Goal: Task Accomplishment & Management: Use online tool/utility

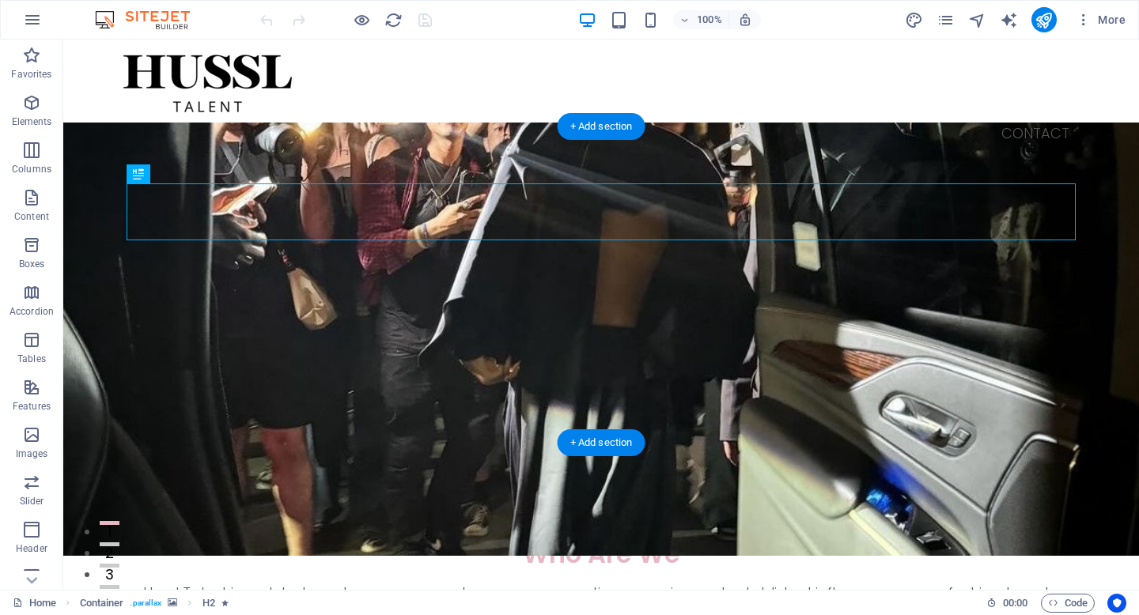
click at [420, 157] on figure at bounding box center [601, 339] width 1076 height 433
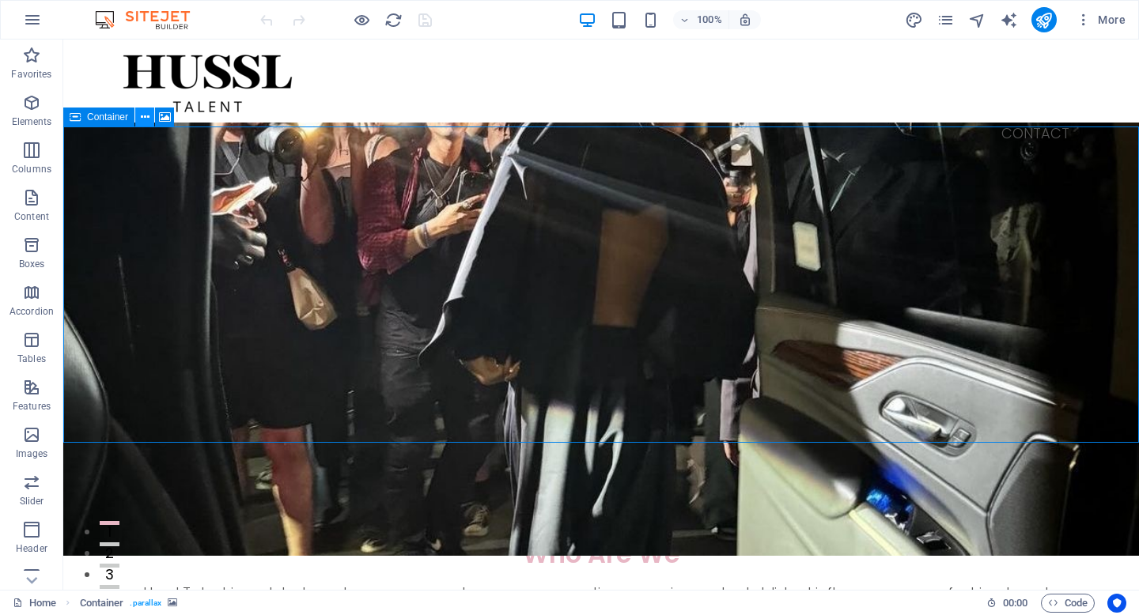
click at [142, 115] on icon at bounding box center [145, 117] width 9 height 17
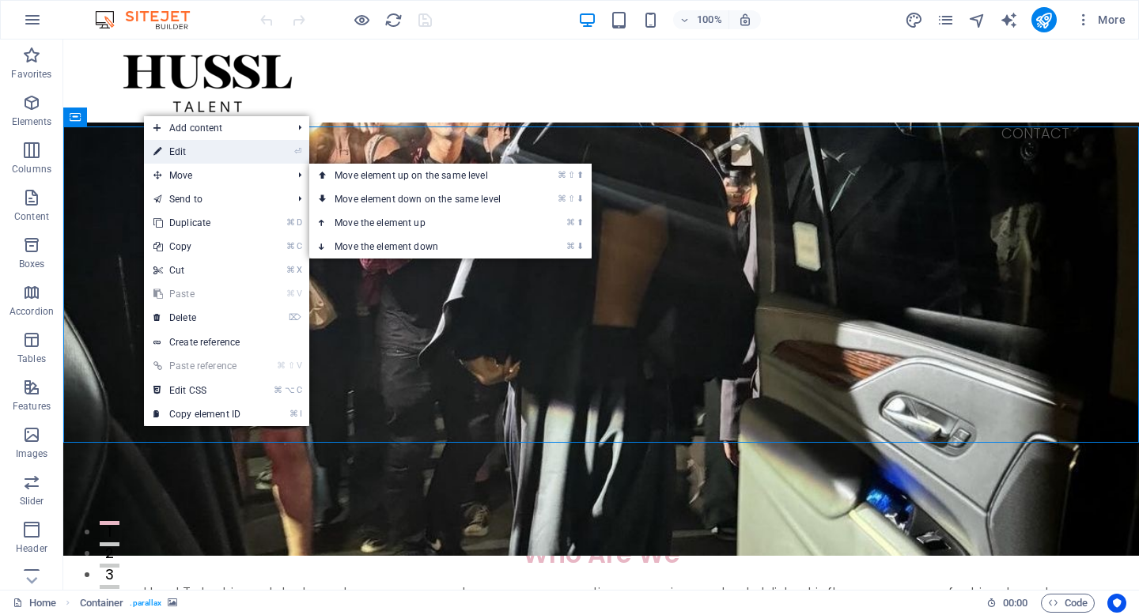
click at [179, 161] on link "⏎ Edit" at bounding box center [197, 152] width 106 height 24
select select "px"
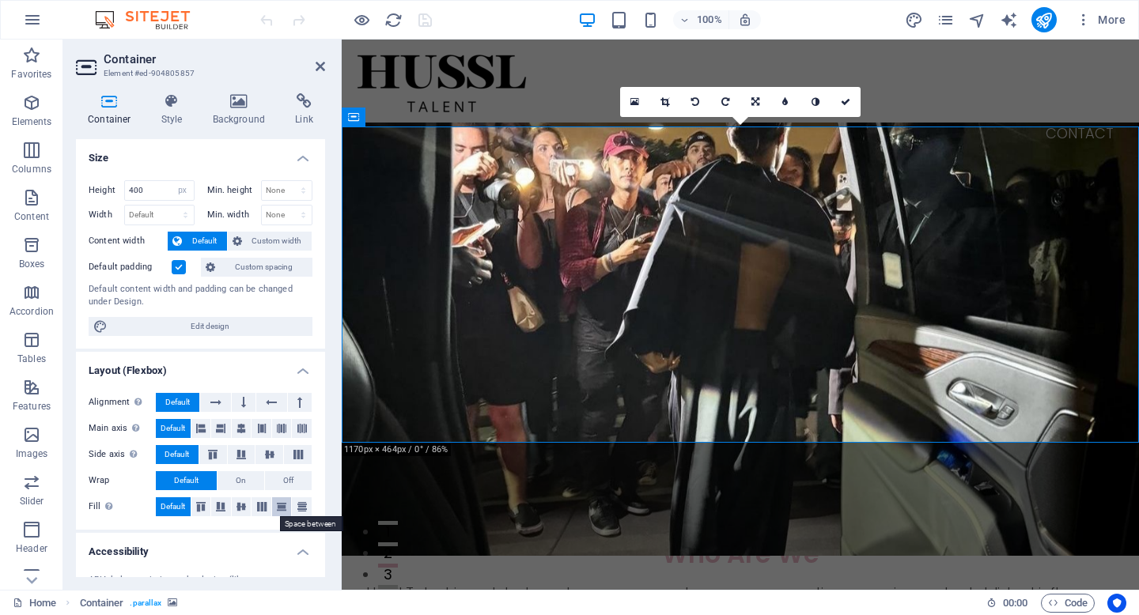
click at [282, 509] on icon at bounding box center [281, 506] width 19 height 9
click at [236, 505] on icon at bounding box center [241, 506] width 19 height 9
click at [846, 96] on link at bounding box center [845, 102] width 30 height 30
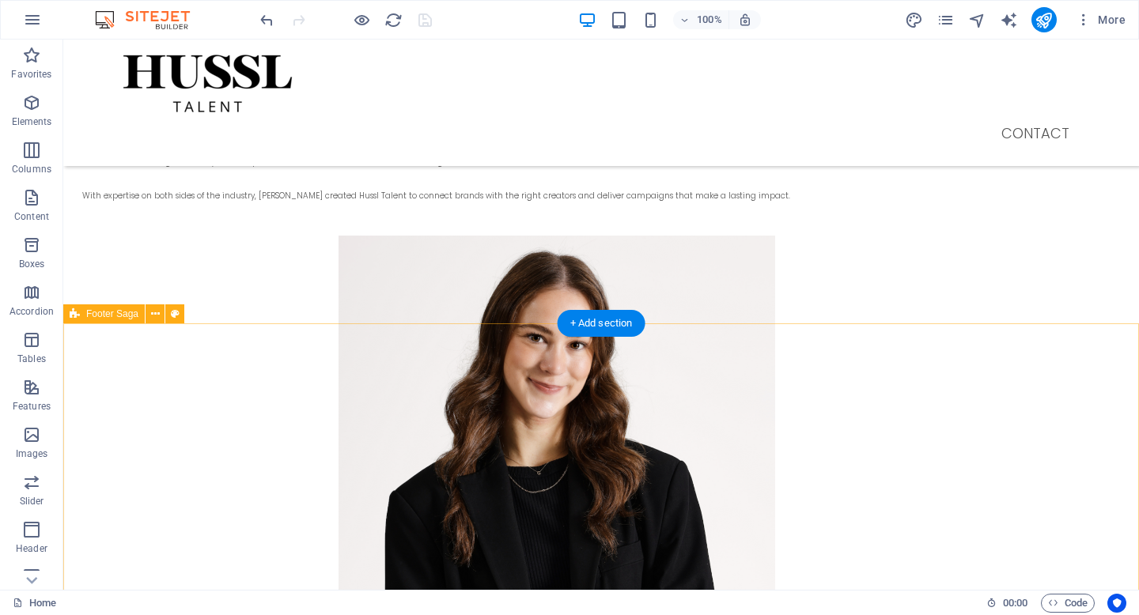
scroll to position [2412, 0]
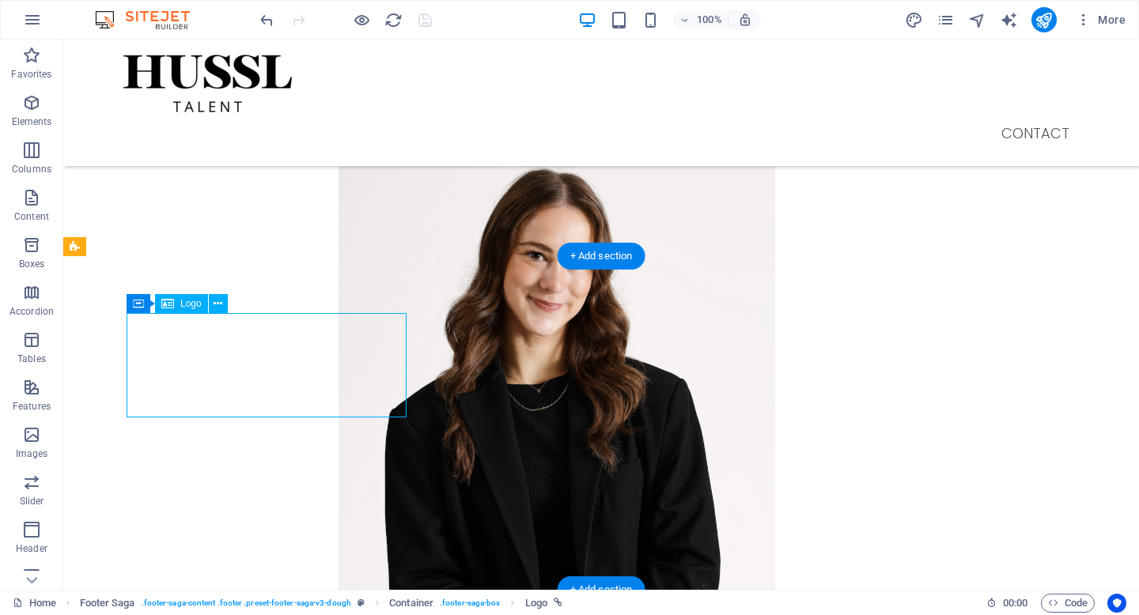
drag, startPoint x: 403, startPoint y: 412, endPoint x: 374, endPoint y: 384, distance: 40.3
click at [218, 305] on icon at bounding box center [218, 304] width 9 height 17
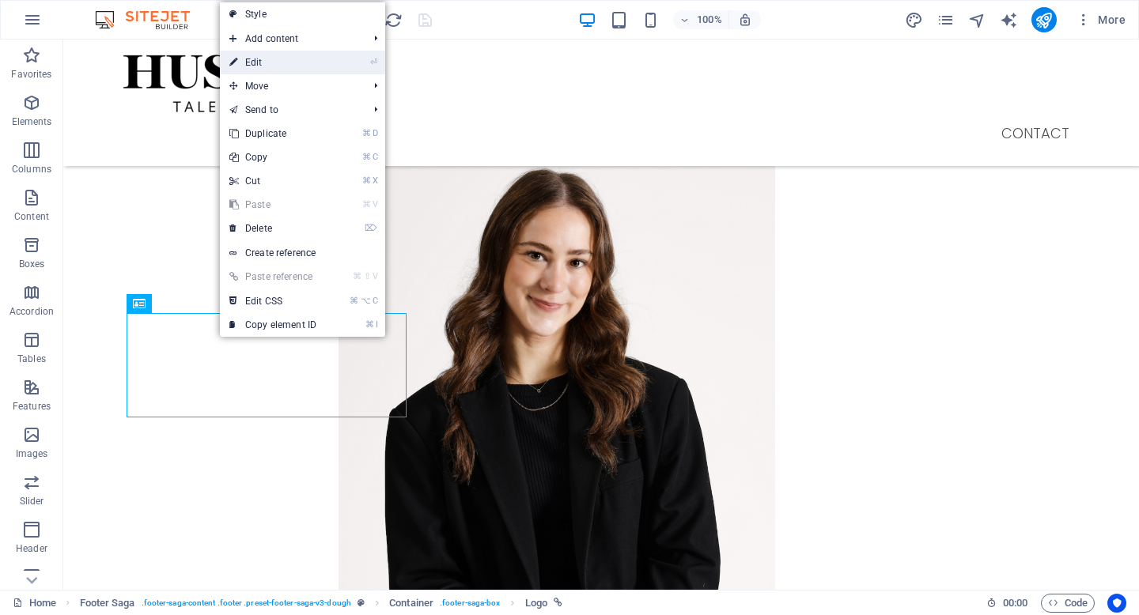
click at [266, 59] on link "⏎ Edit" at bounding box center [273, 63] width 106 height 24
select select "px"
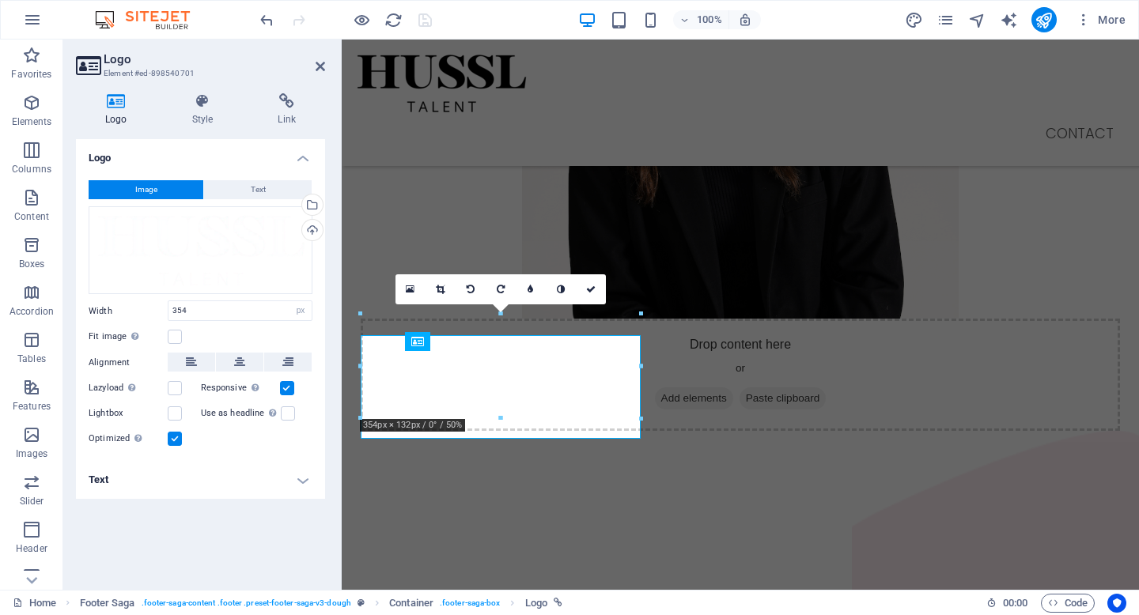
scroll to position [2374, 0]
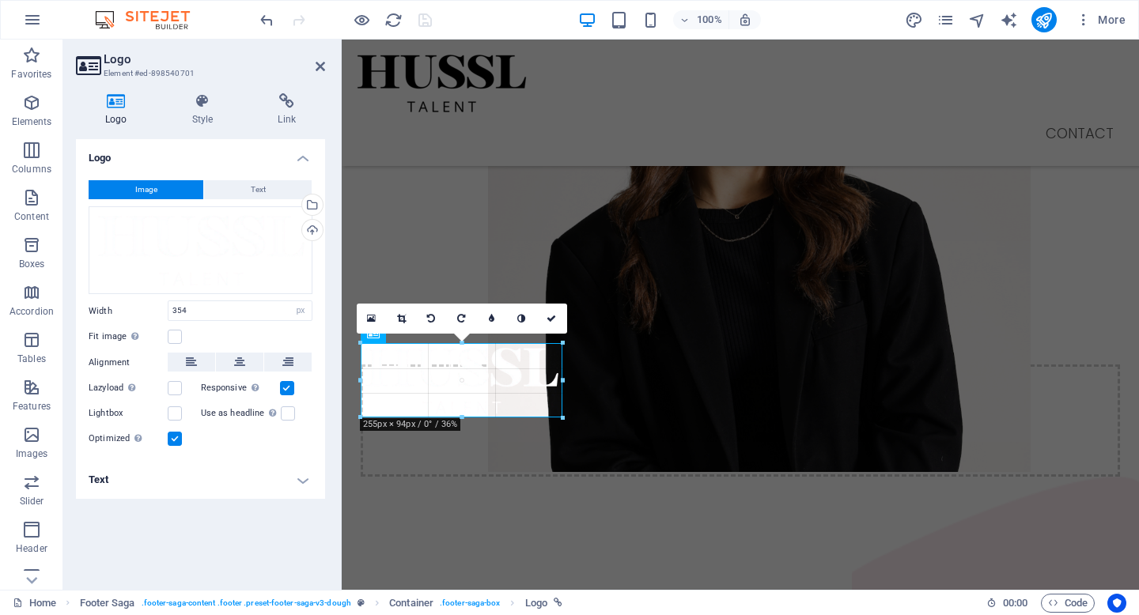
drag, startPoint x: 640, startPoint y: 439, endPoint x: 561, endPoint y: 368, distance: 106.4
type input "258"
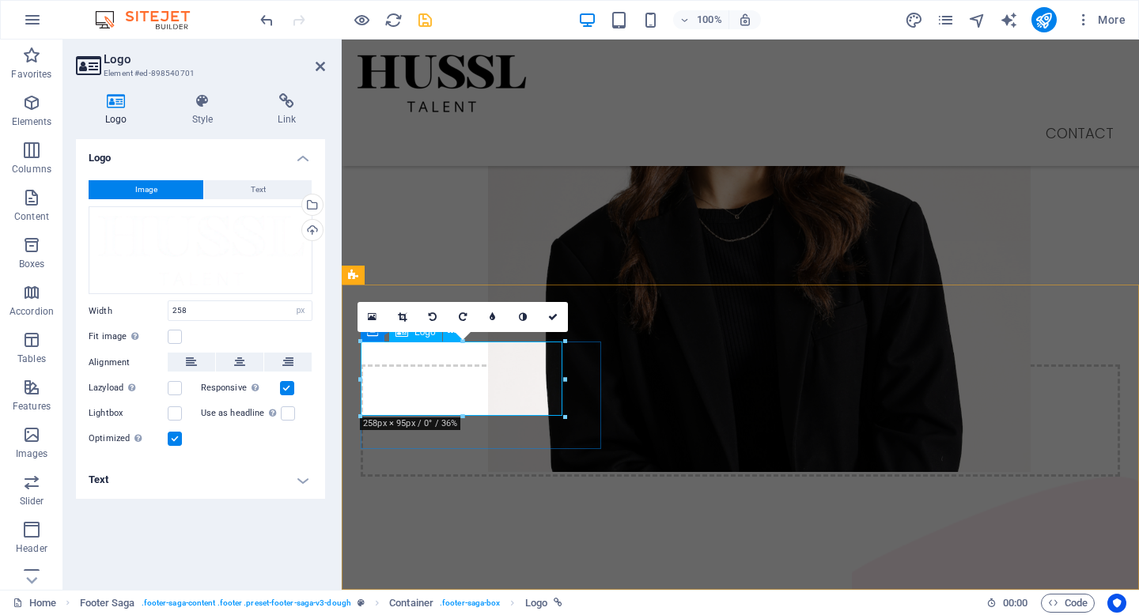
scroll to position [2367, 0]
click at [550, 310] on link at bounding box center [553, 317] width 30 height 30
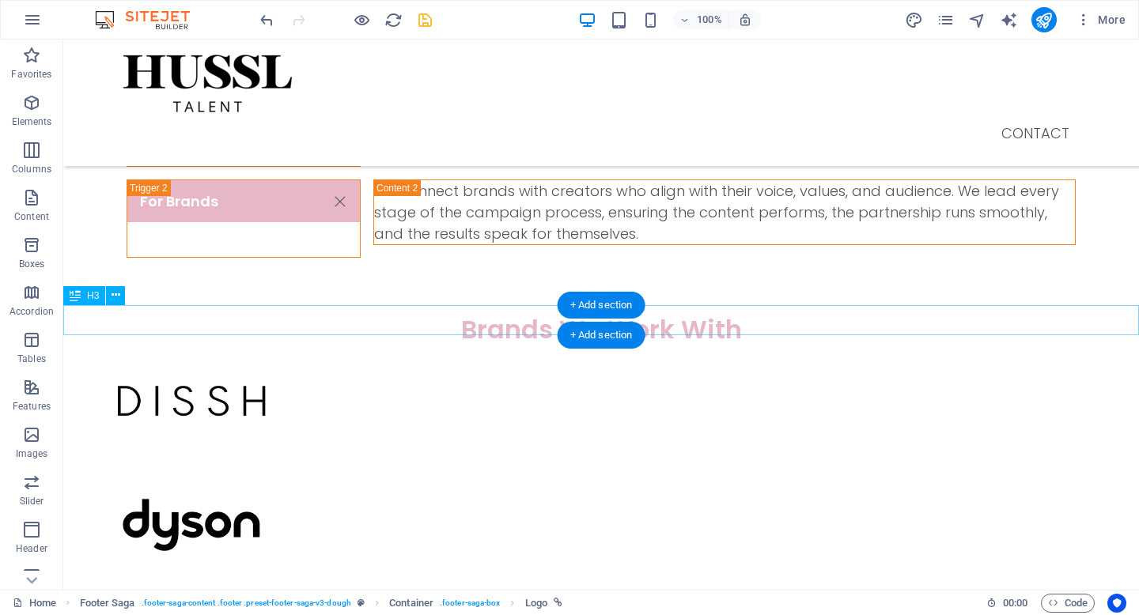
scroll to position [607, 0]
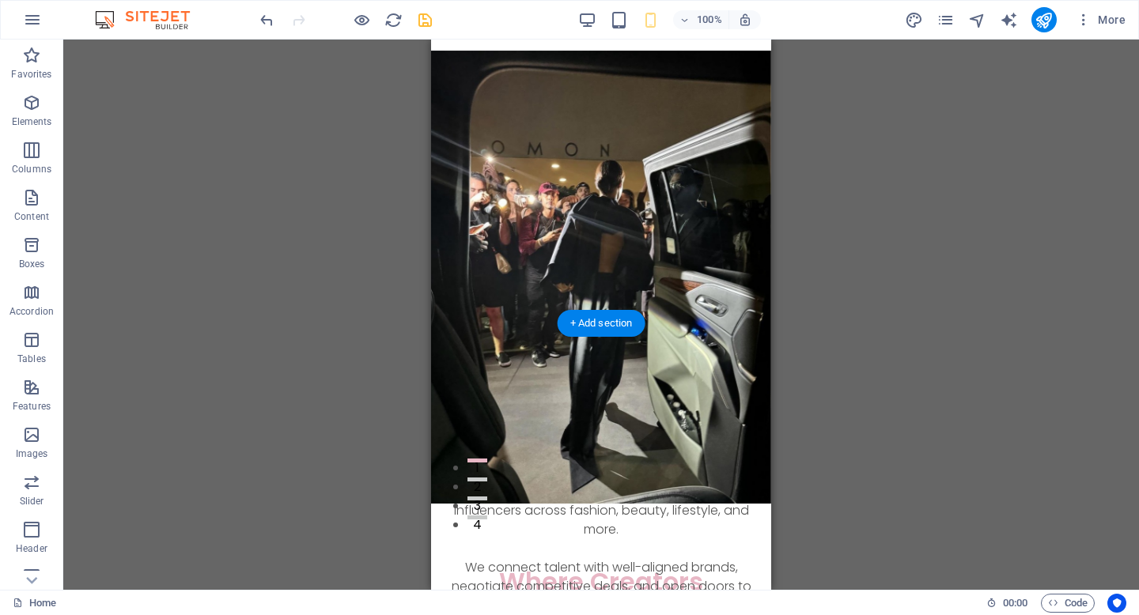
scroll to position [0, 0]
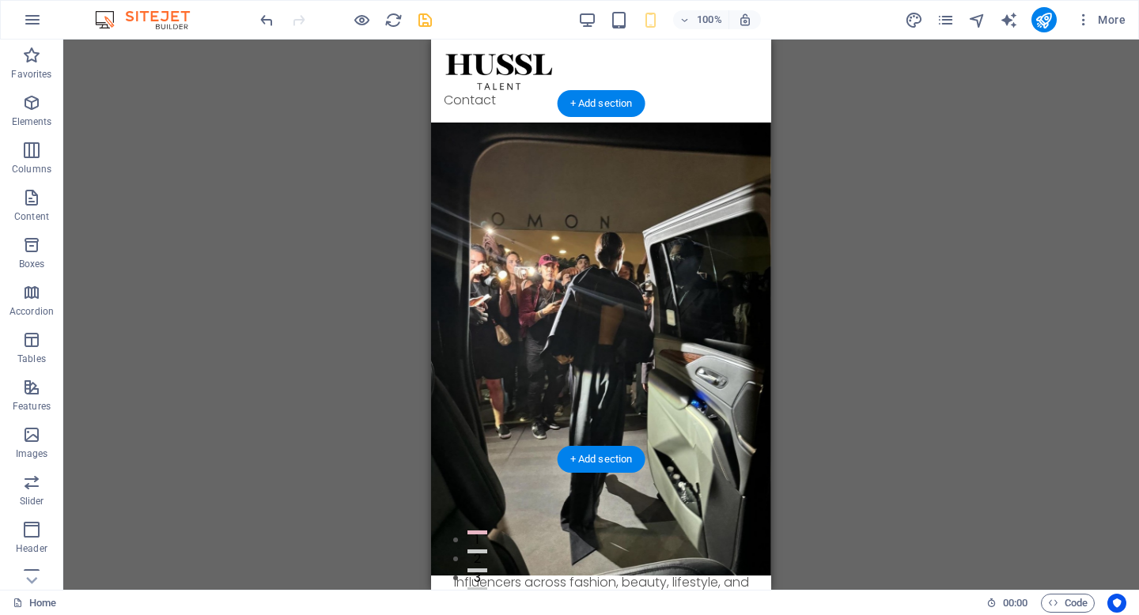
click at [510, 128] on figure at bounding box center [601, 349] width 340 height 453
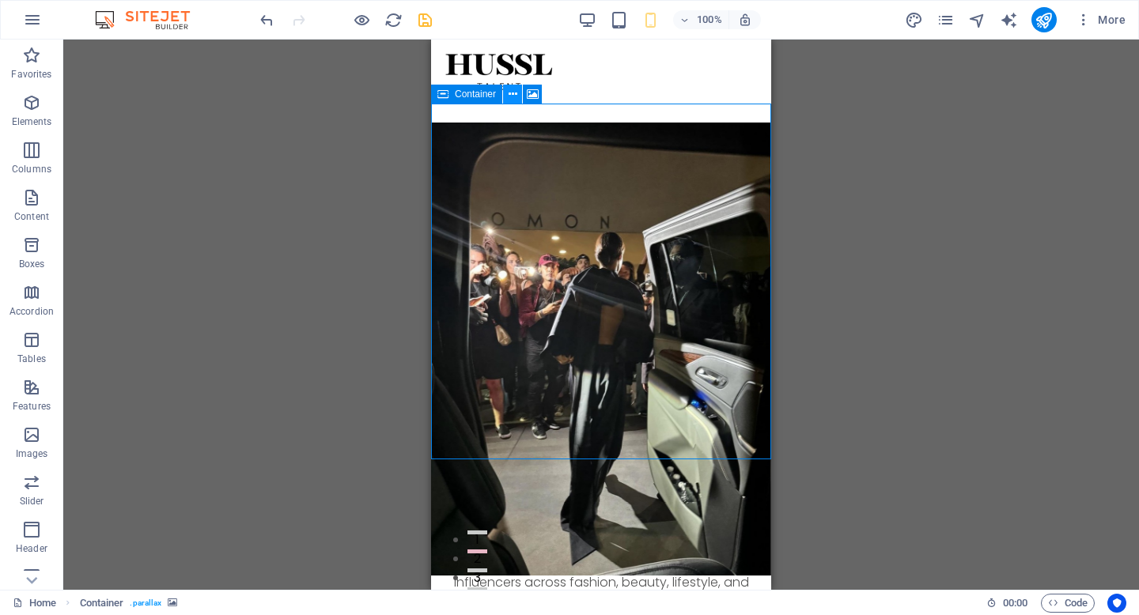
click at [509, 93] on icon at bounding box center [513, 94] width 9 height 17
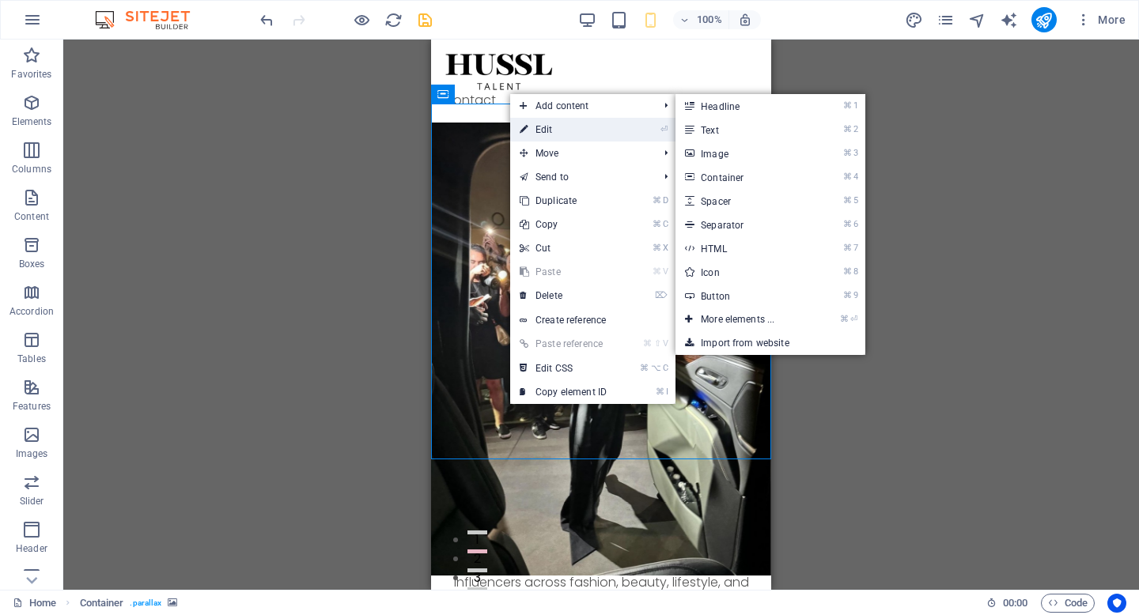
click at [558, 126] on link "⏎ Edit" at bounding box center [563, 130] width 106 height 24
select select "px"
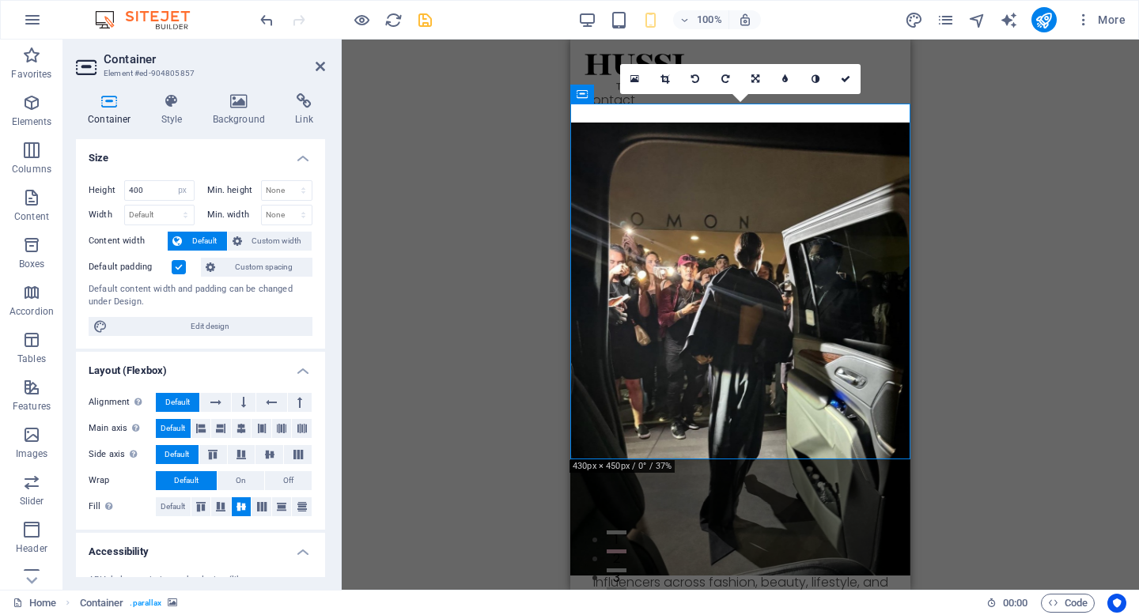
type input "450"
click at [238, 508] on icon at bounding box center [241, 506] width 19 height 9
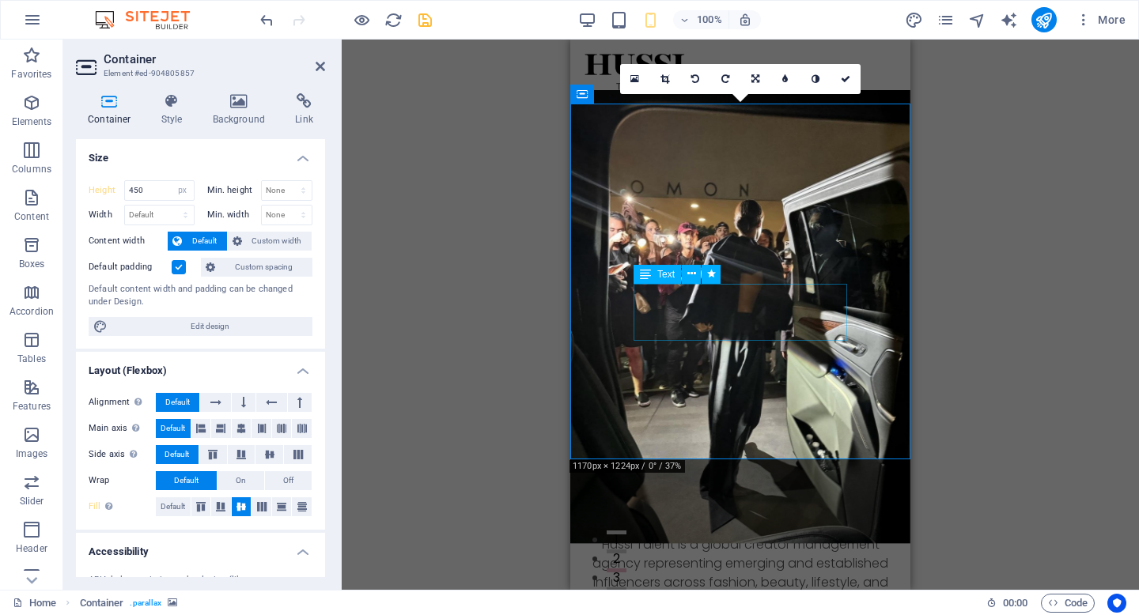
click at [694, 281] on icon at bounding box center [691, 274] width 9 height 17
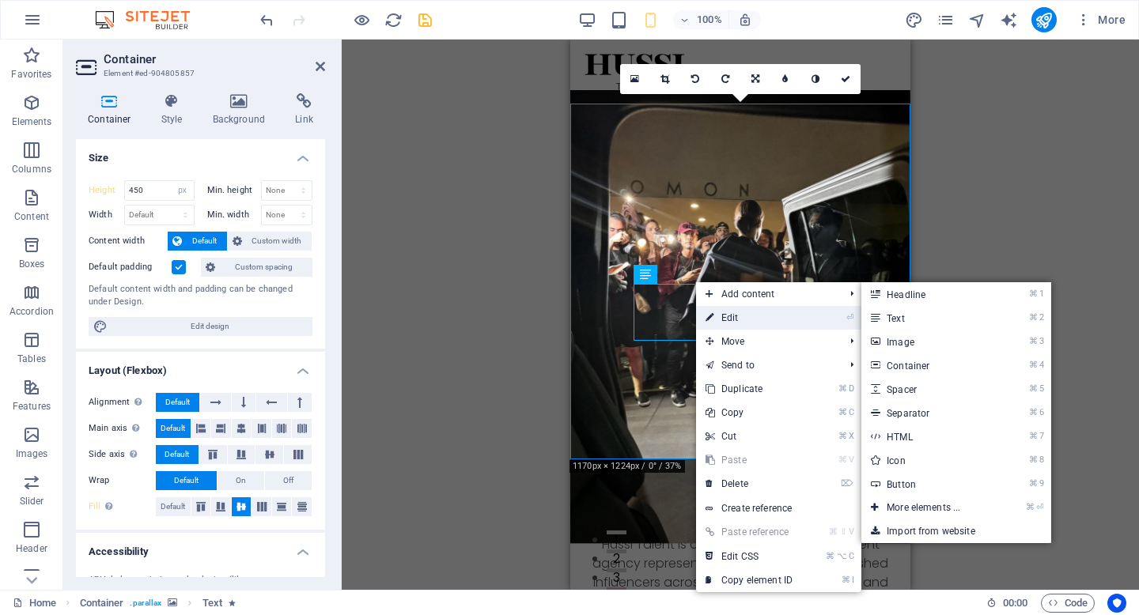
click at [721, 308] on link "⏎ Edit" at bounding box center [749, 318] width 106 height 24
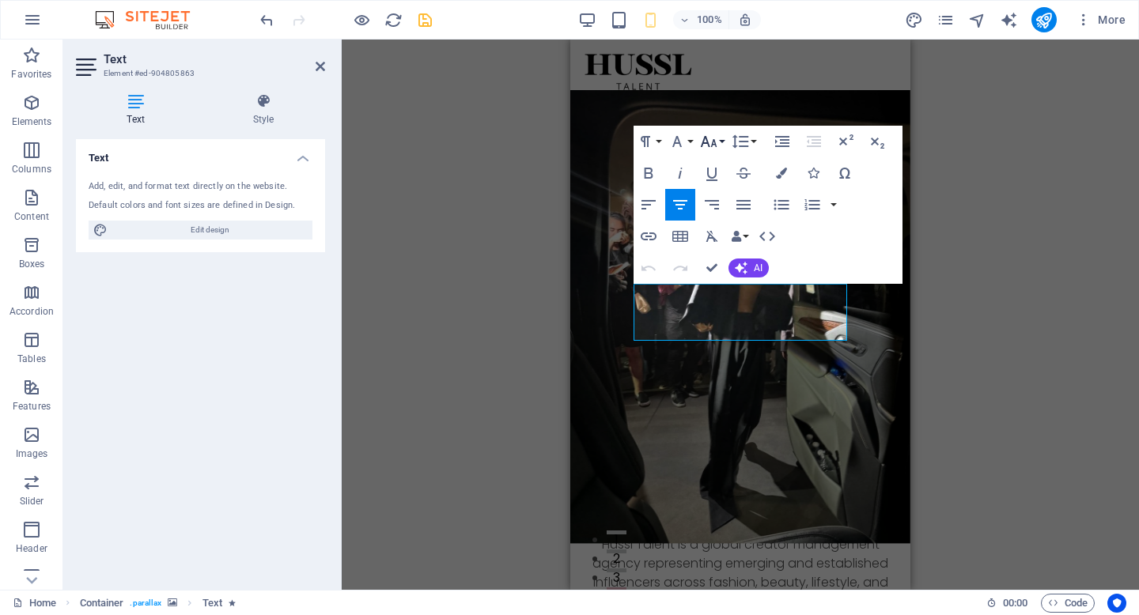
click at [709, 144] on icon "button" at bounding box center [708, 141] width 19 height 19
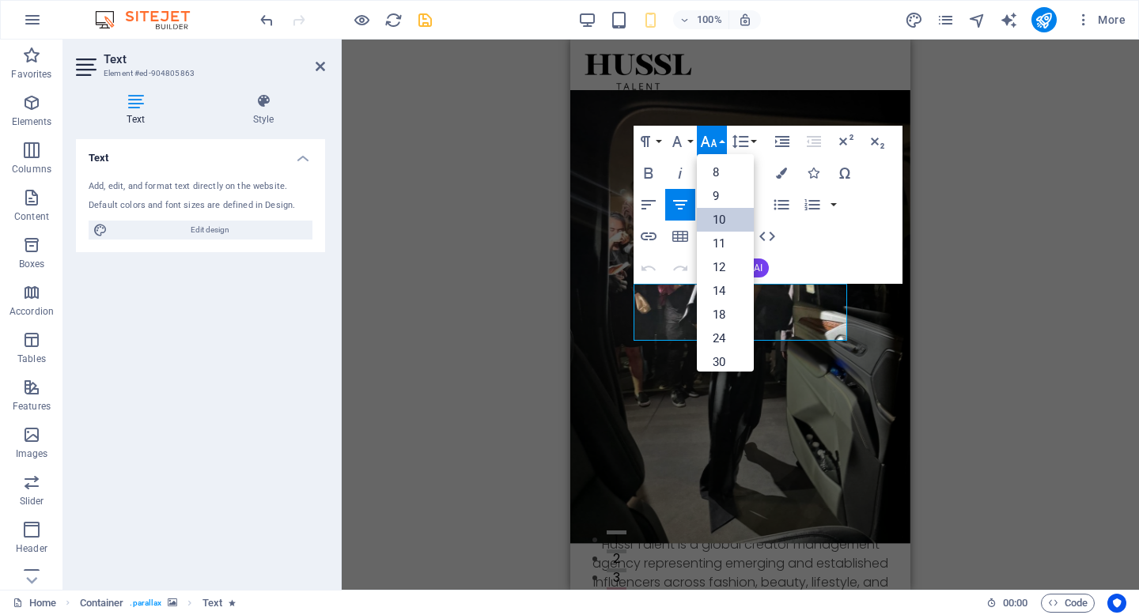
click at [724, 220] on link "10" at bounding box center [725, 220] width 57 height 24
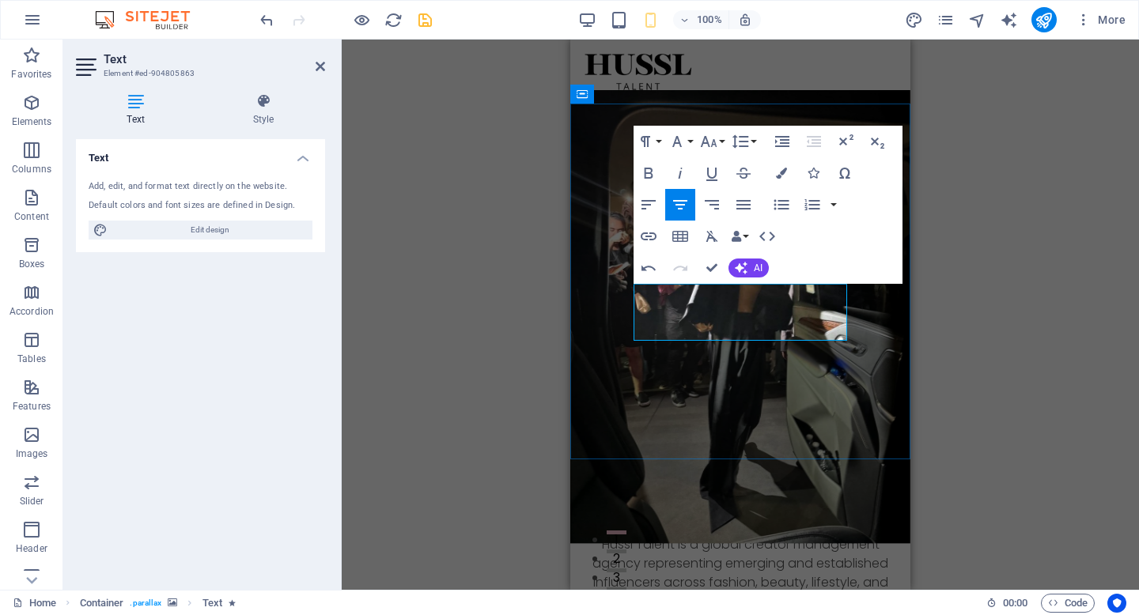
drag, startPoint x: 824, startPoint y: 333, endPoint x: 660, endPoint y: 275, distance: 173.6
click at [706, 142] on icon "button" at bounding box center [708, 141] width 19 height 19
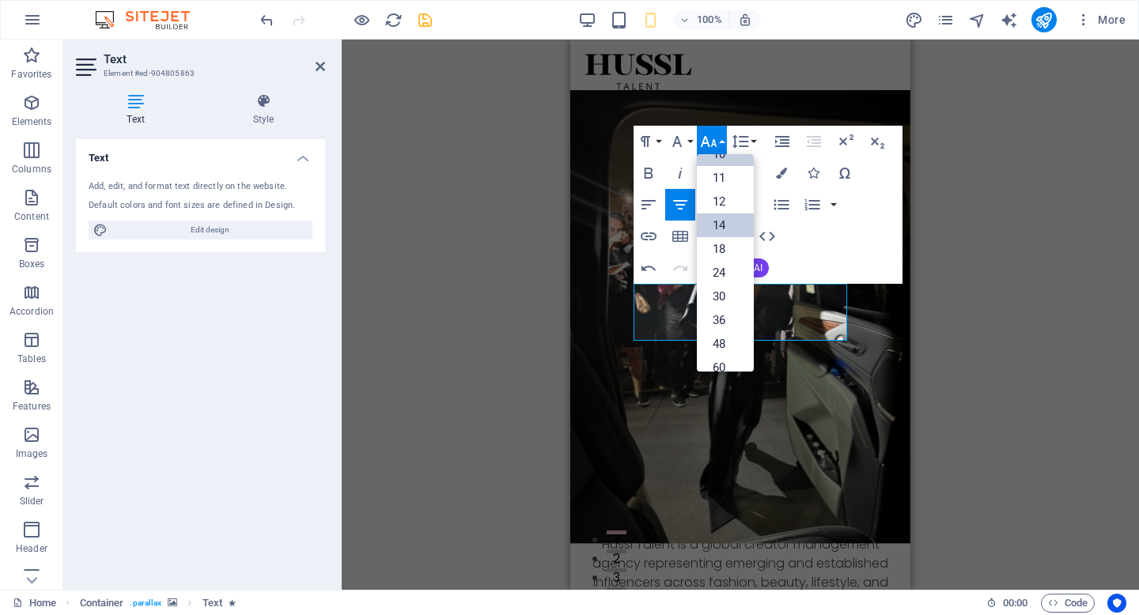
click at [719, 220] on link "14" at bounding box center [725, 226] width 57 height 24
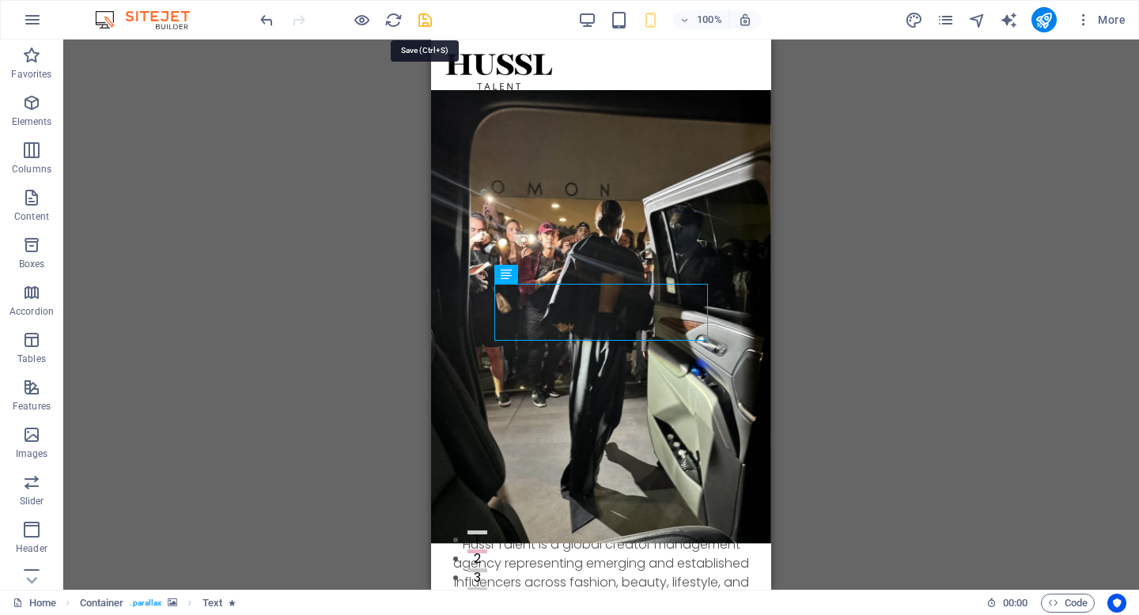
click at [422, 16] on icon "save" at bounding box center [425, 20] width 18 height 18
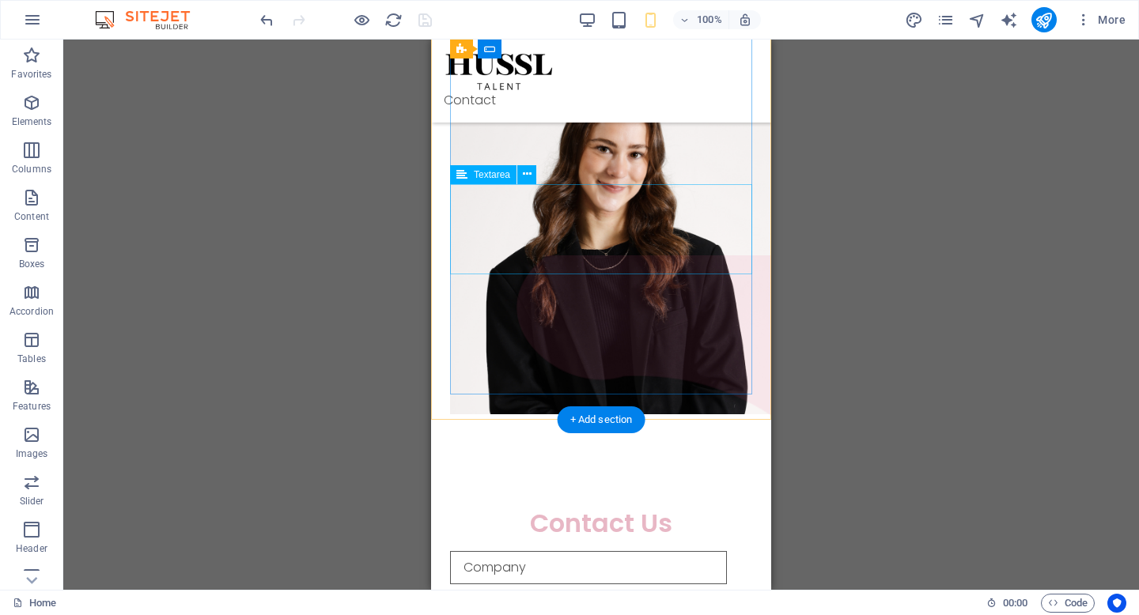
scroll to position [1775, 0]
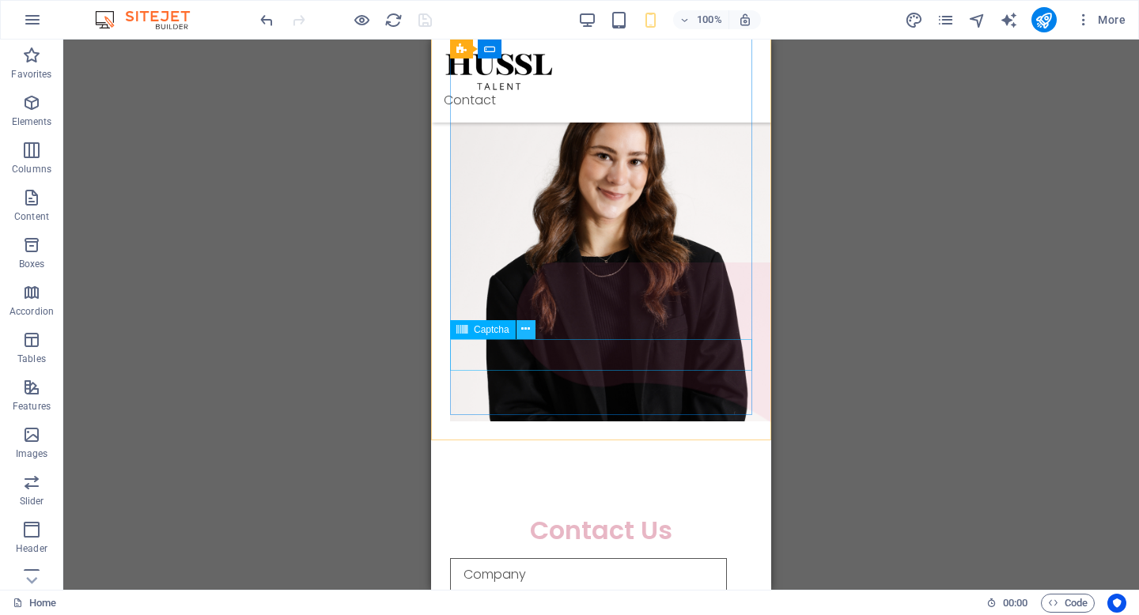
click at [529, 333] on icon at bounding box center [525, 329] width 9 height 17
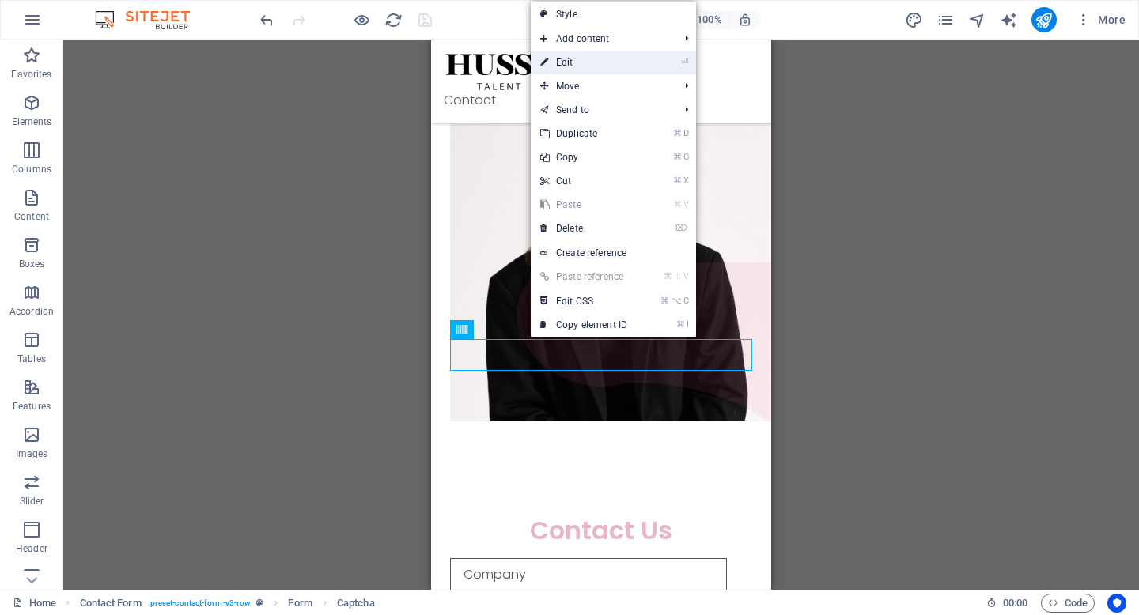
click at [577, 58] on link "⏎ Edit" at bounding box center [584, 63] width 106 height 24
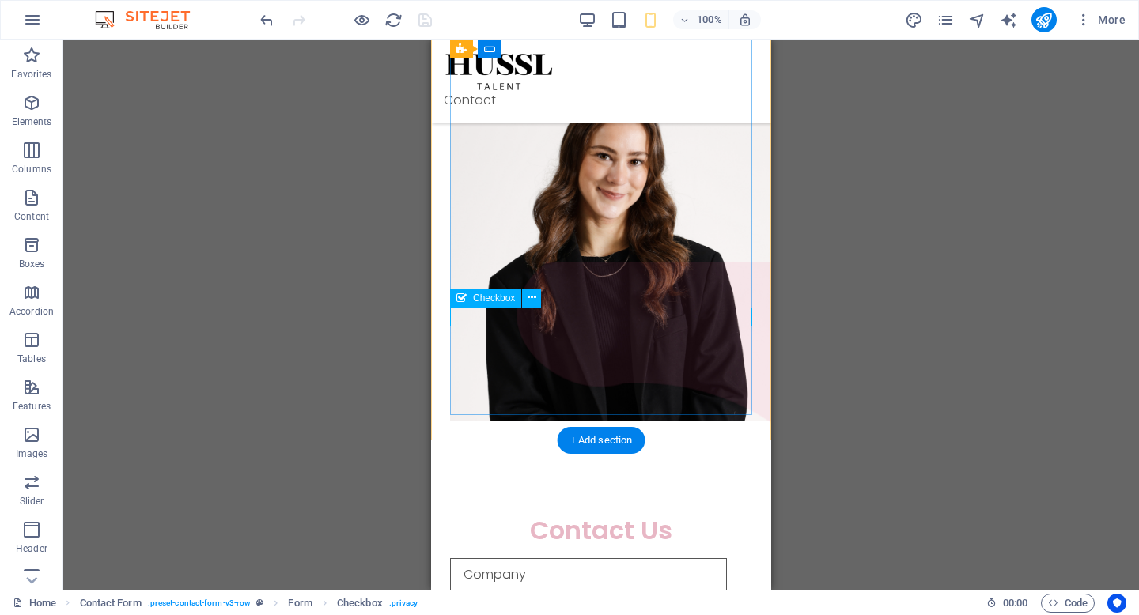
click at [538, 301] on button at bounding box center [531, 298] width 19 height 19
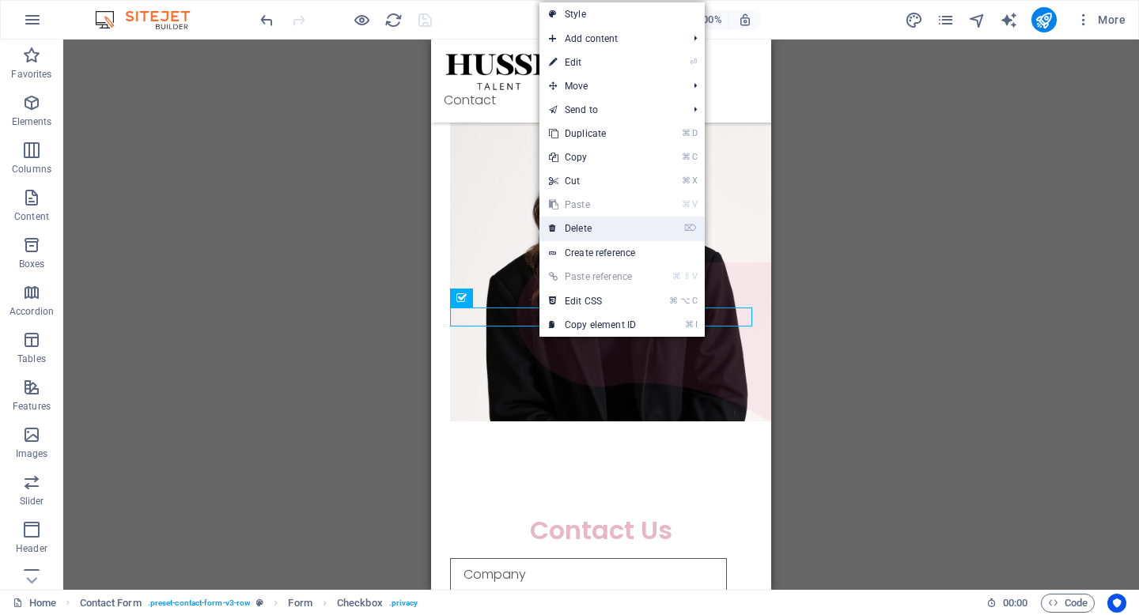
click at [593, 224] on link "⌦ Delete" at bounding box center [592, 229] width 106 height 24
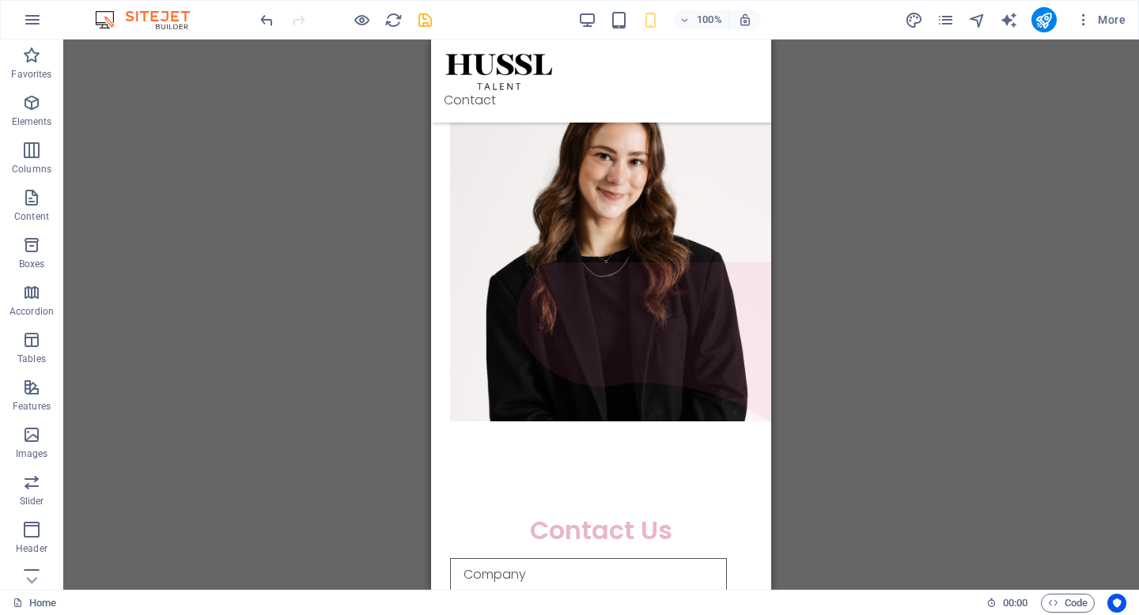
click at [423, 25] on icon "save" at bounding box center [425, 20] width 18 height 18
click at [524, 300] on icon at bounding box center [525, 297] width 9 height 17
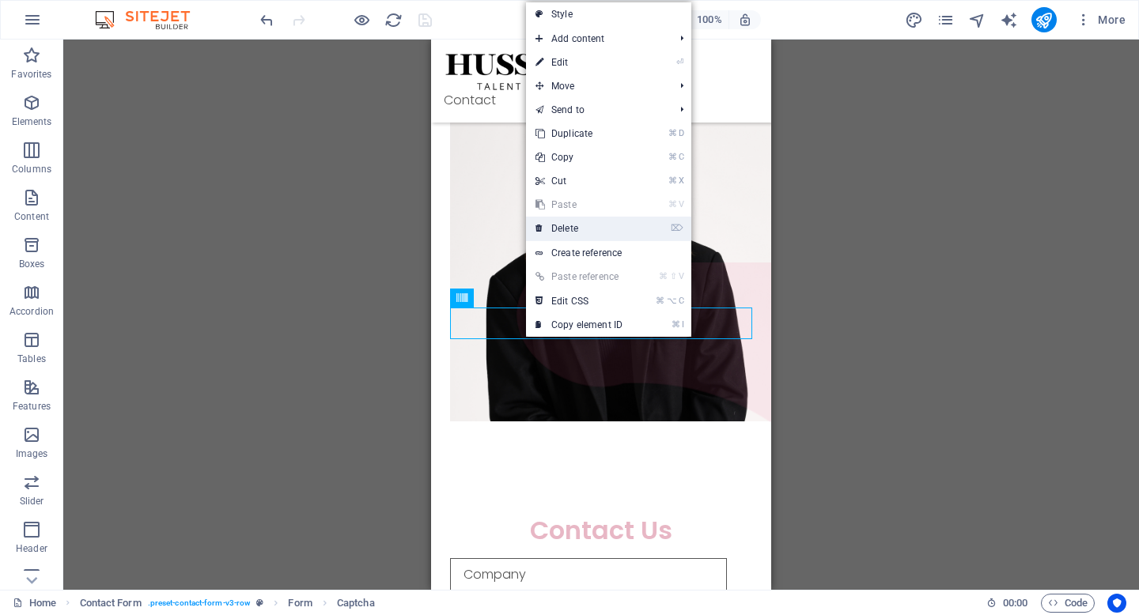
click at [599, 225] on link "⌦ Delete" at bounding box center [579, 229] width 106 height 24
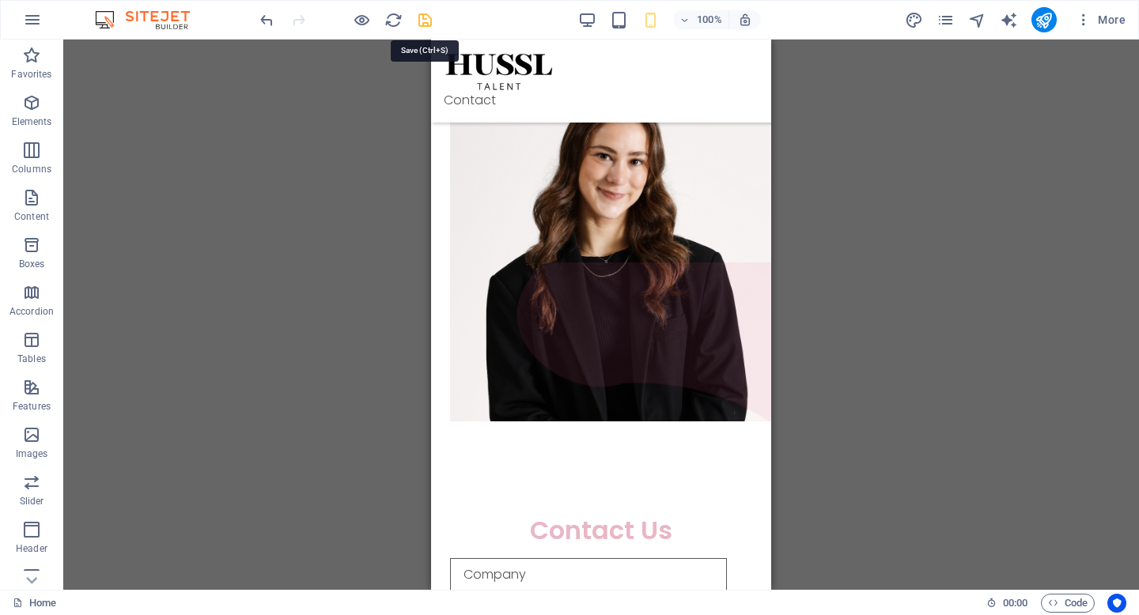
click at [422, 19] on icon "save" at bounding box center [425, 20] width 18 height 18
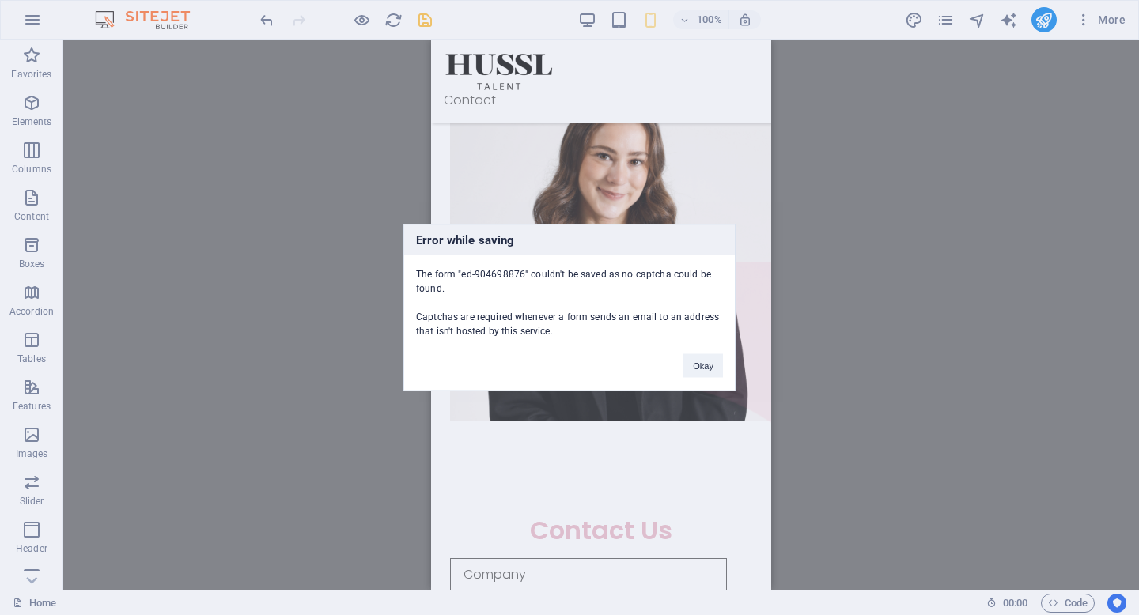
scroll to position [1713, 0]
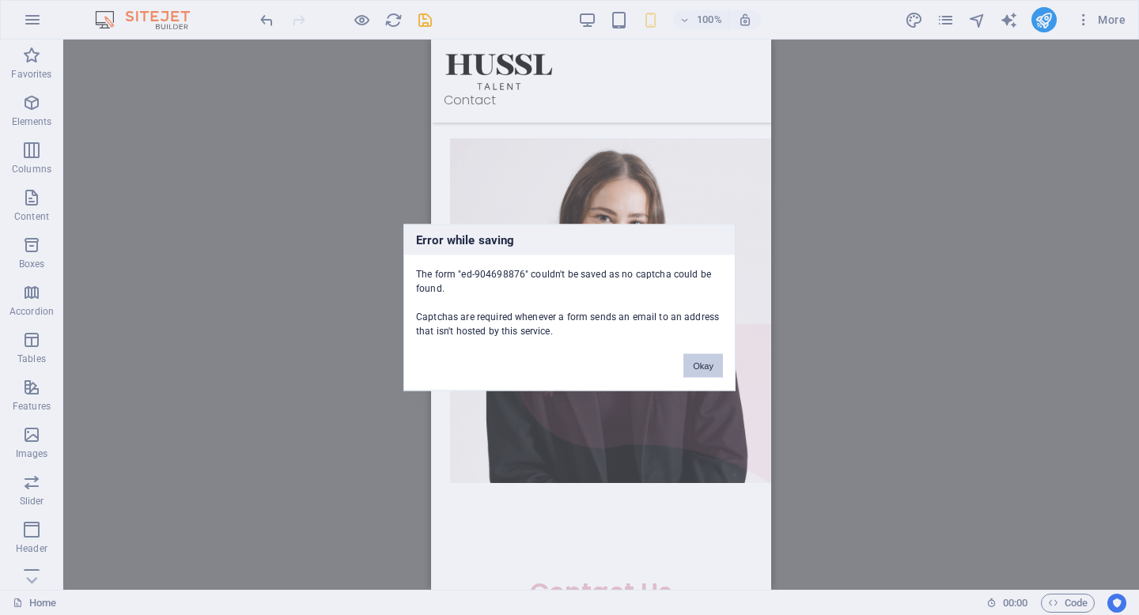
click at [706, 373] on button "Okay" at bounding box center [703, 366] width 40 height 24
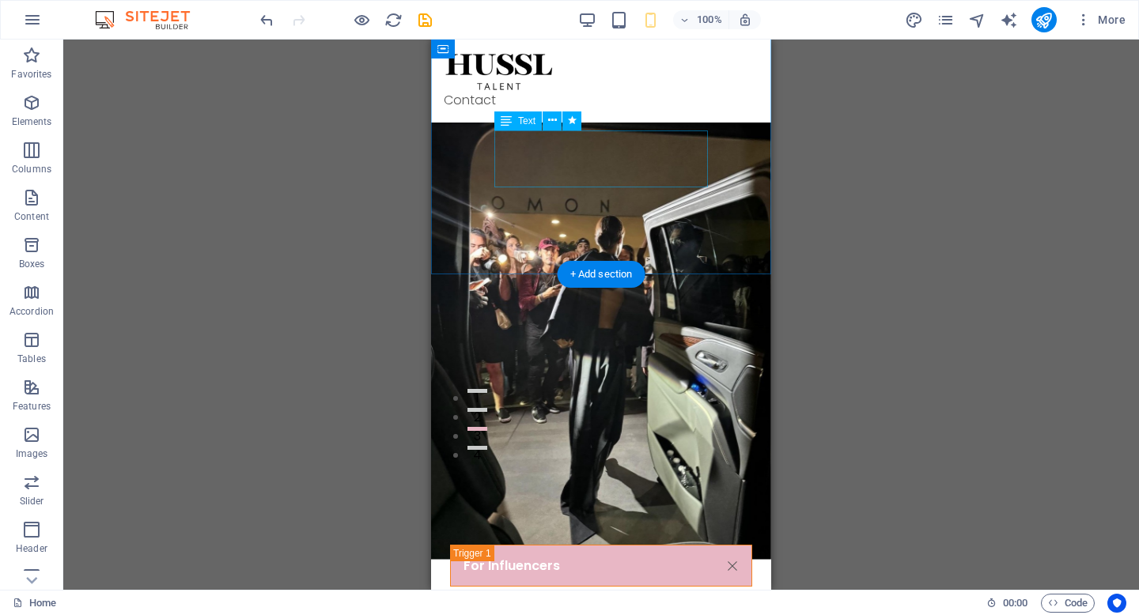
scroll to position [119, 0]
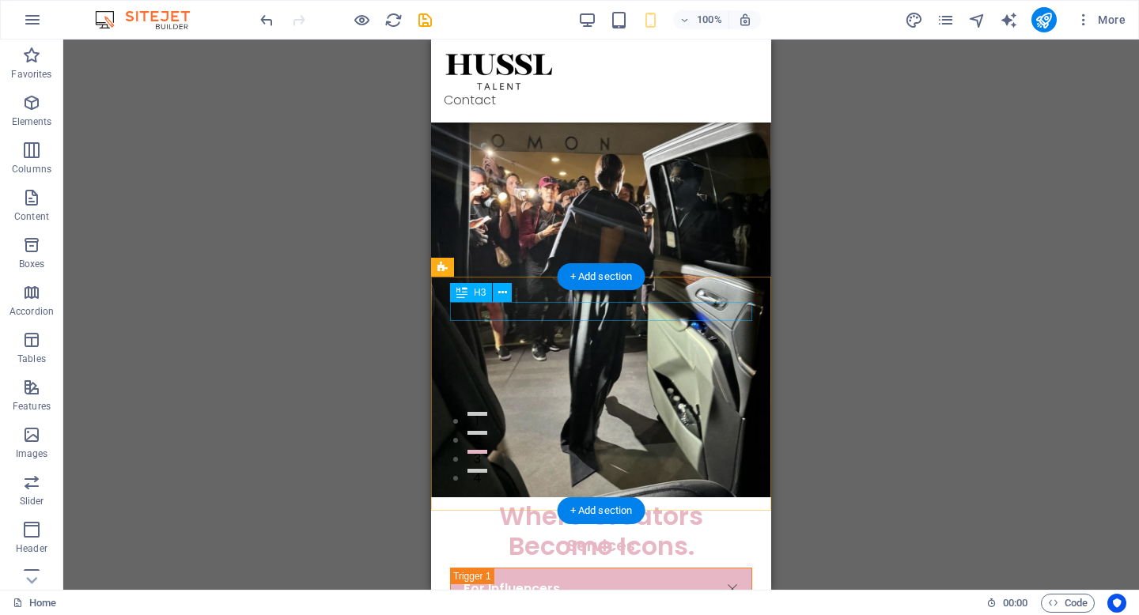
click at [624, 315] on div "Who Are We" at bounding box center [601, 311] width 302 height 19
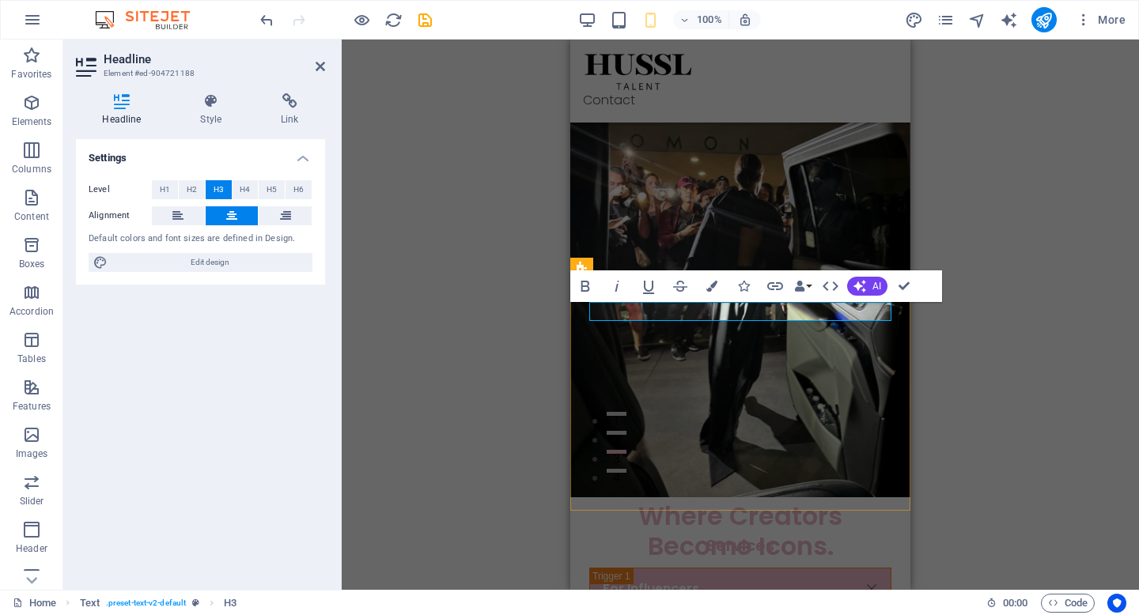
click at [811, 315] on h3 "Who Are We" at bounding box center [740, 311] width 302 height 19
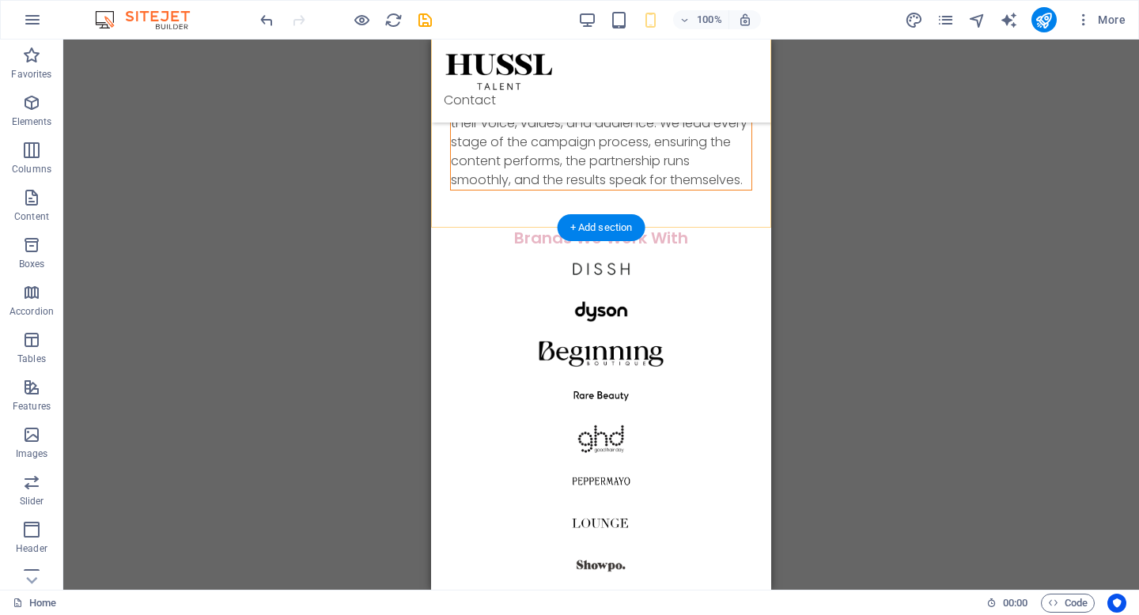
scroll to position [844, 0]
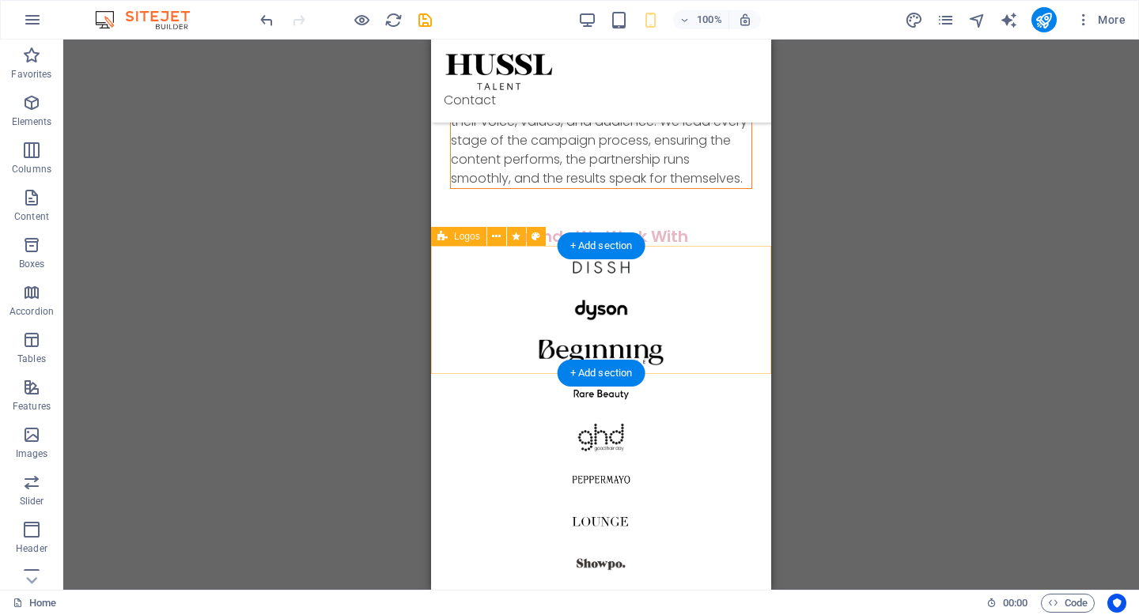
click at [441, 259] on div at bounding box center [601, 501] width 340 height 510
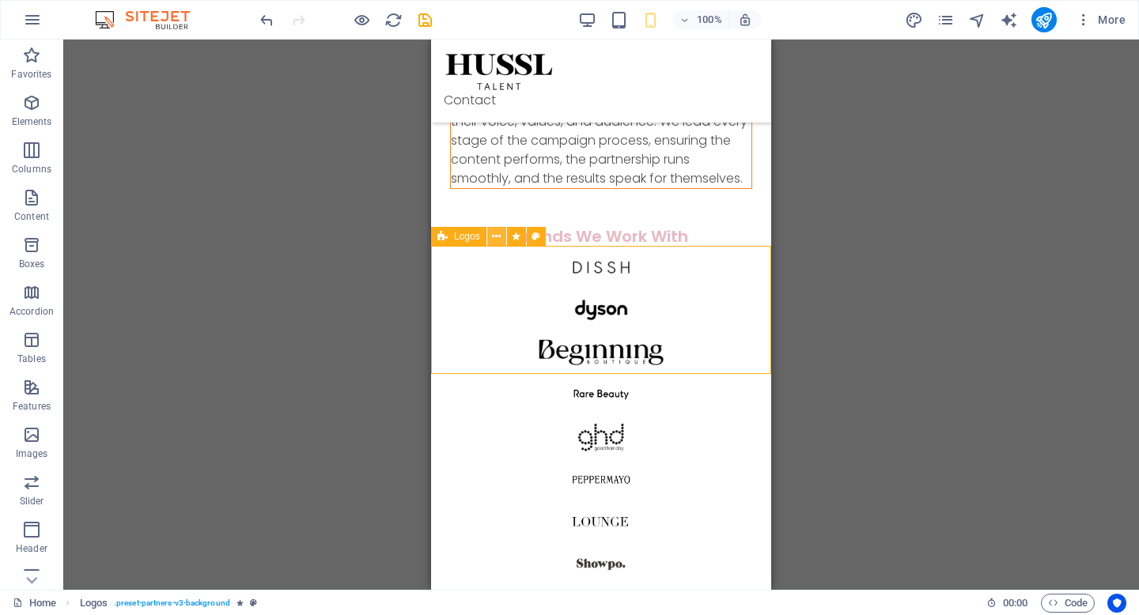
click at [490, 237] on button at bounding box center [496, 236] width 19 height 19
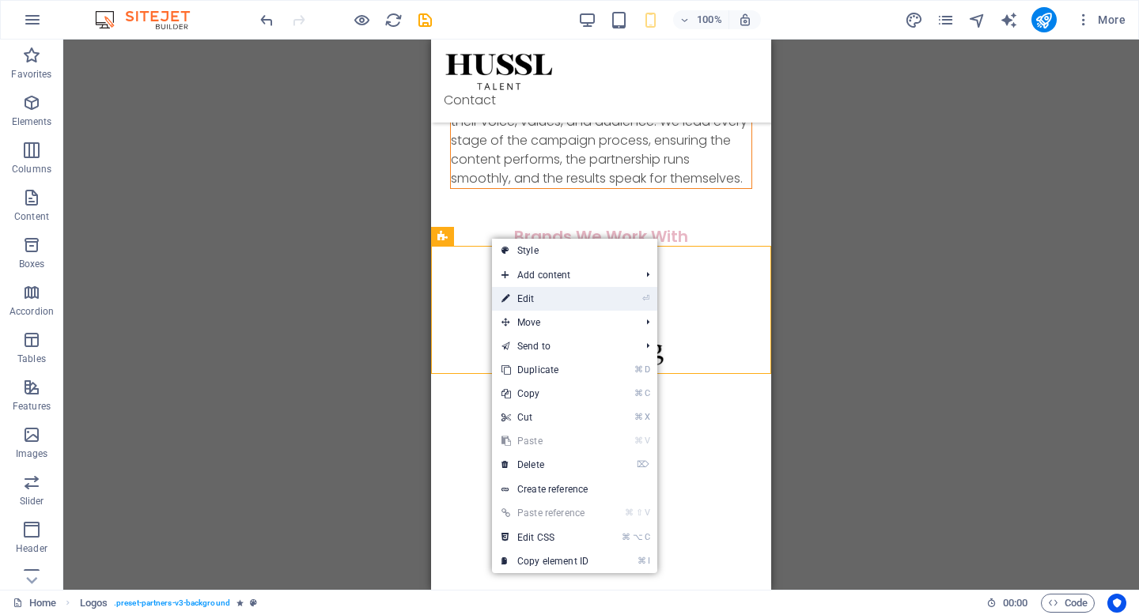
click at [541, 301] on link "⏎ Edit" at bounding box center [545, 299] width 106 height 24
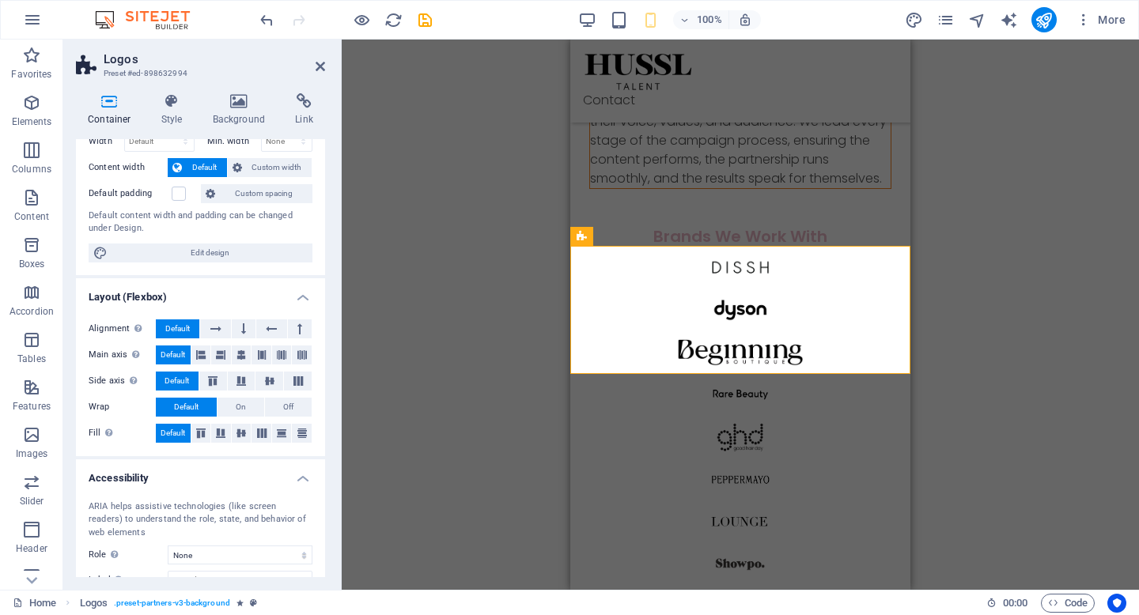
scroll to position [0, 0]
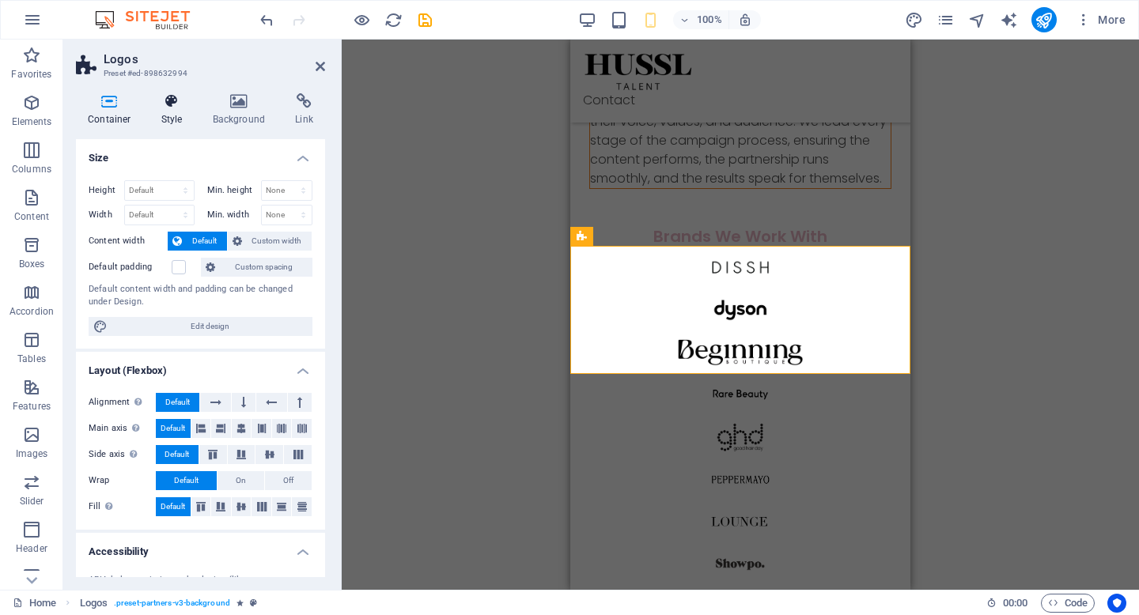
click at [168, 108] on icon at bounding box center [171, 101] width 45 height 16
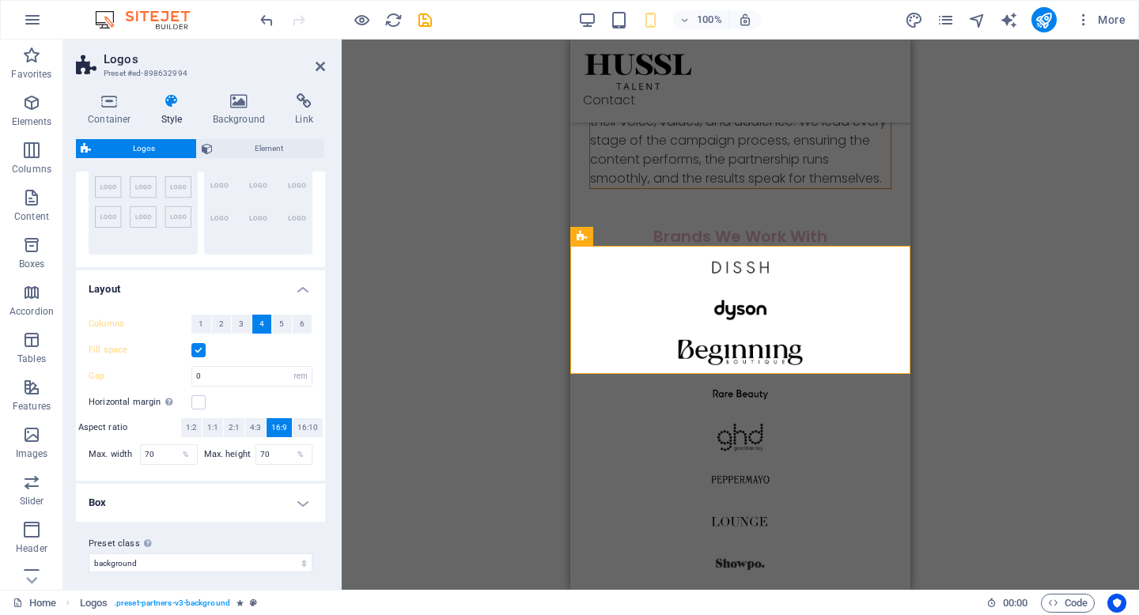
scroll to position [180, 0]
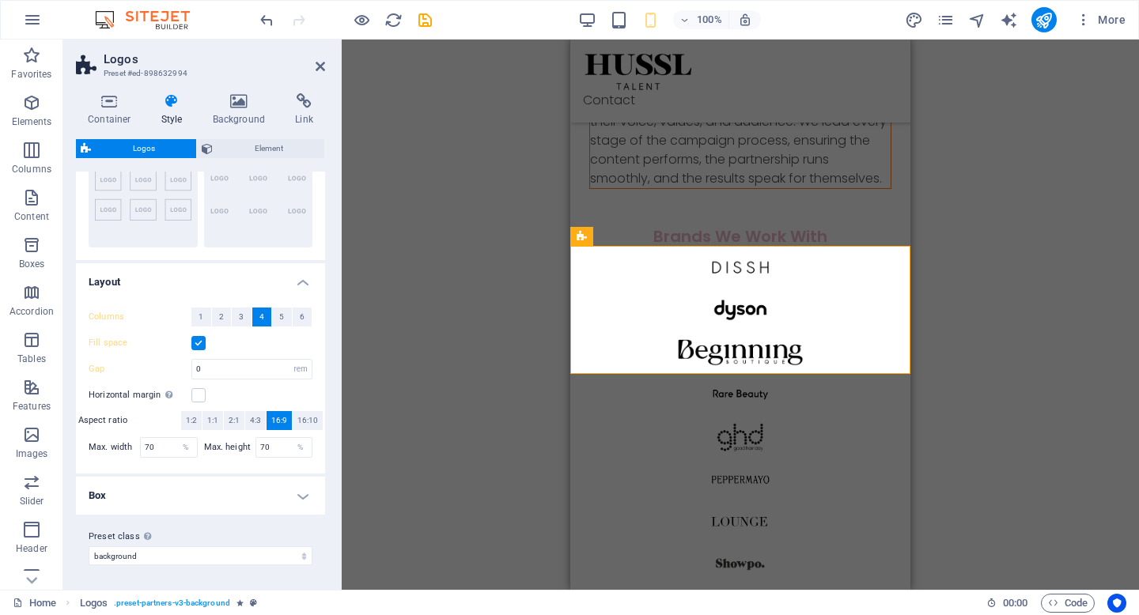
click at [272, 501] on h4 "Box" at bounding box center [200, 496] width 249 height 38
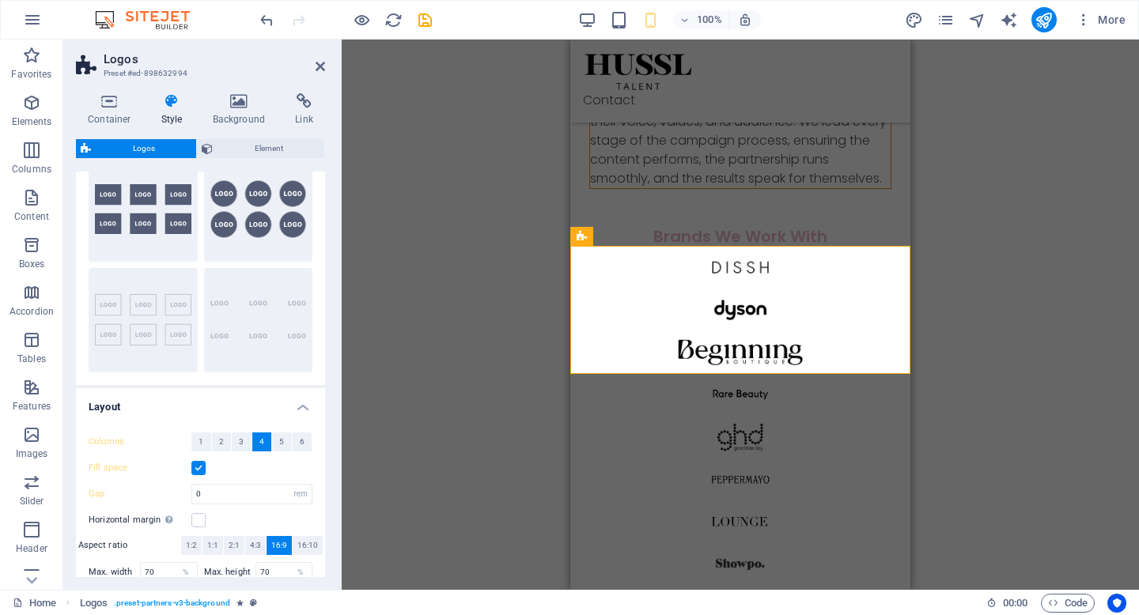
scroll to position [0, 0]
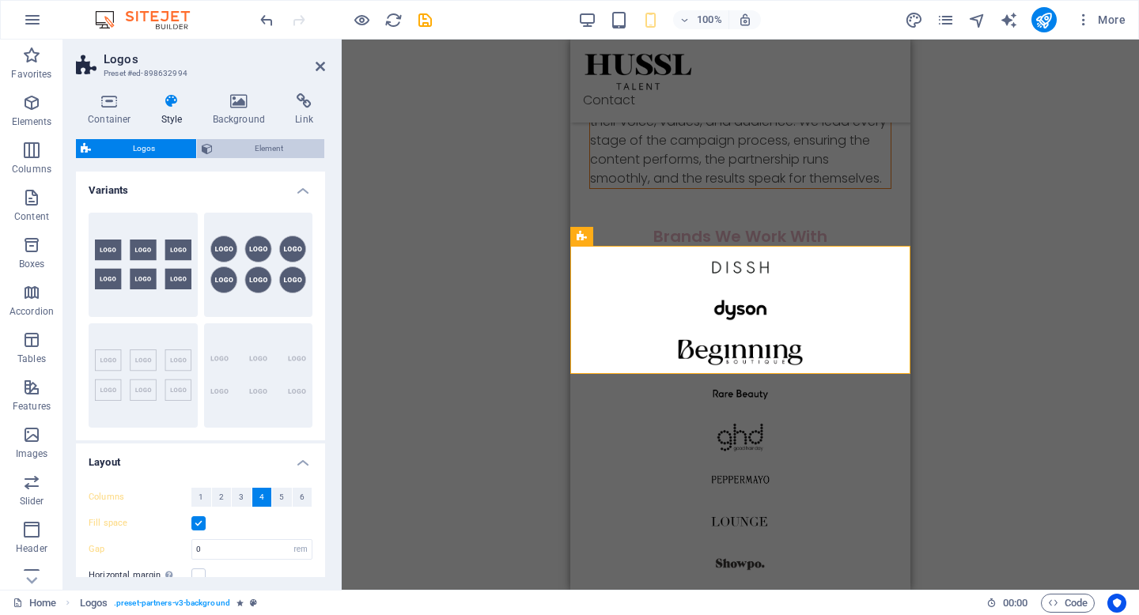
click at [247, 146] on span "Element" at bounding box center [269, 148] width 102 height 19
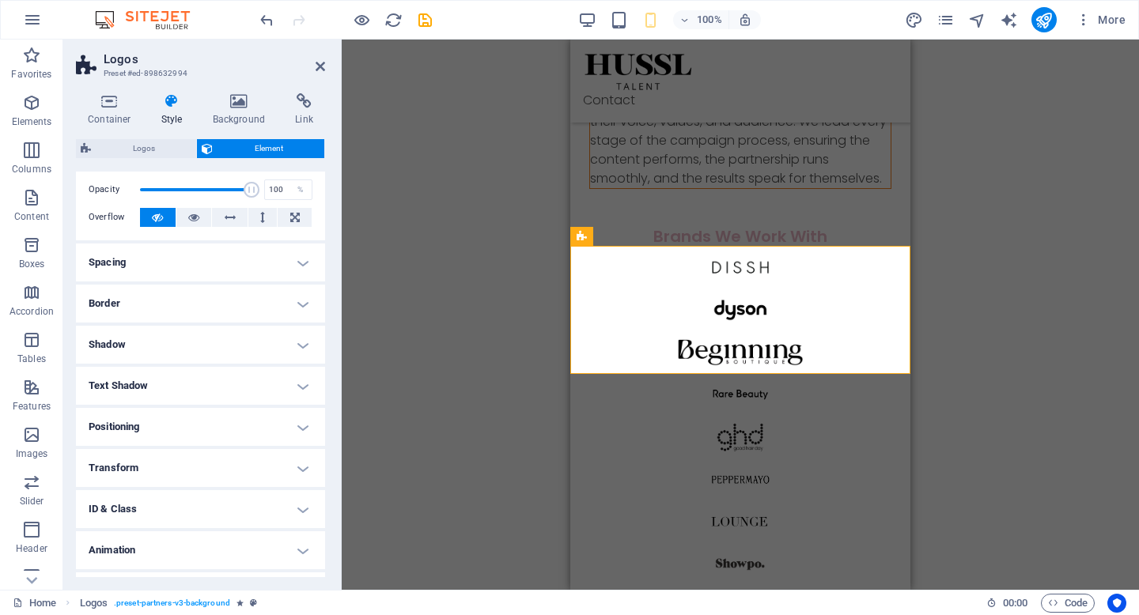
scroll to position [93, 0]
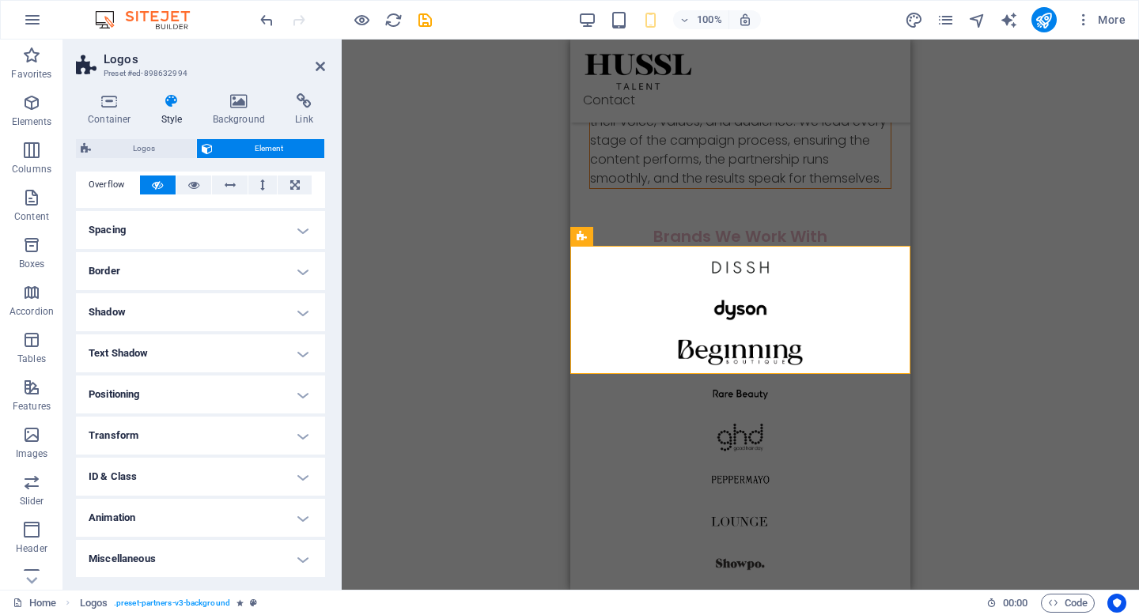
click at [216, 513] on h4 "Animation" at bounding box center [200, 518] width 249 height 38
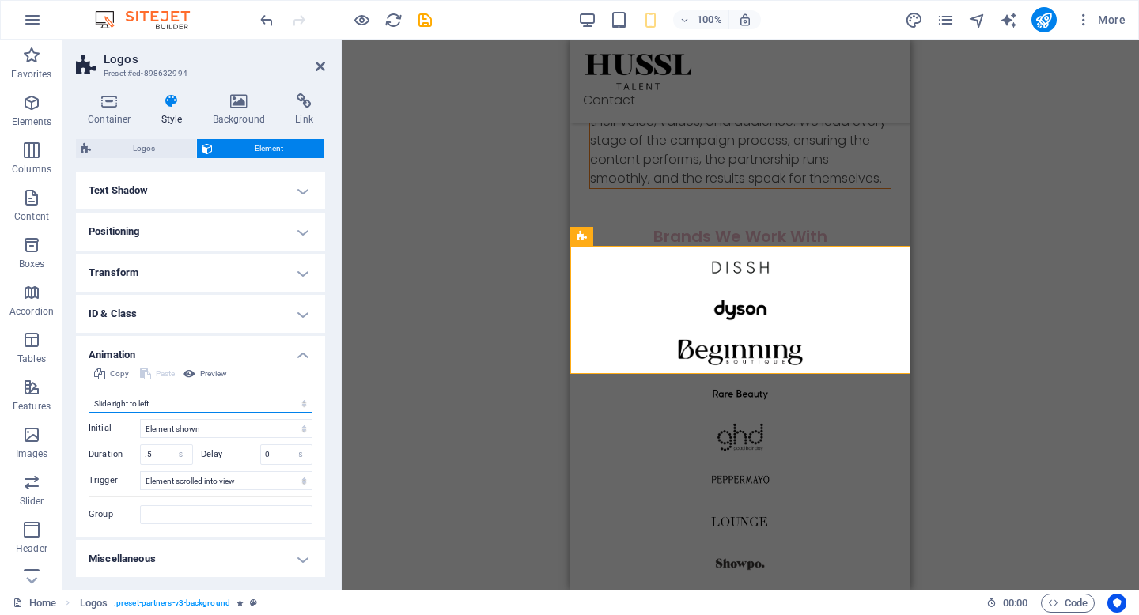
click at [178, 404] on select "Don't animate Show / Hide Slide up/down Zoom in/out Slide left to right Slide r…" at bounding box center [201, 403] width 224 height 19
click at [164, 452] on input ".5" at bounding box center [166, 454] width 51 height 19
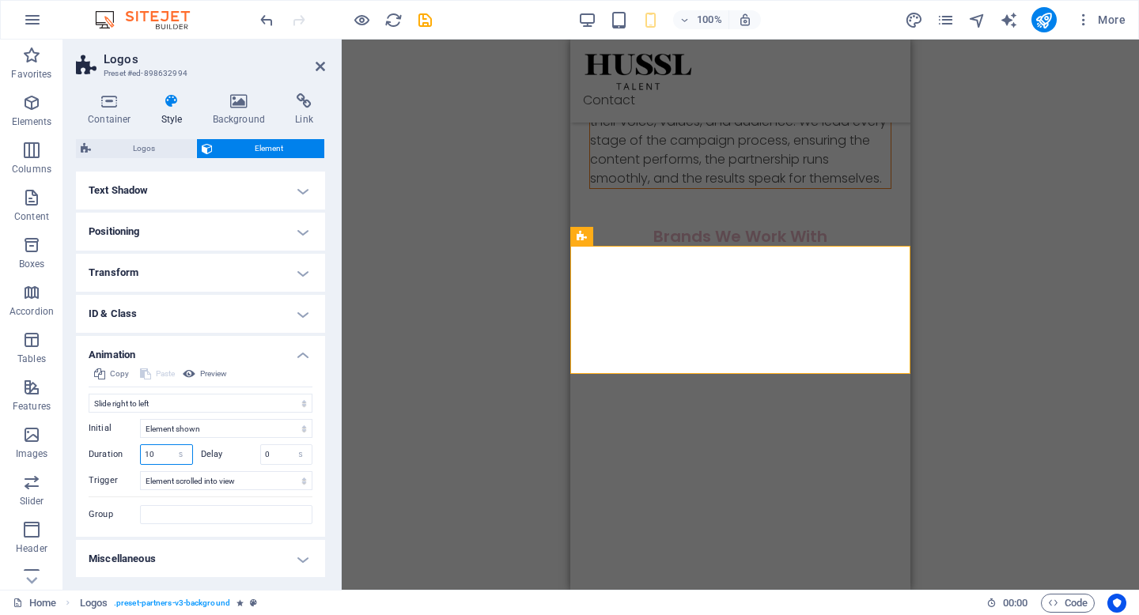
click at [165, 457] on input "10" at bounding box center [166, 454] width 51 height 19
type input "1"
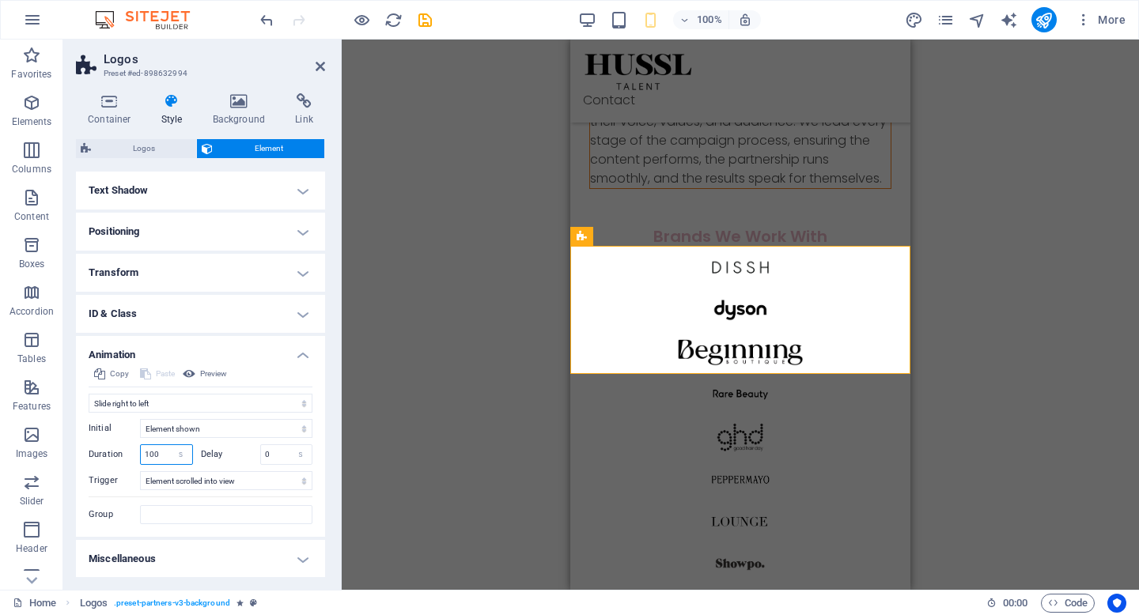
type input "30"
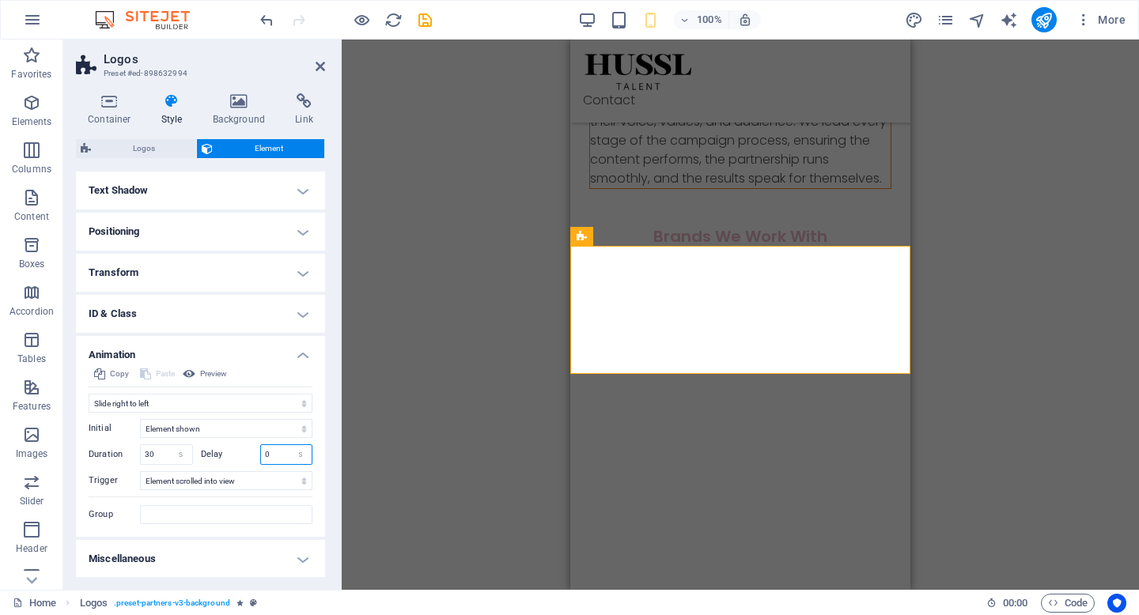
click at [280, 454] on input "0" at bounding box center [286, 454] width 51 height 19
click at [199, 422] on select "Element hidden Element shown" at bounding box center [226, 428] width 172 height 19
click at [158, 456] on input "30" at bounding box center [166, 454] width 51 height 19
type input "3"
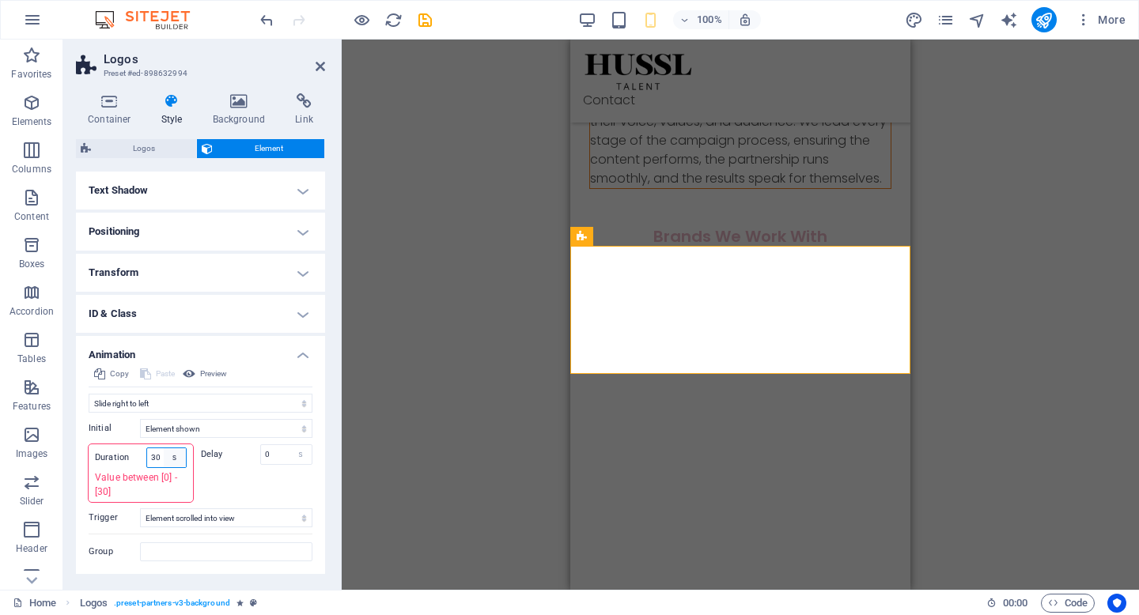
click at [165, 455] on select "s ms" at bounding box center [175, 457] width 22 height 19
click at [157, 456] on input "30" at bounding box center [166, 454] width 51 height 19
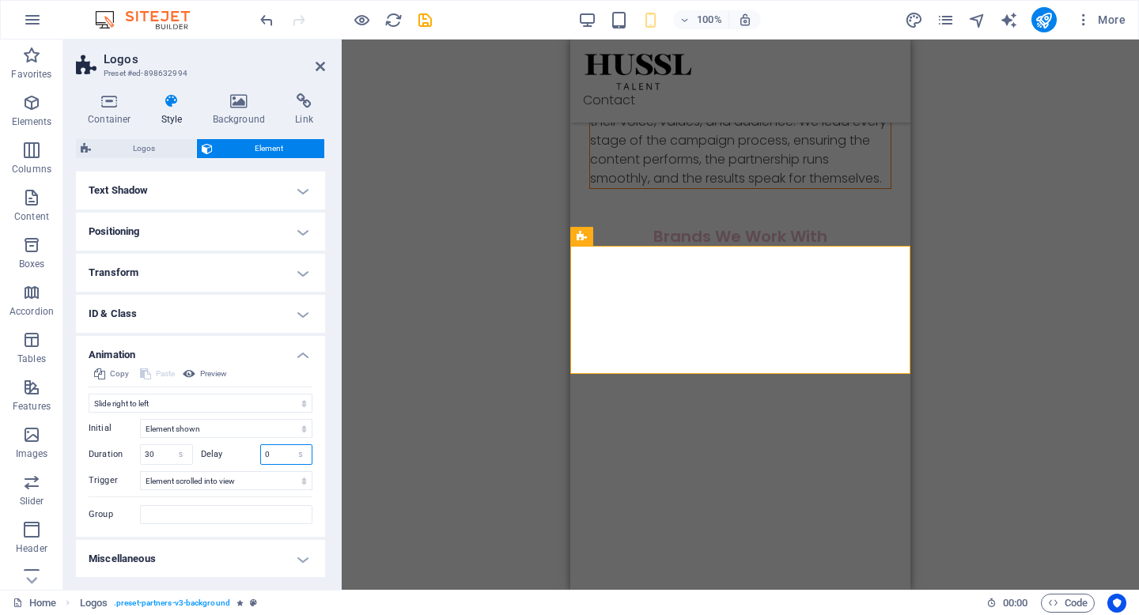
click at [282, 451] on input "0" at bounding box center [286, 454] width 51 height 19
click at [156, 455] on input "30" at bounding box center [166, 454] width 51 height 19
type input "3"
type input "20"
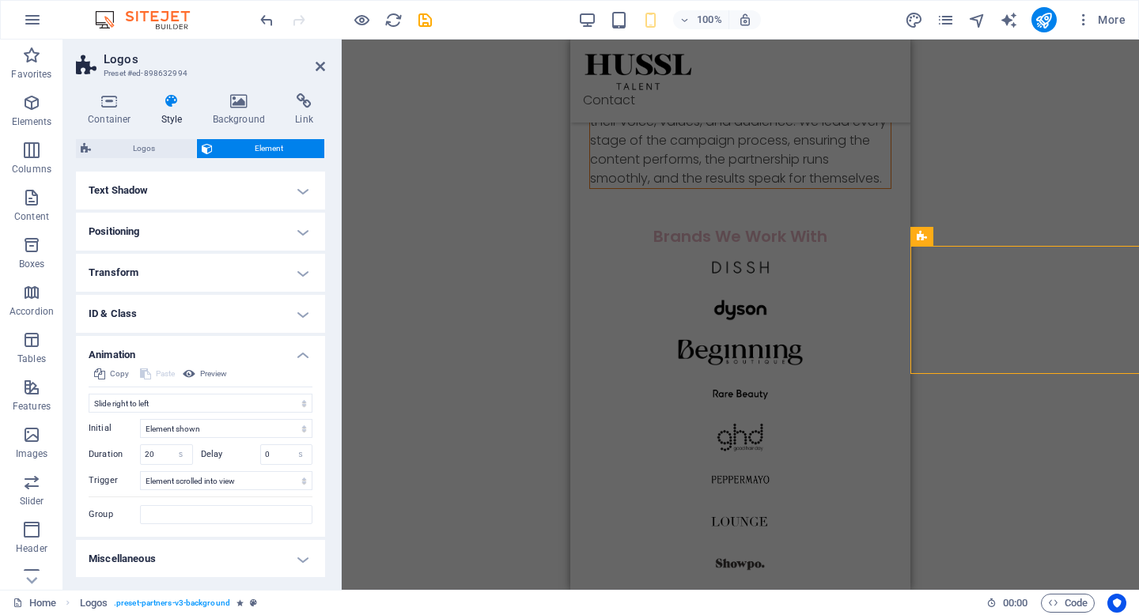
click at [579, 262] on div at bounding box center [740, 501] width 340 height 510
click at [228, 428] on select "Element hidden Element shown" at bounding box center [226, 428] width 172 height 19
click at [165, 458] on input "20" at bounding box center [166, 454] width 51 height 19
click at [231, 445] on div "Delay 0 s ms" at bounding box center [257, 454] width 112 height 21
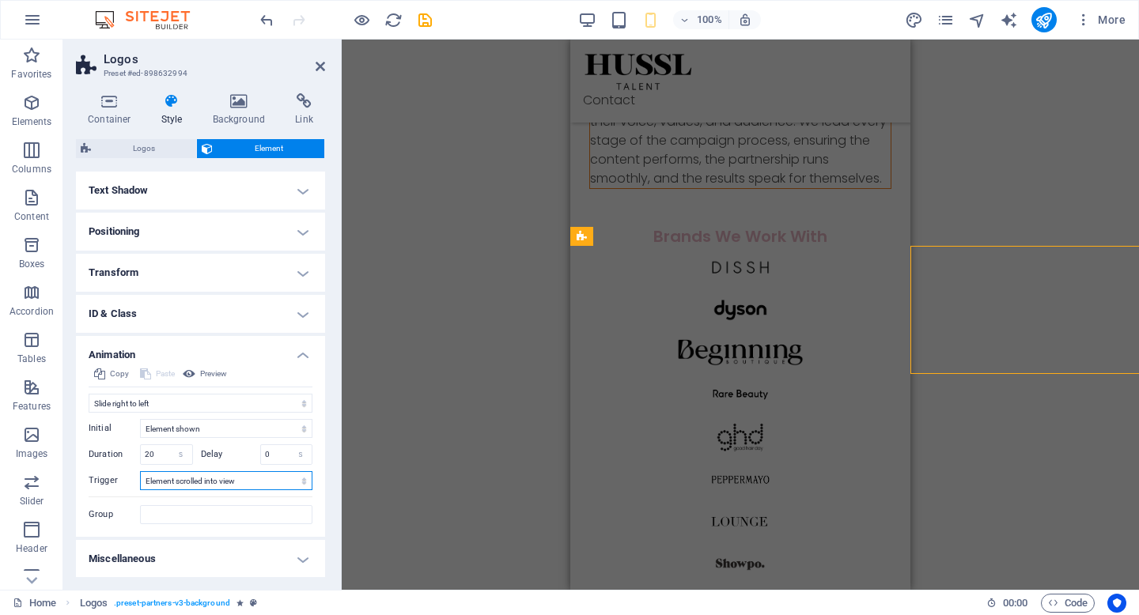
click at [279, 486] on select "No automatic trigger On page load Element scrolled into view" at bounding box center [226, 480] width 172 height 19
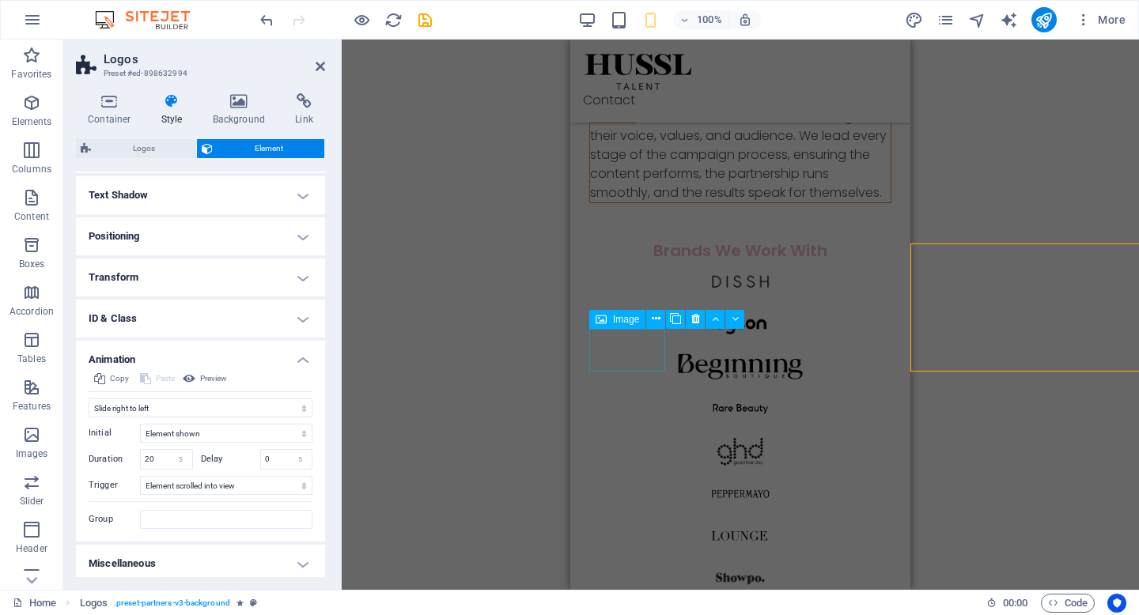
scroll to position [825, 0]
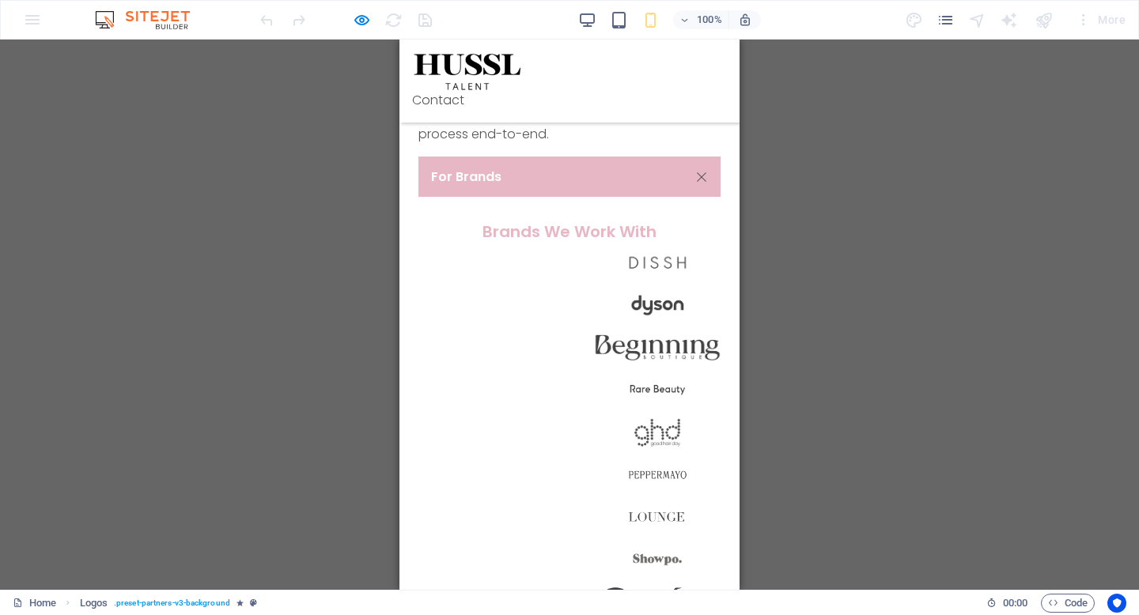
scroll to position [706, 0]
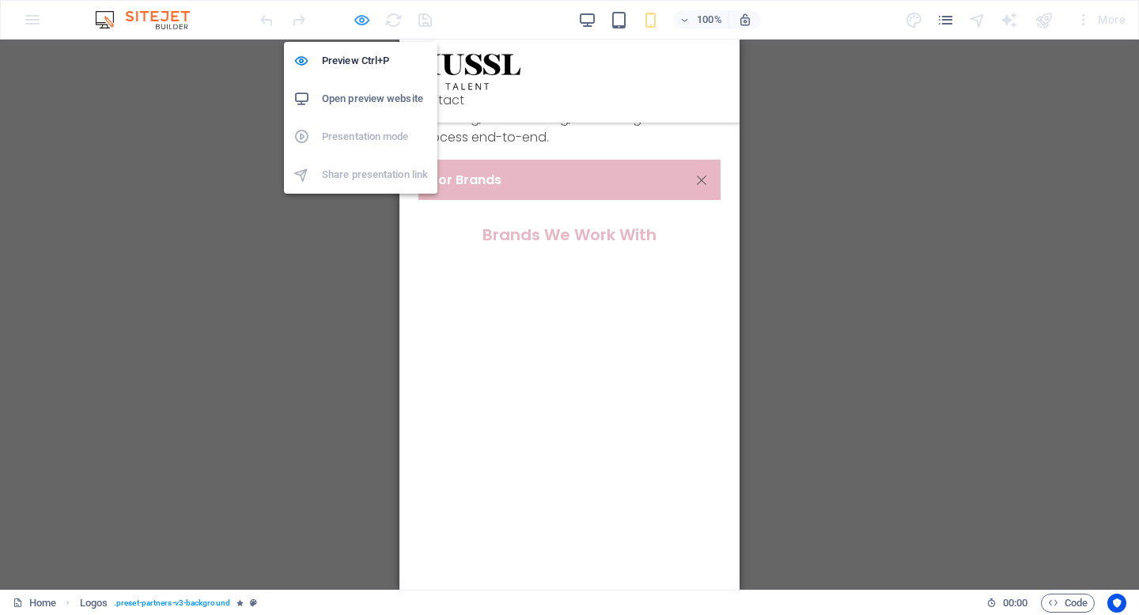
click at [0, 0] on icon "button" at bounding box center [0, 0] width 0 height 0
select select "move-right-to-left"
select select "show"
select select "s"
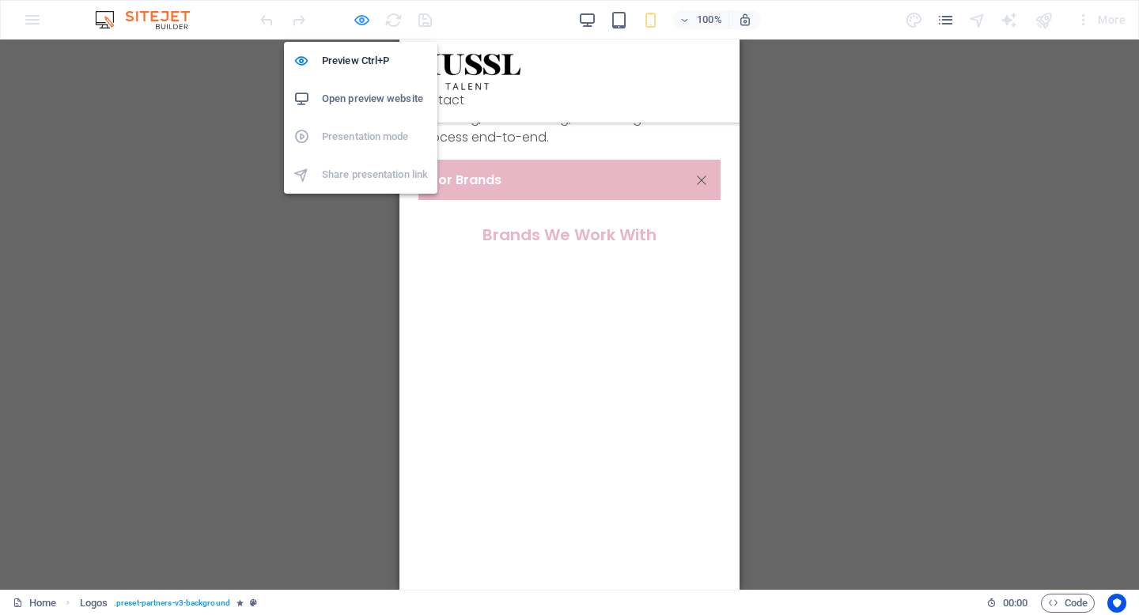
select select "scroll"
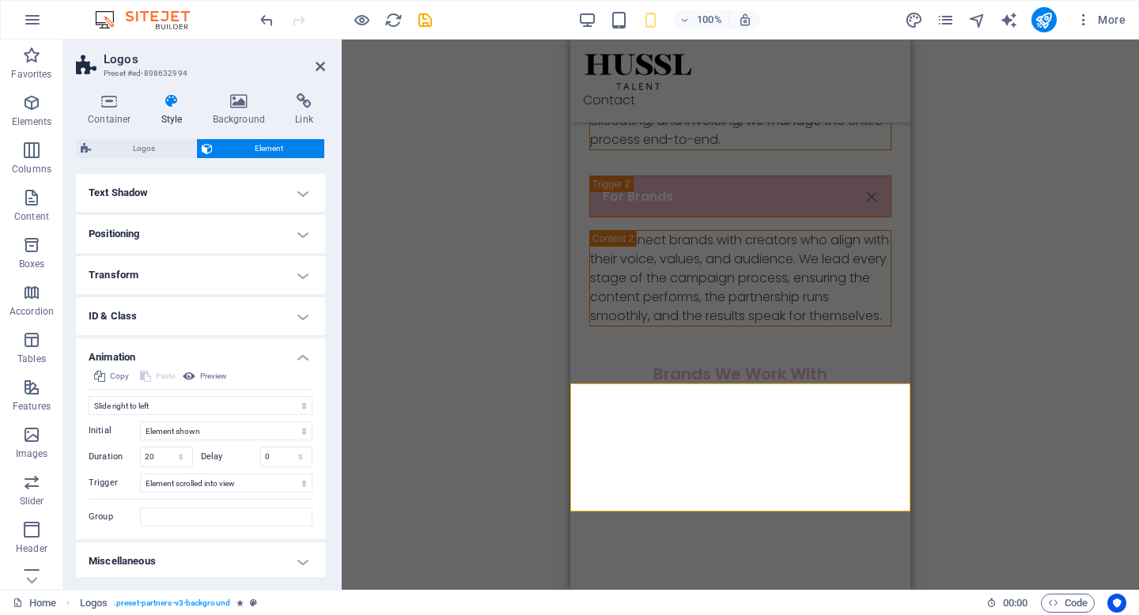
scroll to position [255, 0]
click at [133, 400] on select "Don't animate Show / Hide Slide up/down Zoom in/out Slide left to right Slide r…" at bounding box center [201, 403] width 224 height 19
select select "none"
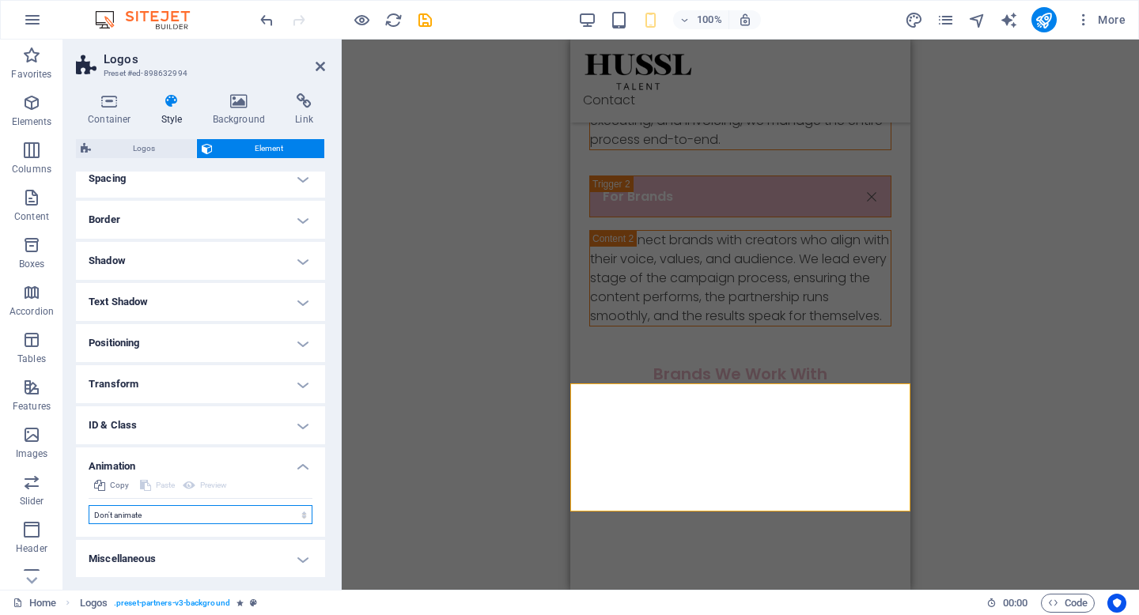
click at [210, 513] on select "Don't animate Show / Hide Slide up/down Zoom in/out Slide left to right Slide r…" at bounding box center [201, 514] width 224 height 19
click at [298, 464] on h4 "Animation" at bounding box center [200, 462] width 249 height 28
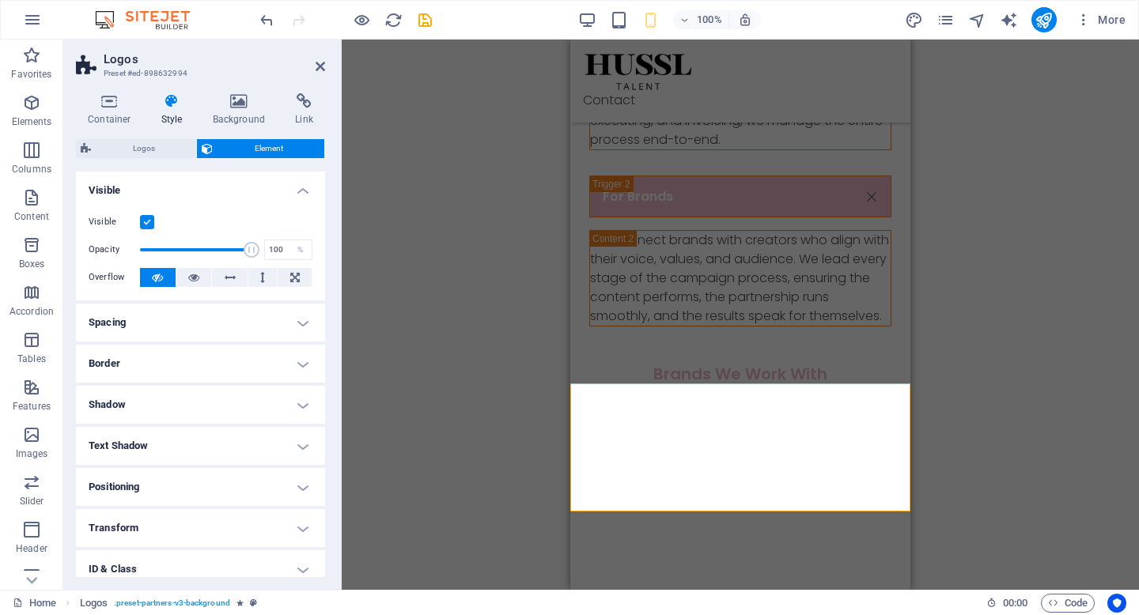
scroll to position [93, 0]
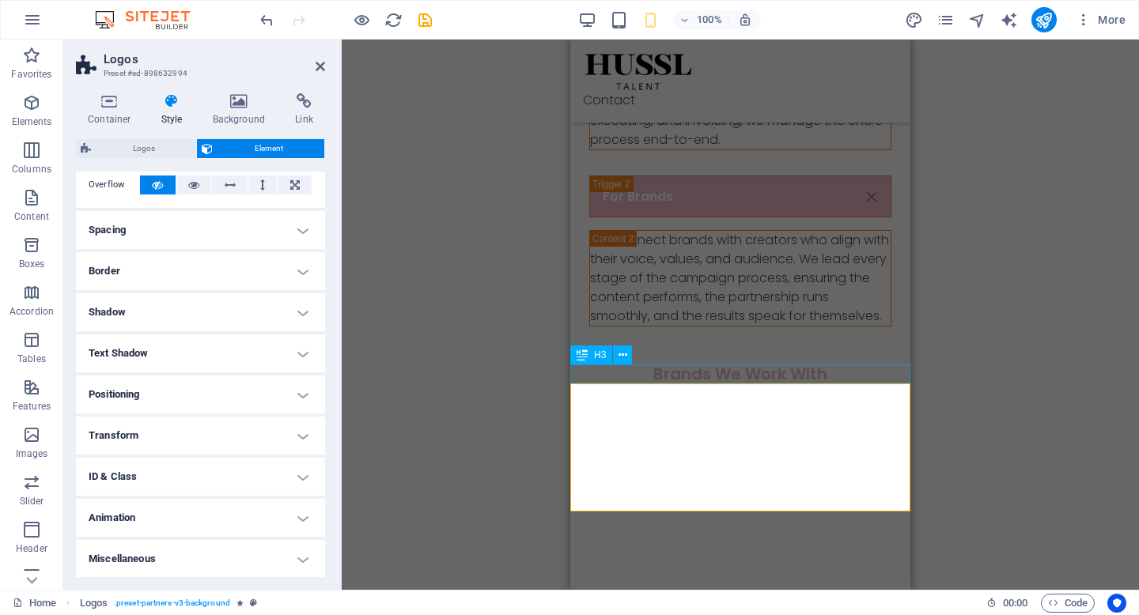
click at [755, 370] on div "Brands We Work With" at bounding box center [740, 374] width 340 height 19
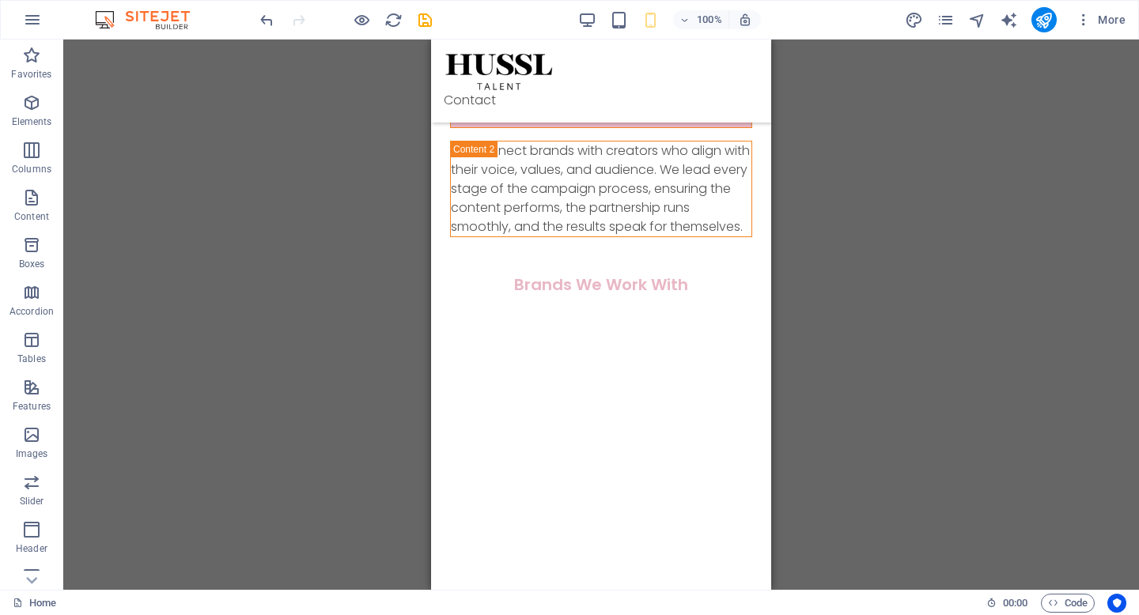
scroll to position [790, 0]
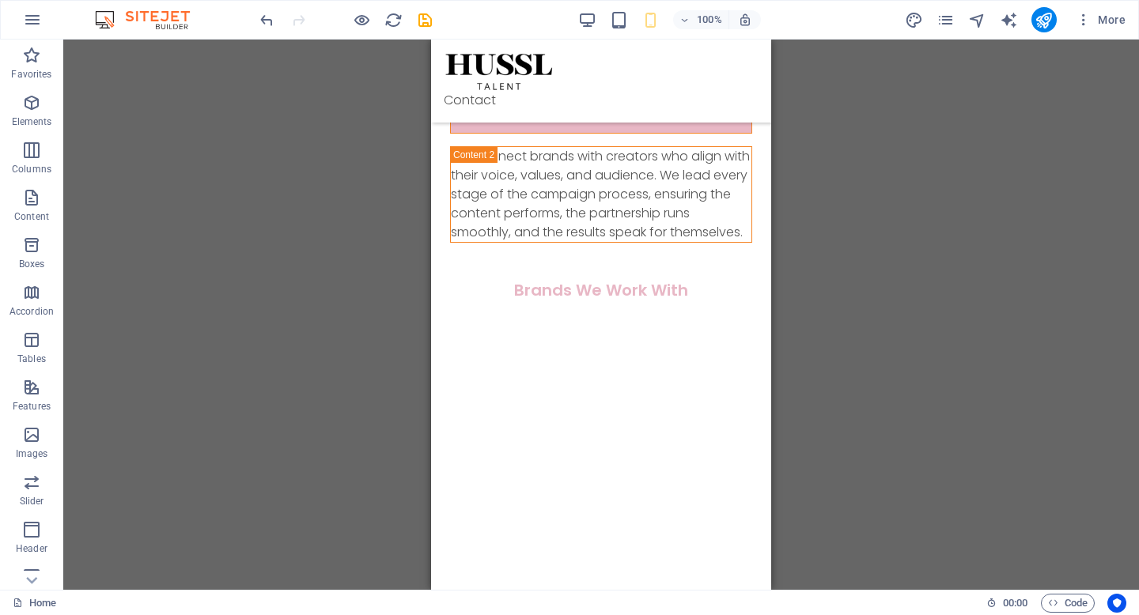
click at [807, 347] on div "Drag here to replace the existing content. Press “Ctrl” if you want to create a…" at bounding box center [601, 315] width 1076 height 550
click at [497, 276] on div "H3" at bounding box center [467, 272] width 72 height 20
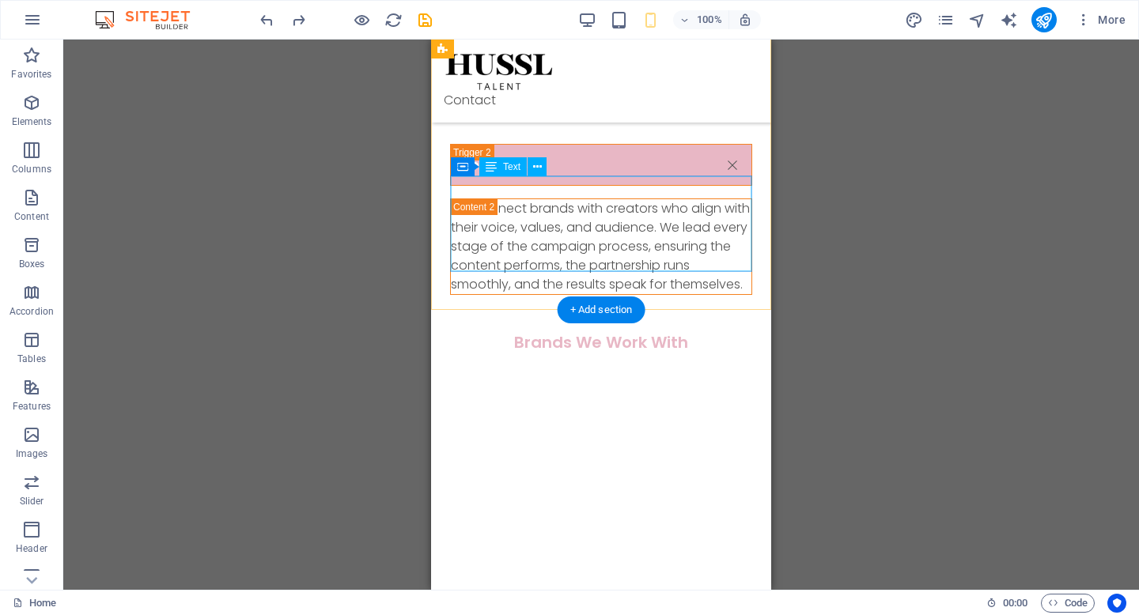
scroll to position [778, 0]
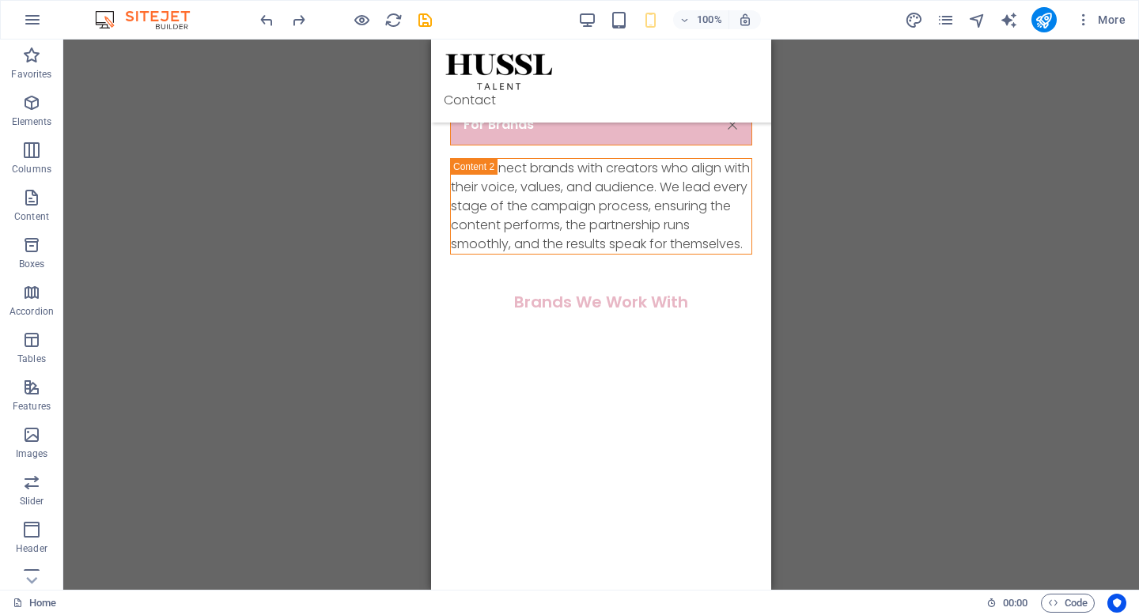
click at [582, 16] on icon "button" at bounding box center [587, 20] width 18 height 18
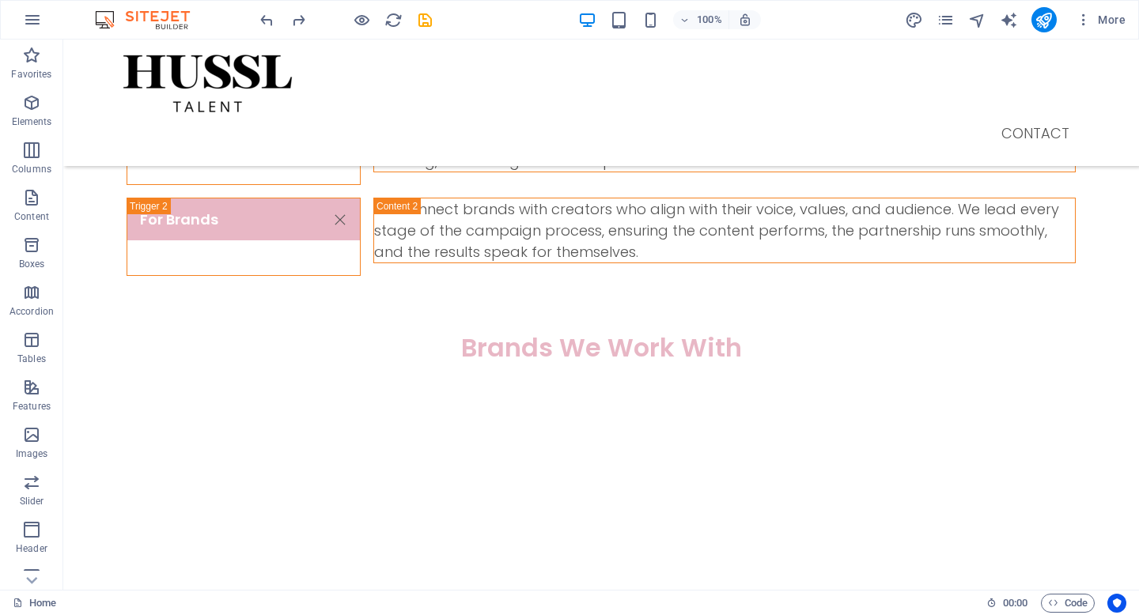
scroll to position [728, 0]
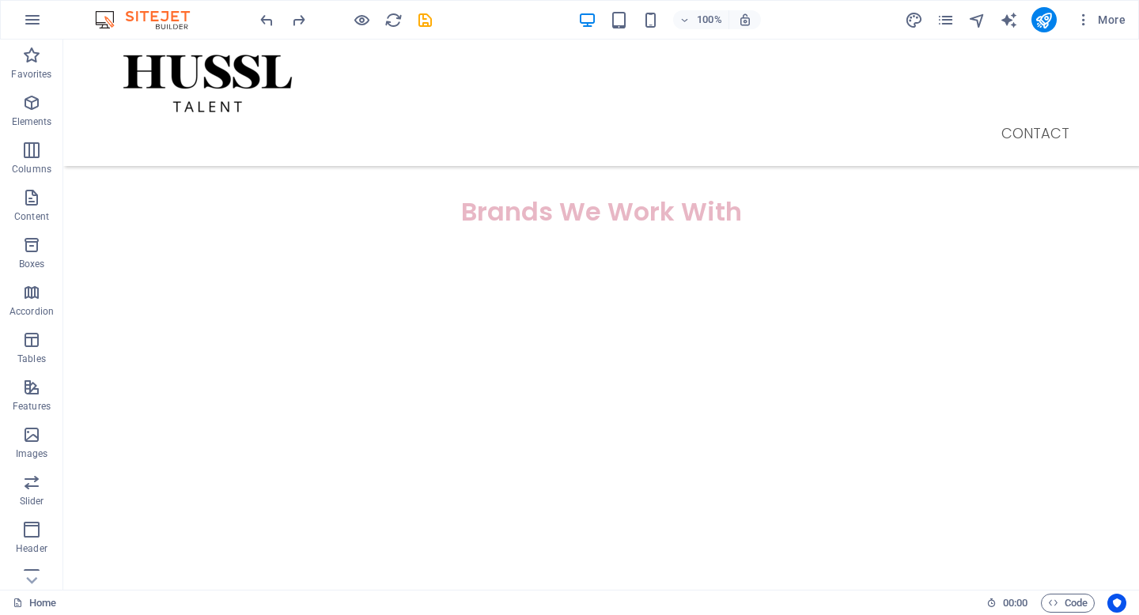
click at [296, 15] on icon "redo" at bounding box center [298, 20] width 18 height 18
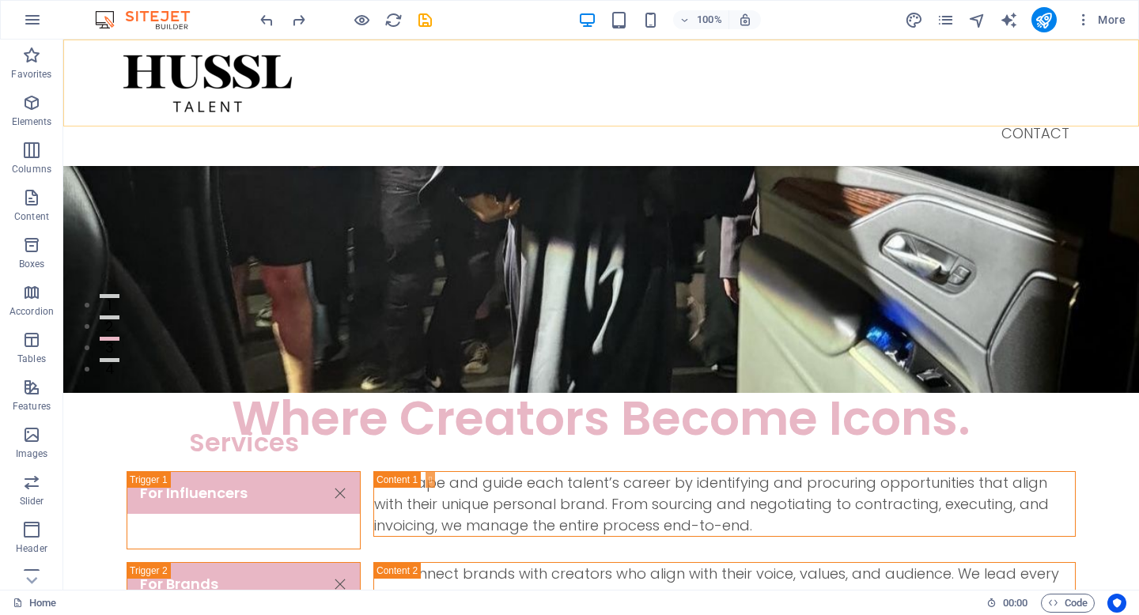
scroll to position [113, 0]
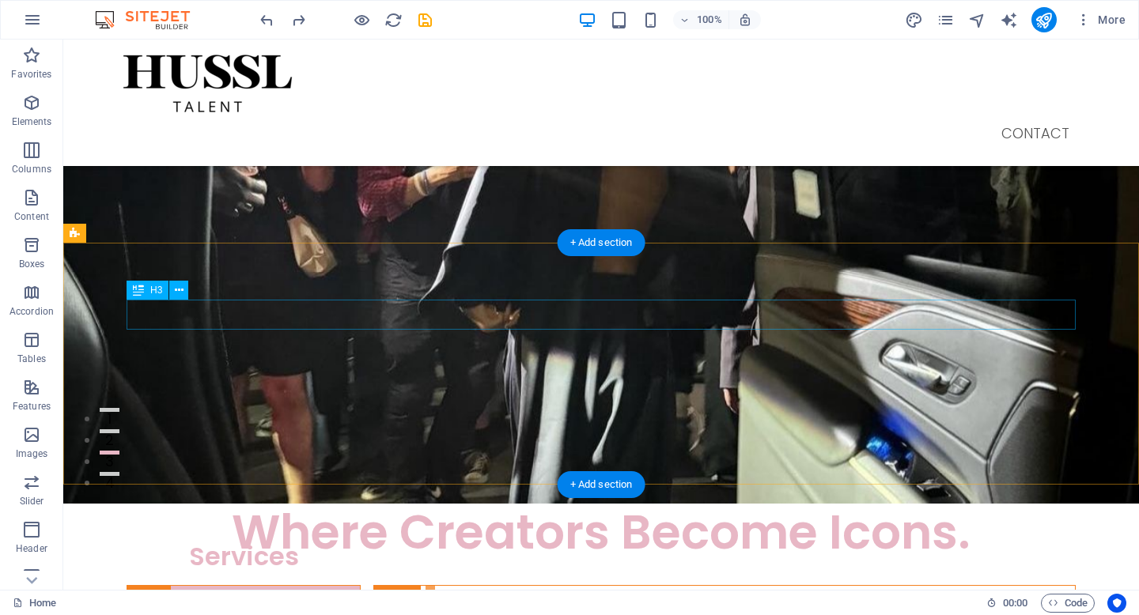
click at [683, 308] on div "What We Do" at bounding box center [601, 315] width 949 height 30
click at [678, 322] on div "What We Do" at bounding box center [601, 315] width 949 height 30
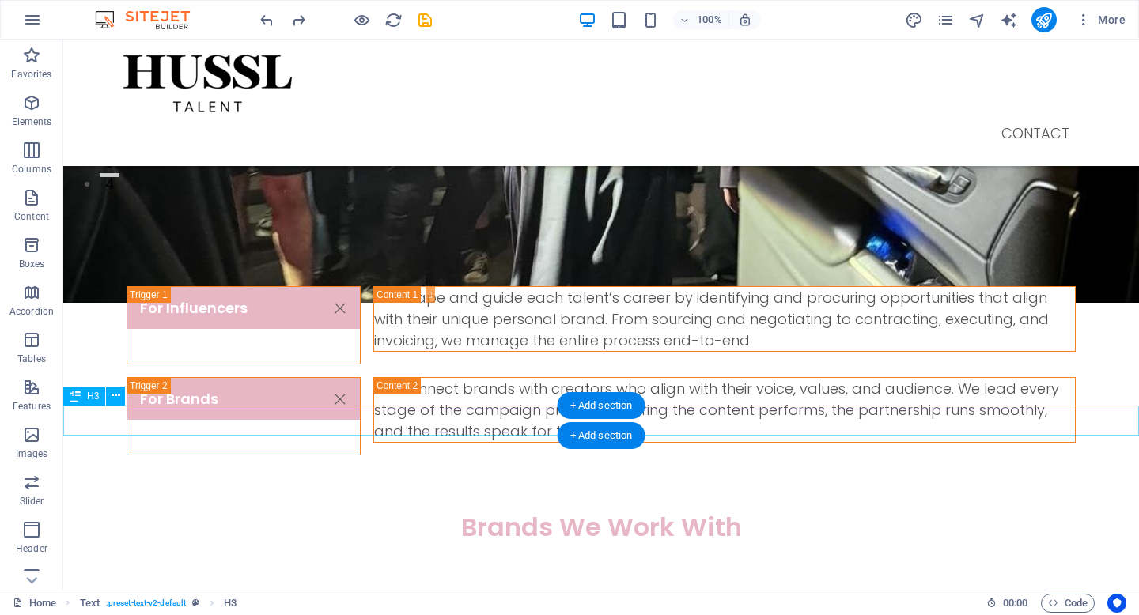
scroll to position [351, 0]
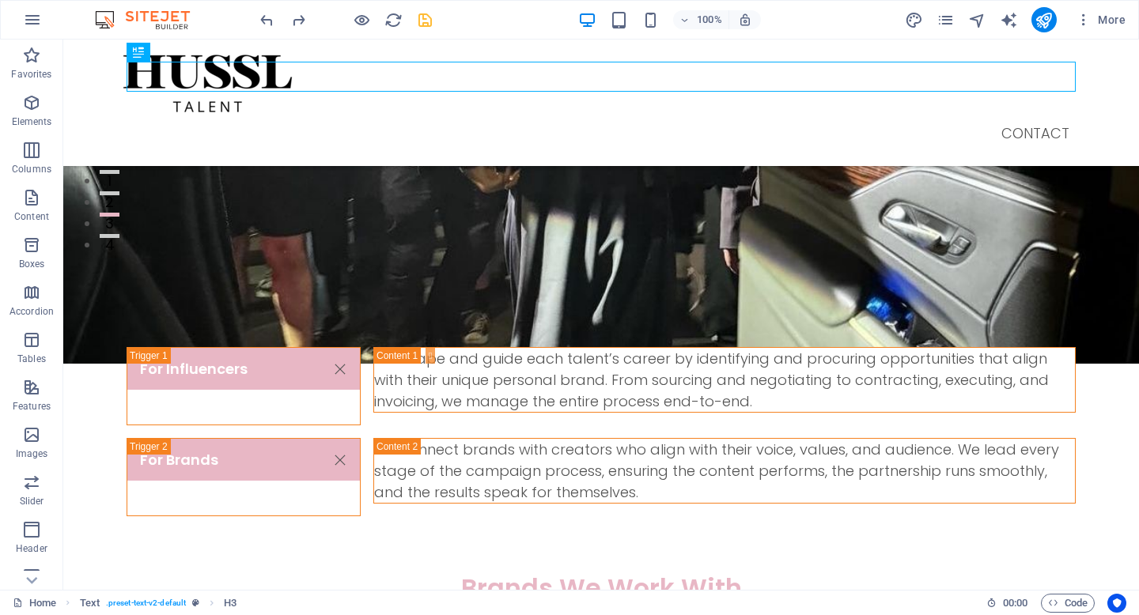
click at [428, 23] on icon "save" at bounding box center [425, 20] width 18 height 18
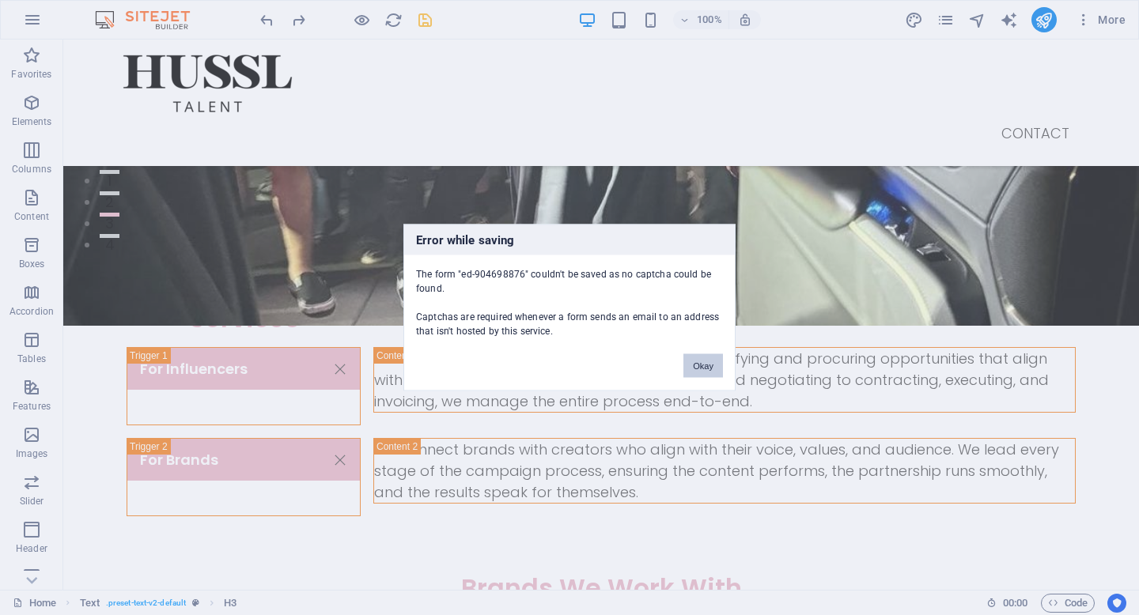
scroll to position [2066, 0]
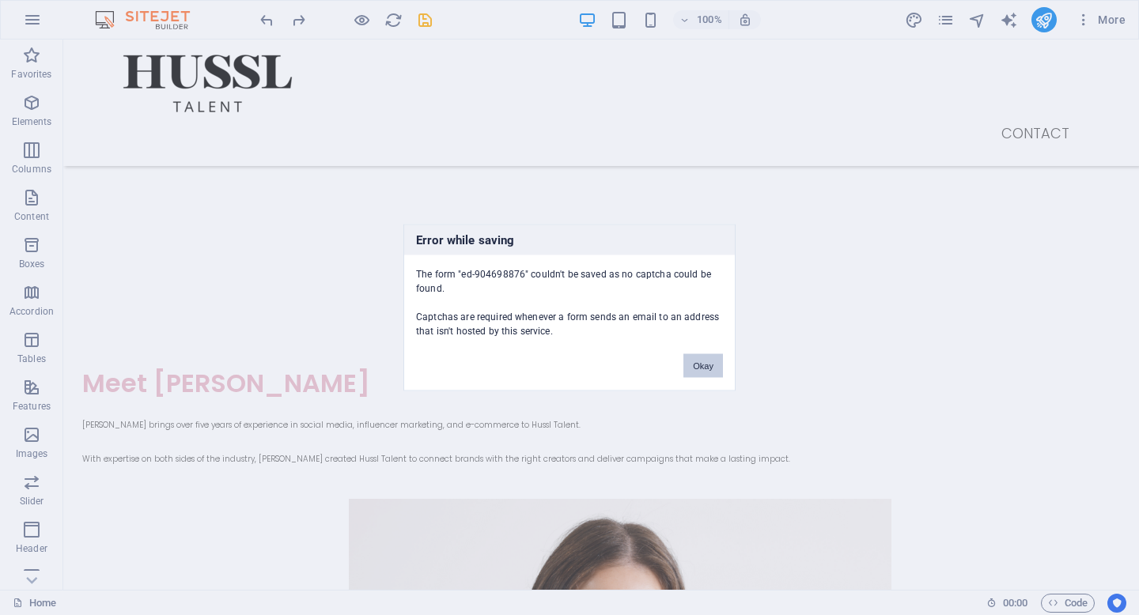
click at [707, 373] on button "Okay" at bounding box center [703, 366] width 40 height 24
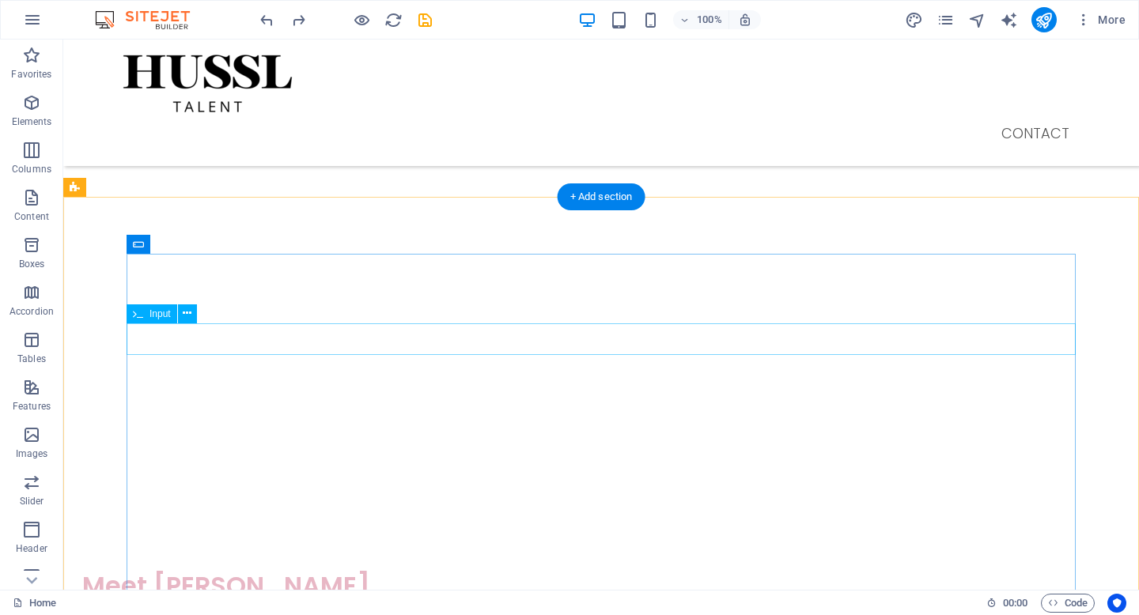
scroll to position [1872, 0]
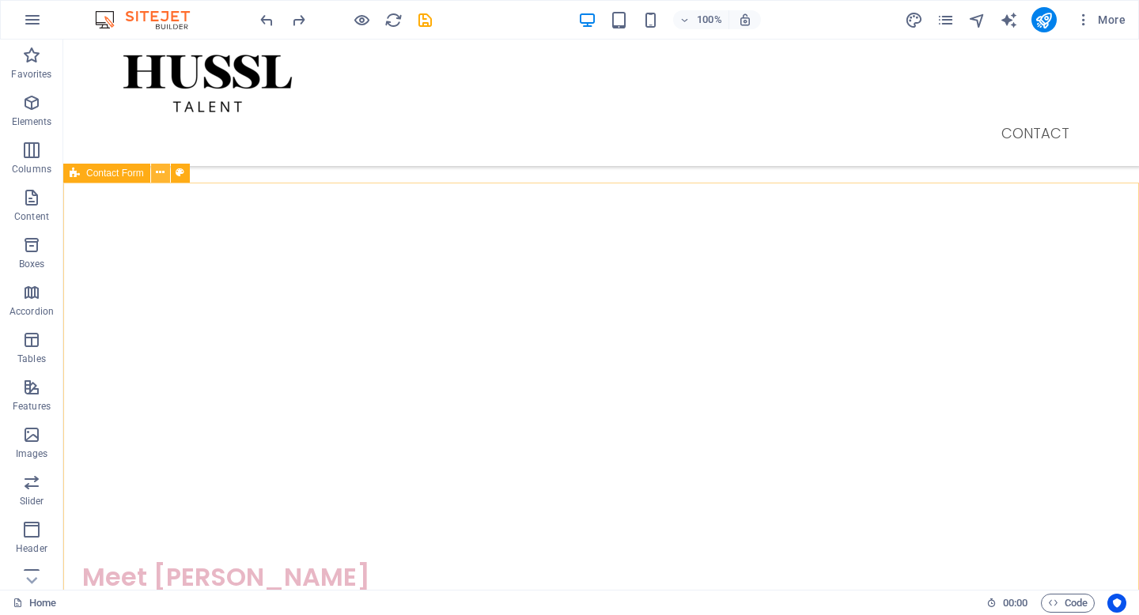
click at [164, 174] on icon at bounding box center [160, 173] width 9 height 17
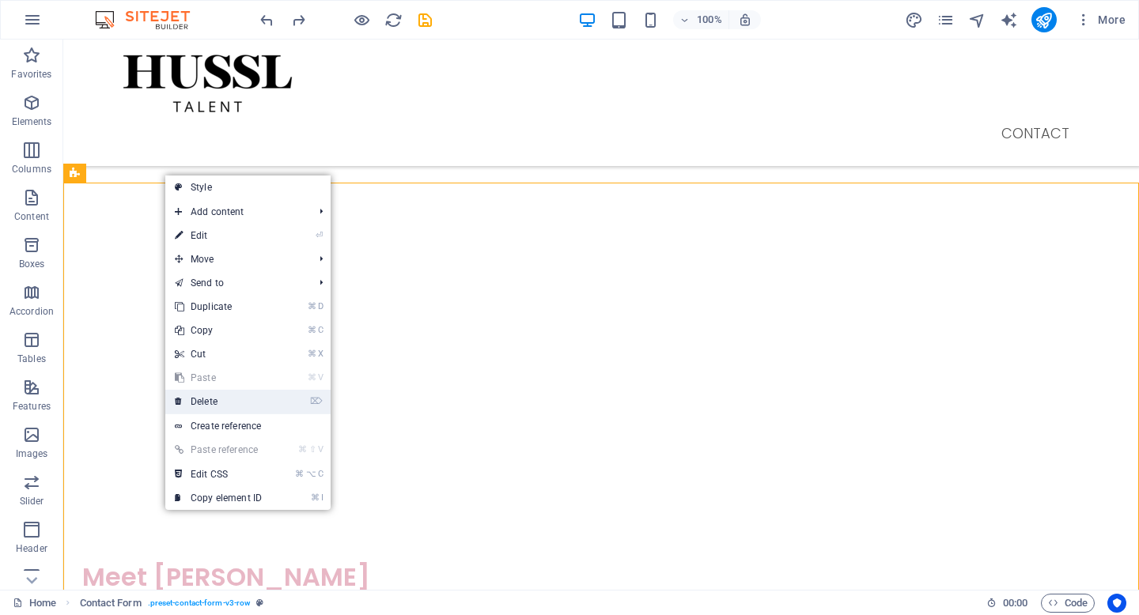
click at [244, 409] on link "⌦ Delete" at bounding box center [218, 402] width 106 height 24
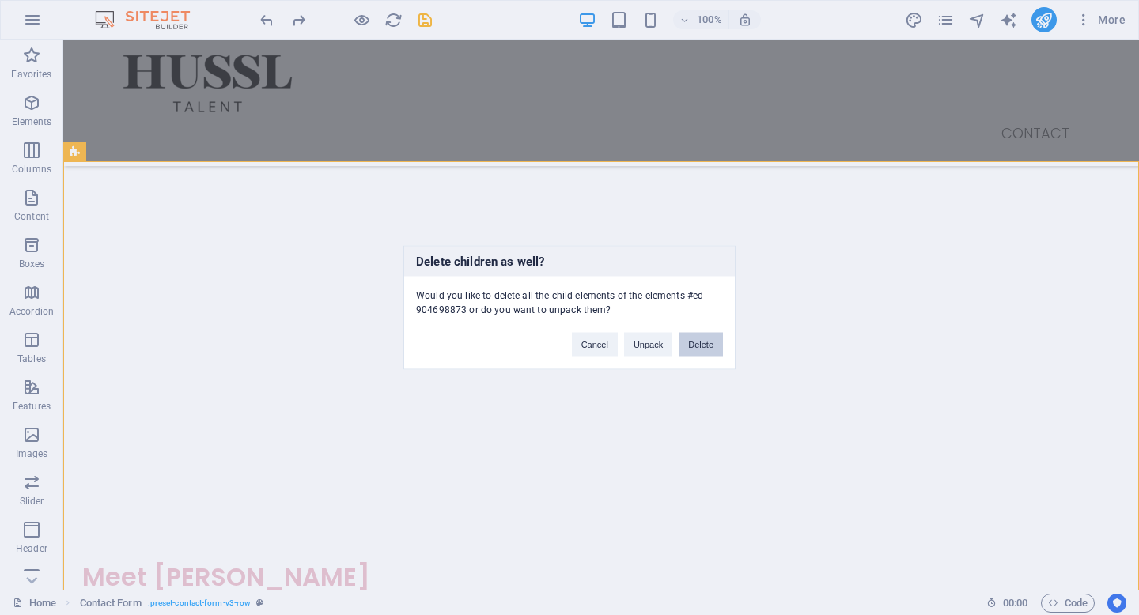
click at [690, 350] on button "Delete" at bounding box center [701, 345] width 44 height 24
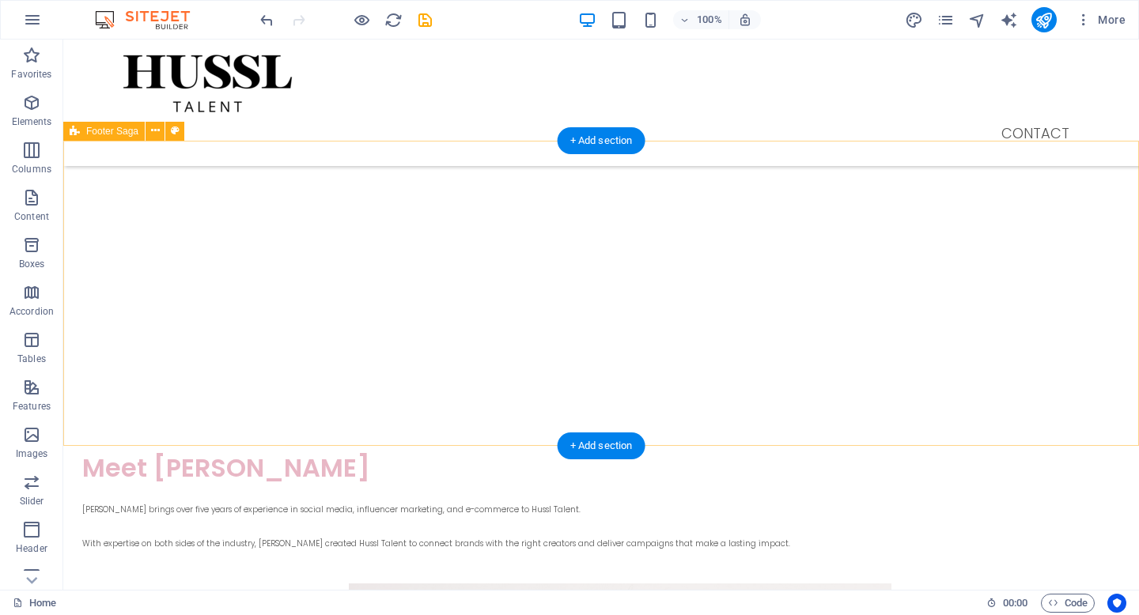
scroll to position [1984, 0]
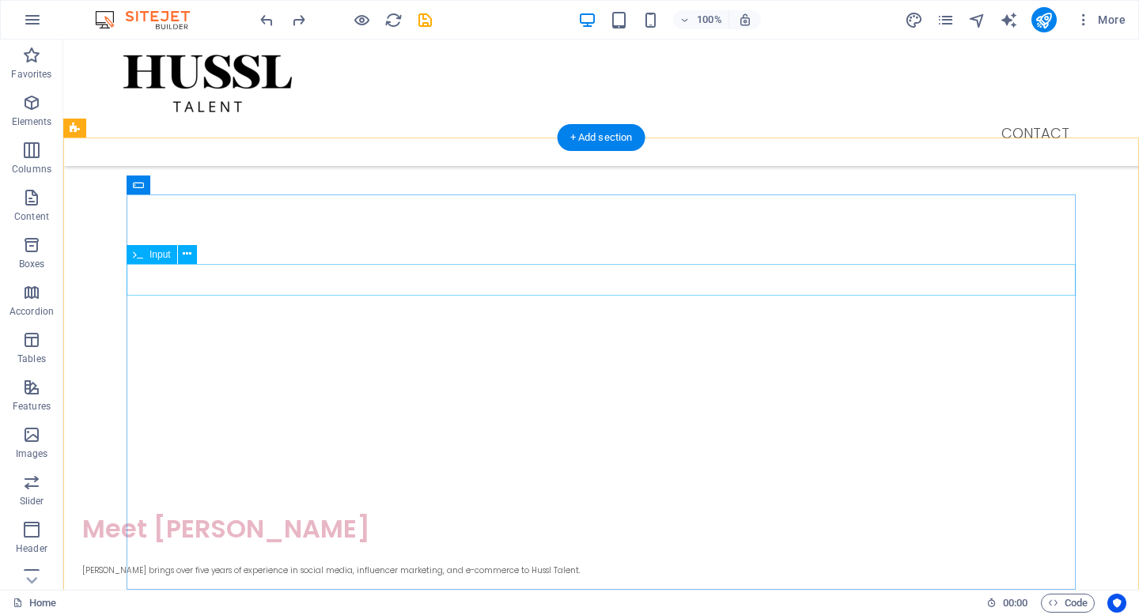
scroll to position [1840, 0]
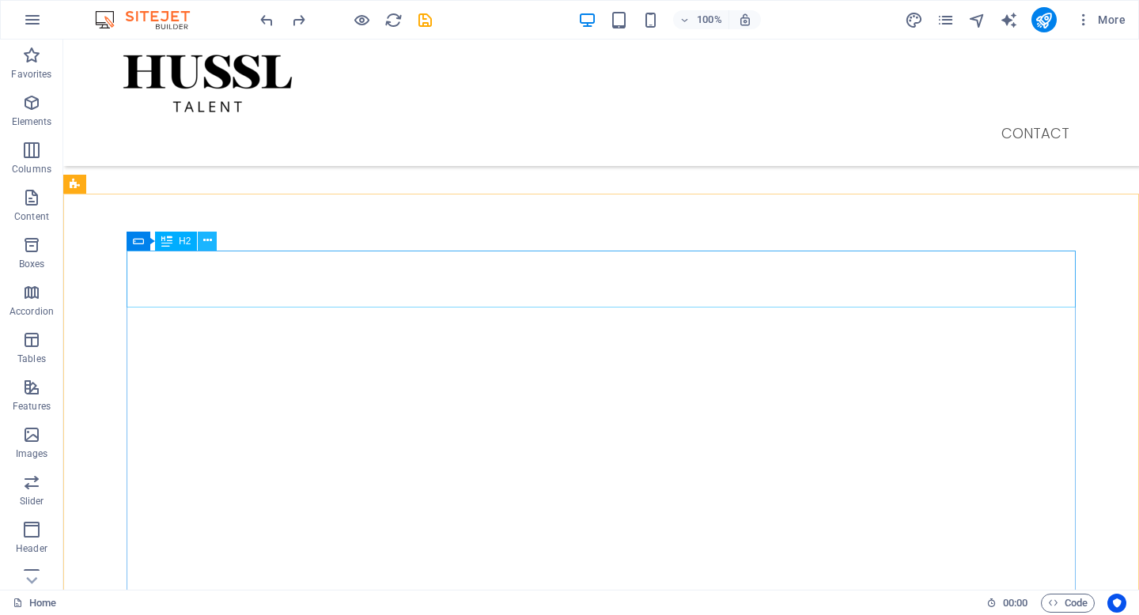
click at [205, 250] on button at bounding box center [207, 241] width 19 height 19
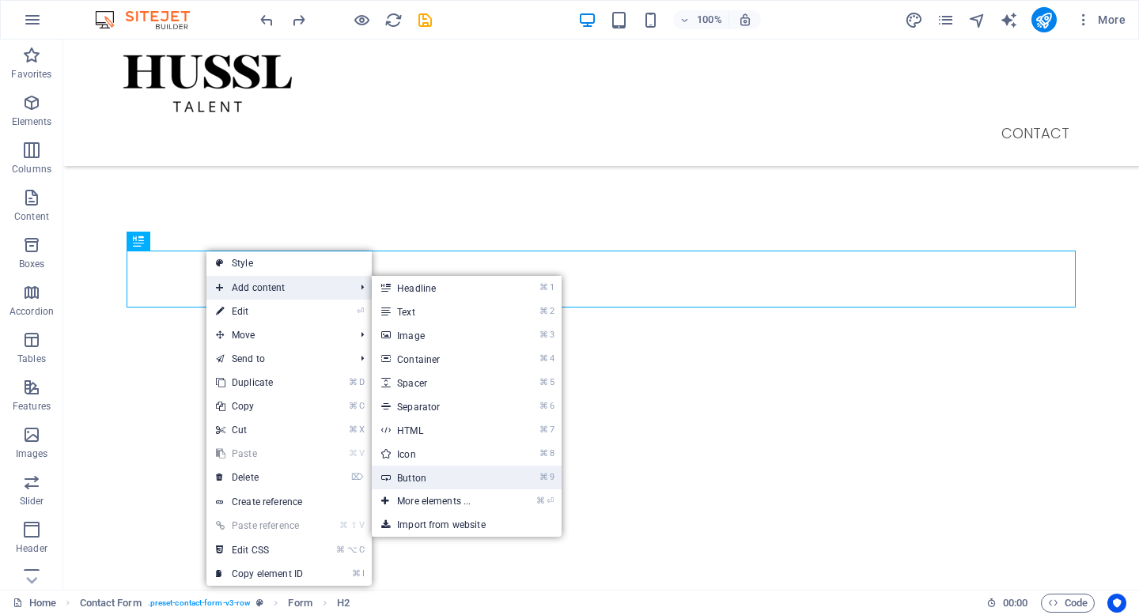
click at [437, 487] on link "⌘ 9 Button" at bounding box center [437, 478] width 131 height 24
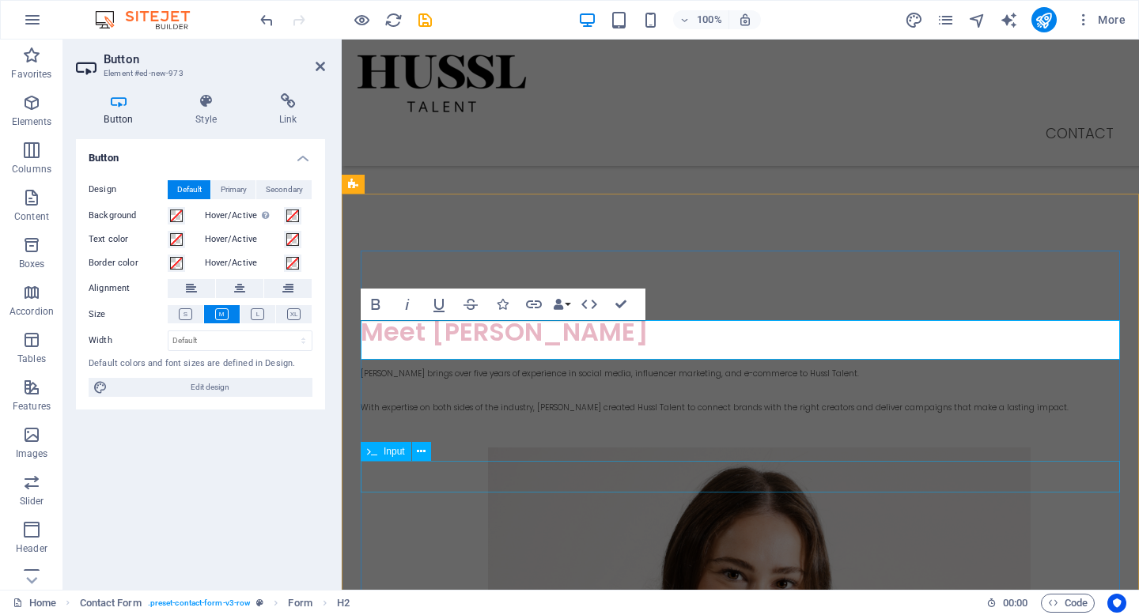
scroll to position [1823, 0]
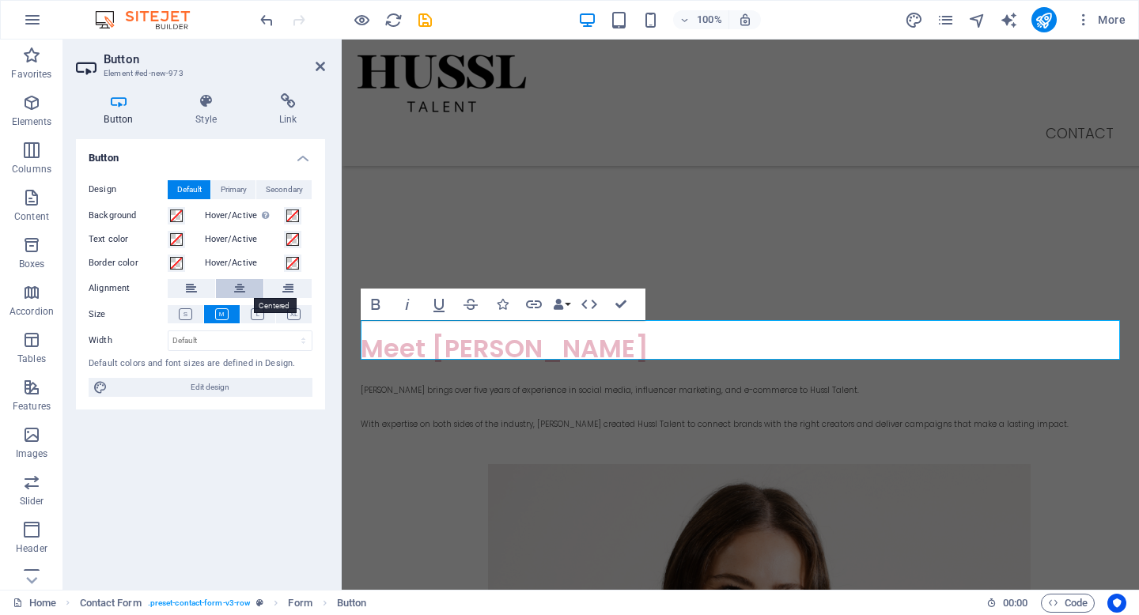
click at [242, 289] on icon at bounding box center [239, 288] width 11 height 19
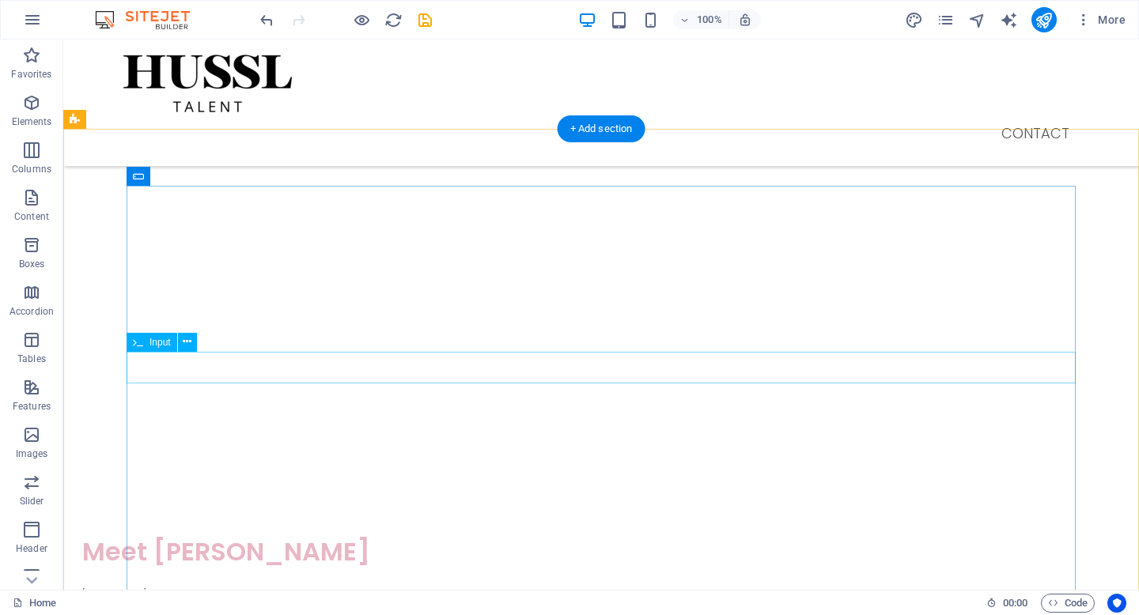
scroll to position [1882, 0]
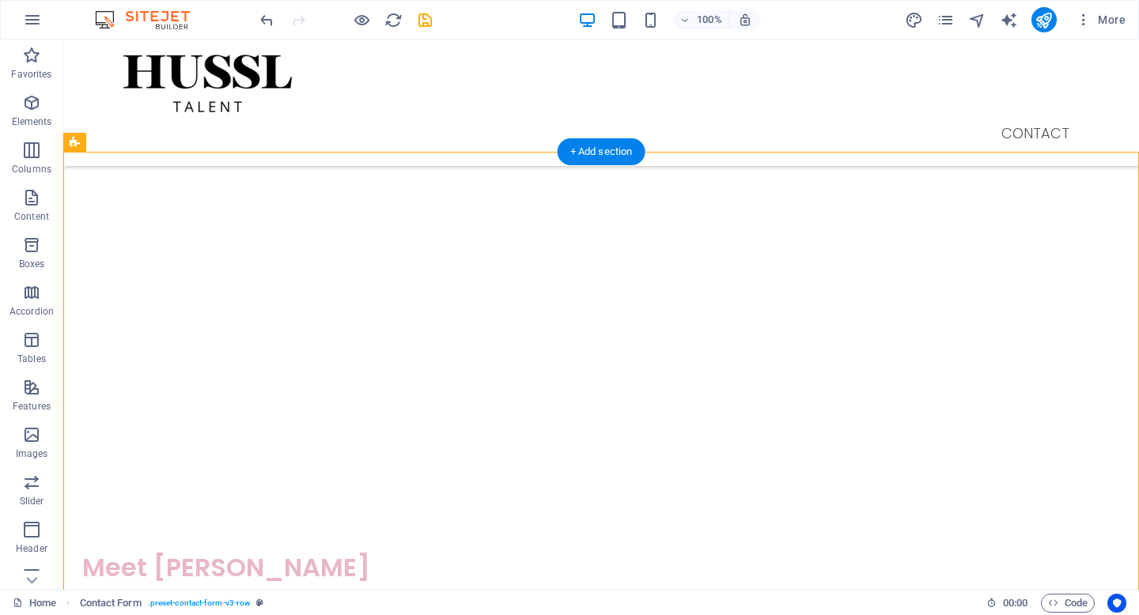
drag, startPoint x: 365, startPoint y: 292, endPoint x: 369, endPoint y: 170, distance: 121.8
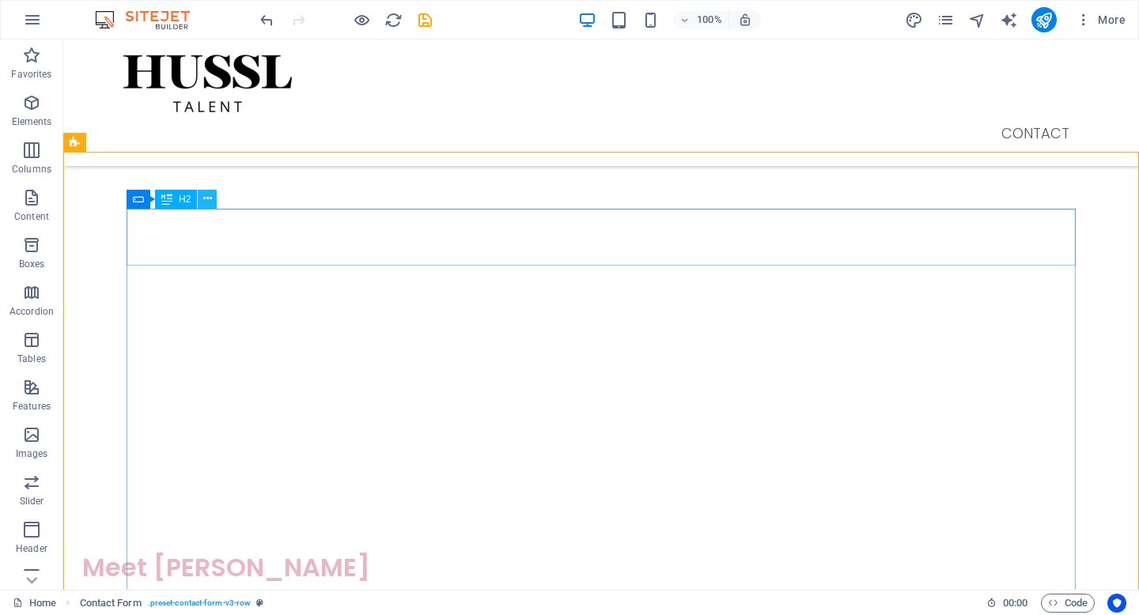
click at [211, 203] on icon at bounding box center [207, 199] width 9 height 17
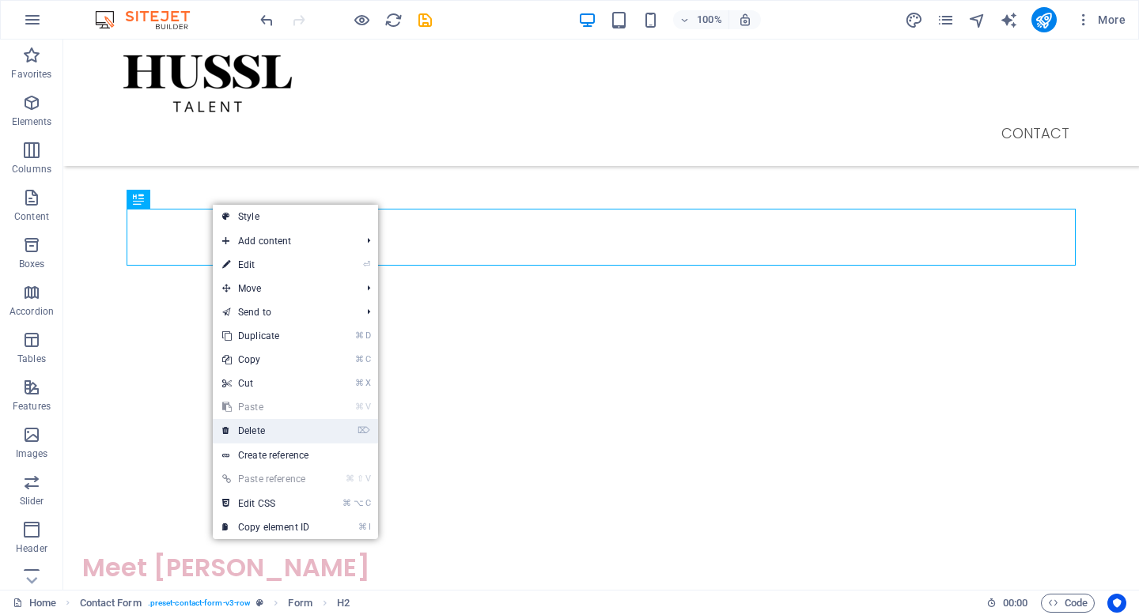
click at [289, 429] on link "⌦ Delete" at bounding box center [266, 431] width 106 height 24
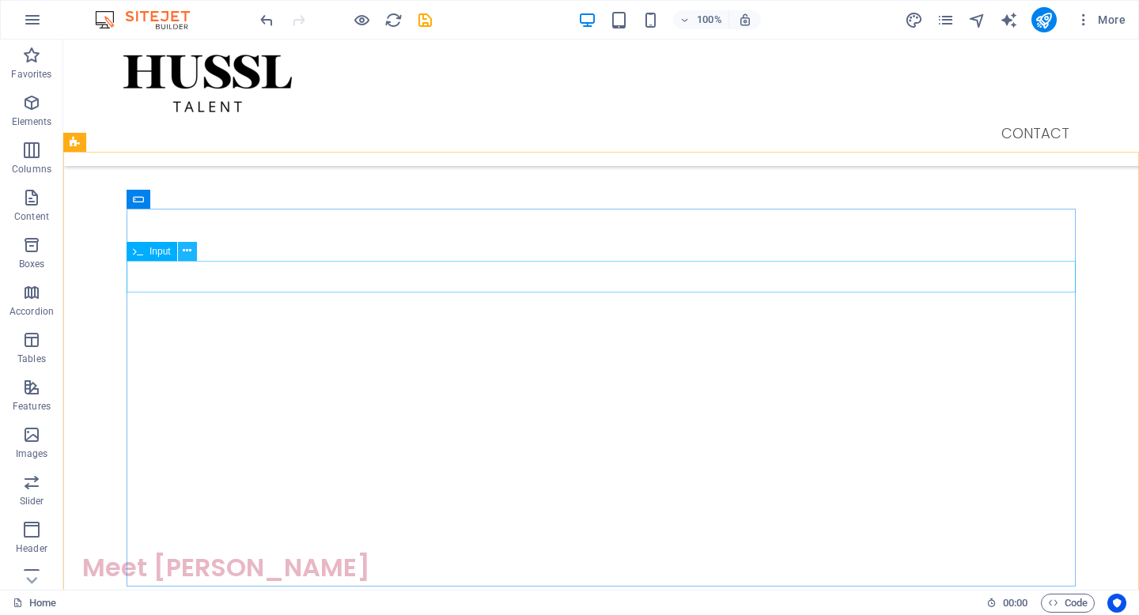
click at [185, 259] on icon at bounding box center [187, 251] width 9 height 17
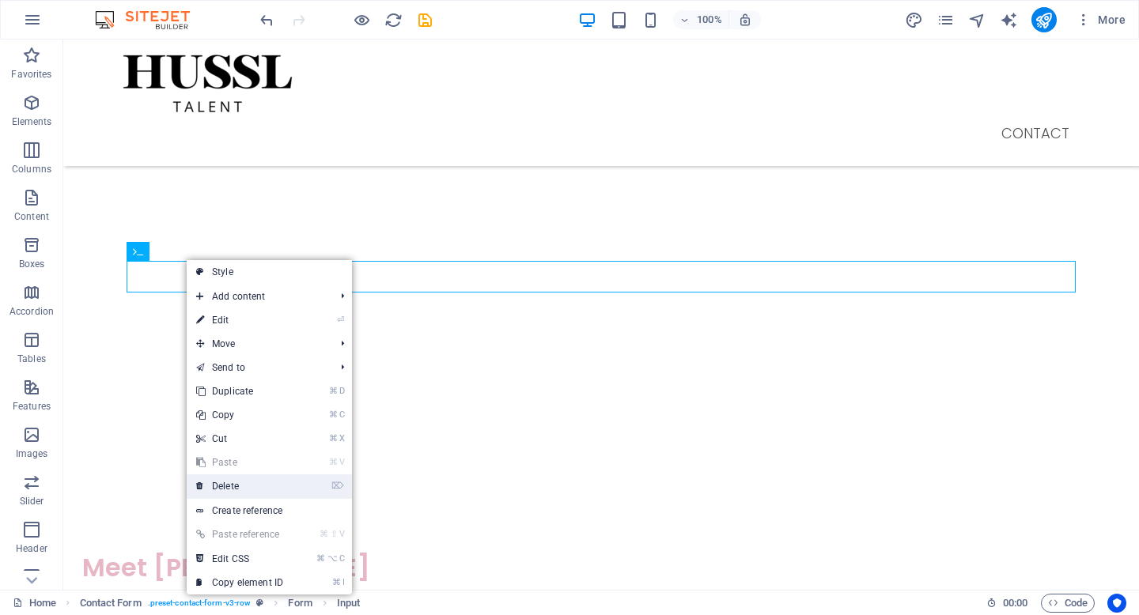
click at [256, 481] on link "⌦ Delete" at bounding box center [240, 487] width 106 height 24
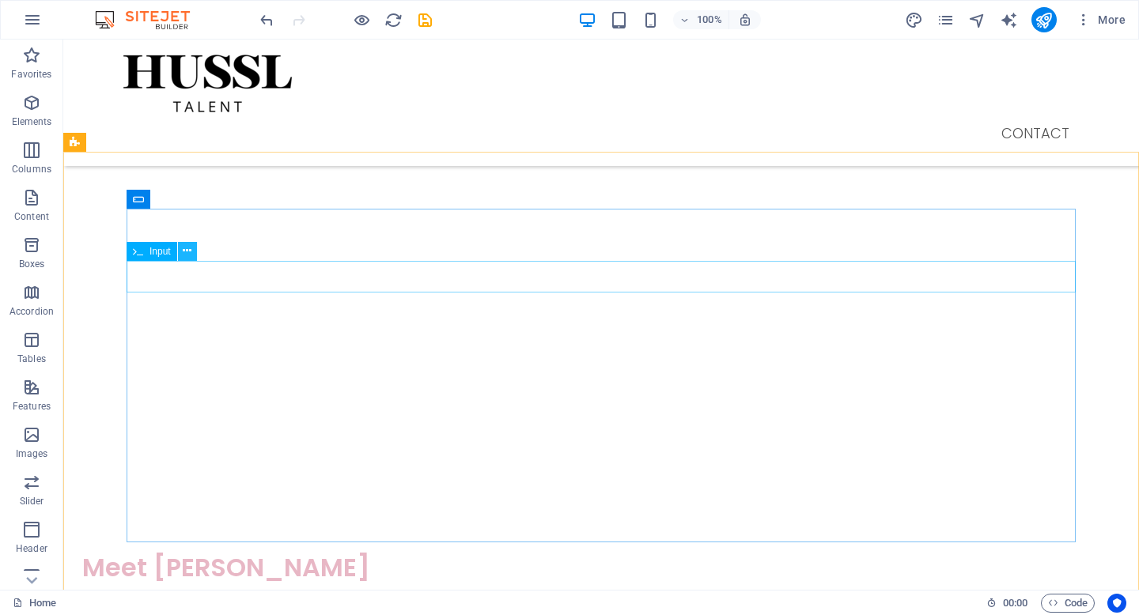
click at [187, 252] on icon at bounding box center [187, 251] width 9 height 17
click at [184, 256] on icon at bounding box center [187, 251] width 9 height 17
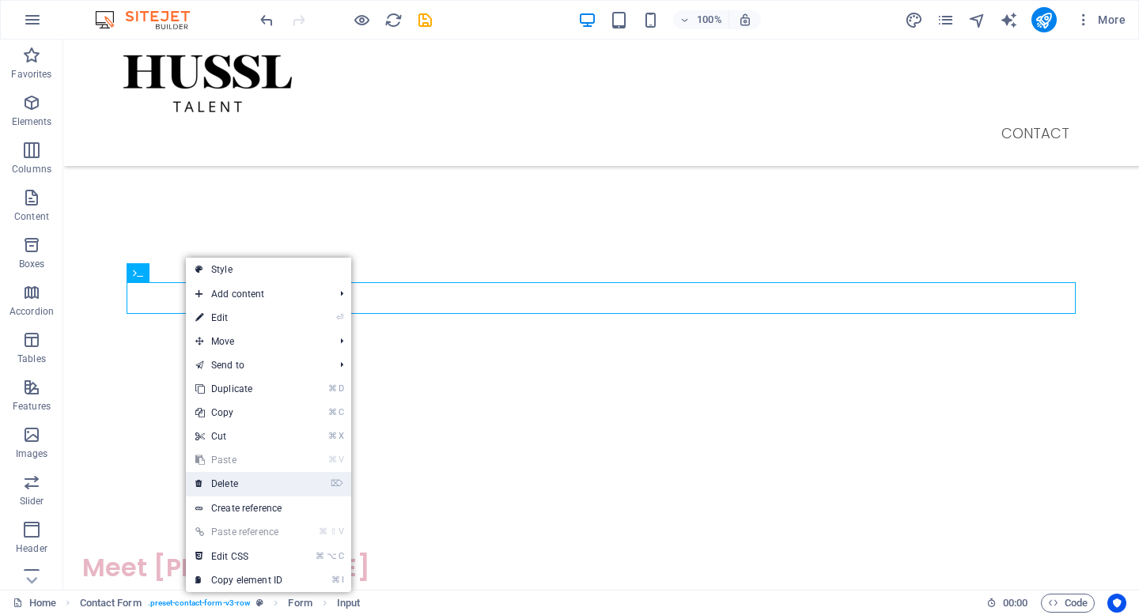
click at [235, 478] on link "⌦ Delete" at bounding box center [239, 484] width 106 height 24
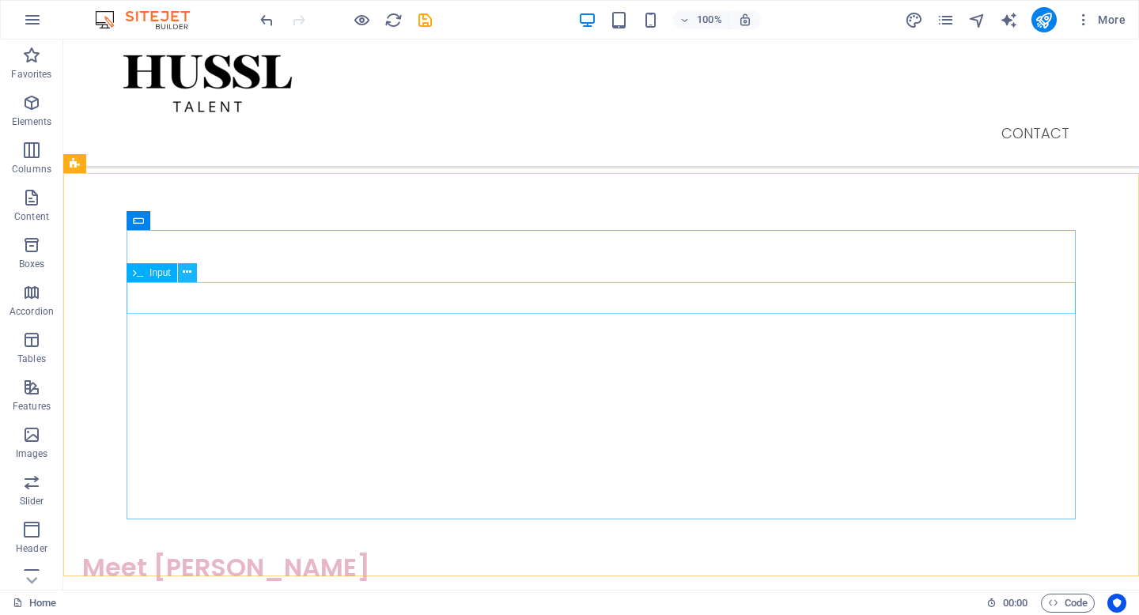
click at [188, 273] on icon at bounding box center [187, 272] width 9 height 17
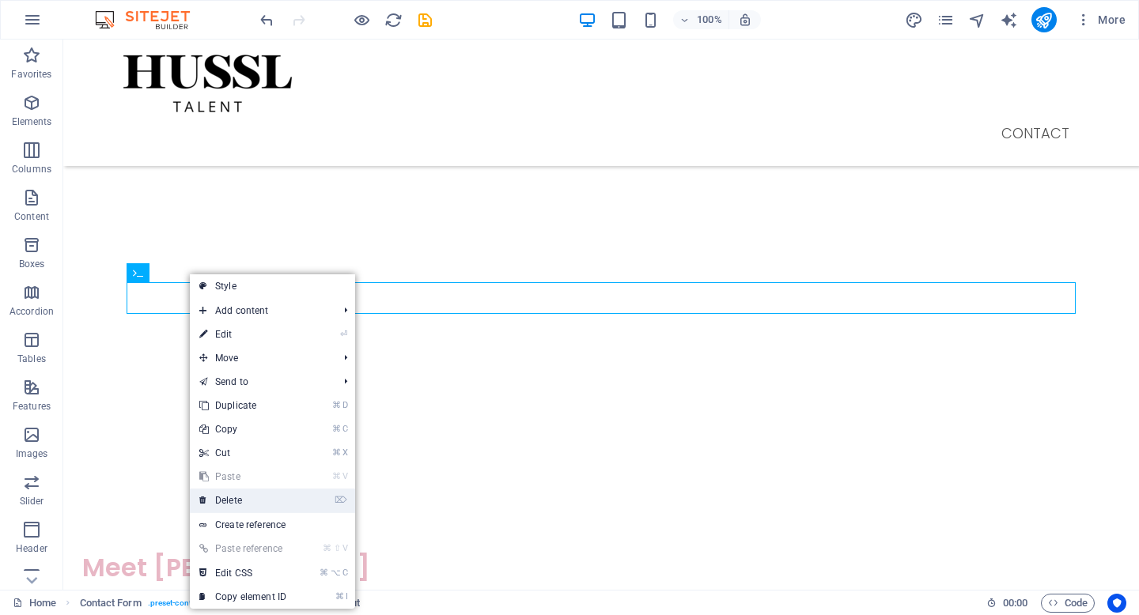
click at [247, 501] on link "⌦ Delete" at bounding box center [243, 501] width 106 height 24
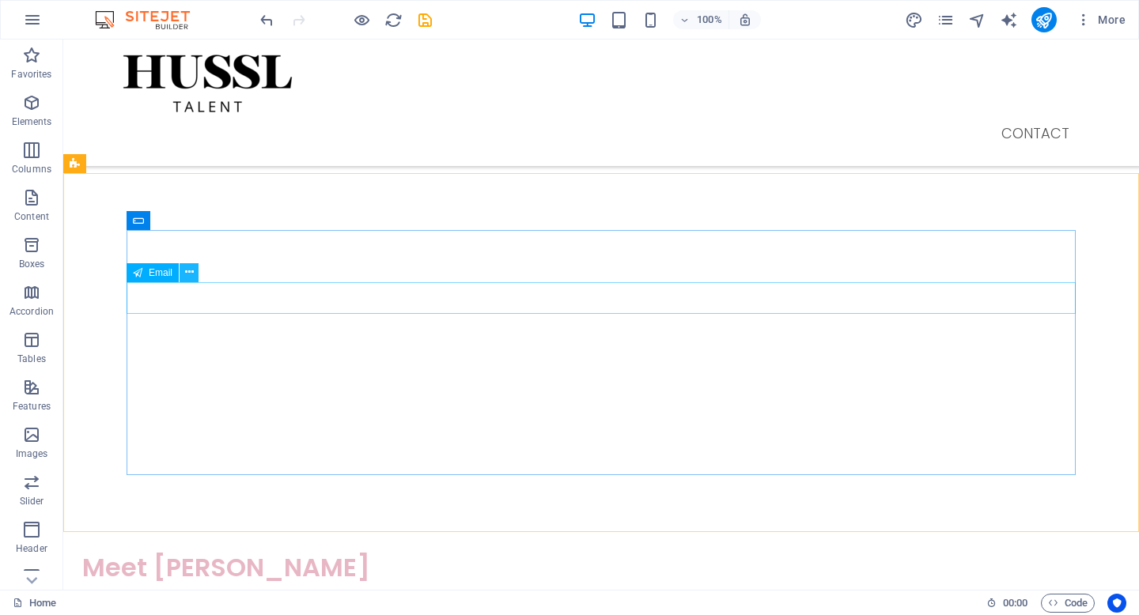
click at [189, 273] on icon at bounding box center [189, 272] width 9 height 17
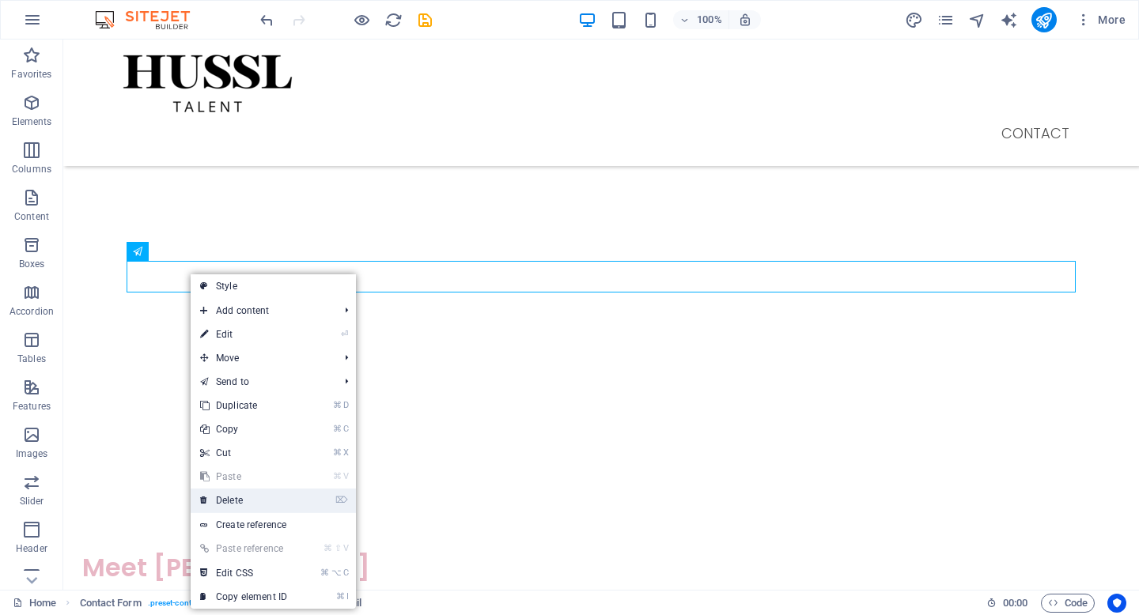
click at [271, 497] on link "⌦ Delete" at bounding box center [244, 501] width 106 height 24
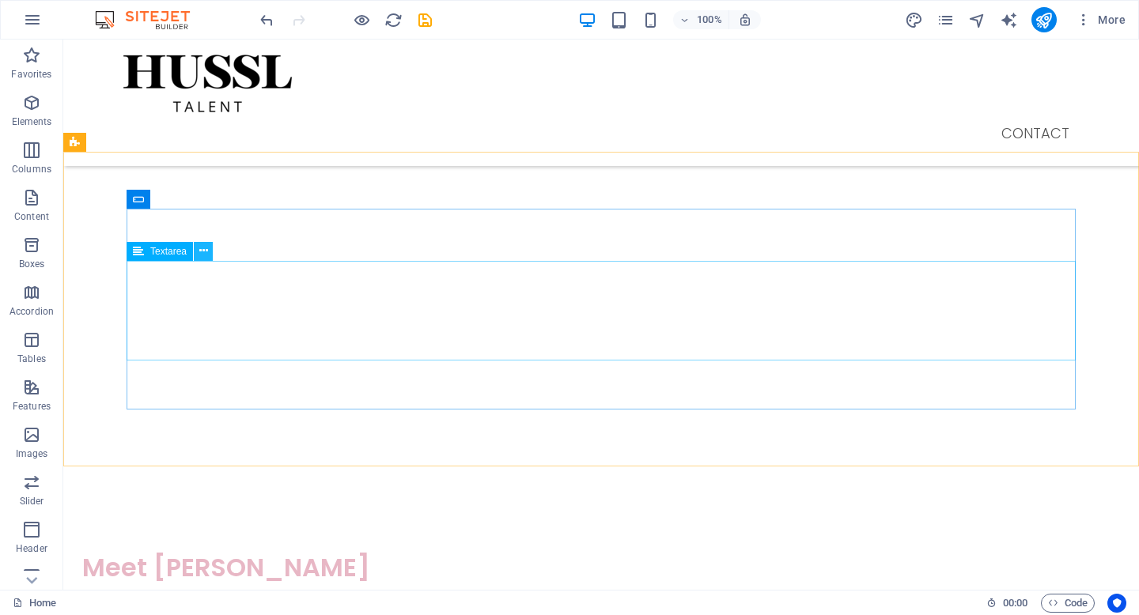
click at [206, 255] on icon at bounding box center [203, 251] width 9 height 17
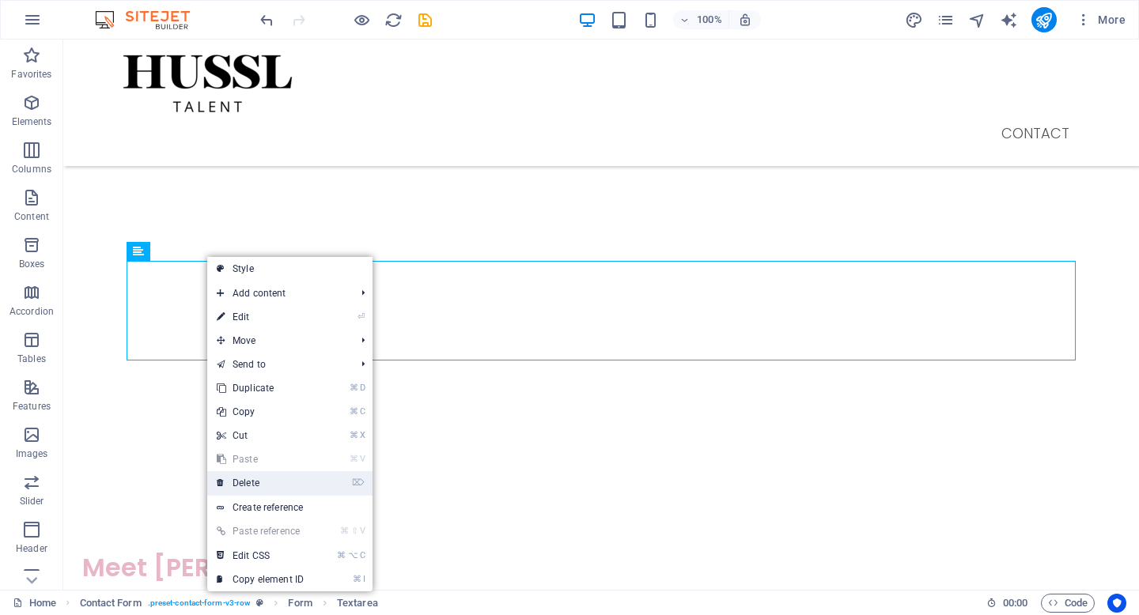
drag, startPoint x: 262, startPoint y: 484, endPoint x: 199, endPoint y: 444, distance: 74.6
click at [262, 484] on link "⌦ Delete" at bounding box center [260, 483] width 106 height 24
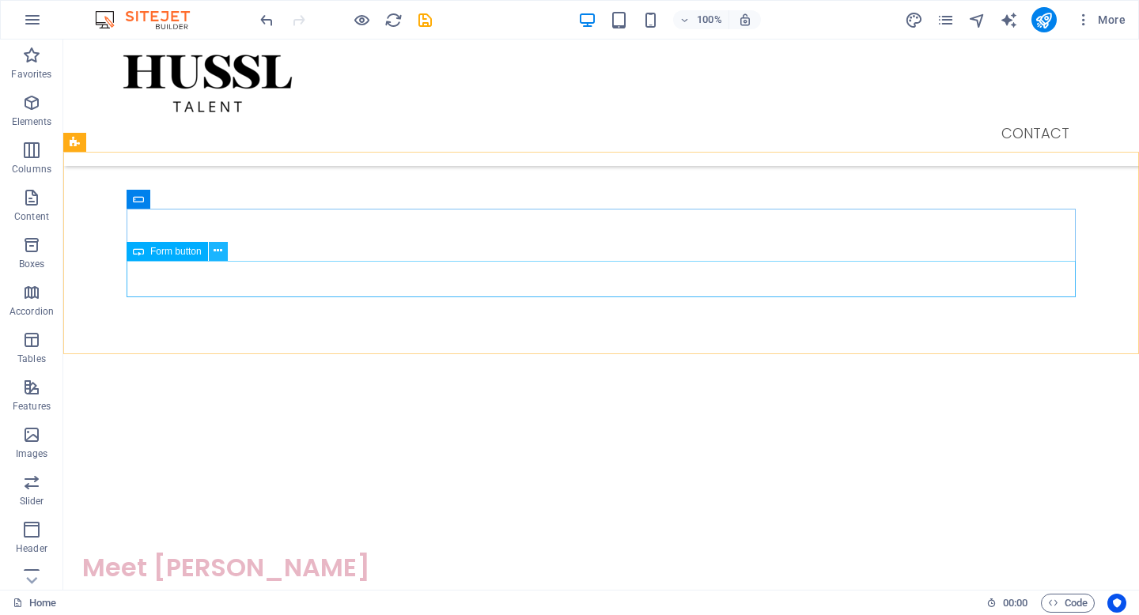
click at [215, 248] on icon at bounding box center [218, 251] width 9 height 17
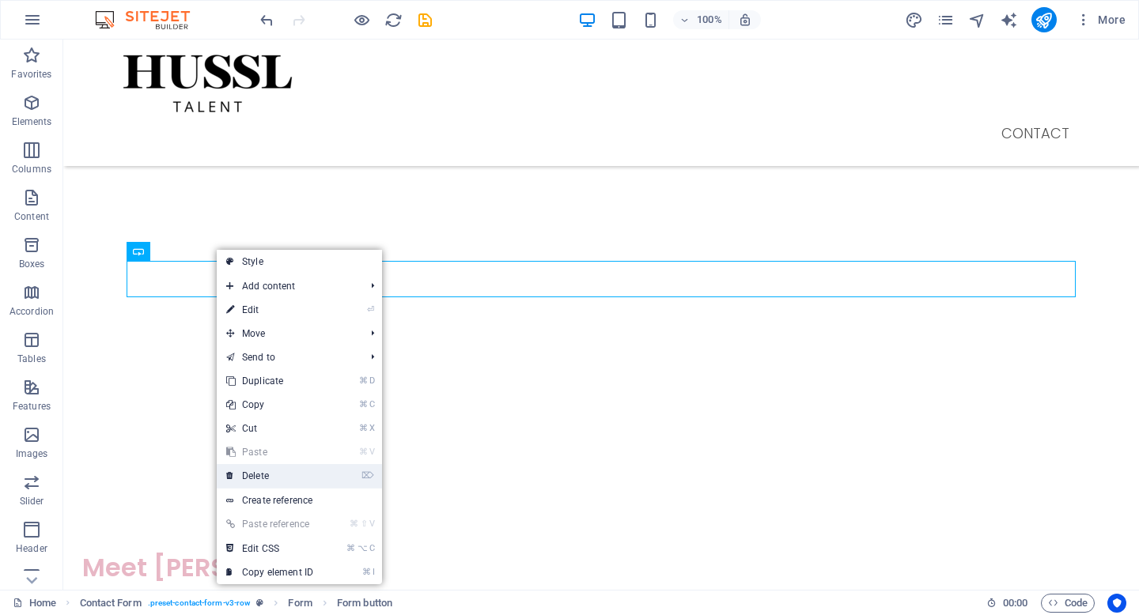
click at [272, 476] on link "⌦ Delete" at bounding box center [270, 476] width 106 height 24
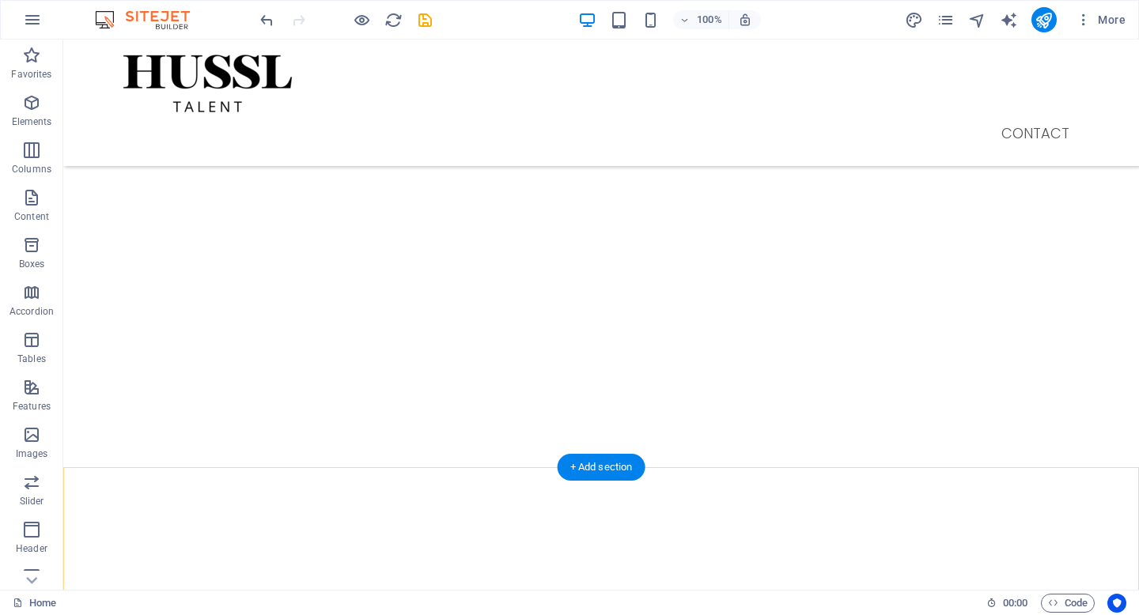
scroll to position [1755, 0]
click at [426, 21] on icon "save" at bounding box center [425, 20] width 18 height 18
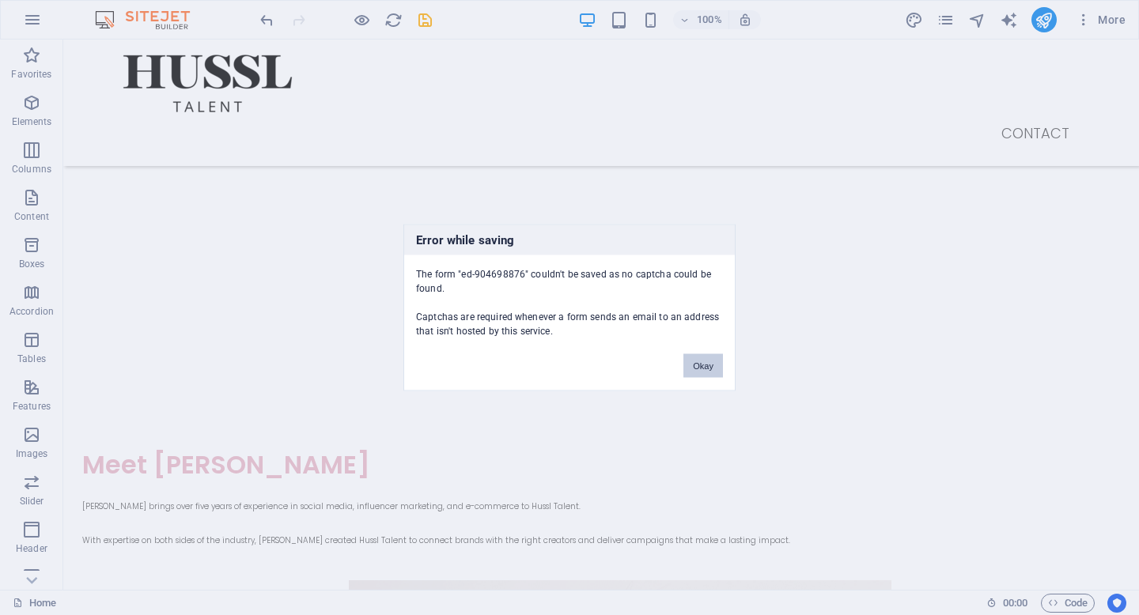
click at [697, 371] on button "Okay" at bounding box center [703, 366] width 40 height 24
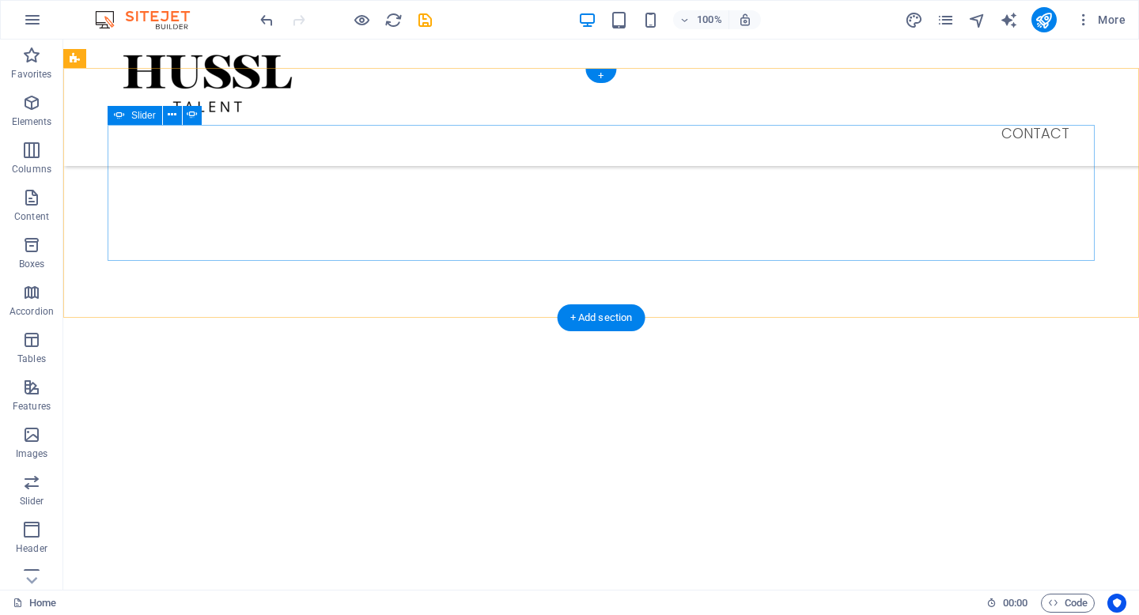
scroll to position [1703, 0]
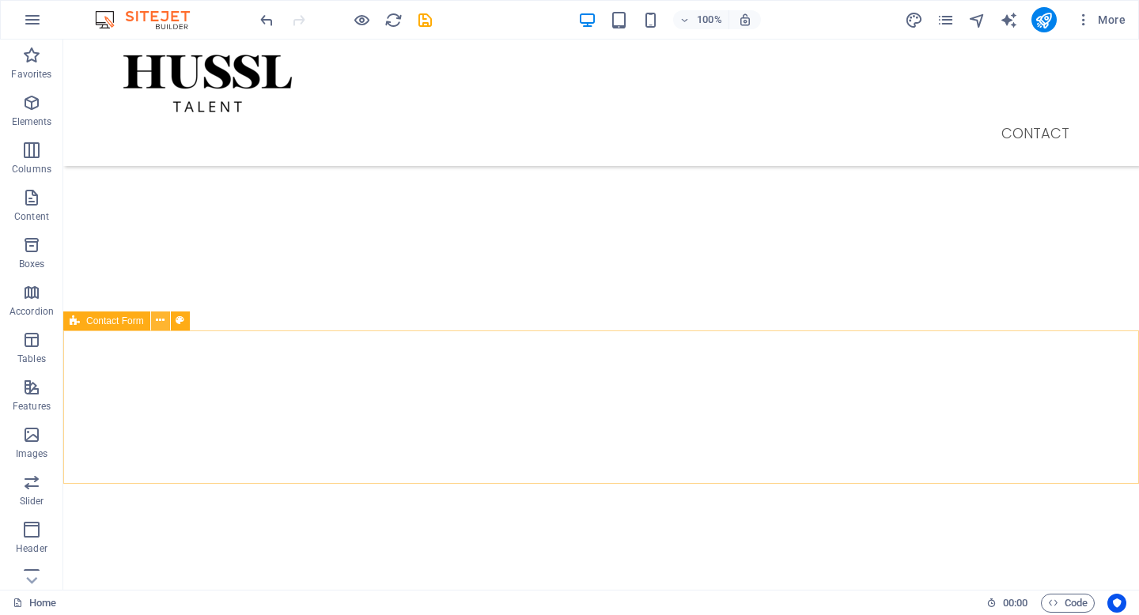
click at [160, 320] on icon at bounding box center [160, 320] width 9 height 17
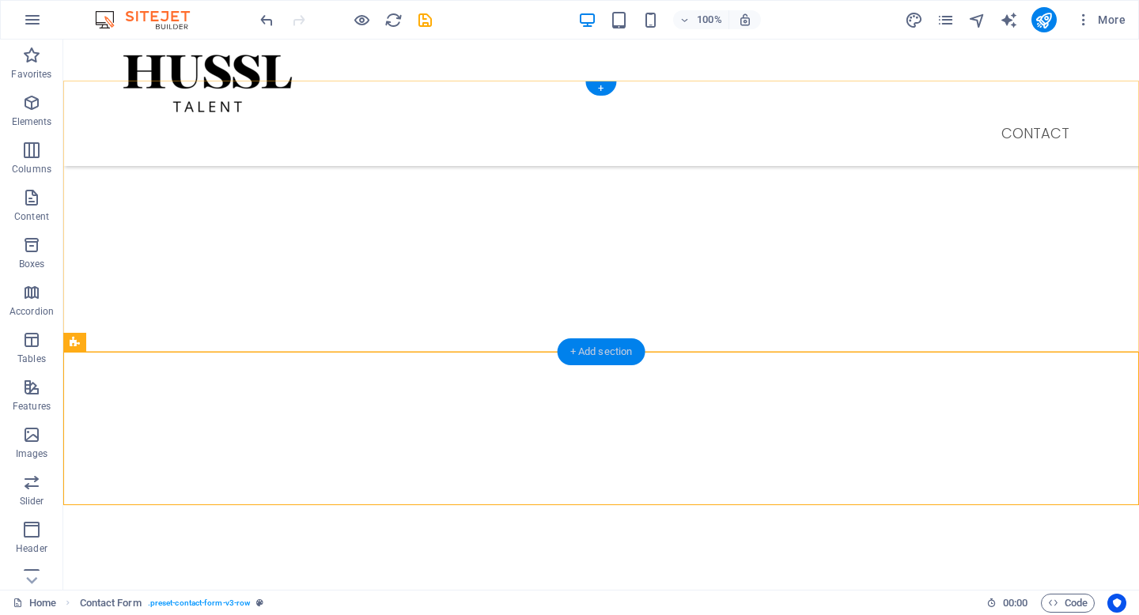
click at [601, 349] on div "+ Add section" at bounding box center [602, 352] width 88 height 27
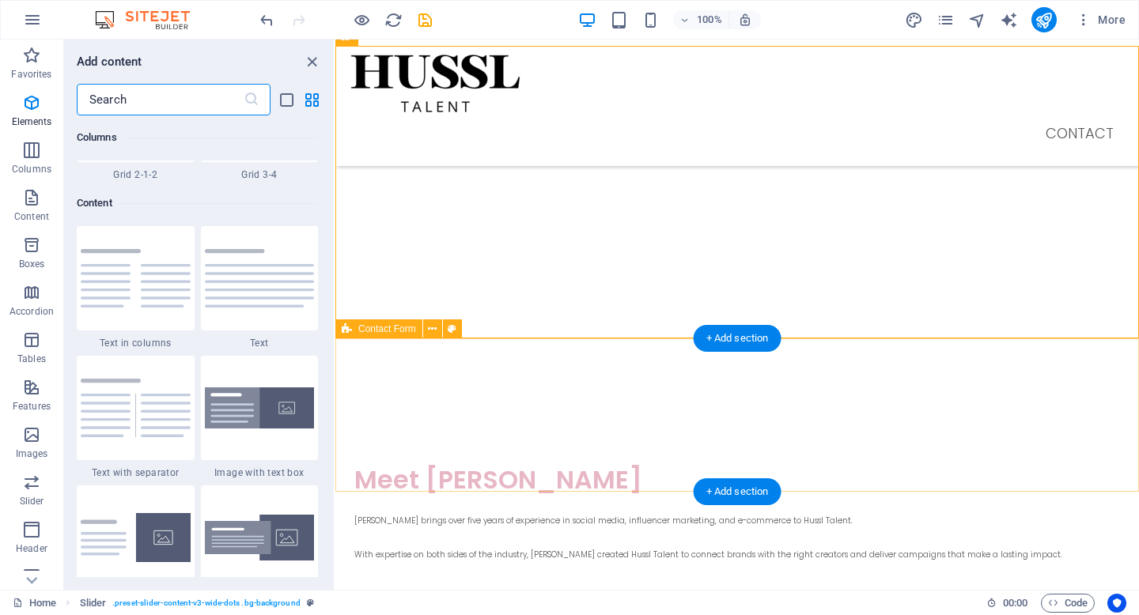
scroll to position [2767, 0]
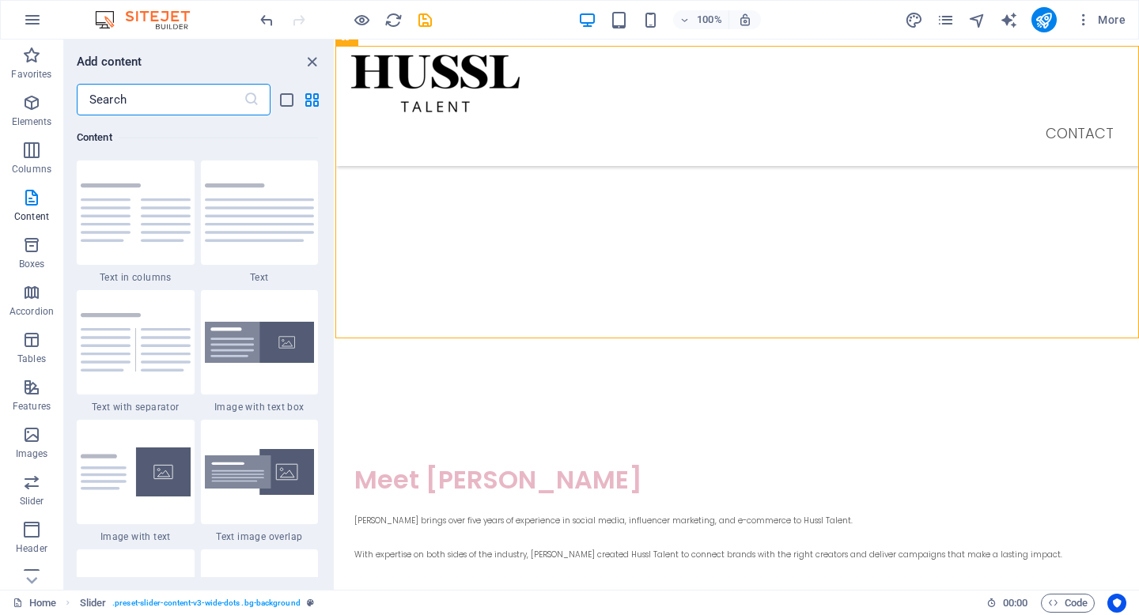
click at [180, 96] on input "text" at bounding box center [160, 100] width 167 height 32
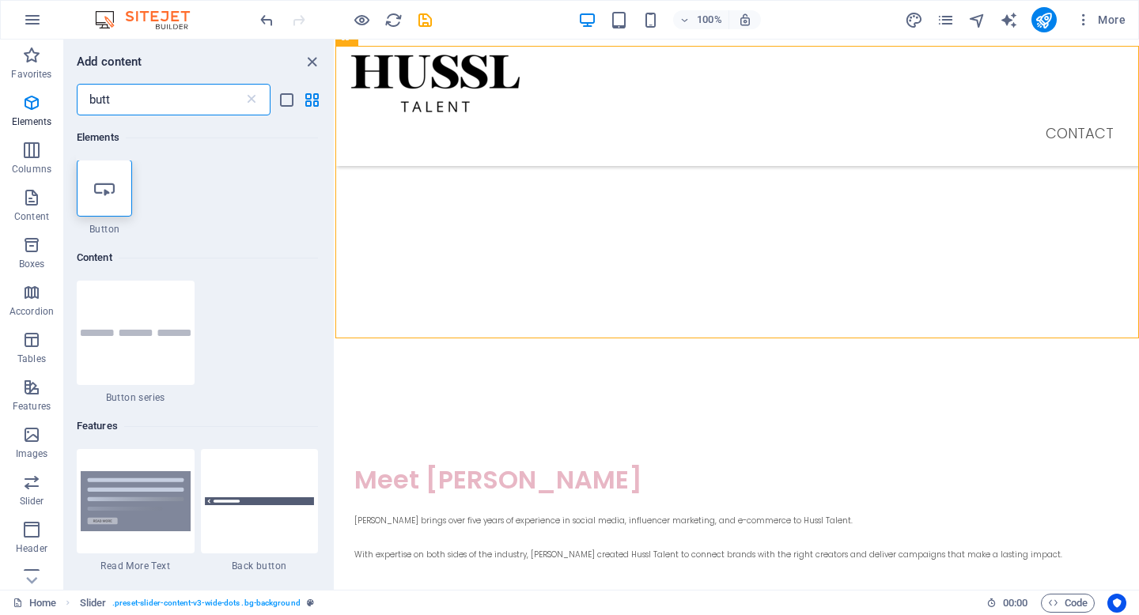
scroll to position [0, 0]
type input "butt"
click at [99, 189] on icon at bounding box center [104, 189] width 21 height 21
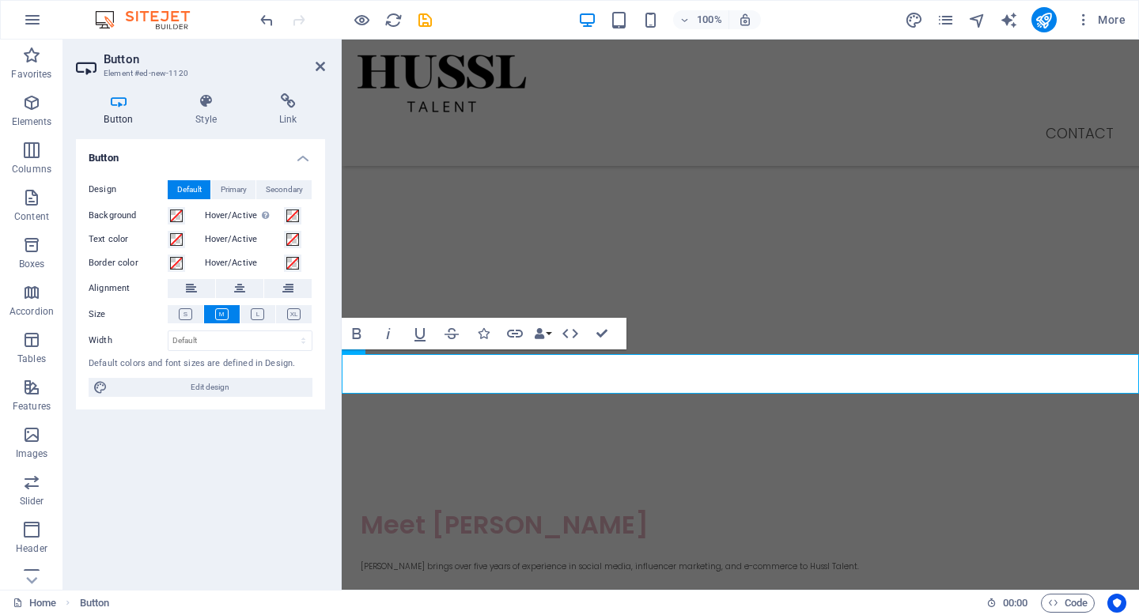
scroll to position [1645, 0]
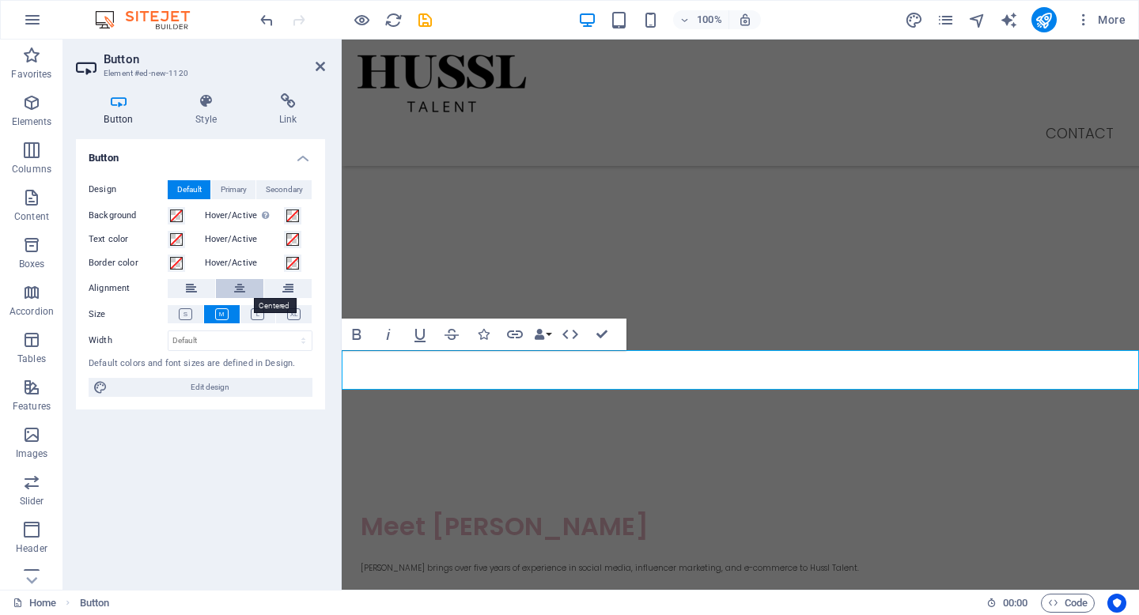
click at [244, 284] on icon at bounding box center [239, 288] width 11 height 19
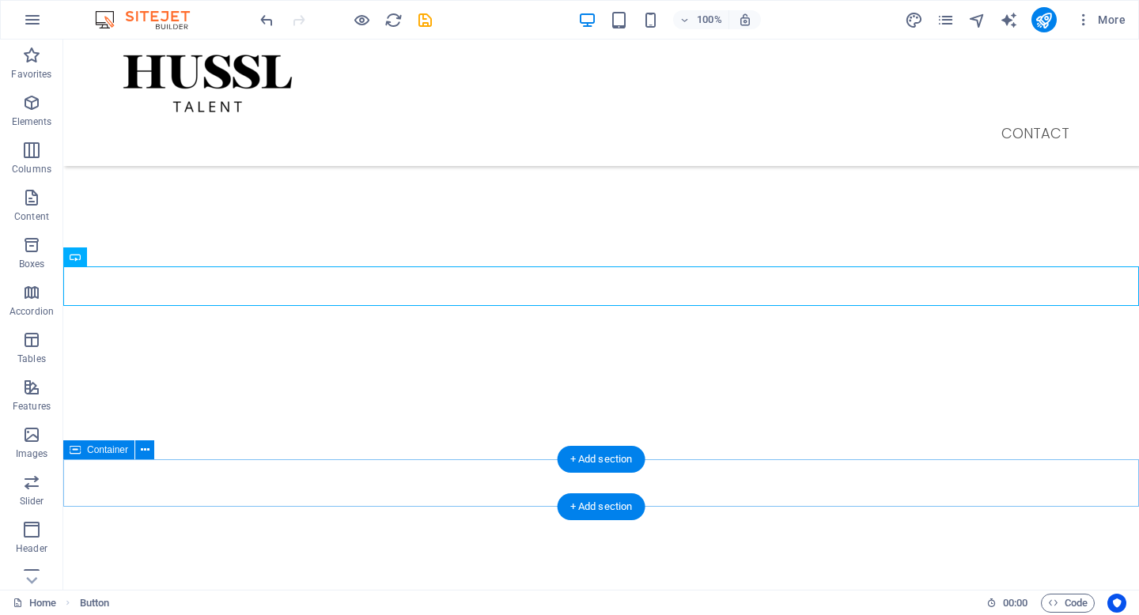
scroll to position [1776, 0]
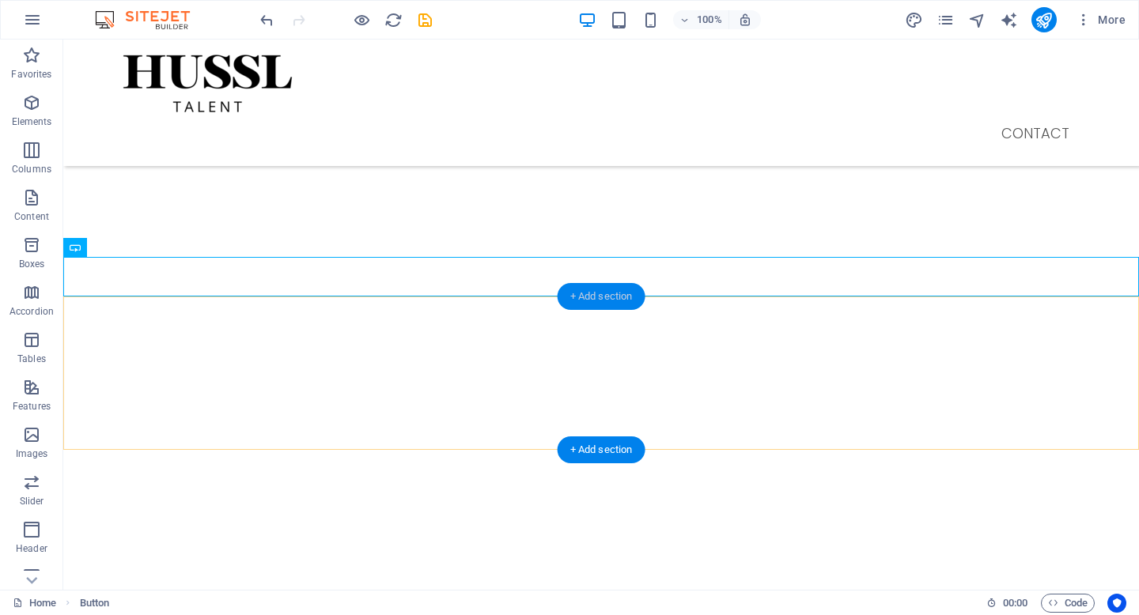
click at [592, 301] on div "+ Add section" at bounding box center [602, 296] width 88 height 27
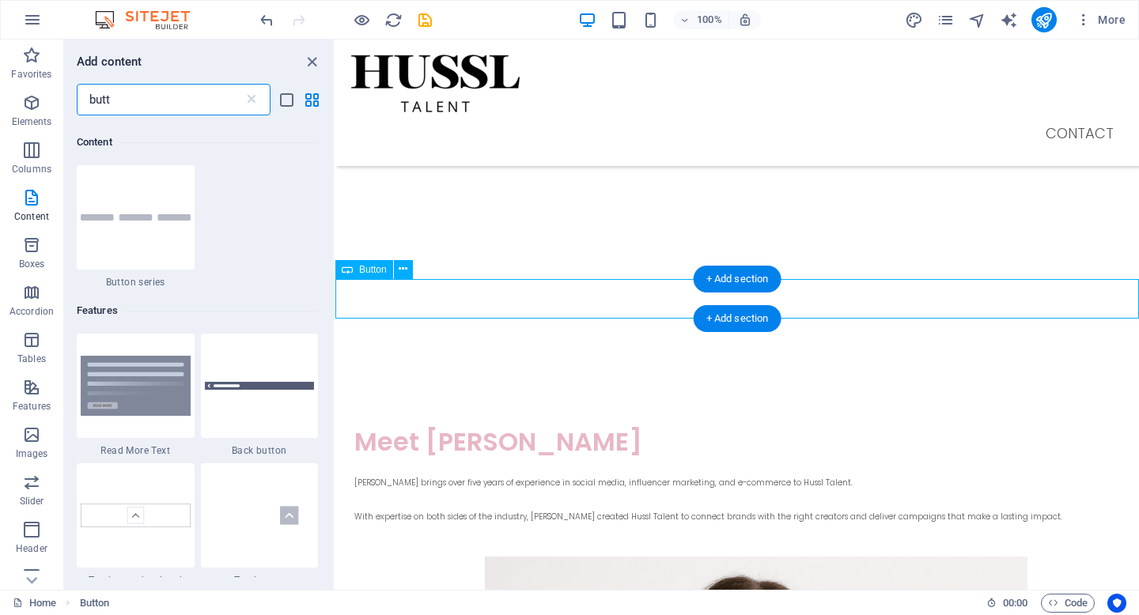
scroll to position [121, 0]
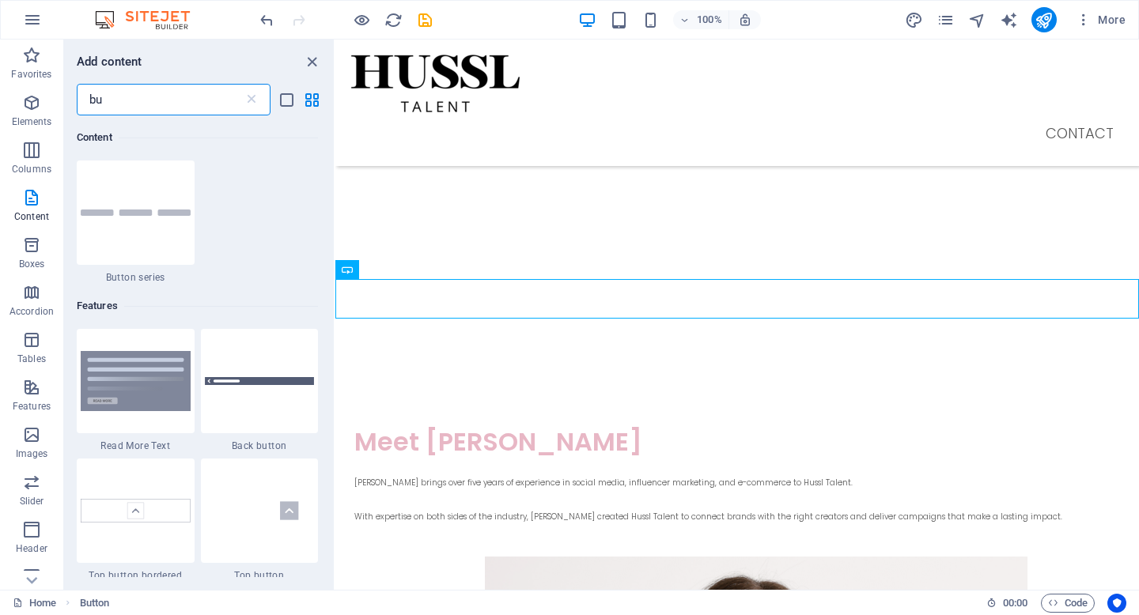
type input "b"
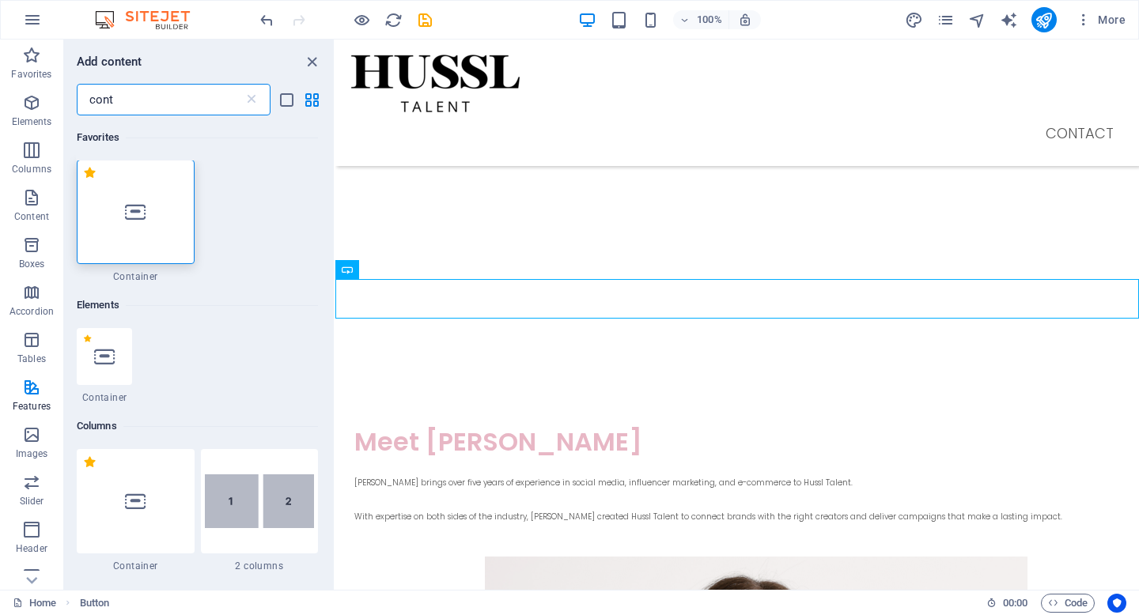
scroll to position [0, 0]
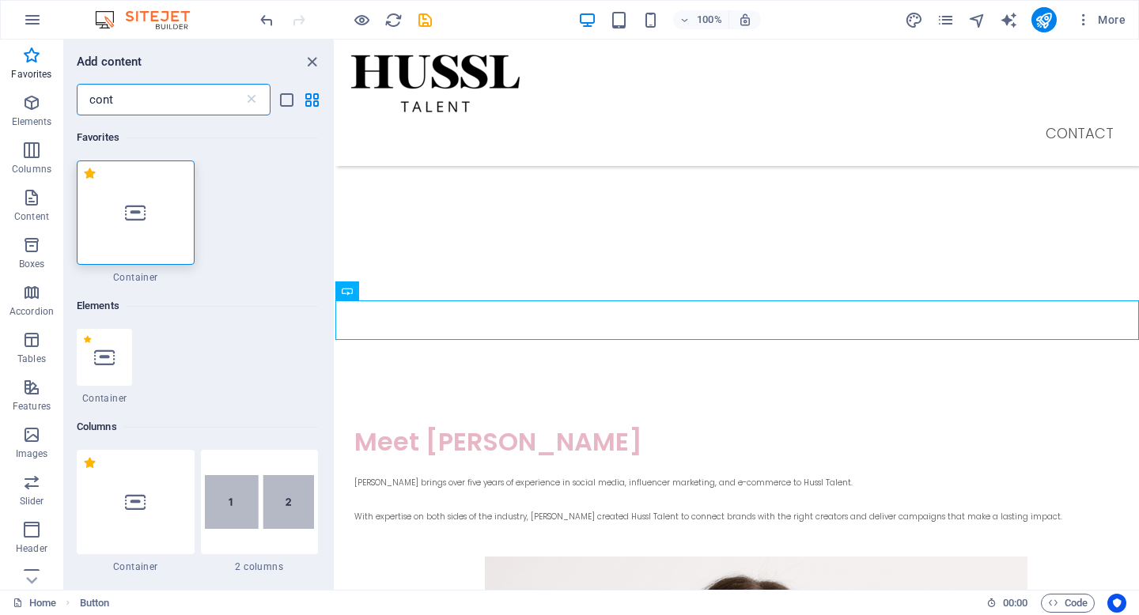
type input "cont"
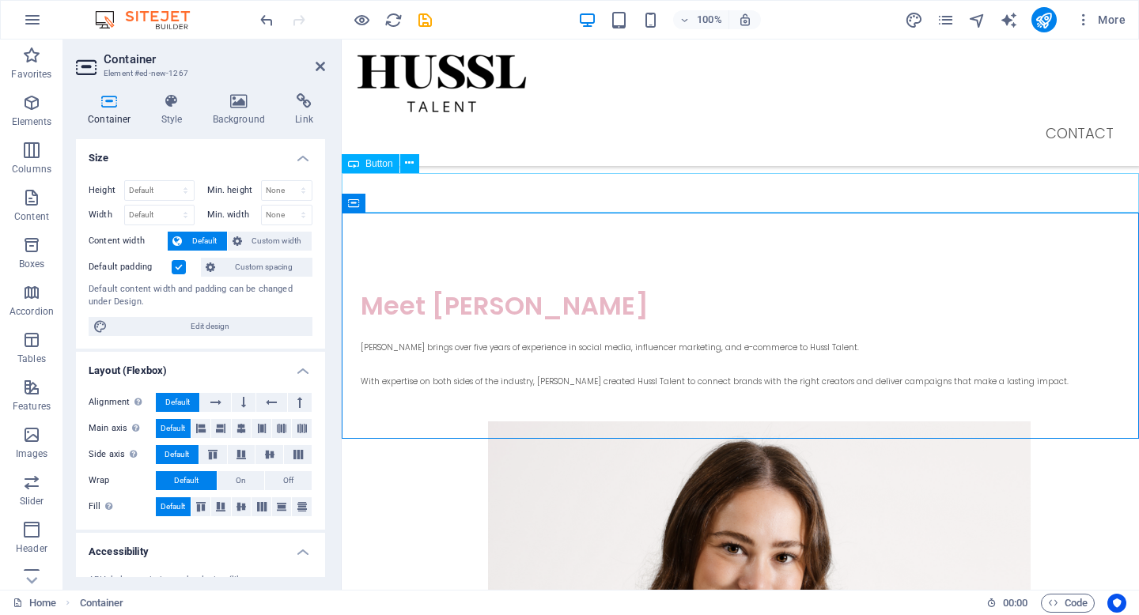
scroll to position [1903, 0]
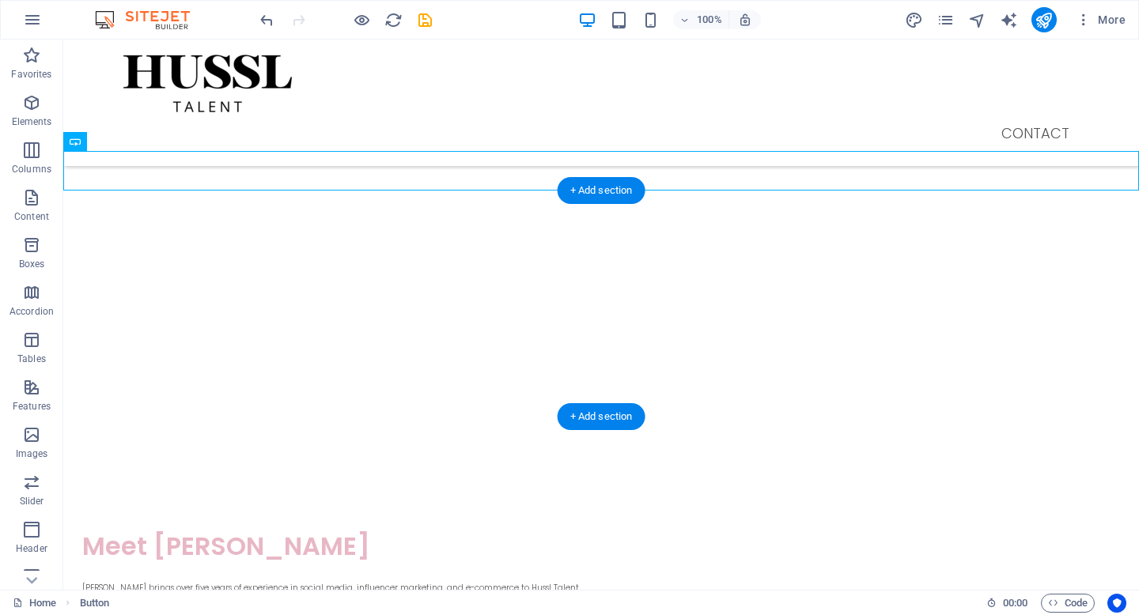
drag, startPoint x: 463, startPoint y: 180, endPoint x: 741, endPoint y: 327, distance: 314.5
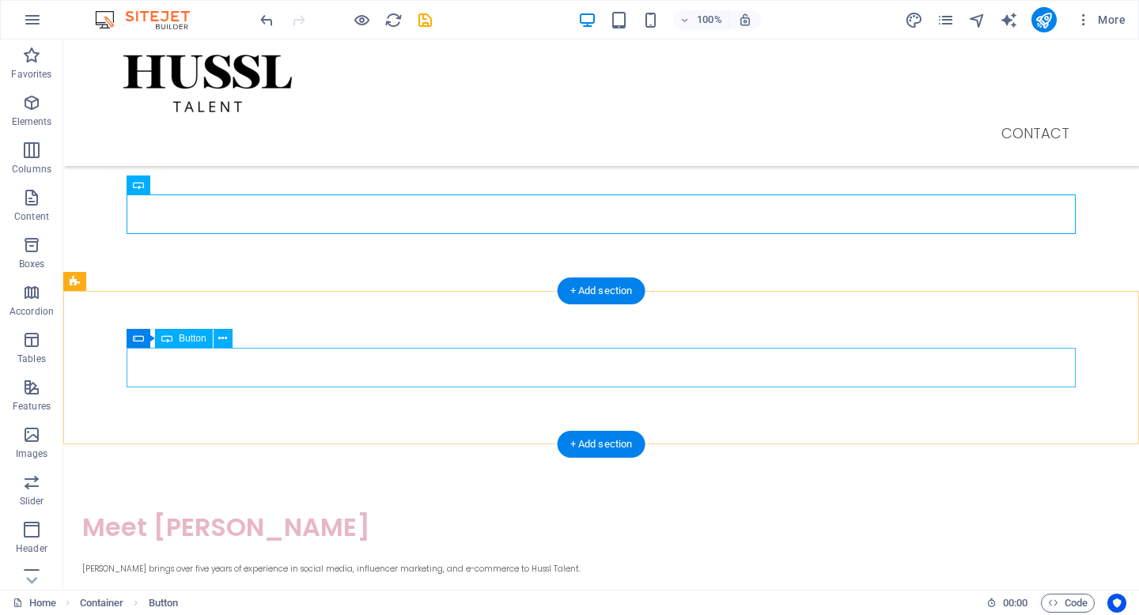
scroll to position [1882, 0]
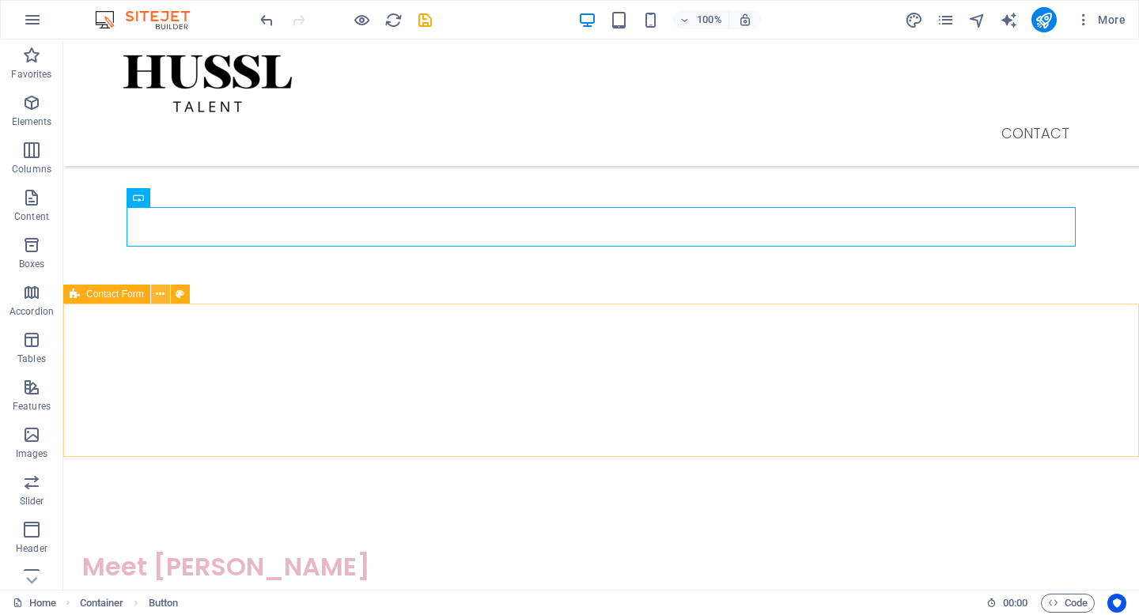
click at [161, 291] on icon at bounding box center [160, 294] width 9 height 17
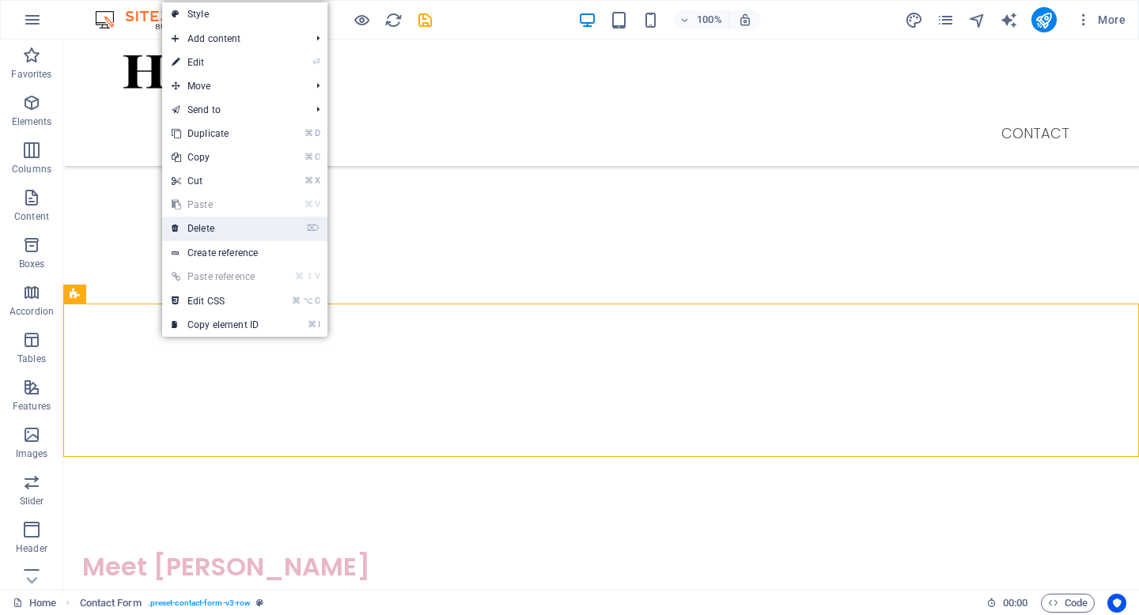
click at [224, 224] on link "⌦ Delete" at bounding box center [215, 229] width 106 height 24
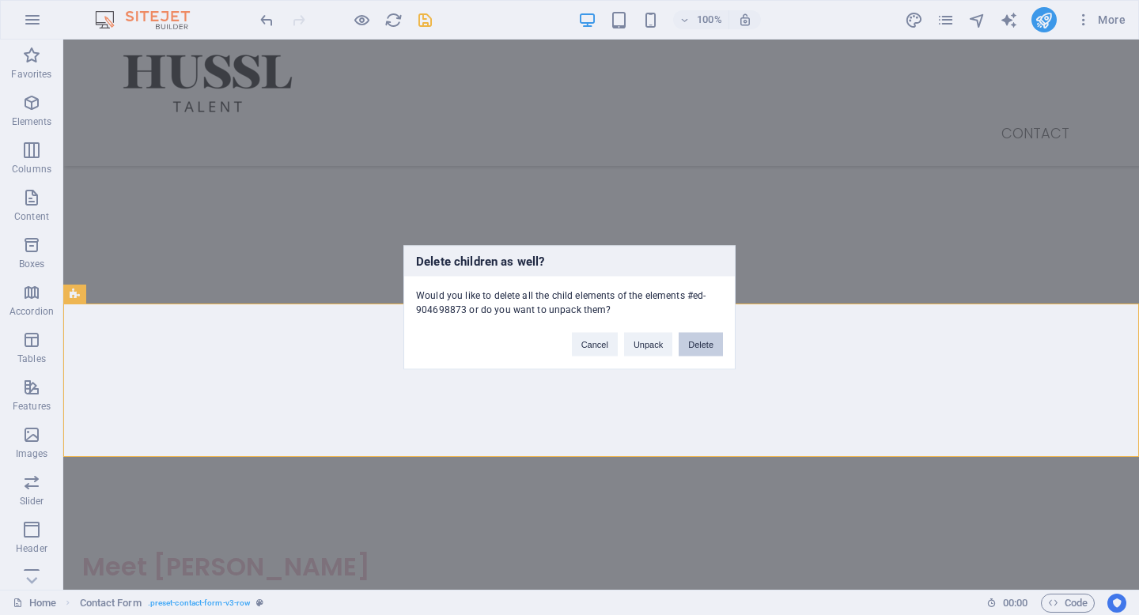
click at [698, 341] on button "Delete" at bounding box center [701, 345] width 44 height 24
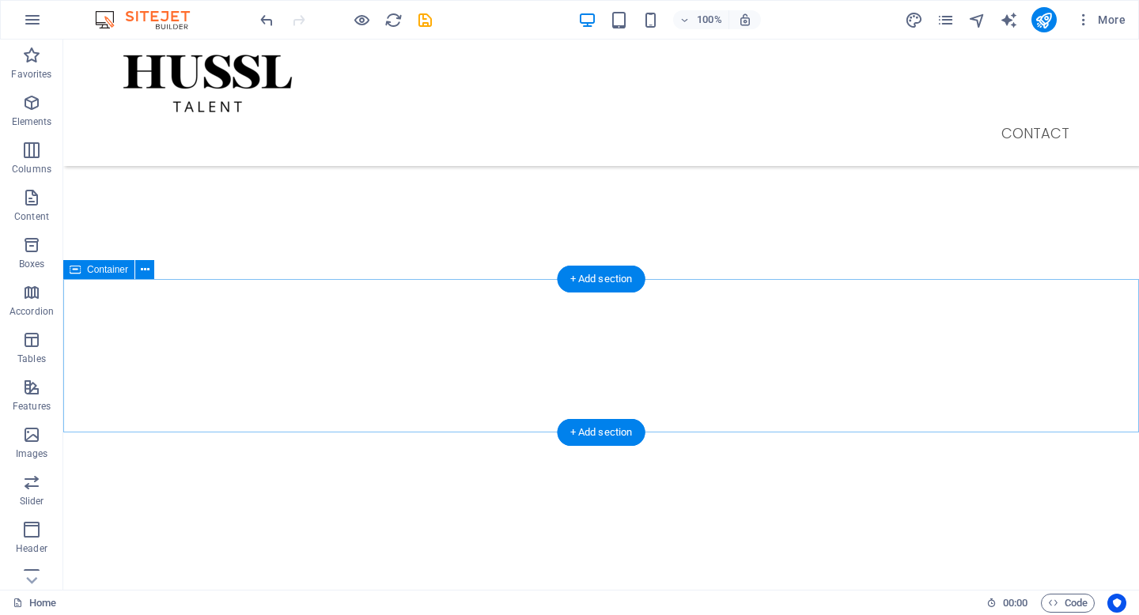
scroll to position [1757, 0]
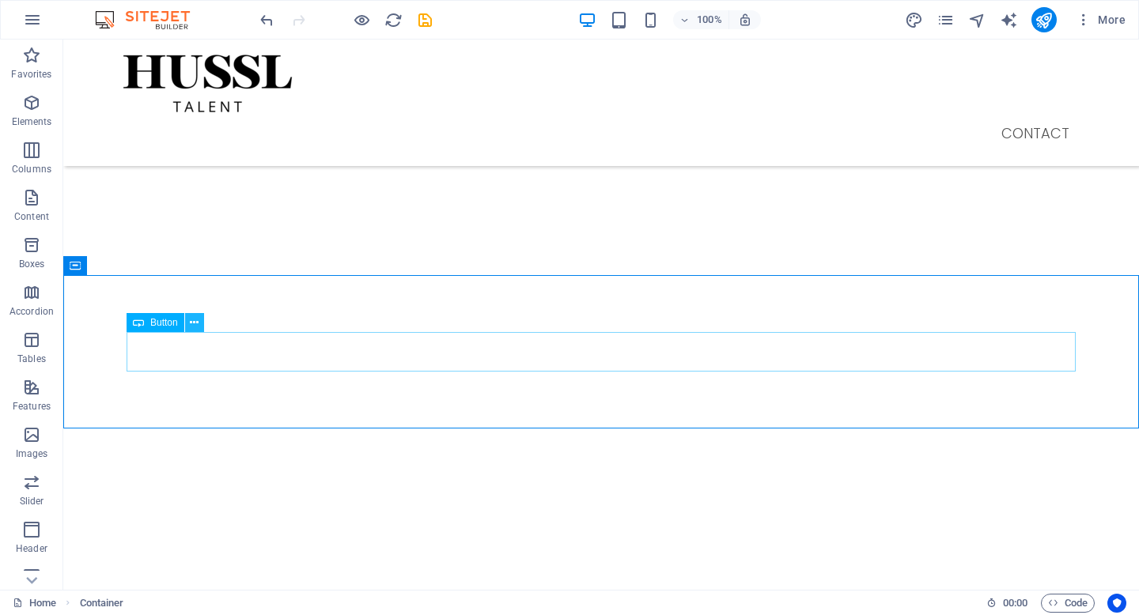
click at [193, 320] on icon at bounding box center [194, 323] width 9 height 17
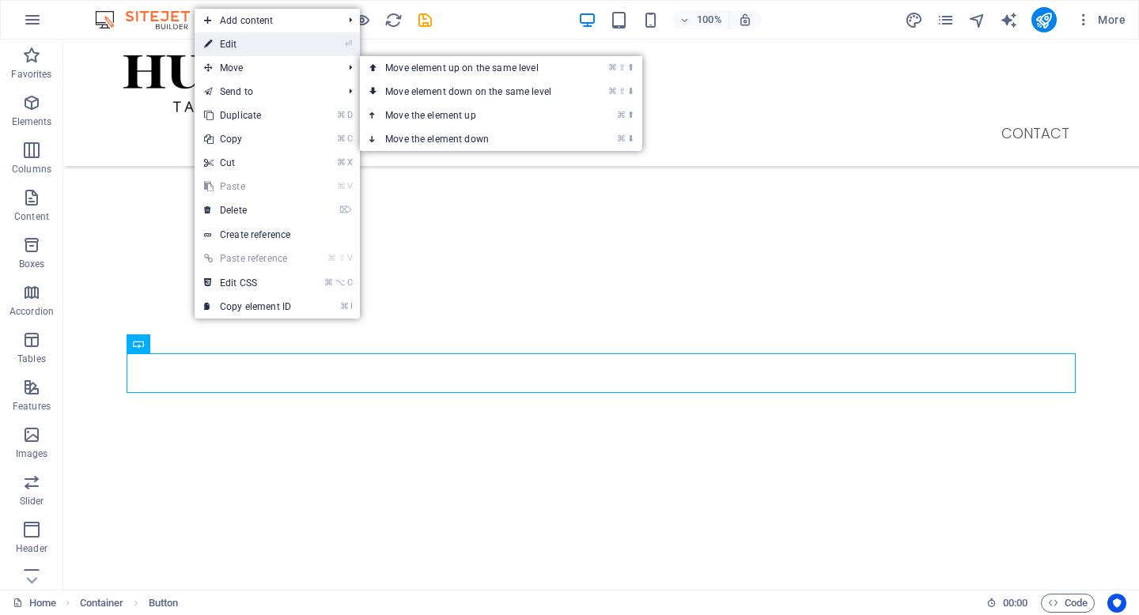
click at [270, 48] on link "⏎ Edit" at bounding box center [248, 44] width 106 height 24
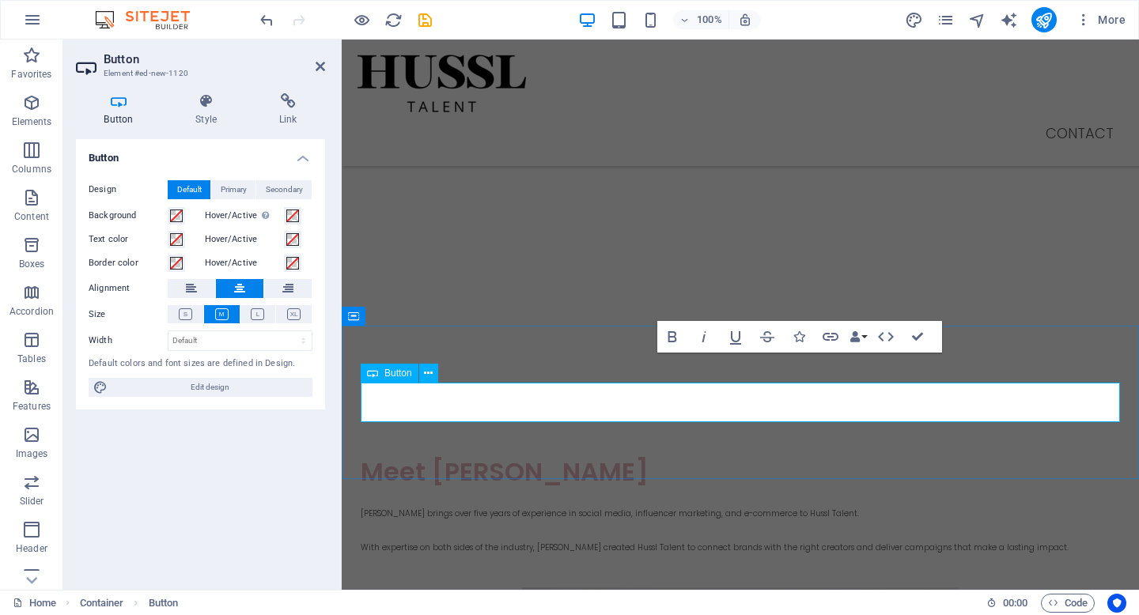
scroll to position [1699, 0]
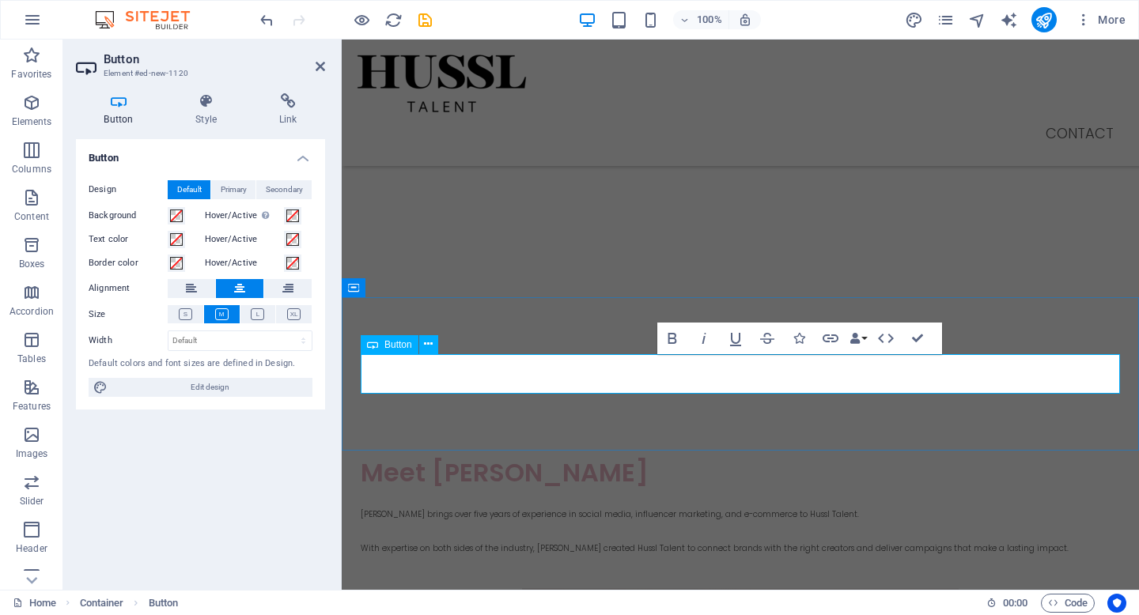
drag, startPoint x: 802, startPoint y: 373, endPoint x: 702, endPoint y: 373, distance: 100.4
click at [830, 339] on icon "button" at bounding box center [830, 338] width 19 height 19
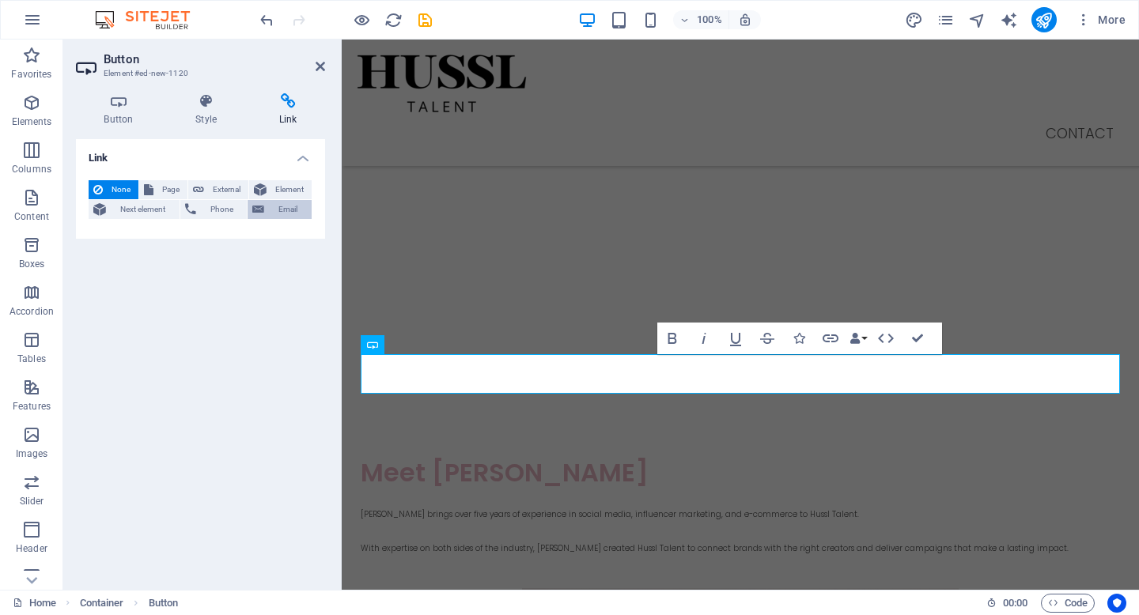
click at [286, 209] on span "Email" at bounding box center [288, 209] width 38 height 19
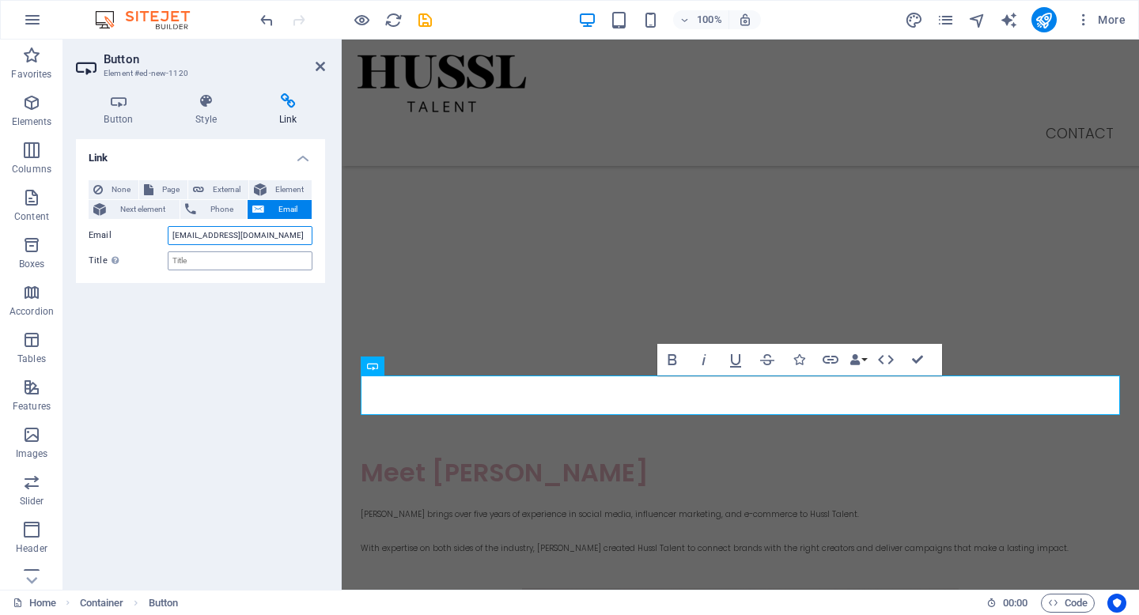
type input "grace@hussl-talent.com"
click at [264, 258] on input "Title Additional link description, should not be the same as the link text. The…" at bounding box center [240, 261] width 145 height 19
type input "Contact Us"
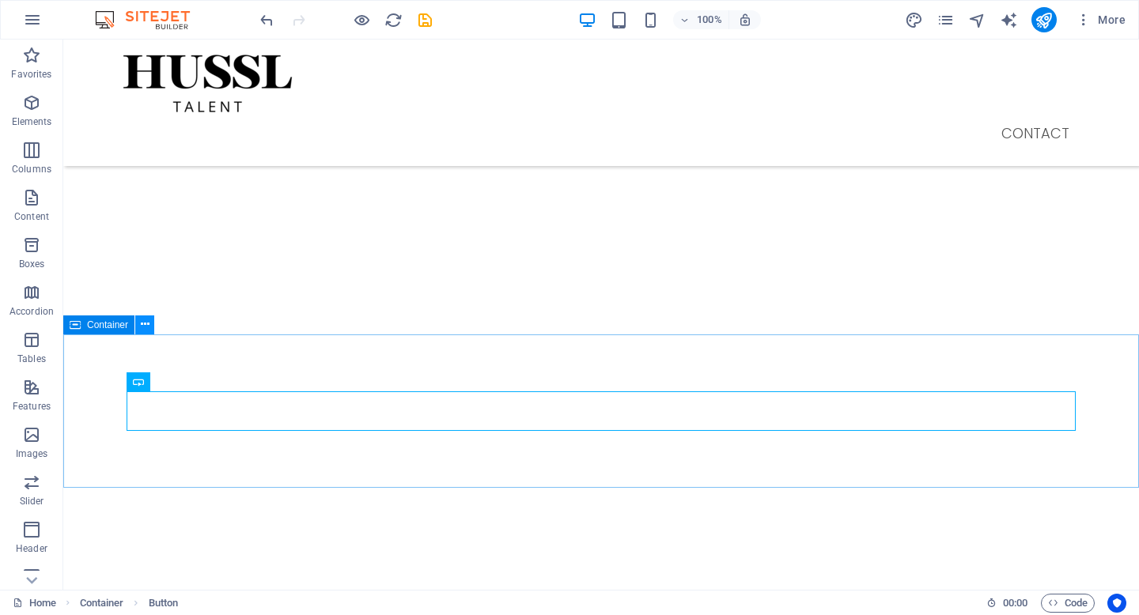
click at [146, 326] on icon at bounding box center [145, 324] width 9 height 17
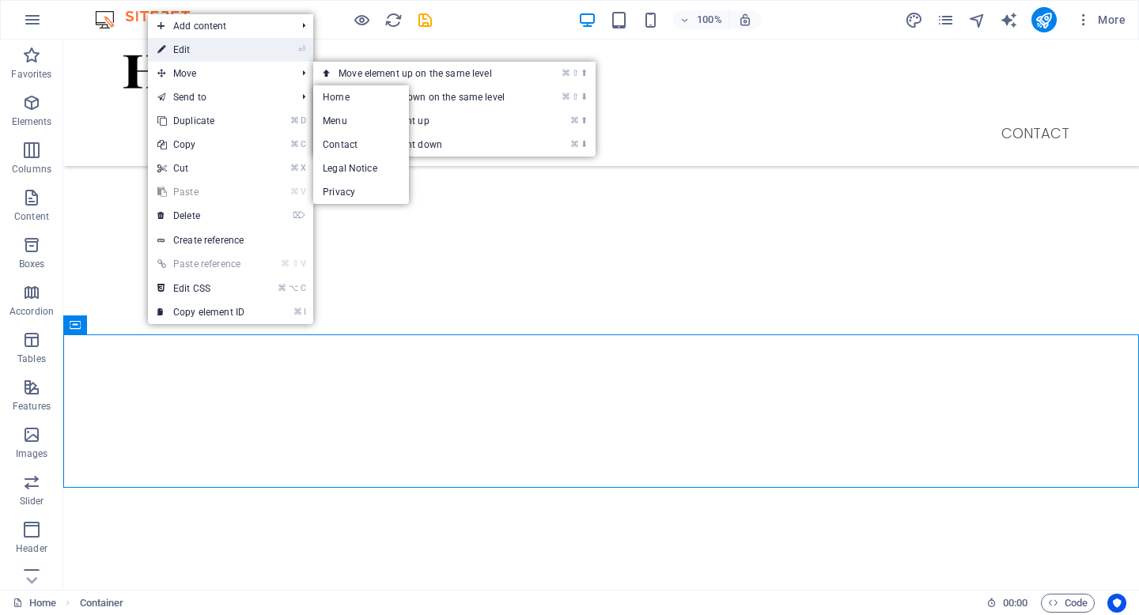
click at [214, 54] on link "⏎ Edit" at bounding box center [201, 50] width 106 height 24
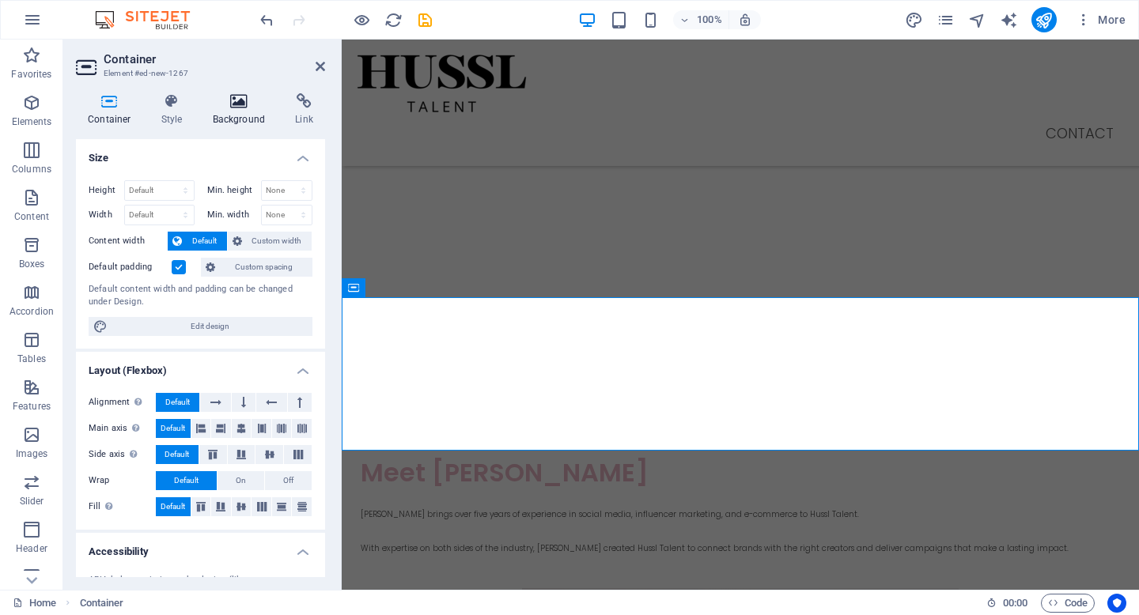
click at [232, 107] on icon at bounding box center [239, 101] width 77 height 16
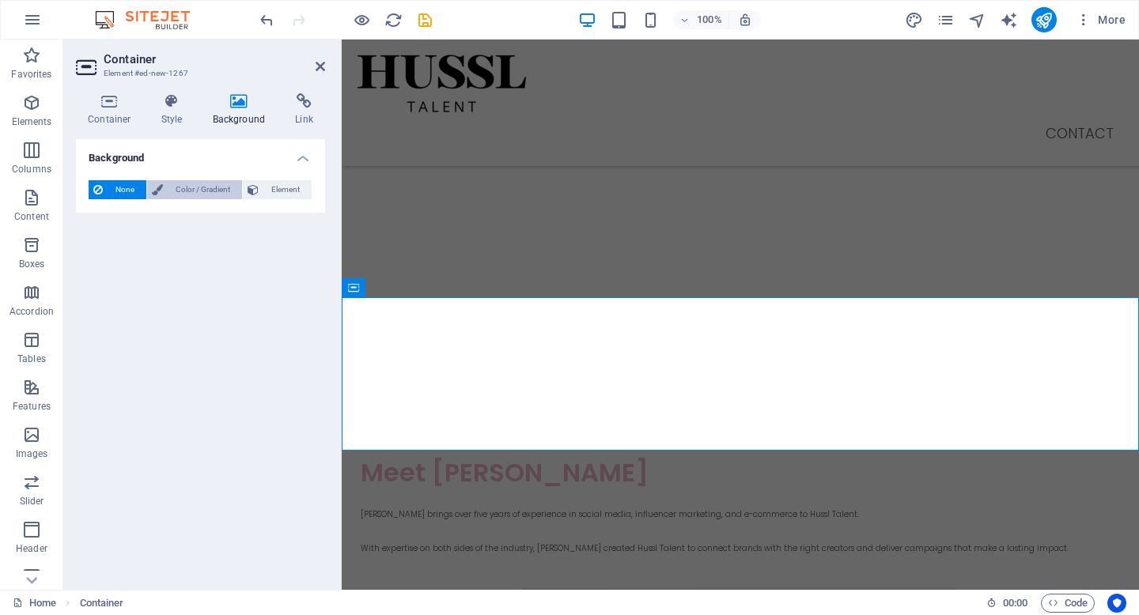
click at [174, 183] on span "Color / Gradient" at bounding box center [203, 189] width 70 height 19
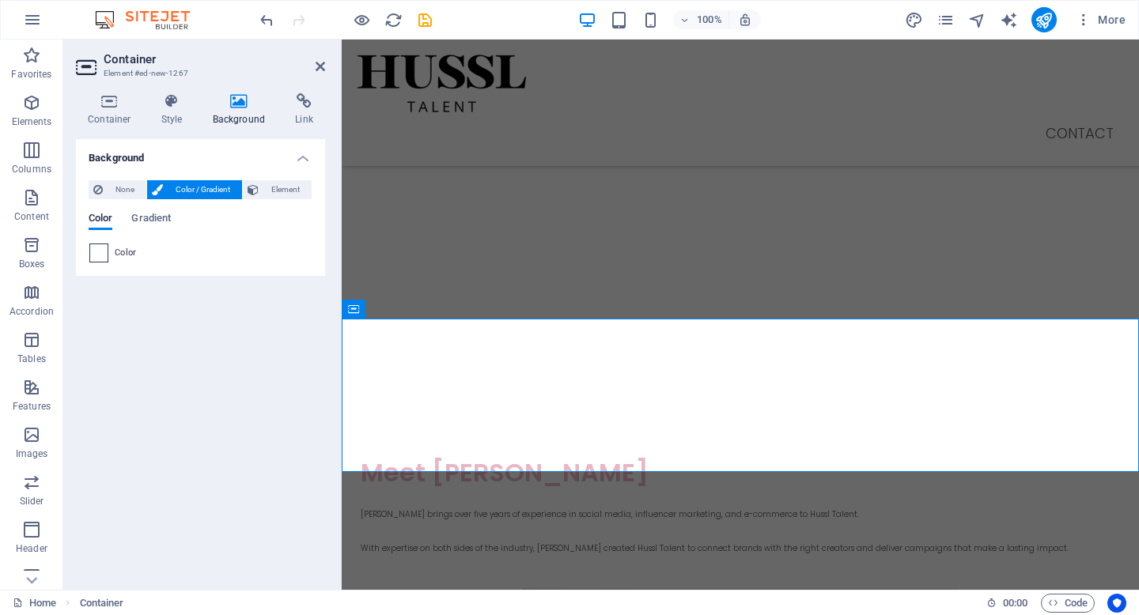
click at [99, 253] on span at bounding box center [98, 252] width 17 height 17
type input "#ffffff"
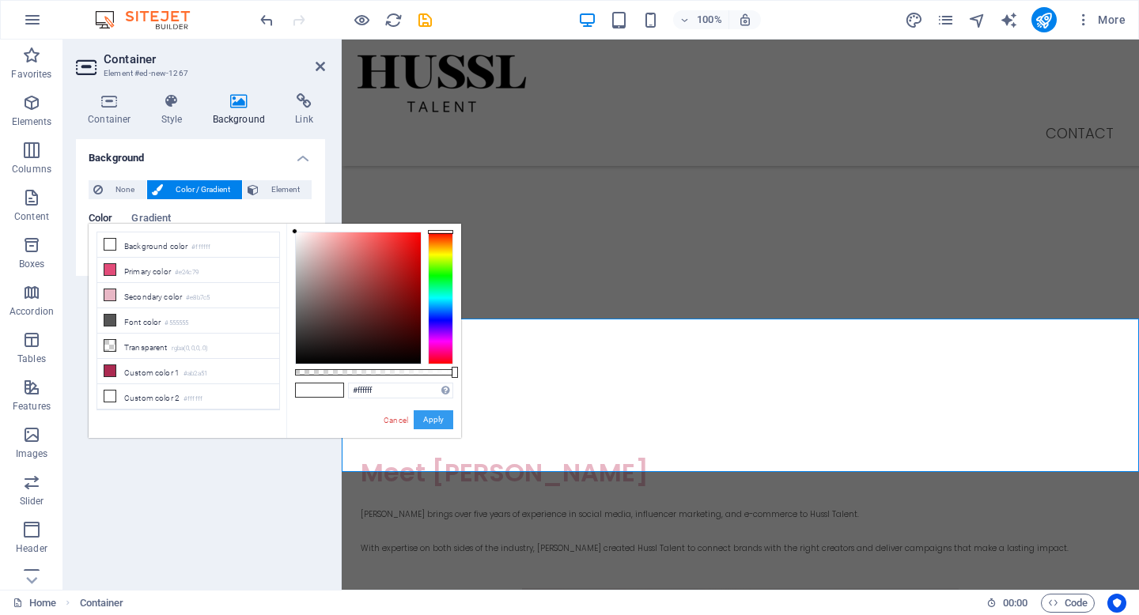
click at [432, 415] on button "Apply" at bounding box center [434, 419] width 40 height 19
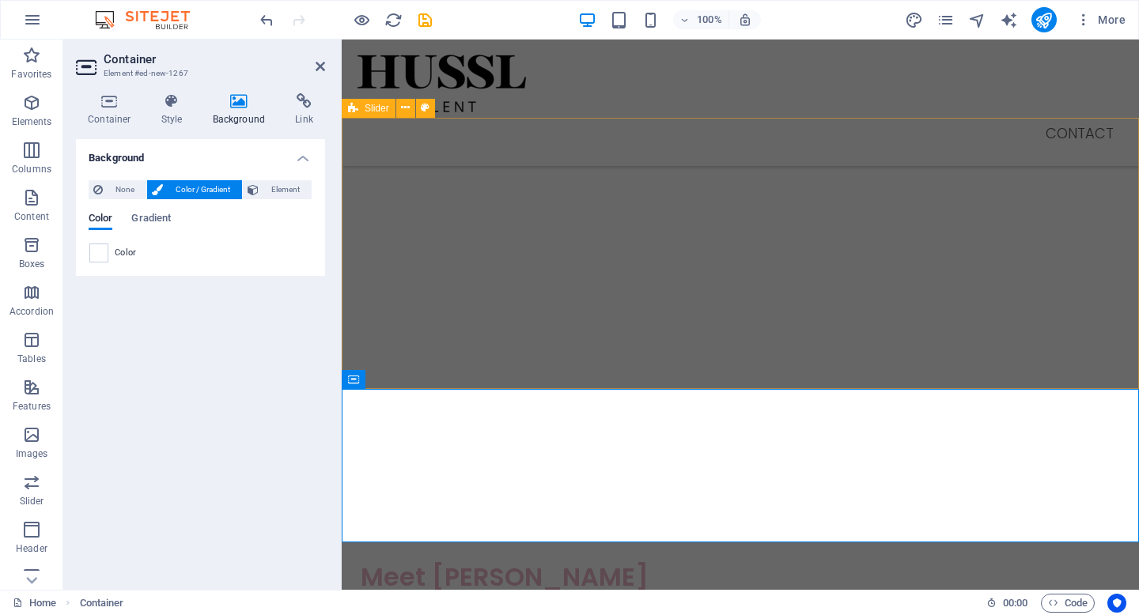
scroll to position [1568, 0]
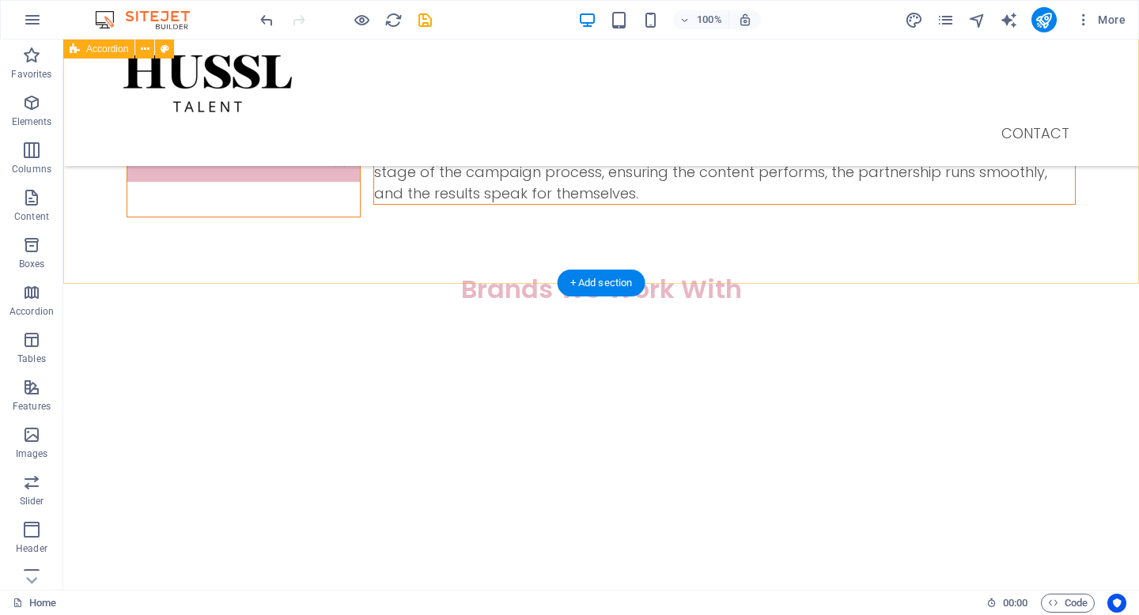
scroll to position [384, 0]
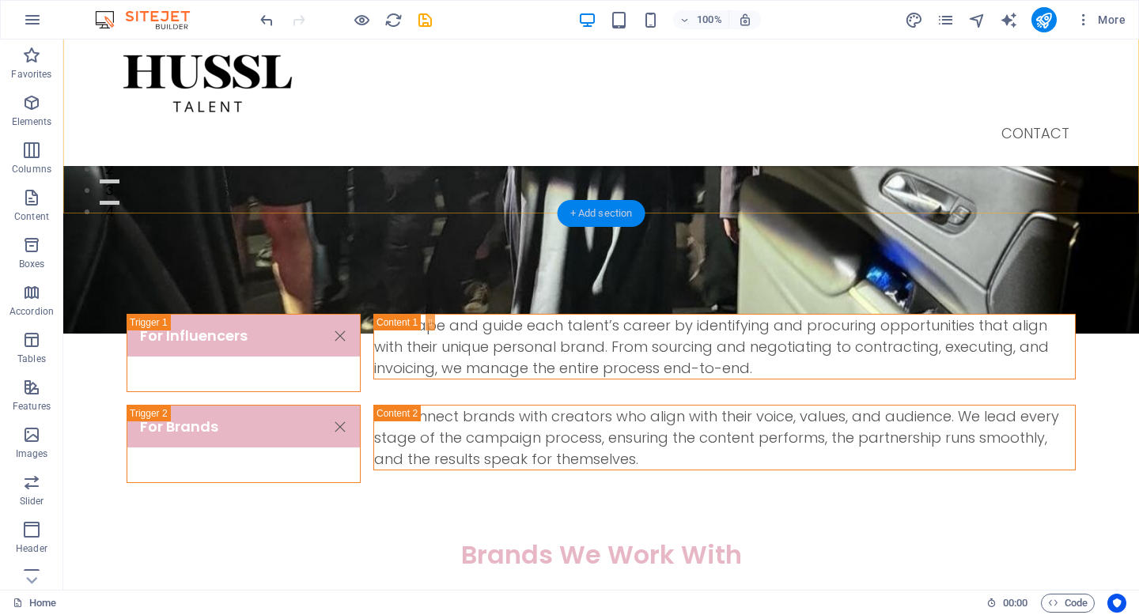
click at [619, 208] on div "+ Add section" at bounding box center [602, 213] width 88 height 27
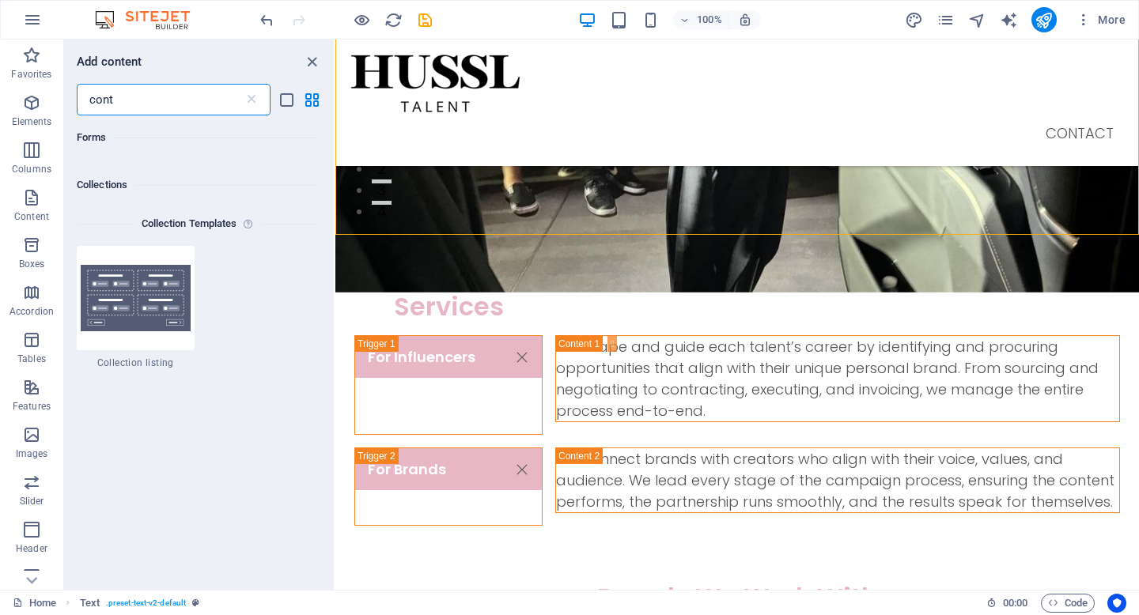
scroll to position [1494, 0]
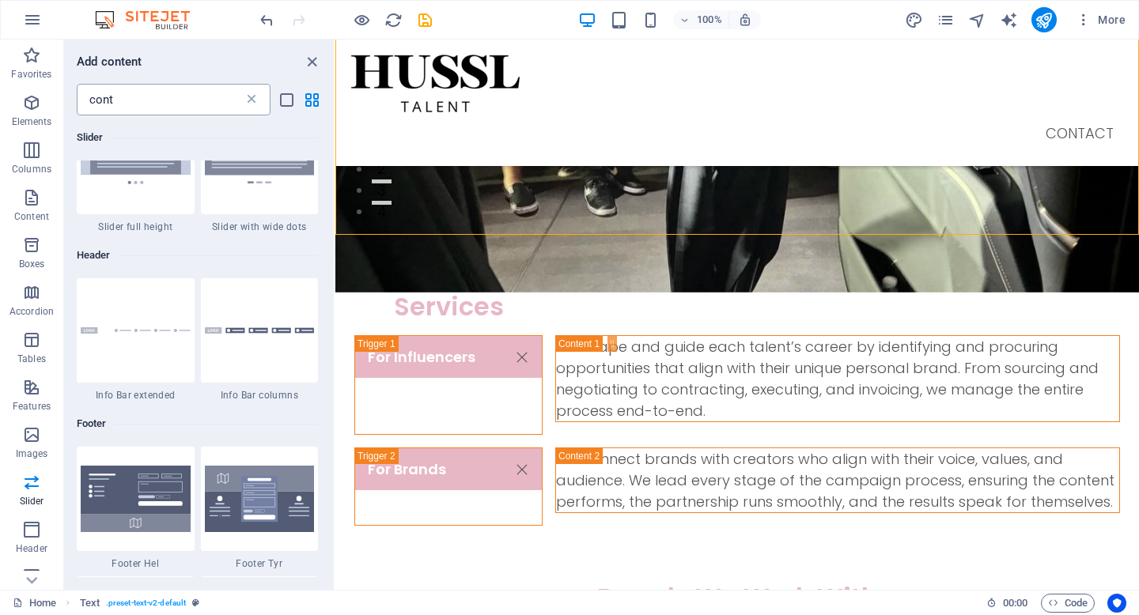
click at [251, 103] on icon at bounding box center [252, 100] width 16 height 16
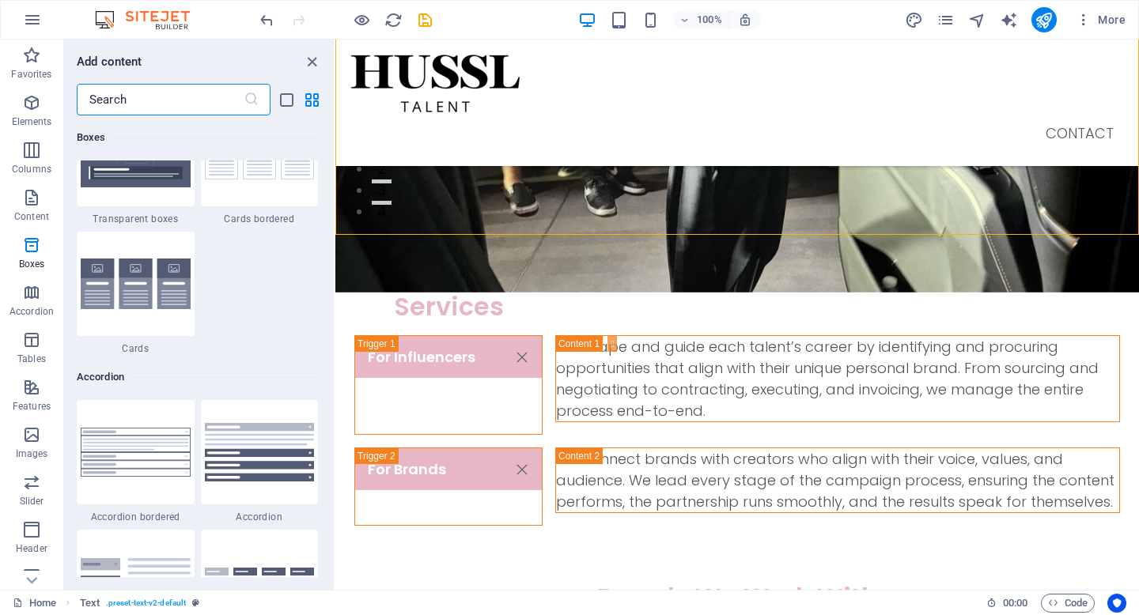
scroll to position [4691, 0]
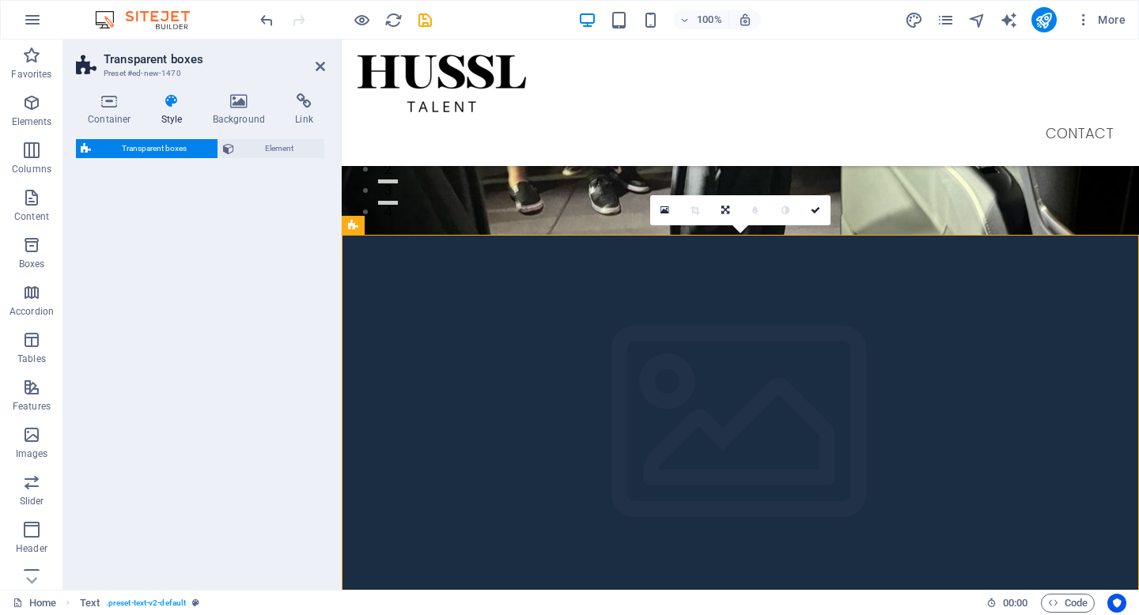
select select "rem"
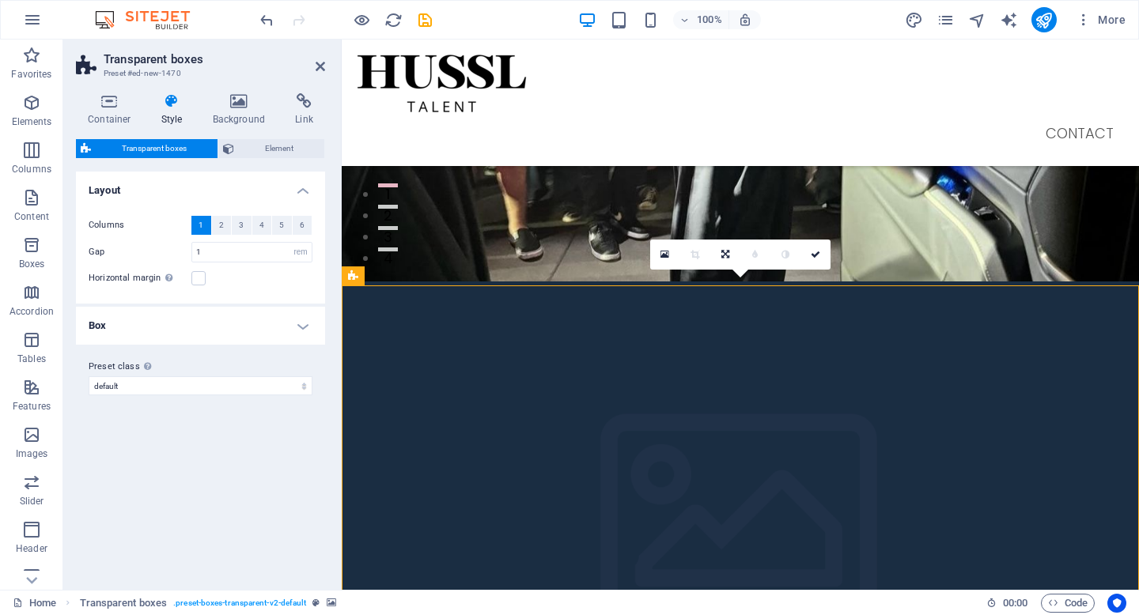
scroll to position [331, 0]
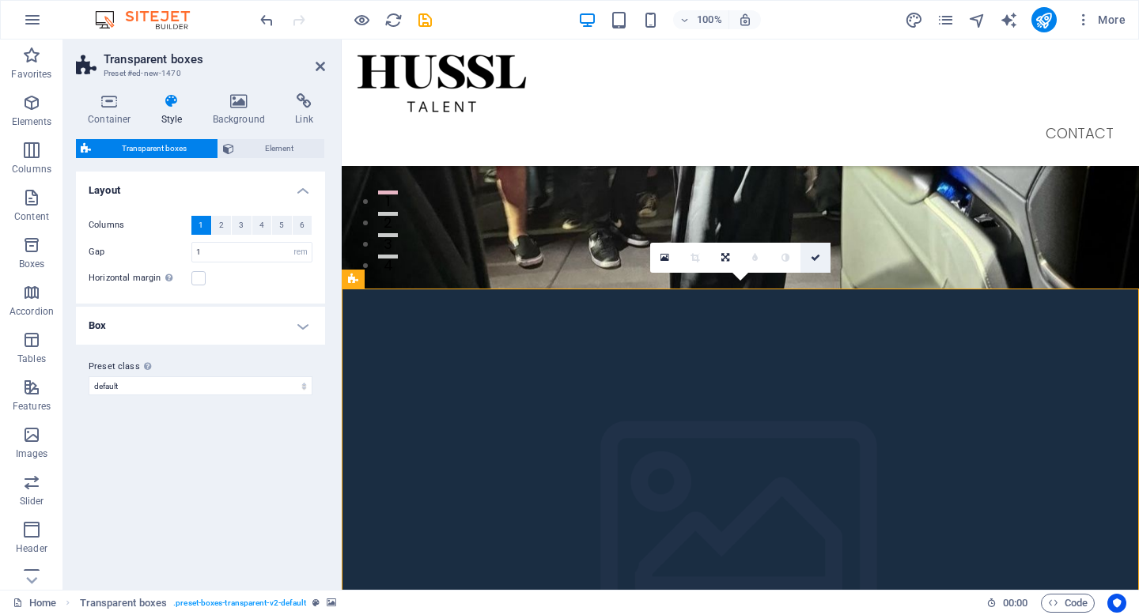
click at [808, 255] on link at bounding box center [815, 258] width 30 height 30
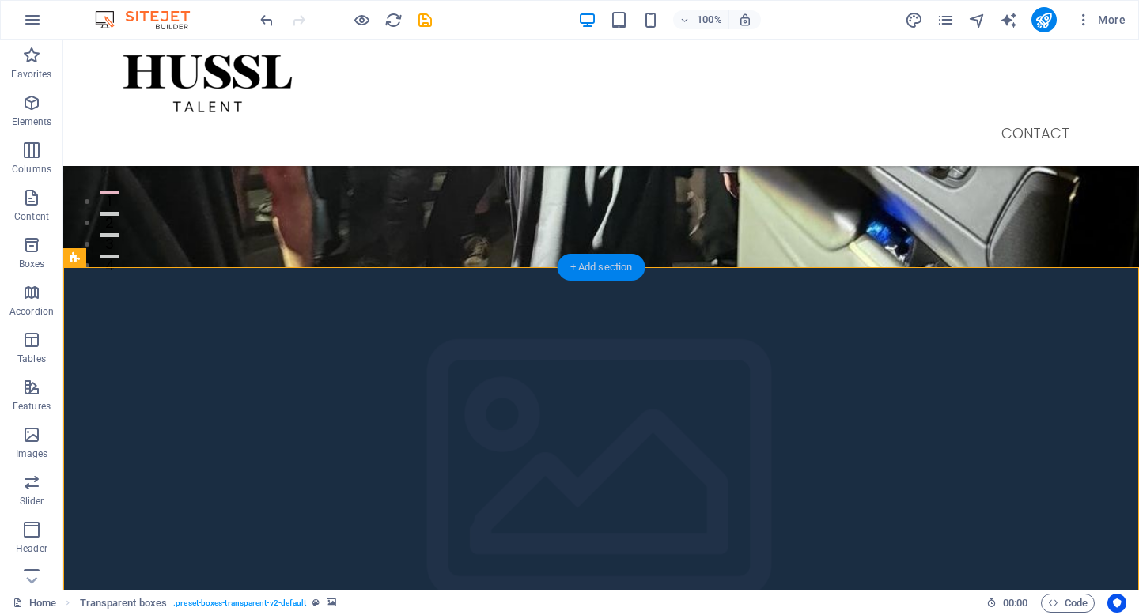
click at [616, 267] on div "+ Add section" at bounding box center [602, 267] width 88 height 27
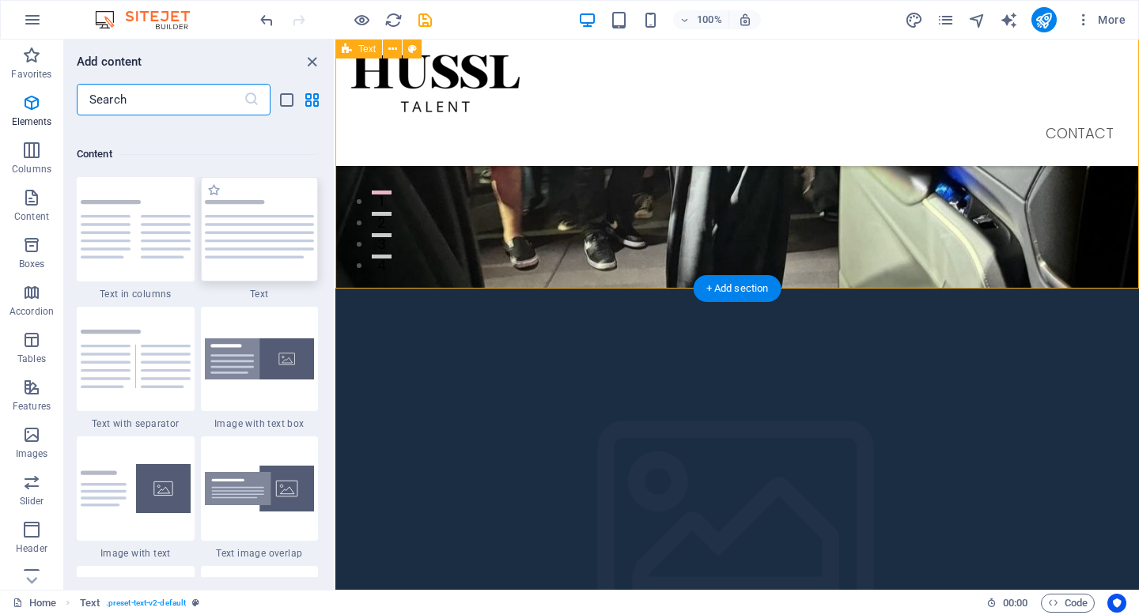
scroll to position [2767, 0]
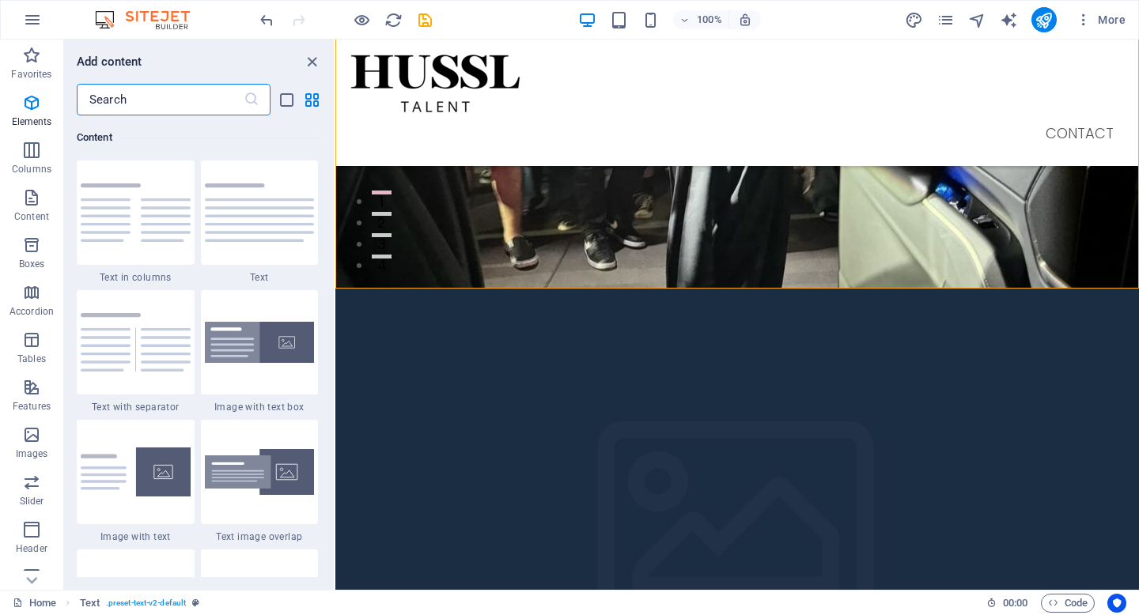
click at [183, 109] on input "text" at bounding box center [160, 100] width 167 height 32
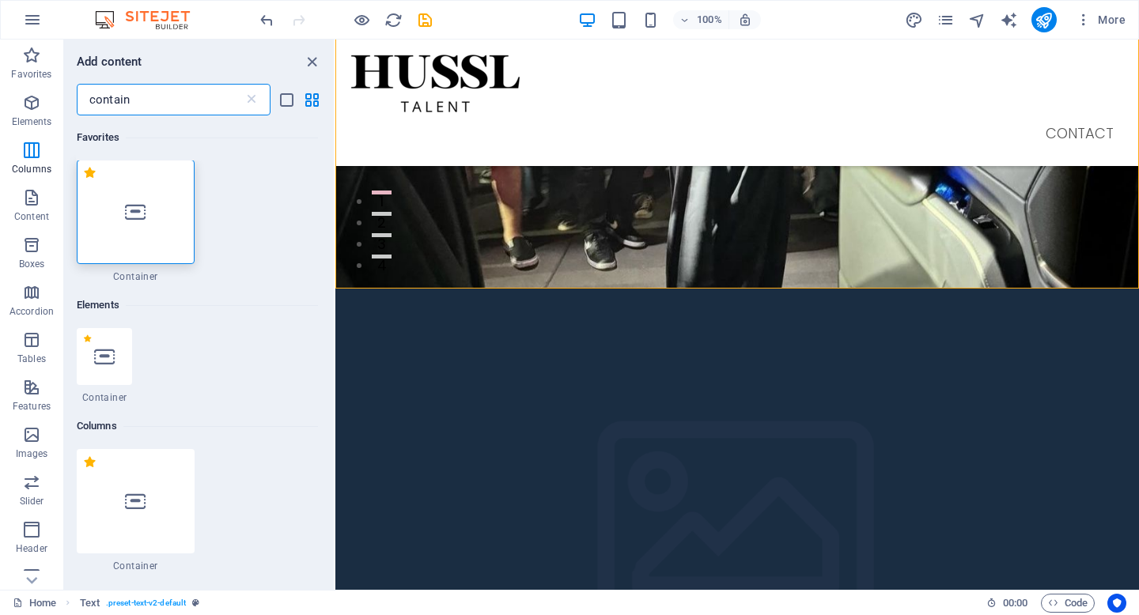
scroll to position [0, 0]
type input "contain"
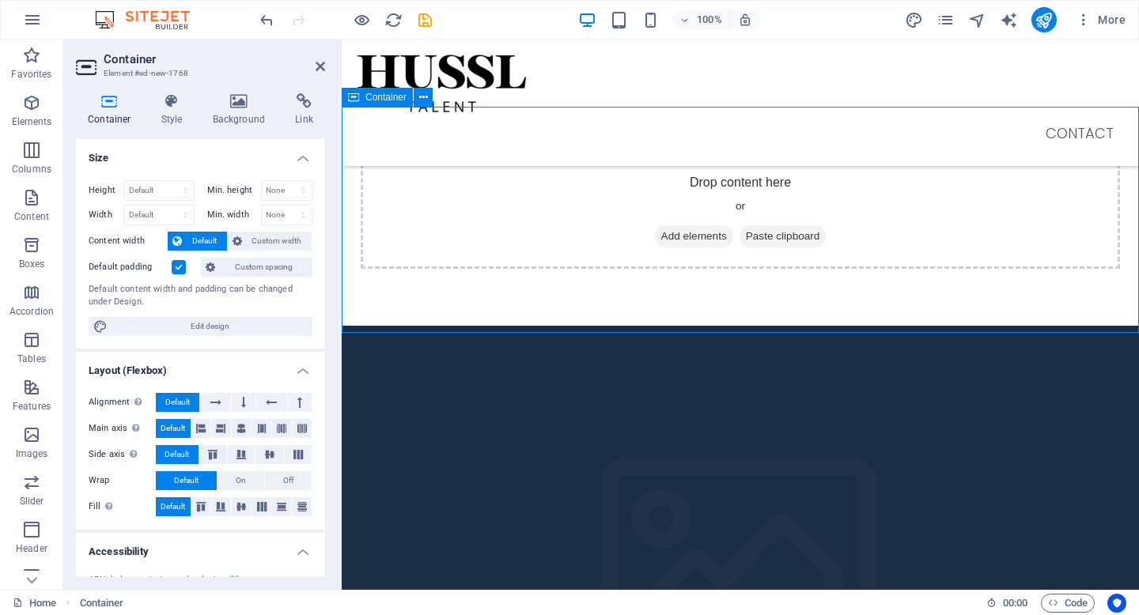
scroll to position [524, 0]
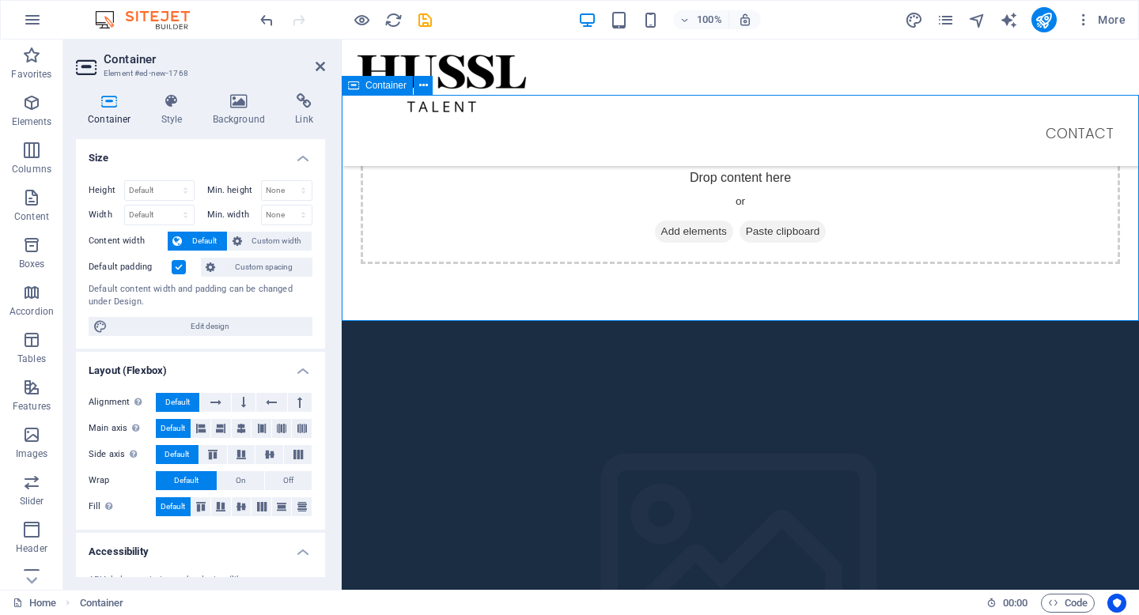
drag, startPoint x: 569, startPoint y: 353, endPoint x: 708, endPoint y: 209, distance: 199.7
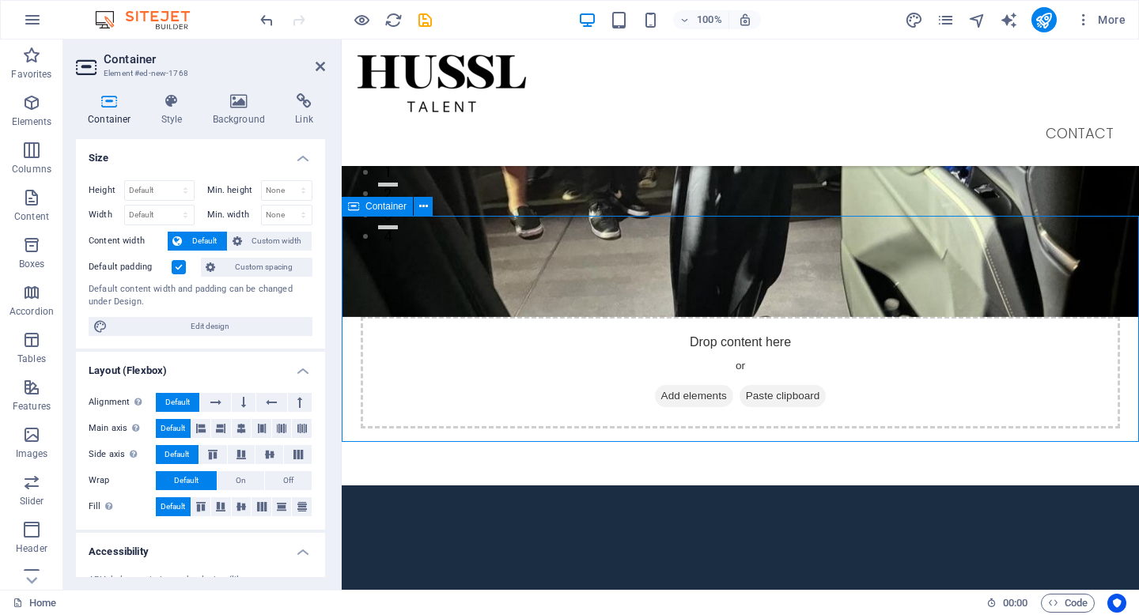
scroll to position [355, 0]
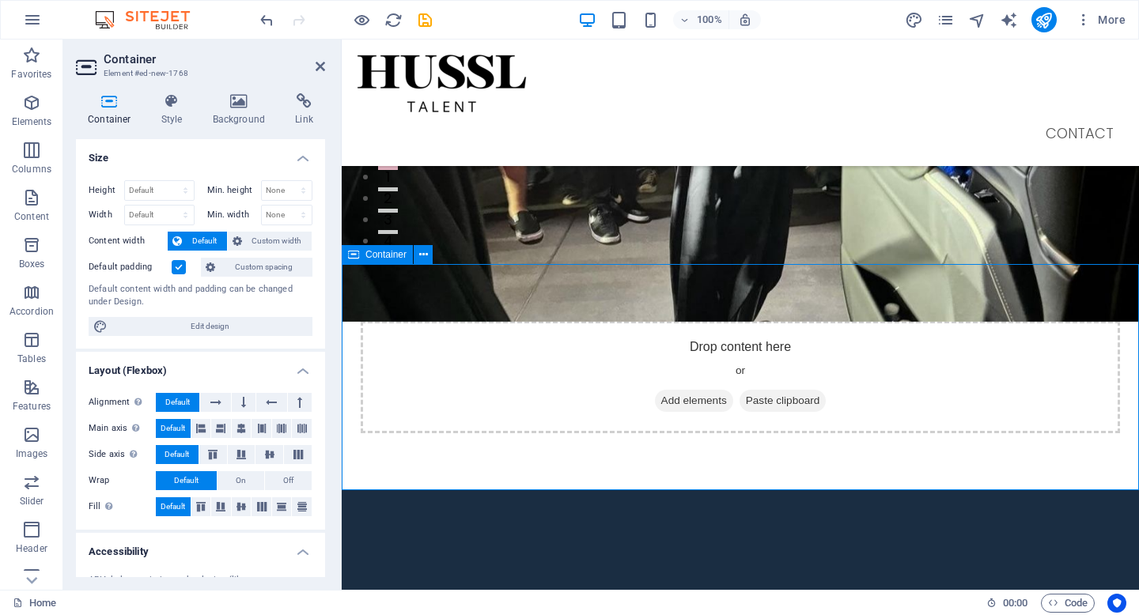
click at [693, 398] on span "Add elements" at bounding box center [694, 401] width 78 height 22
click at [429, 258] on button at bounding box center [423, 254] width 19 height 19
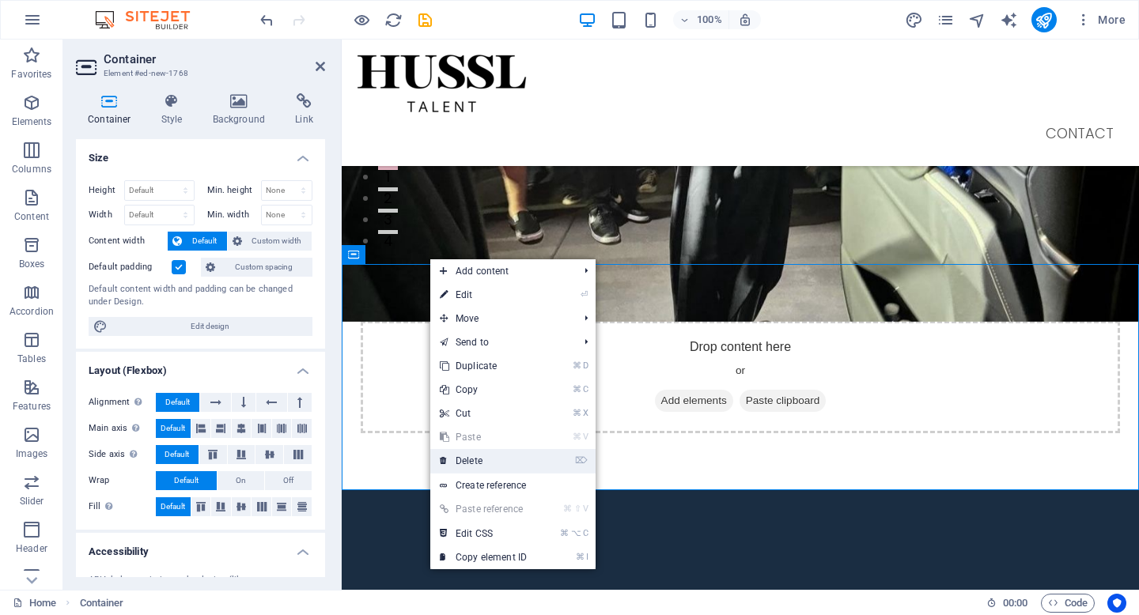
click at [505, 456] on link "⌦ Delete" at bounding box center [483, 461] width 106 height 24
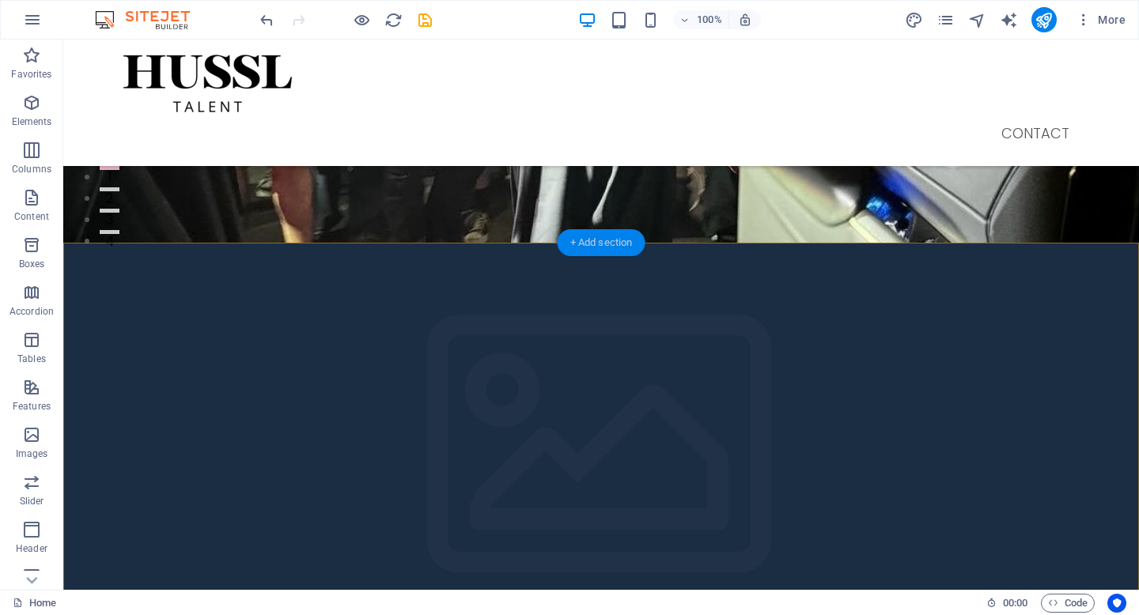
click at [587, 240] on div "+ Add section" at bounding box center [602, 242] width 88 height 27
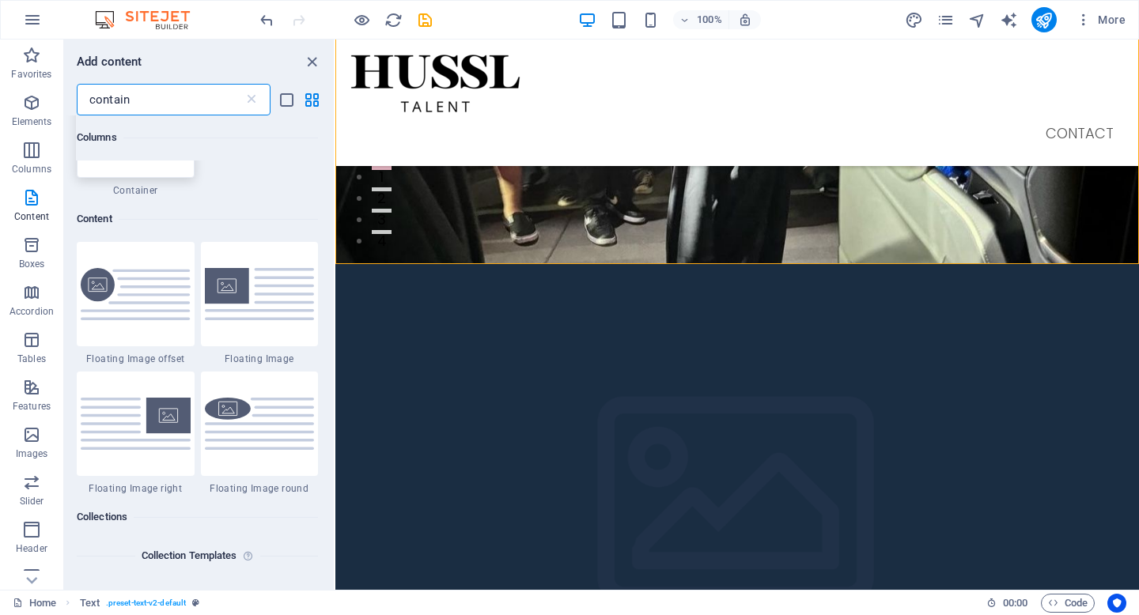
scroll to position [0, 0]
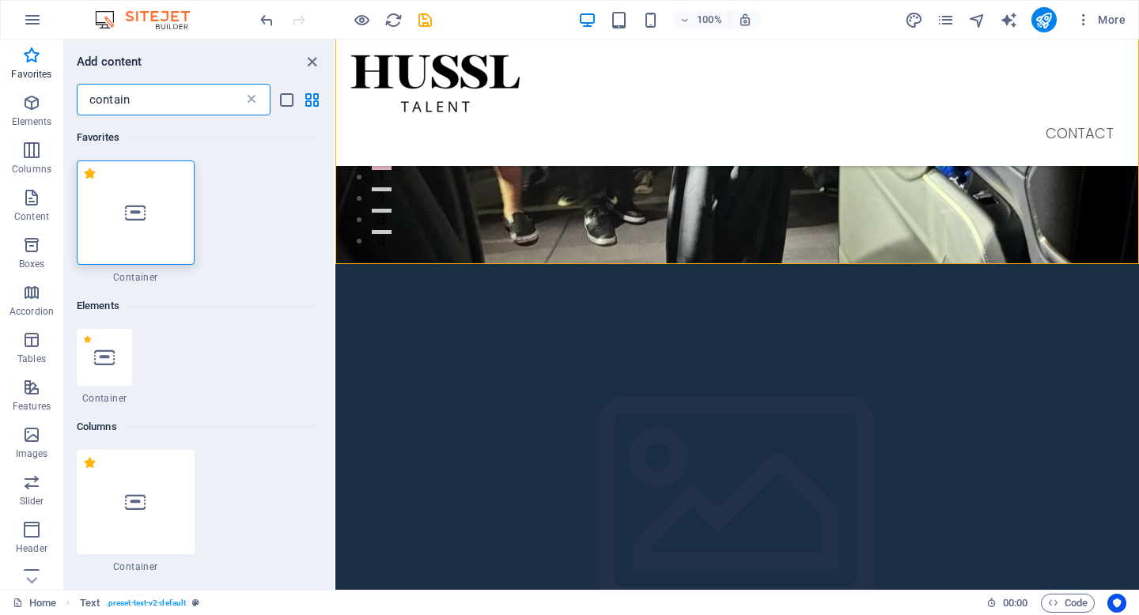
click at [249, 102] on icon at bounding box center [252, 100] width 16 height 16
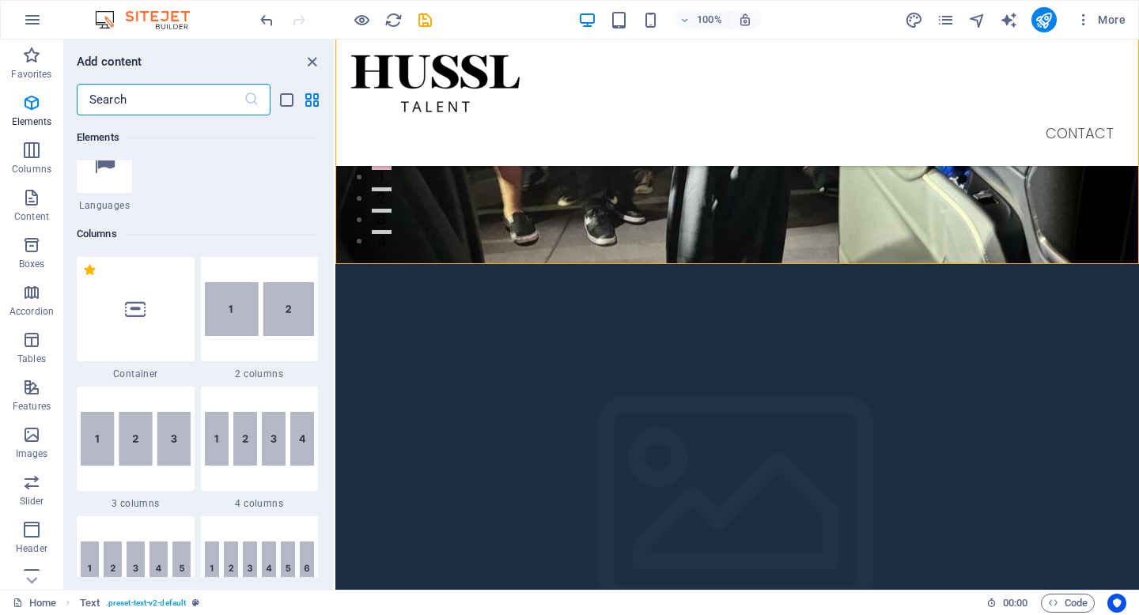
scroll to position [689, 0]
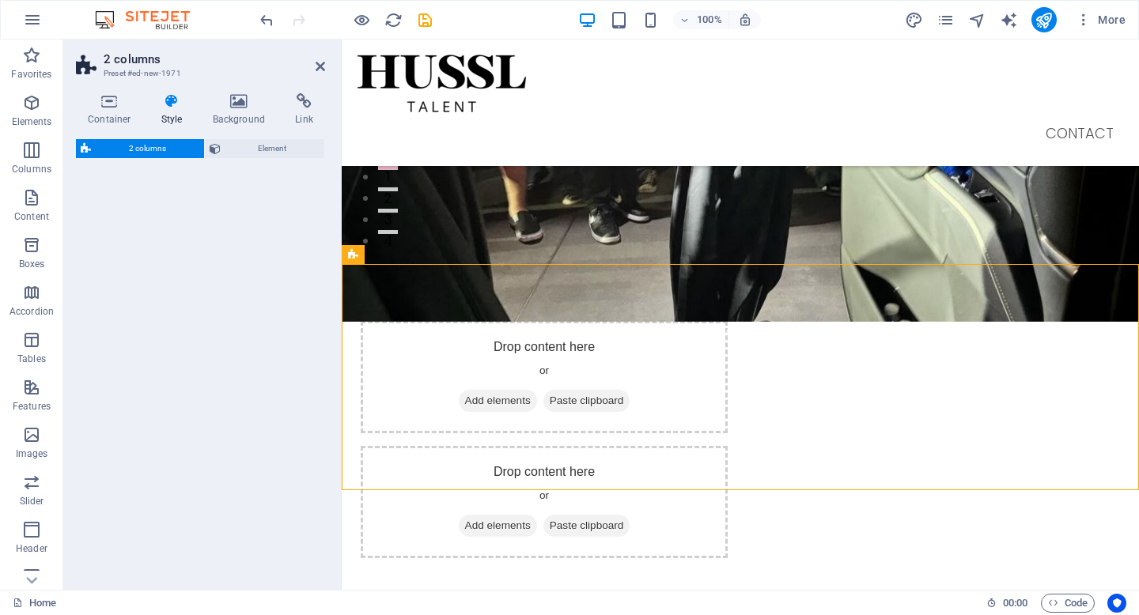
select select "rem"
select select "preset-columns-two-v2-default"
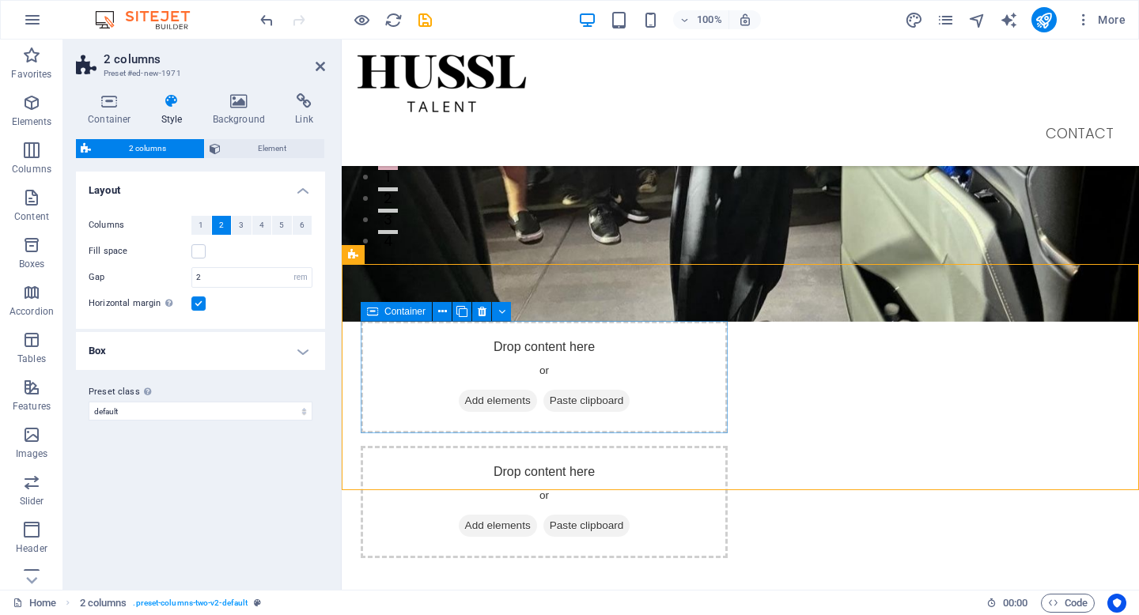
click at [497, 396] on span "Add elements" at bounding box center [498, 401] width 78 height 22
click at [479, 405] on span "Add elements" at bounding box center [498, 401] width 78 height 22
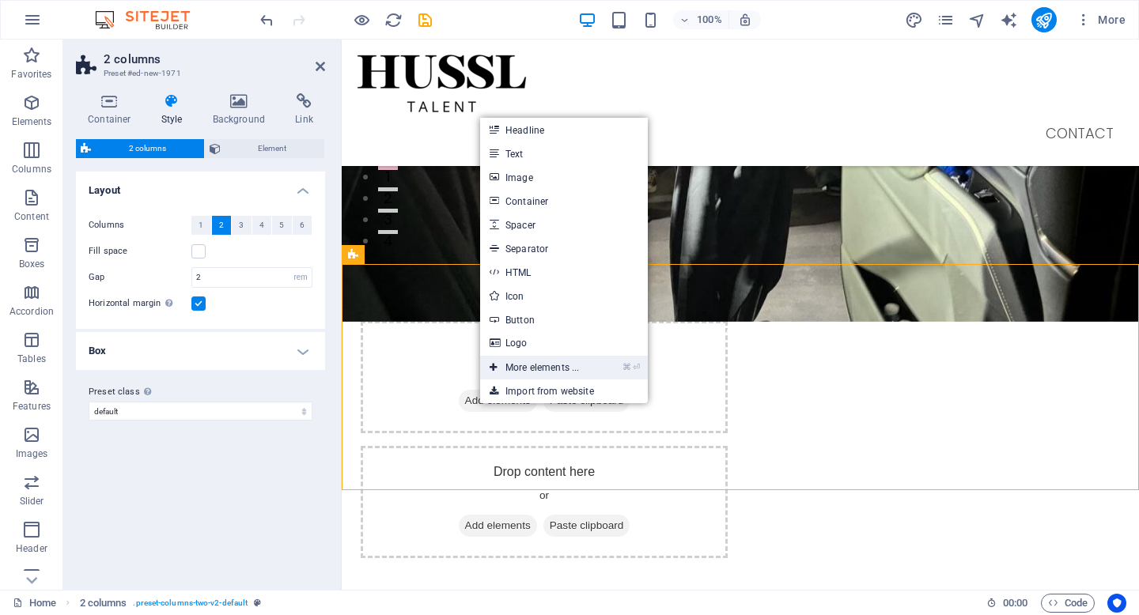
click at [505, 364] on link "⌘ ⏎ More elements ..." at bounding box center [534, 368] width 108 height 24
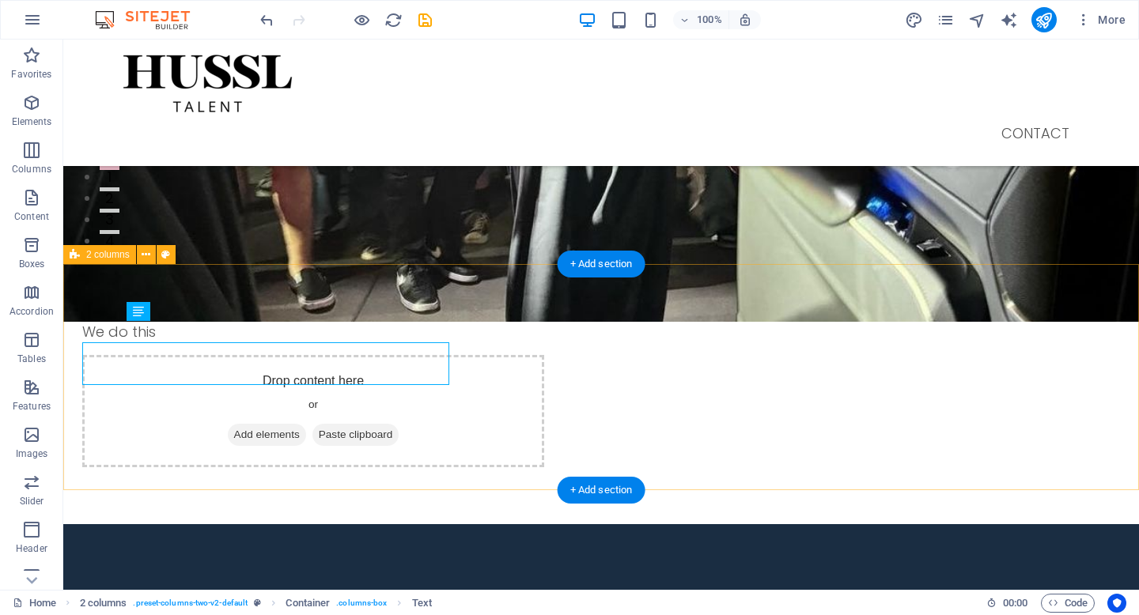
scroll to position [334, 0]
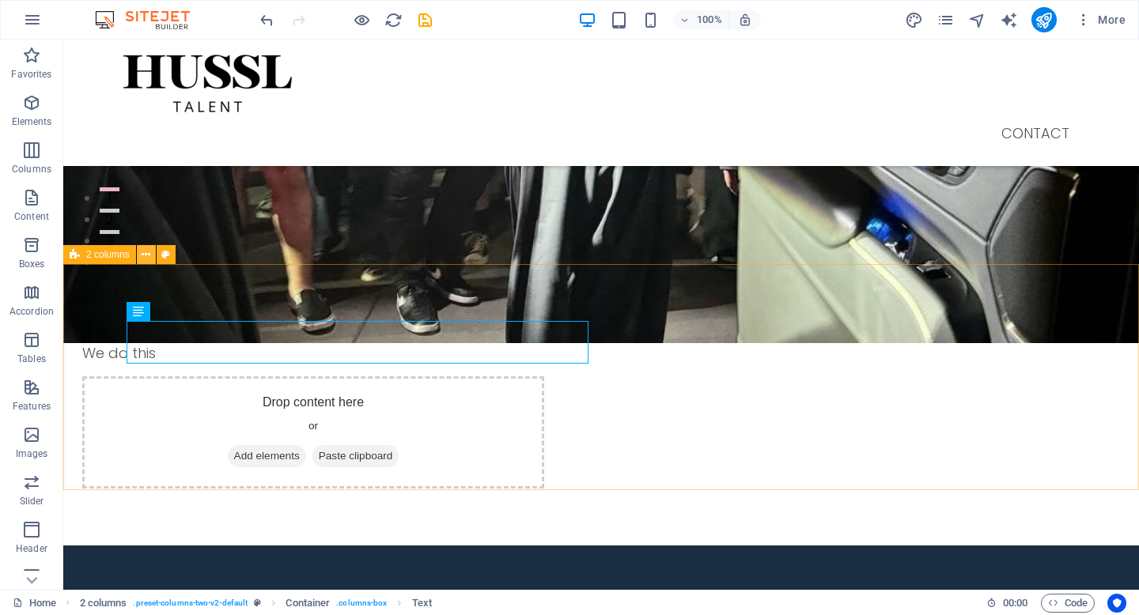
click at [143, 257] on icon at bounding box center [146, 255] width 9 height 17
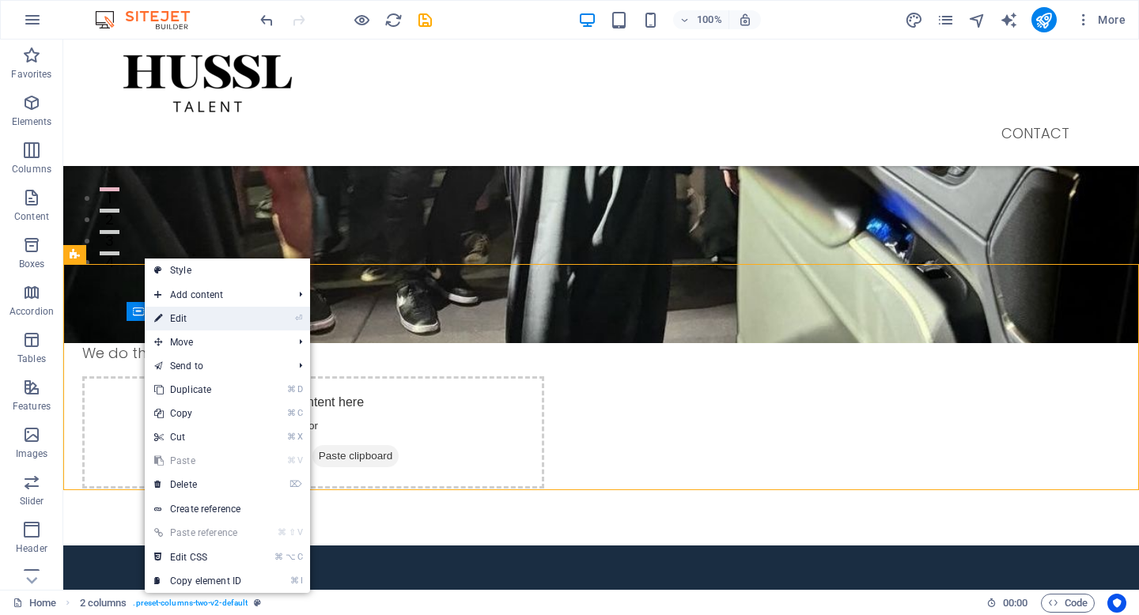
click at [224, 318] on link "⏎ Edit" at bounding box center [198, 319] width 106 height 24
select select "rem"
select select "preset-columns-two-v2-default"
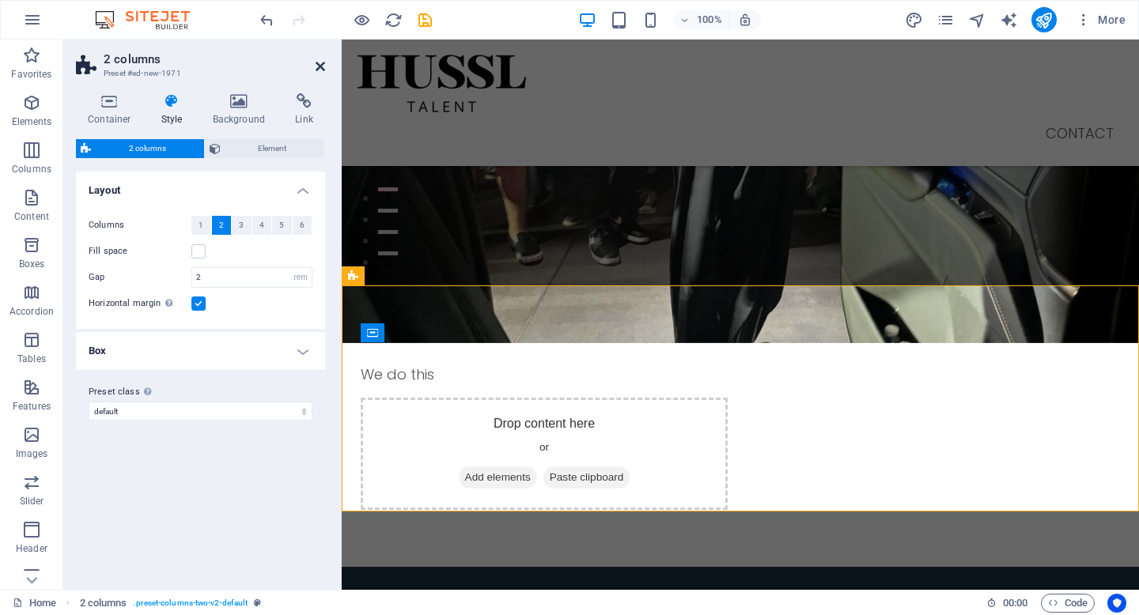
click at [323, 65] on icon at bounding box center [320, 66] width 9 height 13
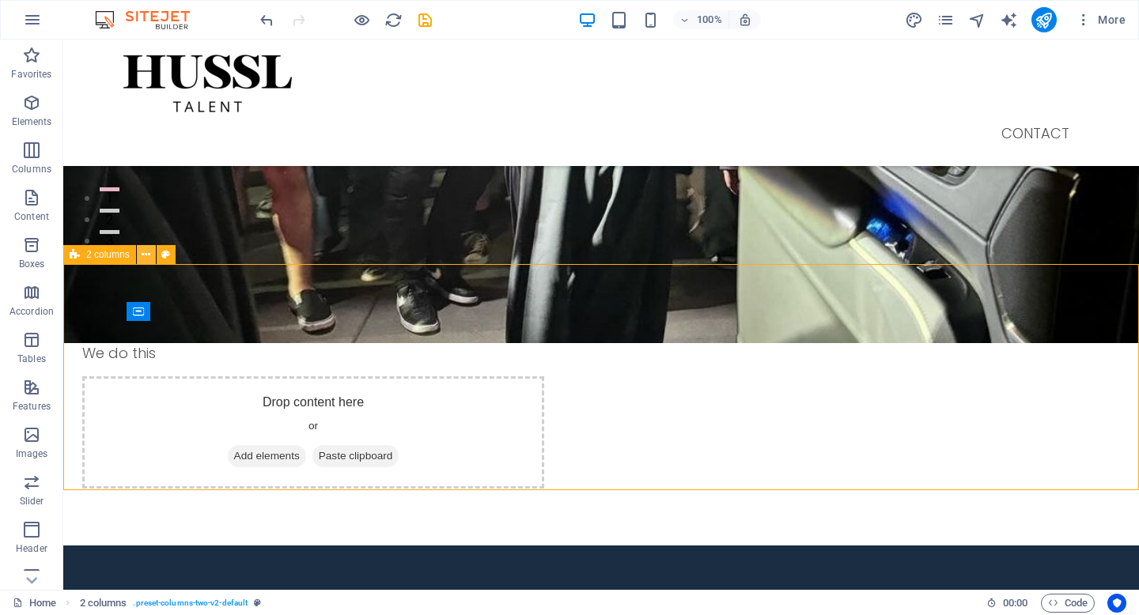
click at [148, 258] on icon at bounding box center [146, 255] width 9 height 17
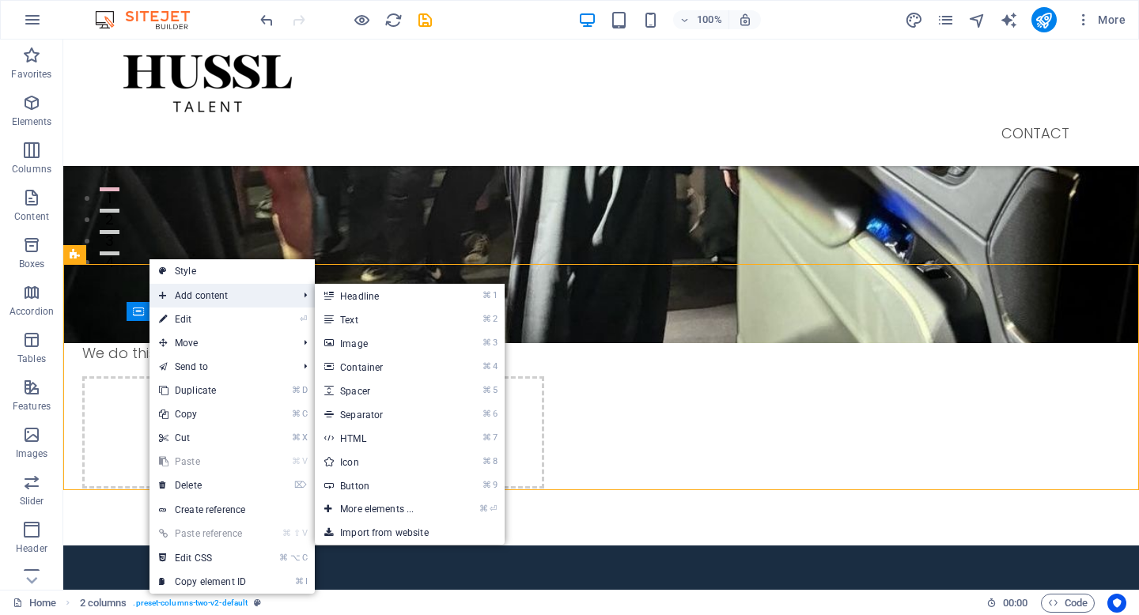
click at [177, 291] on span "Add content" at bounding box center [220, 296] width 142 height 24
drag, startPoint x: 374, startPoint y: 298, endPoint x: 32, endPoint y: 259, distance: 344.7
click at [374, 298] on link "⌘ 1 Headline" at bounding box center [380, 296] width 131 height 24
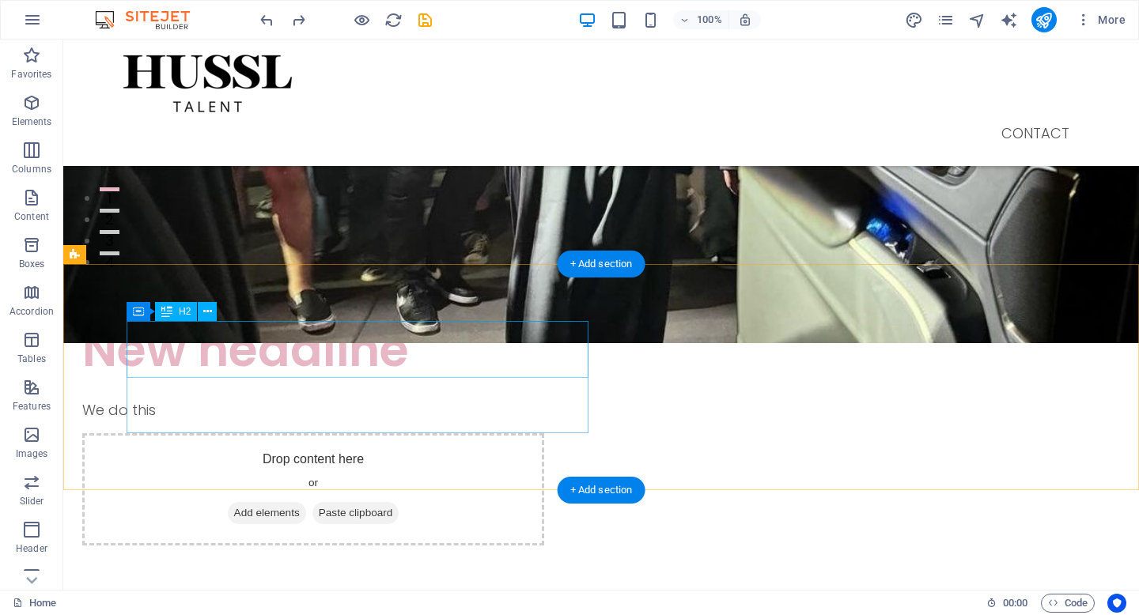
click at [435, 361] on div "New headline" at bounding box center [313, 349] width 462 height 57
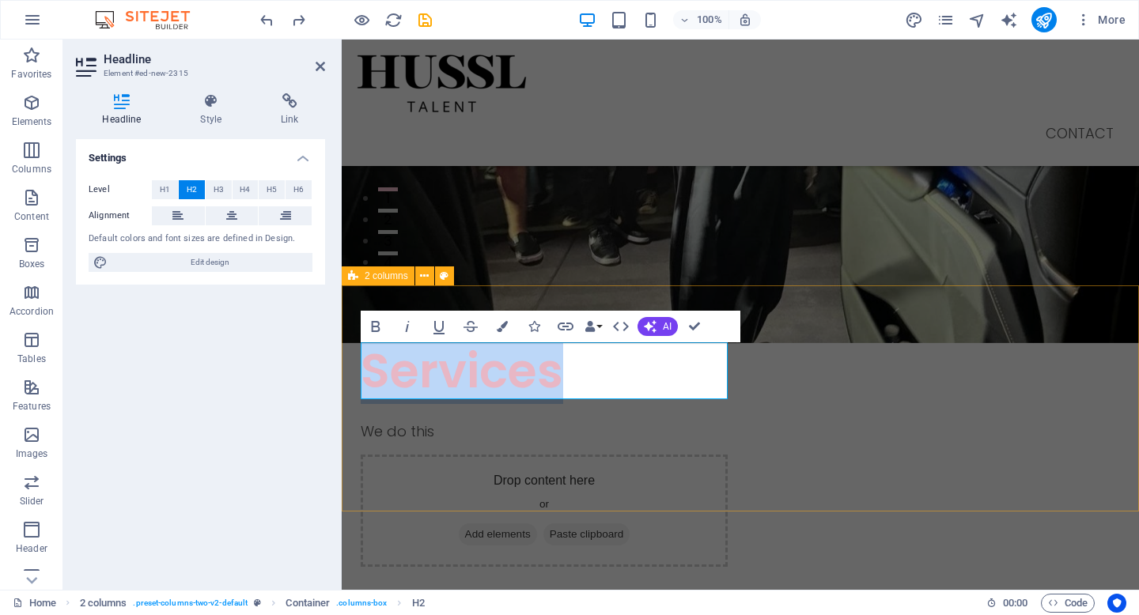
drag, startPoint x: 581, startPoint y: 363, endPoint x: 340, endPoint y: 355, distance: 240.6
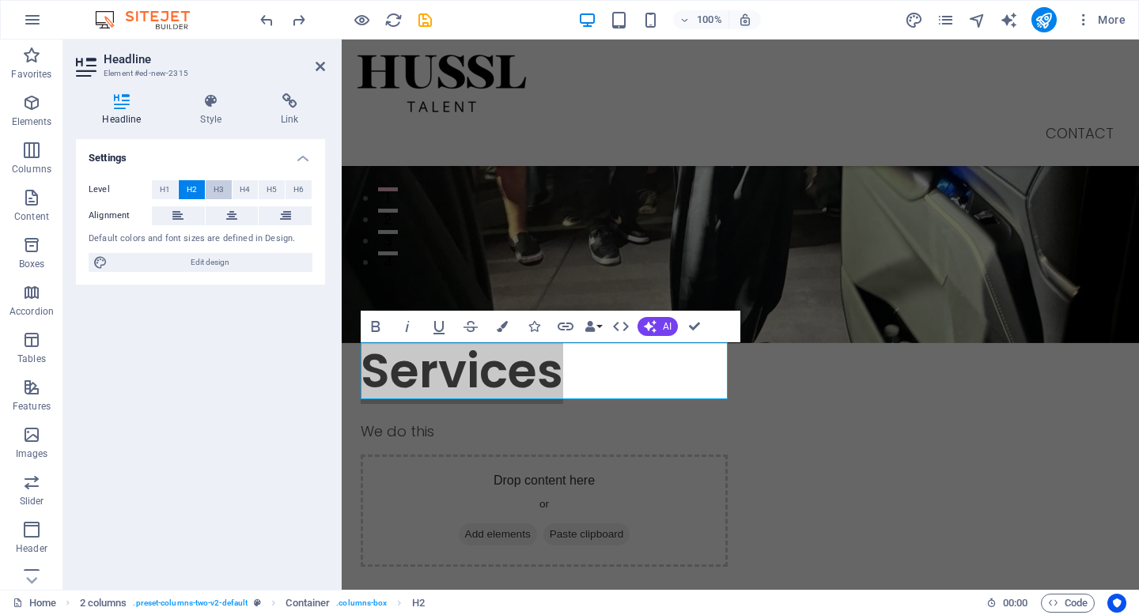
click at [223, 187] on button "H3" at bounding box center [219, 189] width 26 height 19
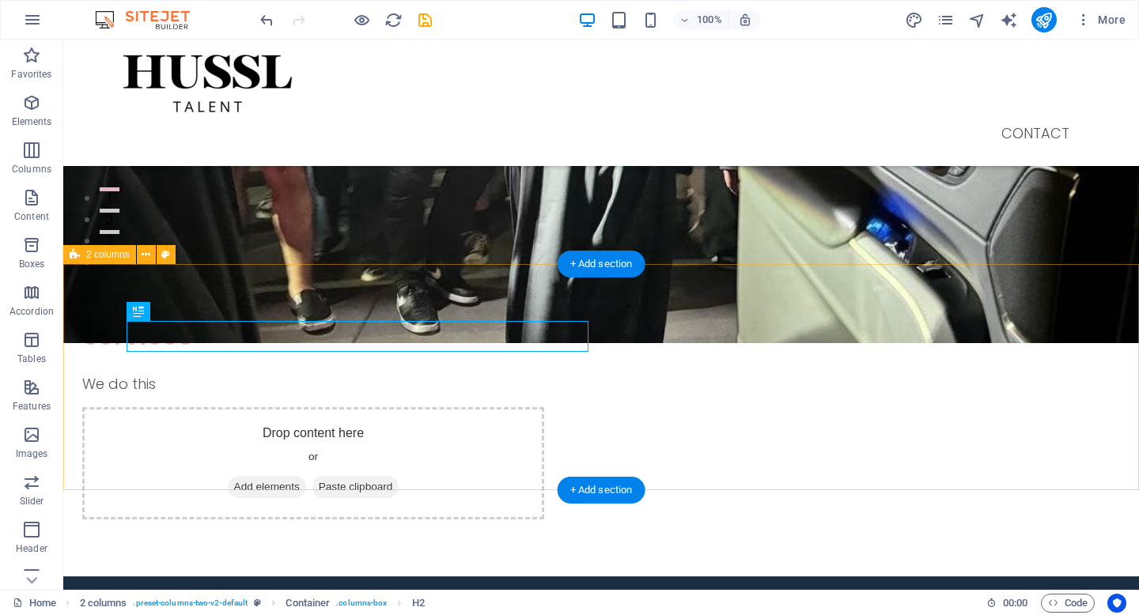
click at [433, 455] on div "Services We do this Drop content here or Add elements Paste clipboard" at bounding box center [601, 420] width 1076 height 312
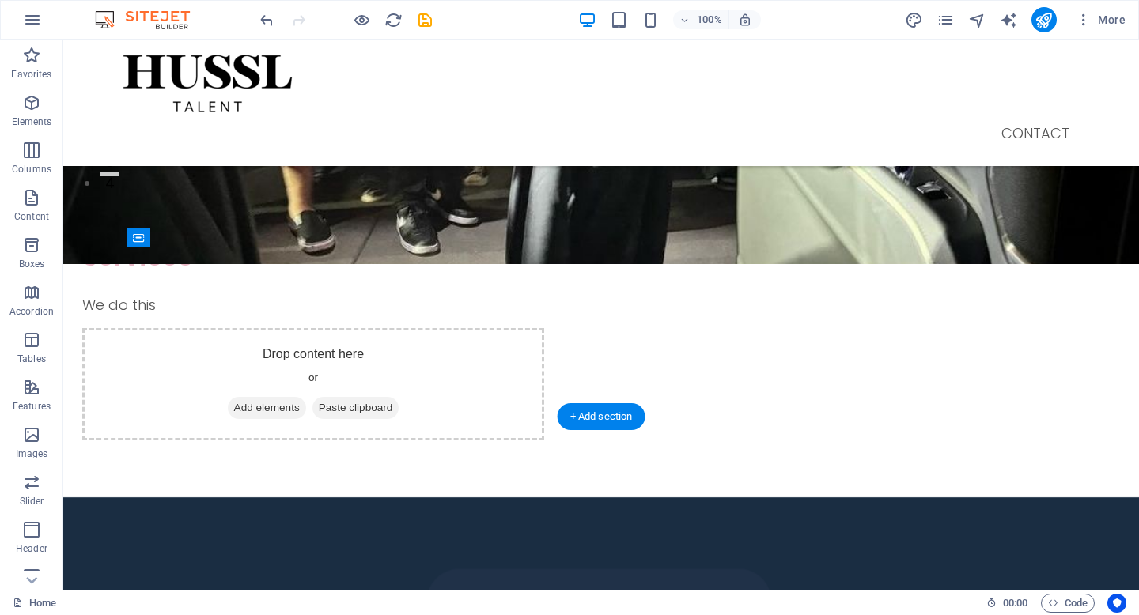
scroll to position [395, 0]
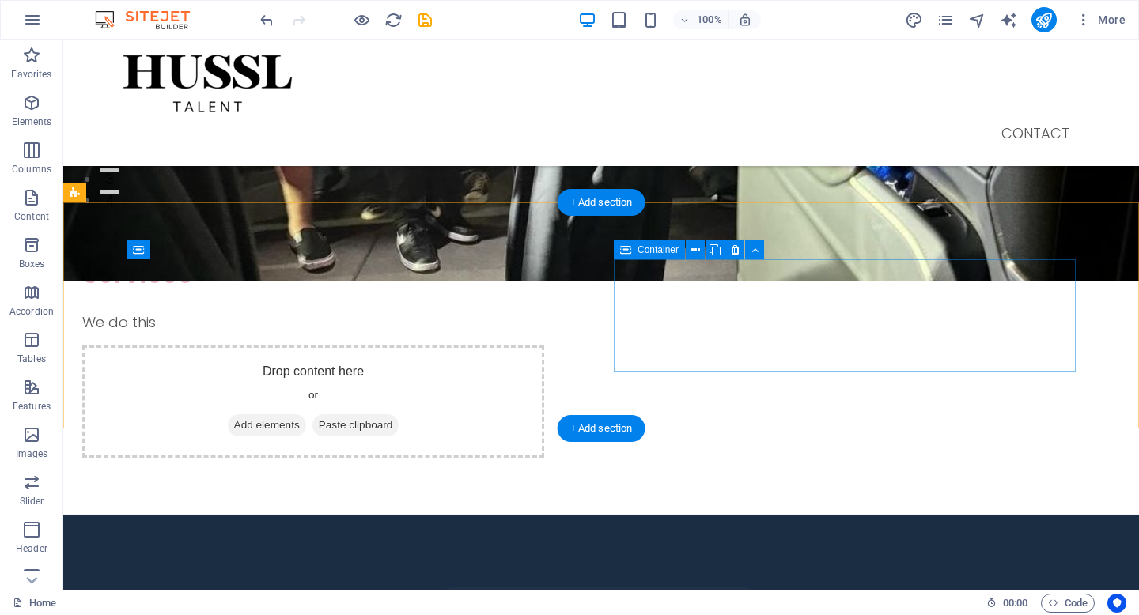
click at [306, 414] on span "Add elements" at bounding box center [267, 425] width 78 height 22
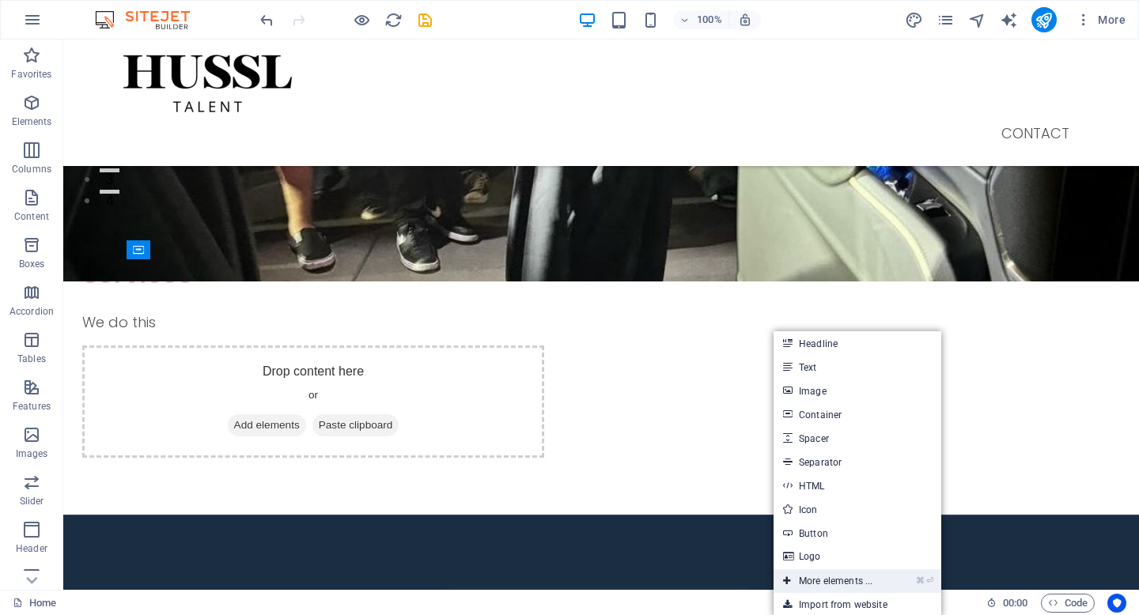
click at [819, 580] on link "⌘ ⏎ More elements ..." at bounding box center [828, 581] width 108 height 24
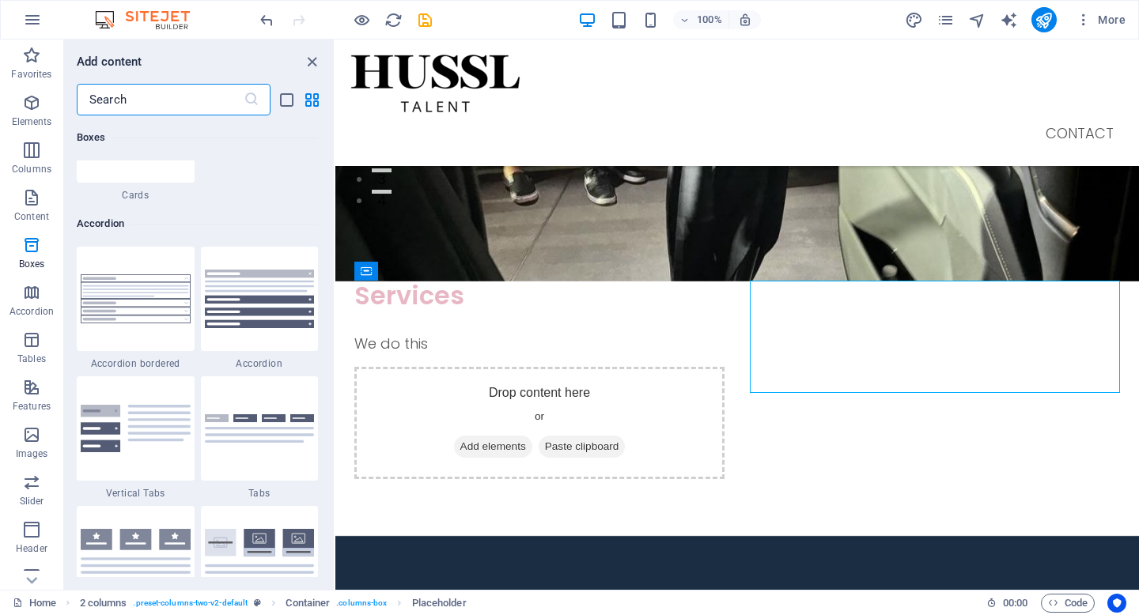
scroll to position [4969, 0]
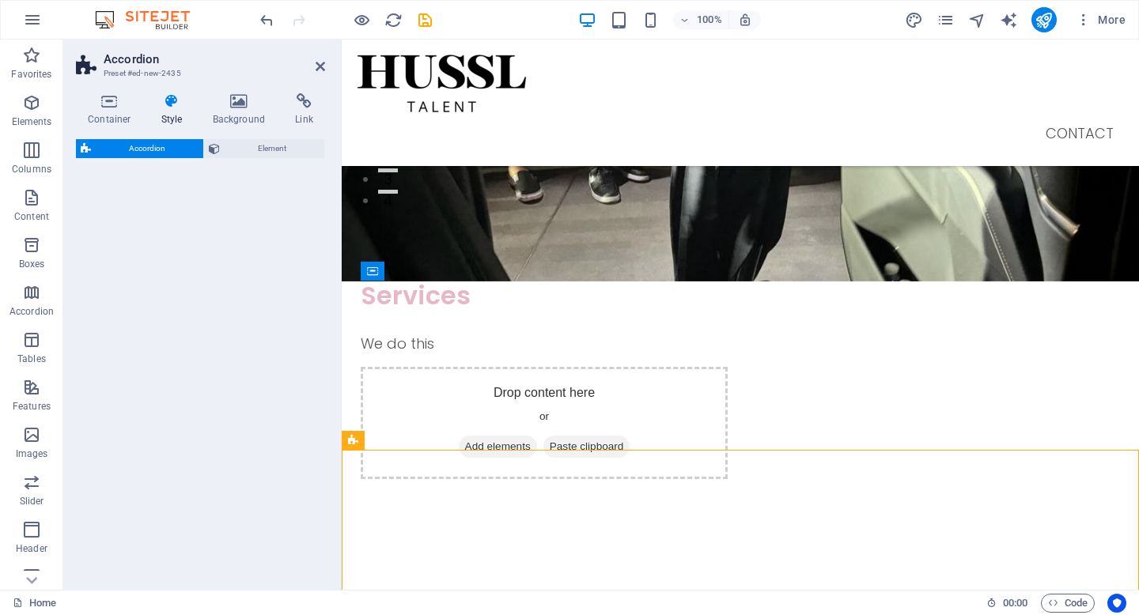
select select "rem"
select select "preset-accordion-v3-border"
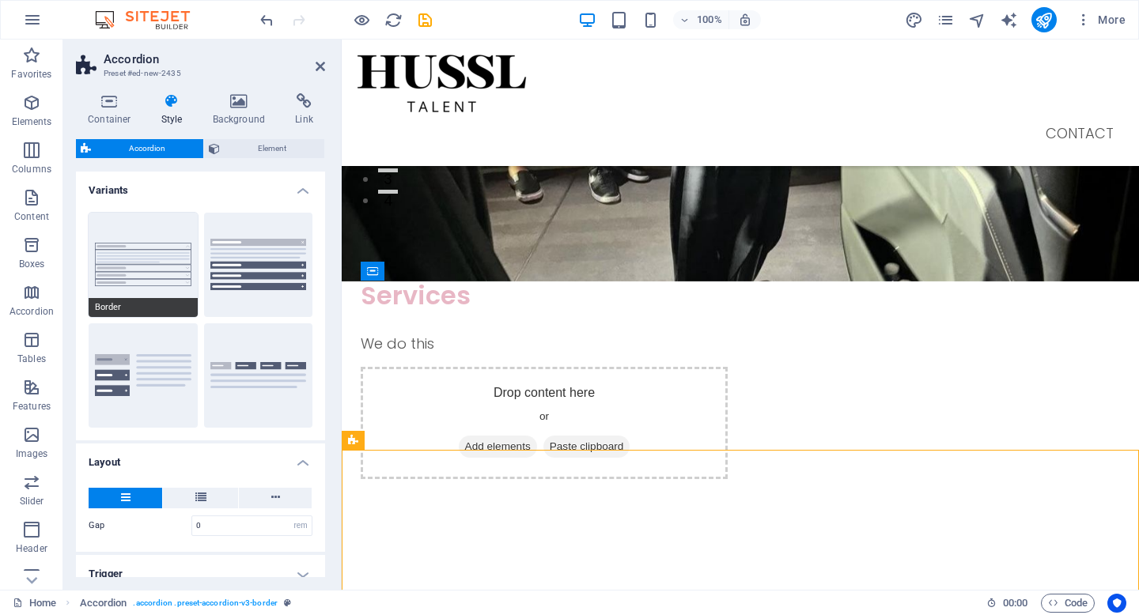
click at [163, 266] on button "Border" at bounding box center [143, 265] width 109 height 104
type input "0"
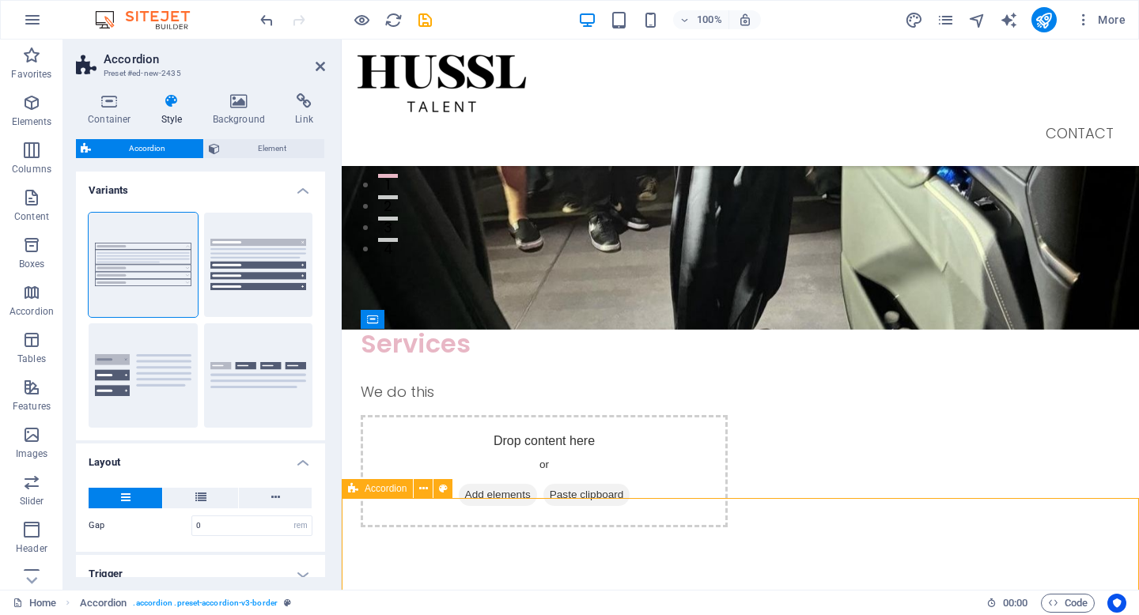
scroll to position [348, 0]
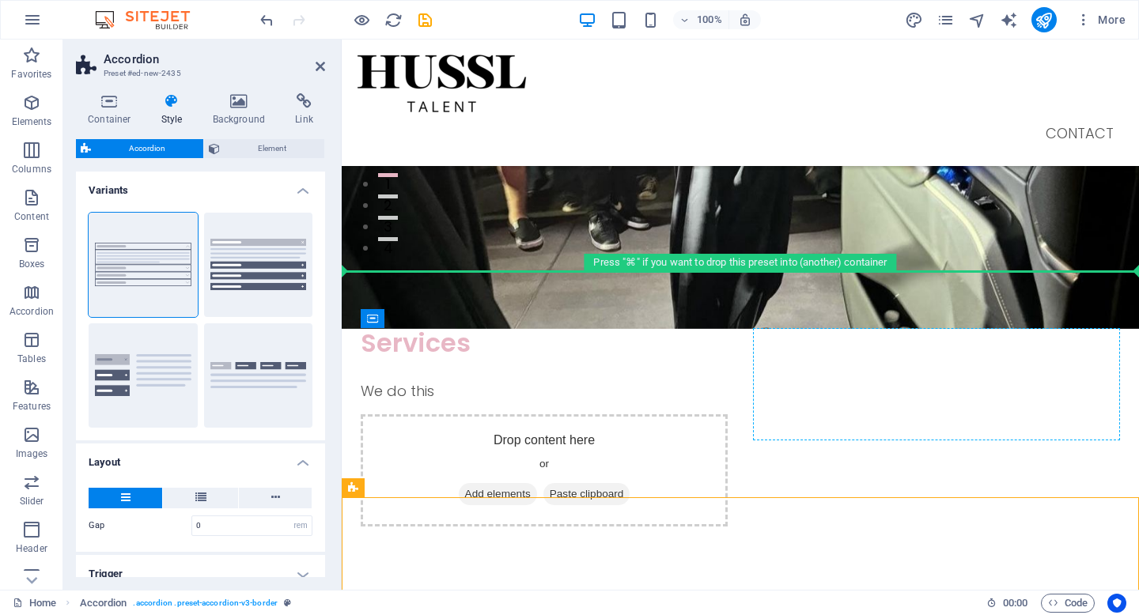
drag, startPoint x: 641, startPoint y: 527, endPoint x: 910, endPoint y: 382, distance: 306.1
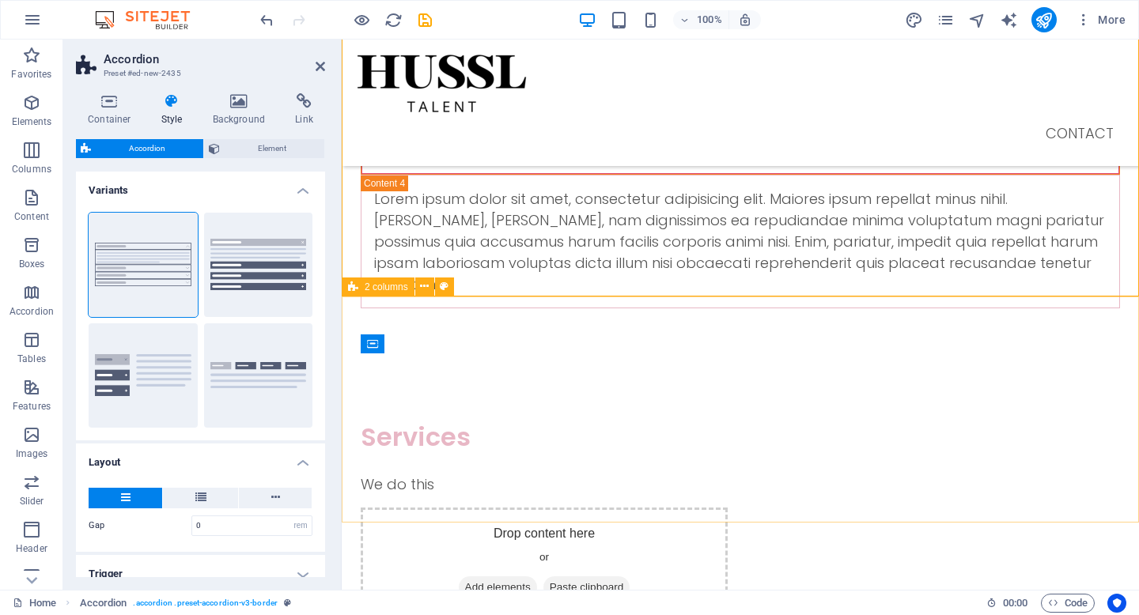
scroll to position [1066, 0]
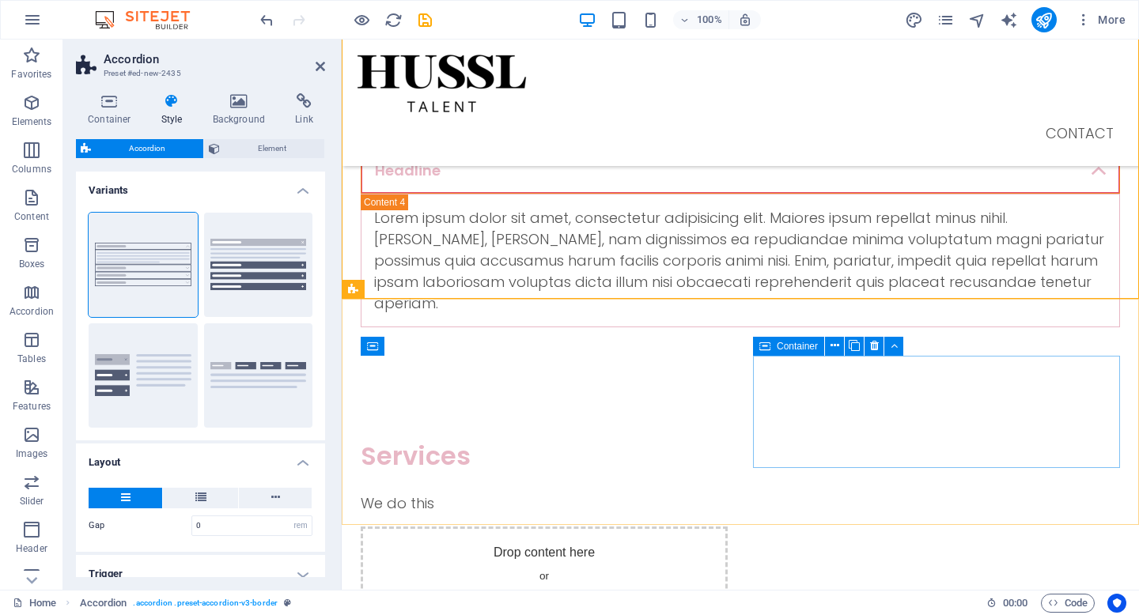
drag, startPoint x: 583, startPoint y: 307, endPoint x: 842, endPoint y: 441, distance: 291.8
drag, startPoint x: 604, startPoint y: 308, endPoint x: 860, endPoint y: 432, distance: 284.0
click at [537, 596] on span "Add elements" at bounding box center [498, 607] width 78 height 22
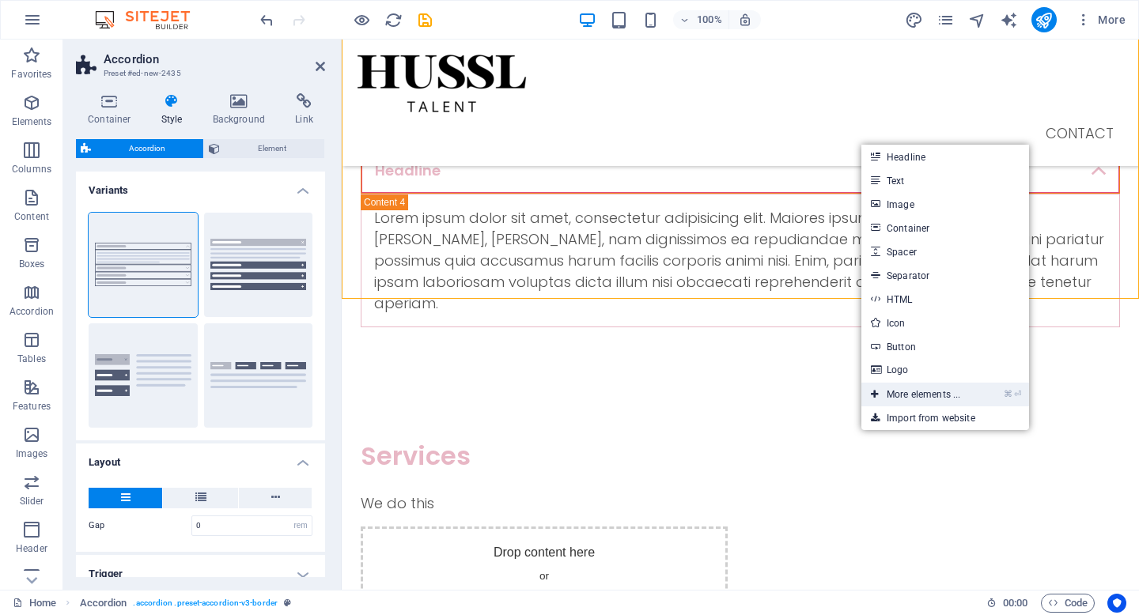
click at [932, 401] on link "⌘ ⏎ More elements ..." at bounding box center [915, 395] width 108 height 24
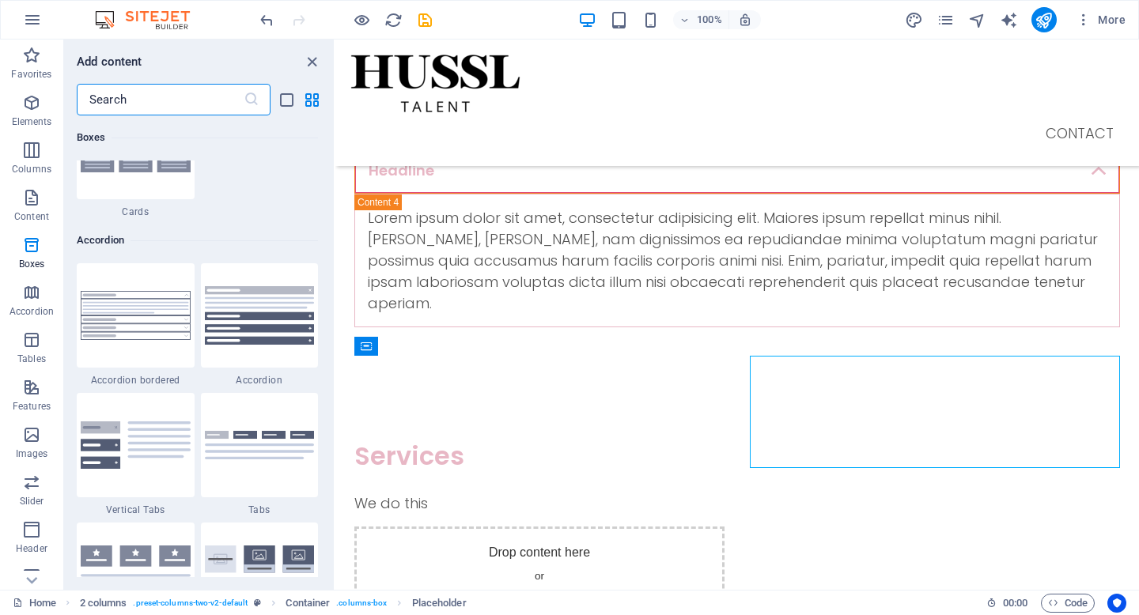
scroll to position [4914, 0]
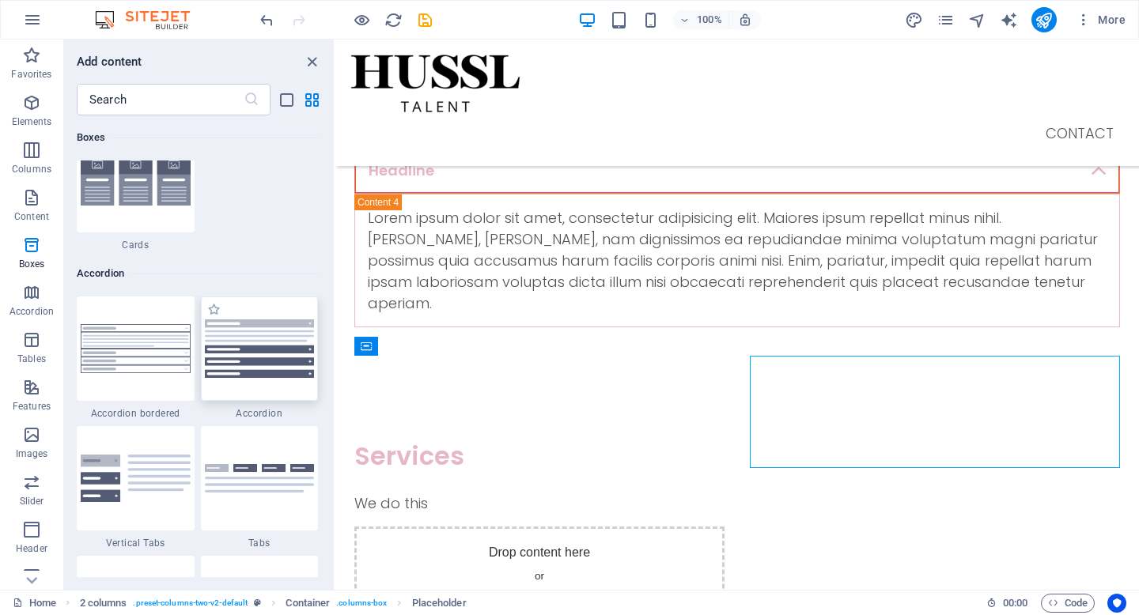
click at [263, 340] on img at bounding box center [260, 349] width 110 height 59
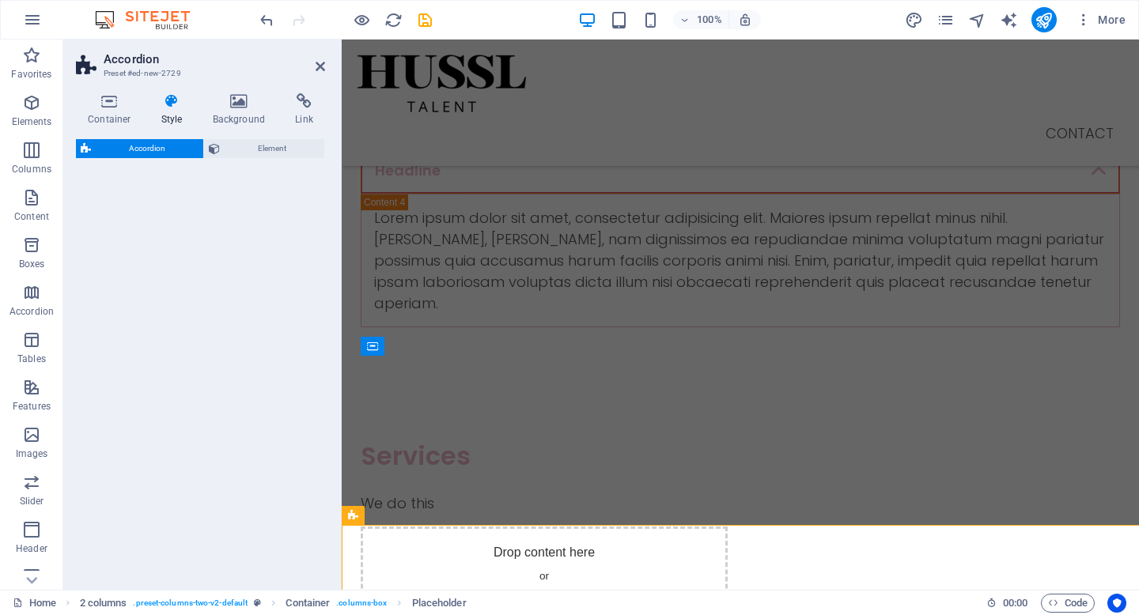
select select "rem"
select select "preset-accordion-v3-default"
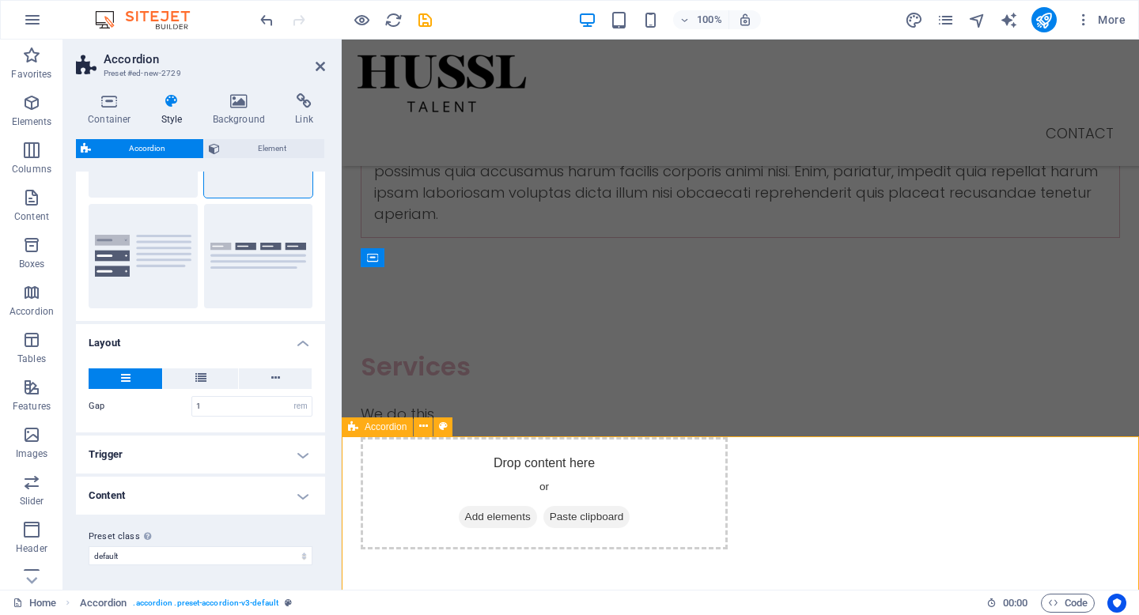
scroll to position [1155, 0]
click at [425, 426] on icon at bounding box center [423, 426] width 9 height 17
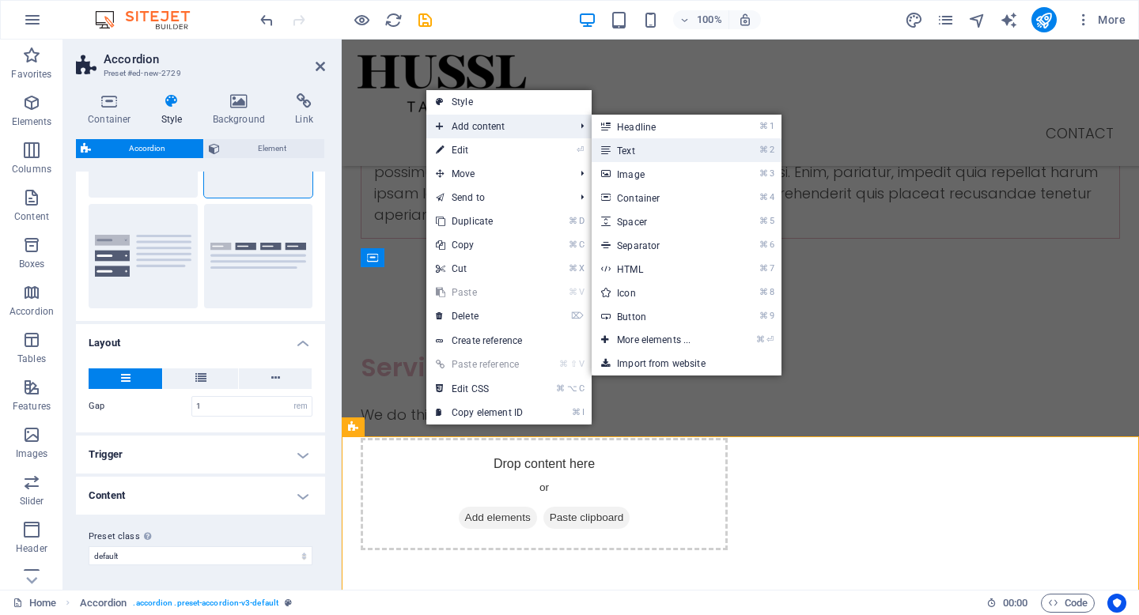
click at [627, 146] on link "⌘ 2 Text" at bounding box center [657, 150] width 131 height 24
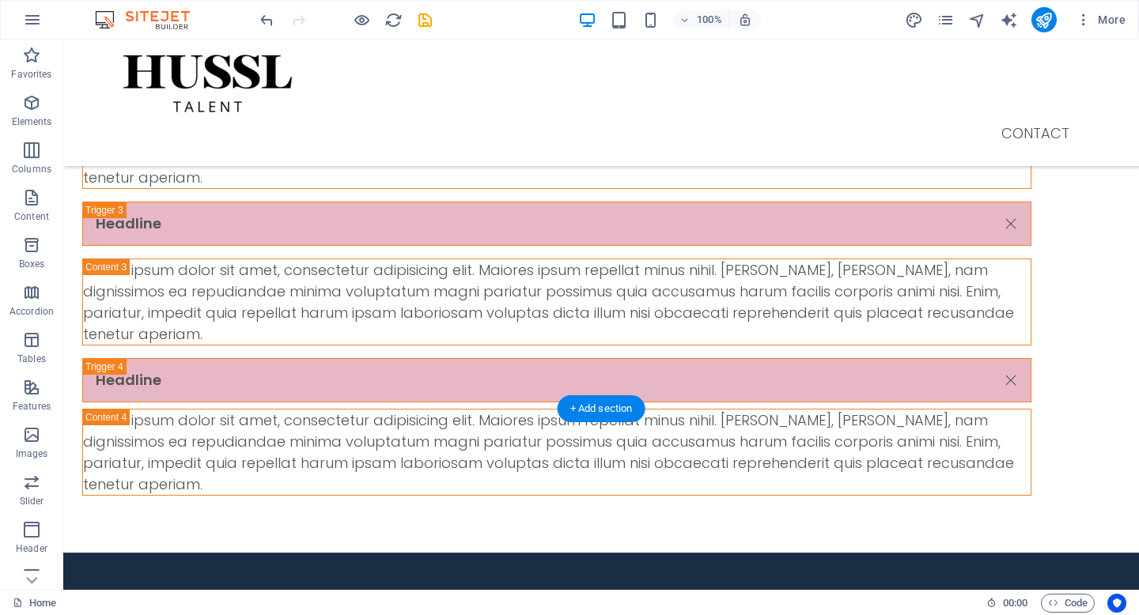
scroll to position [1858, 0]
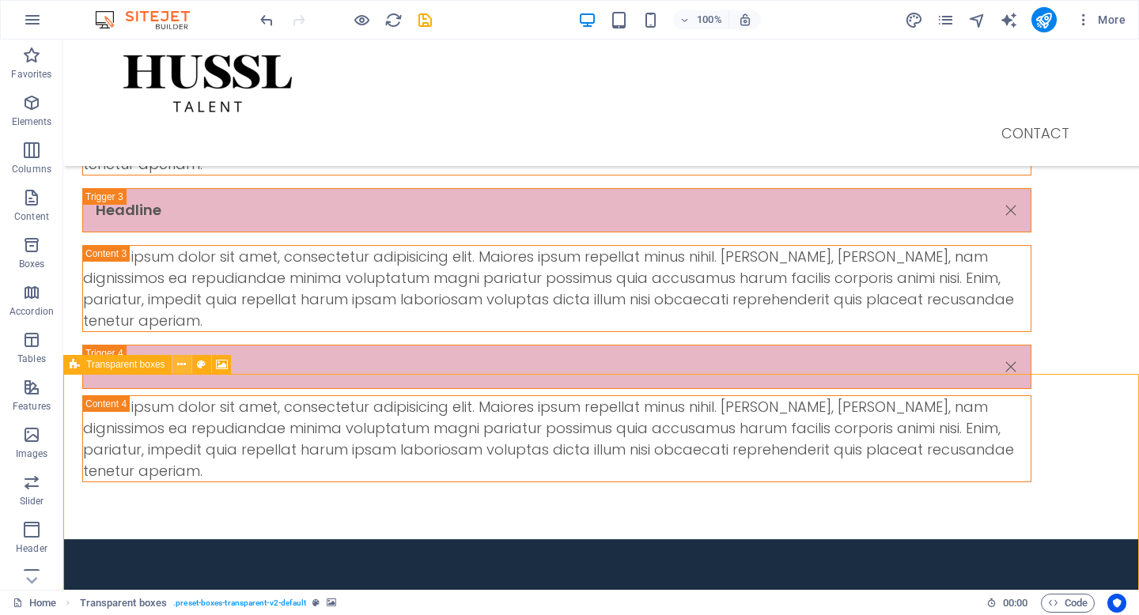
click at [178, 362] on icon at bounding box center [181, 365] width 9 height 17
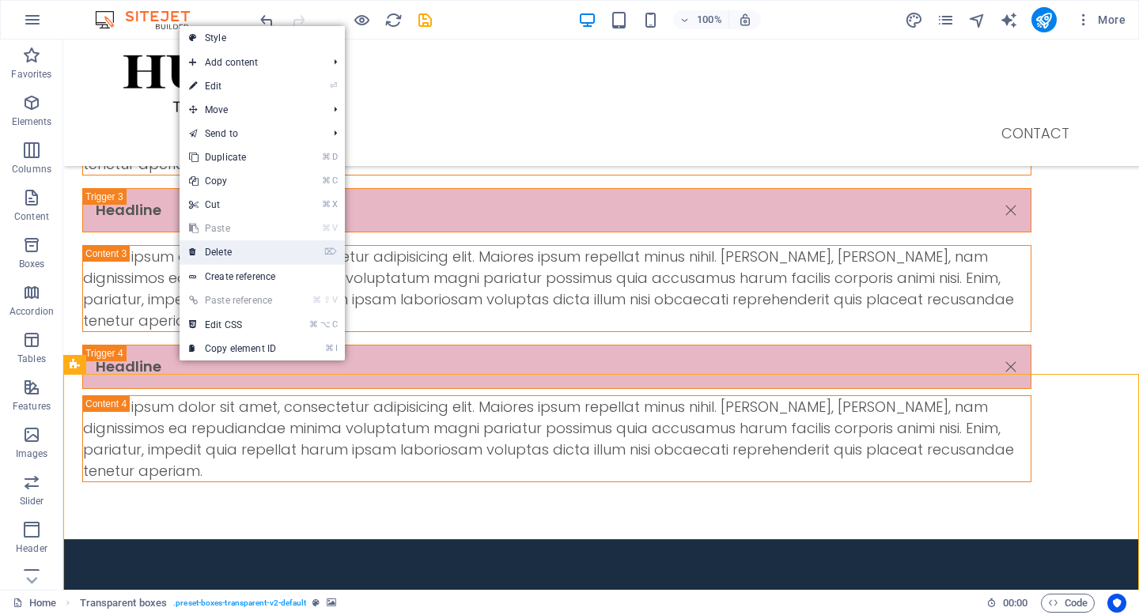
click at [266, 254] on link "⌦ Delete" at bounding box center [233, 252] width 106 height 24
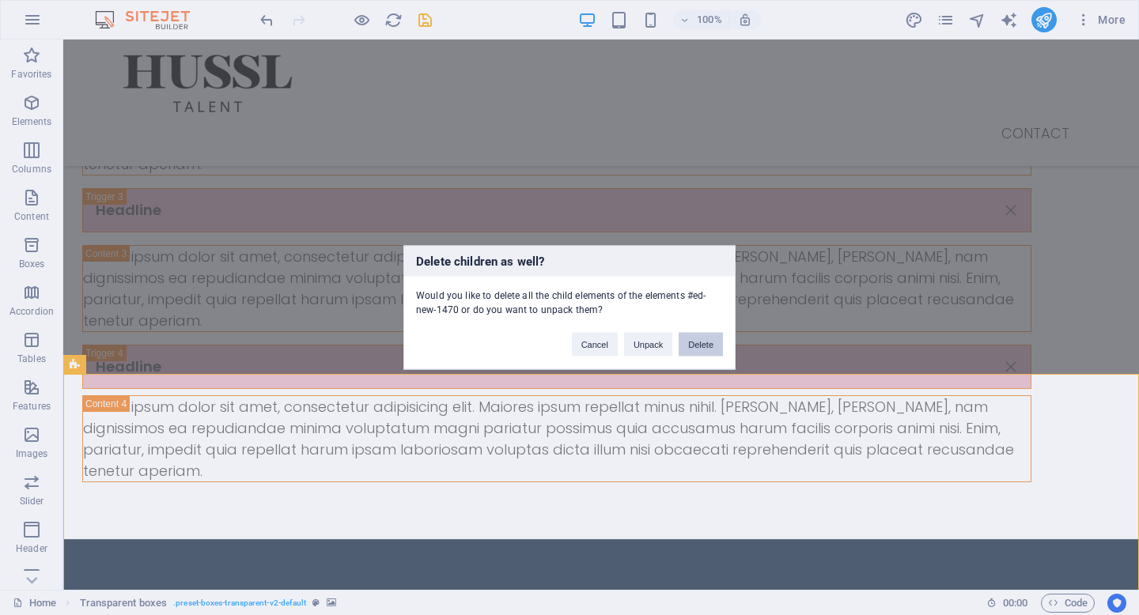
click at [720, 341] on button "Delete" at bounding box center [701, 345] width 44 height 24
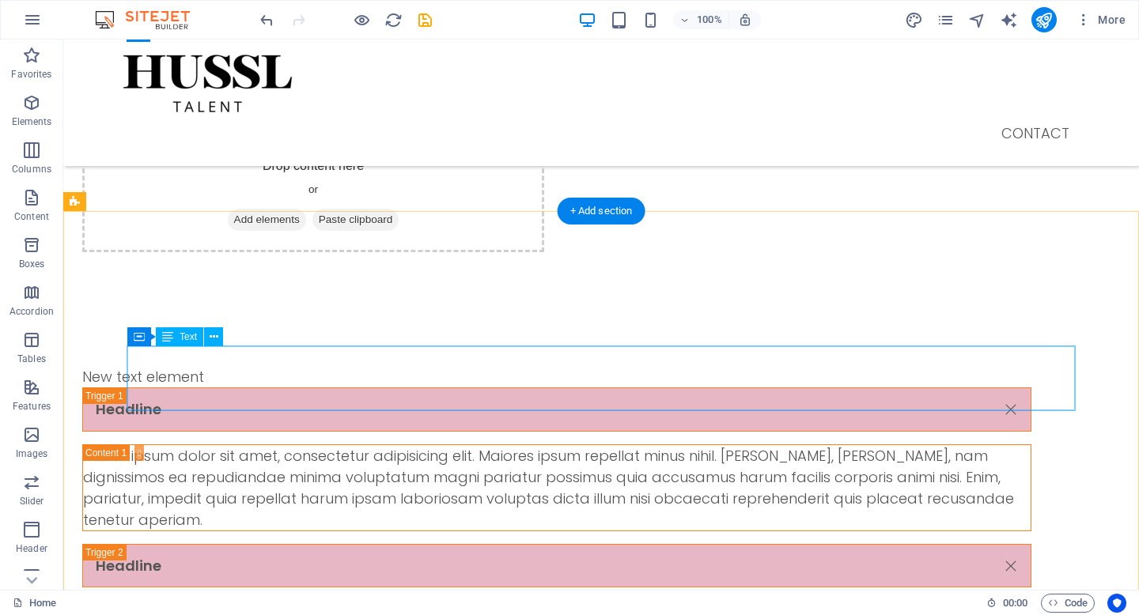
scroll to position [1336, 0]
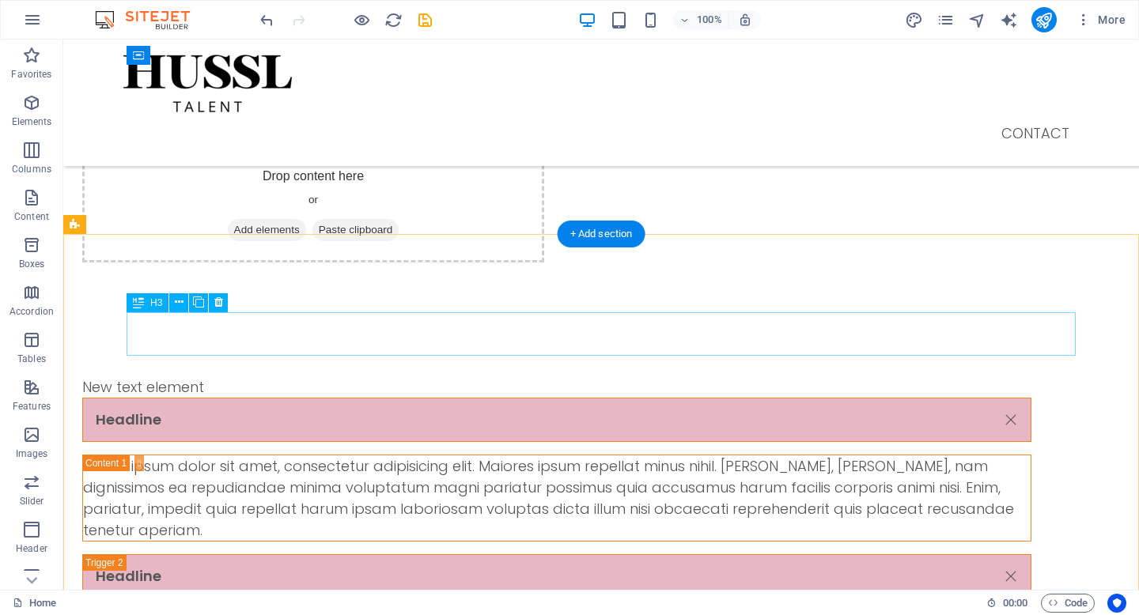
click at [224, 398] on div "Headline" at bounding box center [556, 420] width 949 height 44
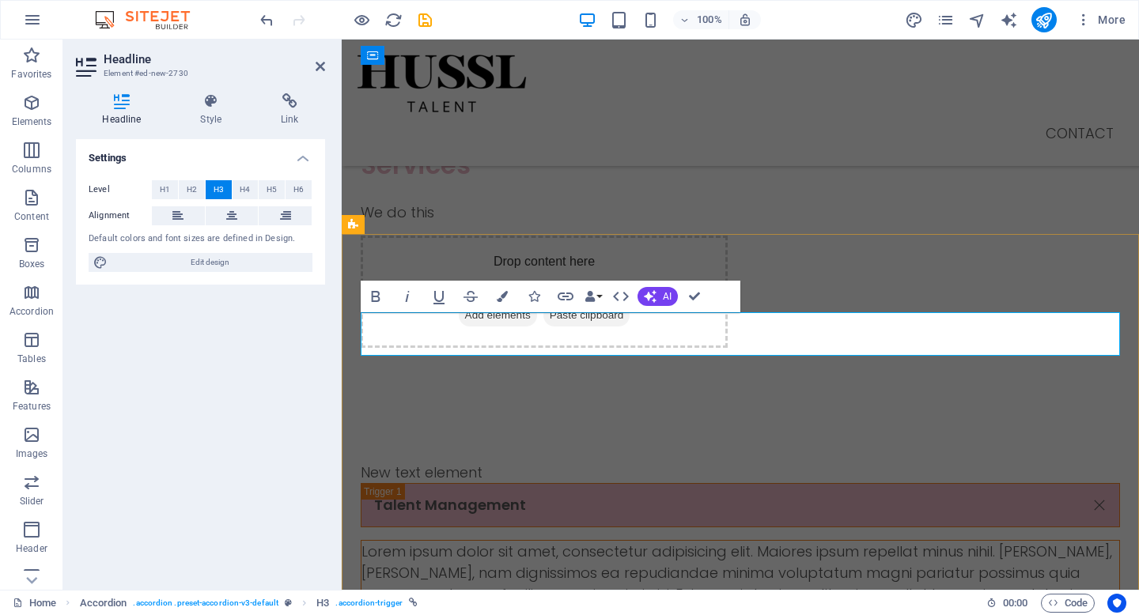
click at [601, 541] on div "Lorem ipsum dolor sit amet, consectetur adipisicing elit. Maiores ipsum repella…" at bounding box center [740, 583] width 758 height 85
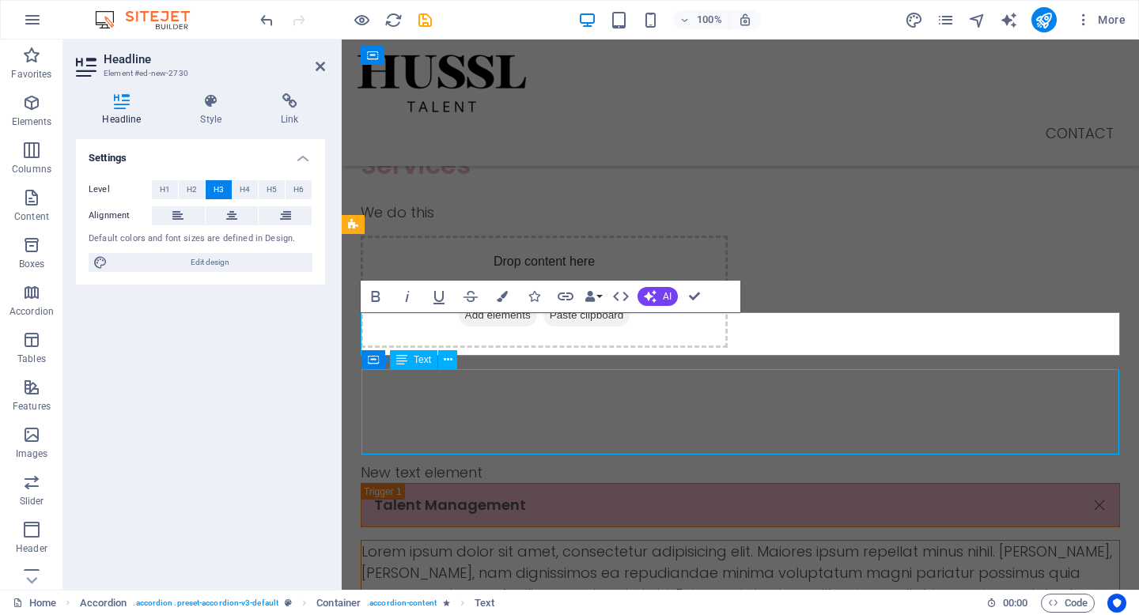
click at [601, 541] on div "Lorem ipsum dolor sit amet, consectetur adipisicing elit. Maiores ipsum repella…" at bounding box center [740, 583] width 758 height 85
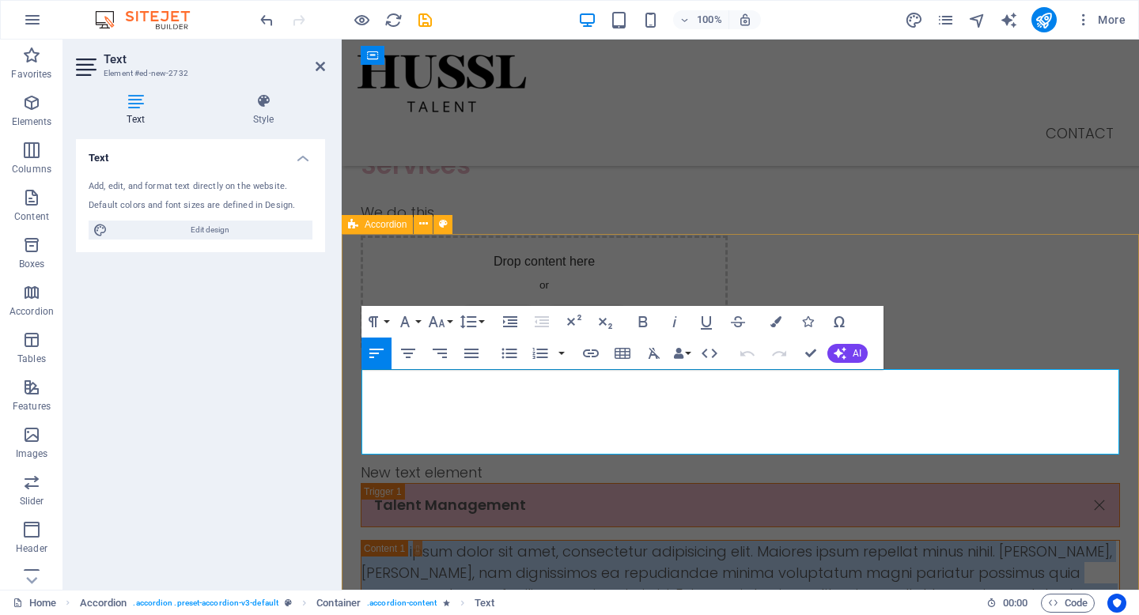
drag, startPoint x: 1005, startPoint y: 443, endPoint x: 357, endPoint y: 364, distance: 652.6
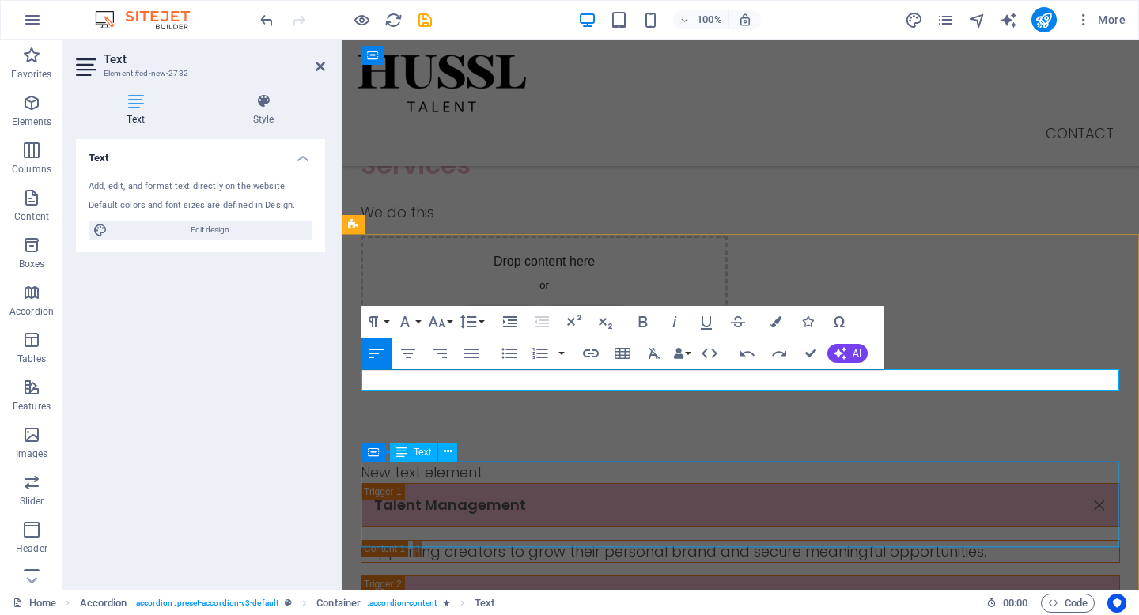
scroll to position [944, 2]
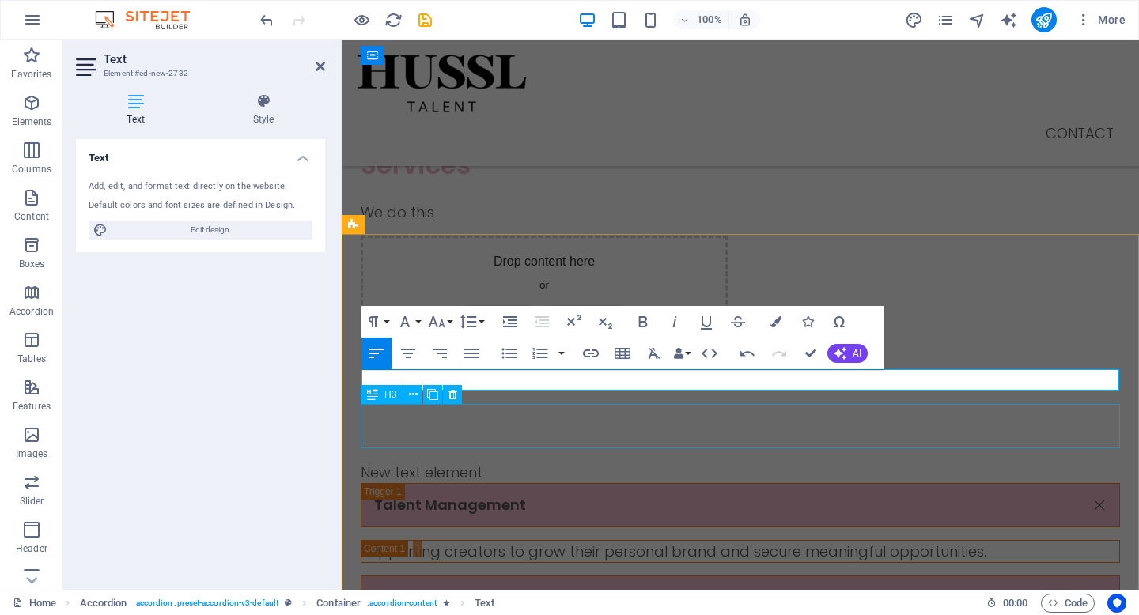
click at [595, 576] on div "Headline" at bounding box center [740, 598] width 759 height 44
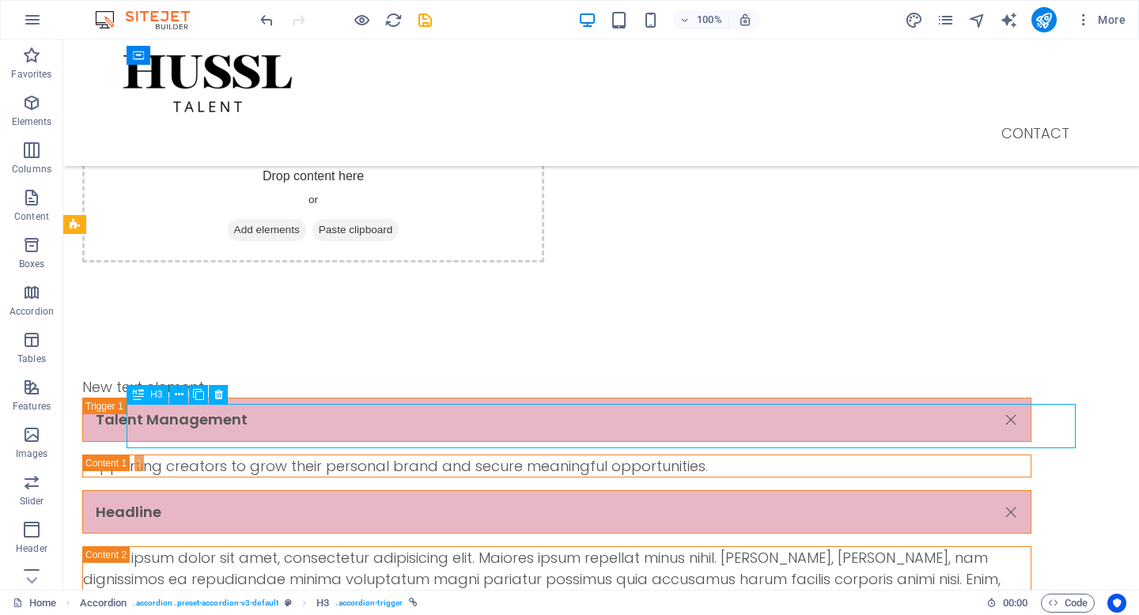
drag, startPoint x: 303, startPoint y: 433, endPoint x: 145, endPoint y: 433, distance: 158.2
click at [145, 490] on div "Headline" at bounding box center [556, 512] width 949 height 44
click at [191, 490] on div "Headline" at bounding box center [556, 512] width 949 height 44
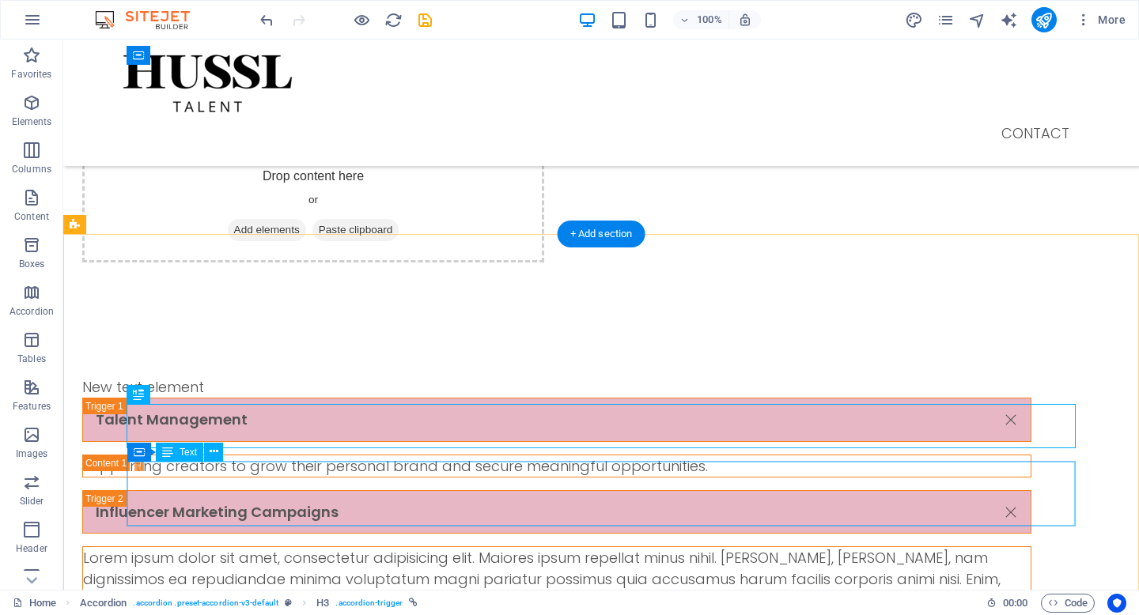
click at [557, 547] on div "Lorem ipsum dolor sit amet, consectetur adipisicing elit. Maiores ipsum repella…" at bounding box center [557, 589] width 948 height 85
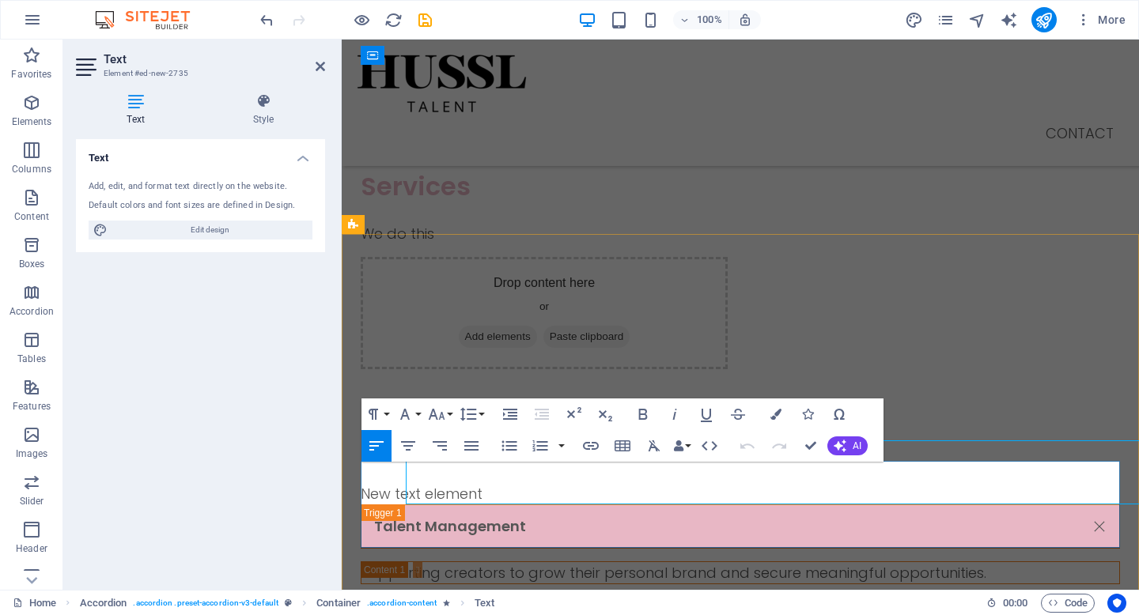
scroll to position [1357, 0]
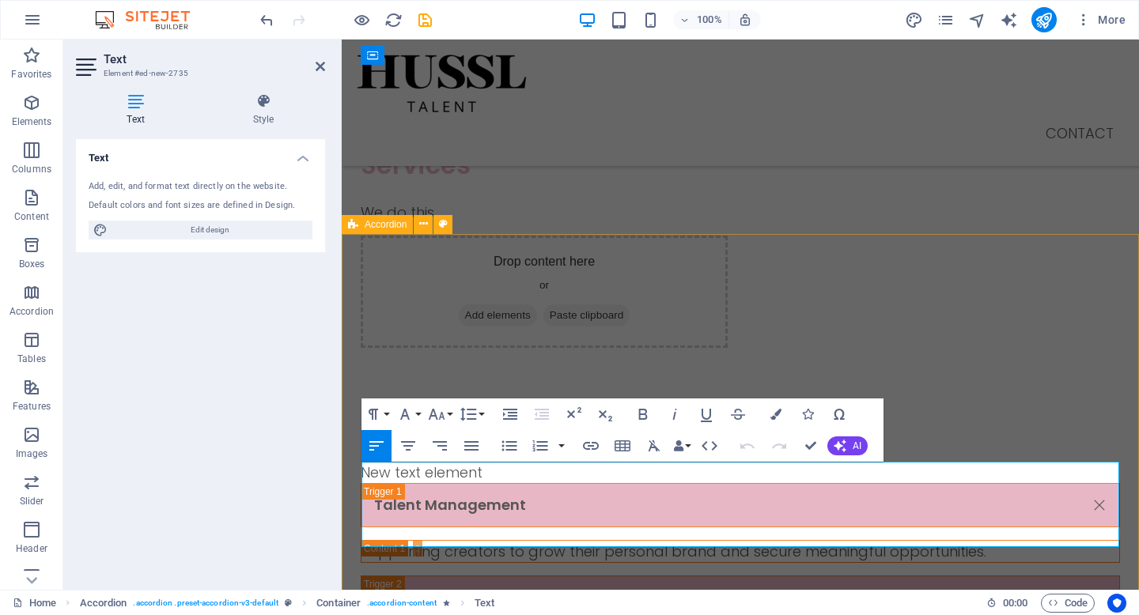
drag, startPoint x: 953, startPoint y: 538, endPoint x: 346, endPoint y: 461, distance: 611.5
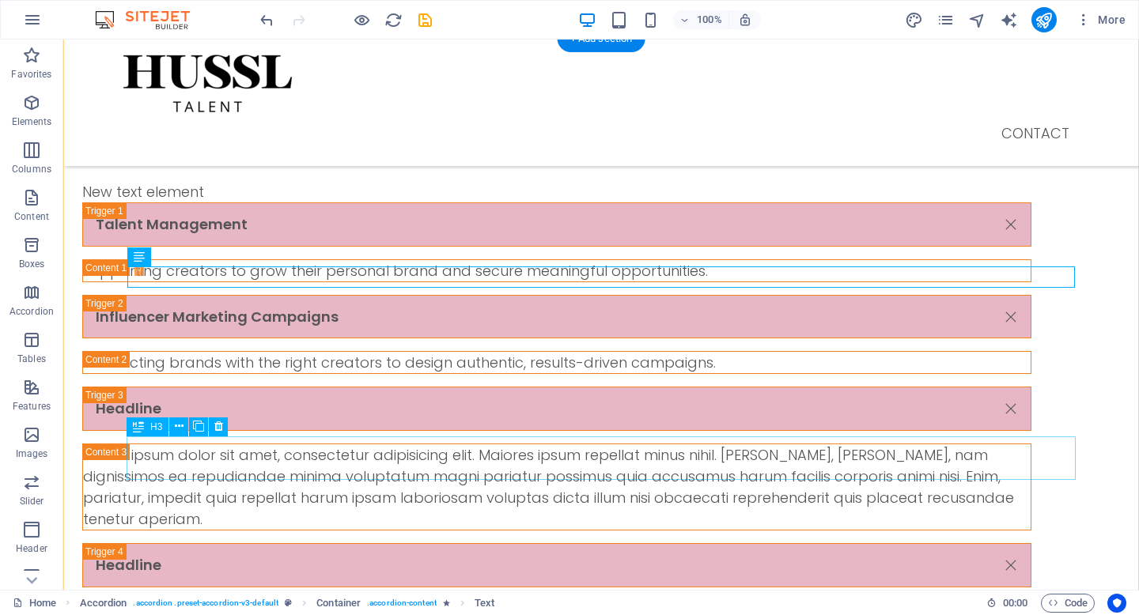
scroll to position [1533, 0]
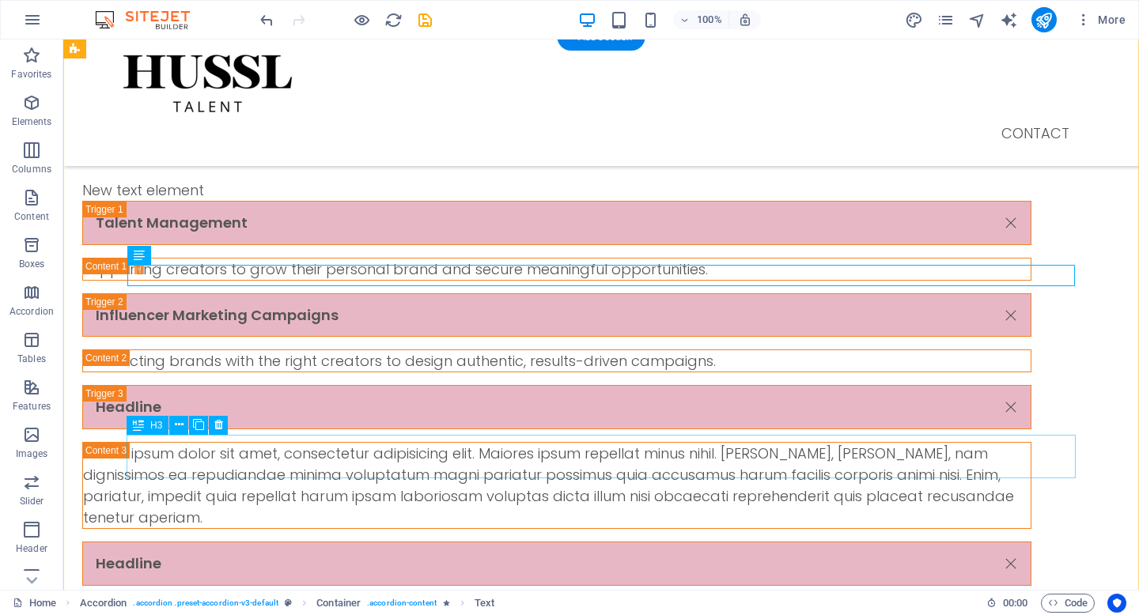
click at [261, 542] on div "Headline" at bounding box center [556, 564] width 949 height 44
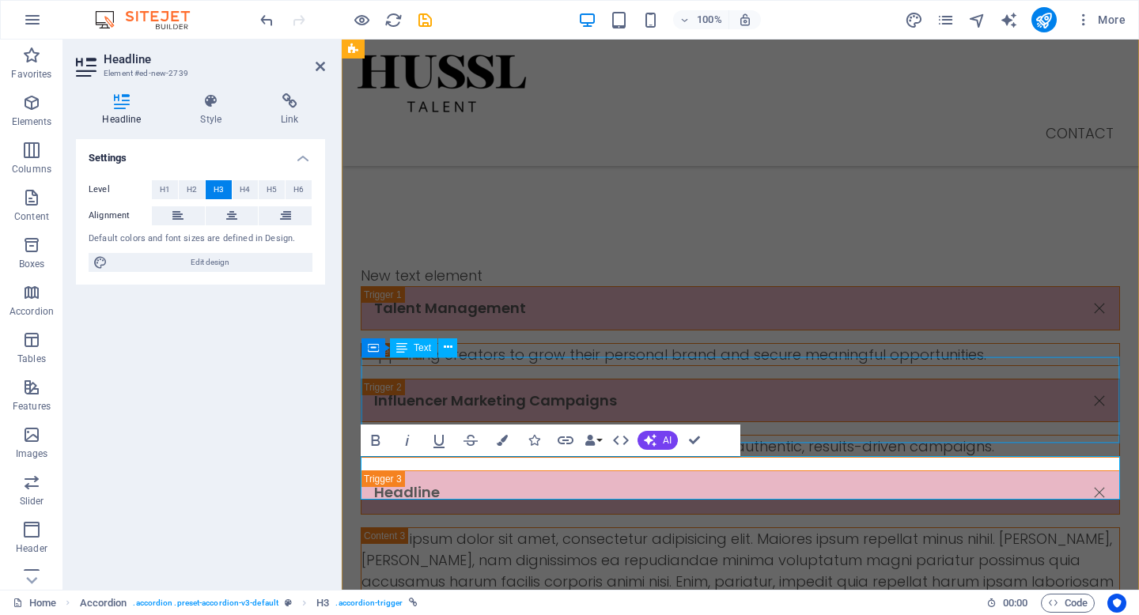
scroll to position [0, 6]
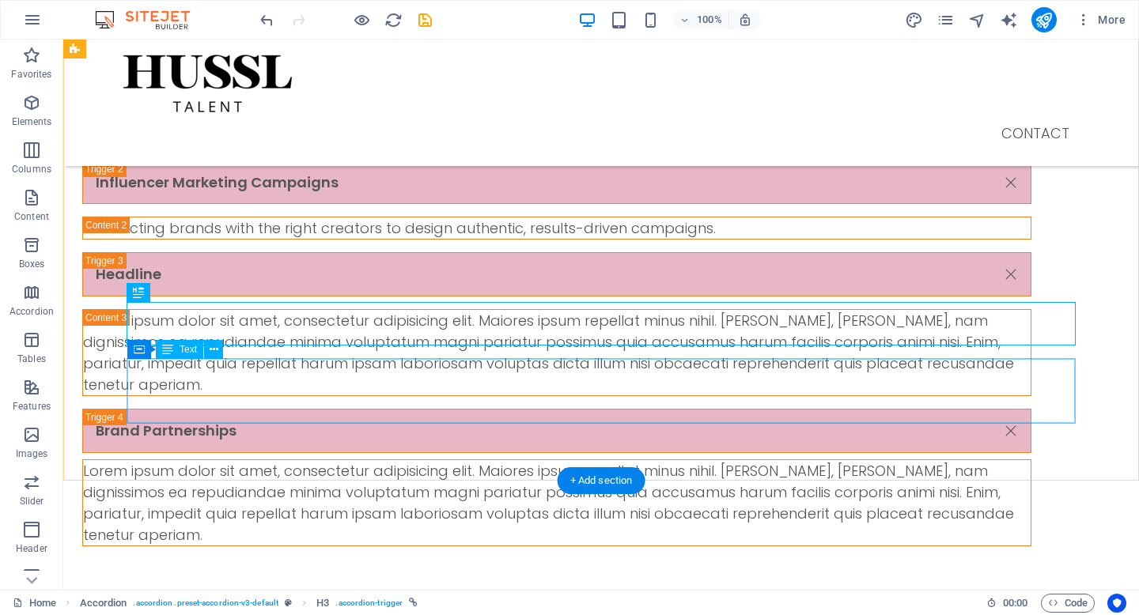
click at [740, 460] on div "Lorem ipsum dolor sit amet, consectetur adipisicing elit. Maiores ipsum repella…" at bounding box center [557, 502] width 948 height 85
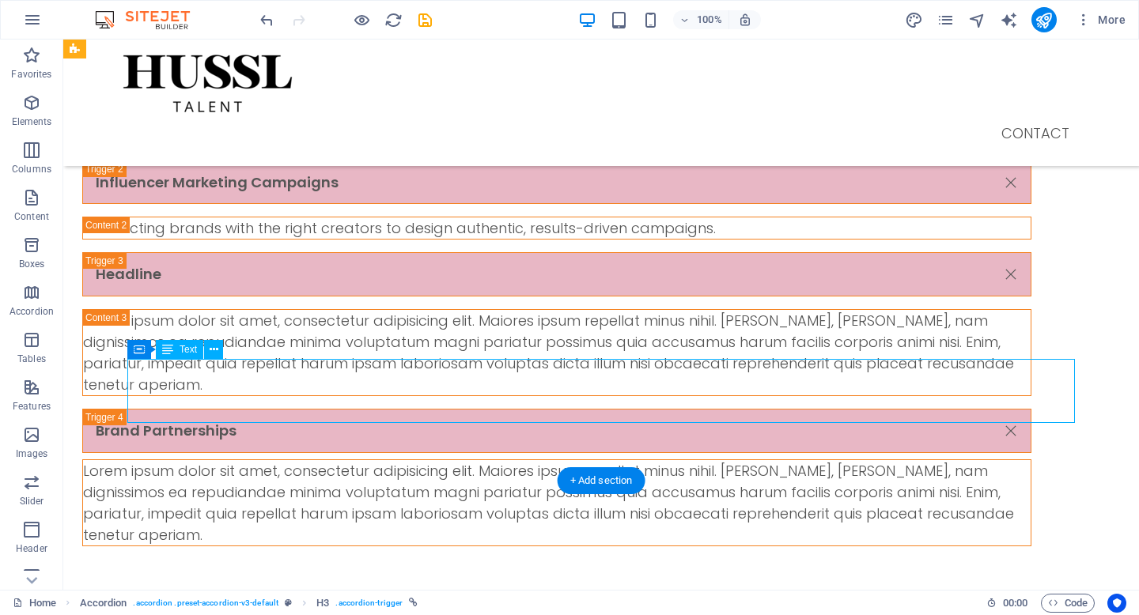
click at [740, 460] on div "Lorem ipsum dolor sit amet, consectetur adipisicing elit. Maiores ipsum repella…" at bounding box center [557, 502] width 948 height 85
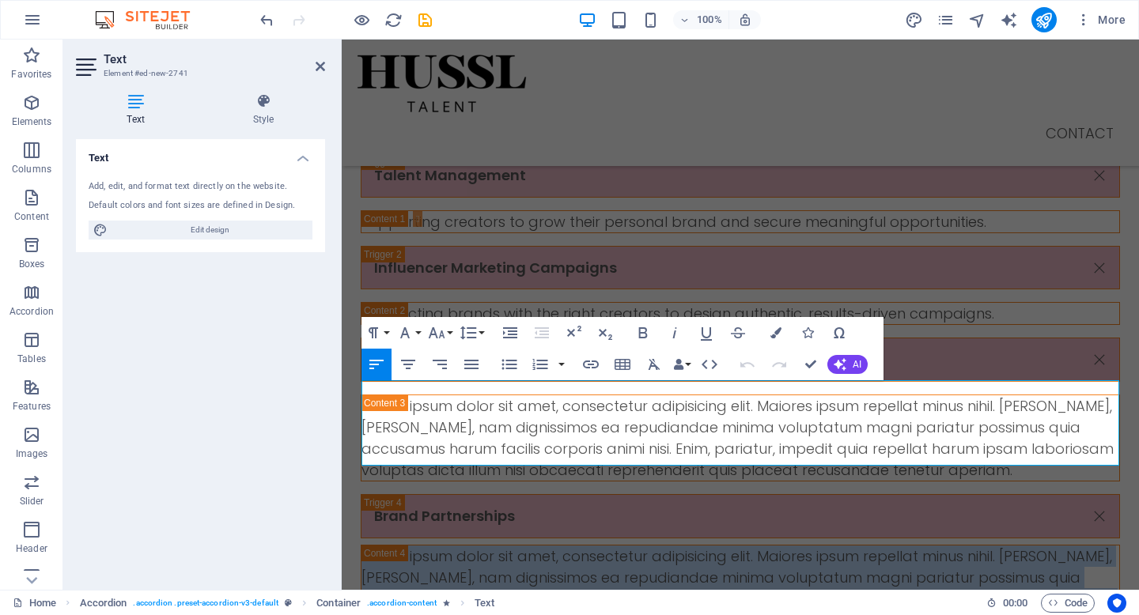
drag, startPoint x: 966, startPoint y: 460, endPoint x: 320, endPoint y: 386, distance: 649.7
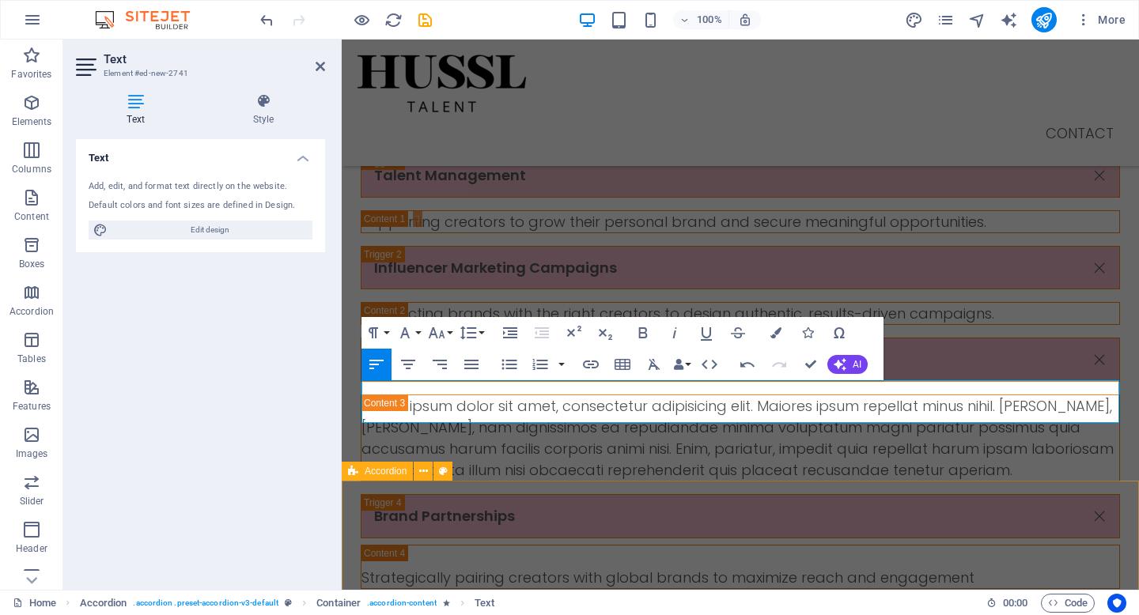
scroll to position [905, 4]
click at [370, 567] on p "Strategically pairing creators with global brands to maximize reach and engagem…" at bounding box center [740, 577] width 758 height 21
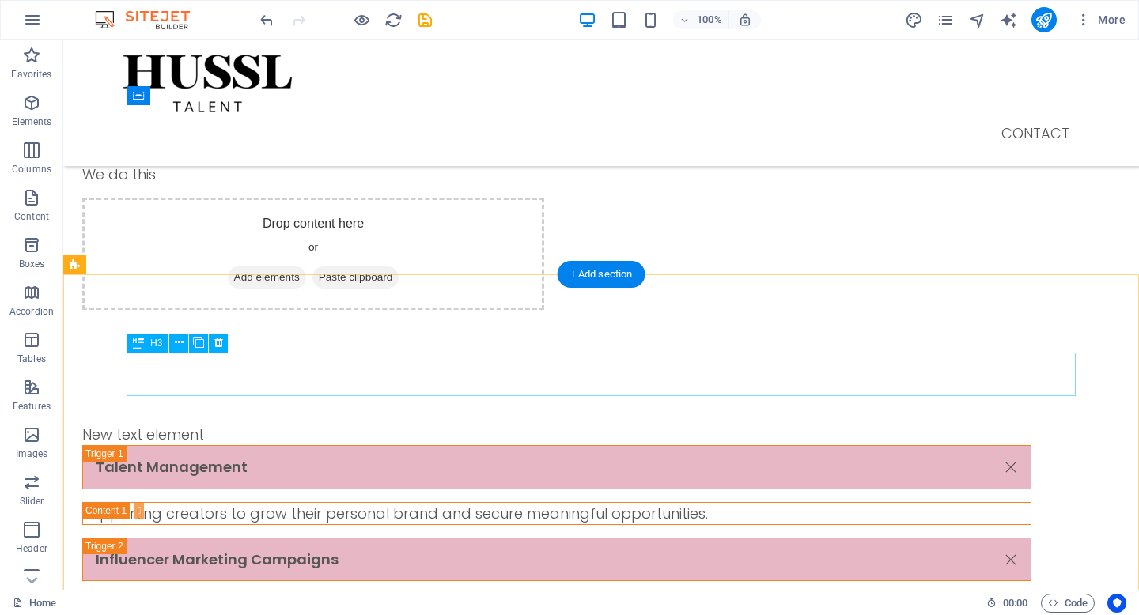
scroll to position [1297, 0]
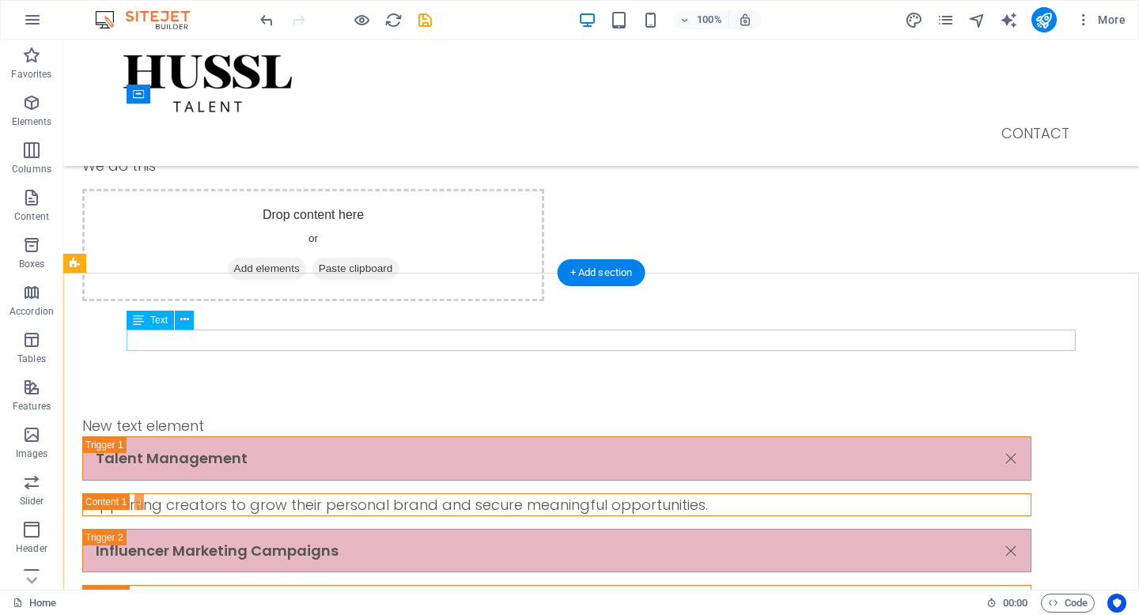
click at [263, 415] on div "New text element" at bounding box center [556, 425] width 949 height 21
click at [250, 415] on div "New text element" at bounding box center [556, 425] width 949 height 21
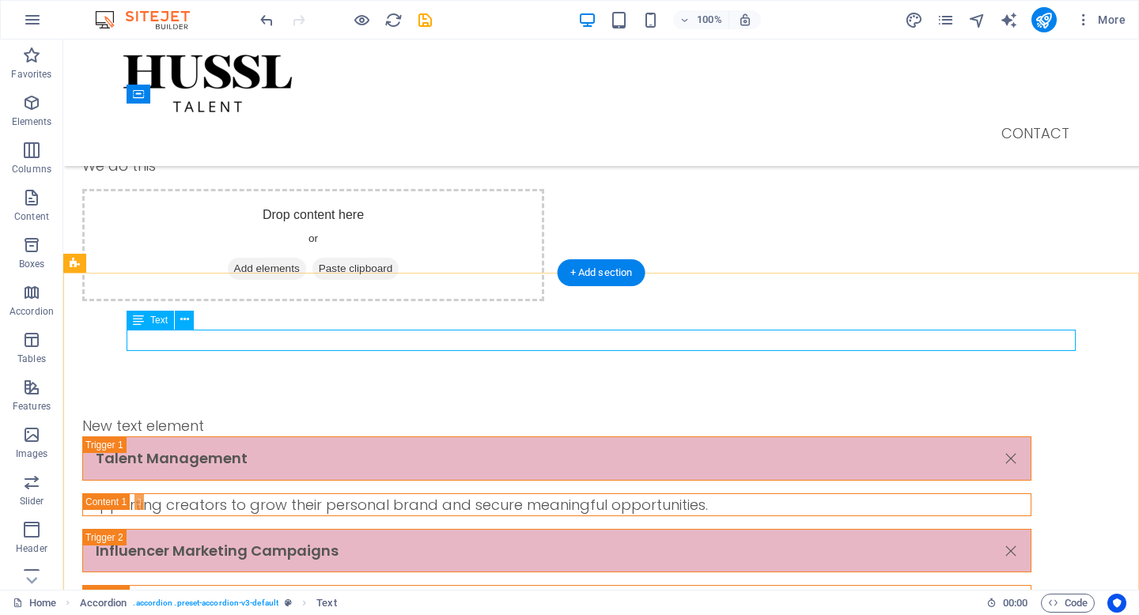
click at [274, 415] on div "New text element" at bounding box center [556, 425] width 949 height 21
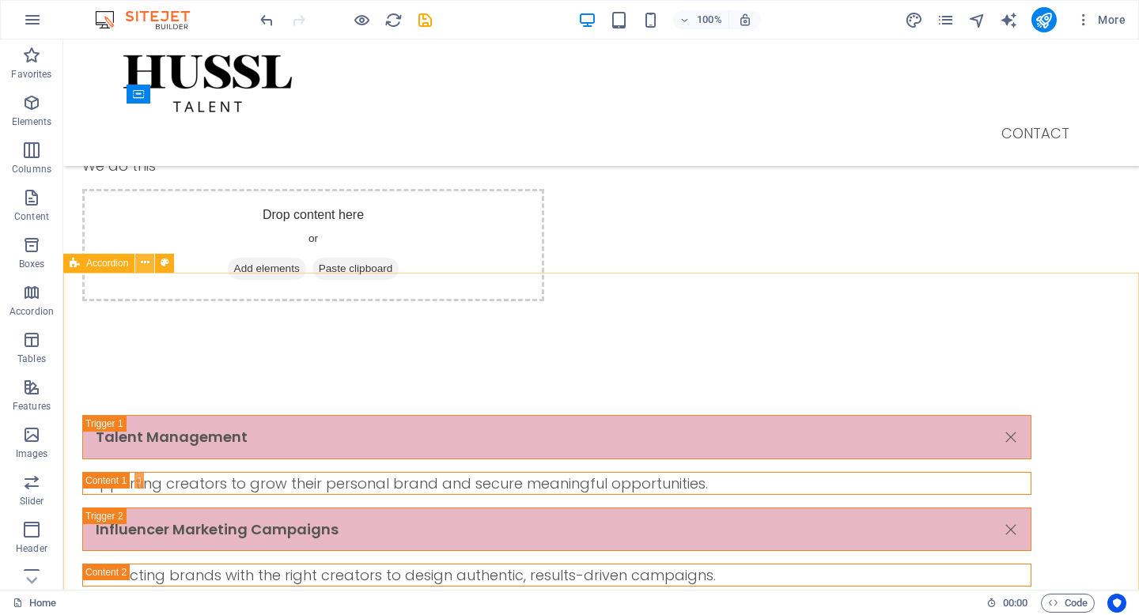
click at [147, 263] on icon at bounding box center [145, 263] width 9 height 17
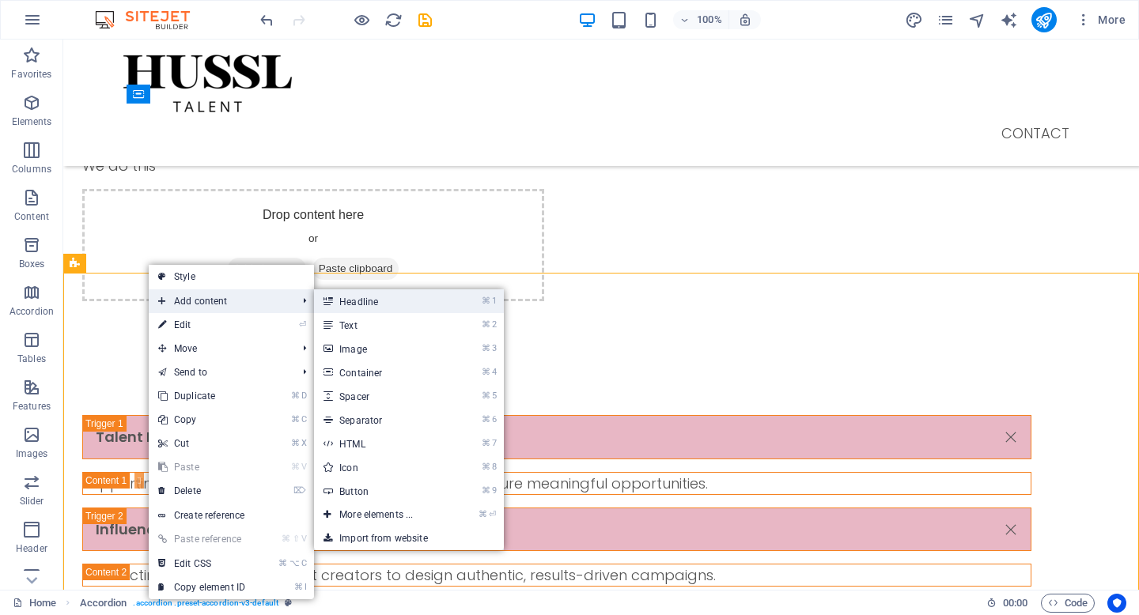
click at [366, 308] on link "⌘ 1 Headline" at bounding box center [379, 301] width 131 height 24
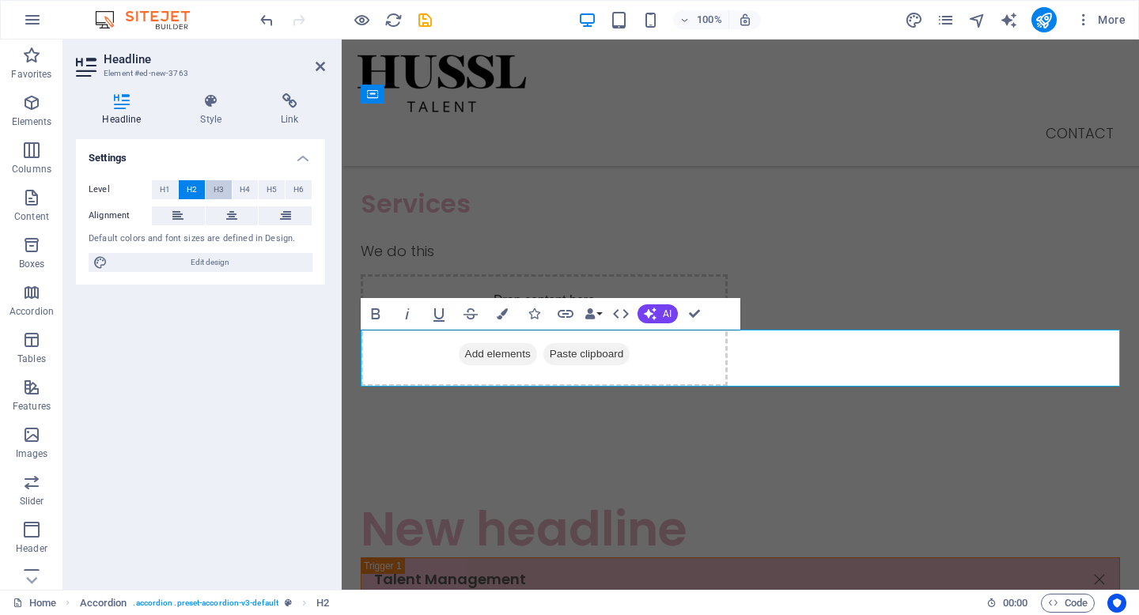
click at [220, 190] on span "H3" at bounding box center [219, 189] width 10 height 19
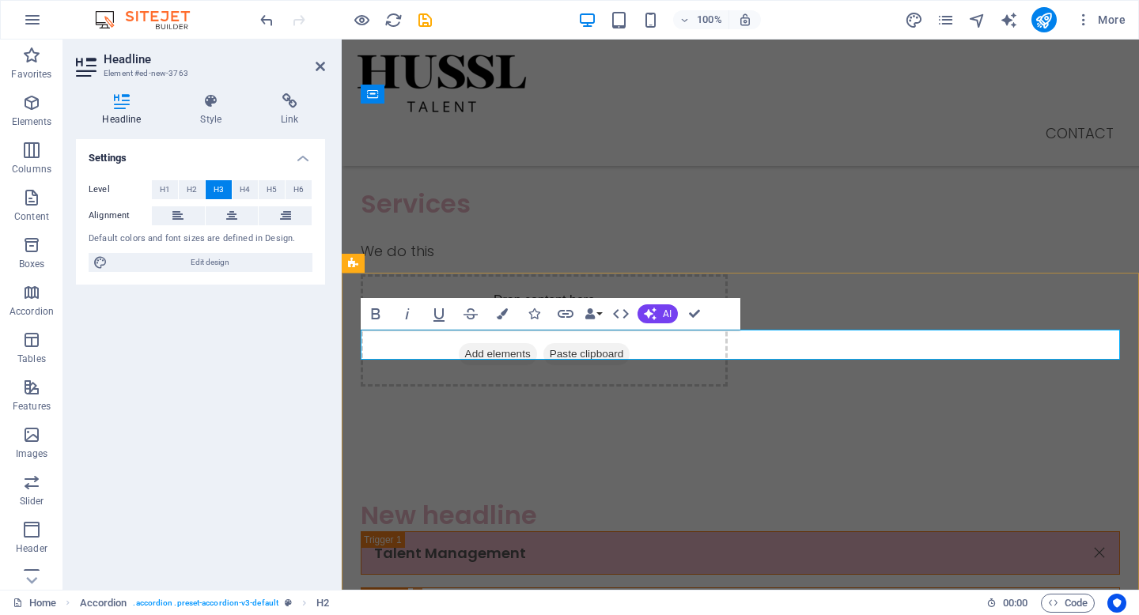
click at [550, 501] on h3 "New headline" at bounding box center [740, 516] width 759 height 30
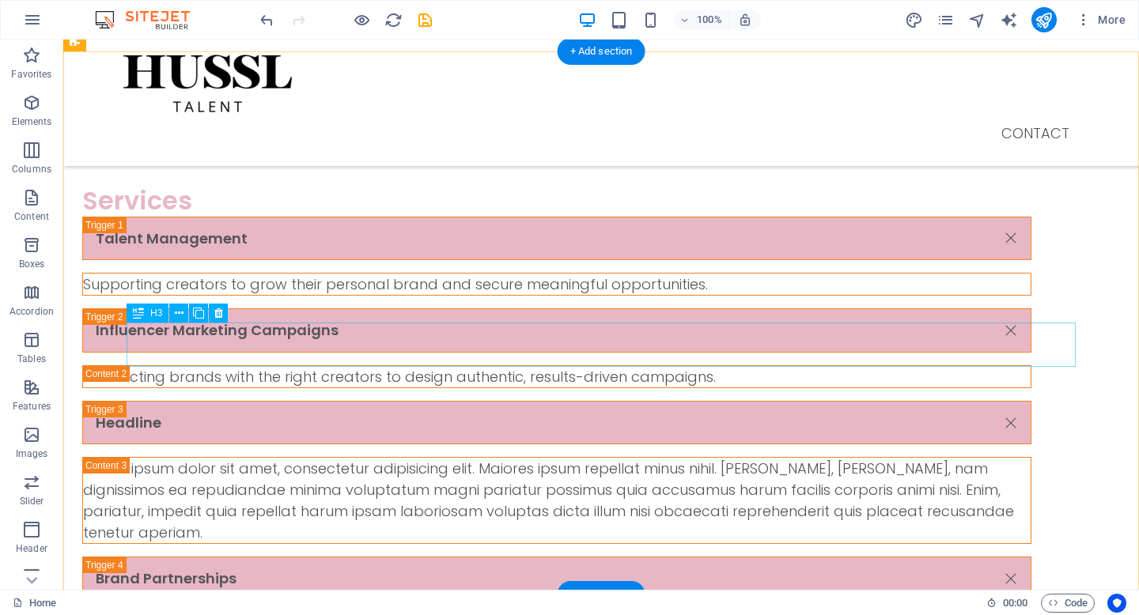
scroll to position [1503, 0]
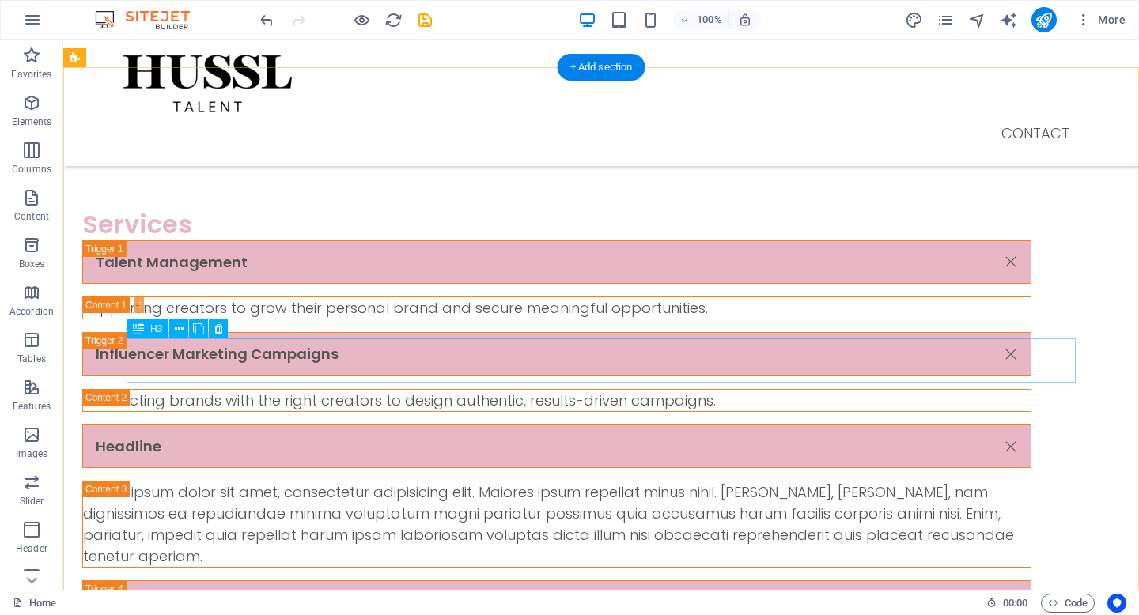
click at [1031, 425] on div "Headline" at bounding box center [556, 447] width 949 height 44
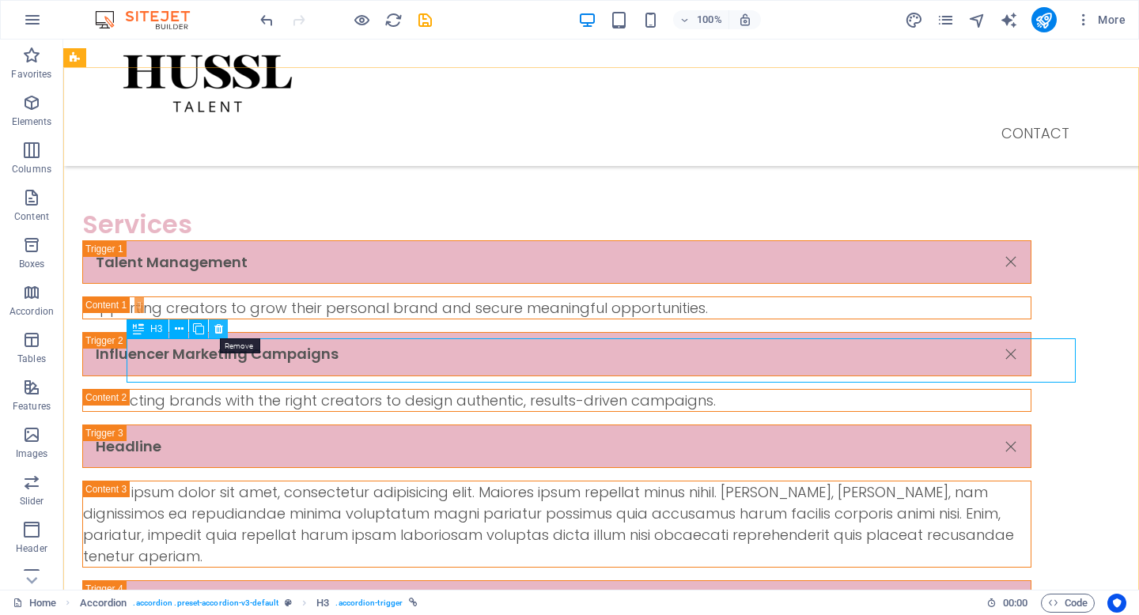
click at [218, 327] on icon at bounding box center [218, 329] width 9 height 17
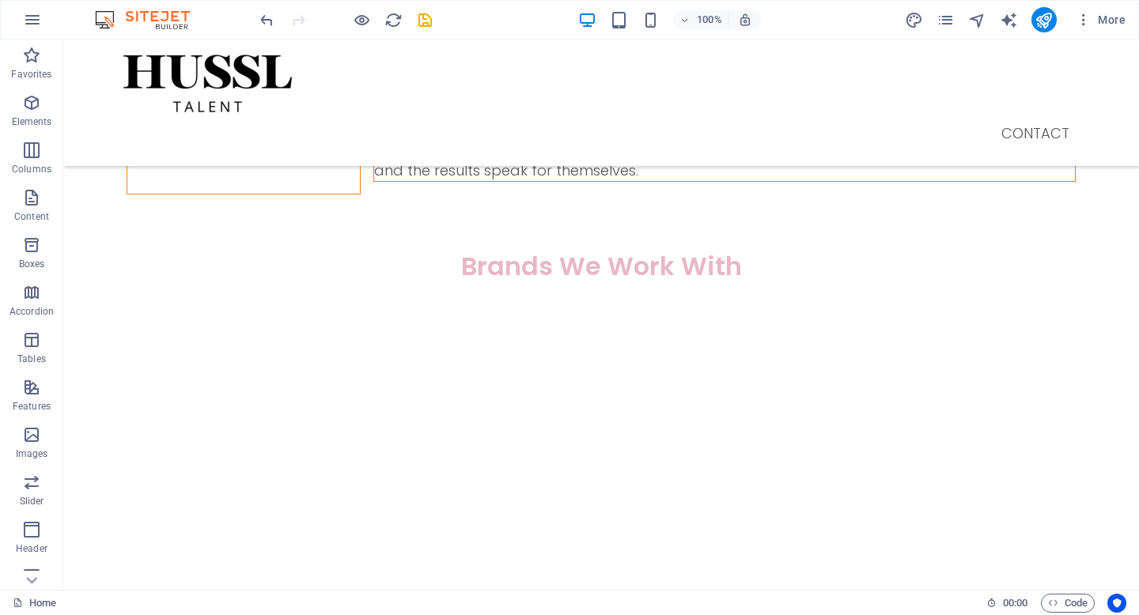
scroll to position [2130, 0]
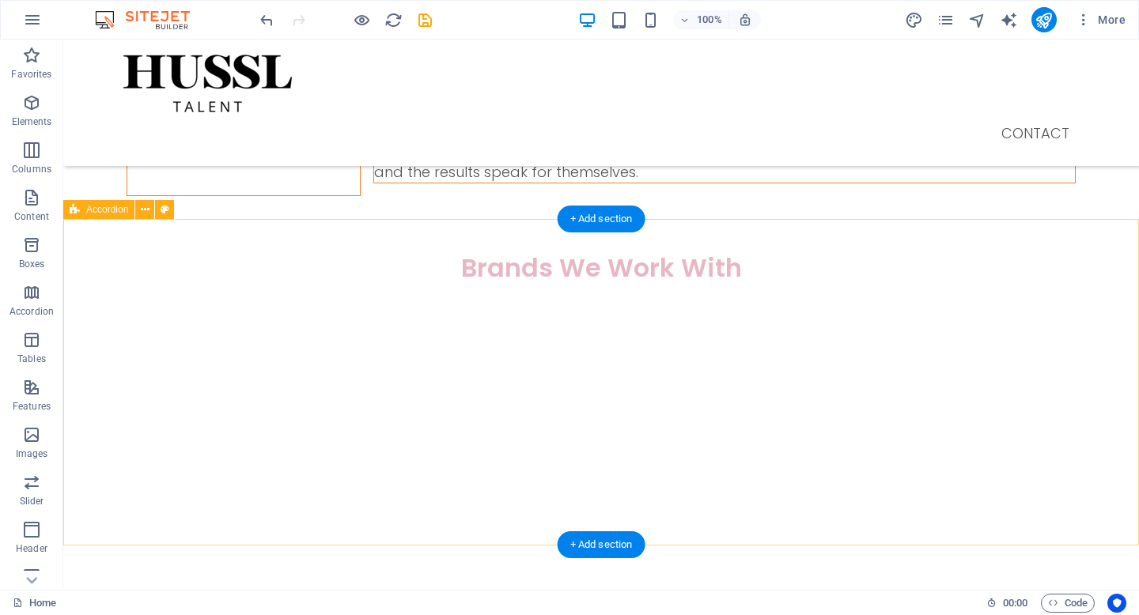
scroll to position [333, 0]
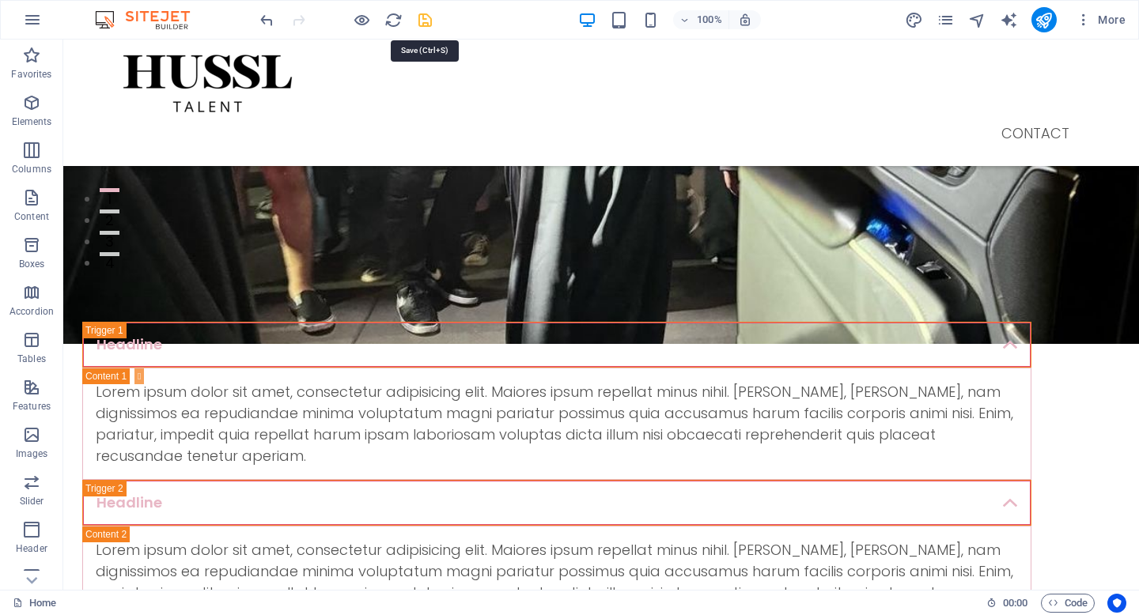
click at [420, 14] on icon "save" at bounding box center [425, 20] width 18 height 18
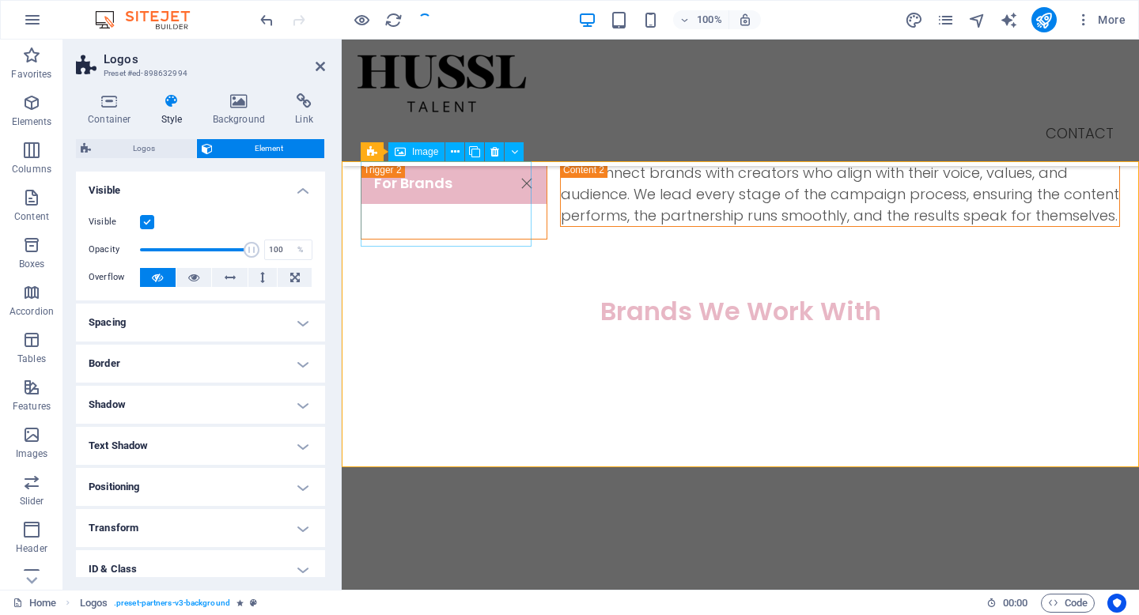
click at [468, 327] on figure at bounding box center [446, 369] width 171 height 85
click at [457, 327] on figure at bounding box center [446, 369] width 171 height 85
click at [149, 143] on span "Logos" at bounding box center [144, 148] width 96 height 19
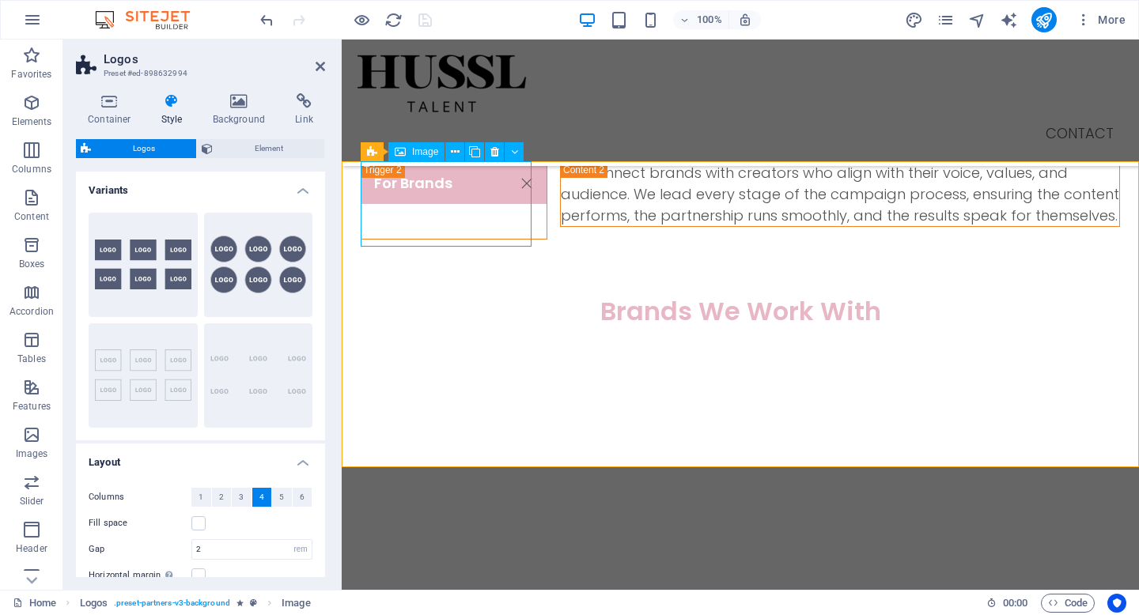
click at [442, 327] on figure at bounding box center [446, 369] width 171 height 85
click at [454, 149] on icon at bounding box center [455, 152] width 9 height 17
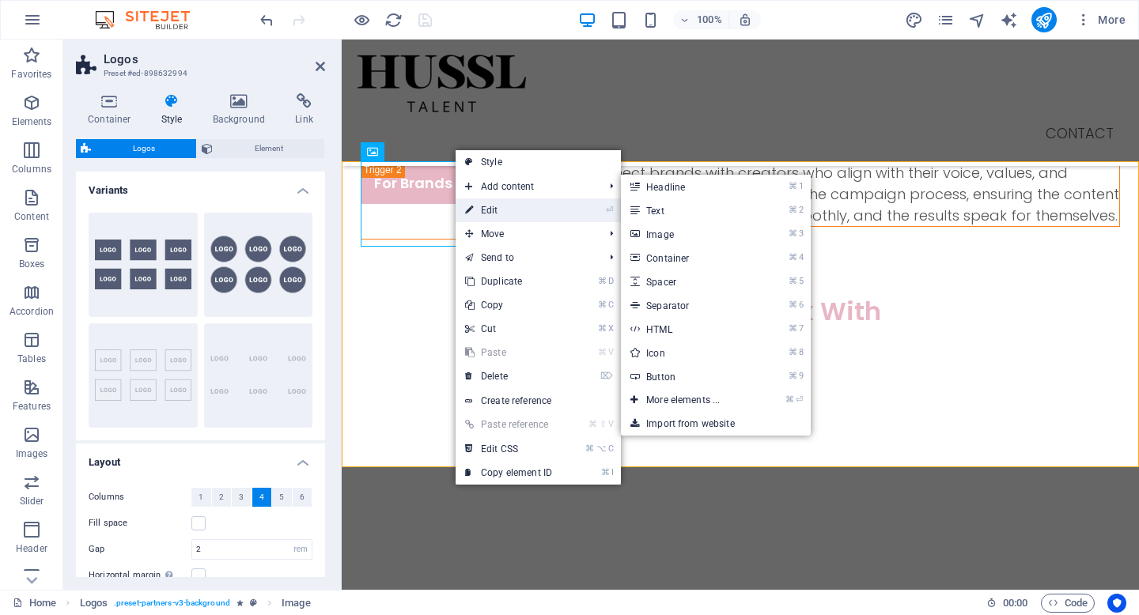
click at [519, 207] on link "⏎ Edit" at bounding box center [509, 211] width 106 height 24
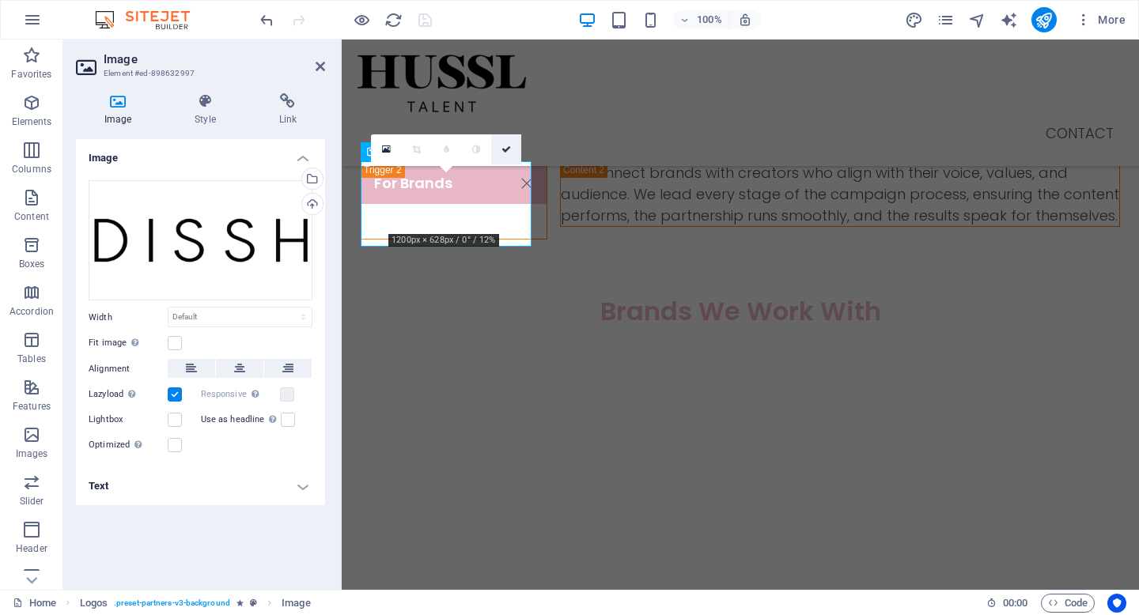
click at [508, 151] on icon at bounding box center [505, 149] width 9 height 9
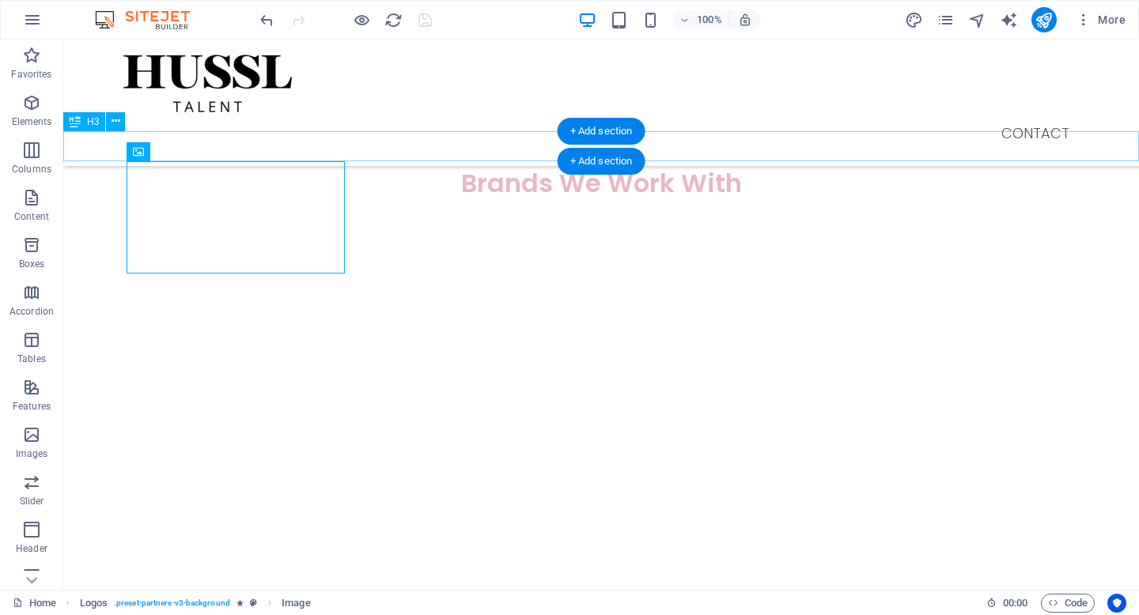
scroll to position [2173, 0]
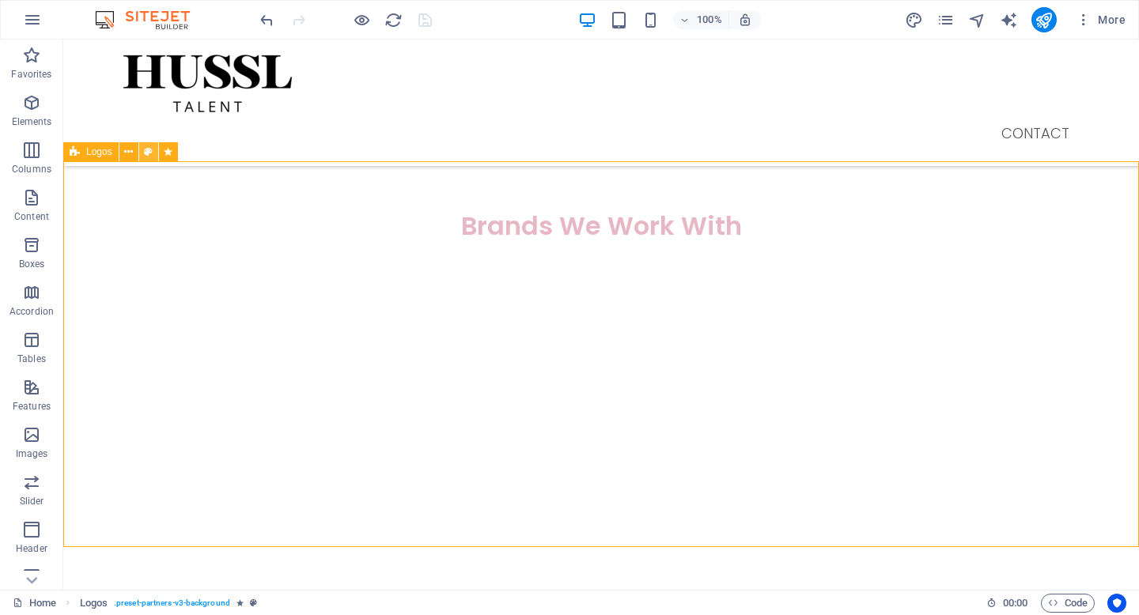
click at [149, 151] on icon at bounding box center [148, 152] width 9 height 17
select select "rem"
select select "px"
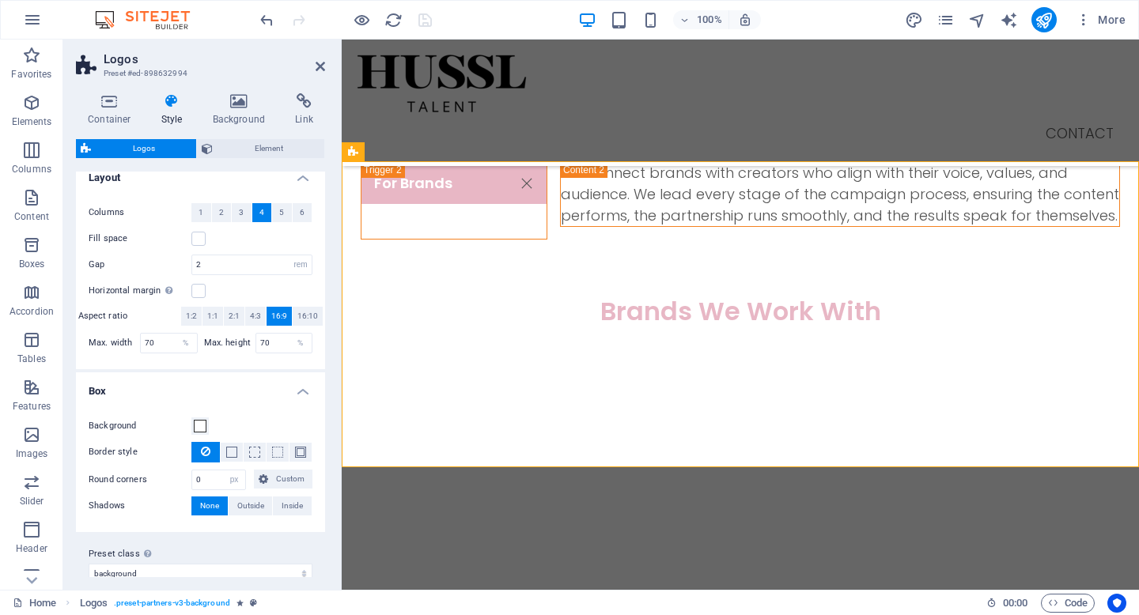
scroll to position [284, 0]
click at [202, 427] on span at bounding box center [200, 427] width 13 height 13
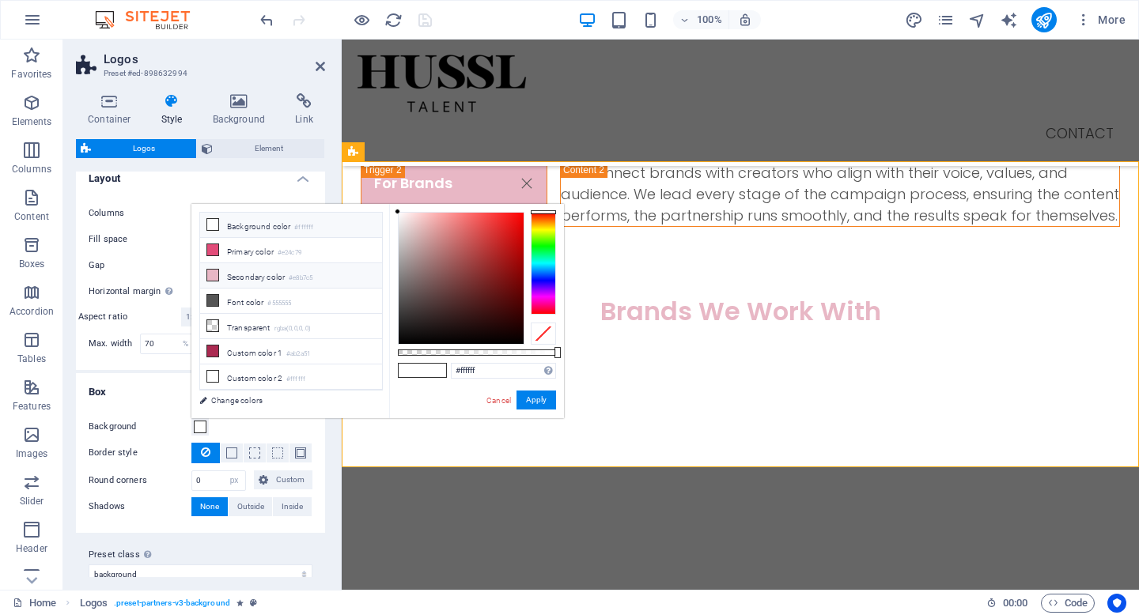
click at [294, 273] on small "#e8b7c5" at bounding box center [301, 278] width 24 height 11
type input "#e8b7c5"
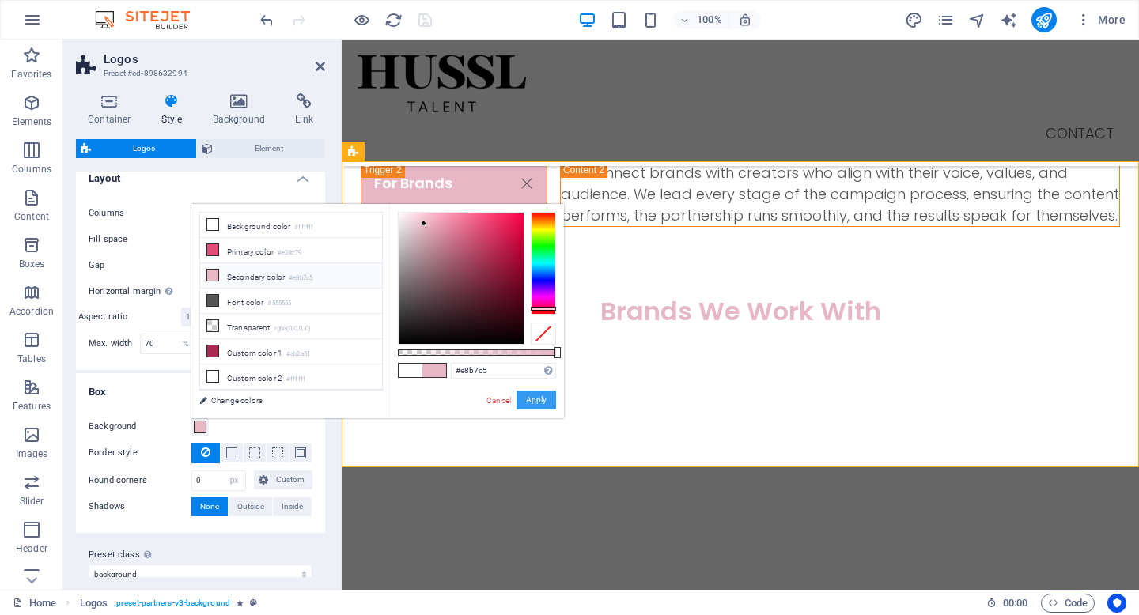
click at [548, 398] on button "Apply" at bounding box center [536, 400] width 40 height 19
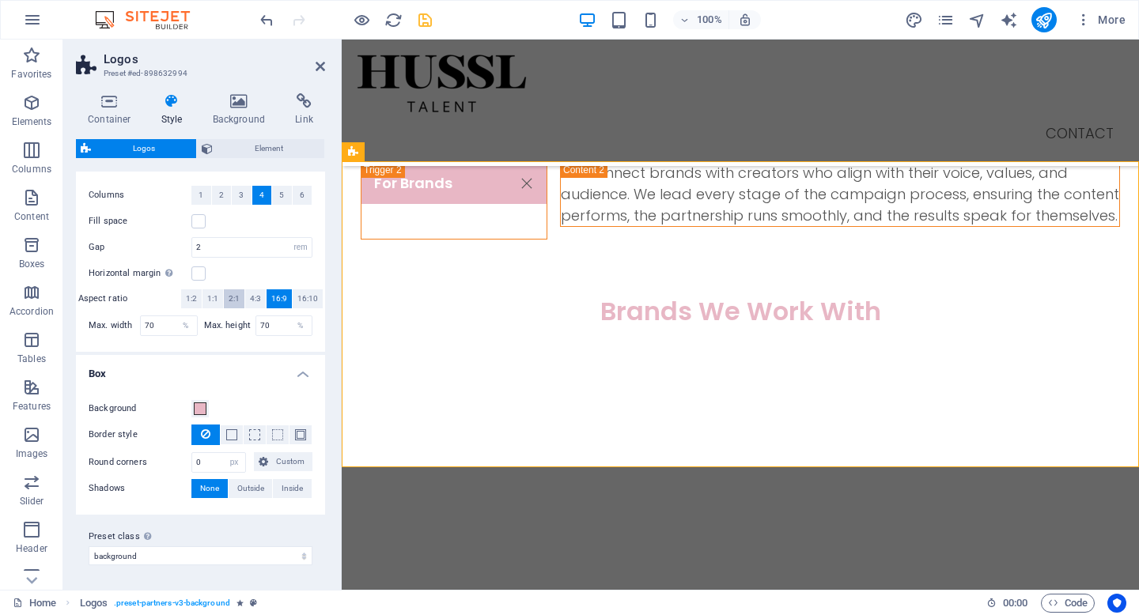
scroll to position [0, 0]
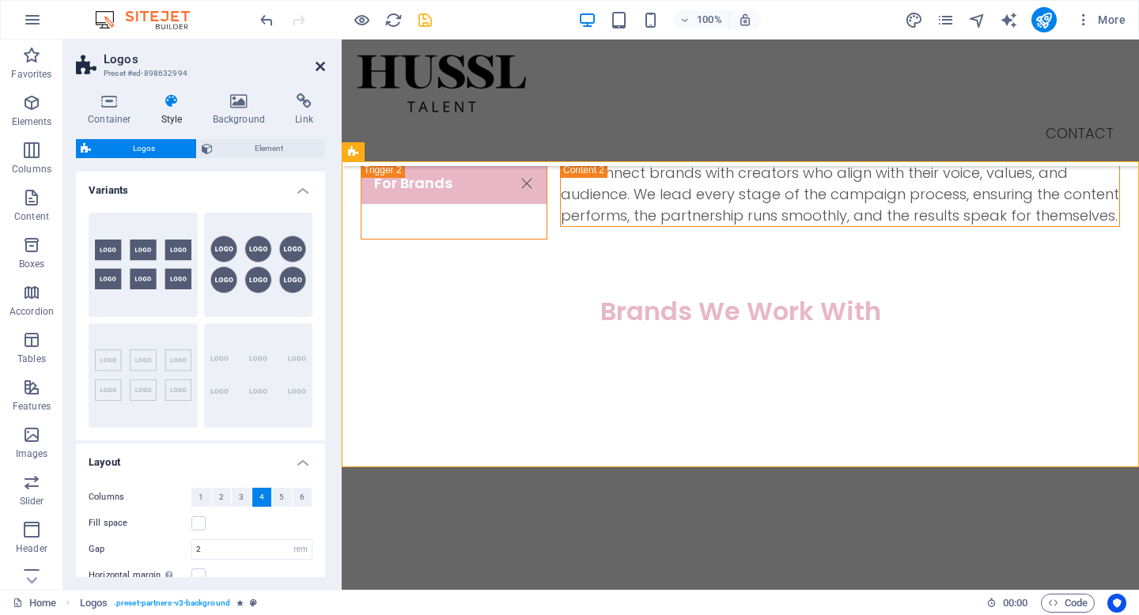
click at [320, 66] on icon at bounding box center [320, 66] width 9 height 13
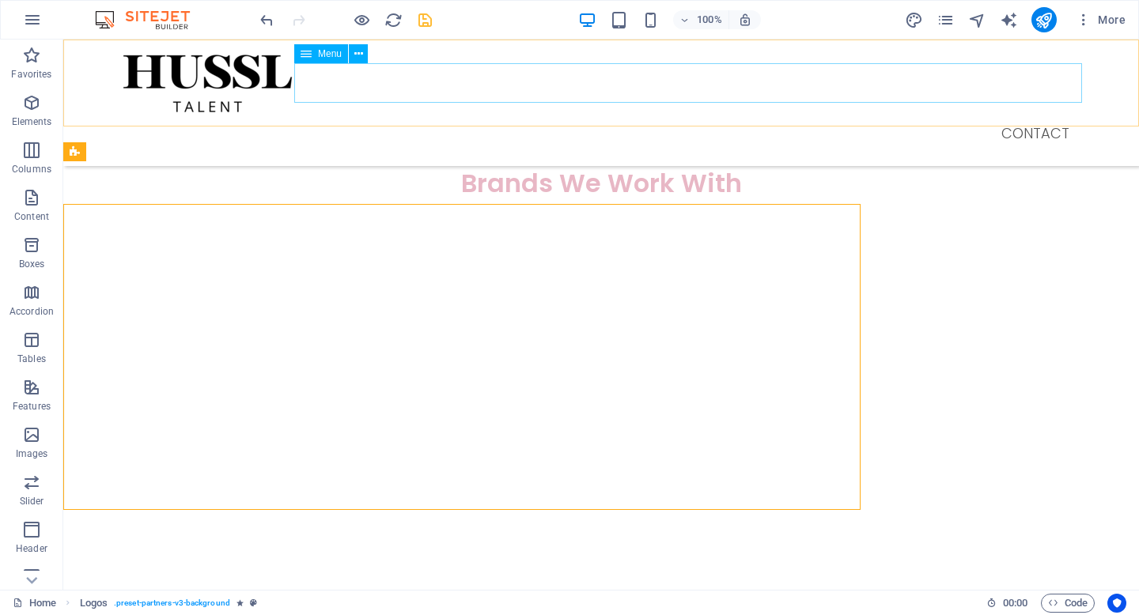
scroll to position [2173, 0]
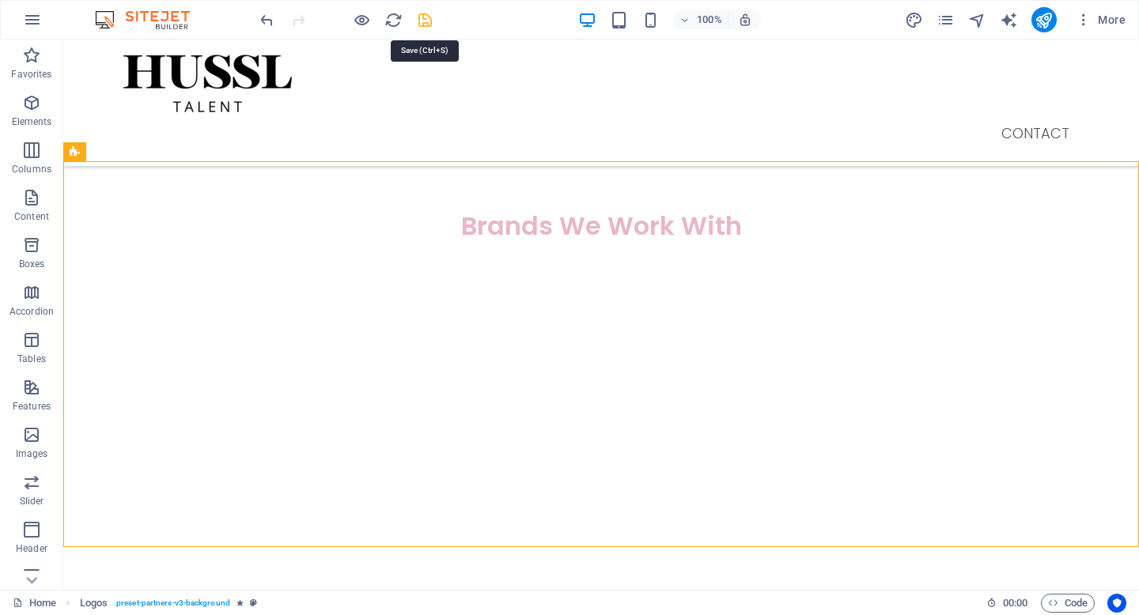
click at [426, 21] on icon "save" at bounding box center [425, 20] width 18 height 18
select select "rem"
select select "px"
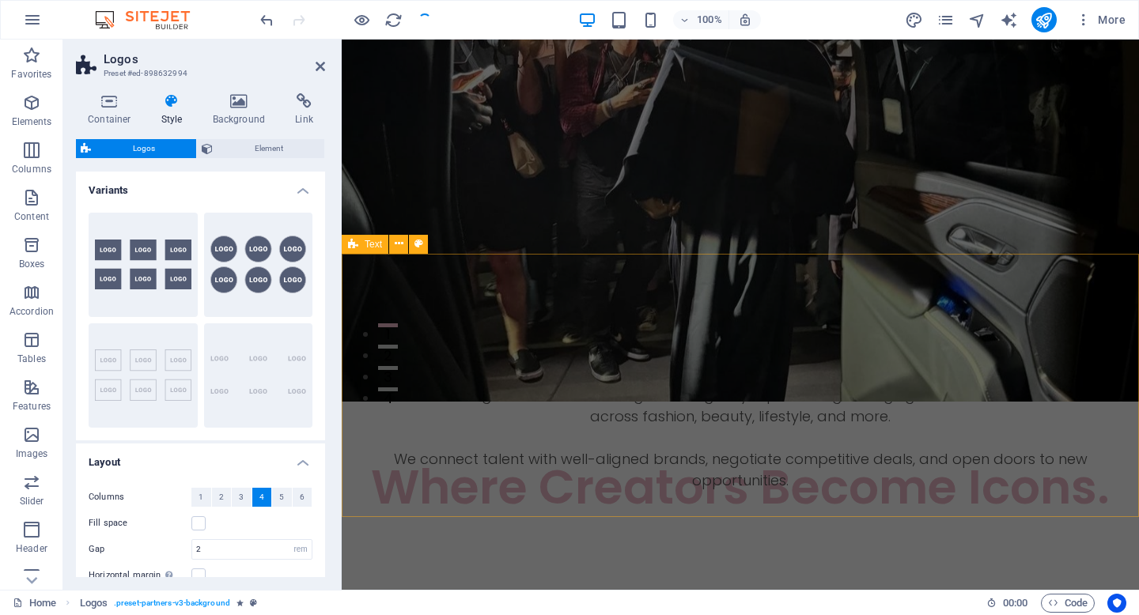
scroll to position [0, 0]
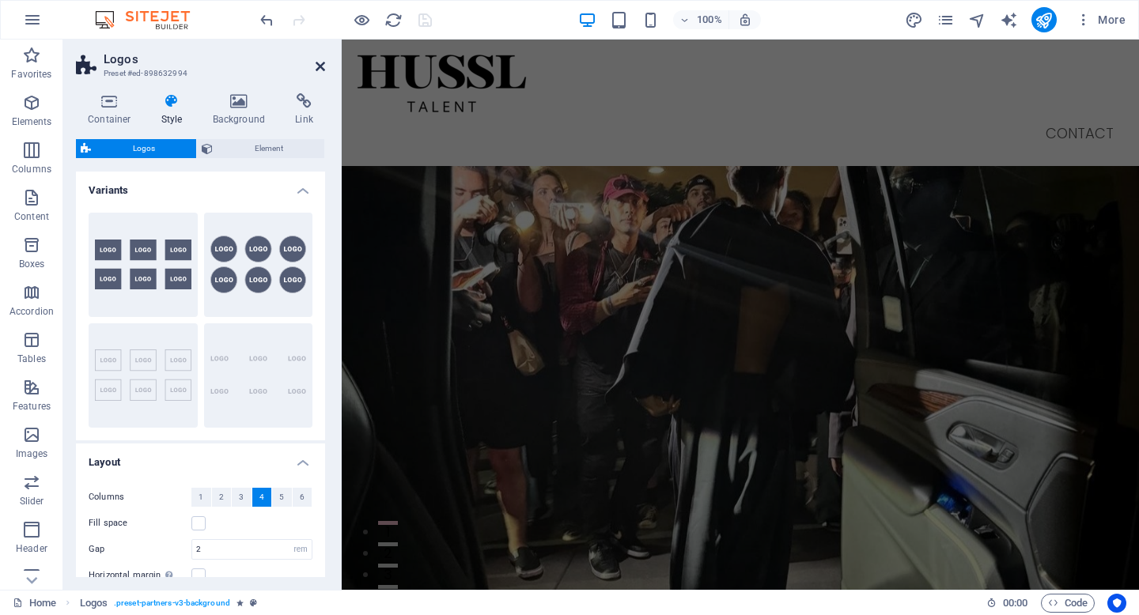
click at [322, 71] on icon at bounding box center [320, 66] width 9 height 13
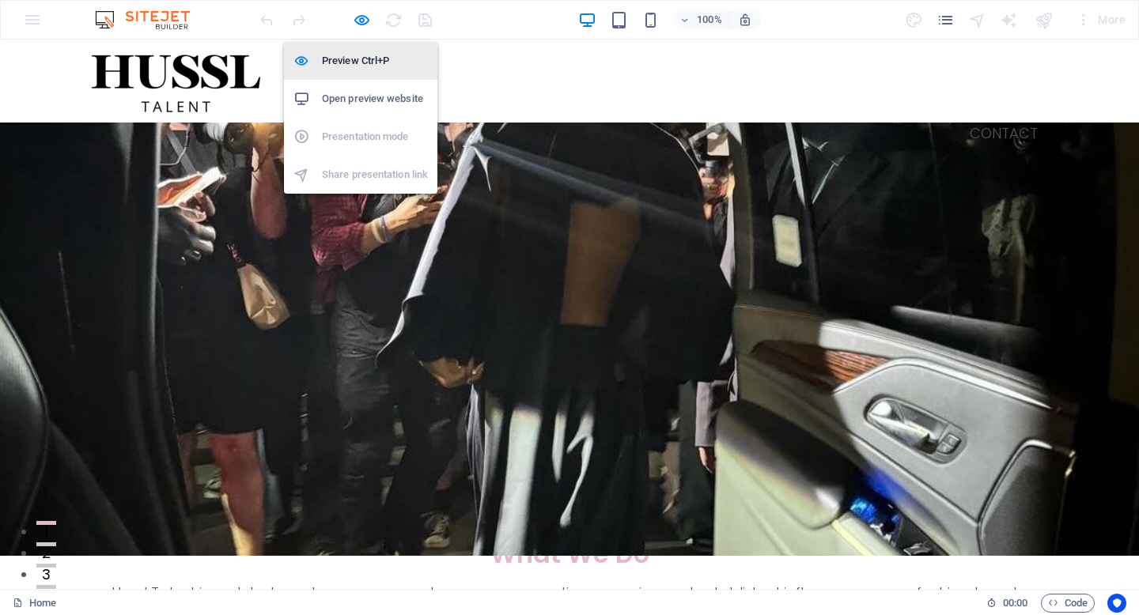
click at [358, 55] on h6 "Preview Ctrl+P" at bounding box center [375, 60] width 106 height 19
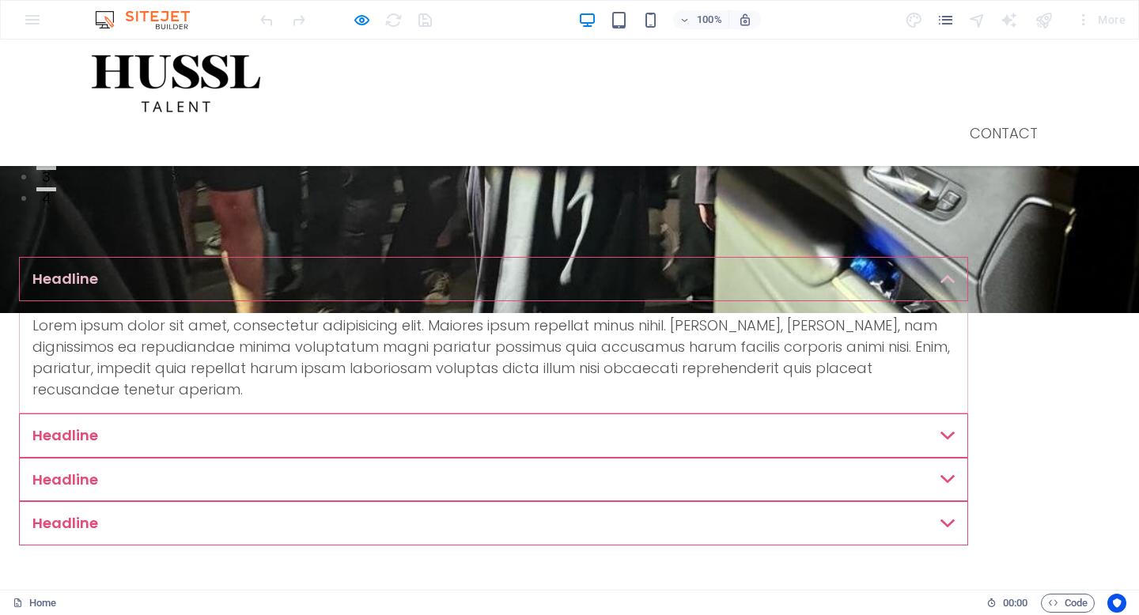
scroll to position [403, 0]
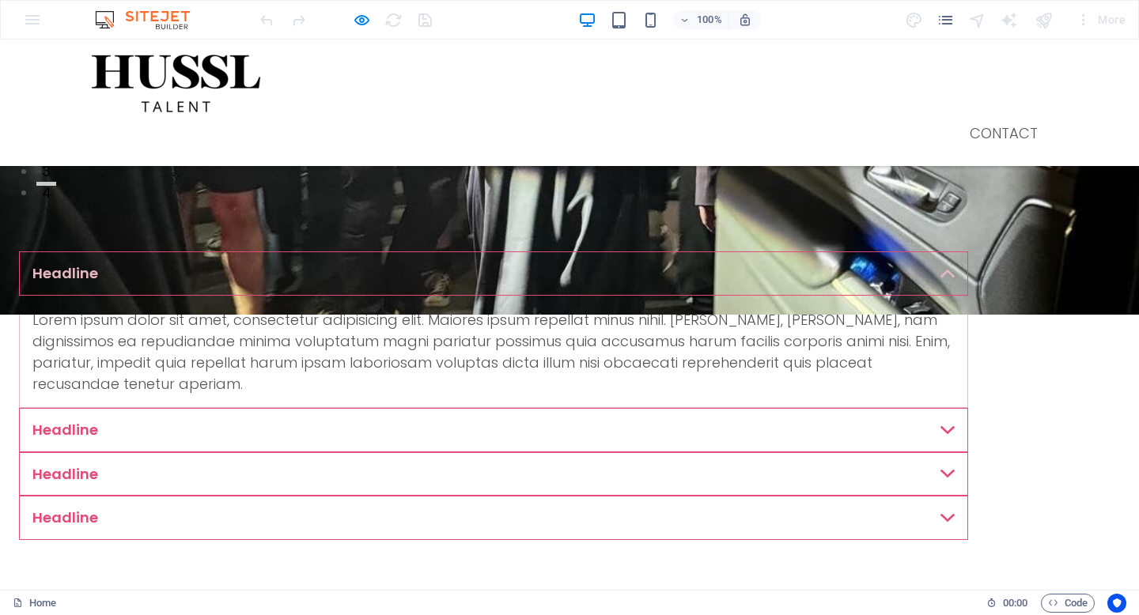
click at [968, 287] on link "Headline" at bounding box center [493, 274] width 949 height 44
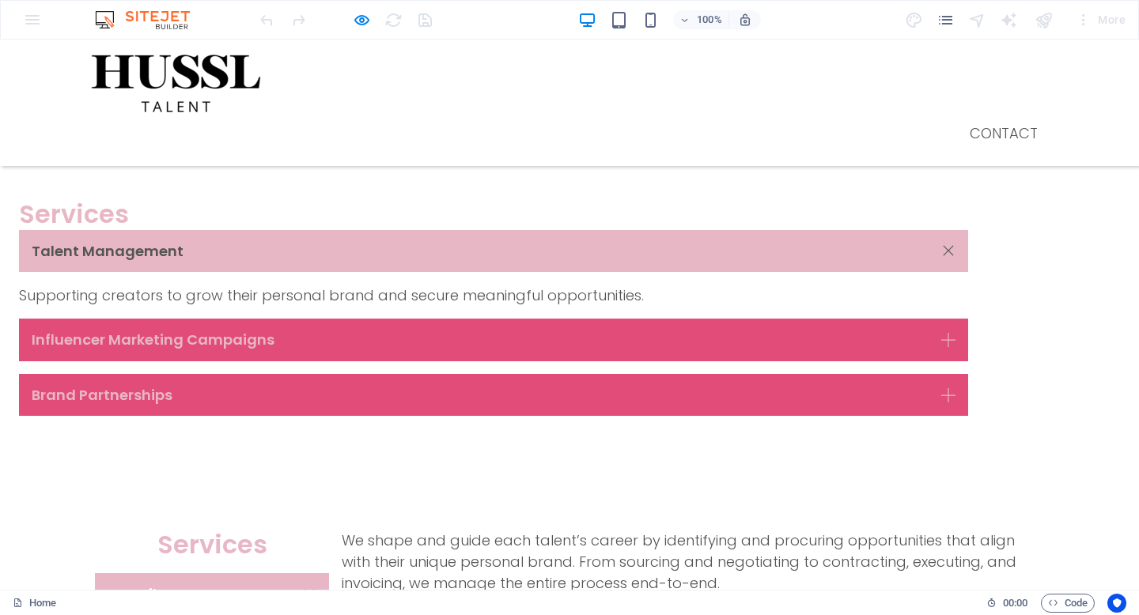
scroll to position [963, 0]
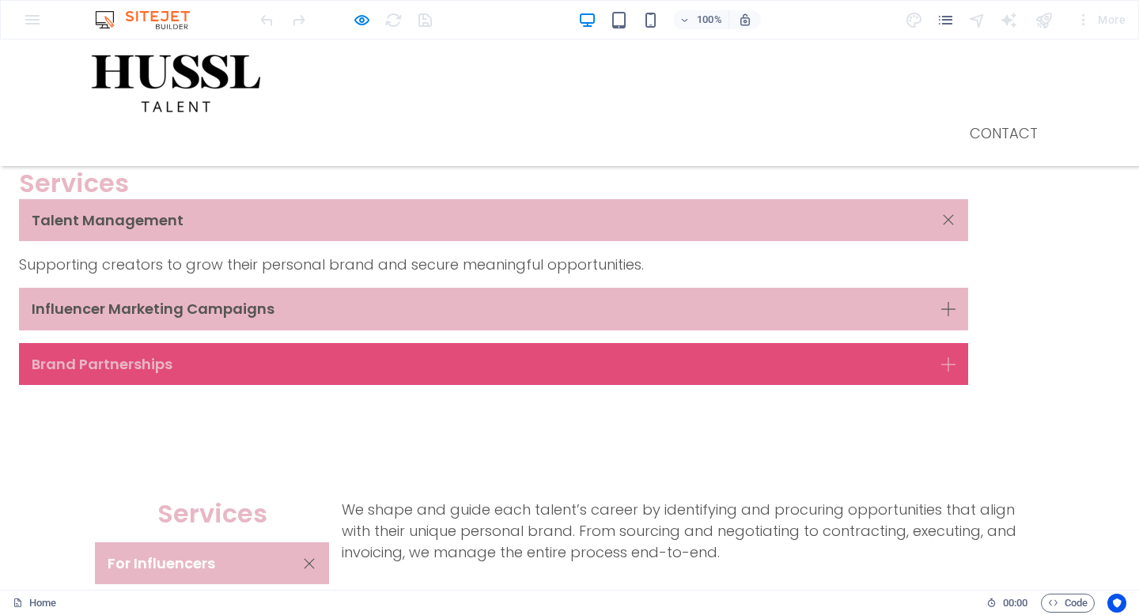
click at [968, 303] on link "Influencer Marketing Campaigns" at bounding box center [493, 309] width 949 height 43
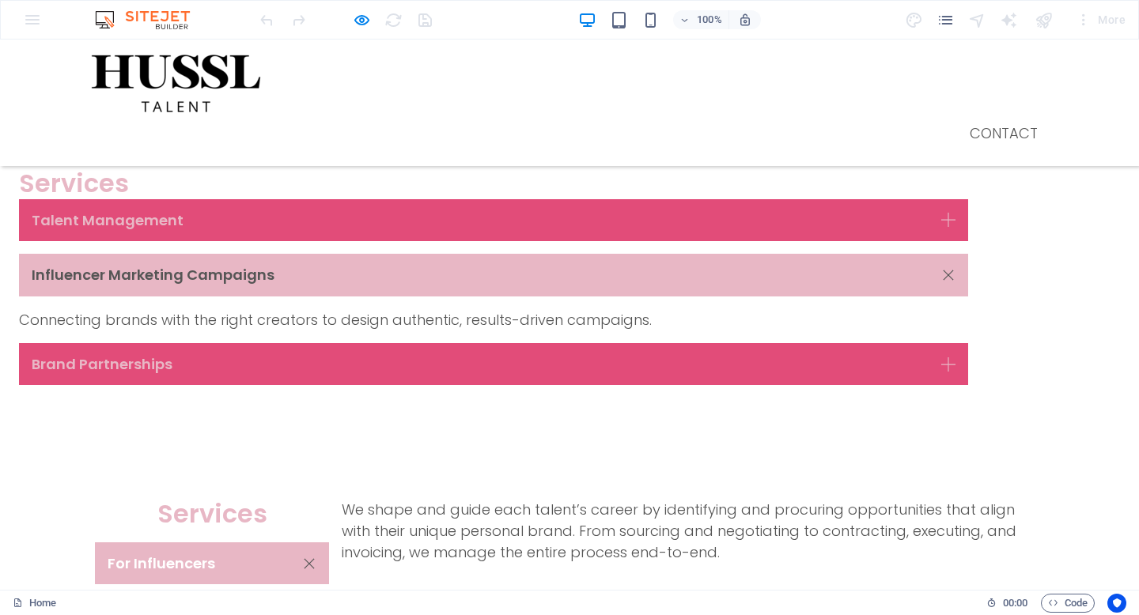
click at [1045, 381] on div "Services Talent Management Supporting creators to grow their personal brand and…" at bounding box center [569, 277] width 1139 height 331
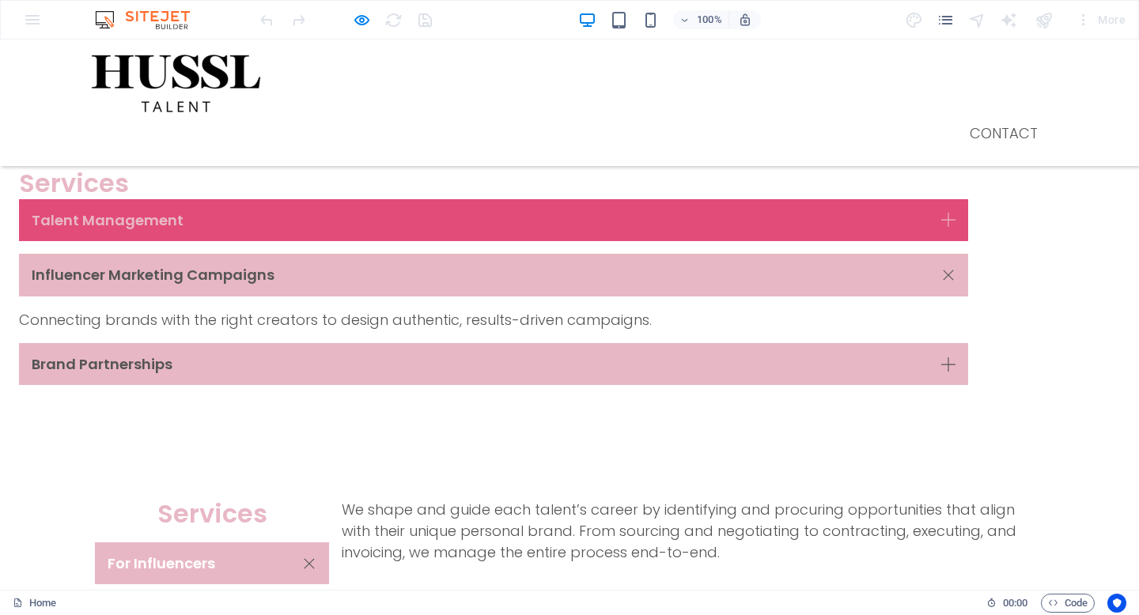
click at [968, 368] on link "Brand Partnerships" at bounding box center [493, 364] width 949 height 43
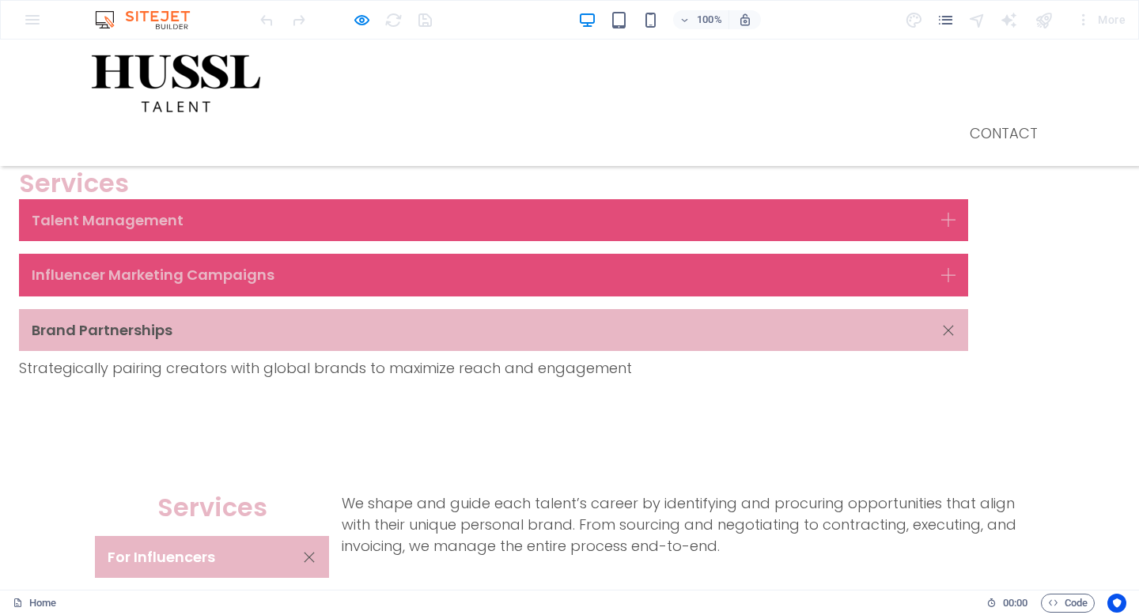
click at [968, 325] on link "Brand Partnerships" at bounding box center [493, 330] width 949 height 43
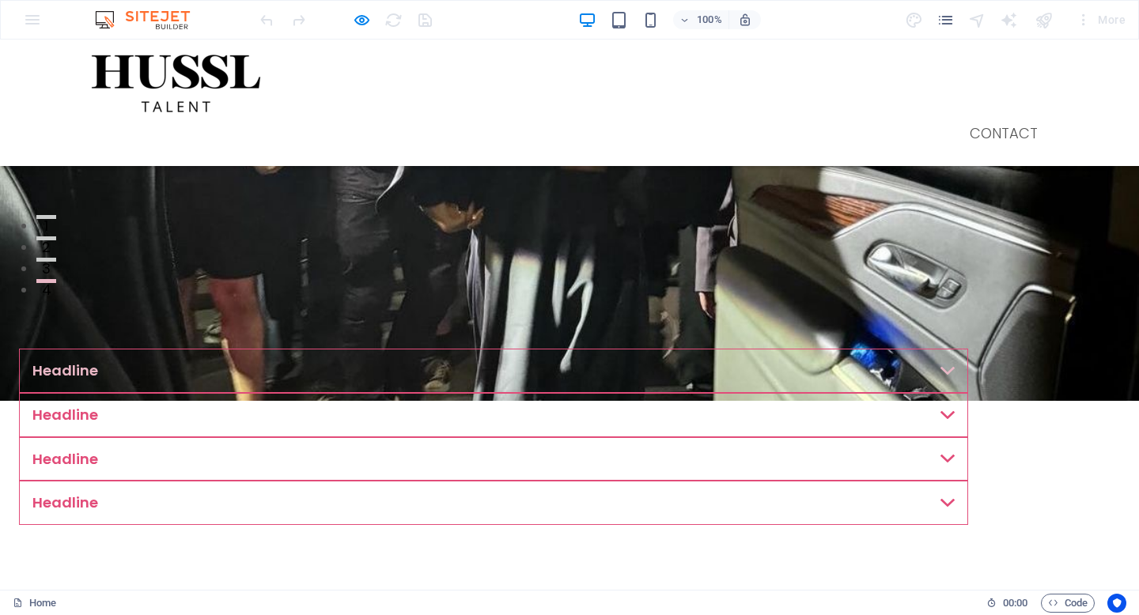
scroll to position [294, 0]
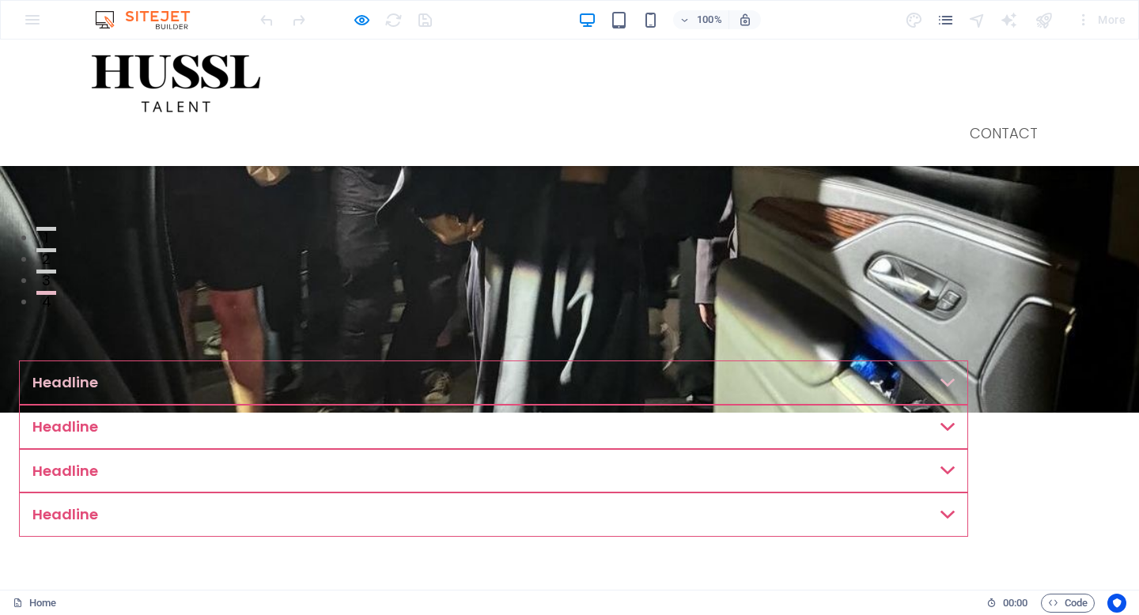
click at [968, 377] on link "Headline" at bounding box center [493, 383] width 949 height 44
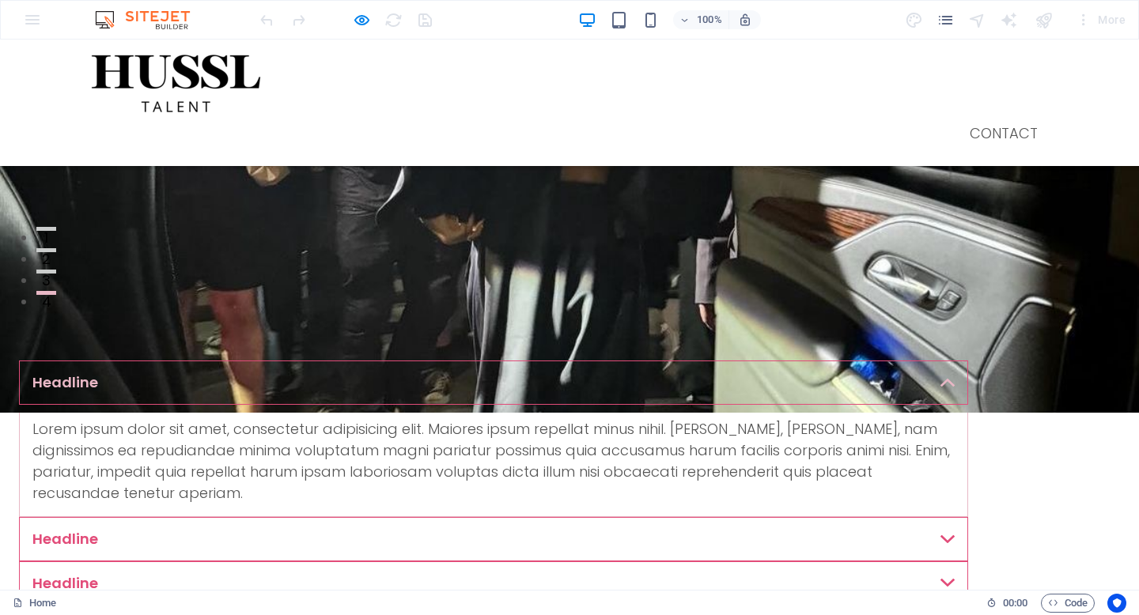
click at [968, 389] on link "Headline" at bounding box center [493, 383] width 949 height 44
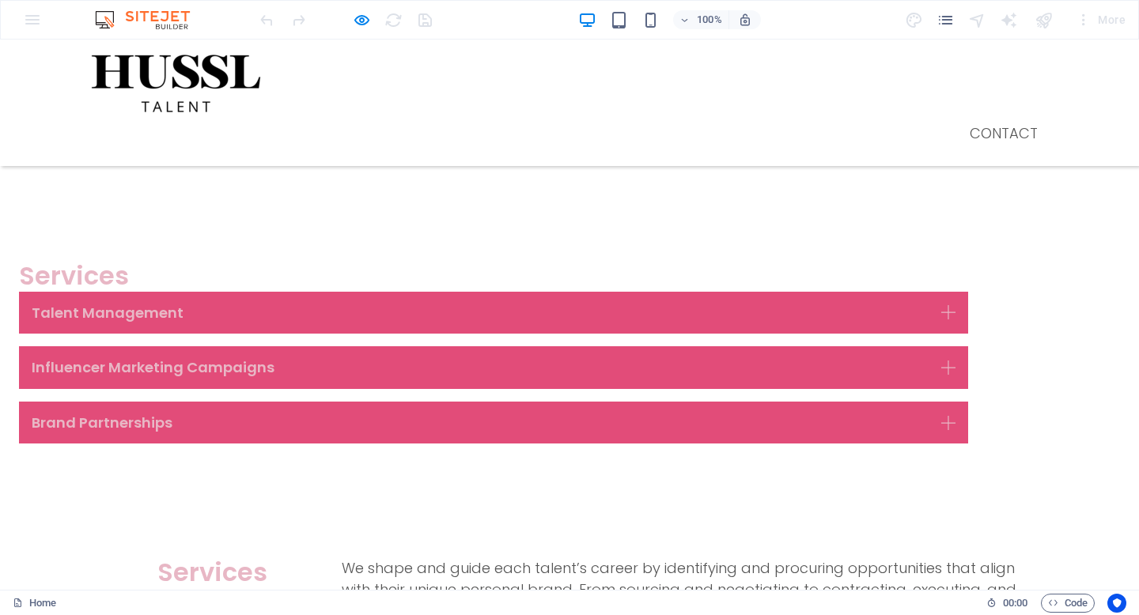
scroll to position [880, 0]
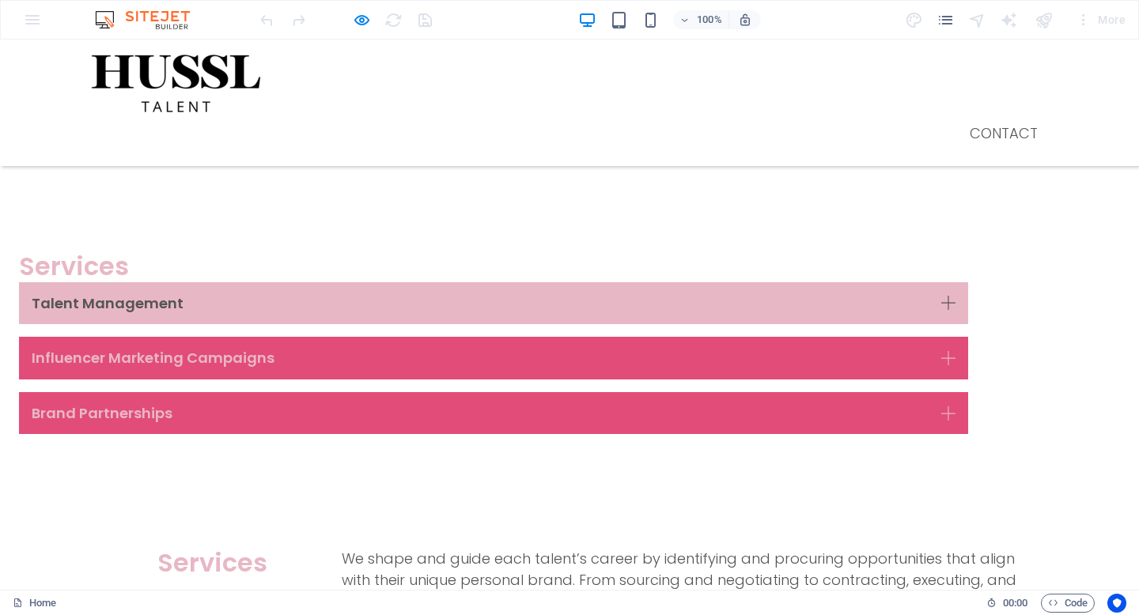
click at [968, 297] on link "Talent Management" at bounding box center [493, 303] width 949 height 43
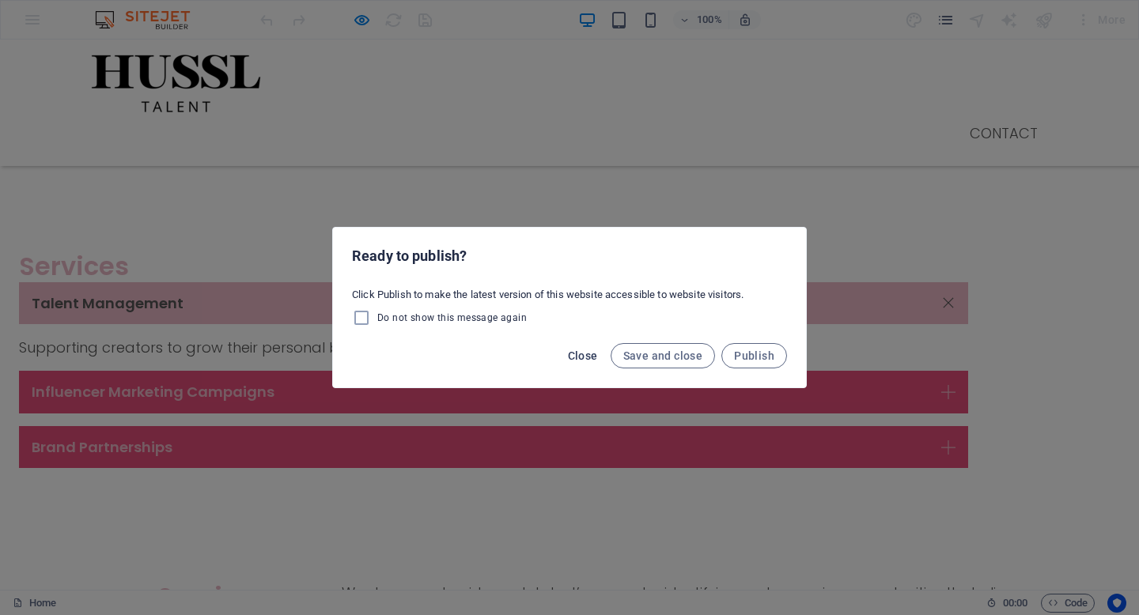
click at [587, 354] on span "Close" at bounding box center [583, 356] width 30 height 13
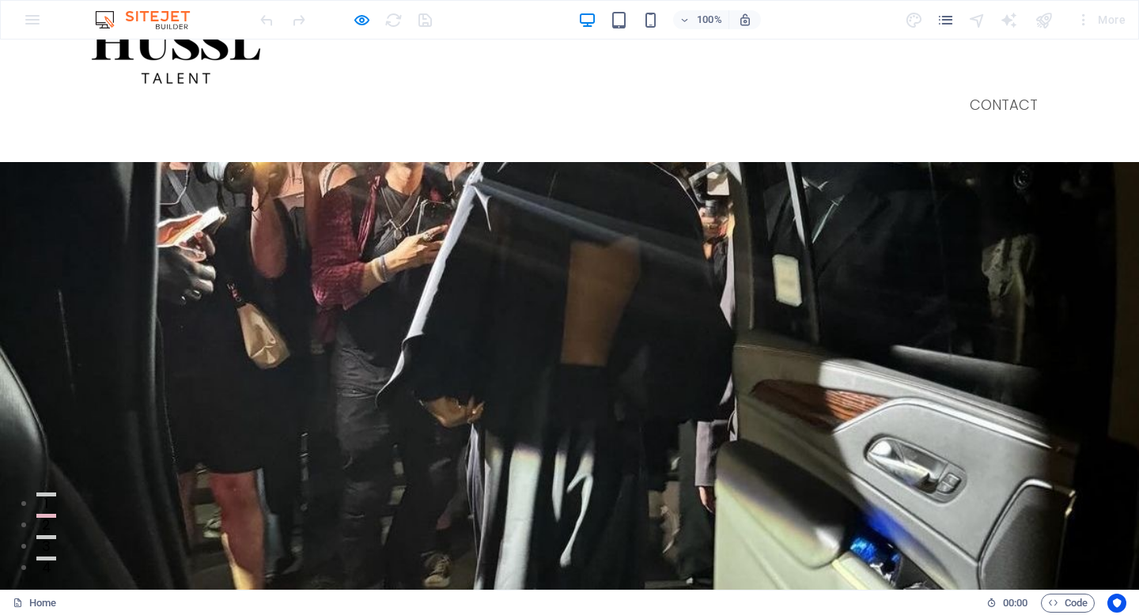
scroll to position [0, 0]
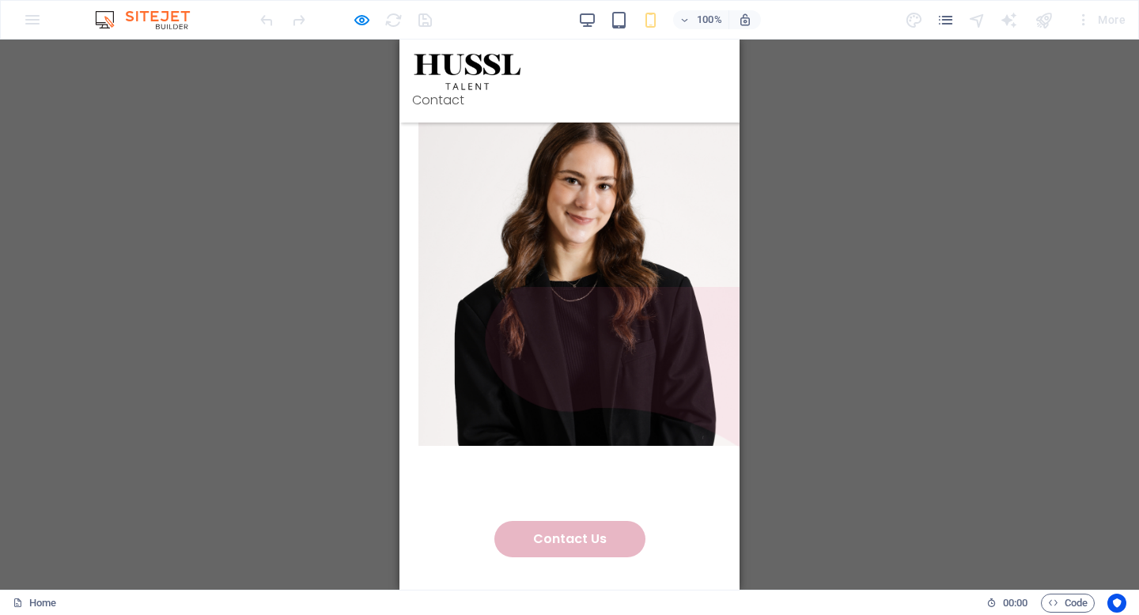
scroll to position [2503, 0]
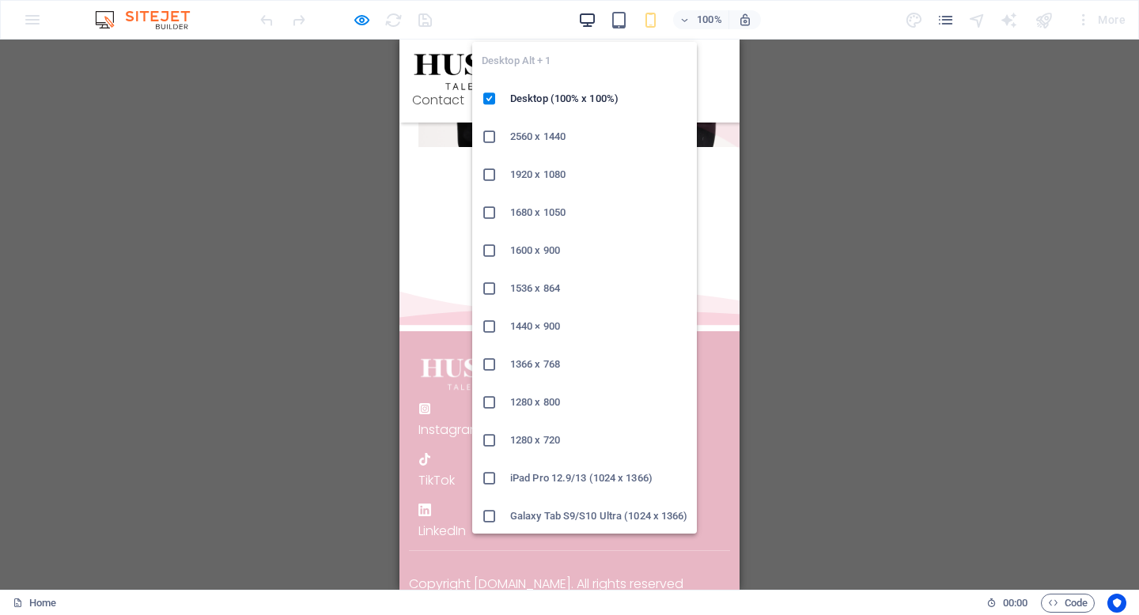
click at [581, 20] on icon "button" at bounding box center [587, 20] width 18 height 18
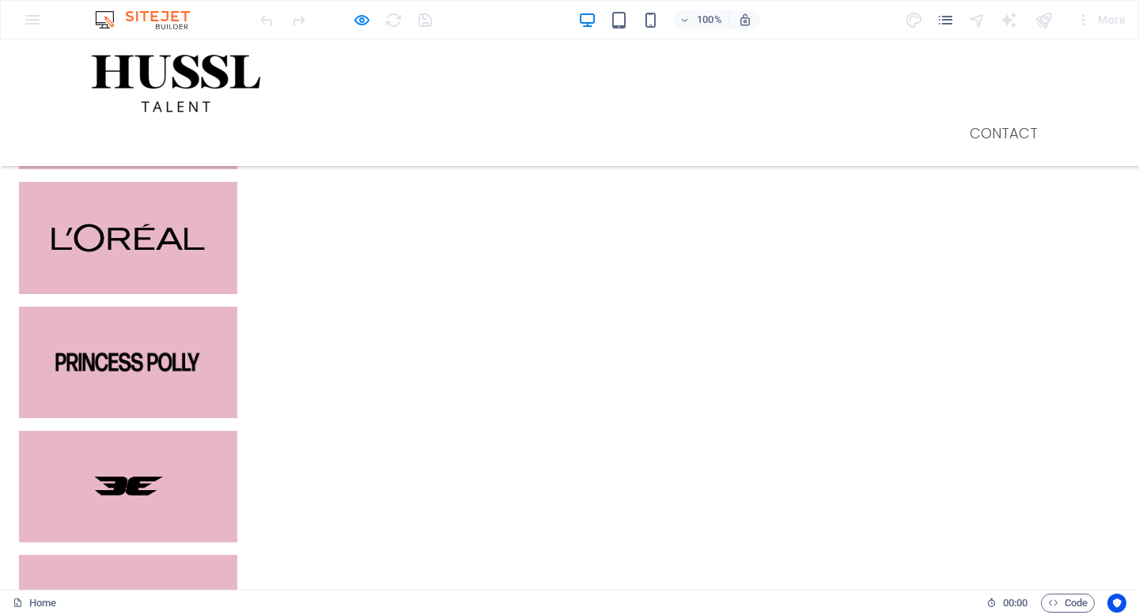
scroll to position [2720, 0]
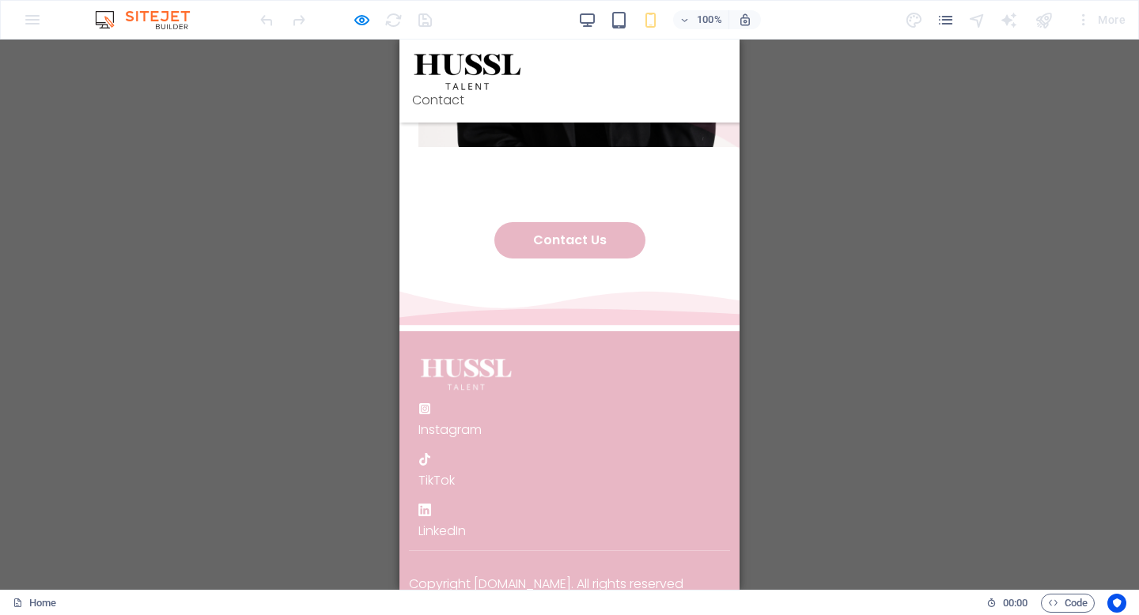
scroll to position [2345, 0]
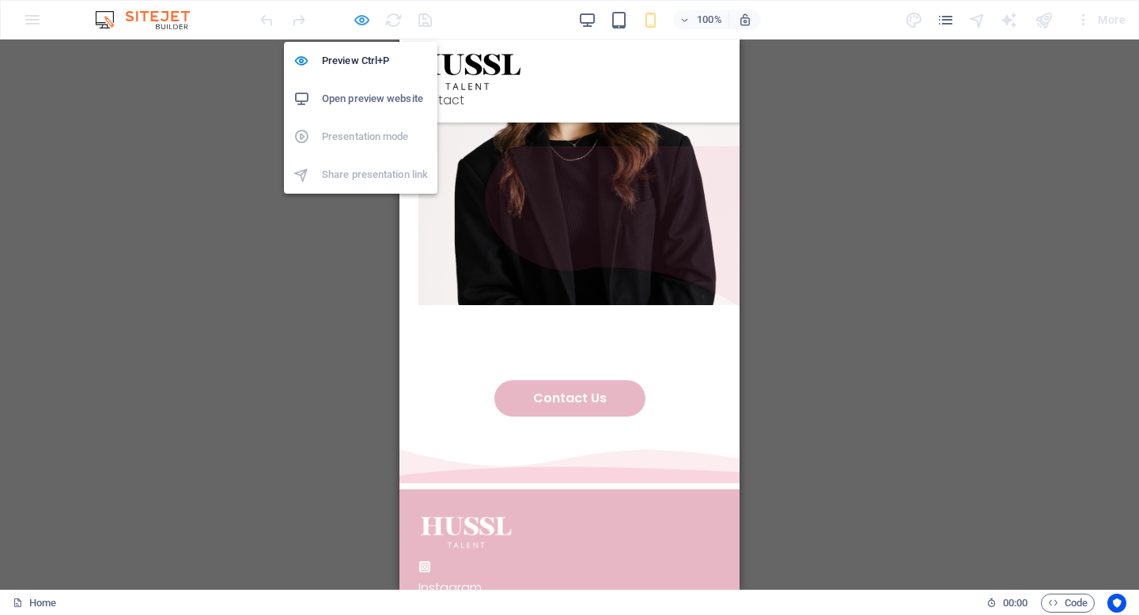
click at [0, 0] on icon "button" at bounding box center [0, 0] width 0 height 0
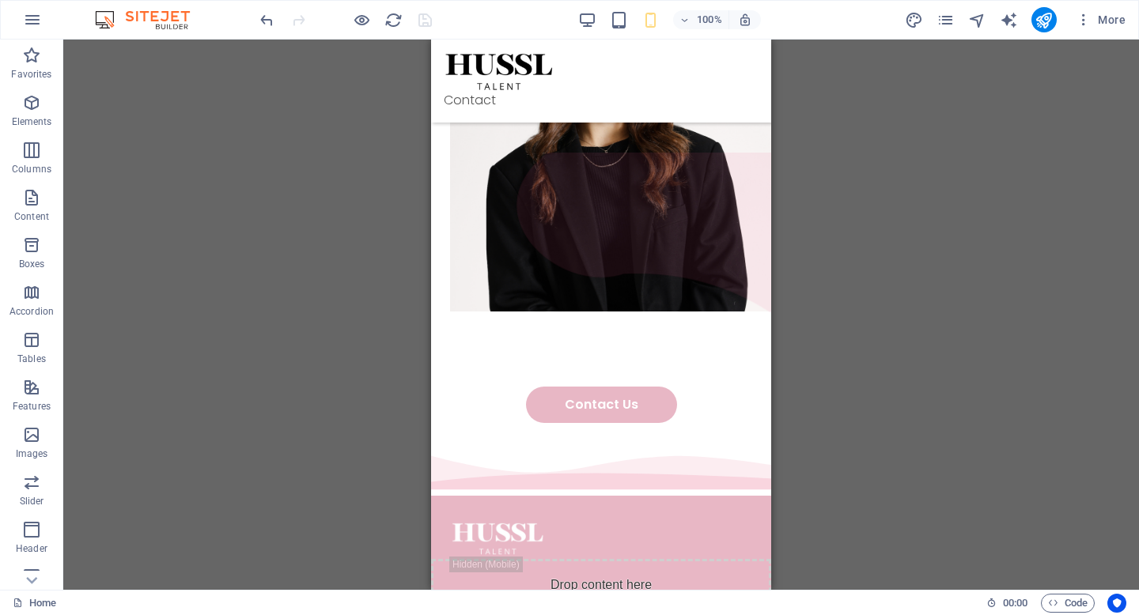
scroll to position [3739, 0]
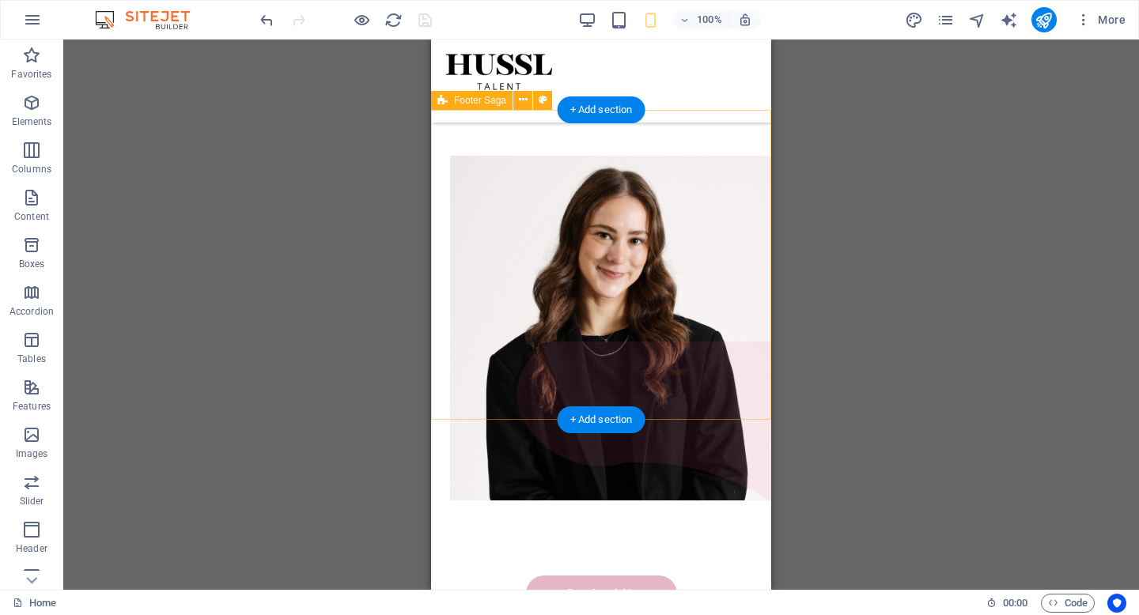
scroll to position [3574, 0]
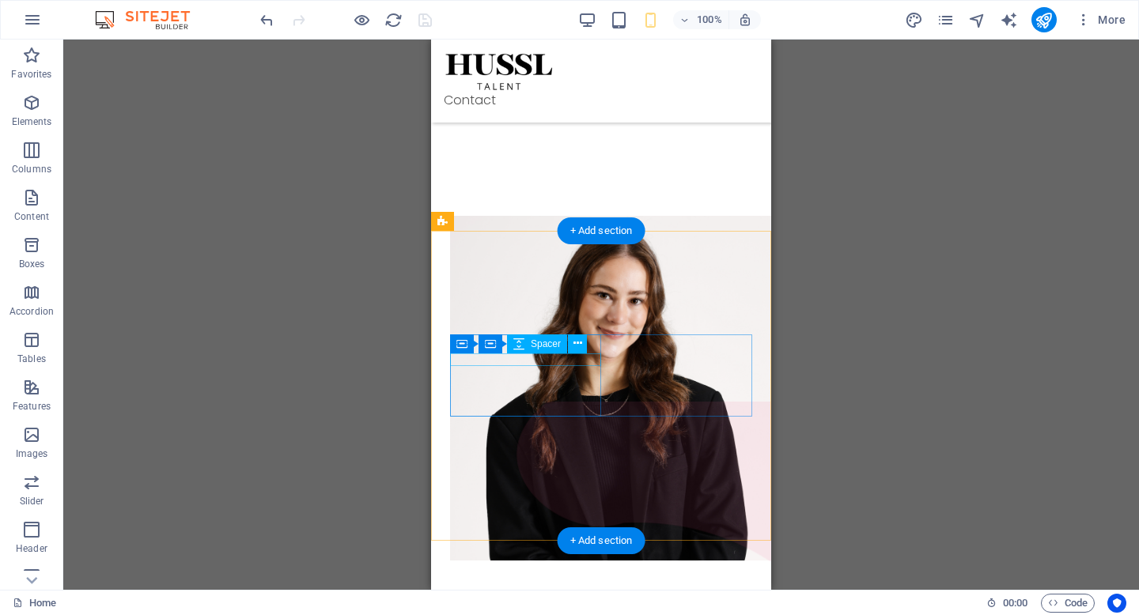
scroll to position [3327, 0]
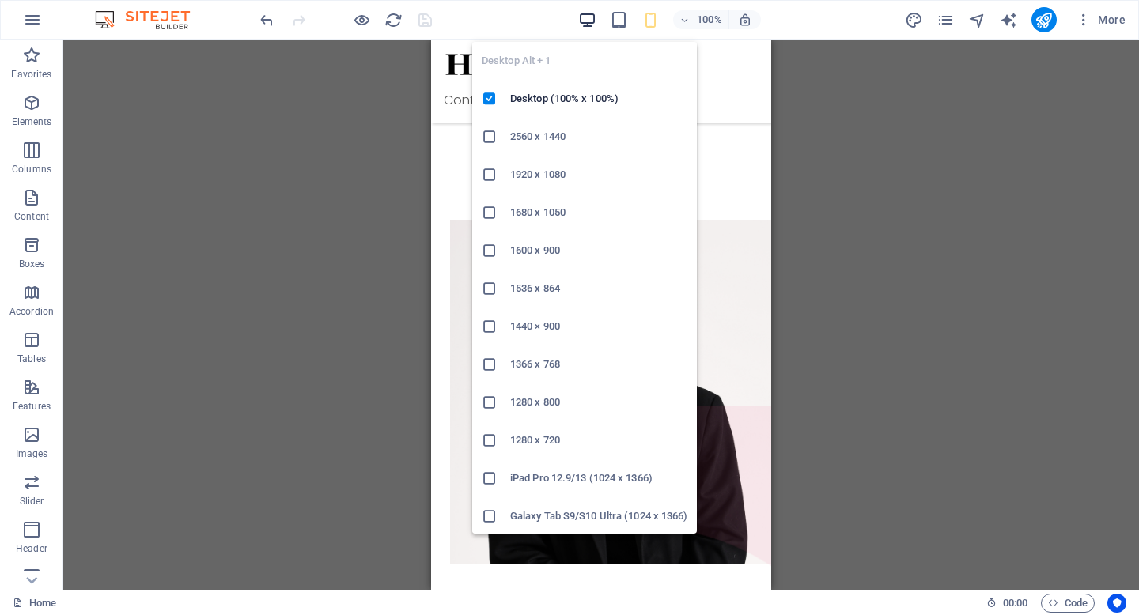
click at [590, 21] on icon "button" at bounding box center [587, 20] width 18 height 18
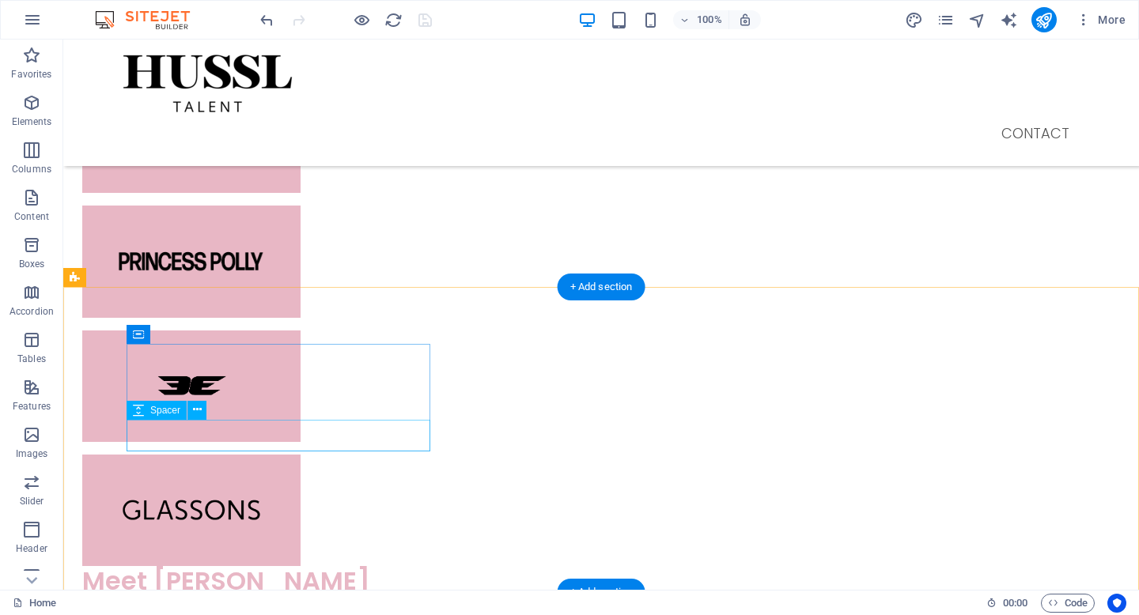
scroll to position [3364, 0]
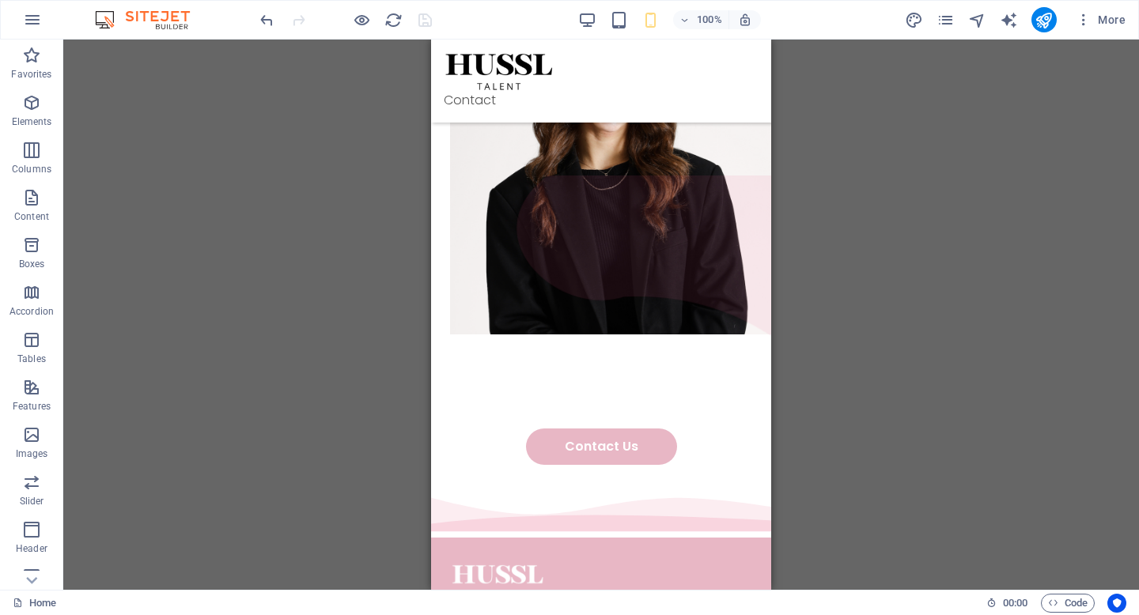
scroll to position [3739, 0]
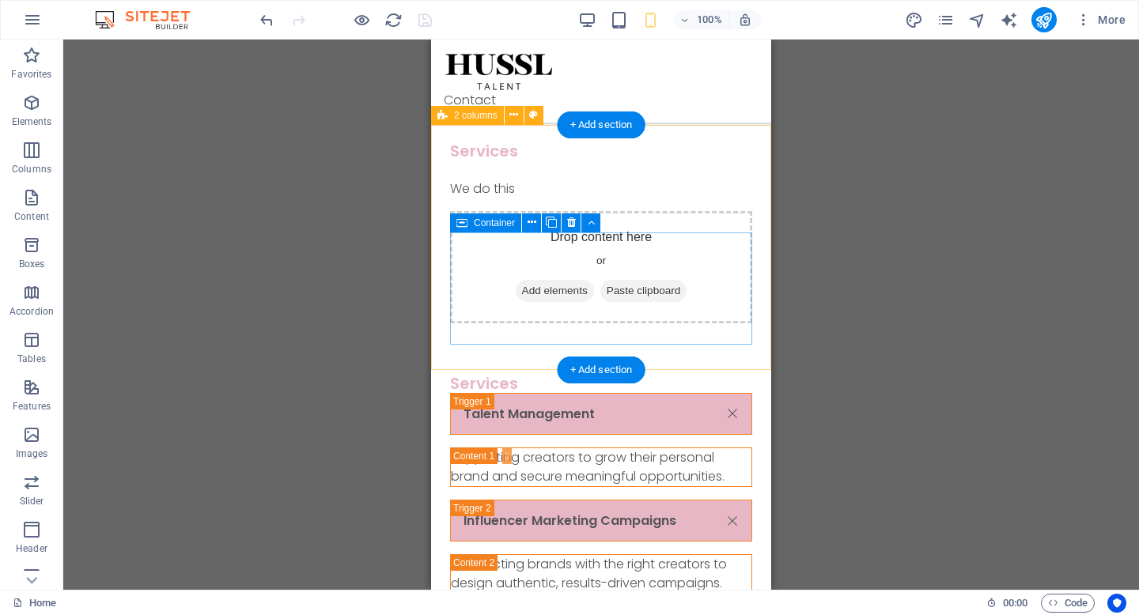
scroll to position [1589, 0]
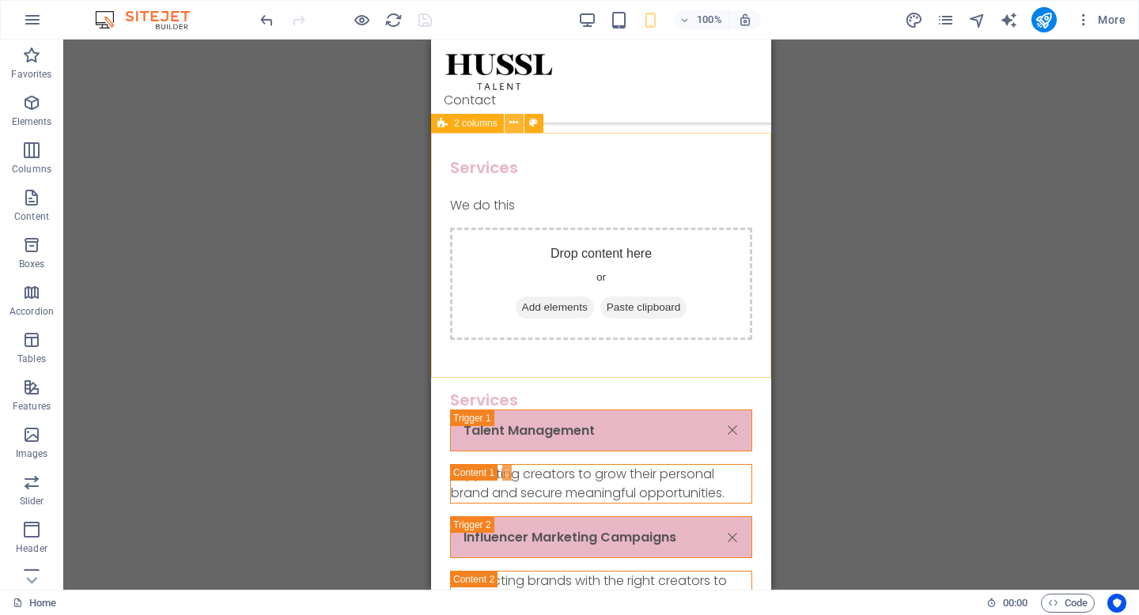
click at [513, 124] on icon at bounding box center [513, 123] width 9 height 17
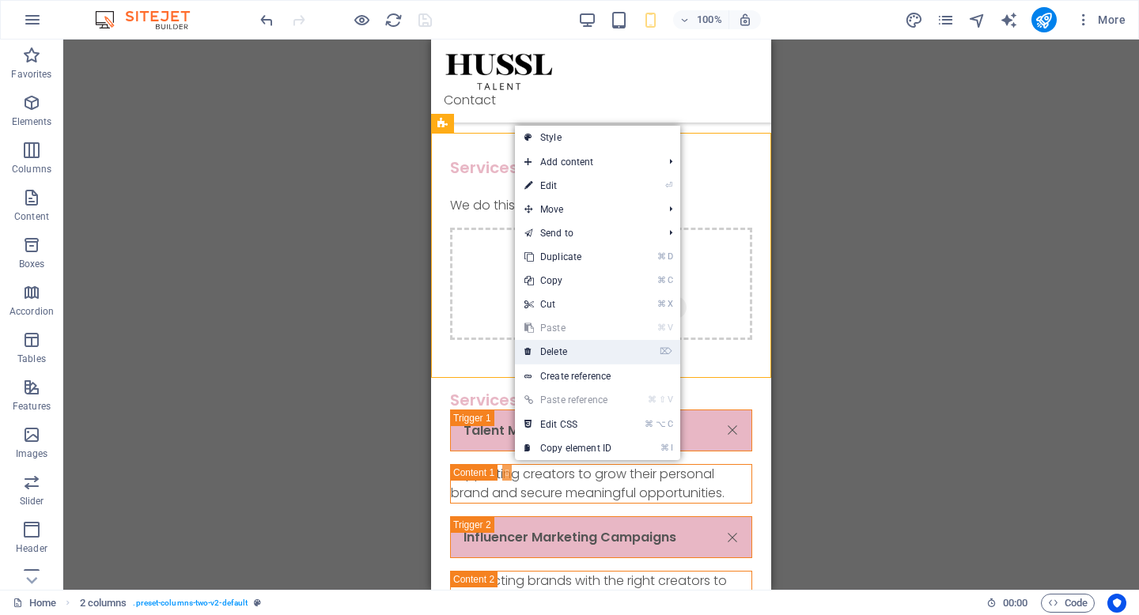
click at [566, 351] on link "⌦ Delete" at bounding box center [568, 352] width 106 height 24
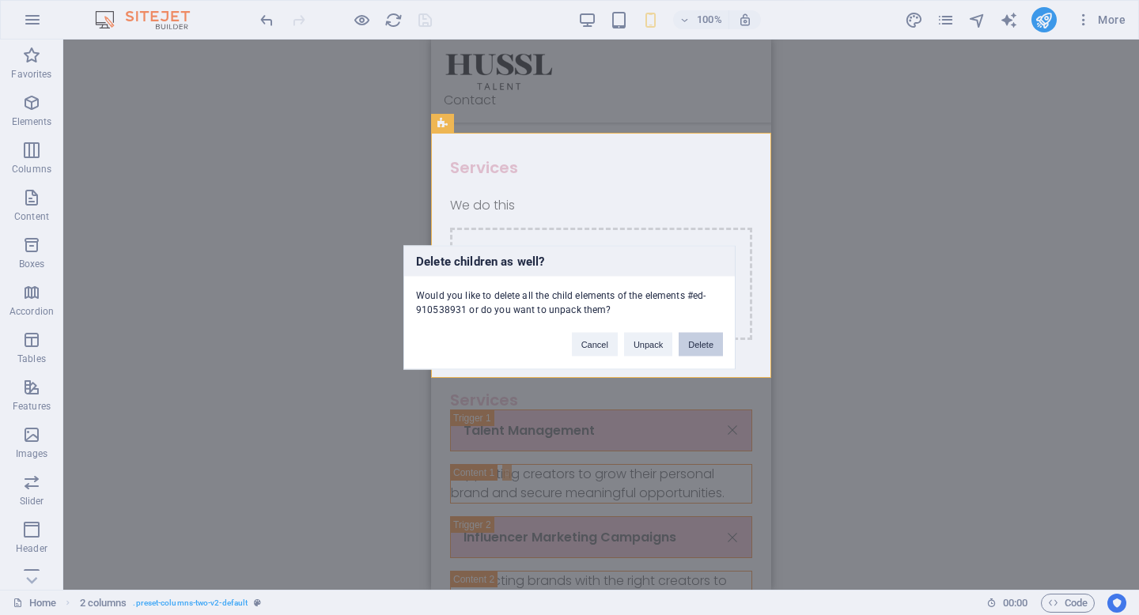
click at [696, 344] on button "Delete" at bounding box center [701, 345] width 44 height 24
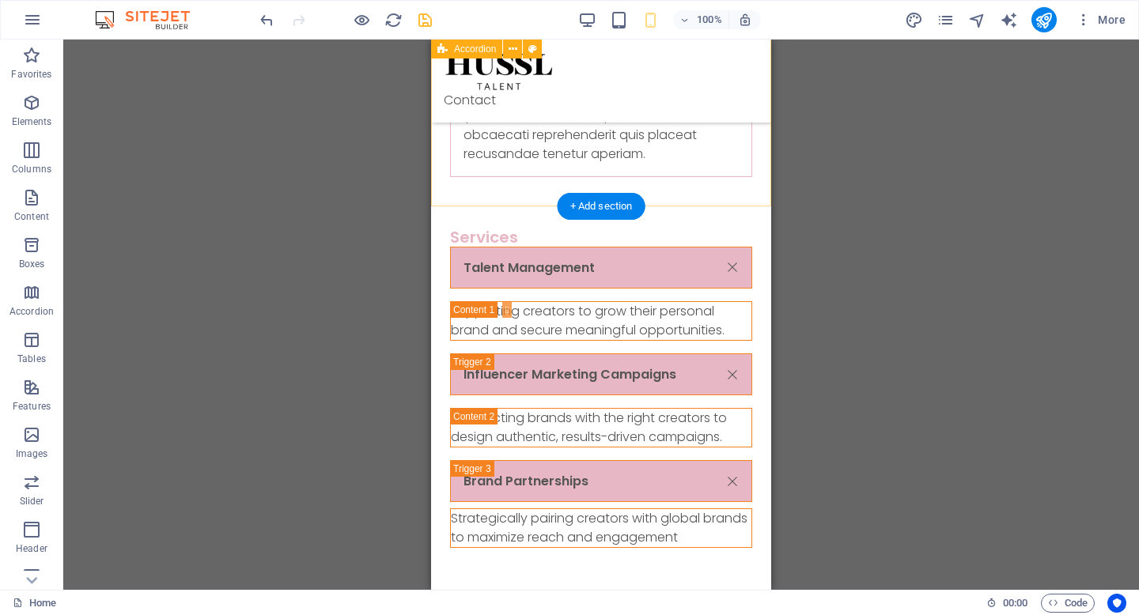
scroll to position [1500, 0]
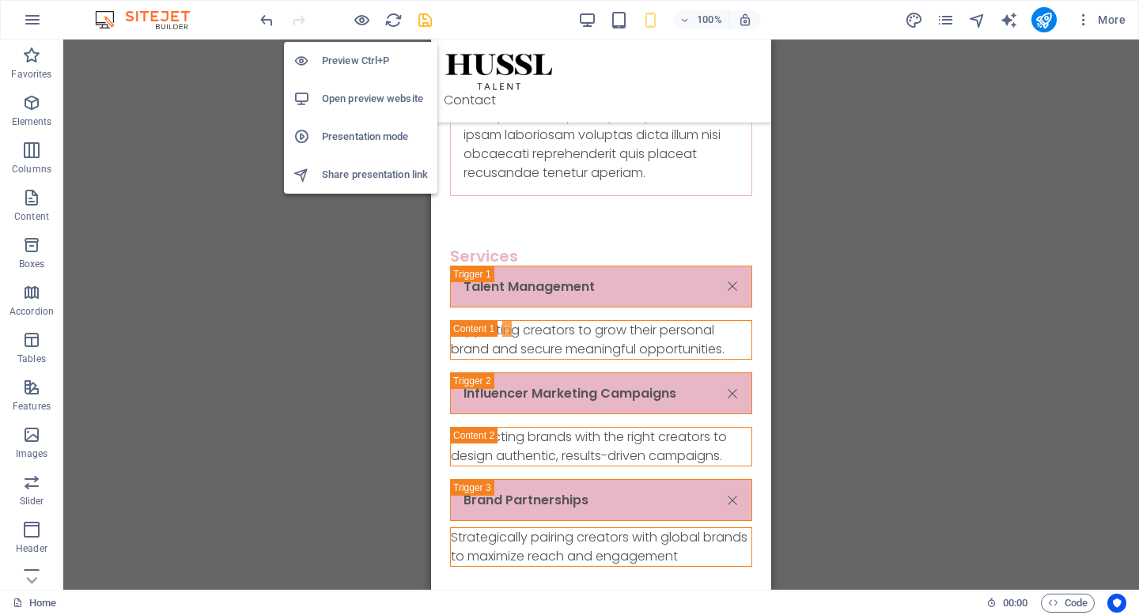
click at [372, 69] on h6 "Preview Ctrl+P" at bounding box center [375, 60] width 106 height 19
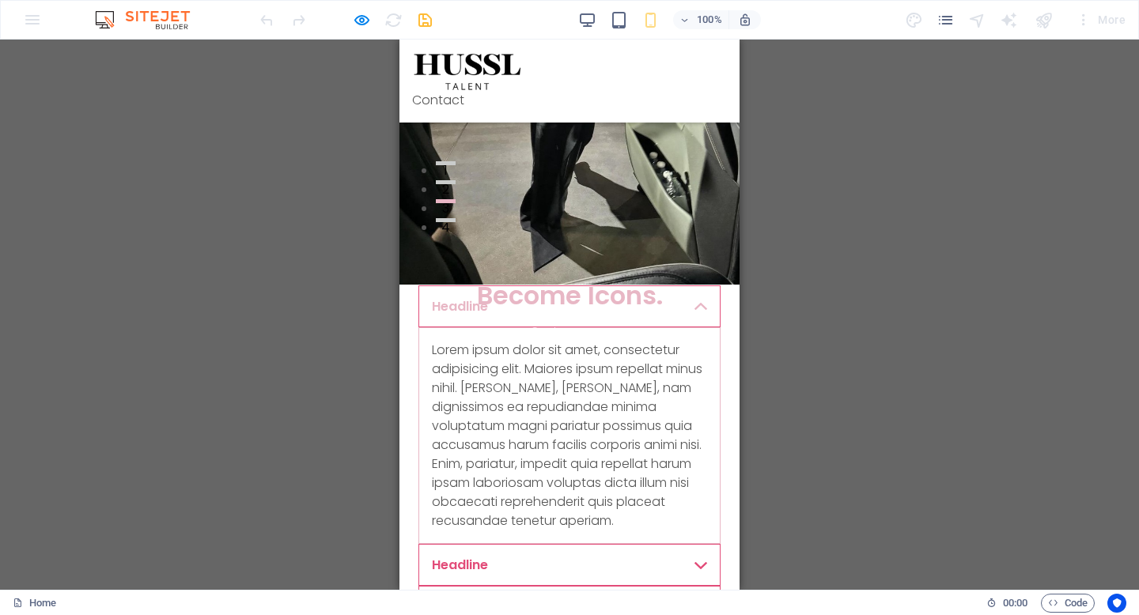
scroll to position [364, 0]
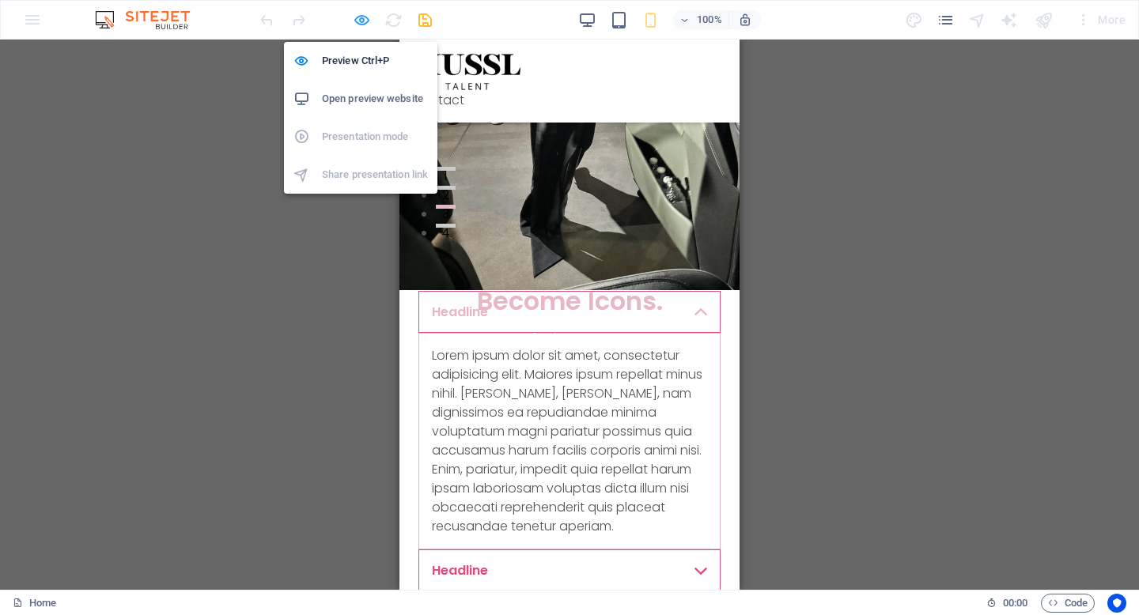
click at [0, 0] on icon "button" at bounding box center [0, 0] width 0 height 0
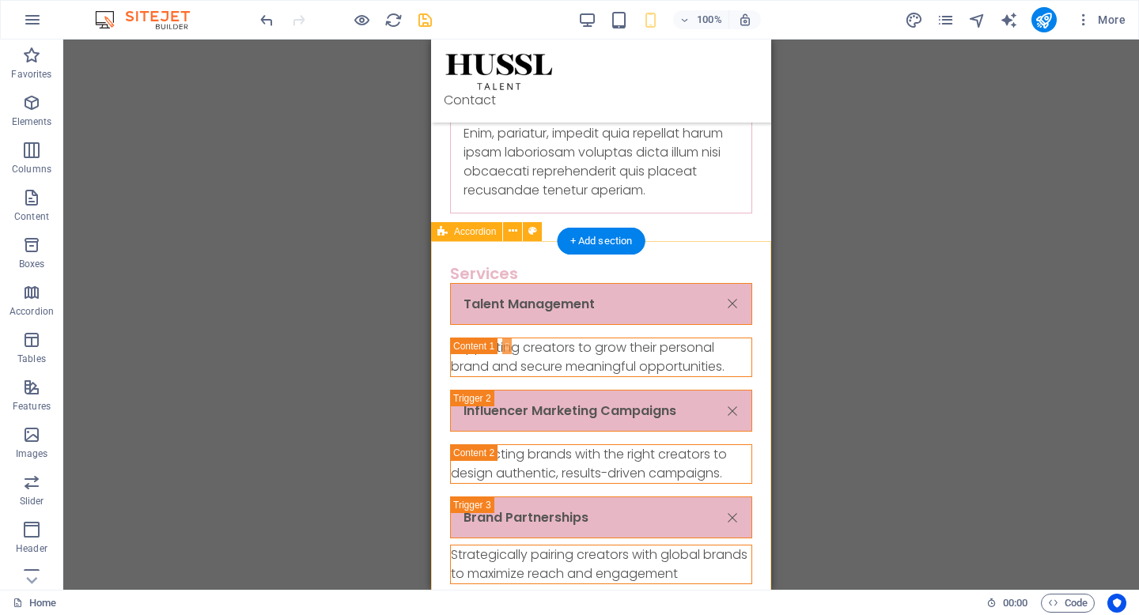
scroll to position [1481, 0]
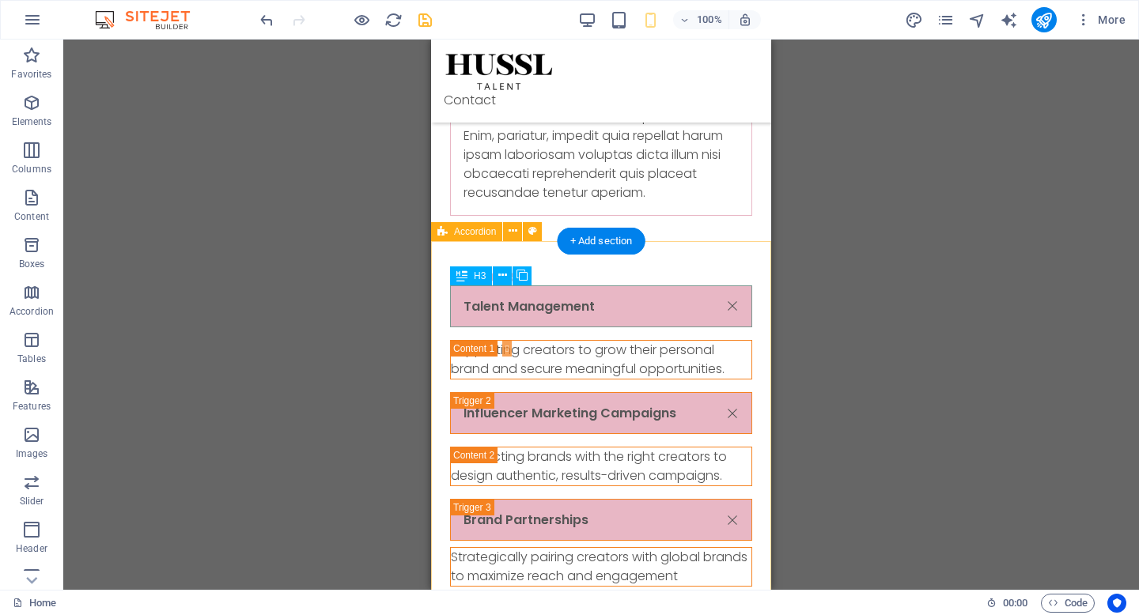
click at [614, 301] on div "Talent Management" at bounding box center [601, 307] width 302 height 42
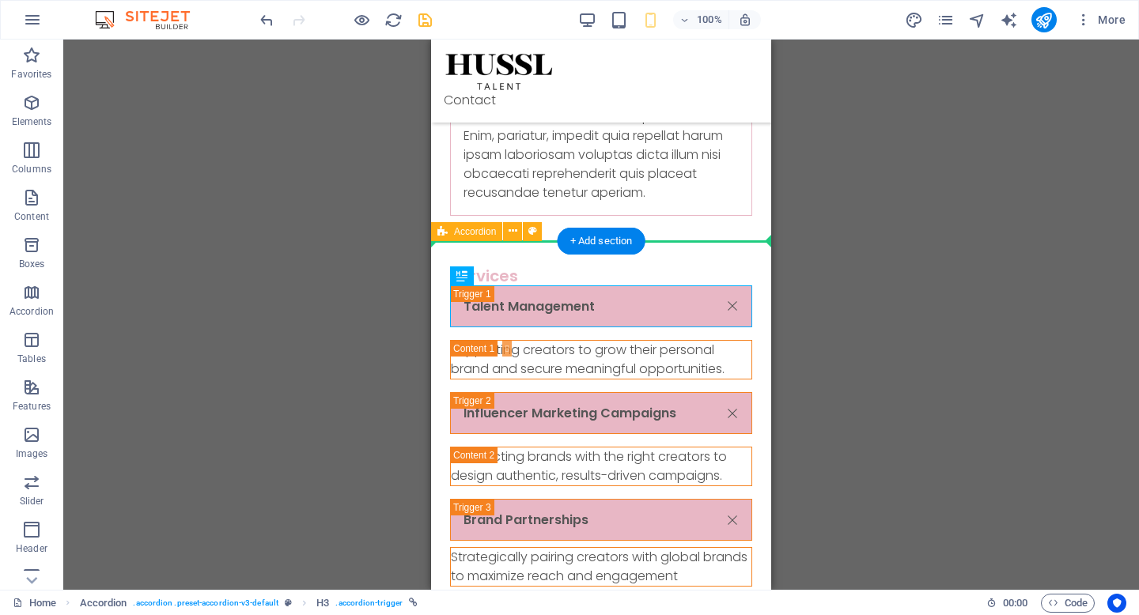
drag, startPoint x: 635, startPoint y: 305, endPoint x: 442, endPoint y: 305, distance: 193.0
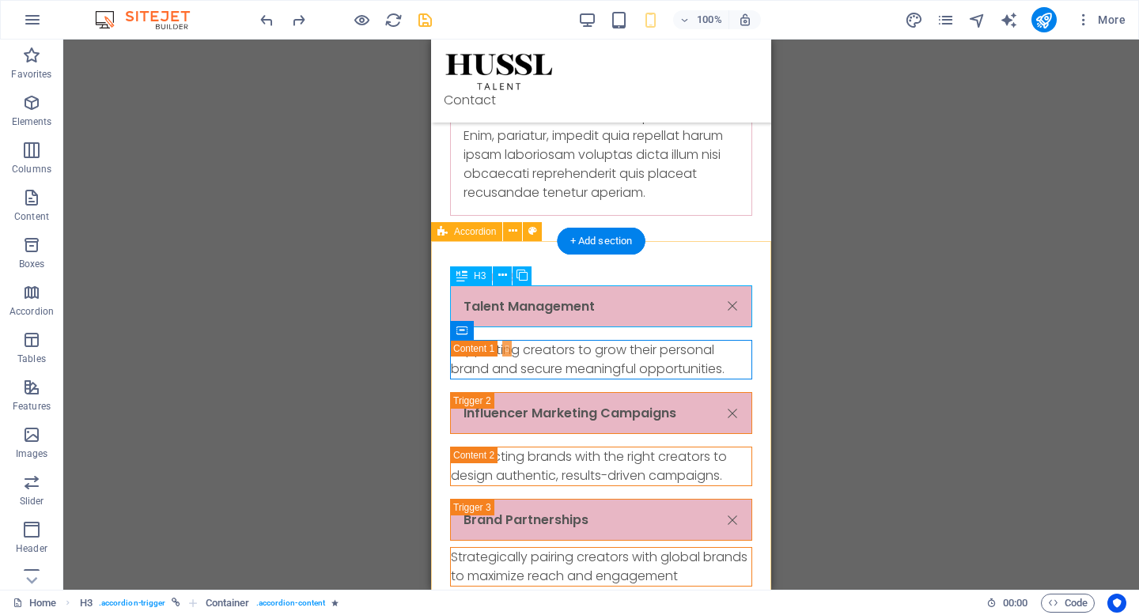
click at [600, 309] on div "Talent Management" at bounding box center [601, 307] width 302 height 42
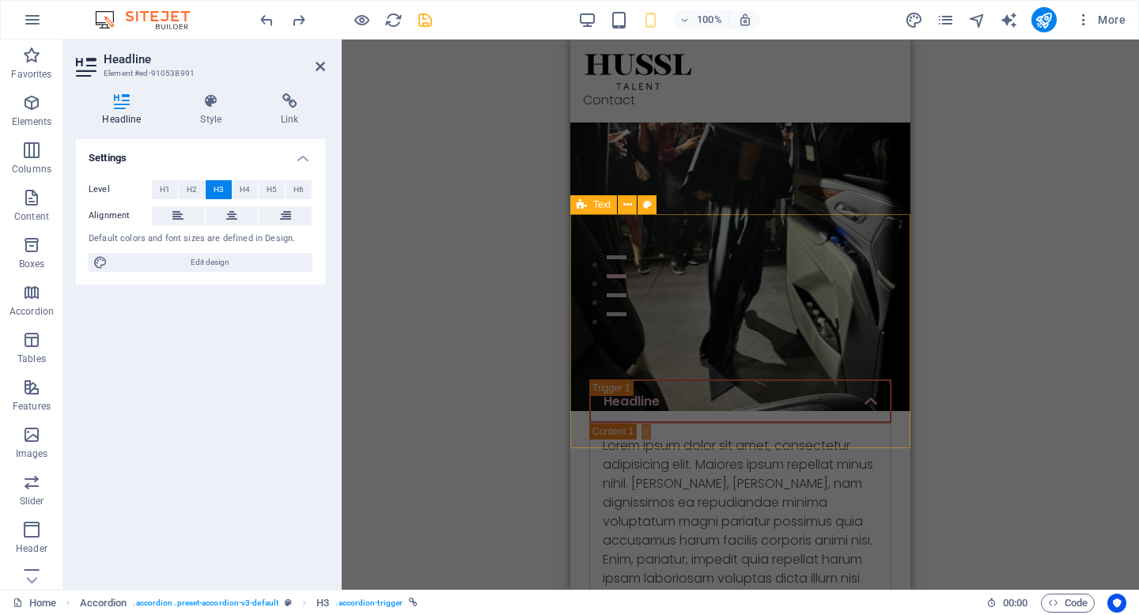
scroll to position [278, 0]
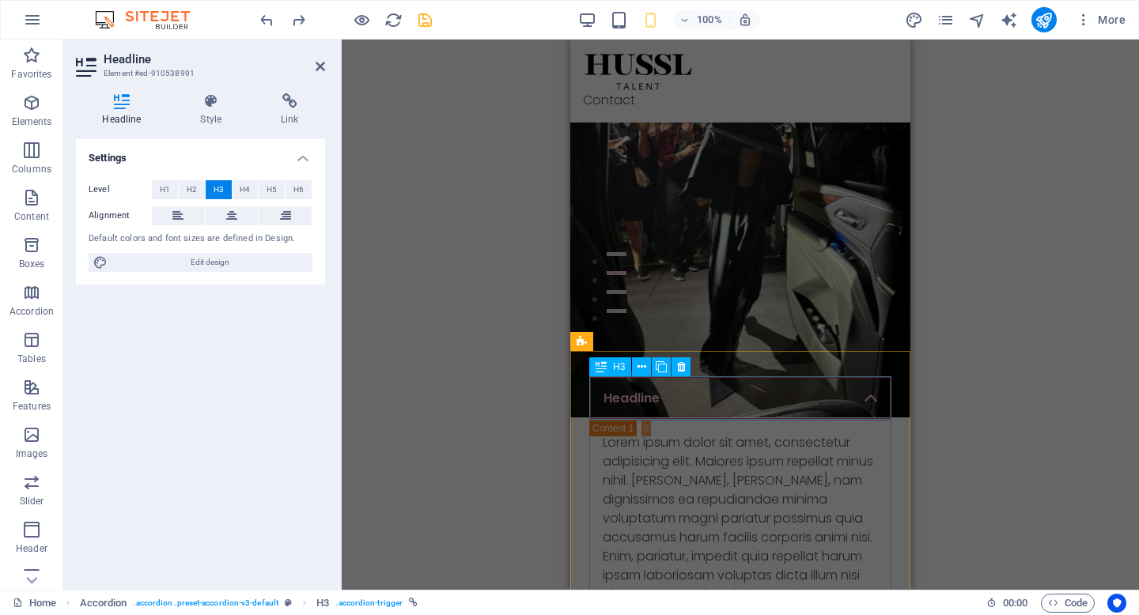
click at [714, 381] on div "Headline" at bounding box center [740, 398] width 302 height 44
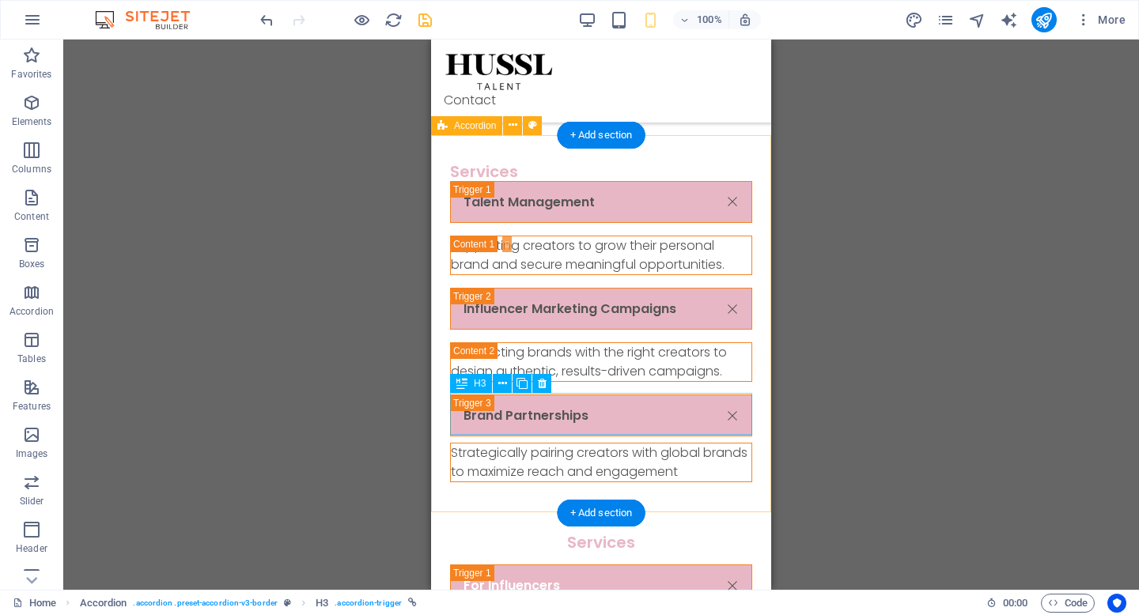
scroll to position [1587, 0]
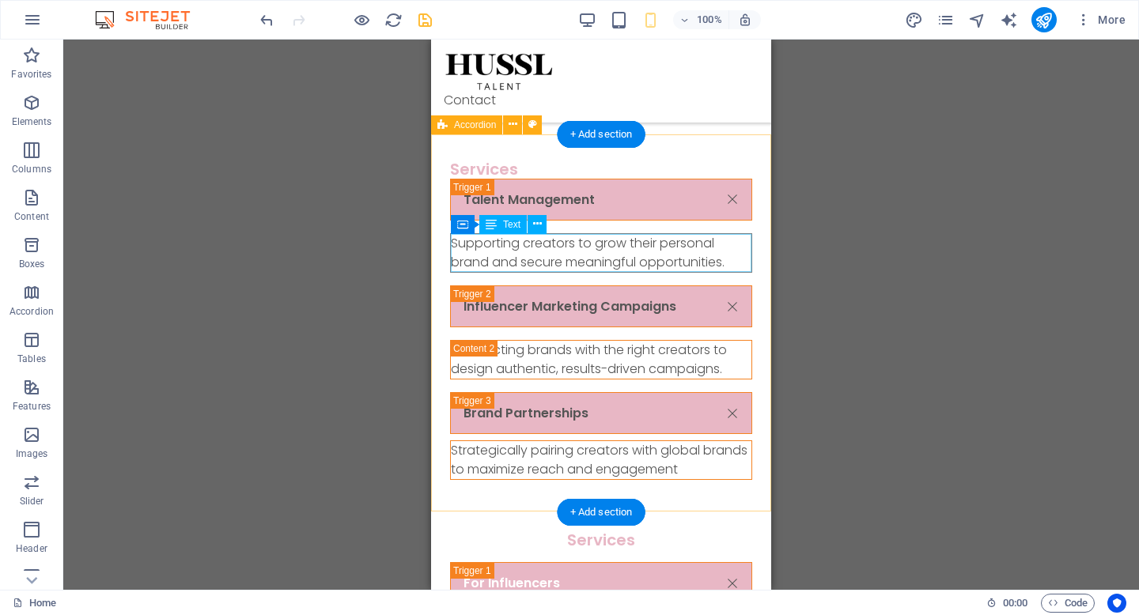
click at [705, 255] on div "Supporting creators to grow their personal brand and secure meaningful opportun…" at bounding box center [601, 253] width 301 height 38
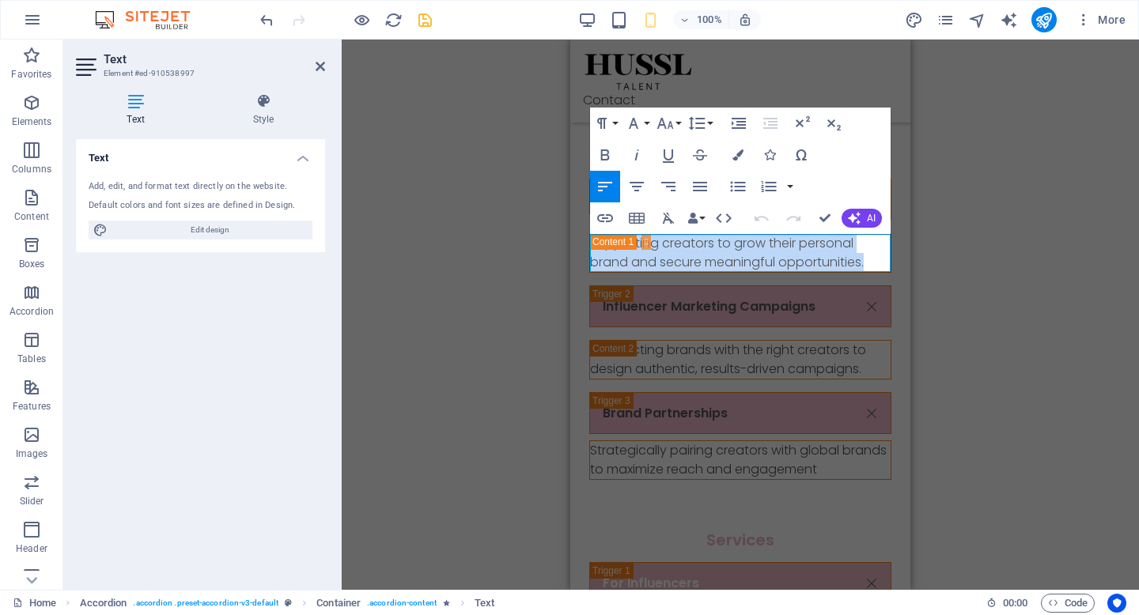
drag, startPoint x: 858, startPoint y: 266, endPoint x: 556, endPoint y: 223, distance: 305.1
click at [570, 223] on html "Skip to main content Contact Contact Where Creators Become Icons. Connecting to…" at bounding box center [740, 533] width 340 height 4162
copy p "Supporting creators to grow their personal brand and secure meaningful opportun…"
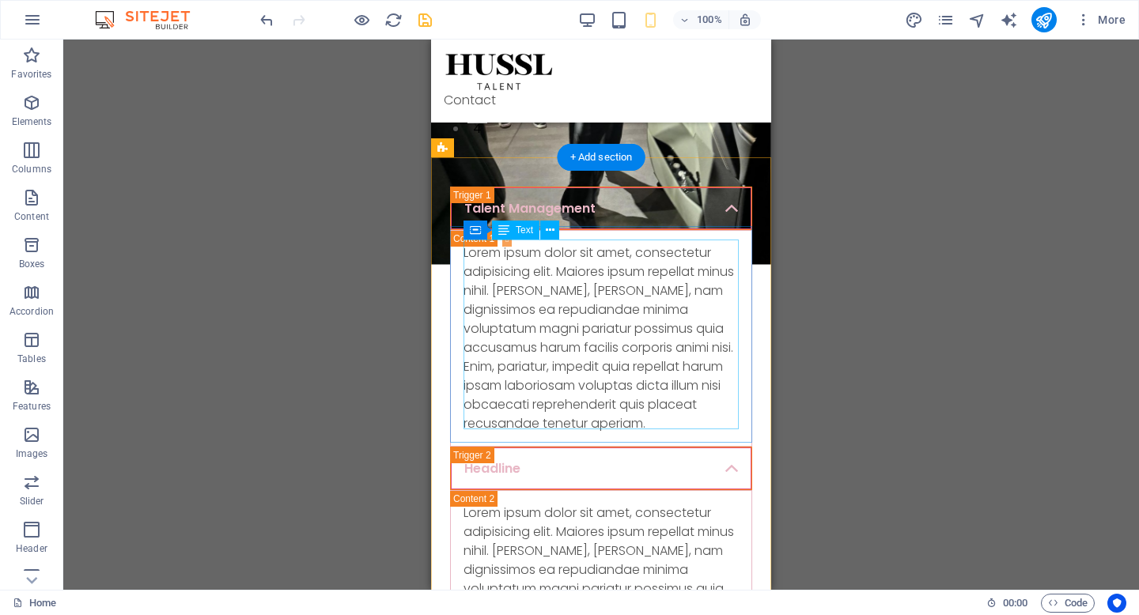
scroll to position [490, 0]
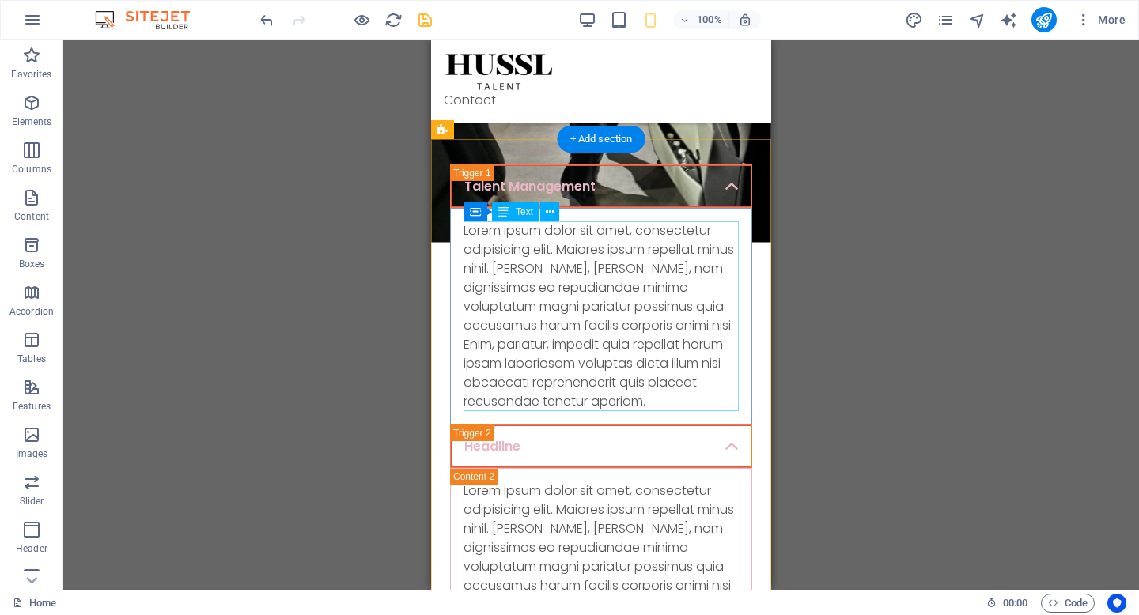
click at [638, 289] on div "Lorem ipsum dolor sit amet, consectetur adipisicing elit. Maiores ipsum repella…" at bounding box center [600, 316] width 275 height 190
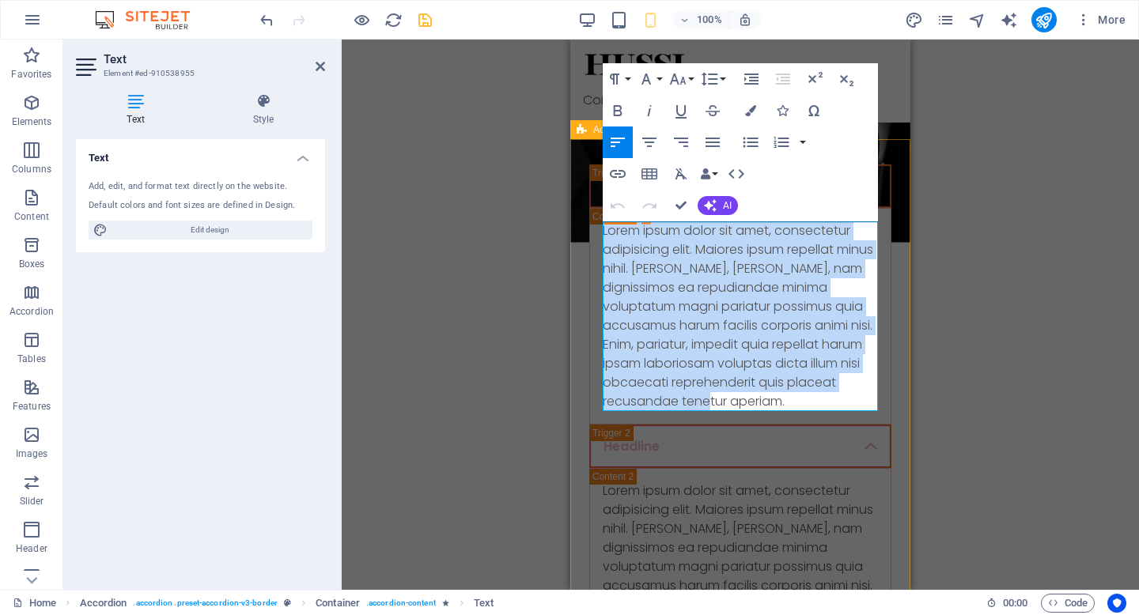
drag, startPoint x: 848, startPoint y: 399, endPoint x: 588, endPoint y: 229, distance: 310.8
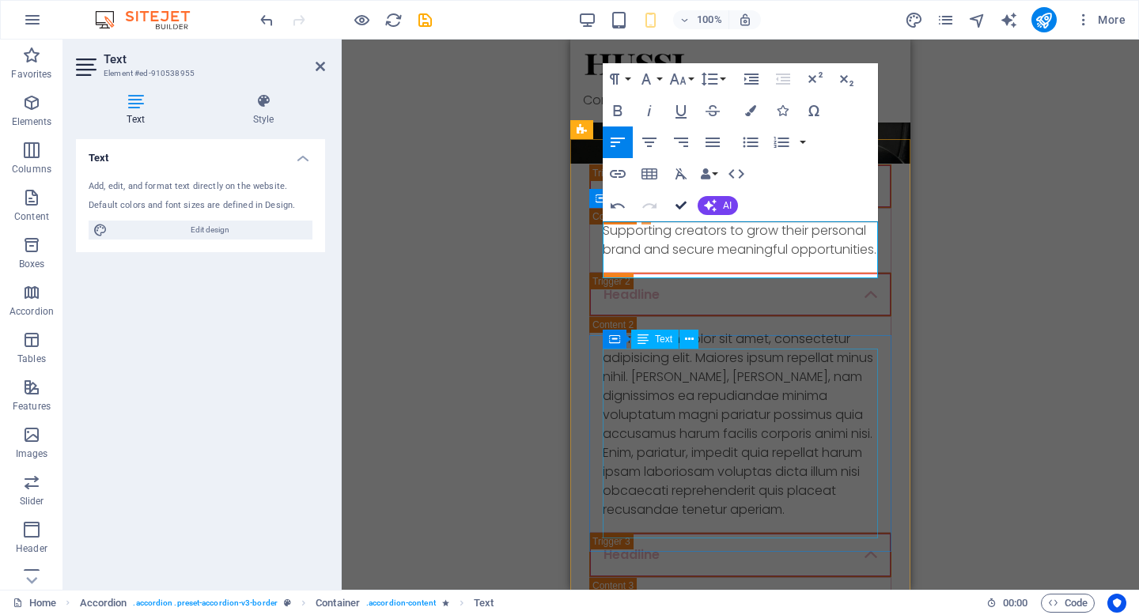
scroll to position [777, 1]
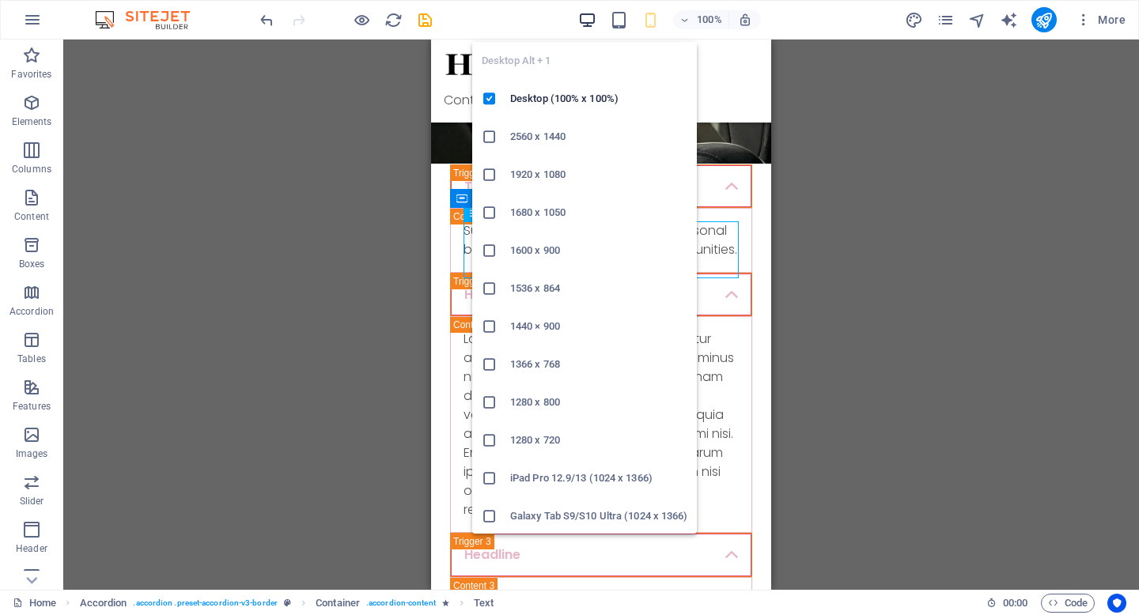
click at [583, 25] on icon "button" at bounding box center [587, 20] width 18 height 18
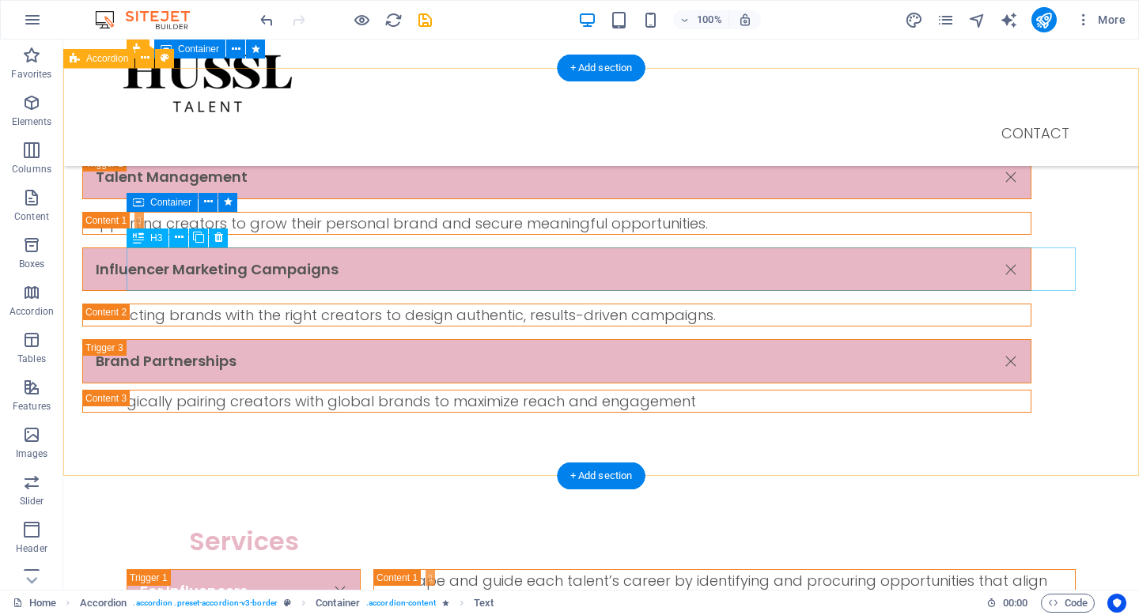
click at [384, 274] on div "Influencer Marketing Campaigns" at bounding box center [556, 270] width 949 height 44
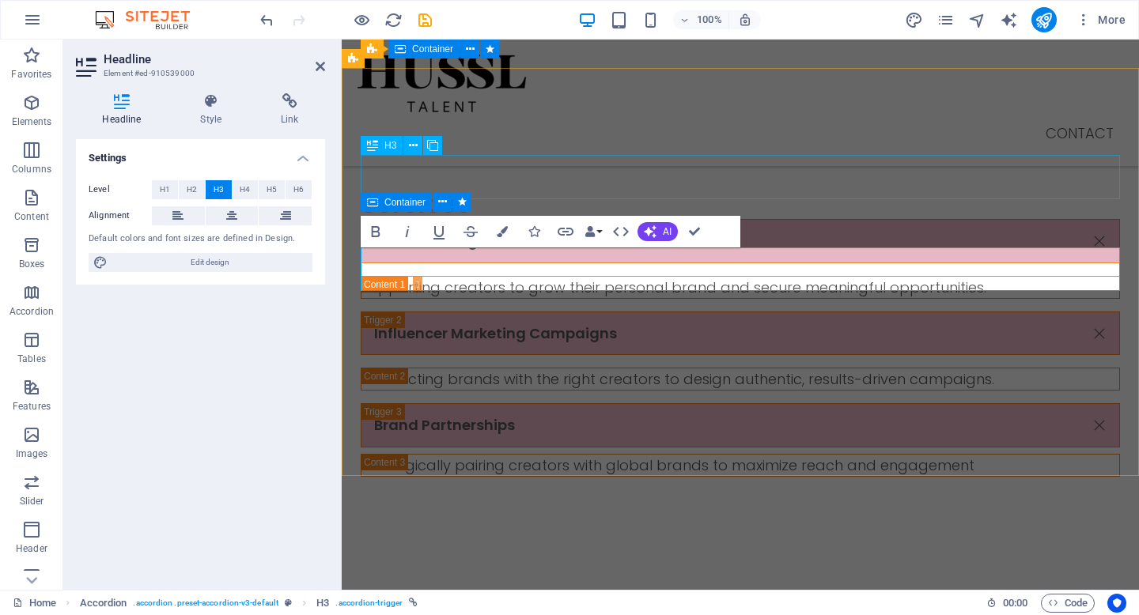
click at [765, 189] on div "Services" at bounding box center [740, 204] width 759 height 30
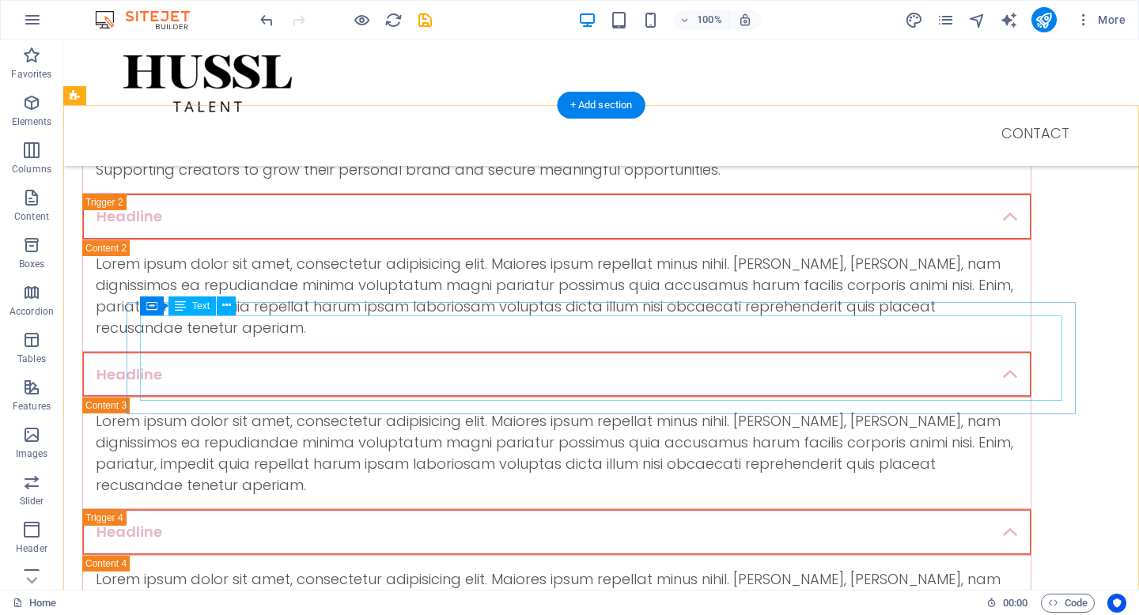
scroll to position [560, 0]
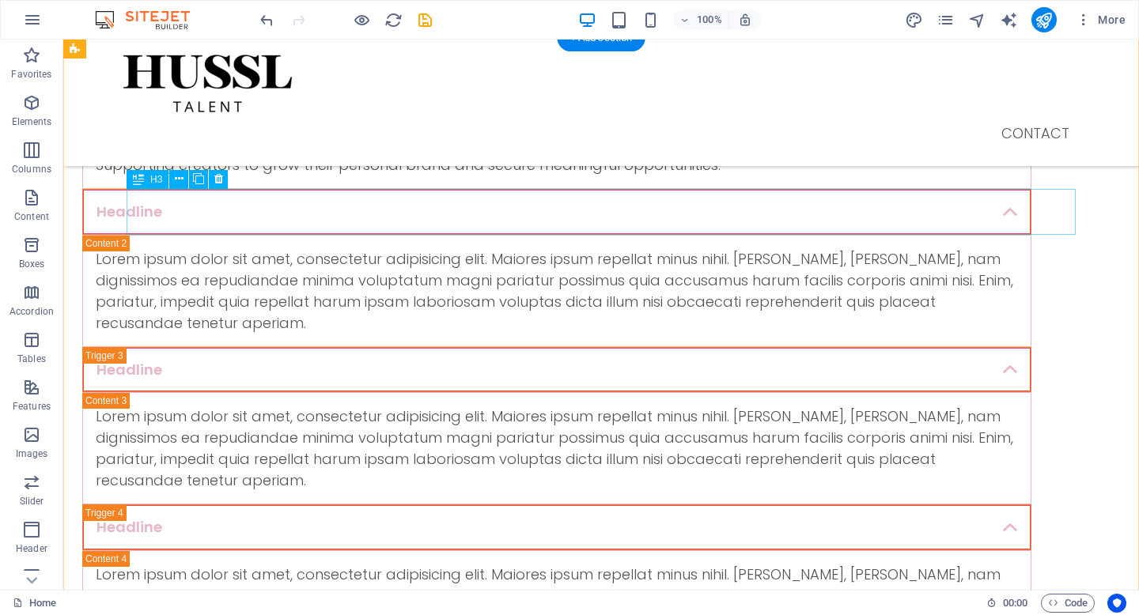
click at [221, 217] on div "Headline" at bounding box center [556, 212] width 949 height 46
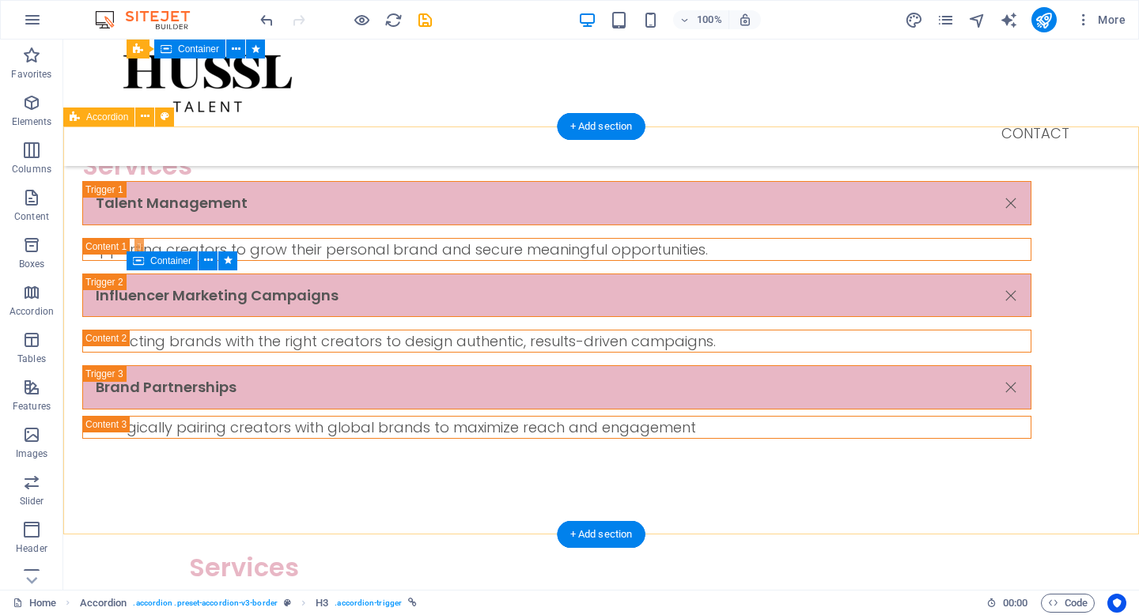
scroll to position [1192, 0]
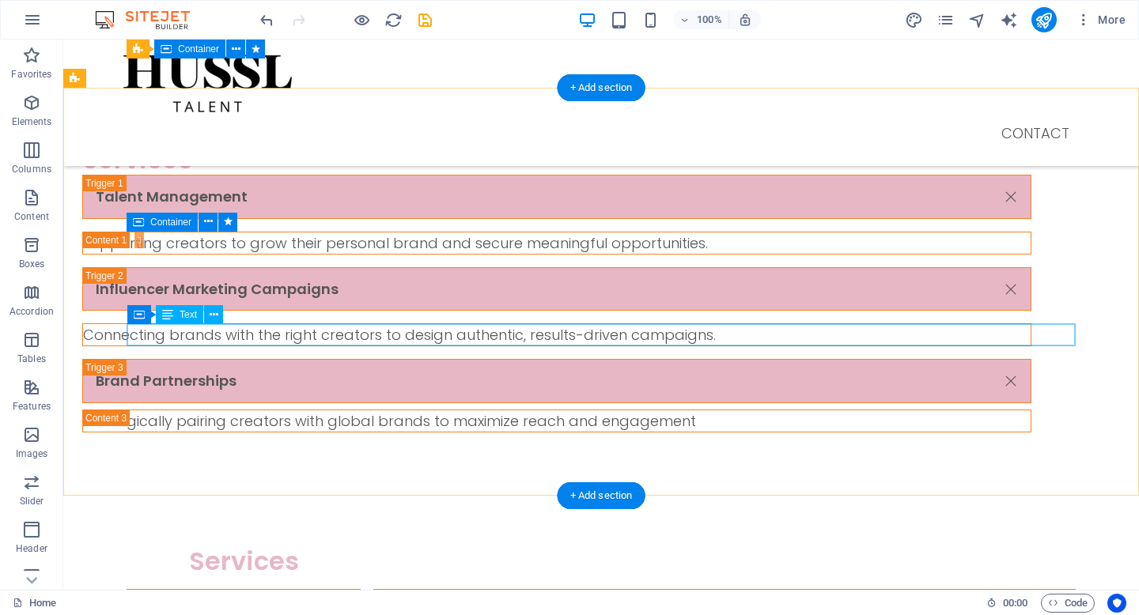
click at [791, 339] on div "Connecting brands with the right creators to design authentic, results-driven c…" at bounding box center [557, 334] width 948 height 21
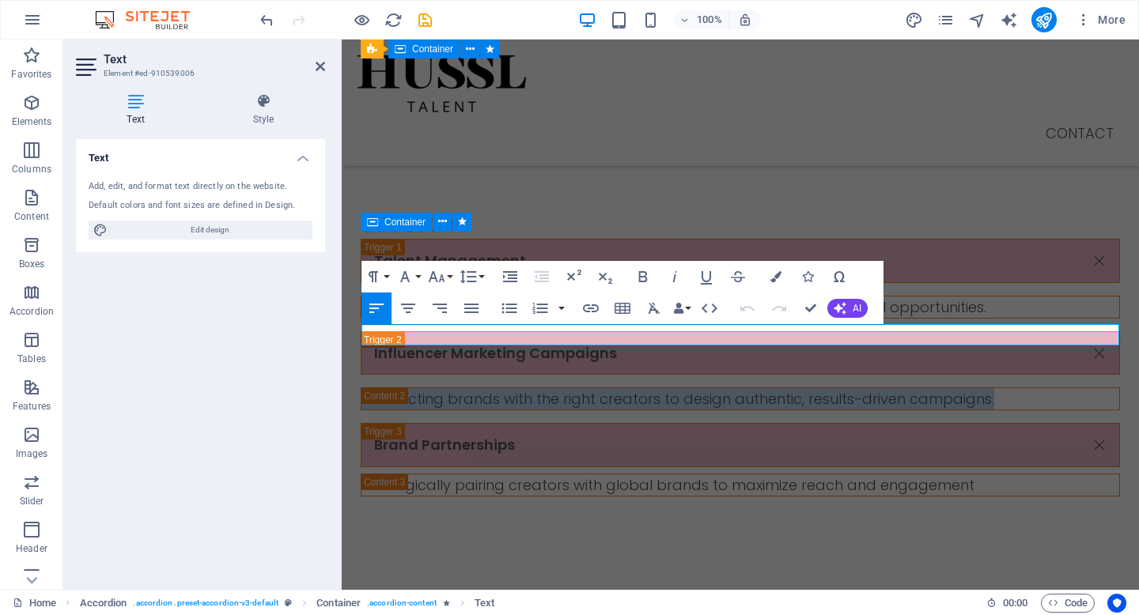
drag, startPoint x: 1001, startPoint y: 338, endPoint x: 334, endPoint y: 343, distance: 667.6
copy p "Connecting brands with the right creators to design authentic, results-driven c…"
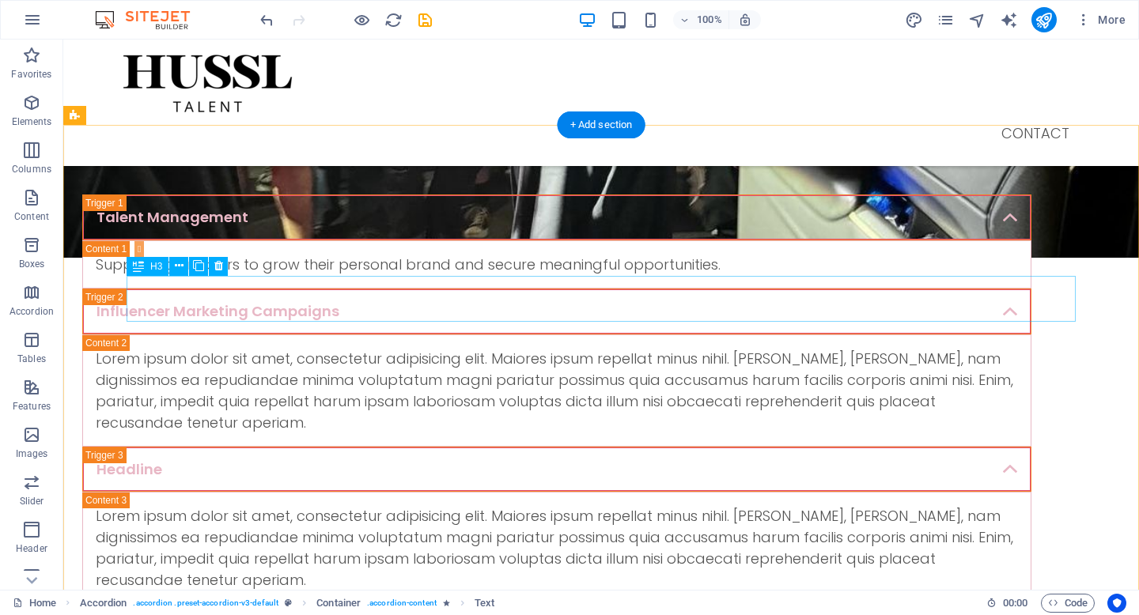
scroll to position [460, 0]
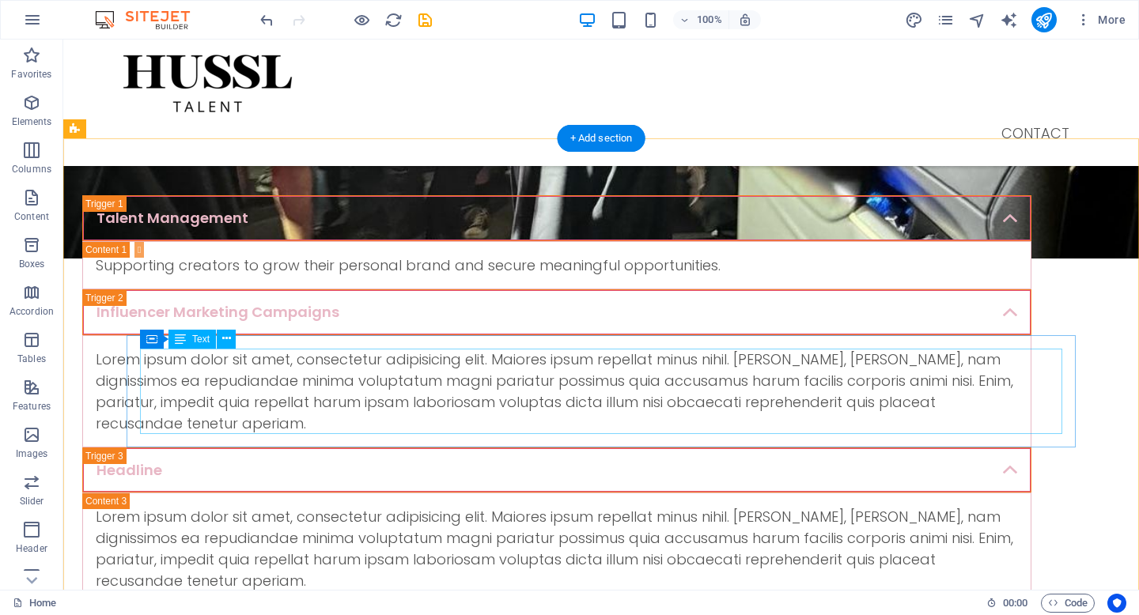
click at [326, 418] on div "Lorem ipsum dolor sit amet, consectetur adipisicing elit. Maiores ipsum repella…" at bounding box center [557, 391] width 922 height 85
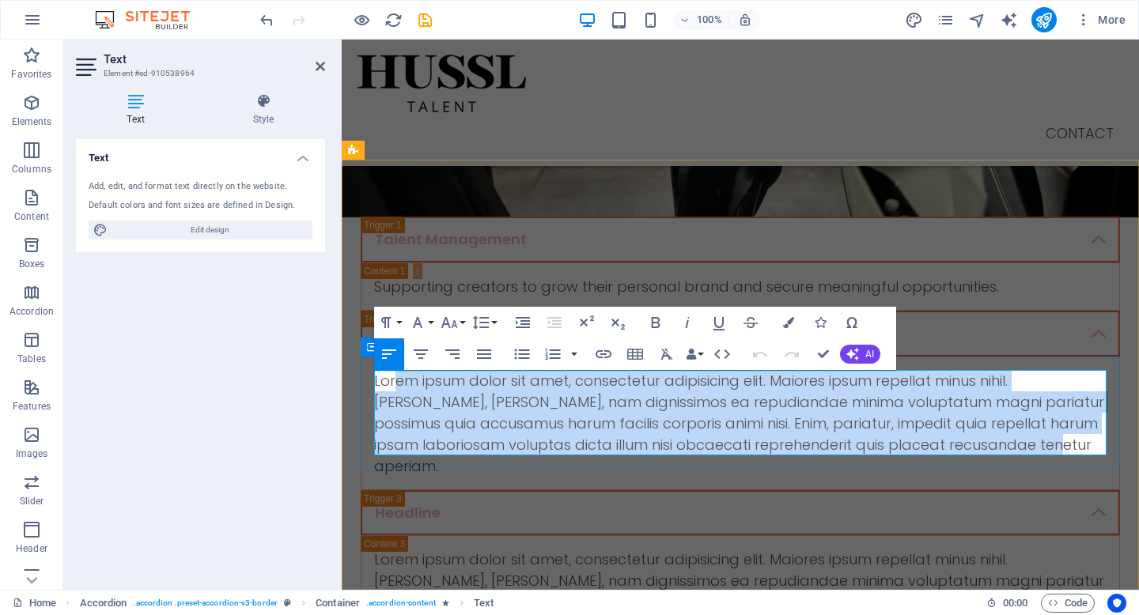
drag, startPoint x: 1100, startPoint y: 447, endPoint x: 393, endPoint y: 383, distance: 710.0
click at [393, 383] on p "Lorem ipsum dolor sit amet, consectetur adipisicing elit. Maiores ipsum repella…" at bounding box center [740, 423] width 732 height 107
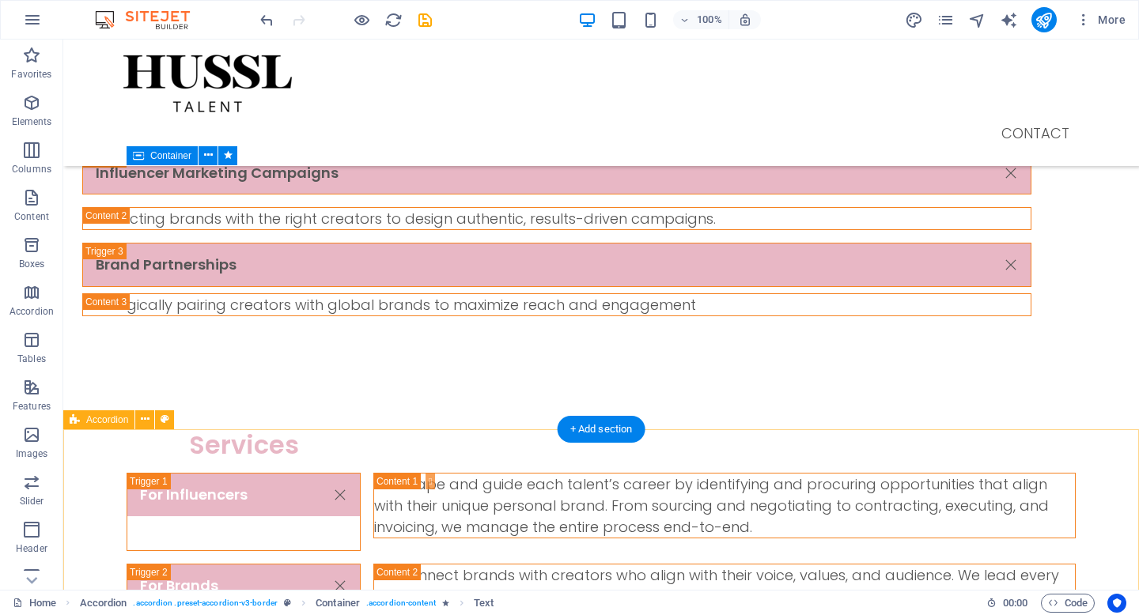
scroll to position [1129, 0]
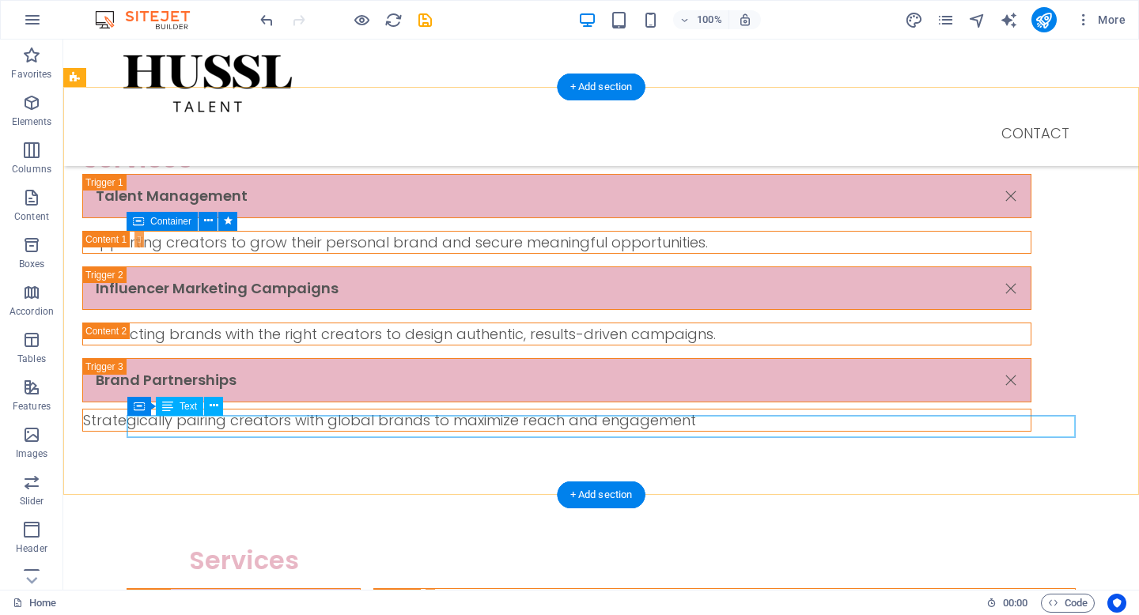
click at [727, 431] on div "Strategically pairing creators with global brands to maximize reach and engagem…" at bounding box center [557, 420] width 948 height 21
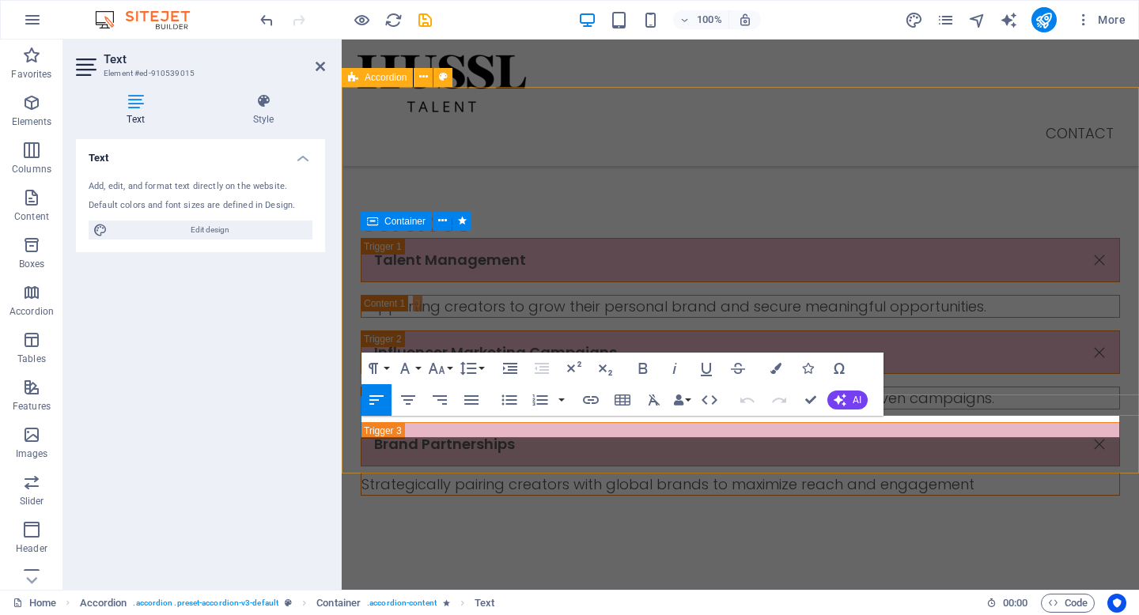
scroll to position [1150, 0]
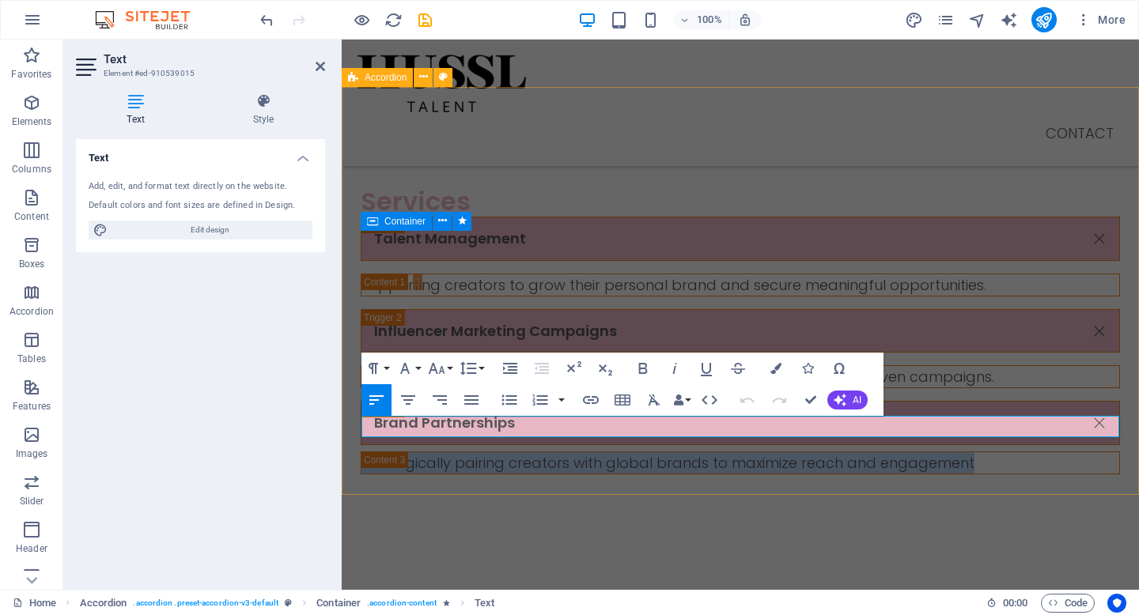
drag, startPoint x: 1019, startPoint y: 429, endPoint x: 340, endPoint y: 432, distance: 679.4
copy p "Strategically pairing creators with global brands to maximize reach and engagem…"
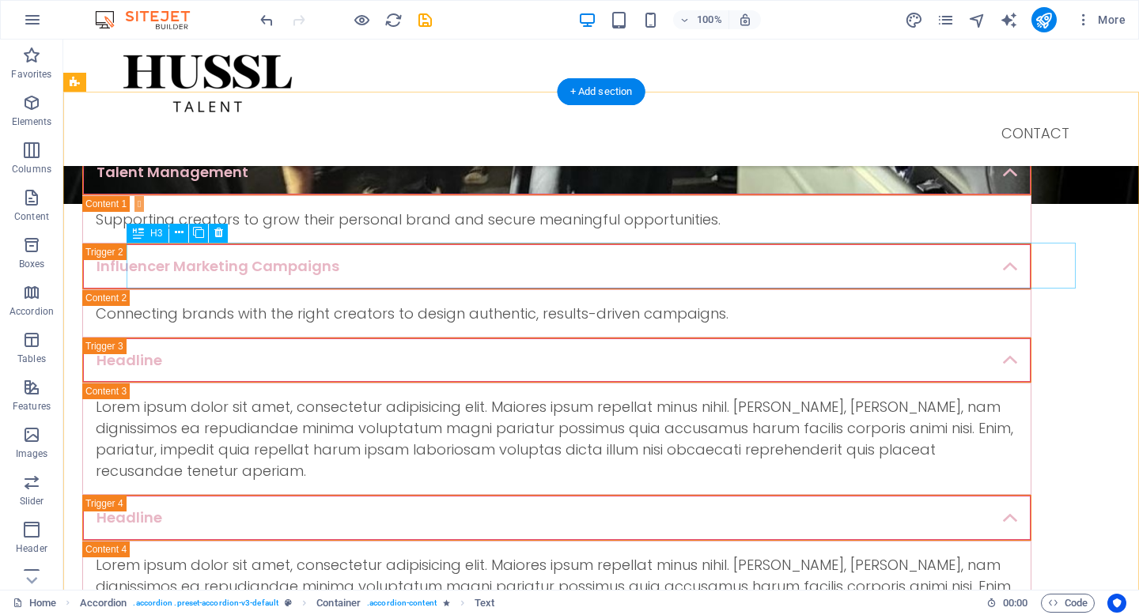
scroll to position [506, 0]
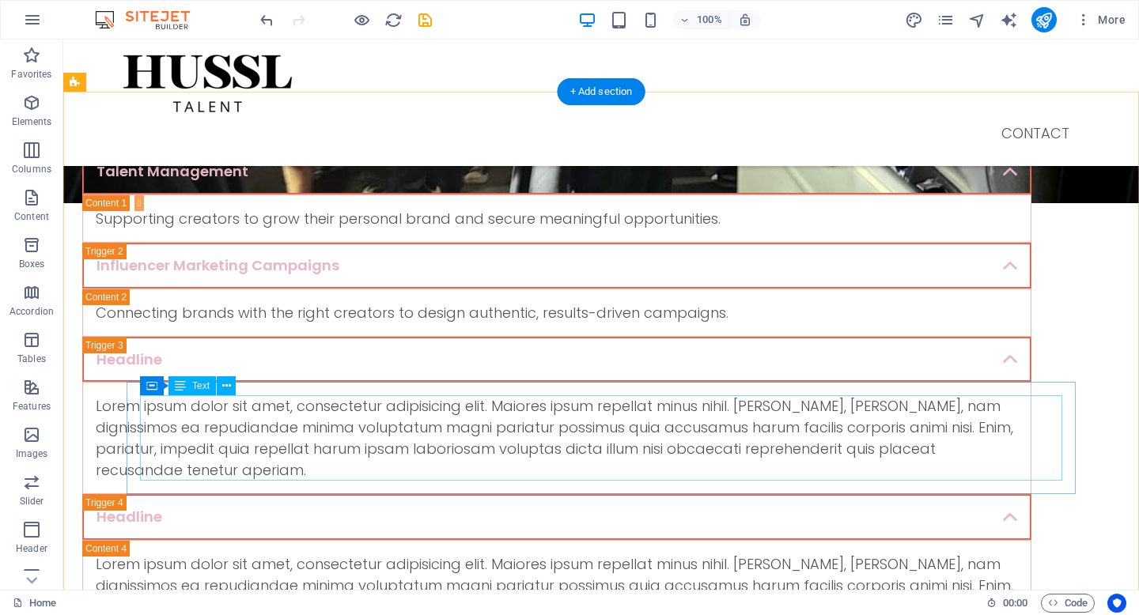
click at [398, 441] on div "Lorem ipsum dolor sit amet, consectetur adipisicing elit. Maiores ipsum repella…" at bounding box center [557, 437] width 922 height 85
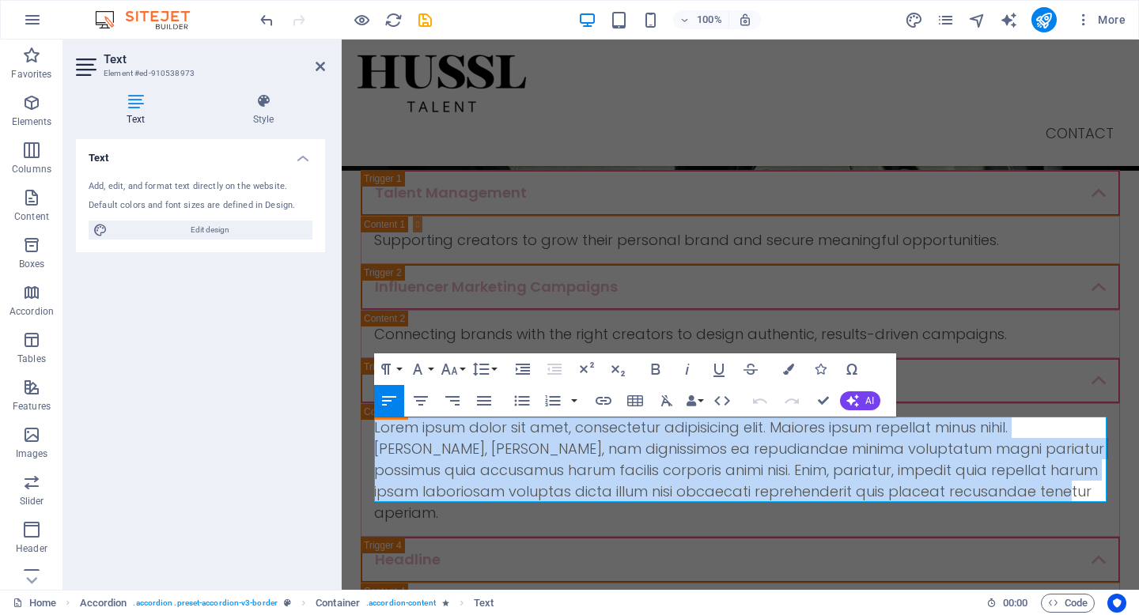
drag, startPoint x: 1103, startPoint y: 490, endPoint x: 245, endPoint y: 433, distance: 860.0
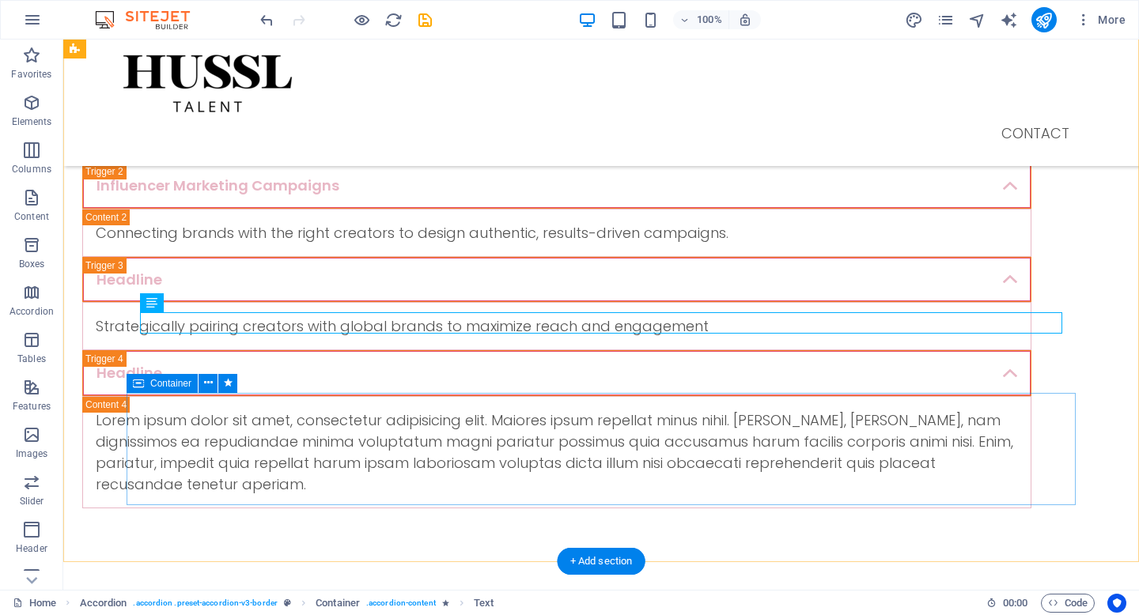
scroll to position [601, 0]
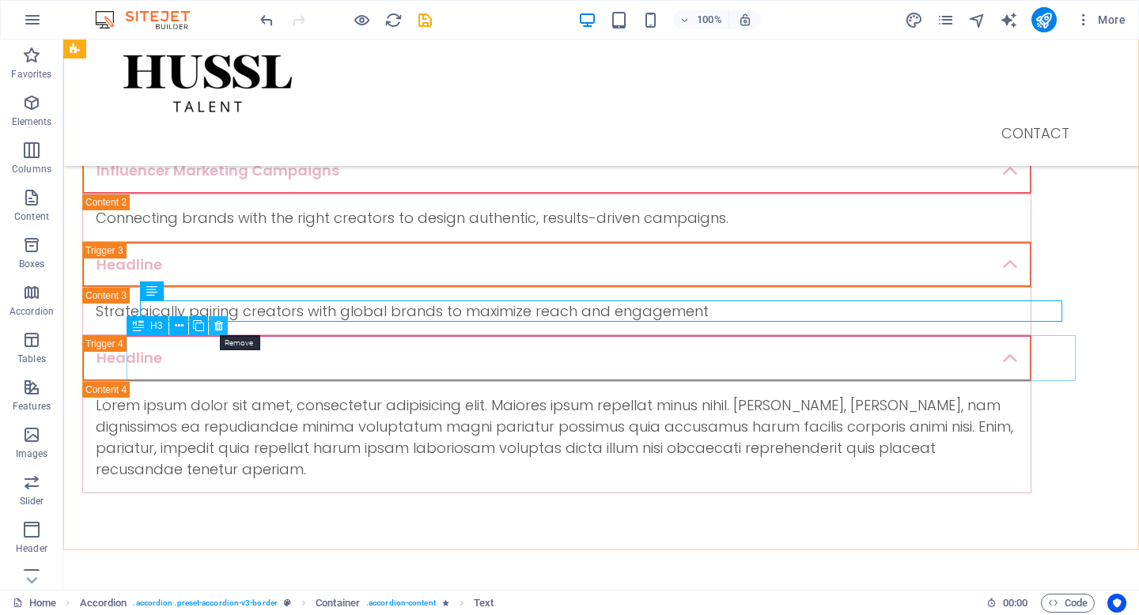
click at [218, 333] on icon at bounding box center [218, 326] width 9 height 17
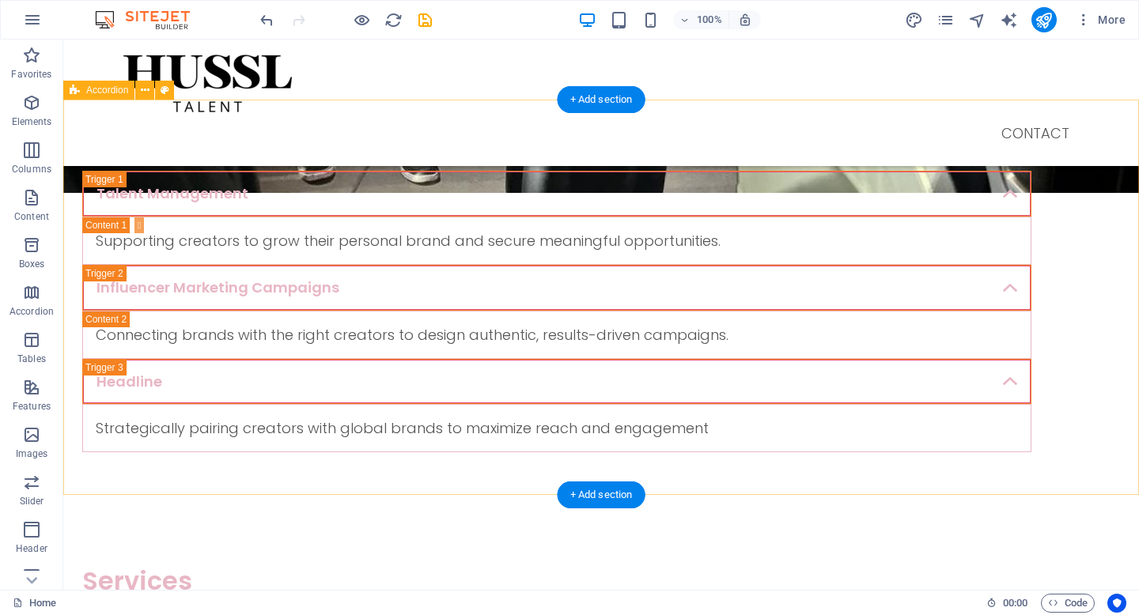
scroll to position [479, 0]
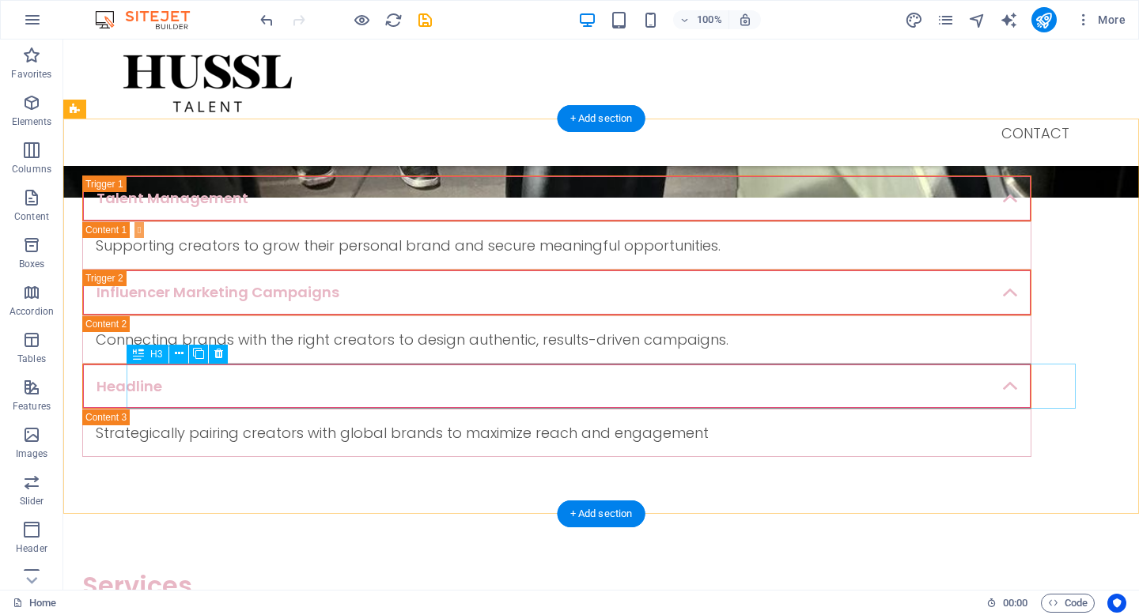
click at [202, 377] on div "Headline" at bounding box center [556, 387] width 949 height 46
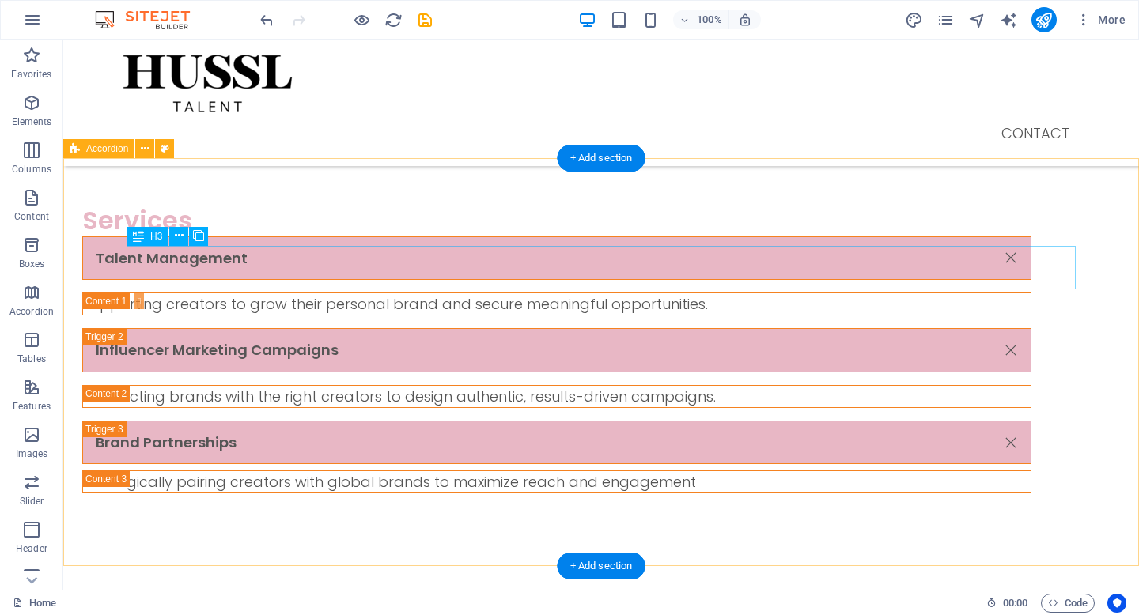
scroll to position [835, 0]
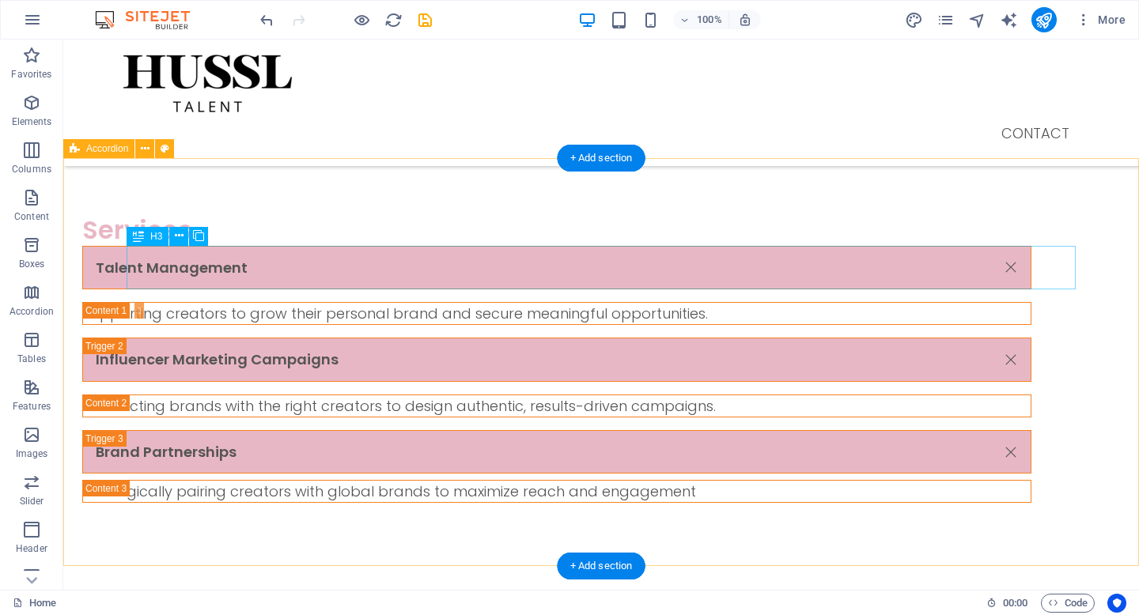
click at [301, 256] on div "Talent Management" at bounding box center [556, 268] width 949 height 44
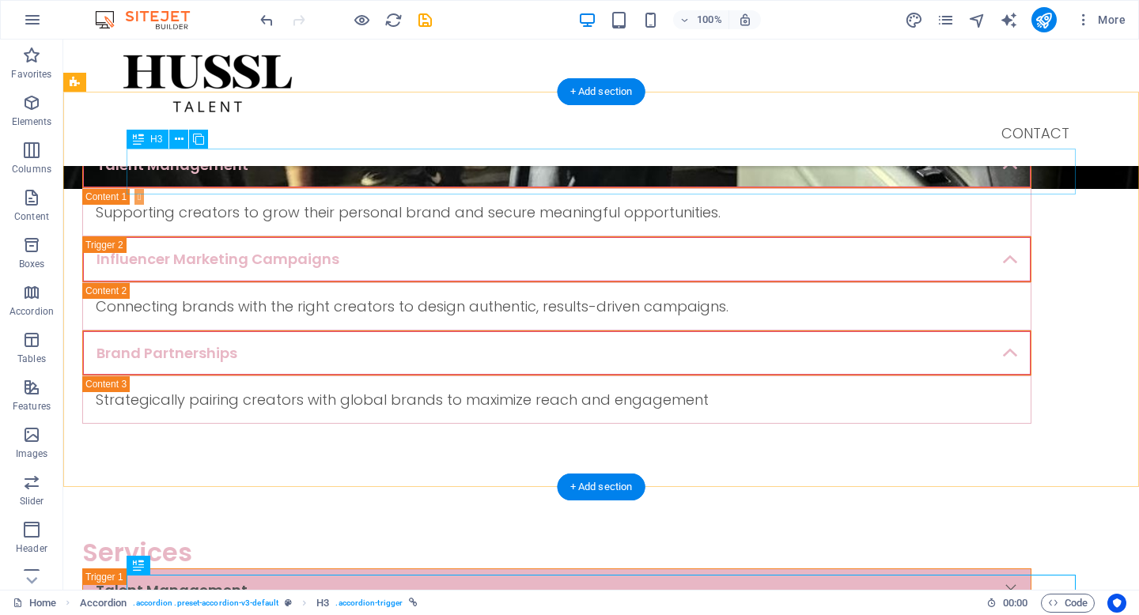
scroll to position [465, 0]
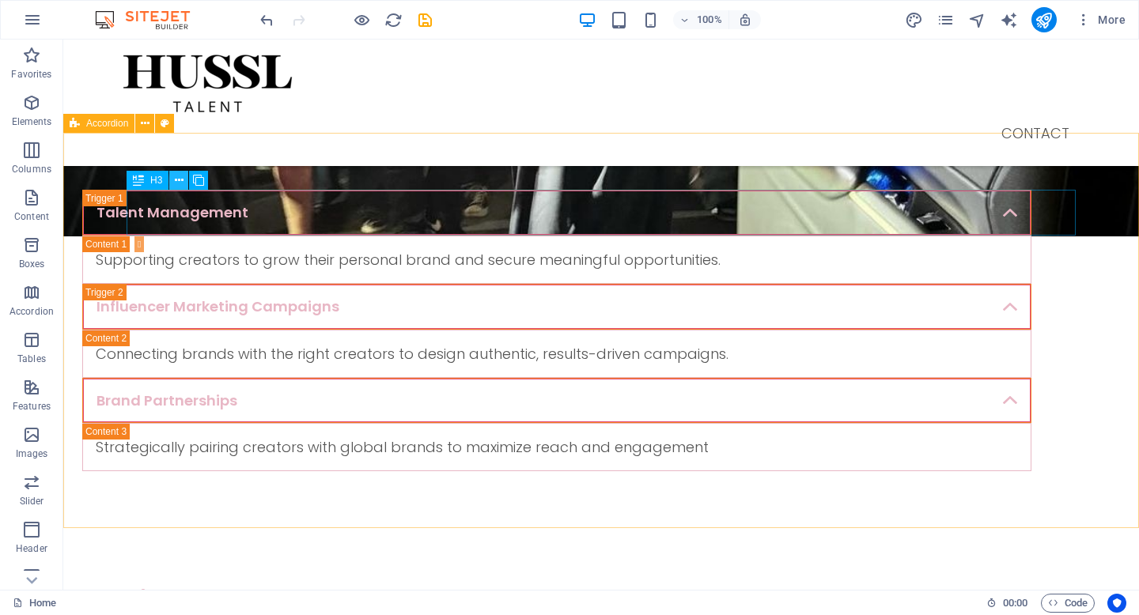
click at [180, 181] on icon at bounding box center [179, 180] width 9 height 17
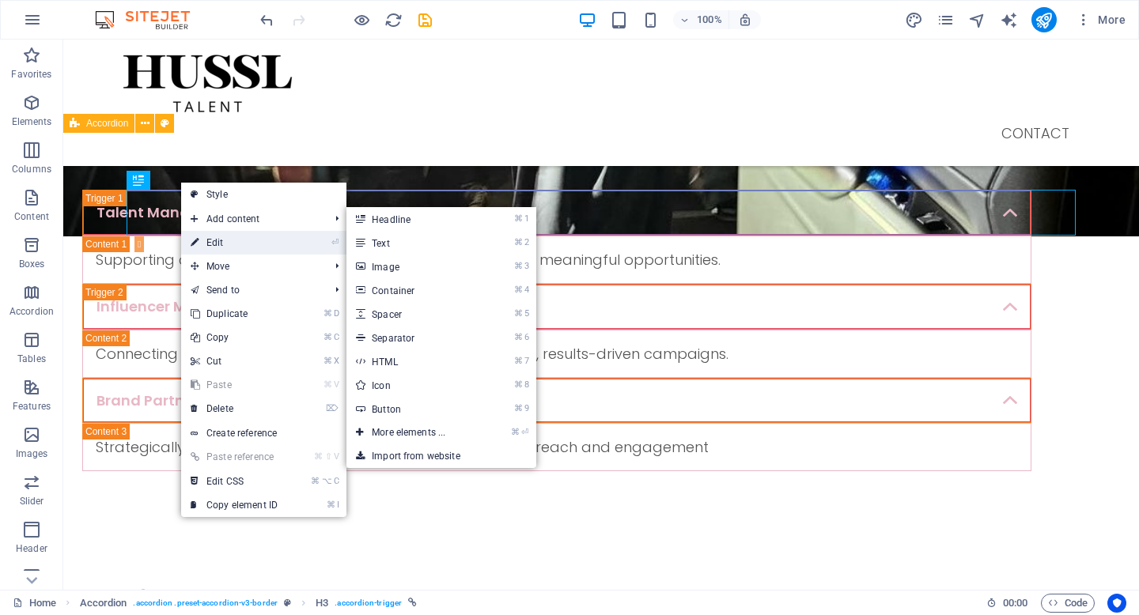
click at [240, 240] on link "⏎ Edit" at bounding box center [234, 243] width 106 height 24
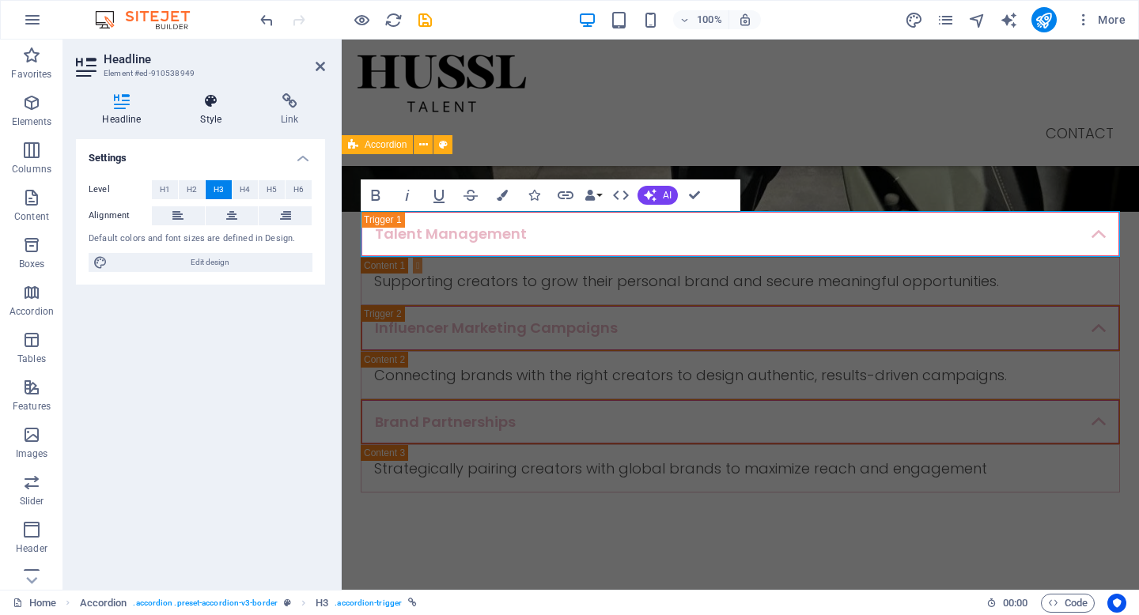
click at [213, 106] on icon at bounding box center [211, 101] width 74 height 16
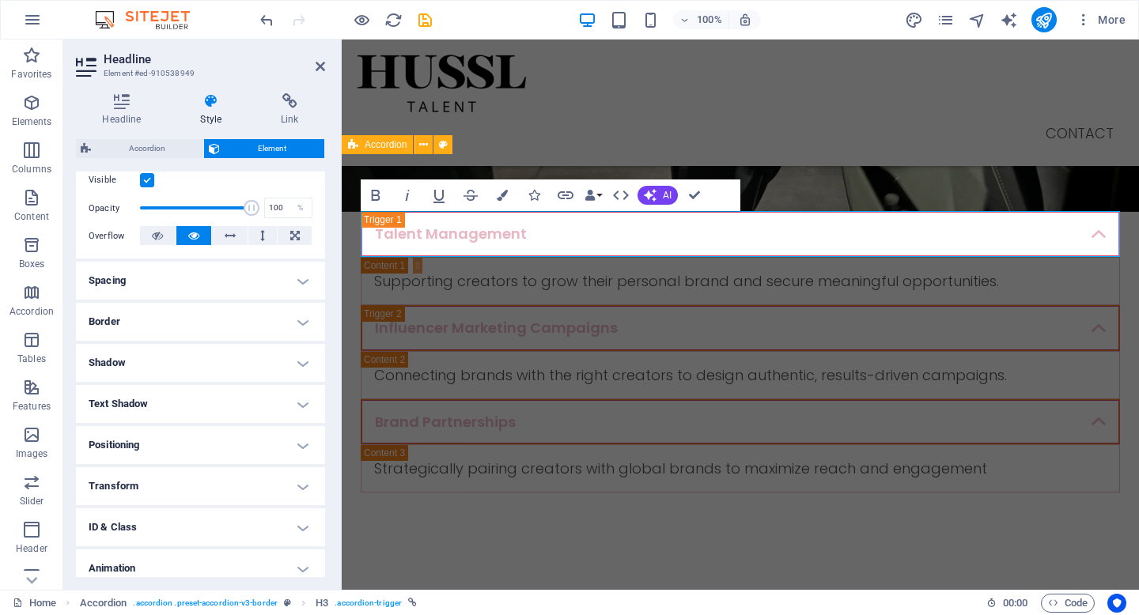
scroll to position [210, 0]
click at [206, 323] on h4 "Border" at bounding box center [200, 324] width 249 height 38
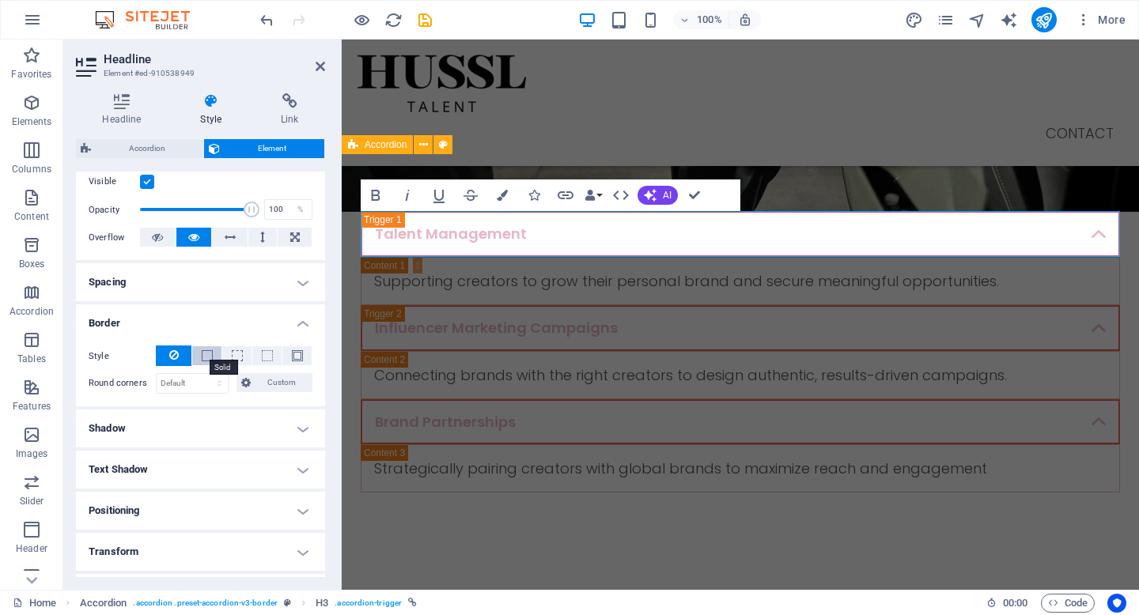
click at [202, 357] on span at bounding box center [207, 355] width 11 height 11
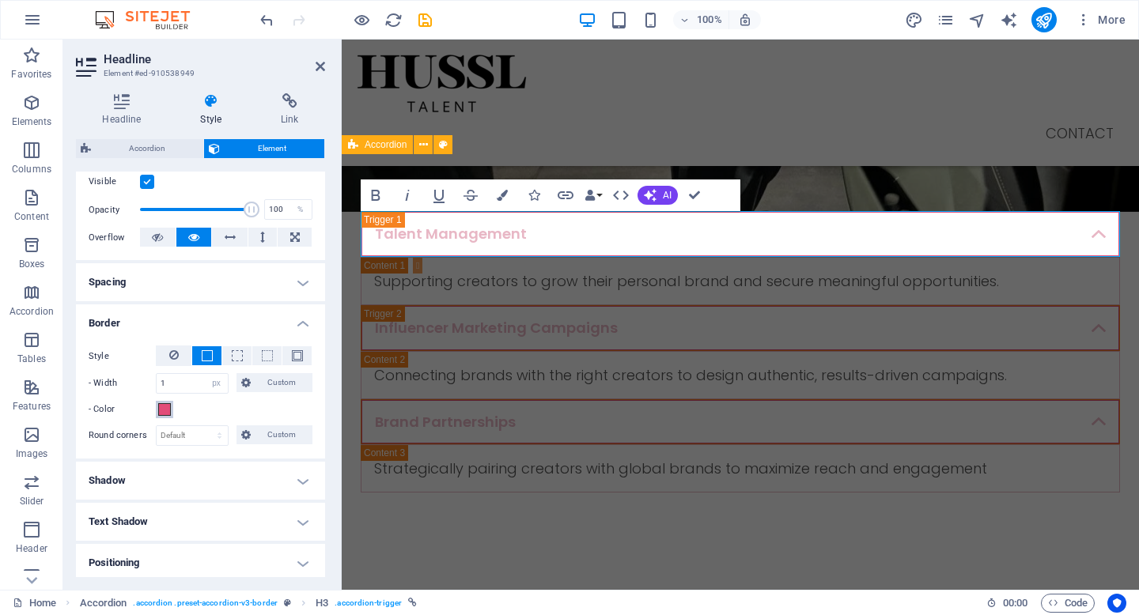
click at [164, 410] on span at bounding box center [164, 409] width 13 height 13
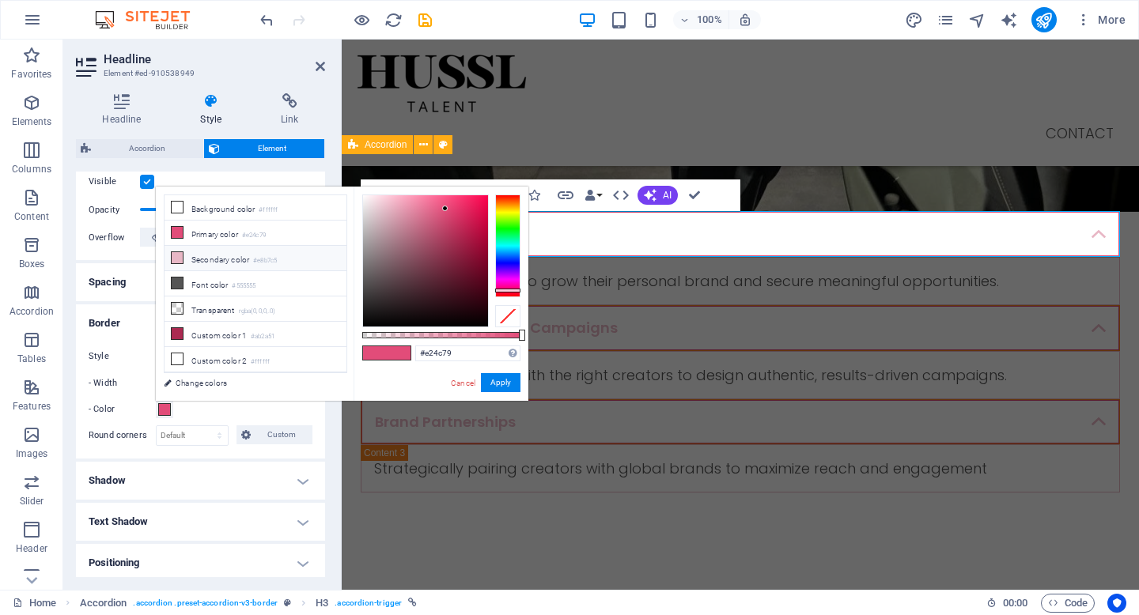
click at [226, 258] on li "Secondary color #e8b7c5" at bounding box center [256, 258] width 182 height 25
type input "#e8b7c5"
click at [504, 384] on button "Apply" at bounding box center [501, 382] width 40 height 19
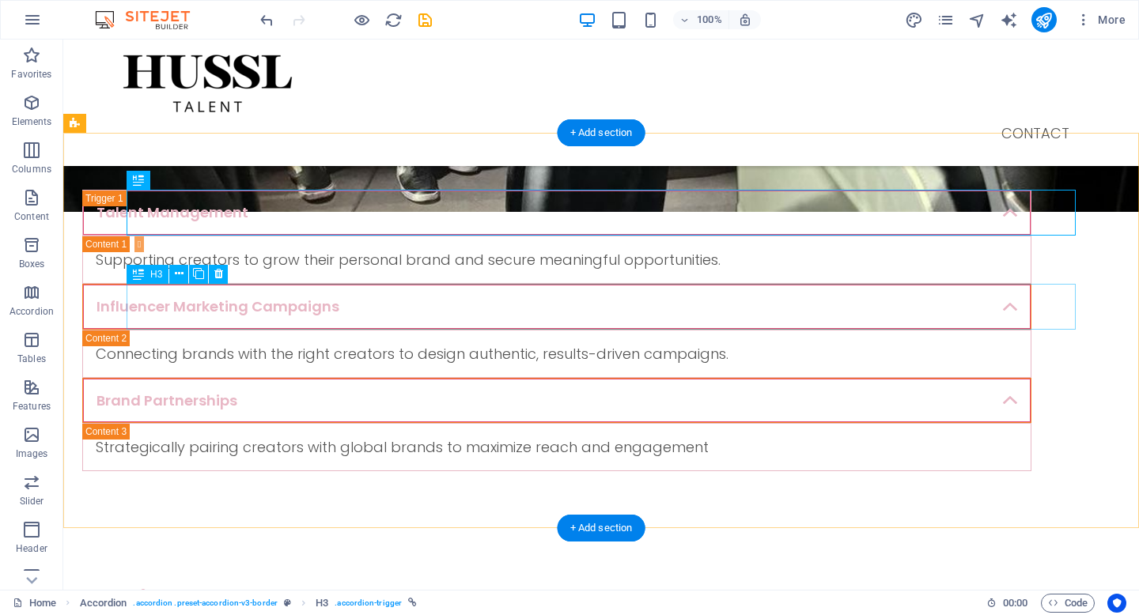
click at [569, 309] on div "Influencer Marketing Campaigns" at bounding box center [556, 307] width 949 height 46
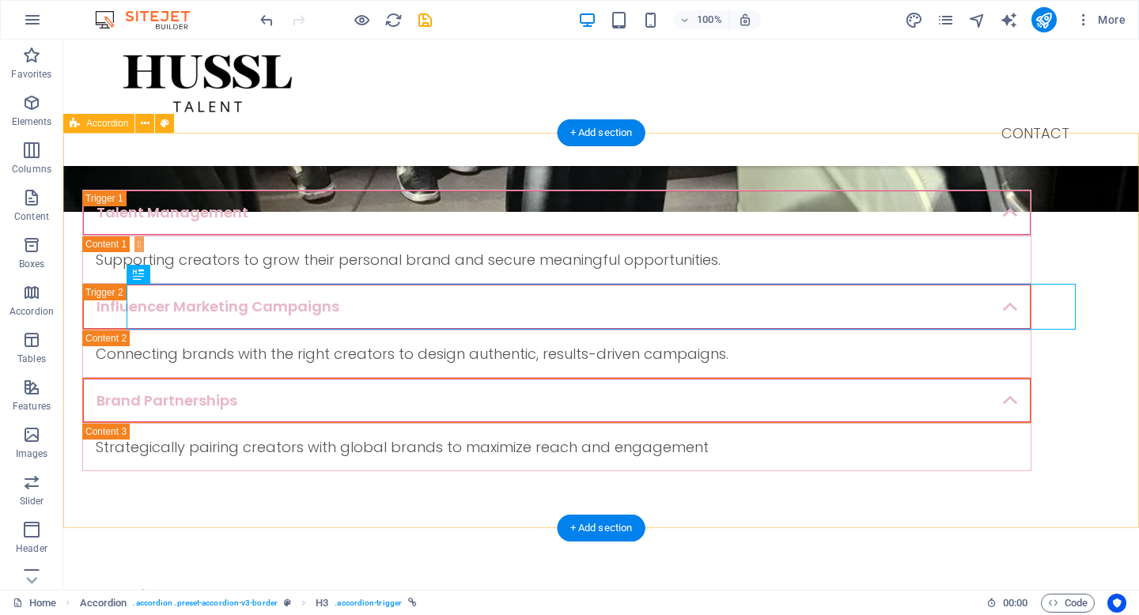
click at [102, 501] on div "Talent Management Supporting creators to grow their personal brand and secure m…" at bounding box center [601, 330] width 1076 height 395
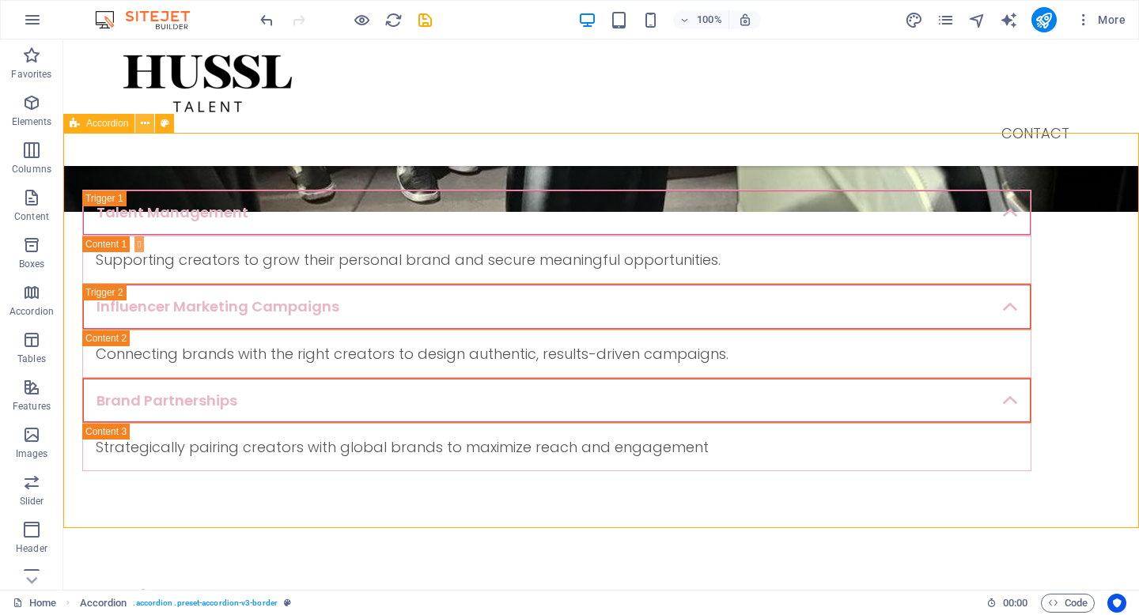
click at [143, 123] on icon at bounding box center [145, 123] width 9 height 17
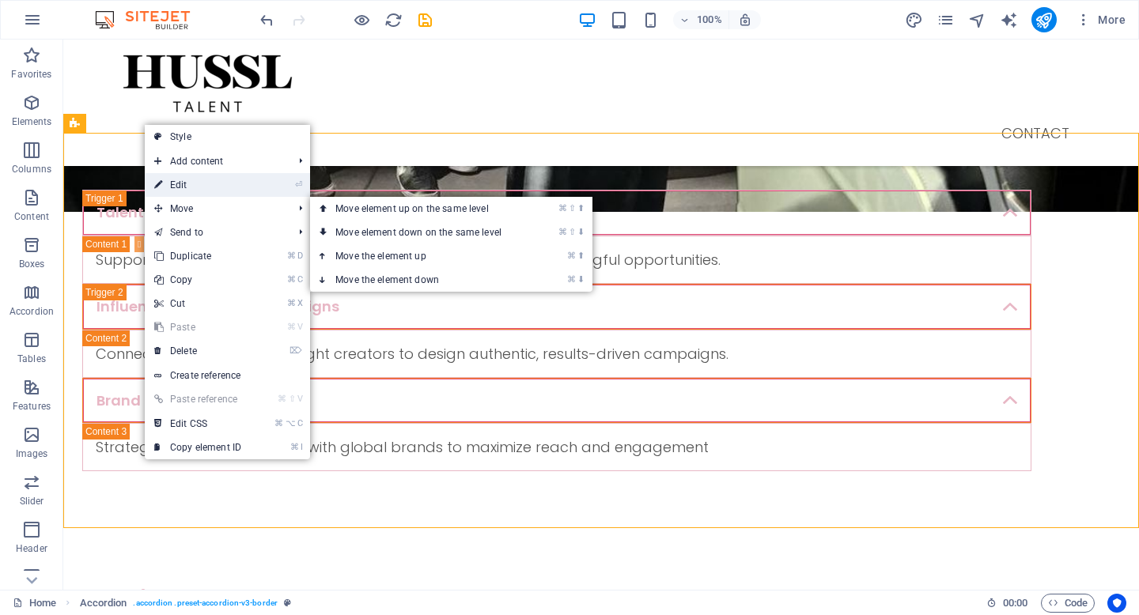
click at [202, 182] on link "⏎ Edit" at bounding box center [198, 185] width 106 height 24
select select "rem"
select select "px"
select select "rem"
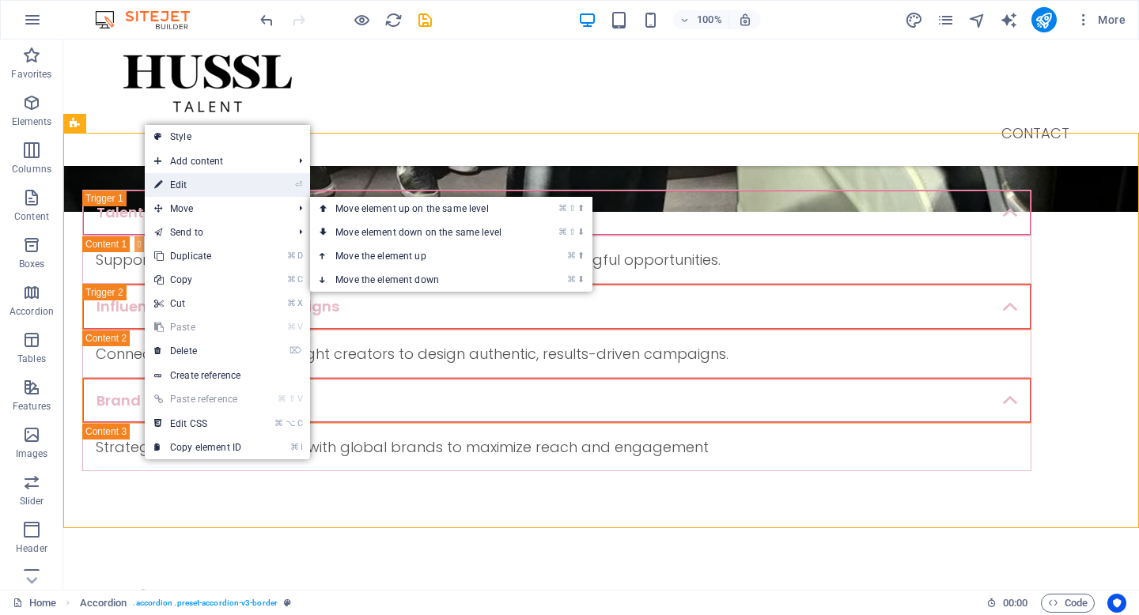
select select "px"
select select "preset-accordion-v3-border"
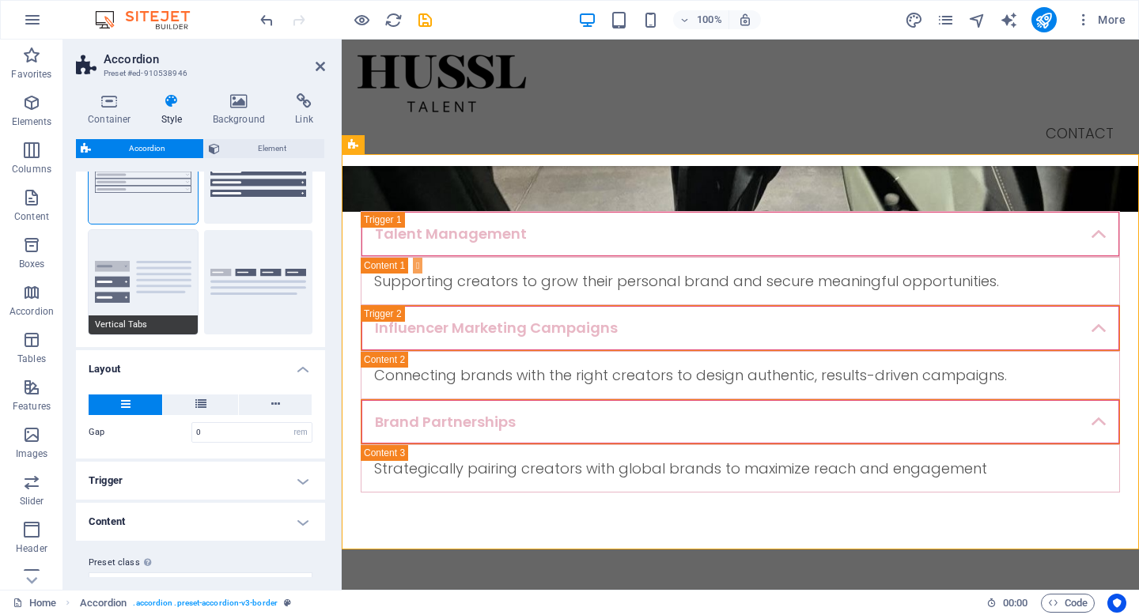
scroll to position [119, 0]
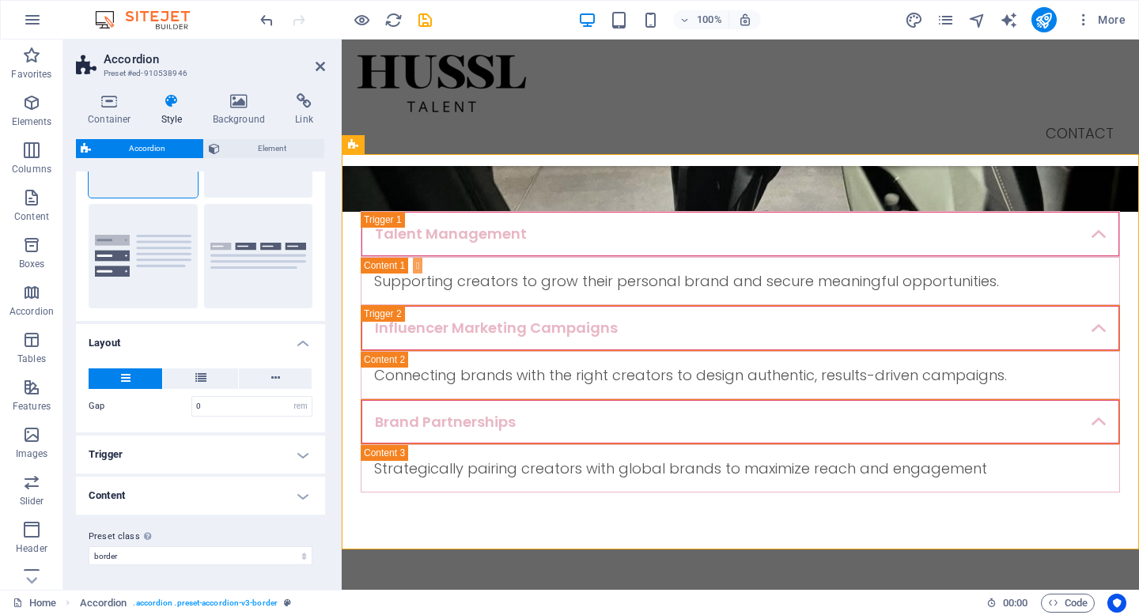
click at [188, 468] on h4 "Trigger" at bounding box center [200, 455] width 249 height 38
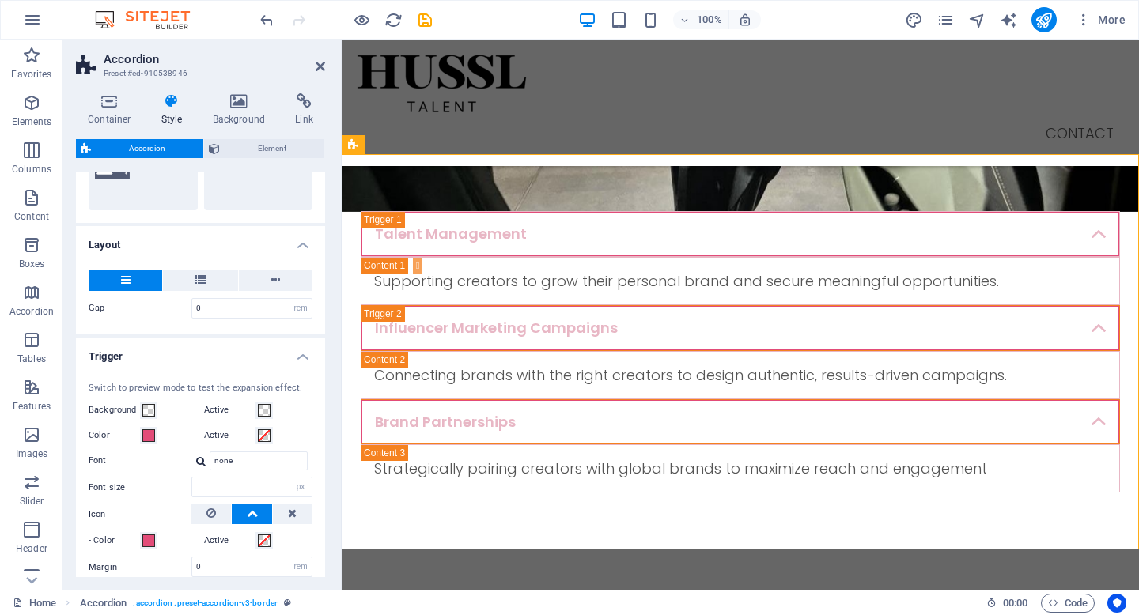
scroll to position [243, 0]
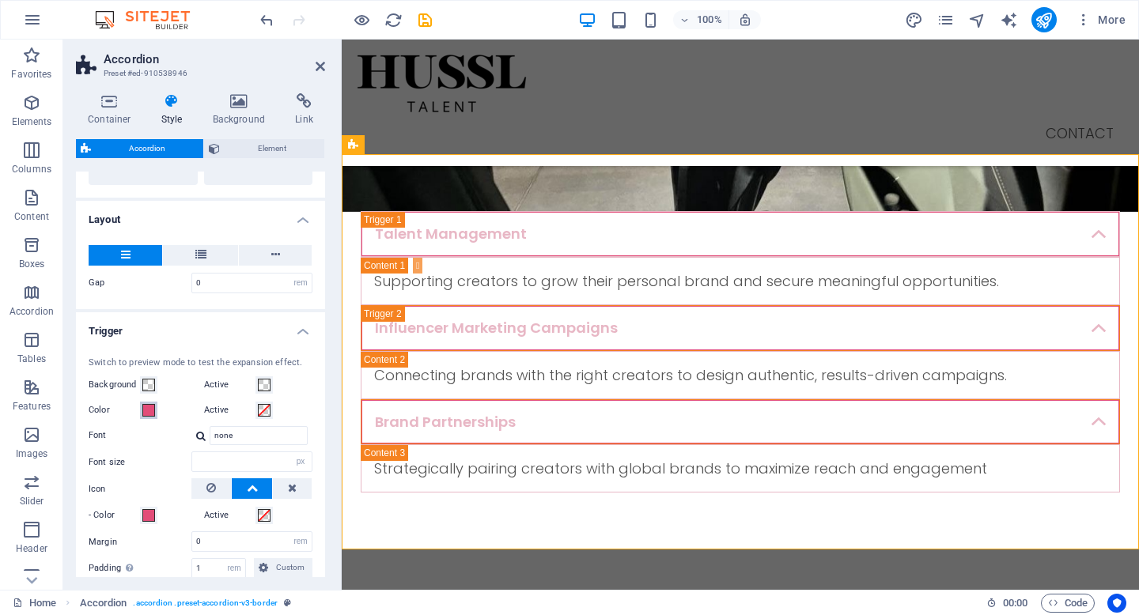
click at [153, 410] on span at bounding box center [148, 410] width 13 height 13
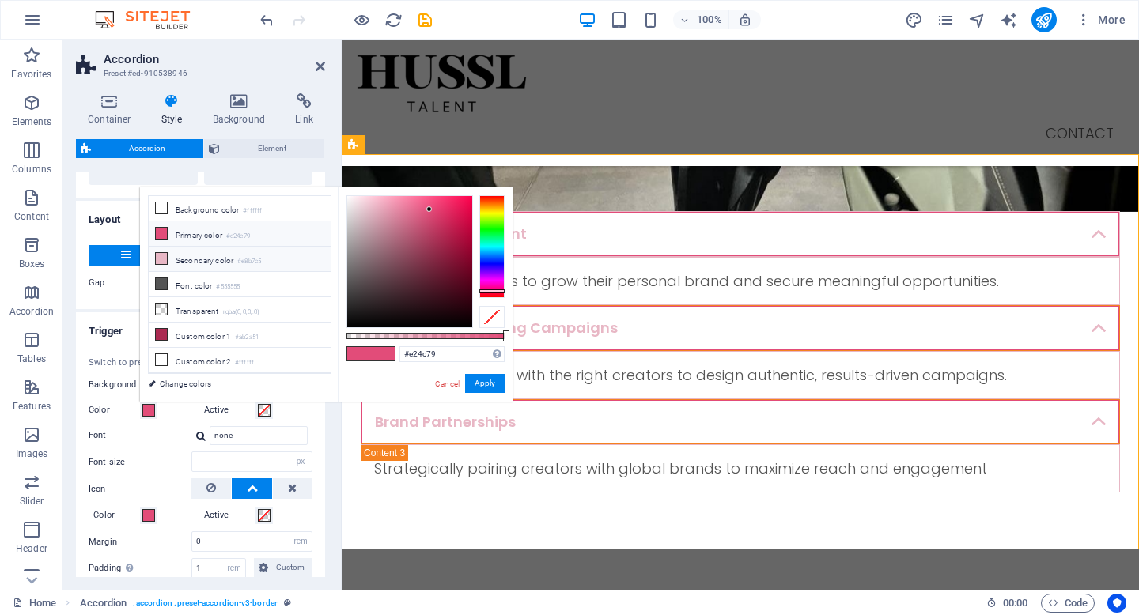
click at [283, 259] on li "Secondary color #e8b7c5" at bounding box center [240, 259] width 182 height 25
type input "#e8b7c5"
click at [491, 390] on button "Apply" at bounding box center [485, 383] width 40 height 19
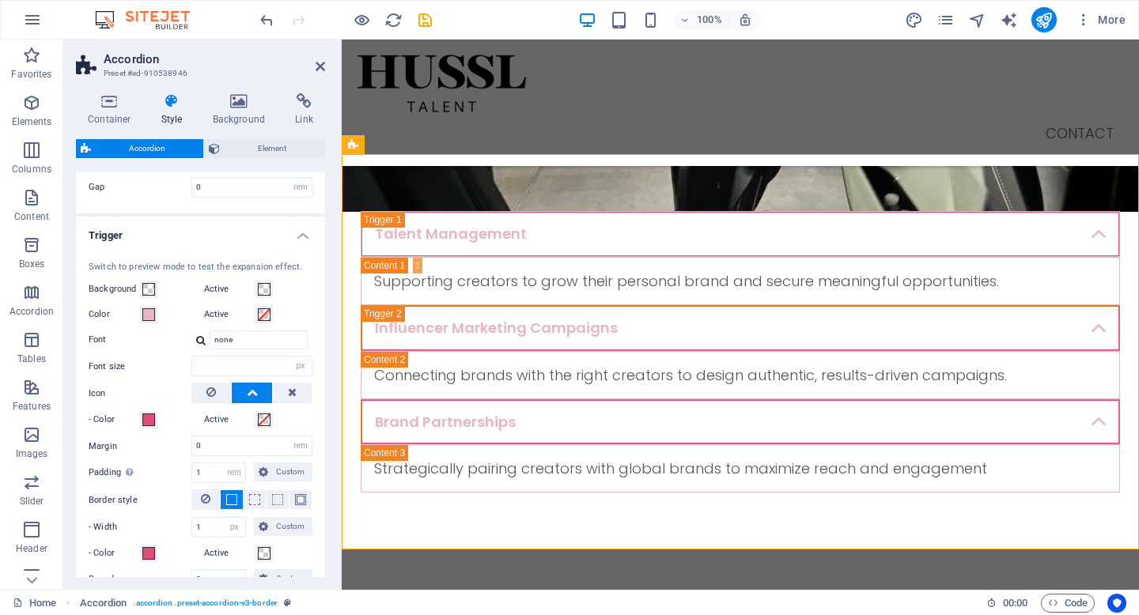
scroll to position [341, 0]
click at [152, 422] on span at bounding box center [148, 417] width 13 height 13
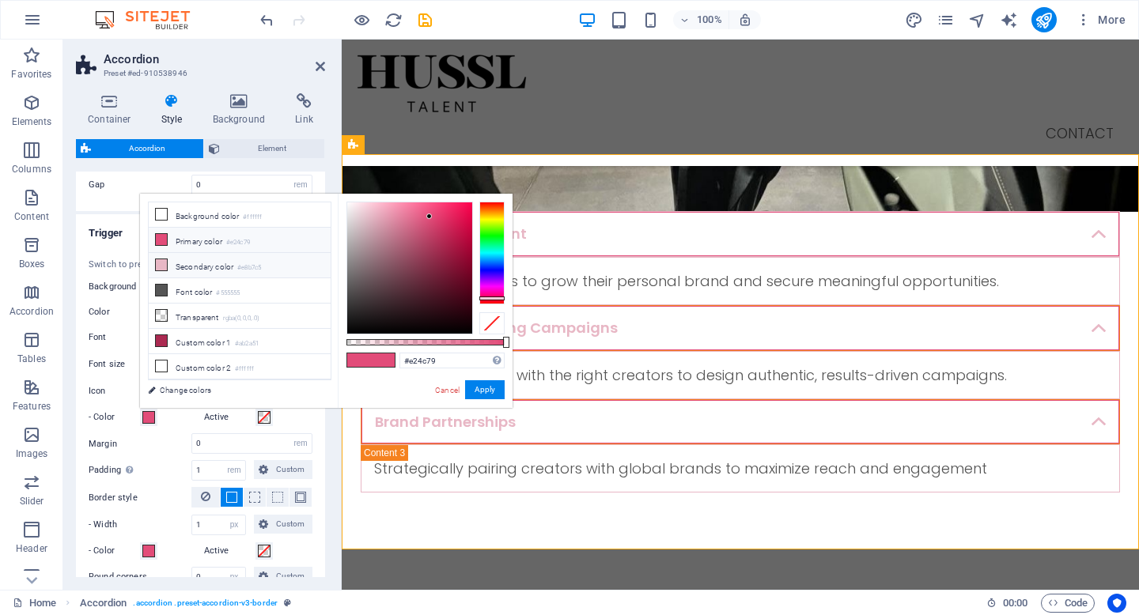
click at [270, 267] on li "Secondary color #e8b7c5" at bounding box center [240, 265] width 182 height 25
type input "#e8b7c5"
click at [486, 388] on button "Apply" at bounding box center [485, 389] width 40 height 19
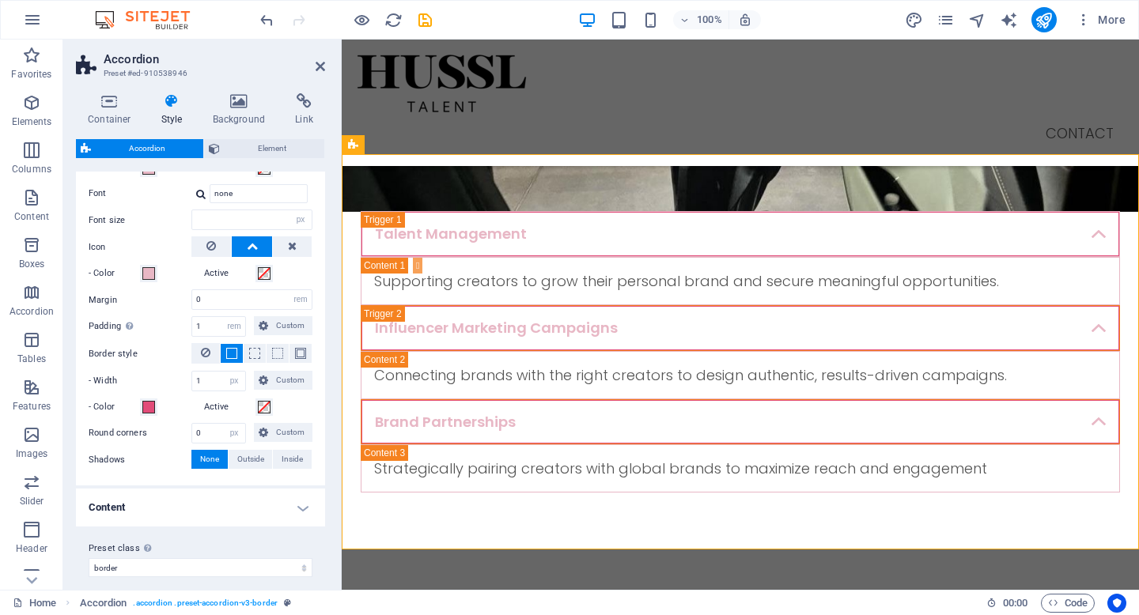
scroll to position [486, 0]
click at [153, 406] on span at bounding box center [148, 406] width 13 height 13
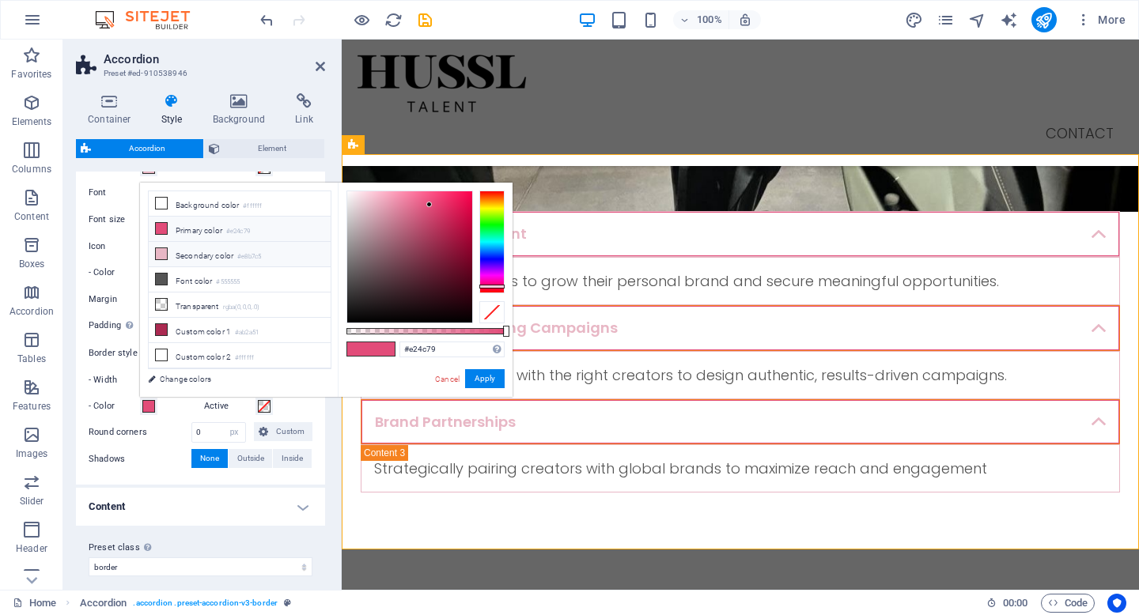
click at [276, 259] on li "Secondary color #e8b7c5" at bounding box center [240, 254] width 182 height 25
type input "#e8b7c5"
drag, startPoint x: 490, startPoint y: 381, endPoint x: 37, endPoint y: 342, distance: 454.9
click at [490, 381] on button "Apply" at bounding box center [485, 378] width 40 height 19
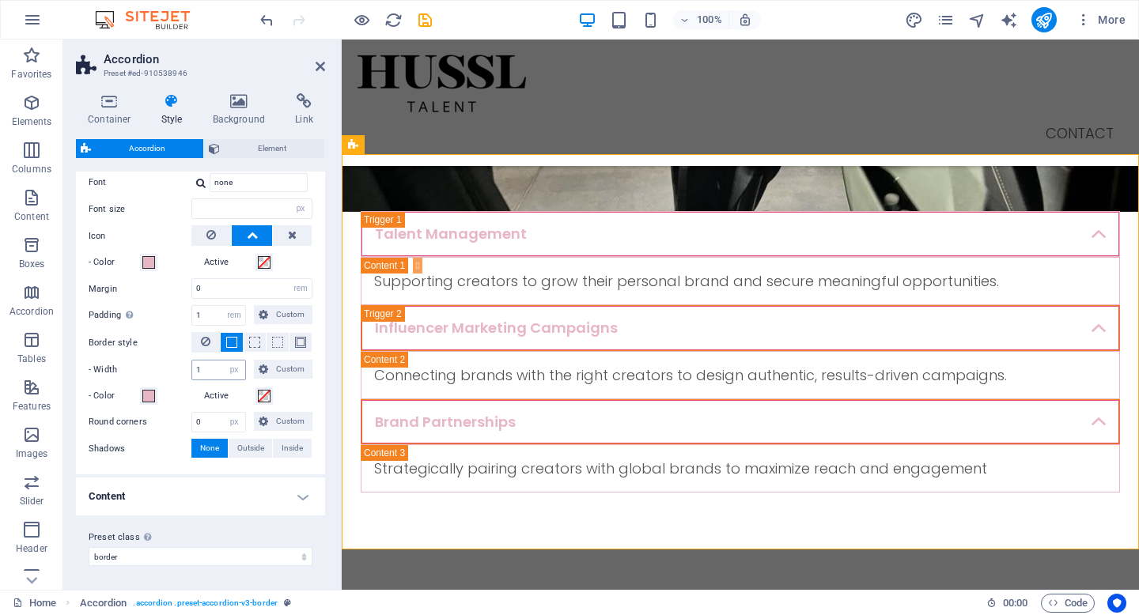
scroll to position [0, 0]
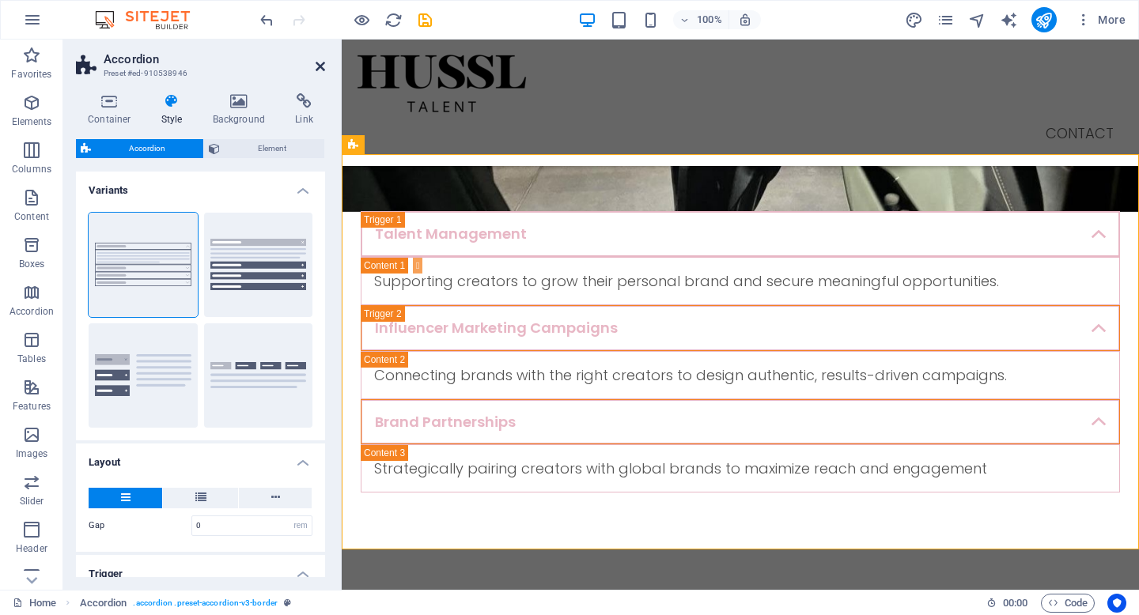
click at [319, 71] on icon at bounding box center [320, 66] width 9 height 13
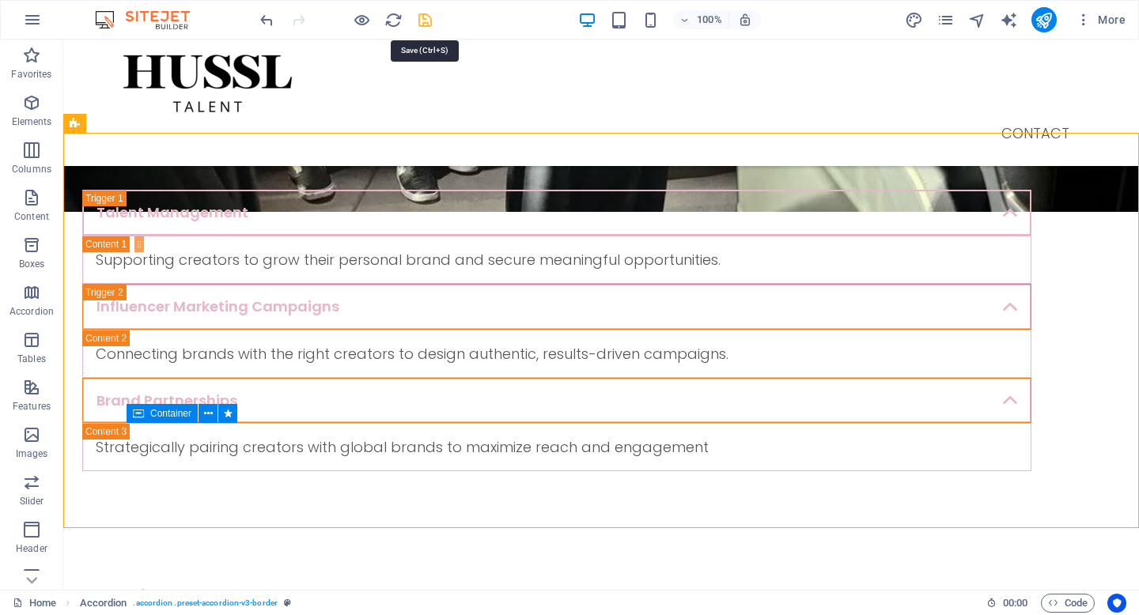
click at [428, 25] on icon "save" at bounding box center [425, 20] width 18 height 18
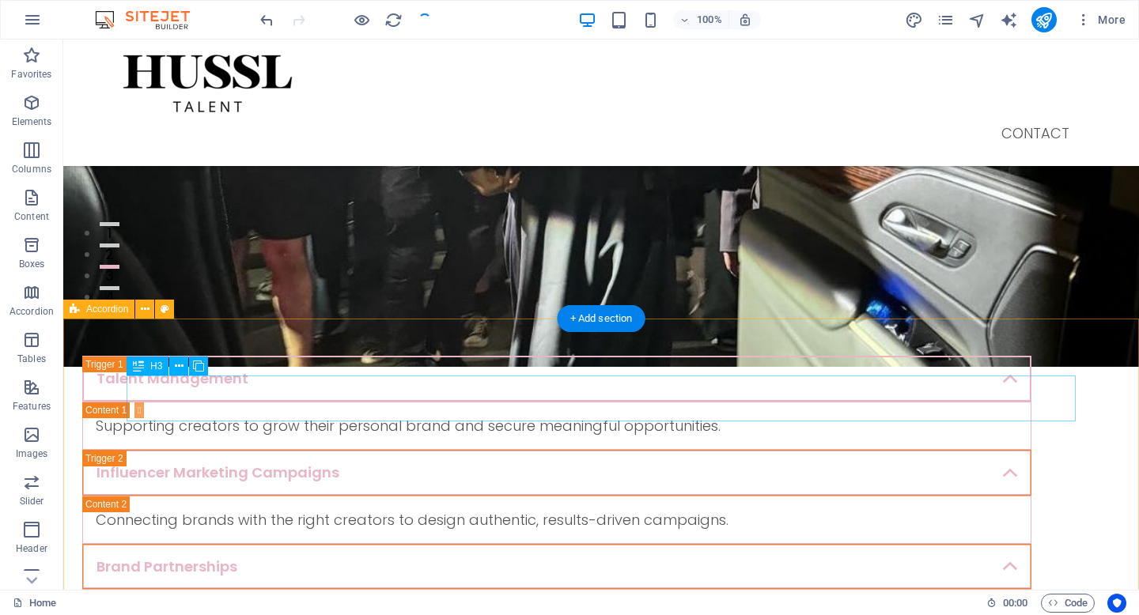
scroll to position [308, 0]
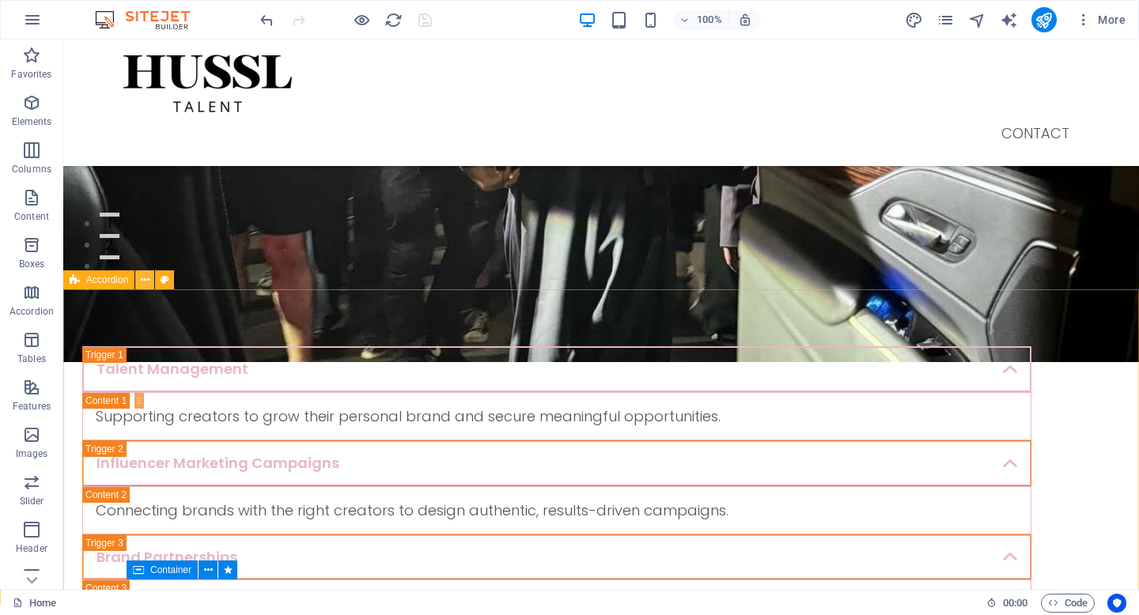
click at [146, 280] on icon at bounding box center [145, 280] width 9 height 17
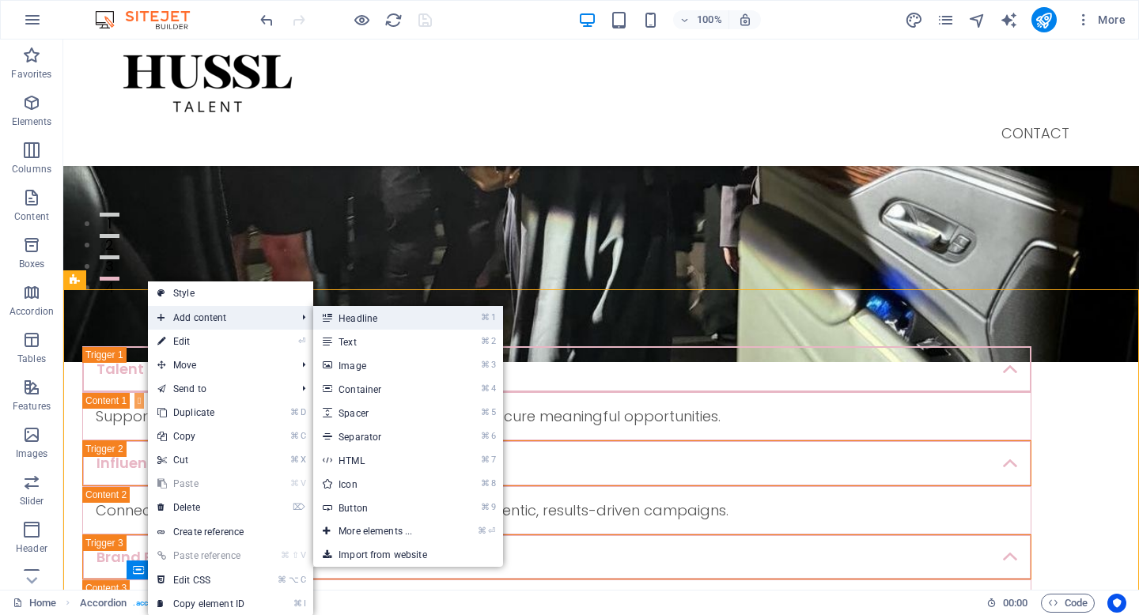
click at [392, 321] on link "⌘ 1 Headline" at bounding box center [378, 318] width 131 height 24
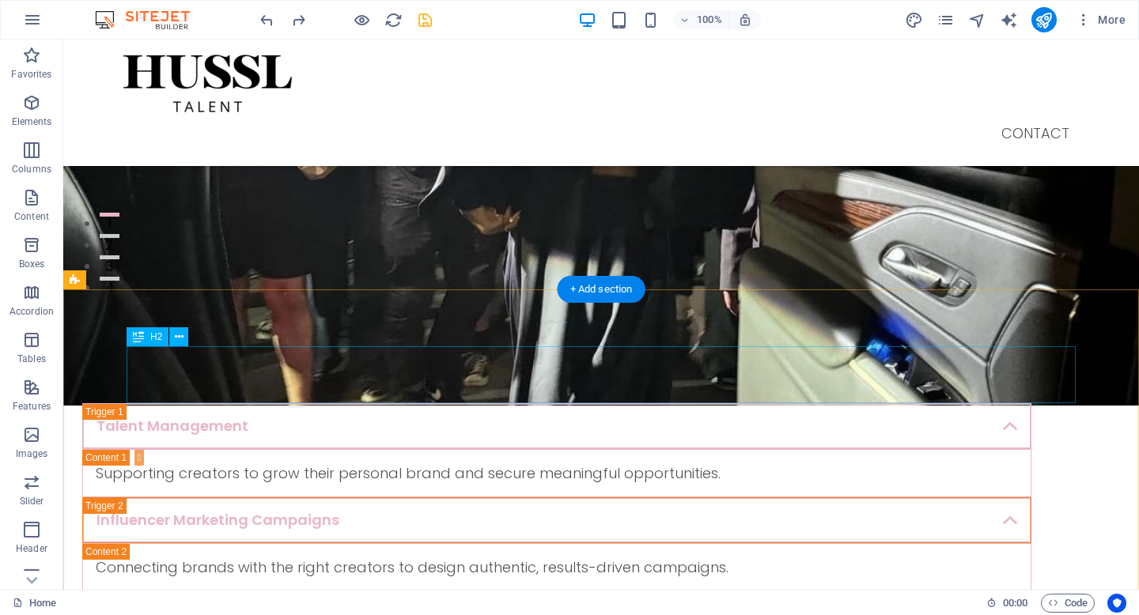
click at [572, 381] on div "New headline" at bounding box center [556, 374] width 949 height 57
click at [471, 377] on div "New headline" at bounding box center [556, 374] width 949 height 57
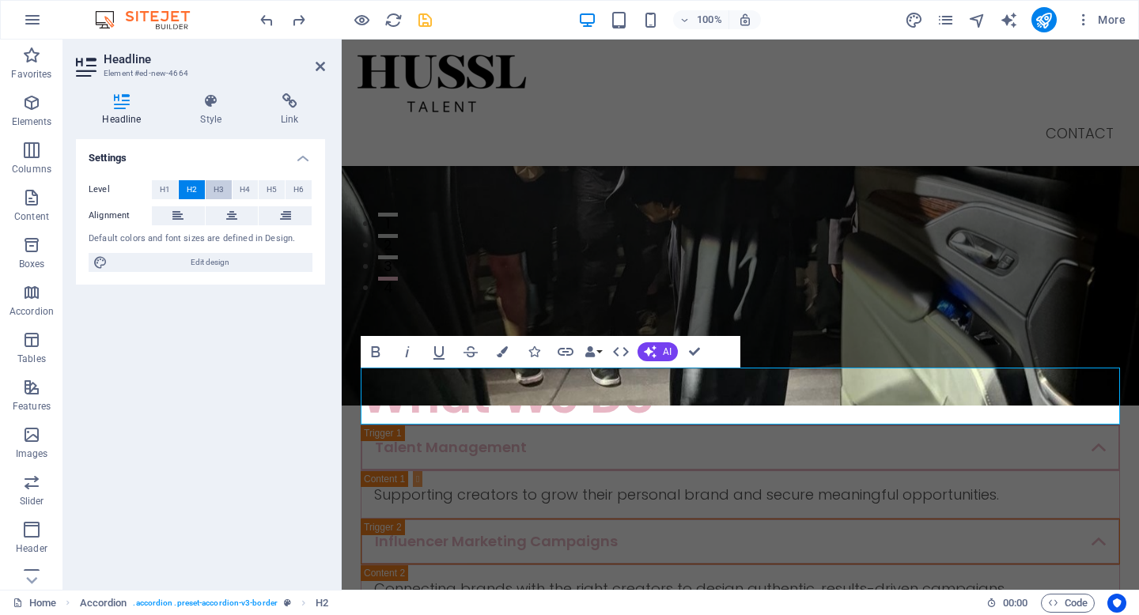
click at [225, 194] on button "H3" at bounding box center [219, 189] width 26 height 19
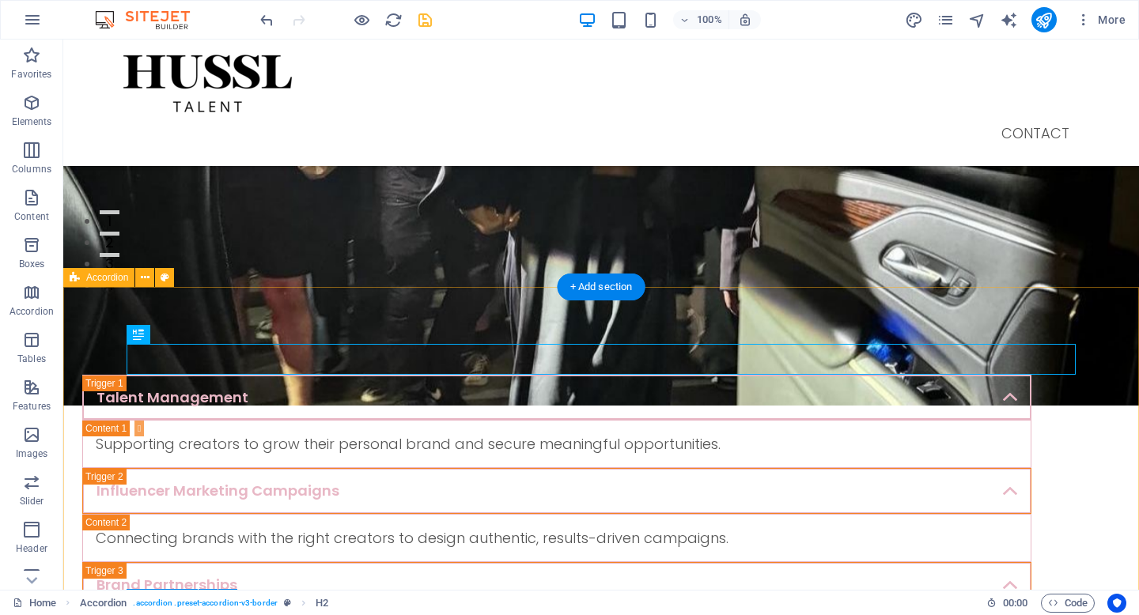
scroll to position [312, 0]
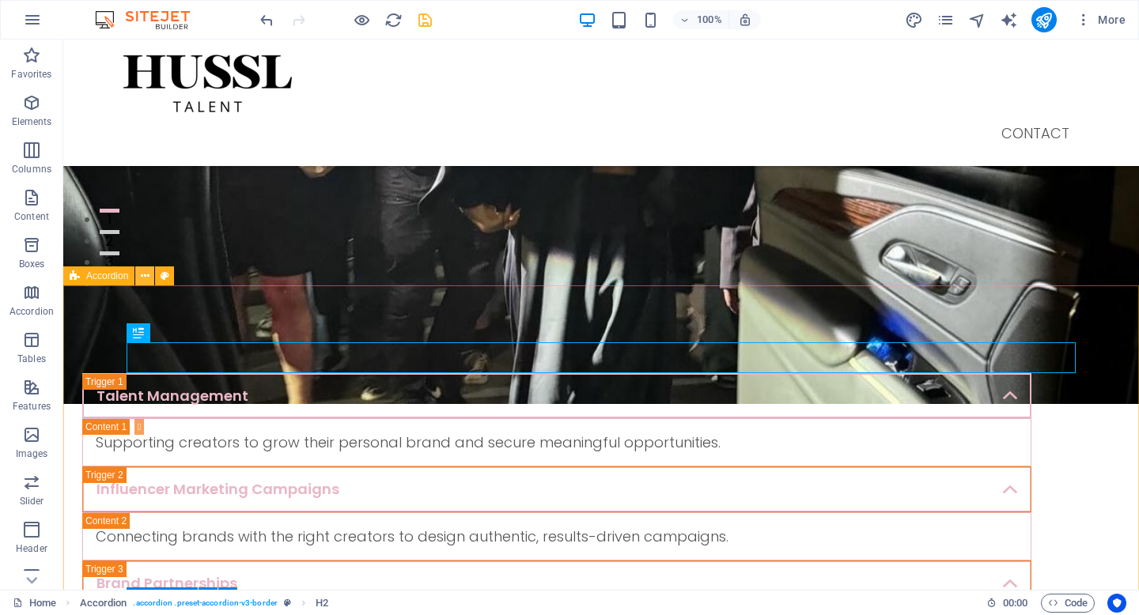
click at [147, 275] on icon at bounding box center [145, 276] width 9 height 17
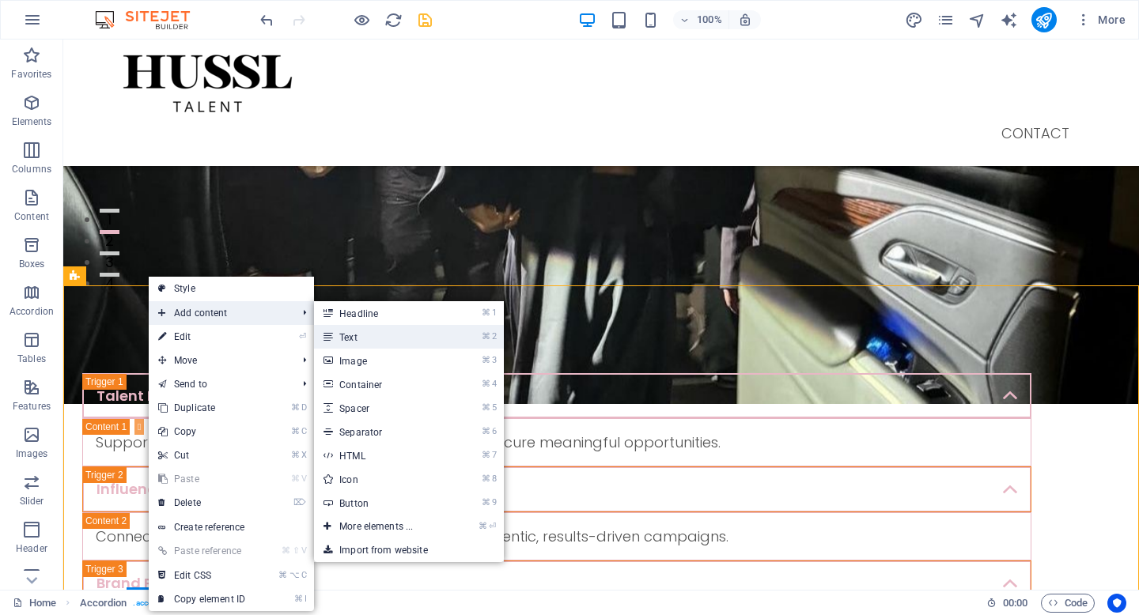
click at [372, 334] on link "⌘ 2 Text" at bounding box center [379, 337] width 131 height 24
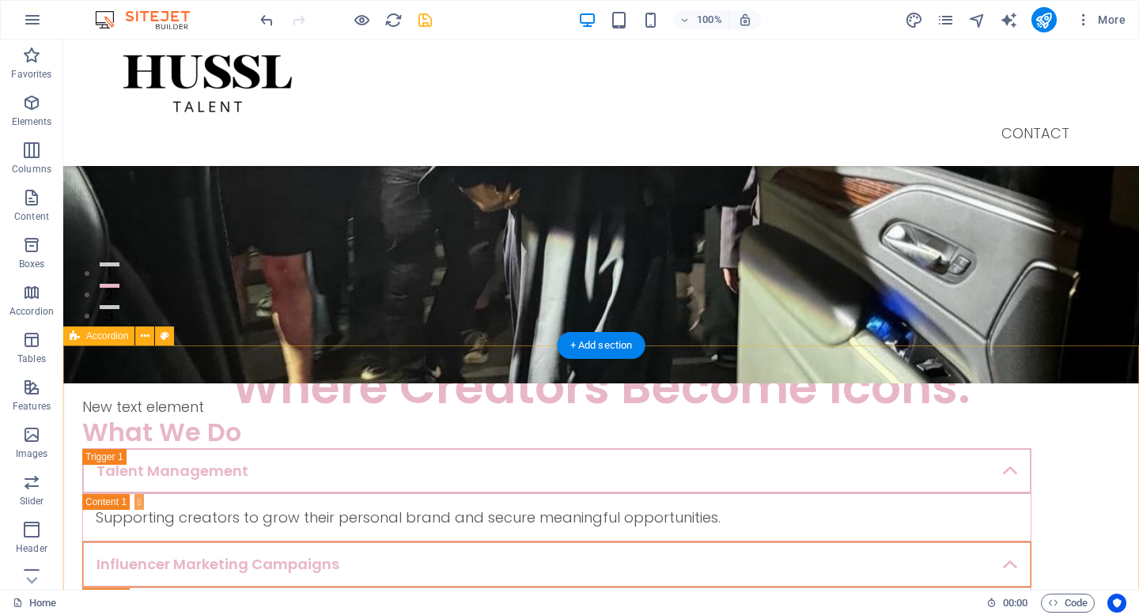
scroll to position [251, 0]
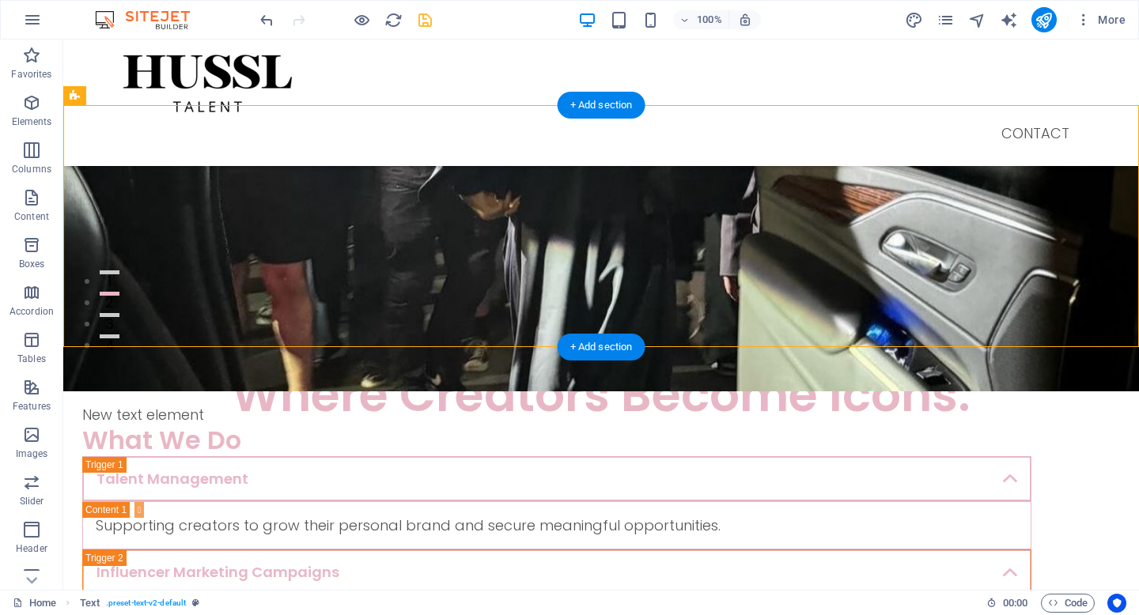
drag, startPoint x: 205, startPoint y: 222, endPoint x: 287, endPoint y: 259, distance: 89.9
click at [287, 259] on div "Hussl Talent is a global creator management agency representing emerging and es…" at bounding box center [601, 247] width 949 height 85
click at [557, 282] on div "Hussl Talent is a global creator management agency representing emerging and es…" at bounding box center [601, 247] width 949 height 85
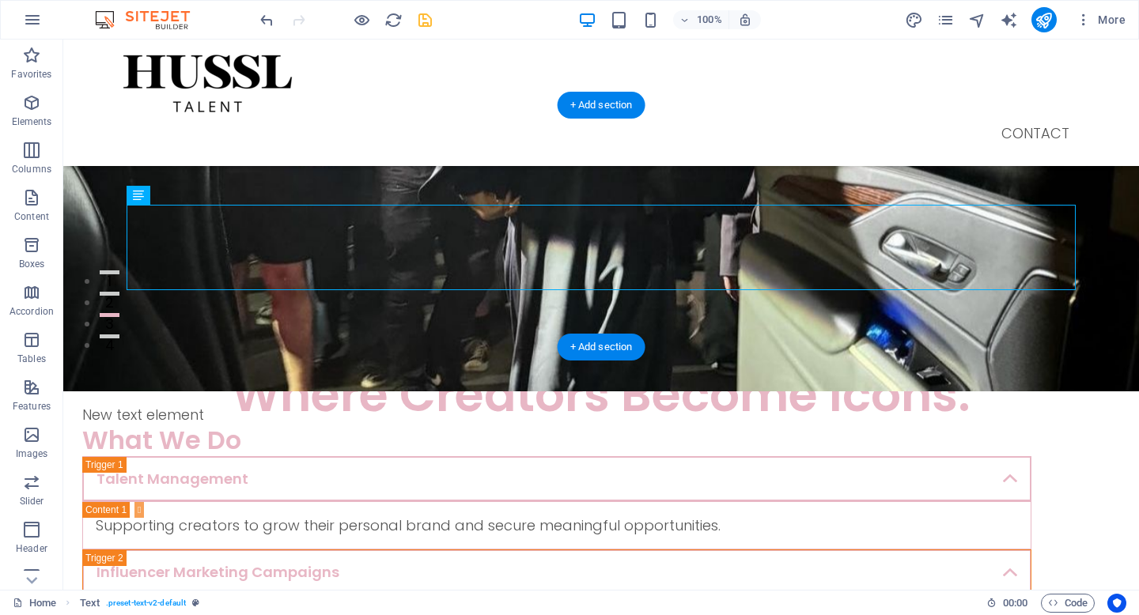
click at [557, 282] on div "Hussl Talent is a global creator management agency representing emerging and es…" at bounding box center [601, 247] width 949 height 85
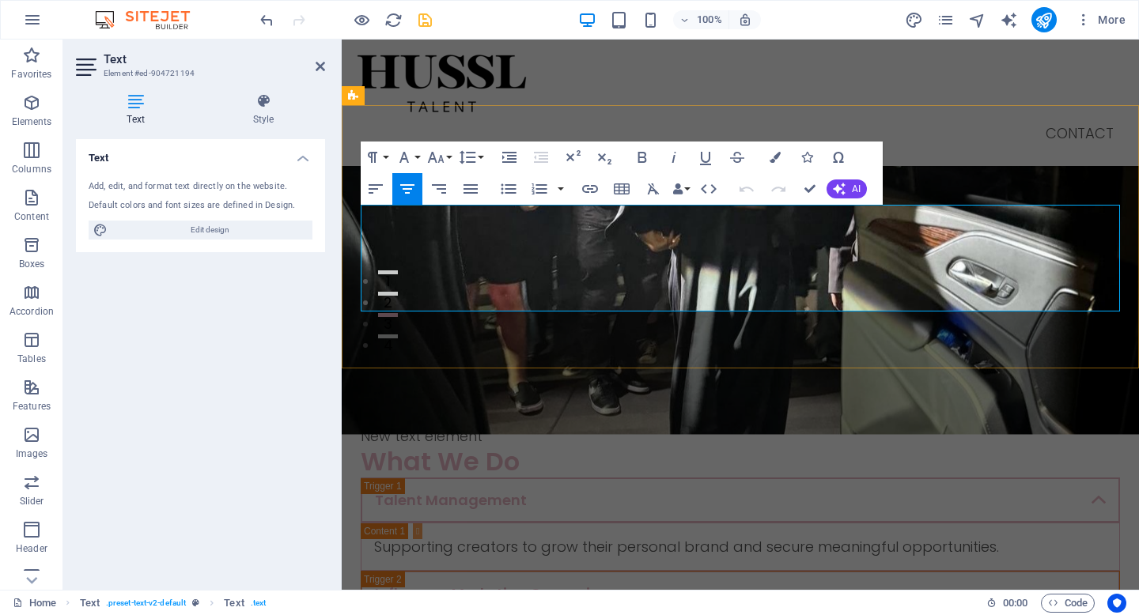
drag, startPoint x: 823, startPoint y: 297, endPoint x: 368, endPoint y: 212, distance: 462.6
click at [368, 212] on div "Hussl Talent is a global creator management agency representing emerging and es…" at bounding box center [740, 258] width 759 height 107
copy div "Hussl Talent is a global creator management agency representing emerging and es…"
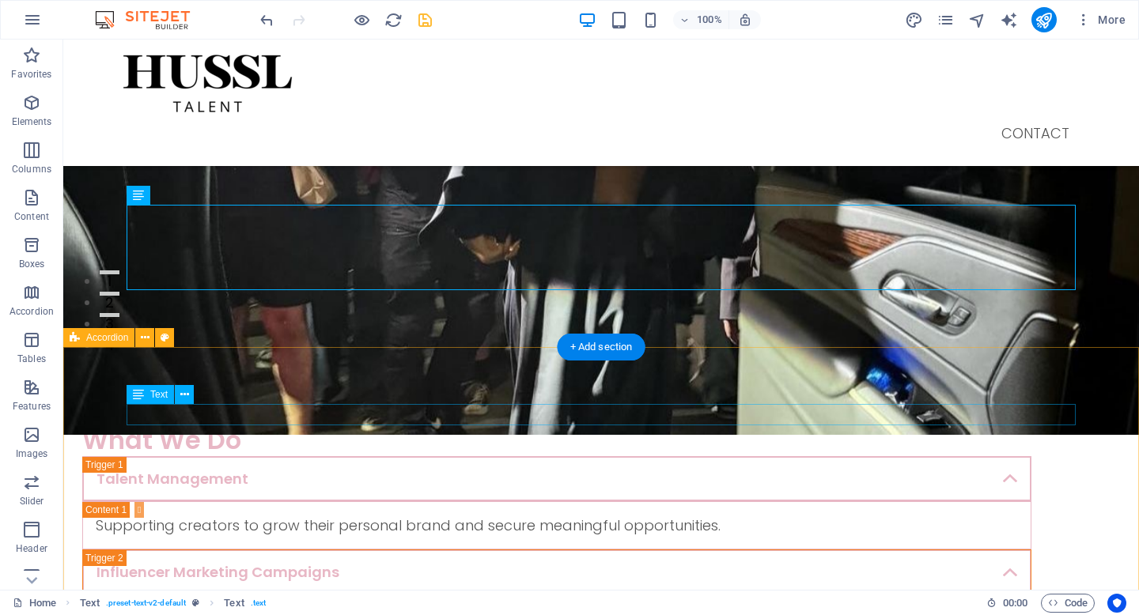
click at [332, 419] on div "New text element" at bounding box center [556, 414] width 949 height 21
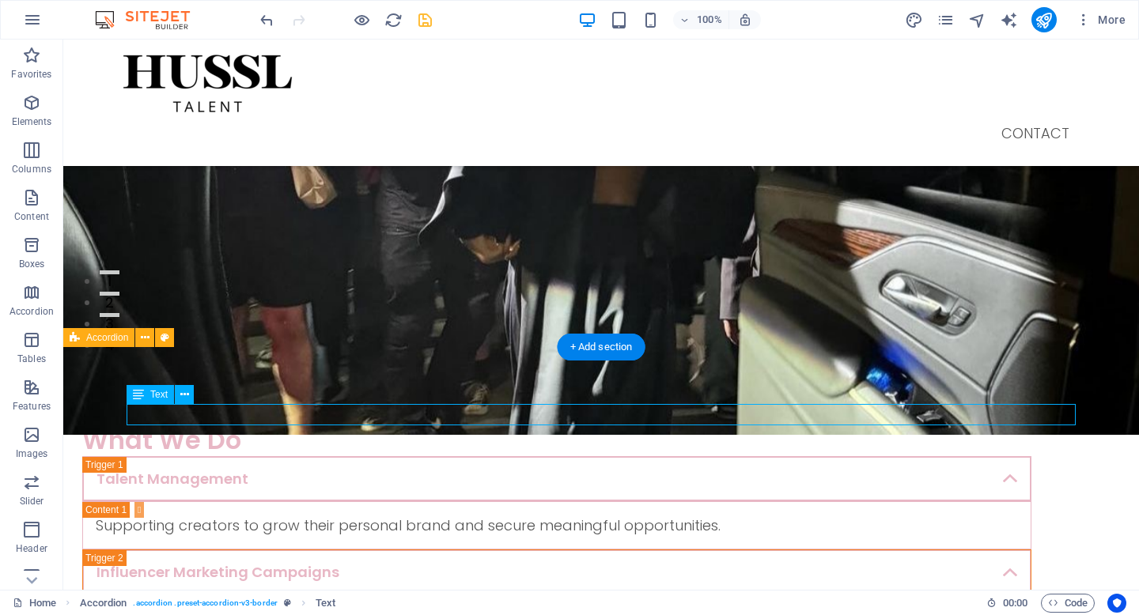
click at [332, 419] on div "New text element" at bounding box center [556, 414] width 949 height 21
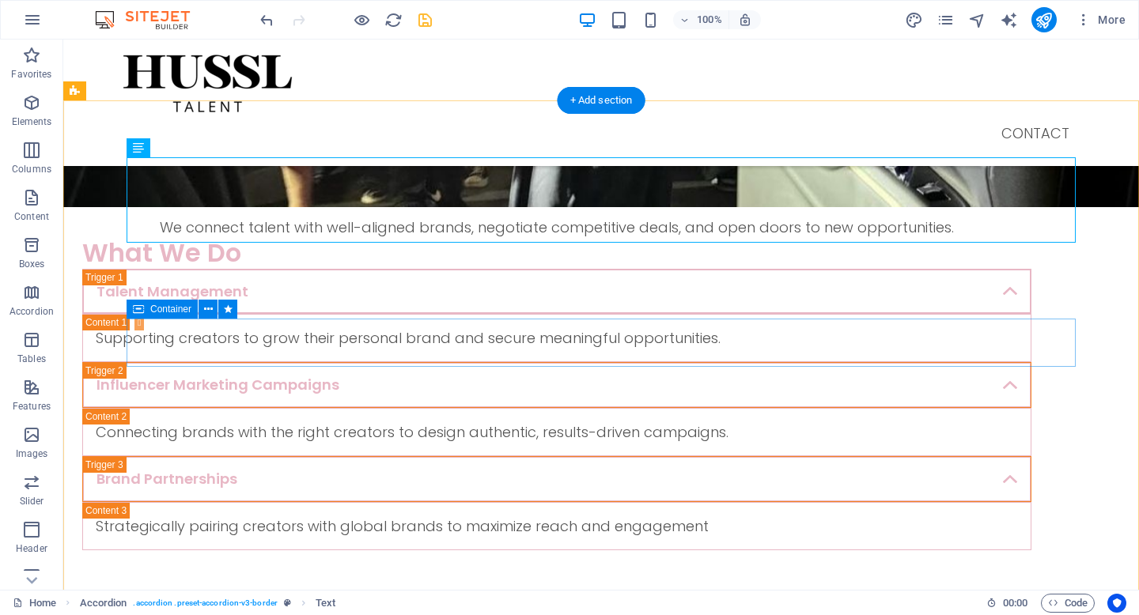
scroll to position [505, 0]
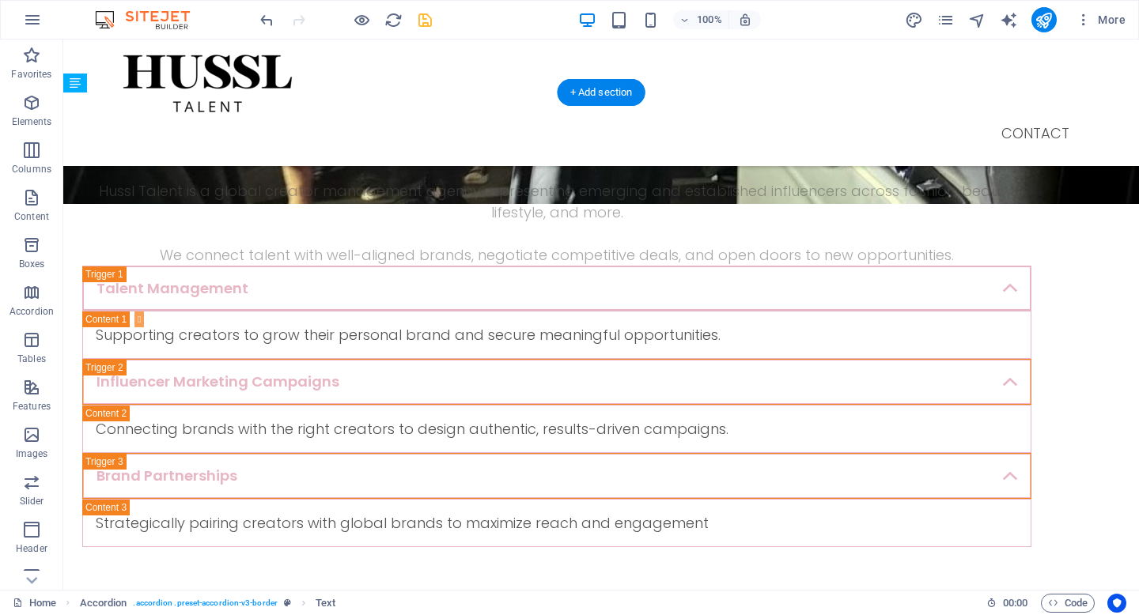
drag, startPoint x: 414, startPoint y: 179, endPoint x: 407, endPoint y: 211, distance: 33.0
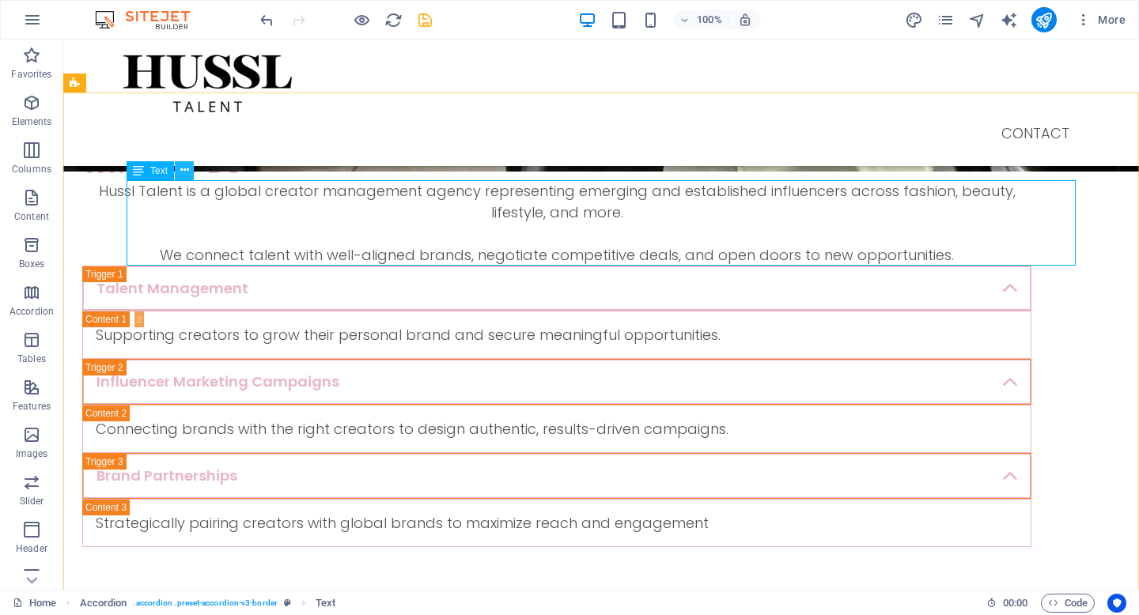
click at [191, 176] on button at bounding box center [184, 170] width 19 height 19
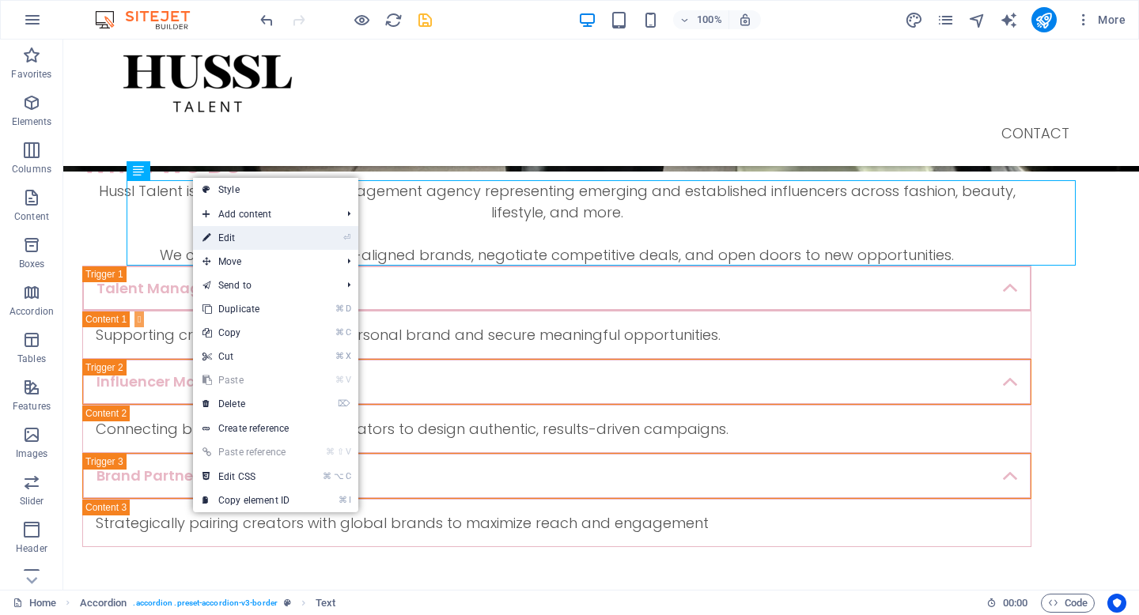
click at [263, 239] on link "⏎ Edit" at bounding box center [246, 238] width 106 height 24
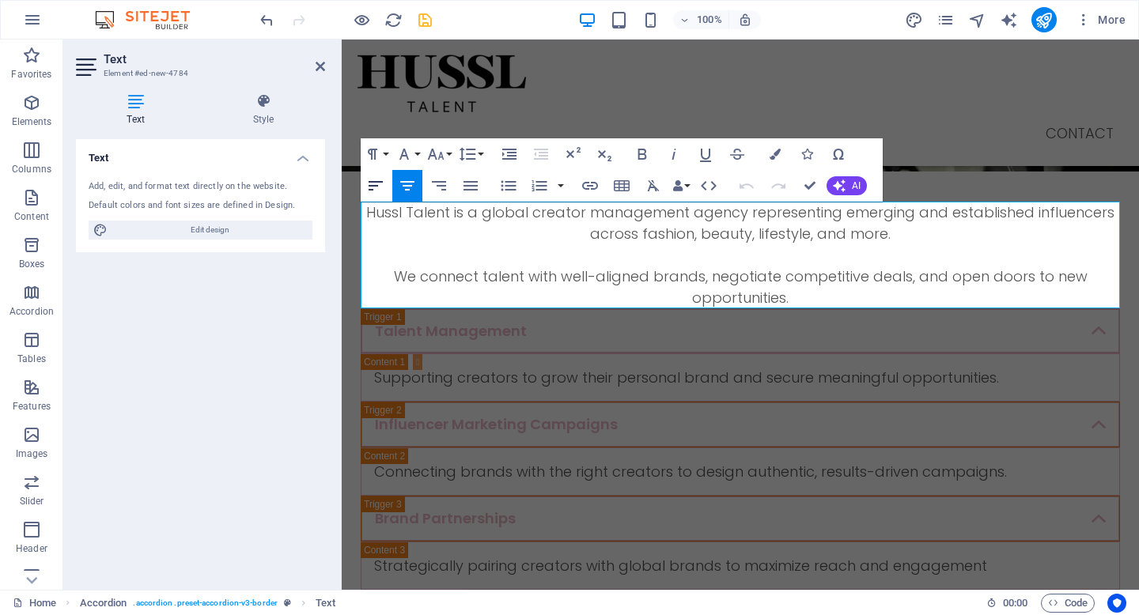
click at [369, 195] on button "Align Left" at bounding box center [376, 186] width 30 height 32
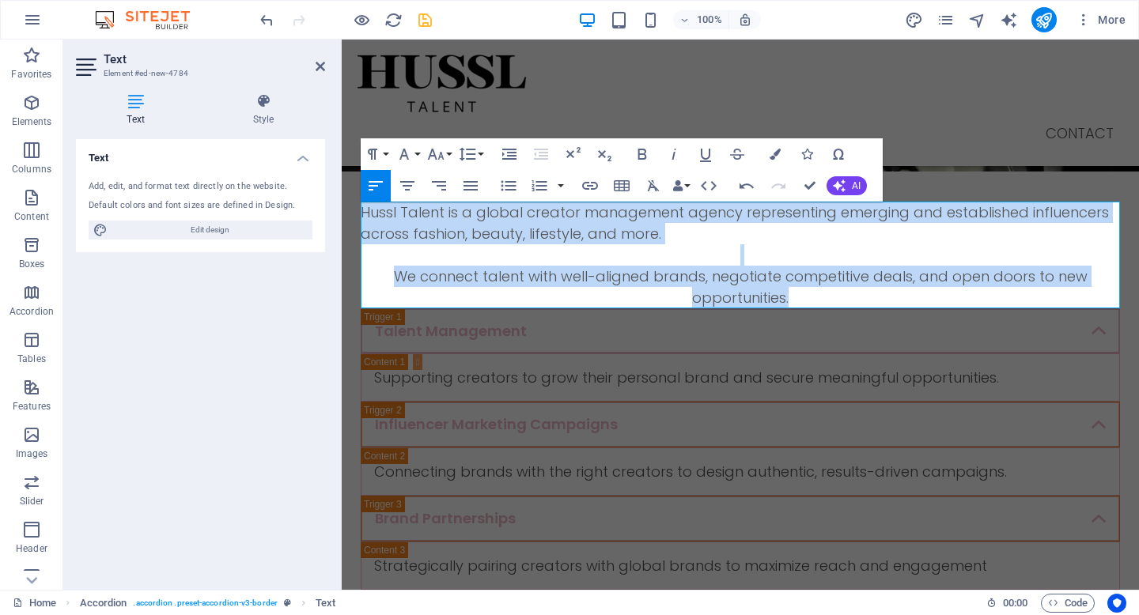
drag, startPoint x: 813, startPoint y: 301, endPoint x: 303, endPoint y: 169, distance: 526.8
click at [366, 184] on icon "button" at bounding box center [375, 185] width 19 height 19
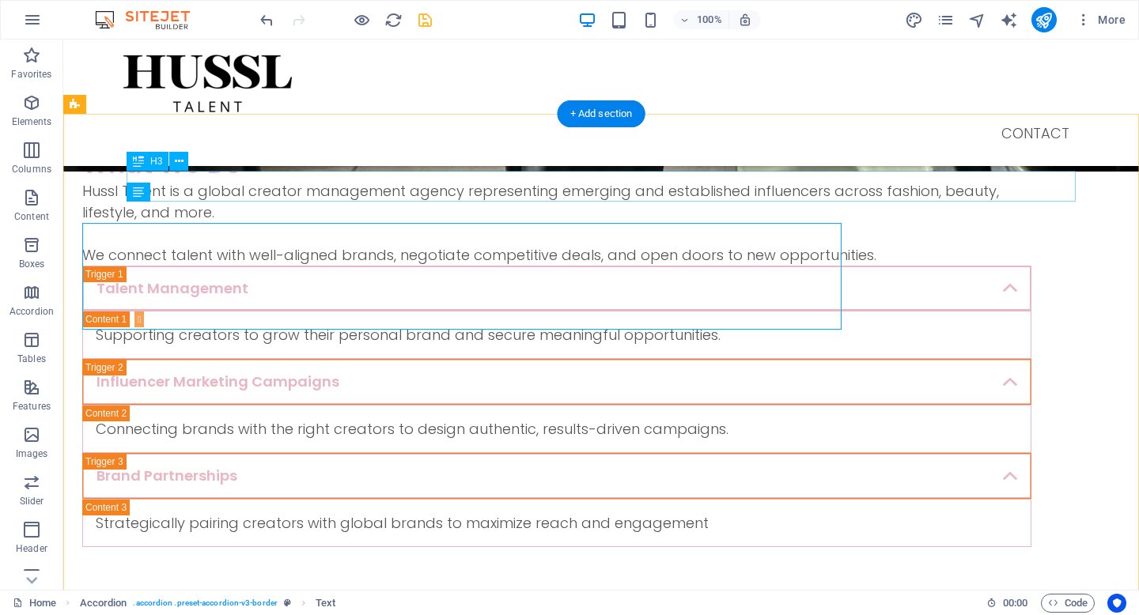
scroll to position [484, 0]
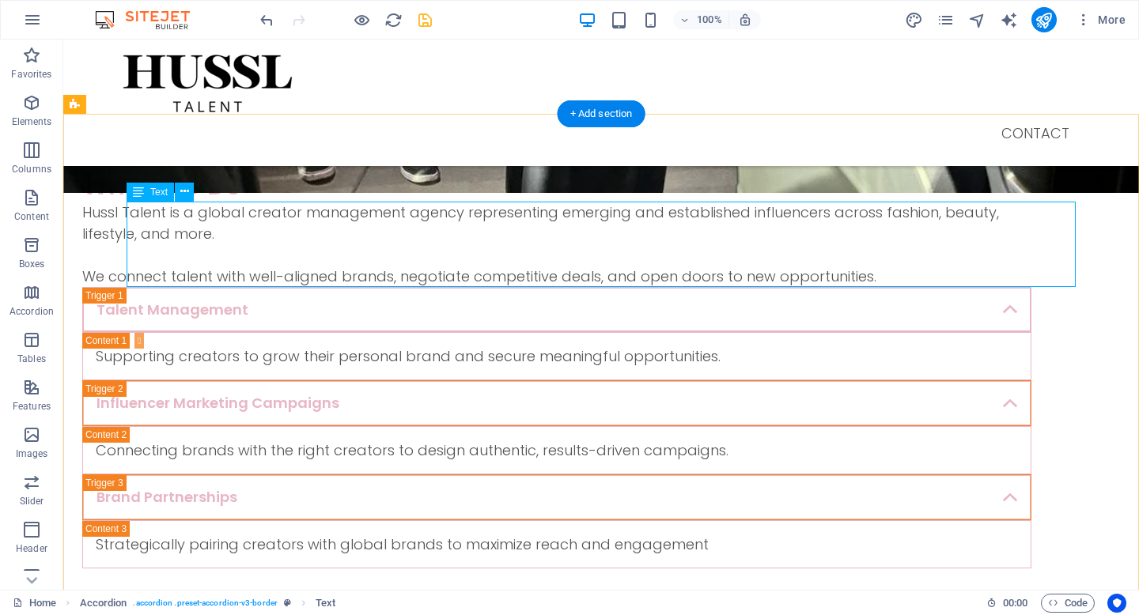
click at [929, 278] on div "Hussl Talent is a global creator management agency representing emerging and es…" at bounding box center [556, 244] width 949 height 85
click at [940, 278] on div "Hussl Talent is a global creator management agency representing emerging and es…" at bounding box center [556, 244] width 949 height 85
click at [910, 278] on div "Hussl Talent is a global creator management agency representing emerging and es…" at bounding box center [556, 244] width 949 height 85
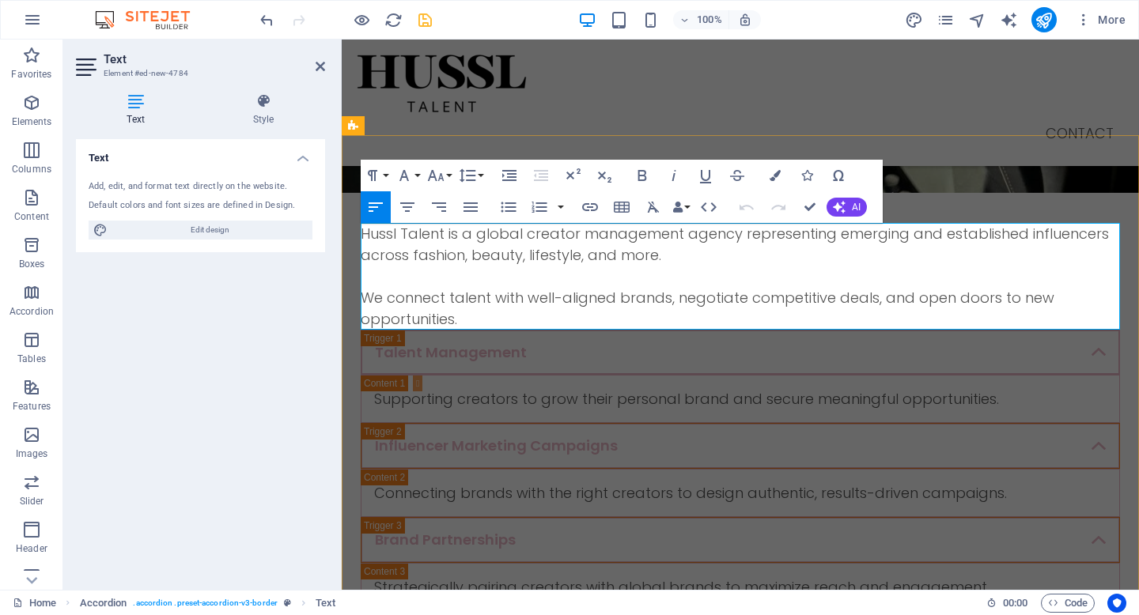
click at [853, 322] on p "We connect talent with well-aligned brands, negotiate competitive deals, and op…" at bounding box center [740, 308] width 759 height 43
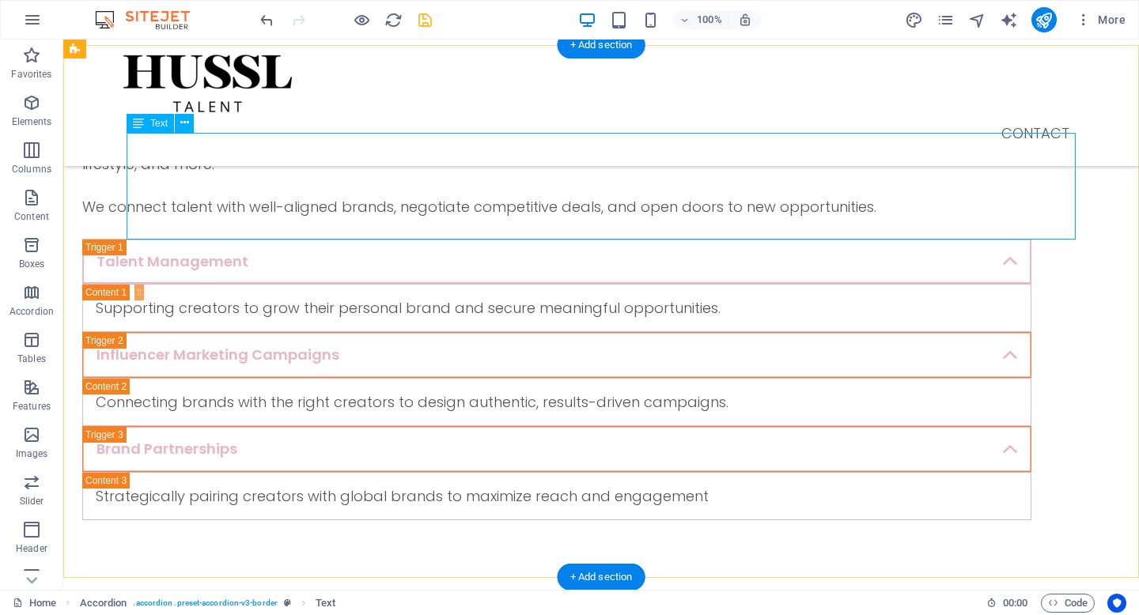
scroll to position [553, 0]
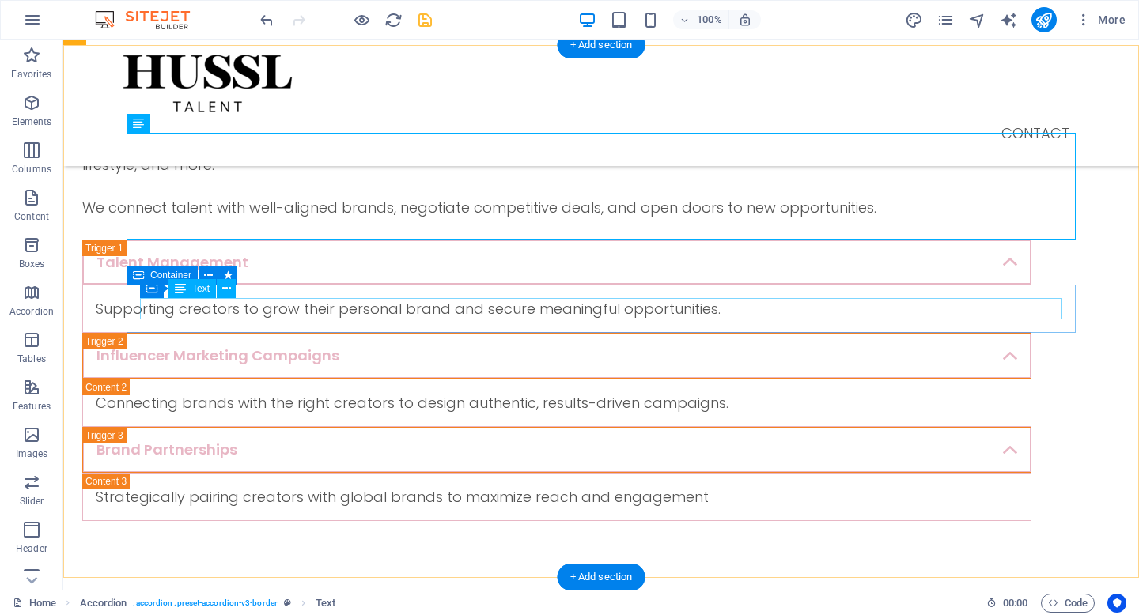
click at [788, 311] on div "Supporting creators to grow their personal brand and secure meaningful opportun…" at bounding box center [557, 308] width 922 height 21
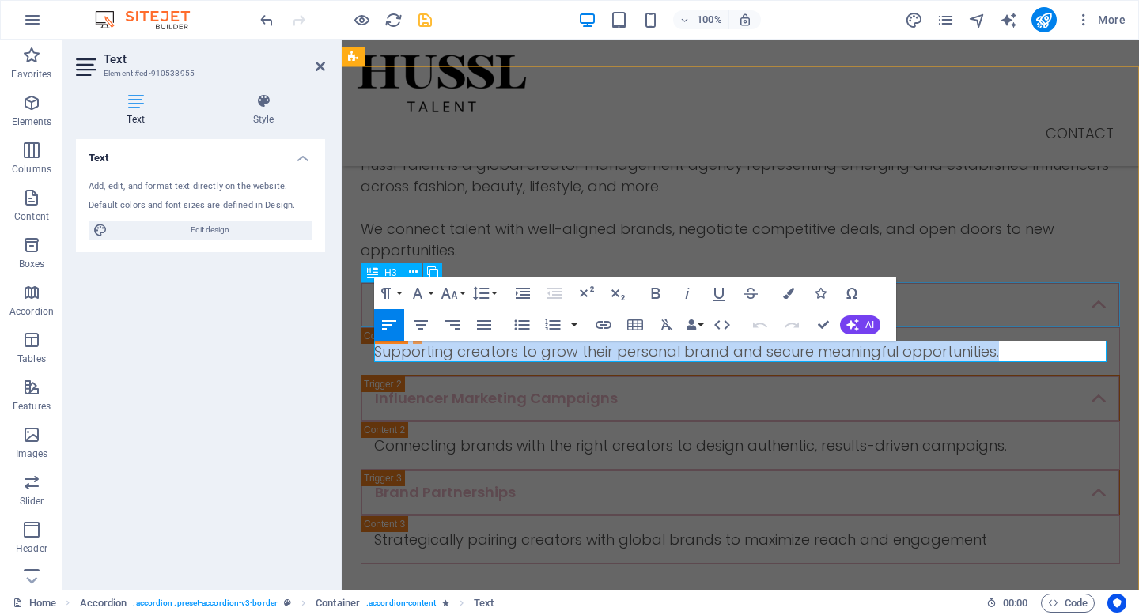
drag, startPoint x: 1003, startPoint y: 350, endPoint x: 435, endPoint y: 327, distance: 568.4
click at [435, 327] on div "What We Do Hussl Talent is a global creator management agency representing emer…" at bounding box center [740, 343] width 797 height 554
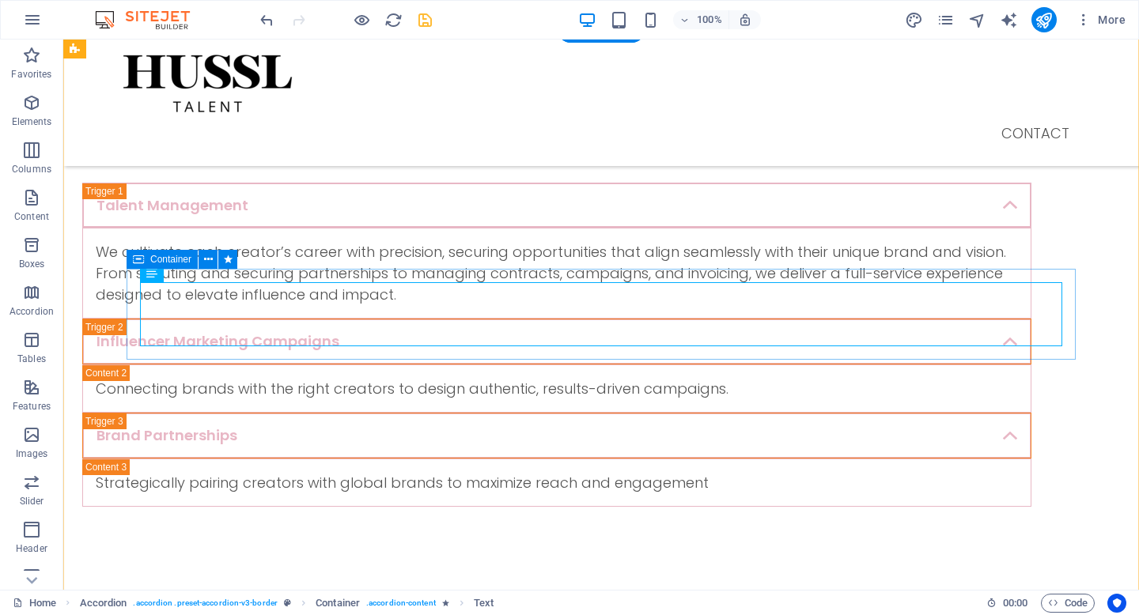
scroll to position [612, 0]
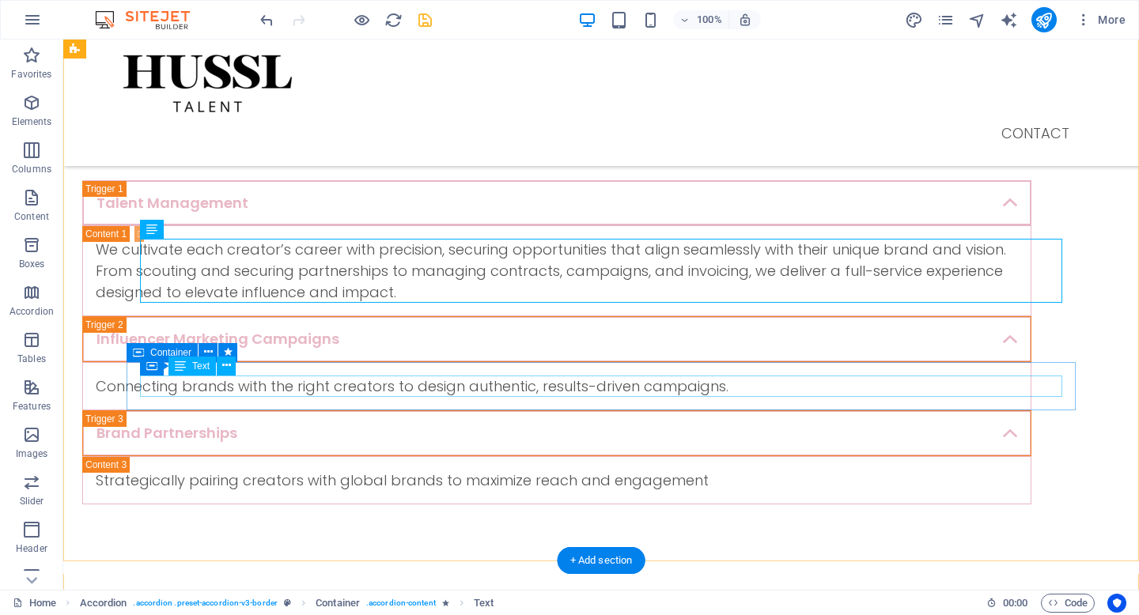
click at [738, 400] on div "Connecting brands with the right creators to design authentic, results-driven c…" at bounding box center [556, 386] width 949 height 48
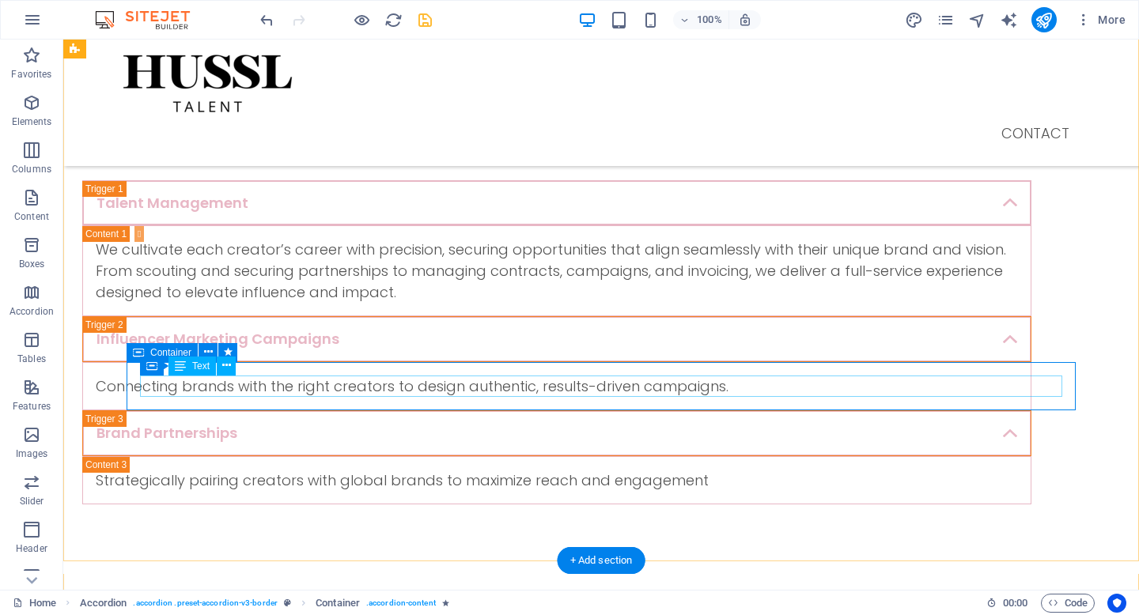
click at [767, 385] on div "Connecting brands with the right creators to design authentic, results-driven c…" at bounding box center [557, 386] width 922 height 21
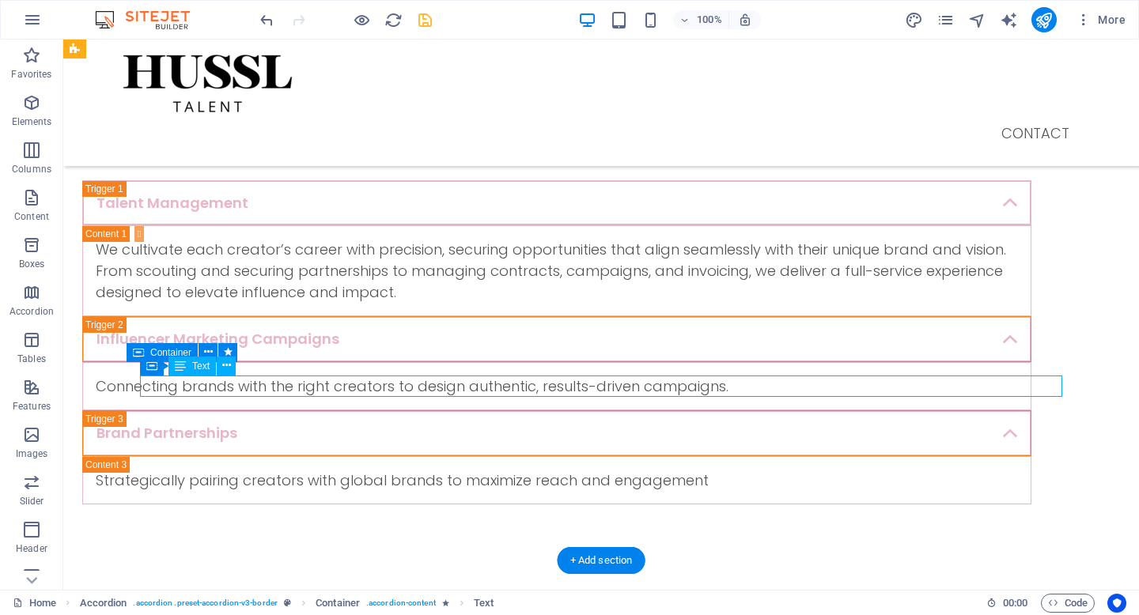
click at [767, 385] on div "Connecting brands with the right creators to design authentic, results-driven c…" at bounding box center [557, 386] width 922 height 21
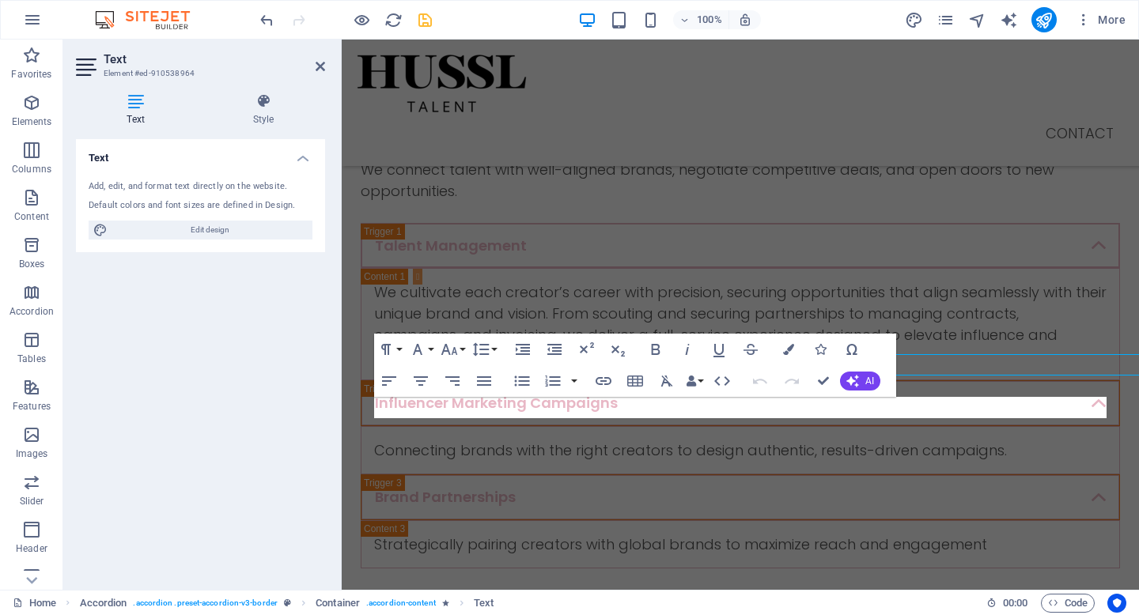
scroll to position [634, 0]
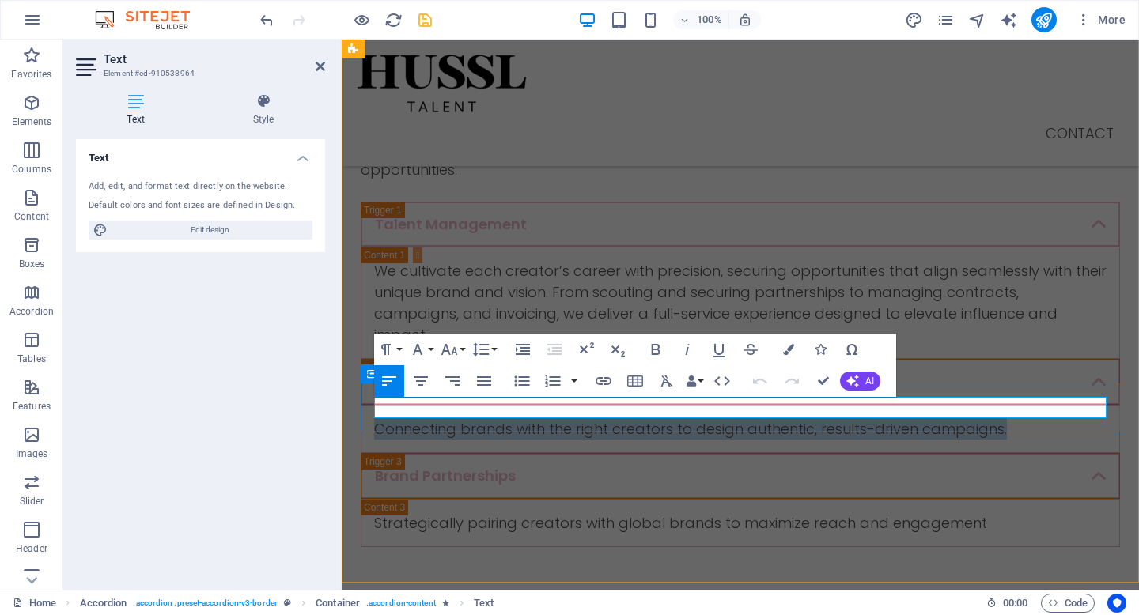
drag, startPoint x: 1012, startPoint y: 407, endPoint x: 373, endPoint y: 410, distance: 639.1
click at [373, 410] on div "Connecting brands with the right creators to design authentic, results-driven c…" at bounding box center [740, 429] width 759 height 48
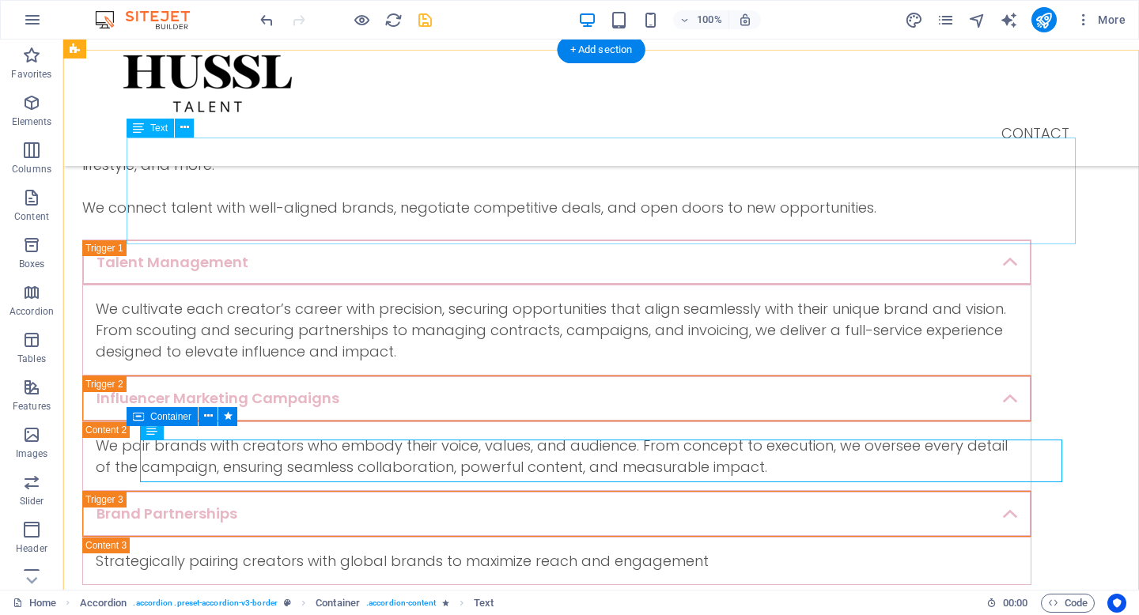
scroll to position [546, 0]
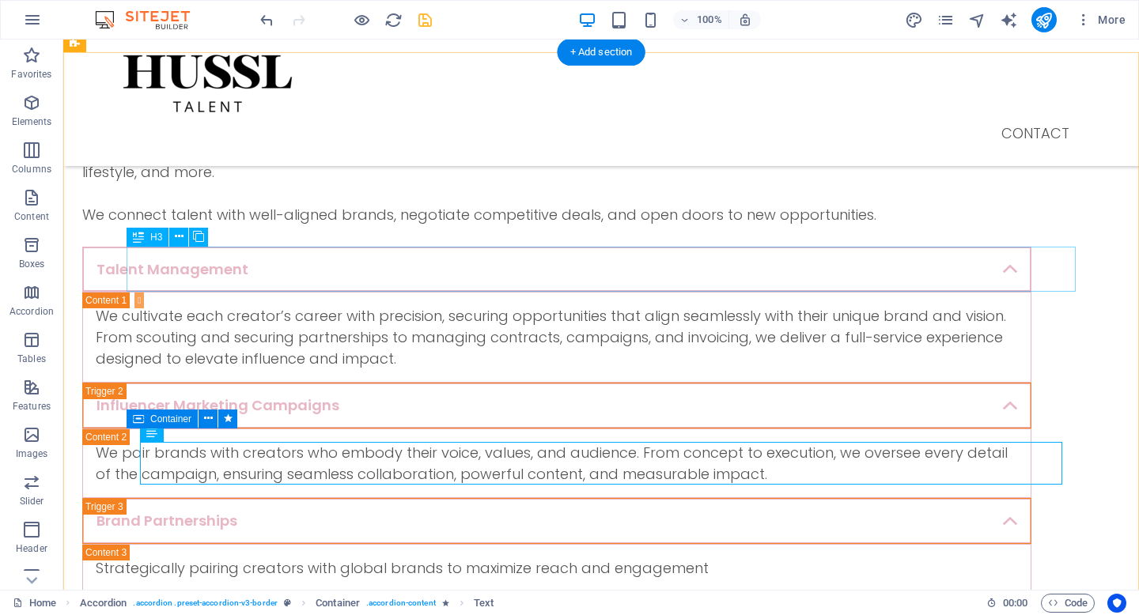
click at [287, 267] on div "Talent Management" at bounding box center [556, 270] width 949 height 46
select select "px"
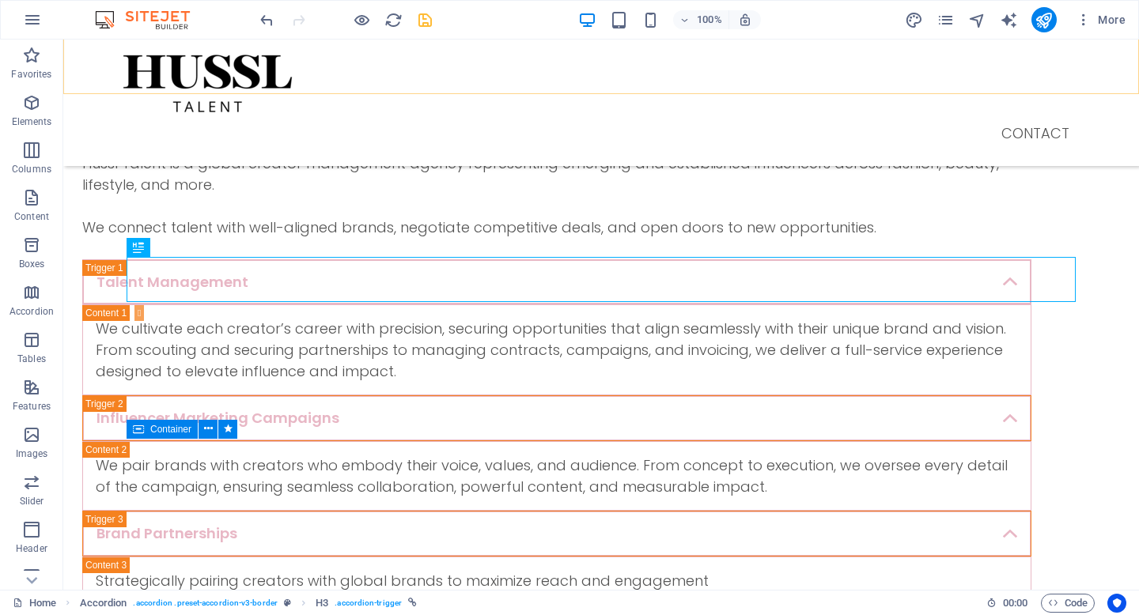
scroll to position [539, 0]
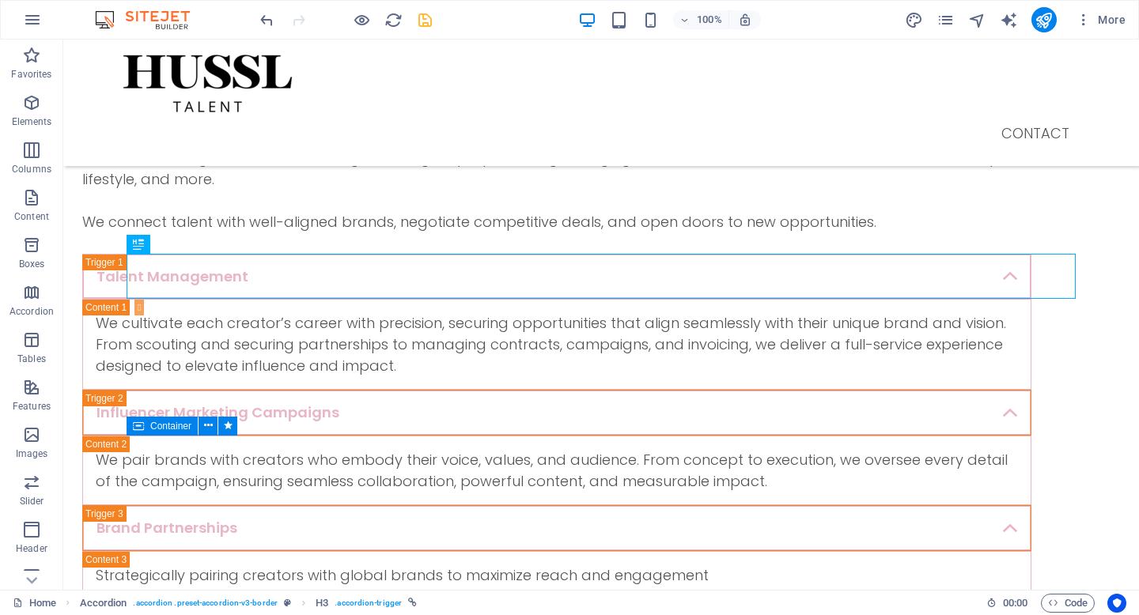
click at [426, 27] on icon "save" at bounding box center [425, 20] width 18 height 18
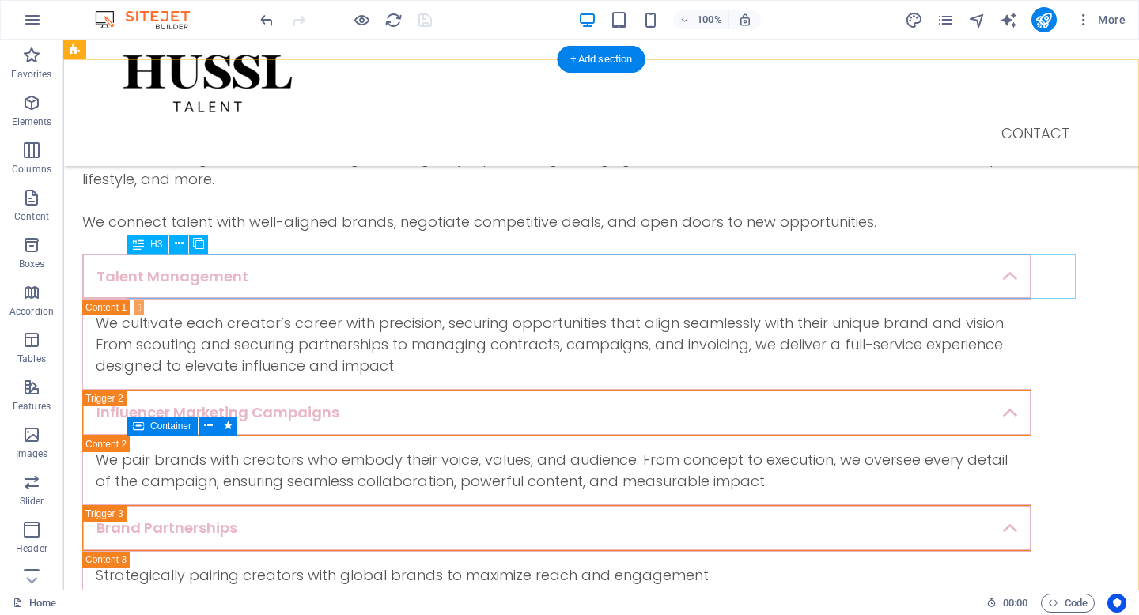
scroll to position [575, 0]
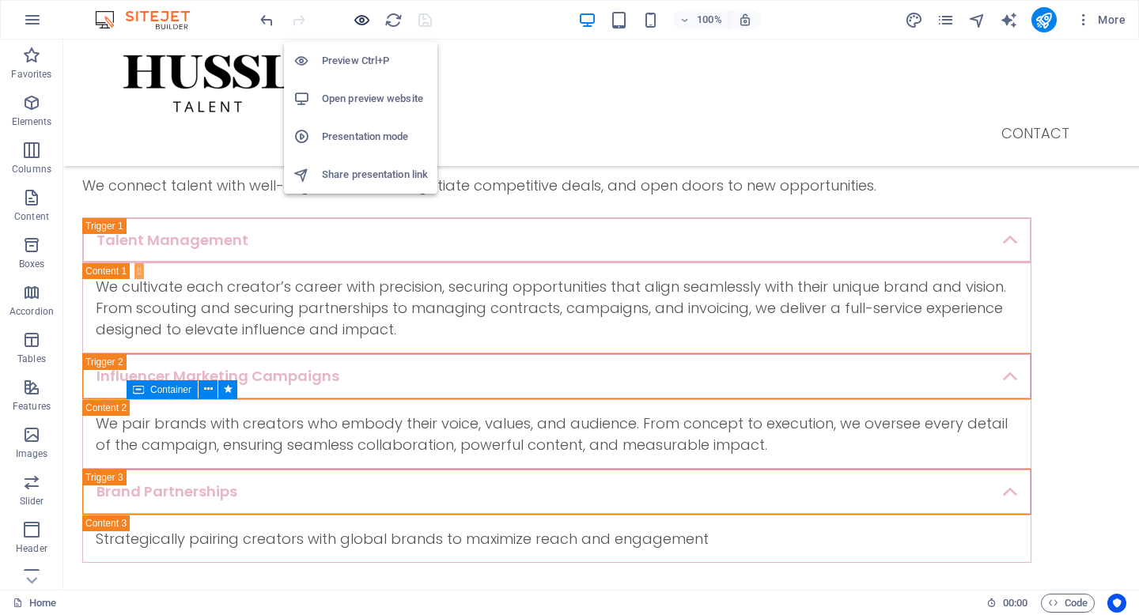
click at [362, 19] on icon "button" at bounding box center [362, 20] width 18 height 18
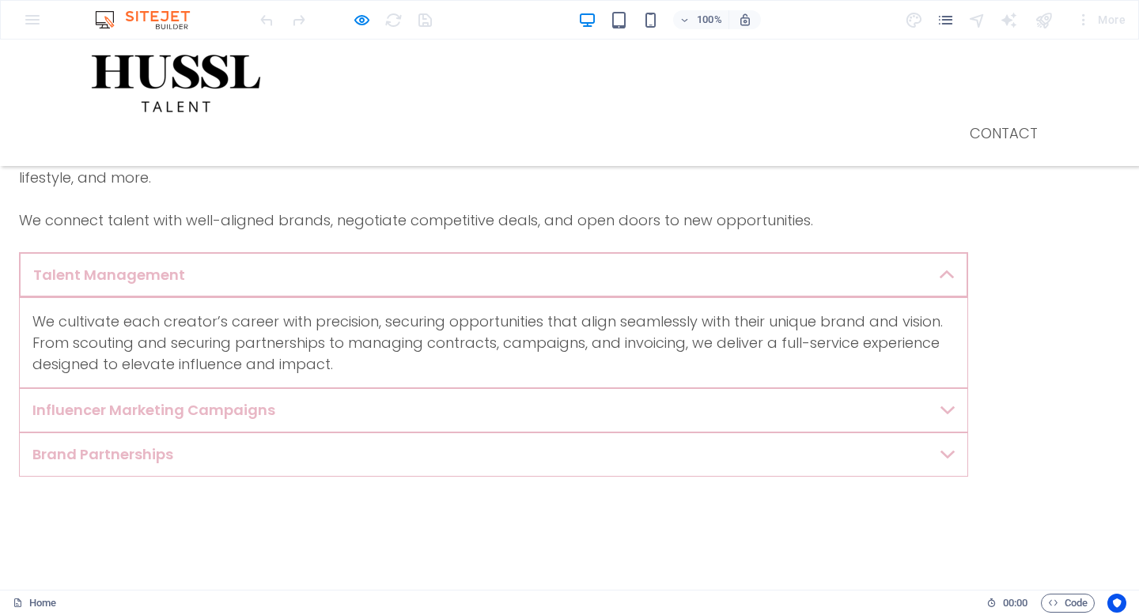
scroll to position [577, 0]
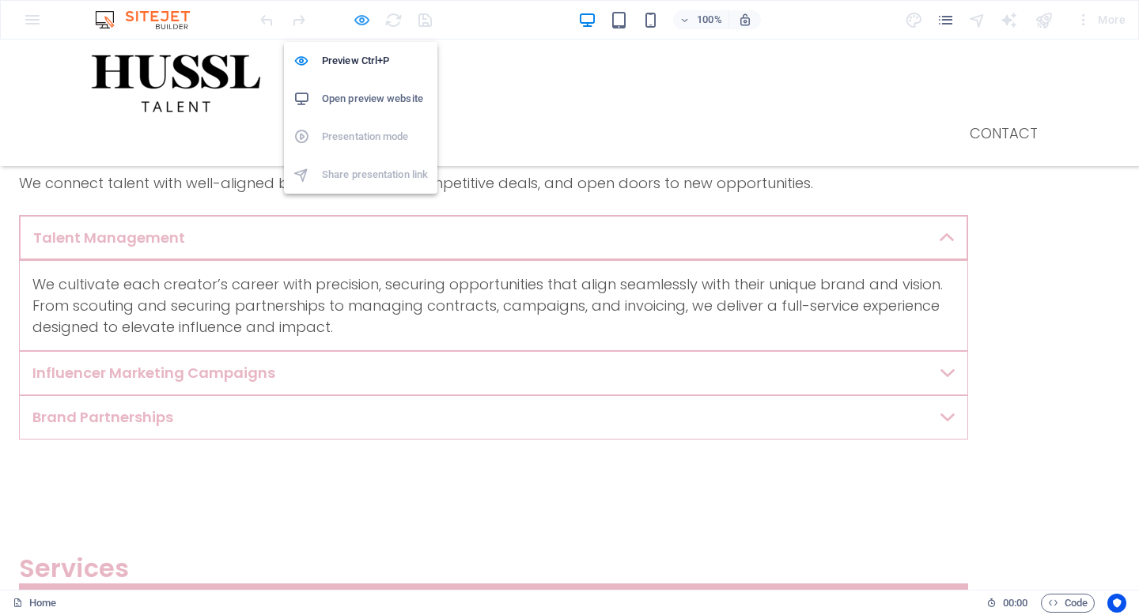
click at [362, 21] on icon "button" at bounding box center [362, 20] width 18 height 18
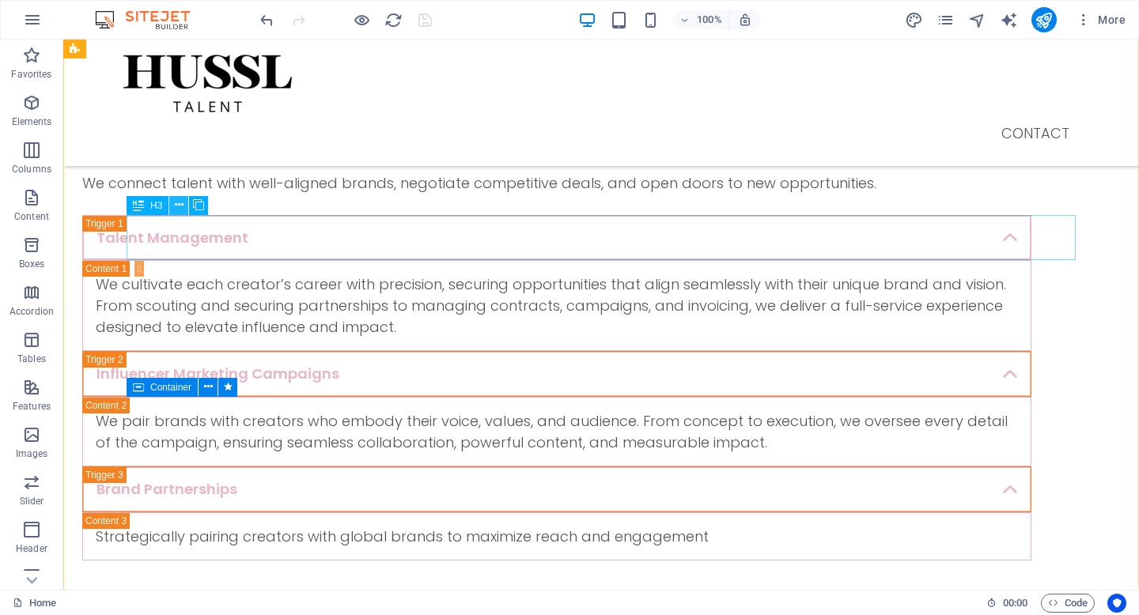
click at [180, 206] on icon at bounding box center [179, 205] width 9 height 17
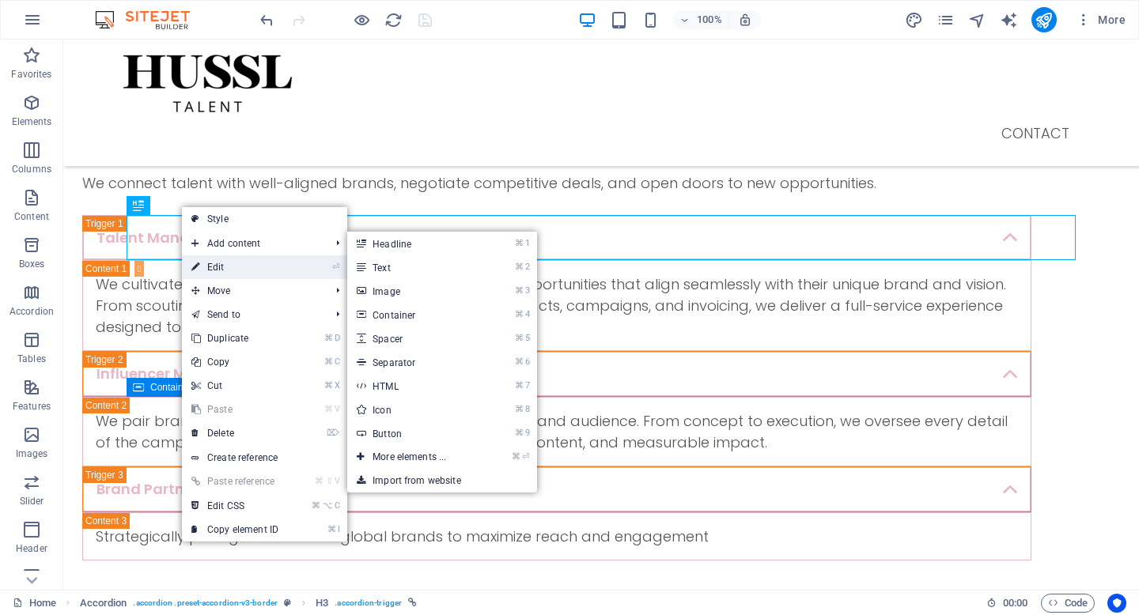
click at [240, 269] on link "⏎ Edit" at bounding box center [235, 267] width 106 height 24
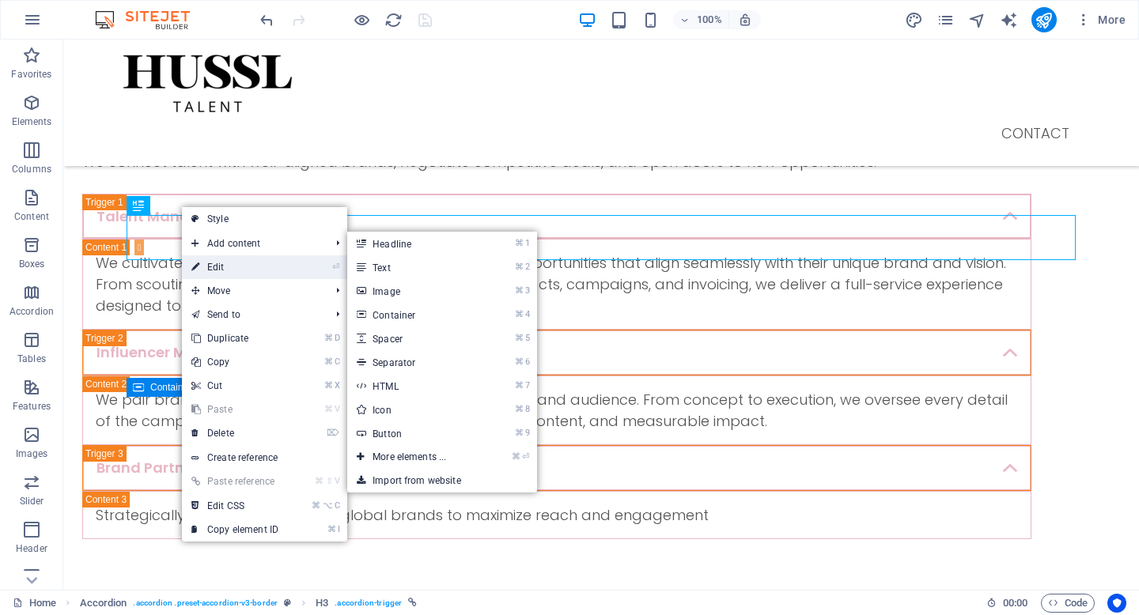
select select "px"
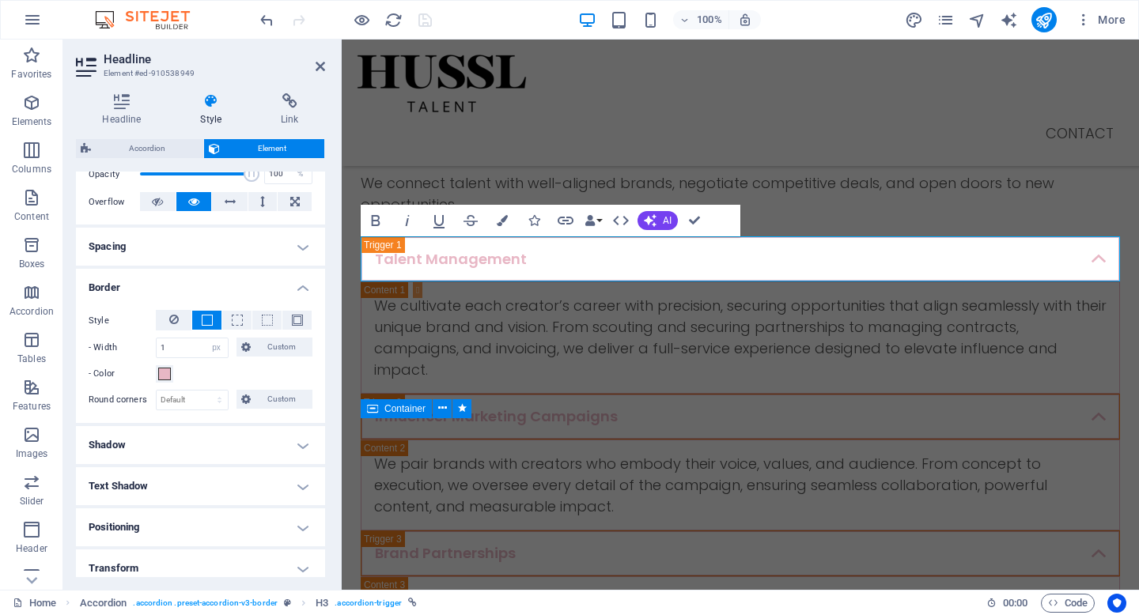
scroll to position [288, 0]
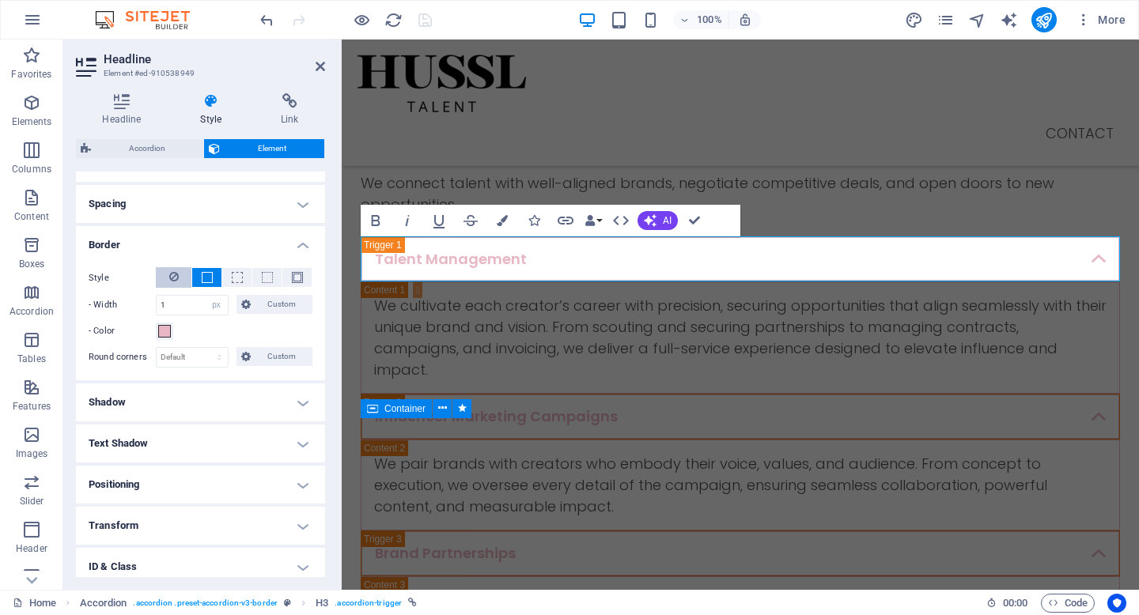
click at [177, 279] on icon at bounding box center [173, 276] width 9 height 19
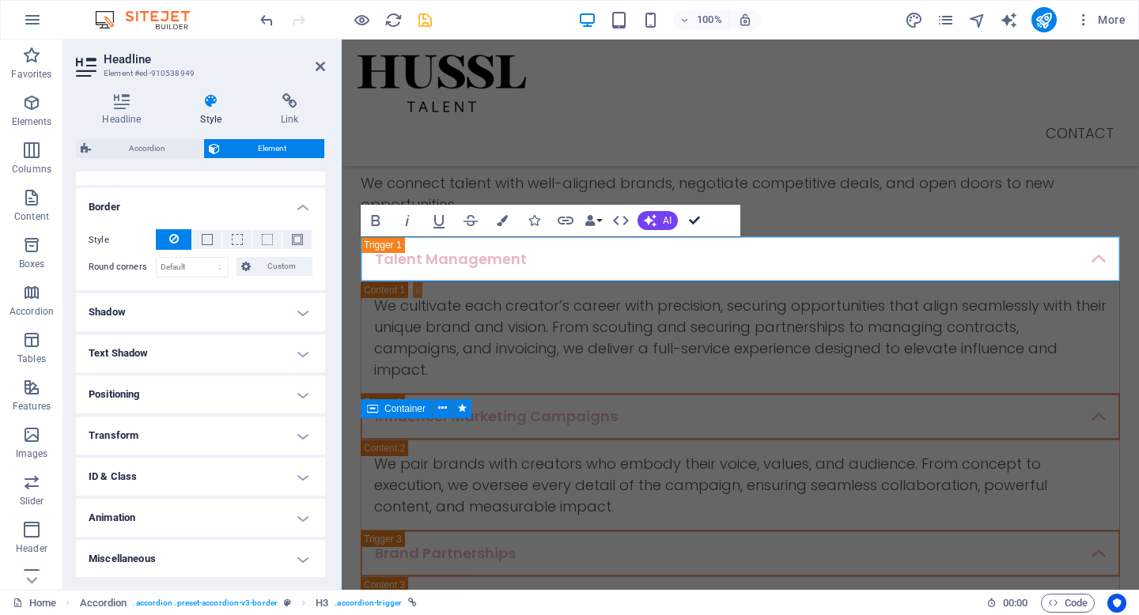
scroll to position [577, 0]
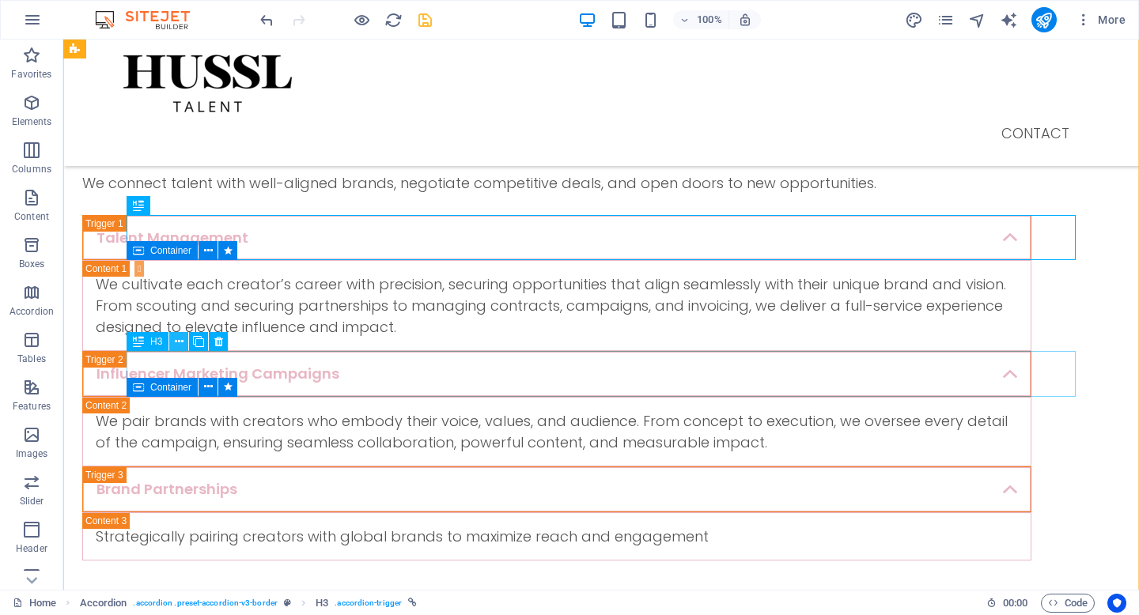
click at [183, 341] on button at bounding box center [178, 341] width 19 height 19
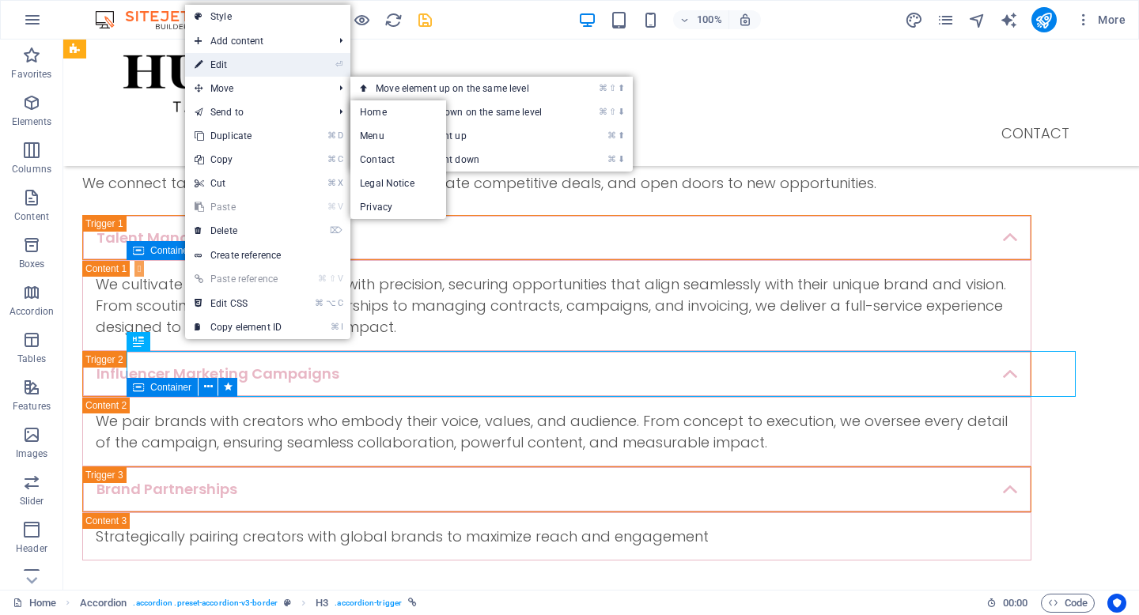
click at [233, 64] on link "⏎ Edit" at bounding box center [238, 65] width 106 height 24
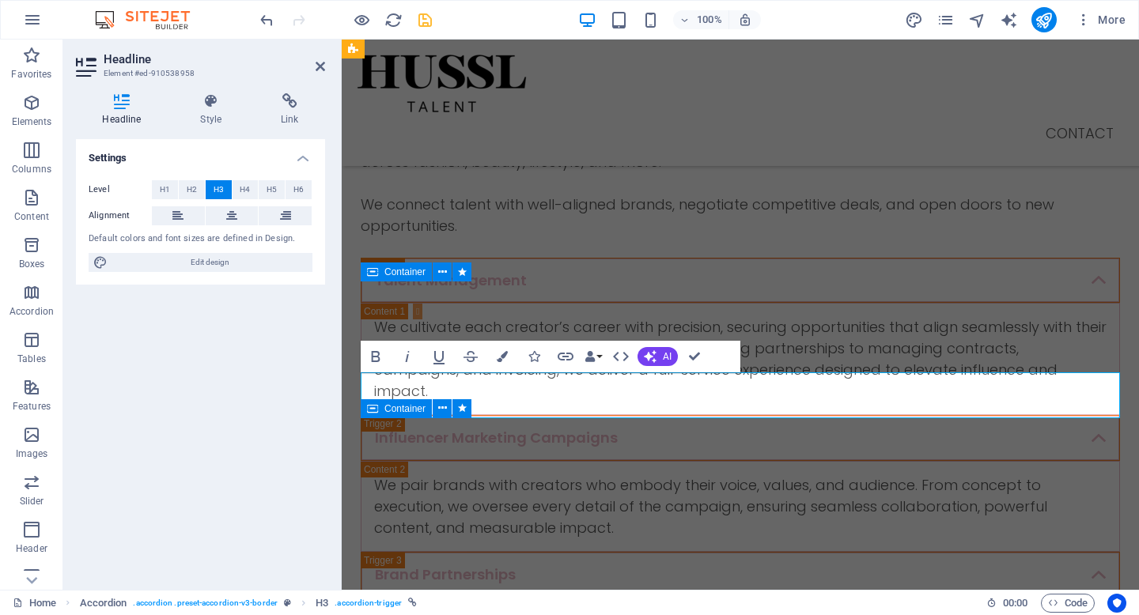
scroll to position [599, 0]
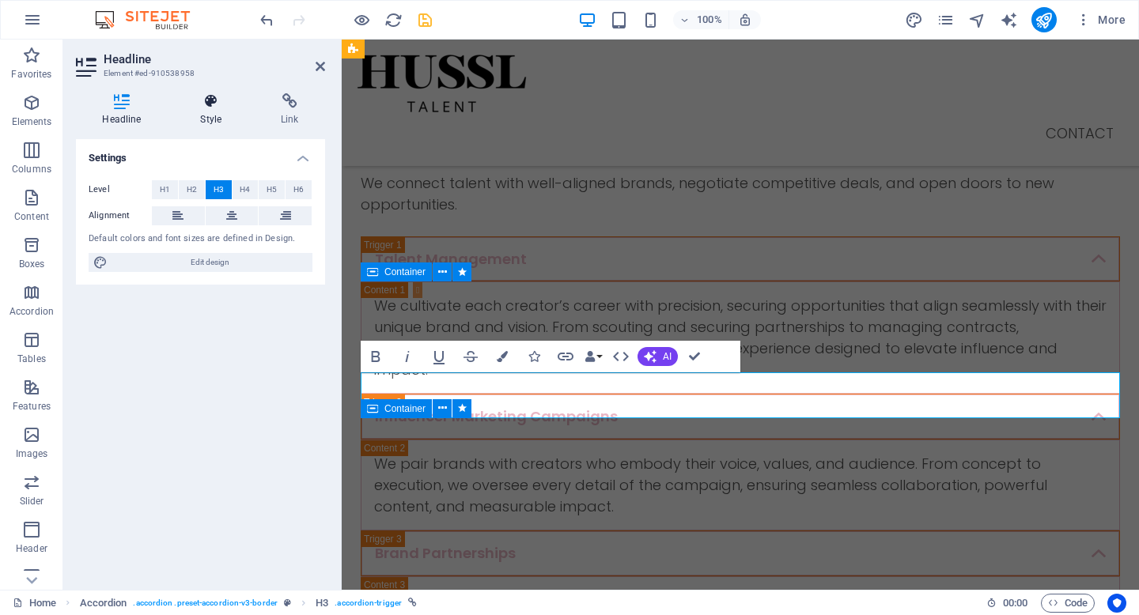
click at [206, 102] on icon at bounding box center [211, 101] width 74 height 16
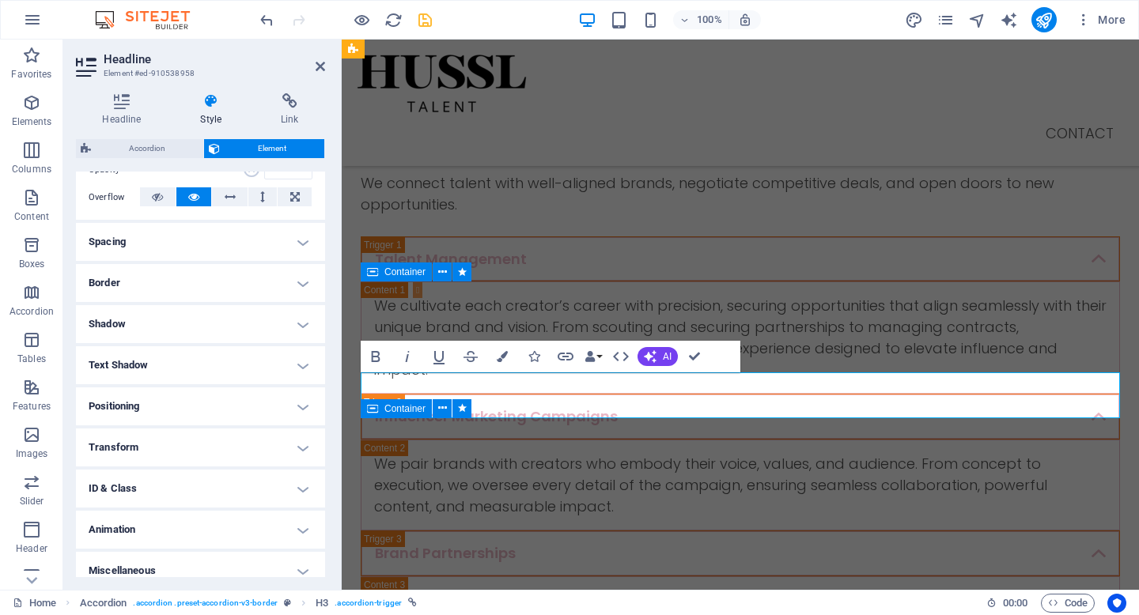
scroll to position [263, 0]
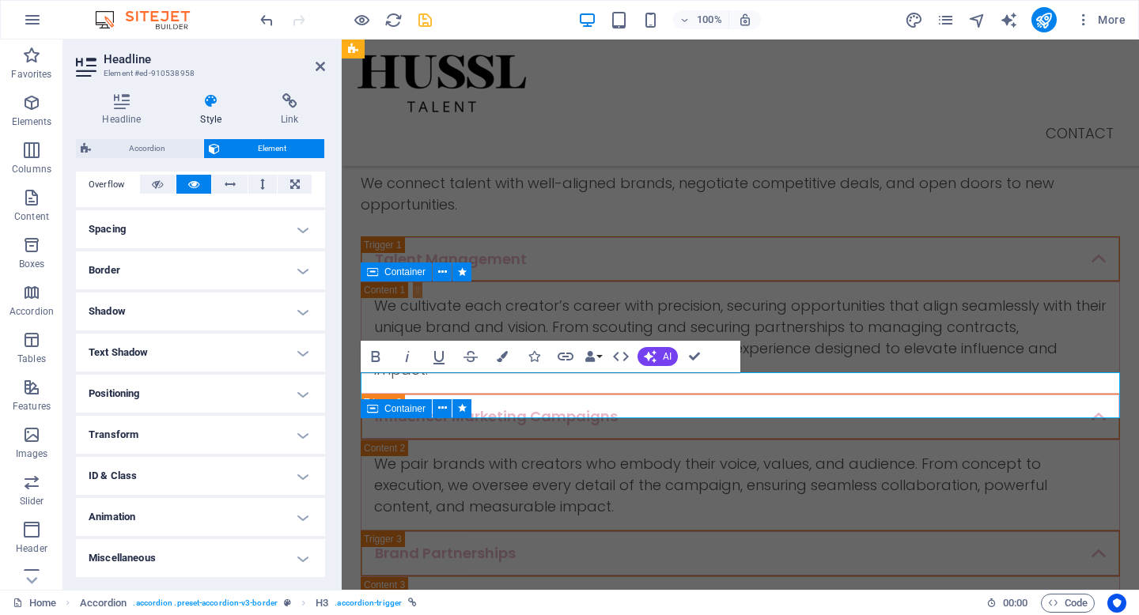
click at [188, 282] on h4 "Border" at bounding box center [200, 271] width 249 height 38
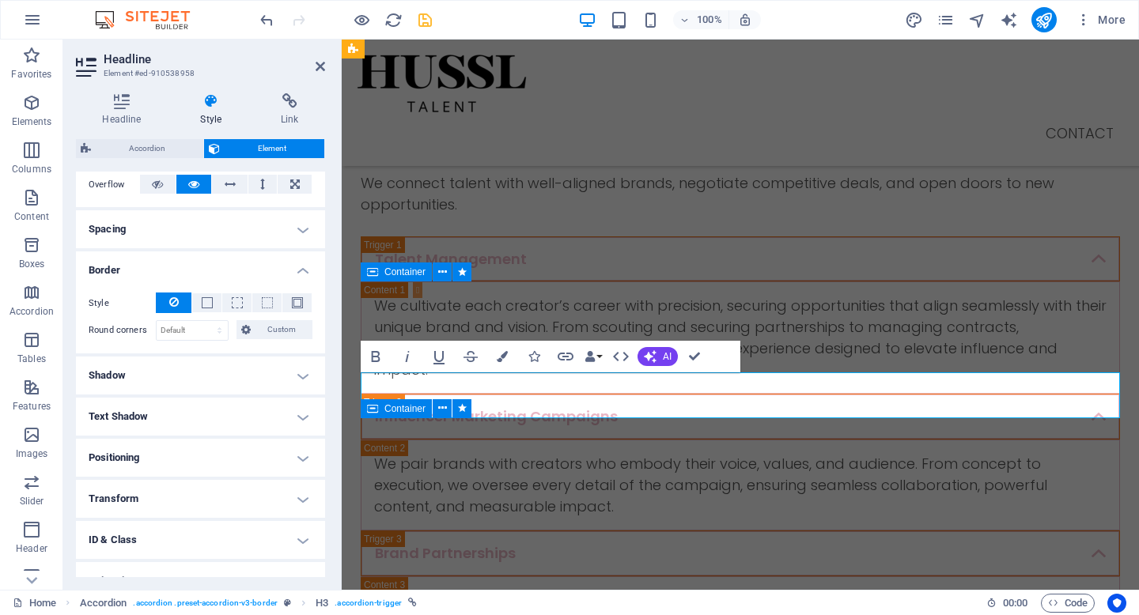
click at [178, 302] on button at bounding box center [174, 303] width 36 height 21
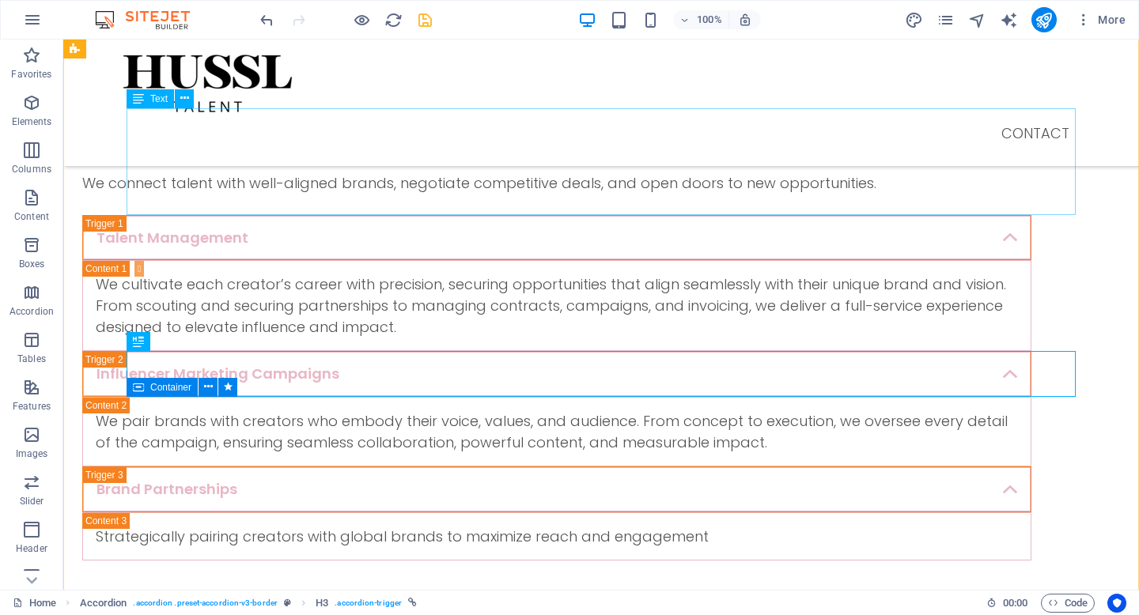
click at [599, 189] on div "Hussl Talent is a global creator management agency representing emerging and es…" at bounding box center [556, 161] width 949 height 107
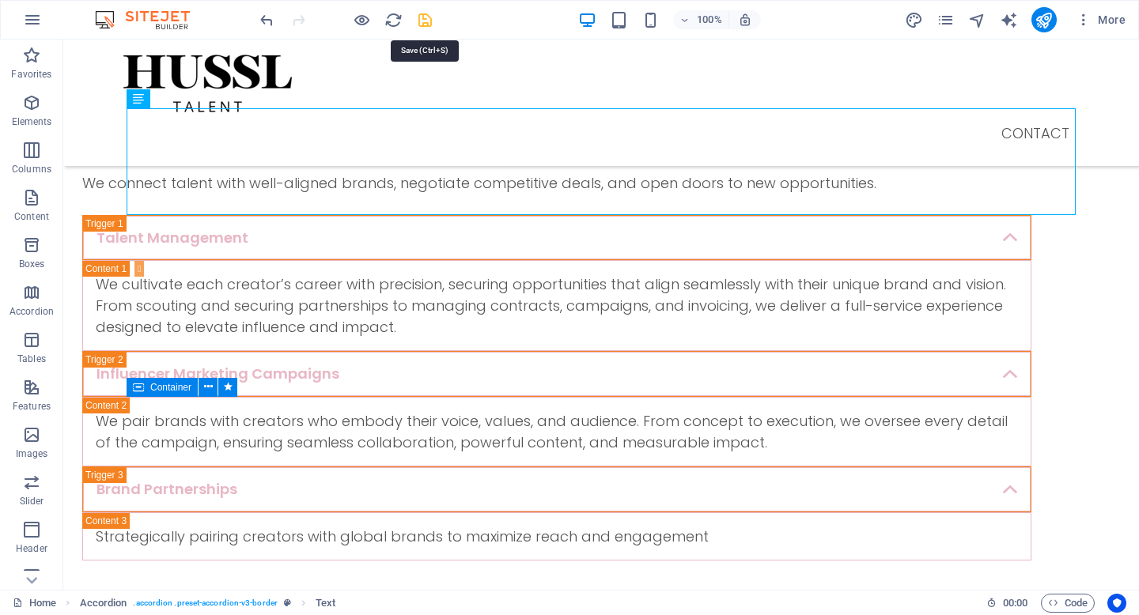
click at [427, 26] on icon "save" at bounding box center [425, 20] width 18 height 18
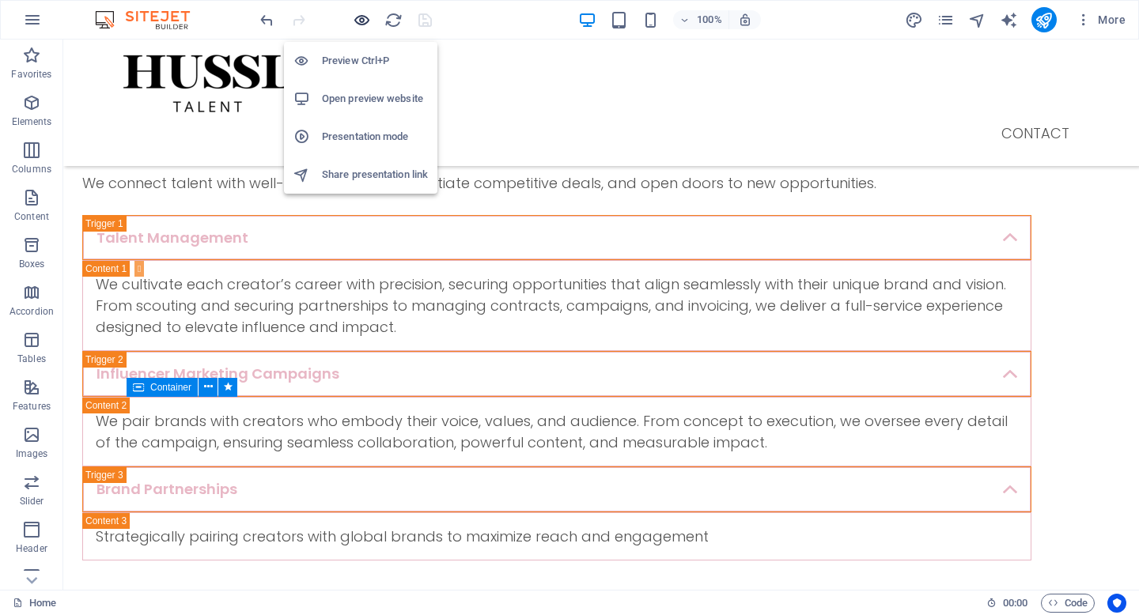
click at [365, 17] on icon "button" at bounding box center [362, 20] width 18 height 18
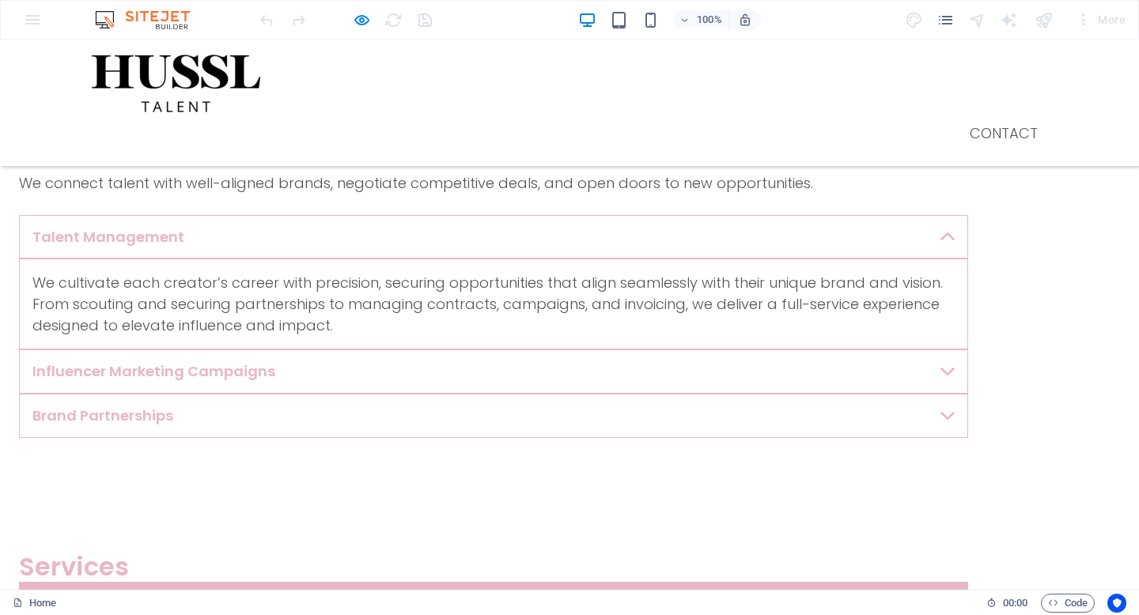
click at [968, 242] on link "Talent Management" at bounding box center [493, 237] width 949 height 44
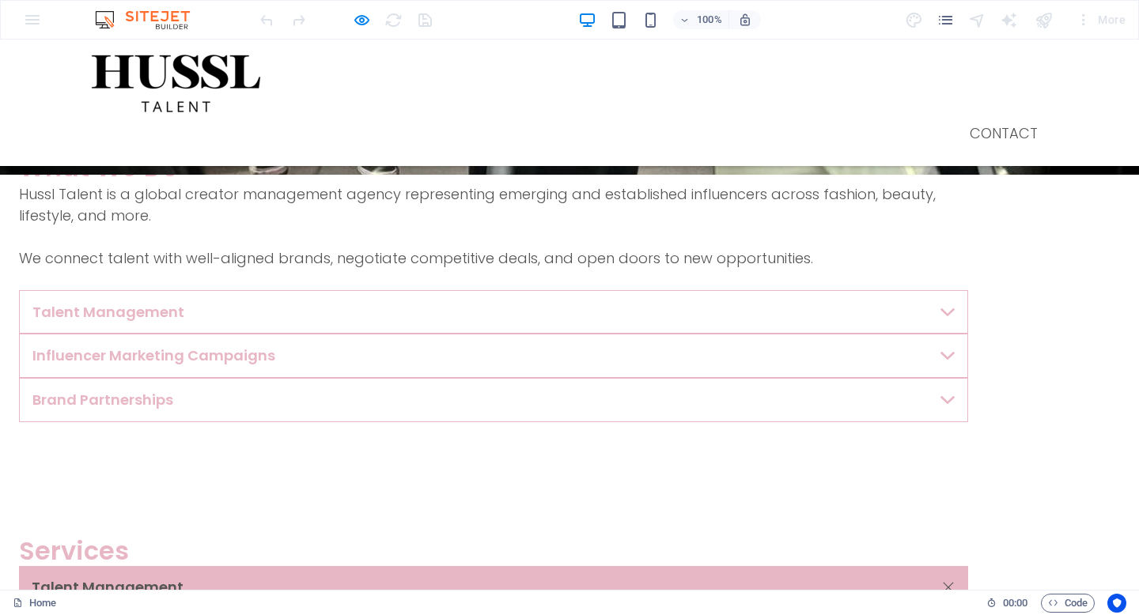
scroll to position [497, 0]
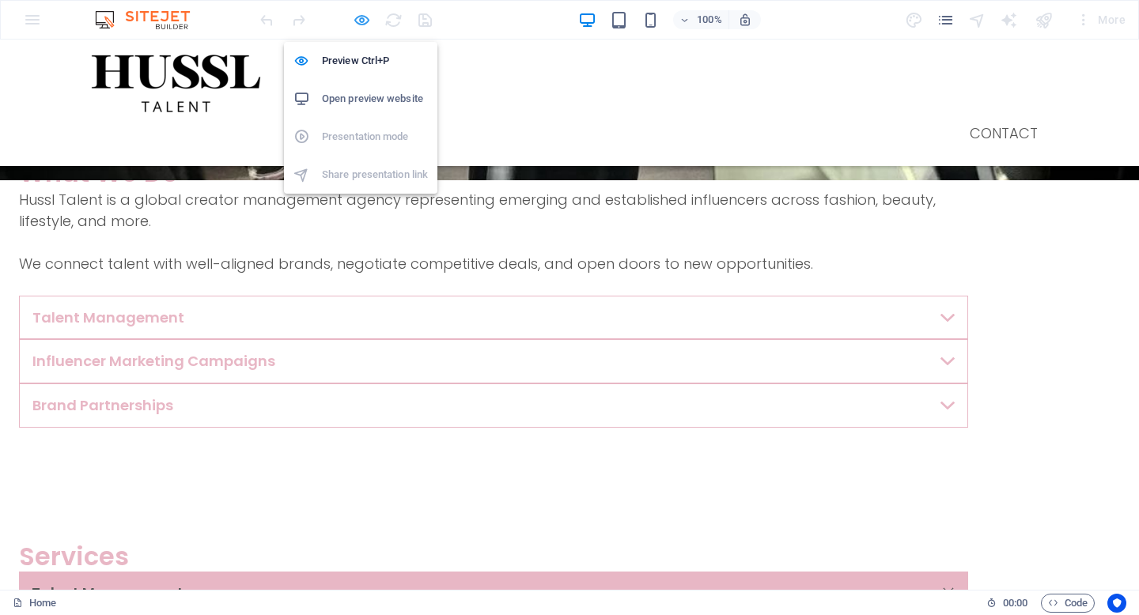
click at [366, 20] on icon "button" at bounding box center [362, 20] width 18 height 18
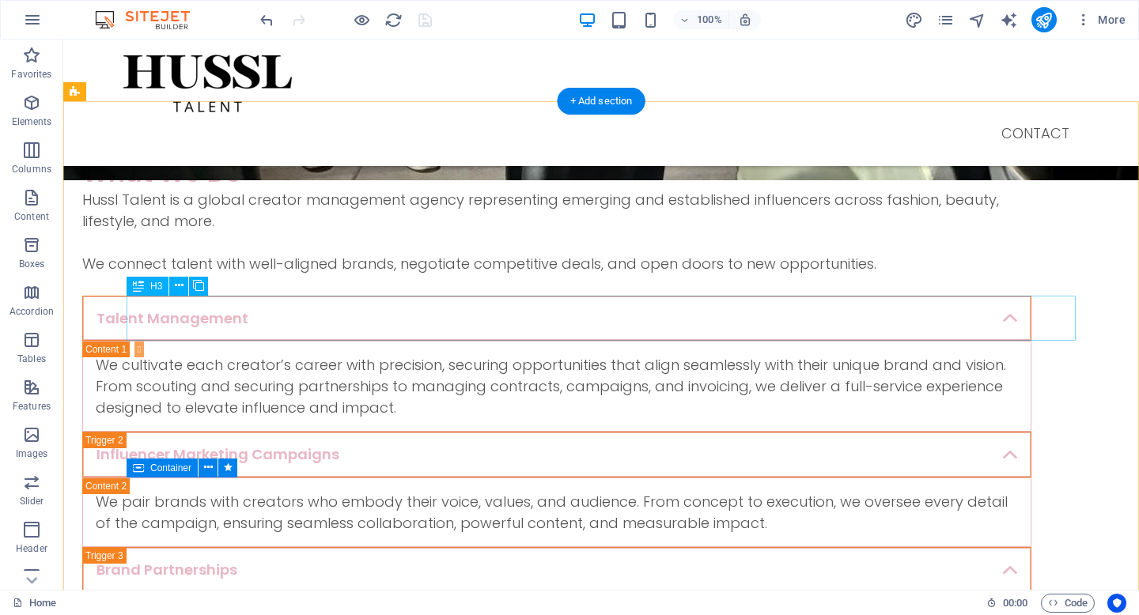
click at [298, 314] on div "Talent Management" at bounding box center [556, 319] width 949 height 46
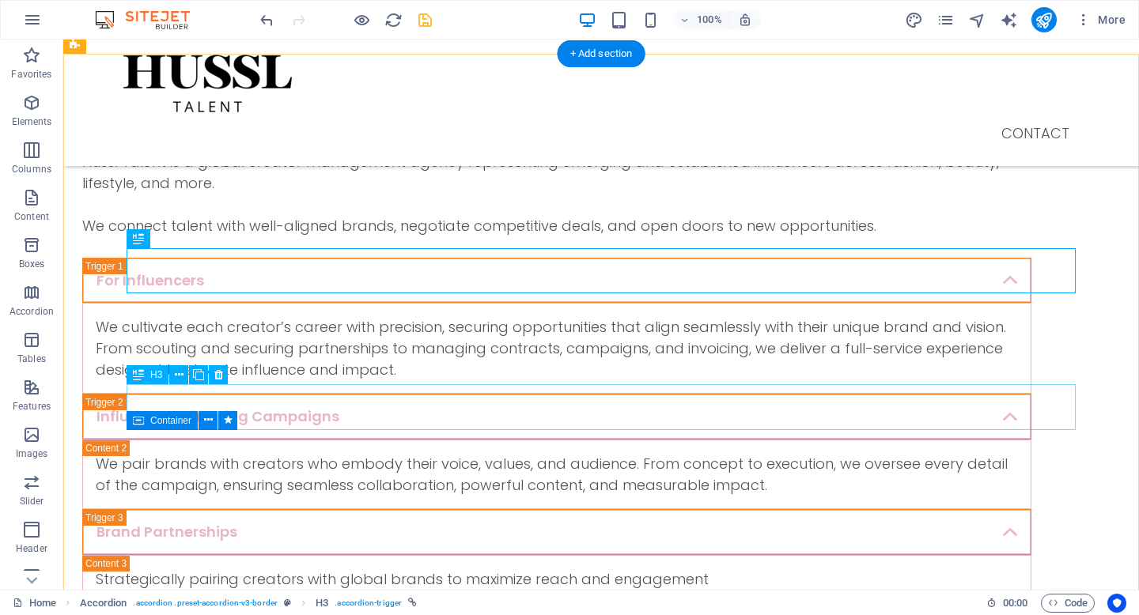
scroll to position [544, 0]
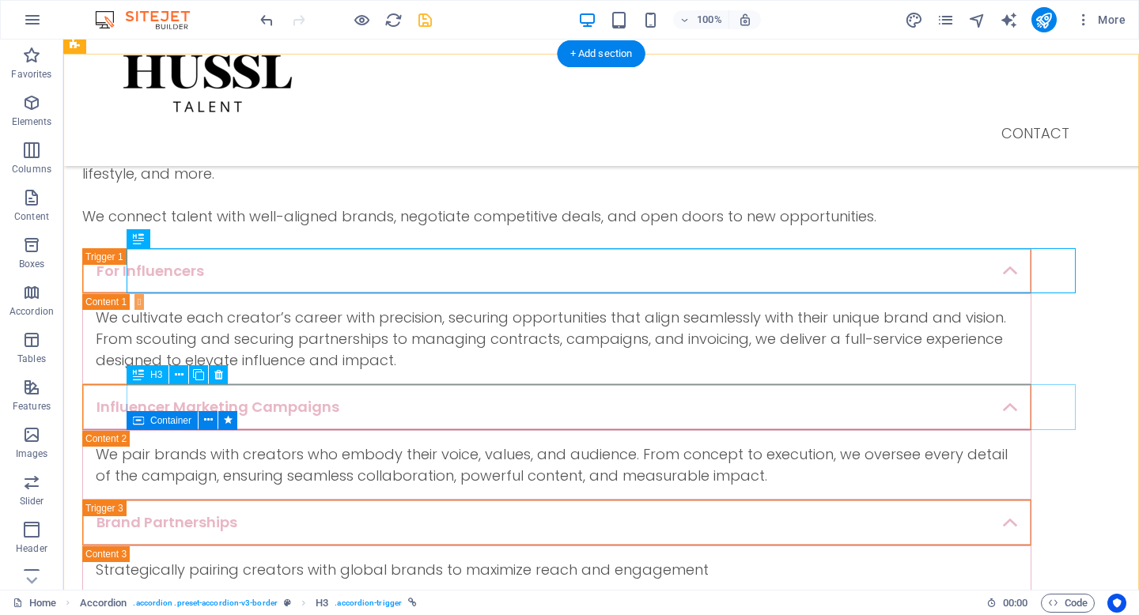
click at [375, 404] on div "Influencer Marketing Campaigns" at bounding box center [556, 407] width 949 height 46
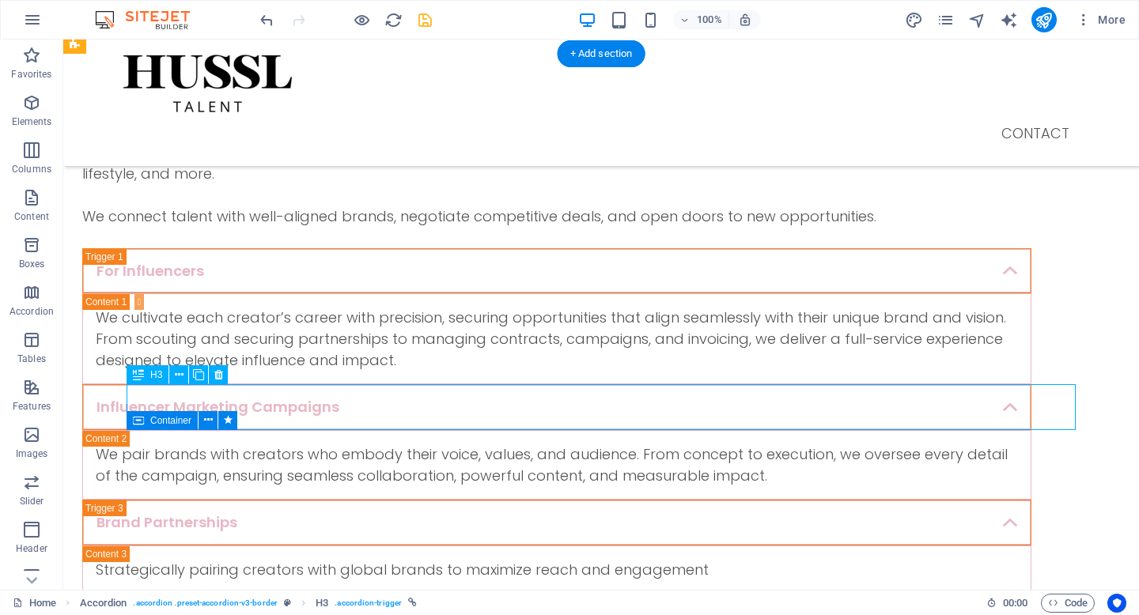
click at [389, 407] on div "Influencer Marketing Campaigns" at bounding box center [556, 407] width 949 height 46
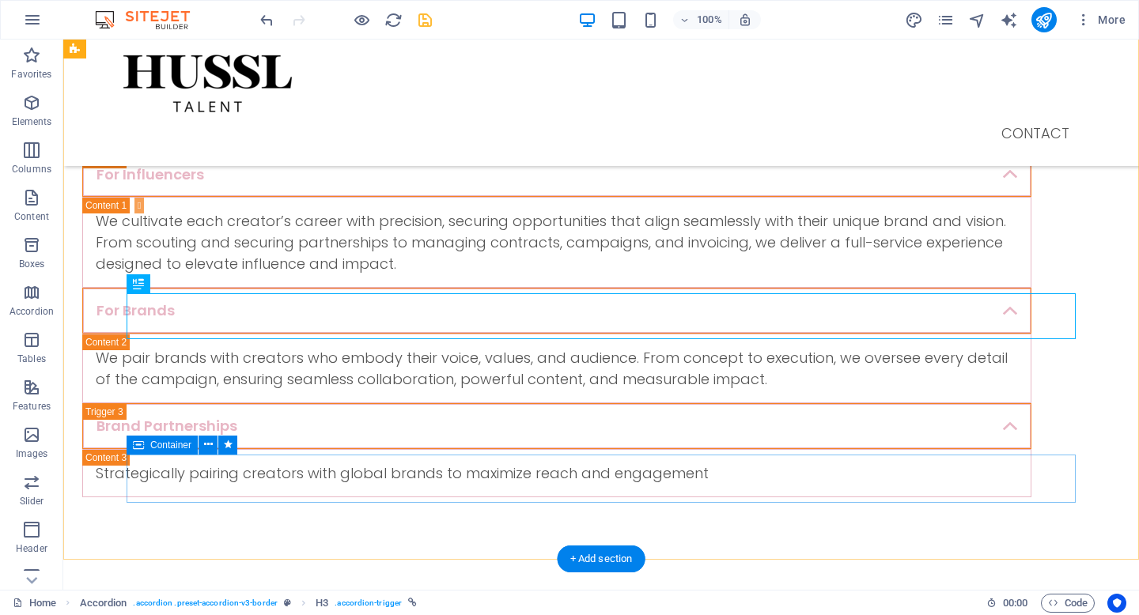
scroll to position [643, 0]
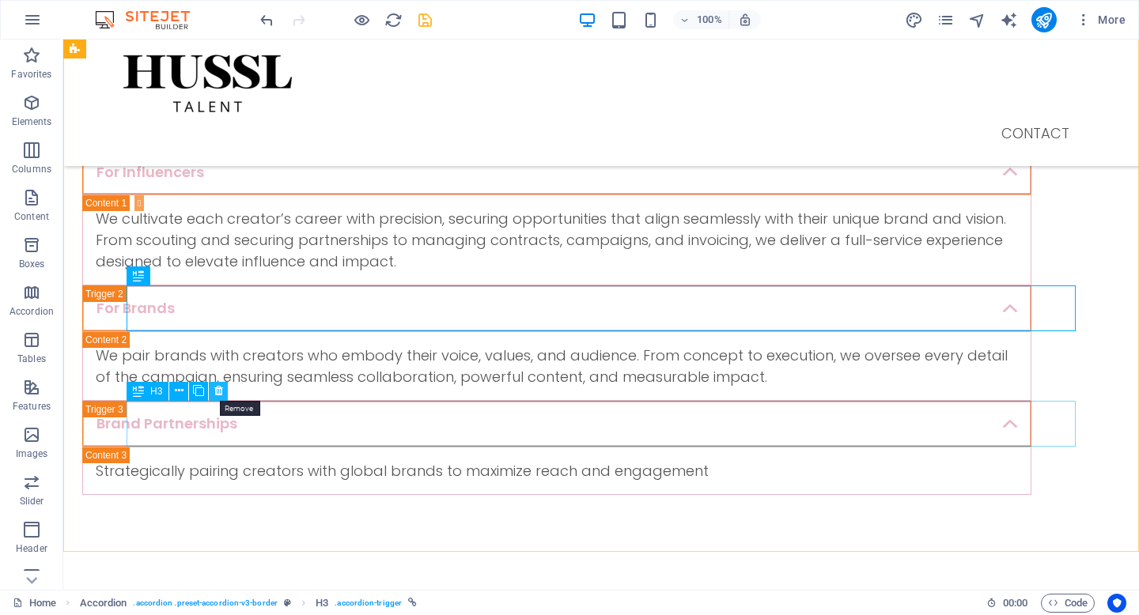
click at [218, 395] on icon at bounding box center [218, 391] width 9 height 17
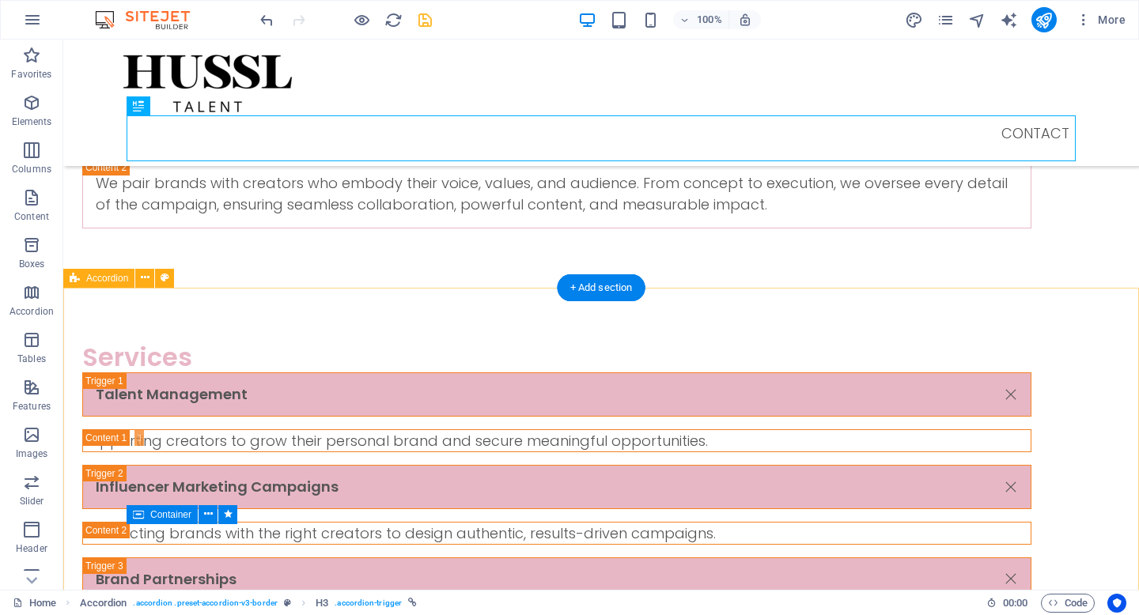
scroll to position [813, 0]
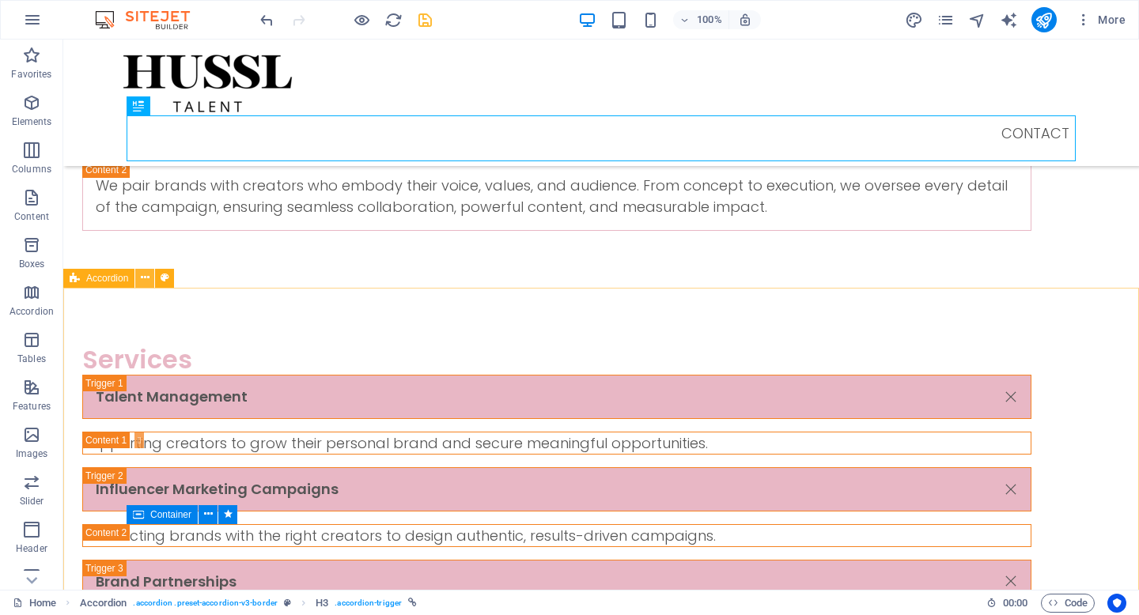
click at [147, 279] on icon at bounding box center [145, 278] width 9 height 17
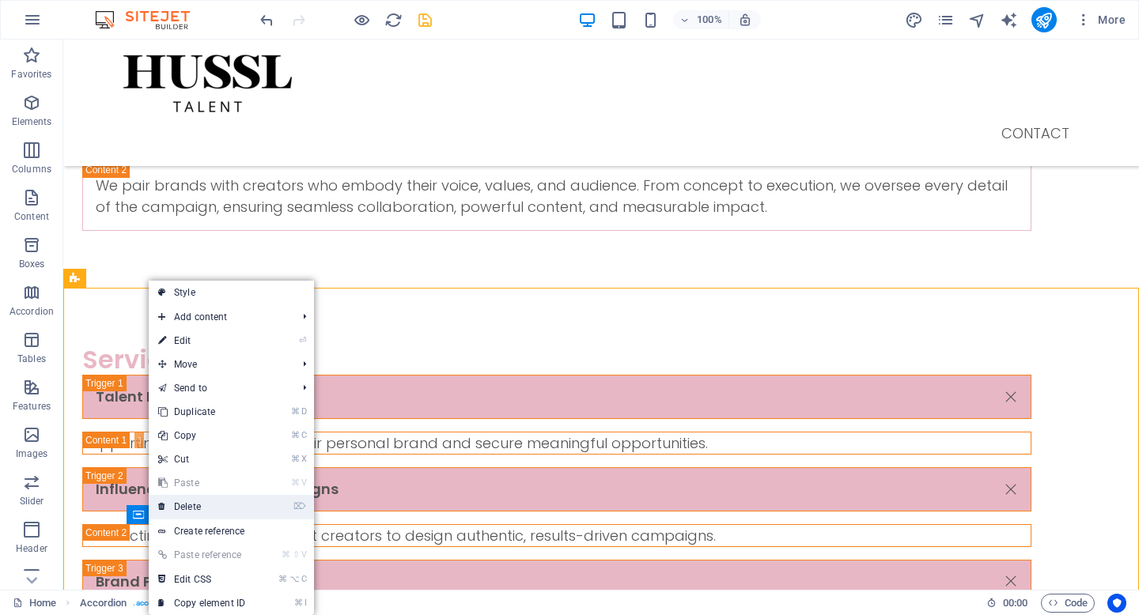
click at [212, 504] on link "⌦ Delete" at bounding box center [202, 507] width 106 height 24
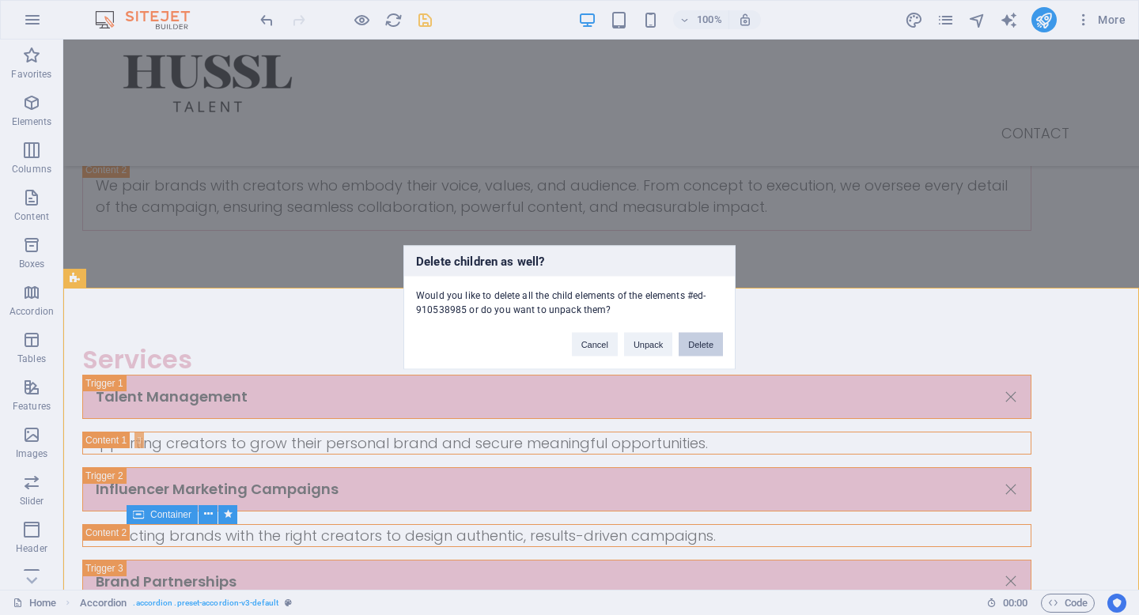
click at [694, 344] on button "Delete" at bounding box center [701, 345] width 44 height 24
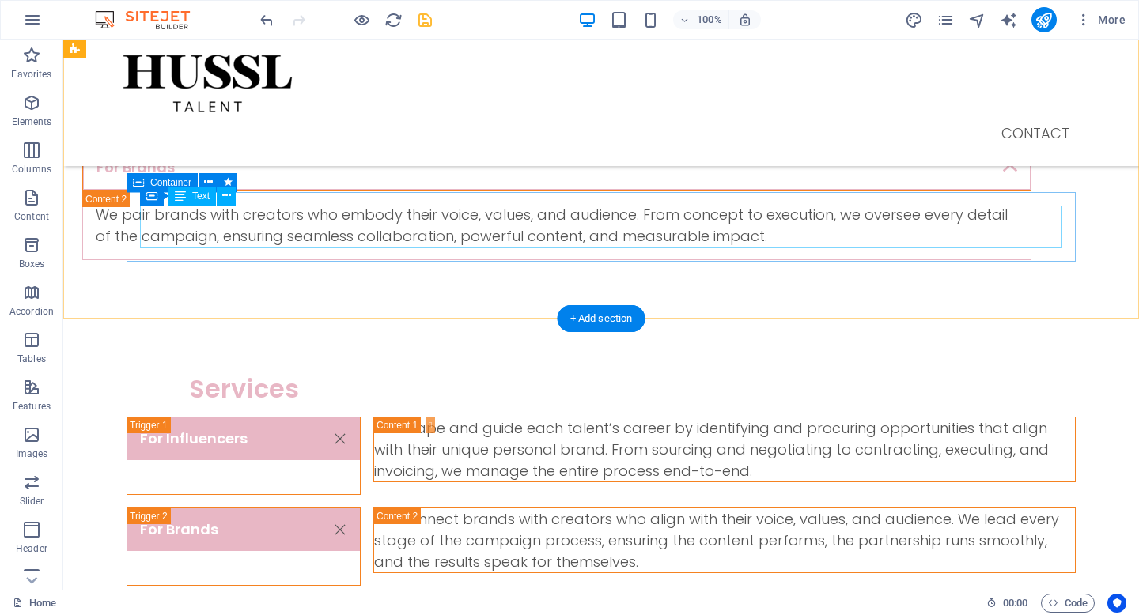
scroll to position [777, 0]
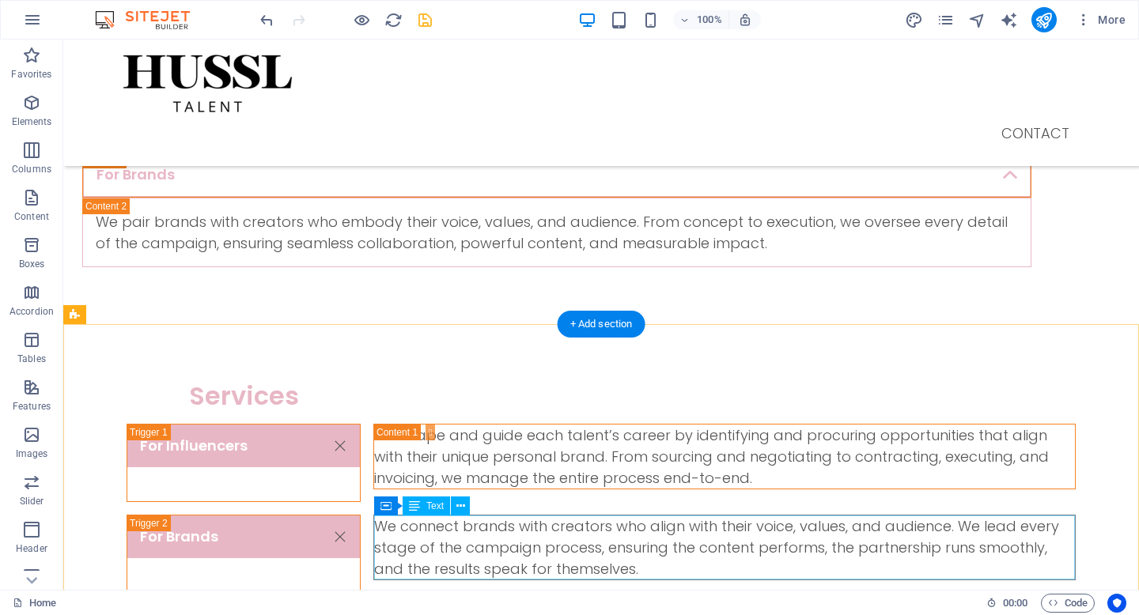
click at [594, 549] on div "We connect brands with creators who align with their voice, values, and audienc…" at bounding box center [724, 548] width 701 height 64
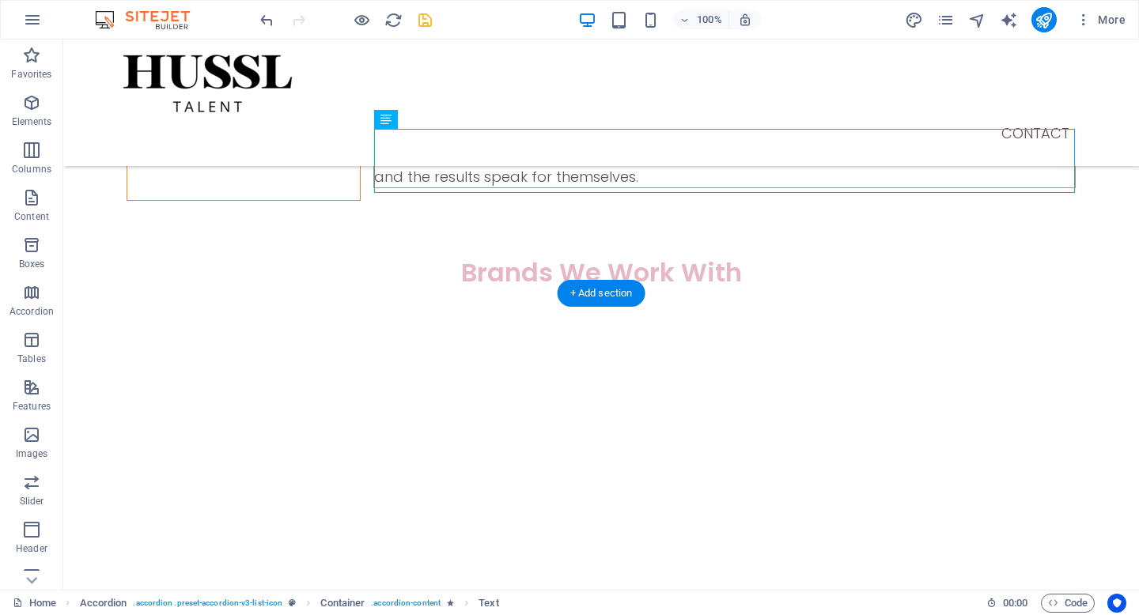
drag, startPoint x: 596, startPoint y: 550, endPoint x: 588, endPoint y: 546, distance: 9.2
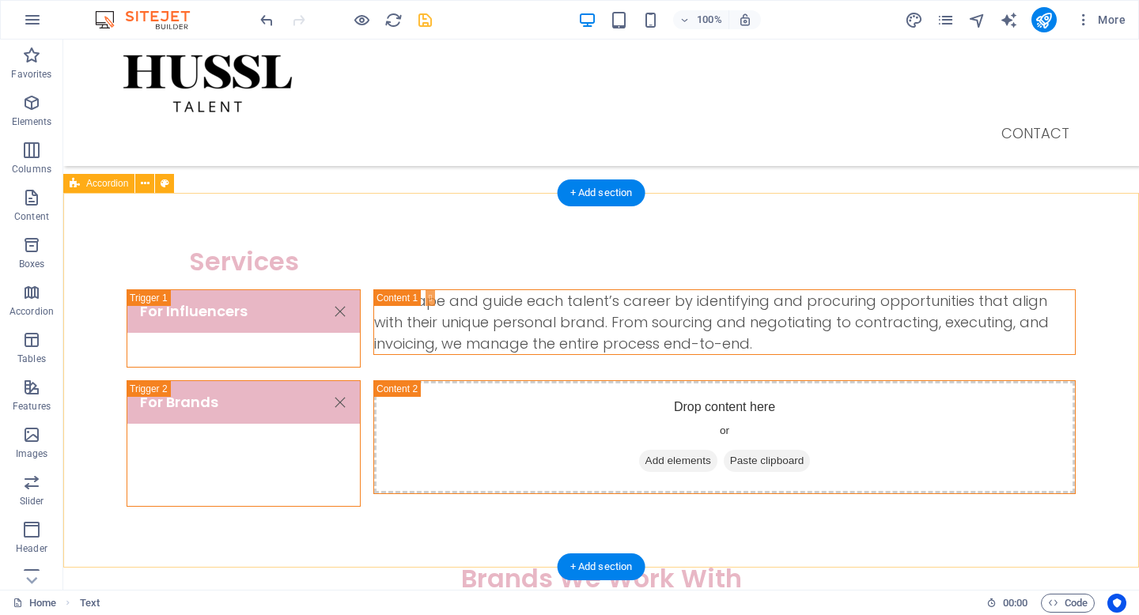
scroll to position [907, 0]
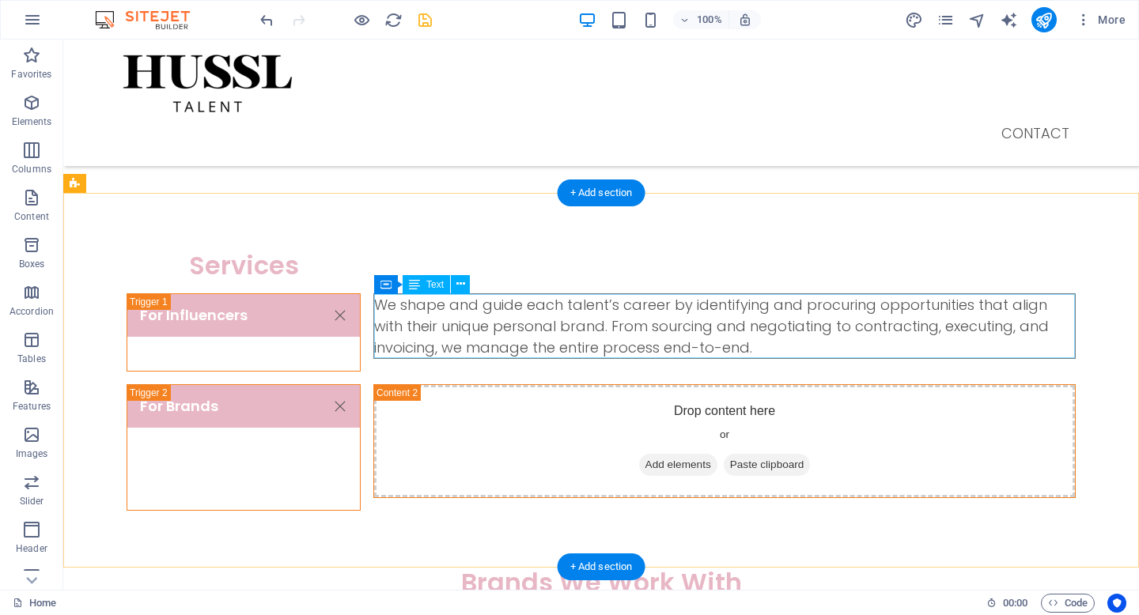
click at [667, 334] on div "We shape and guide each talent’s career by identifying and procuring opportunit…" at bounding box center [724, 326] width 701 height 64
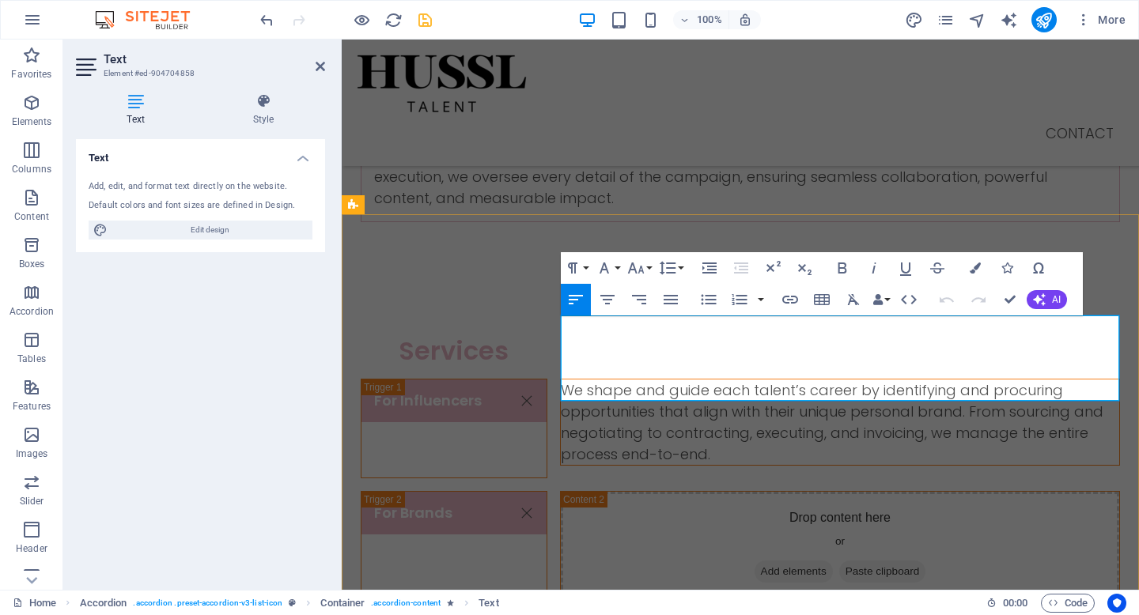
scroll to position [950, 0]
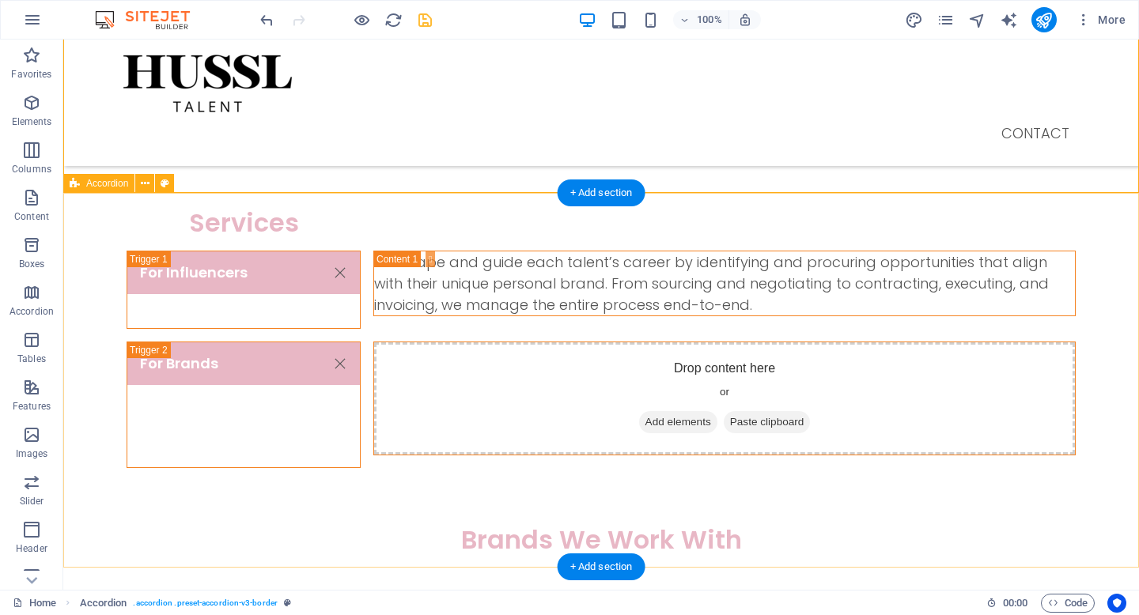
scroll to position [907, 0]
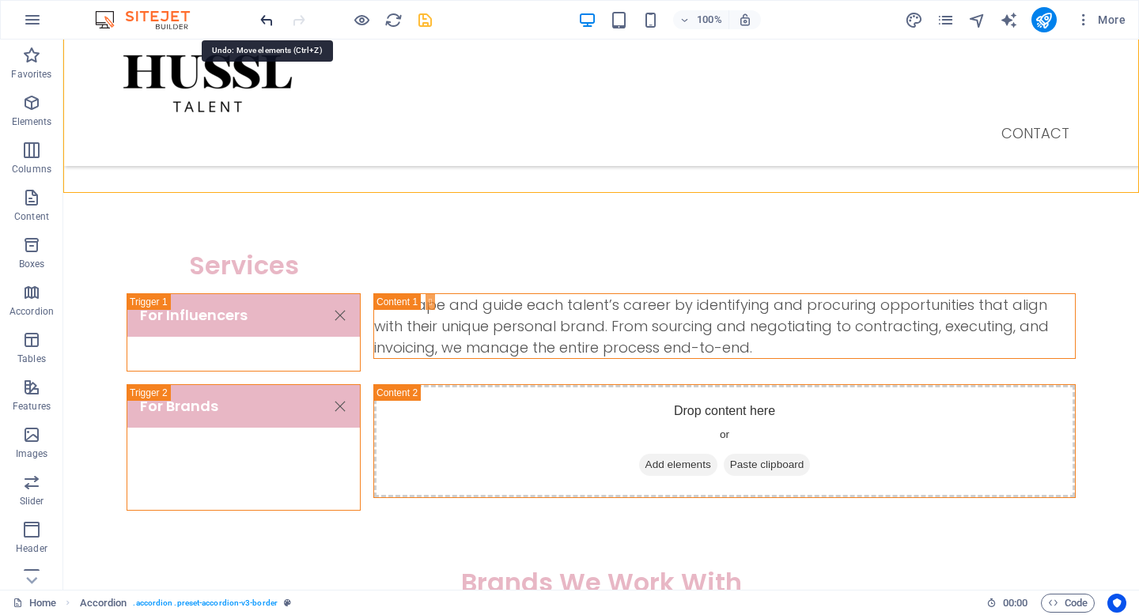
click at [261, 20] on icon "undo" at bounding box center [267, 20] width 18 height 18
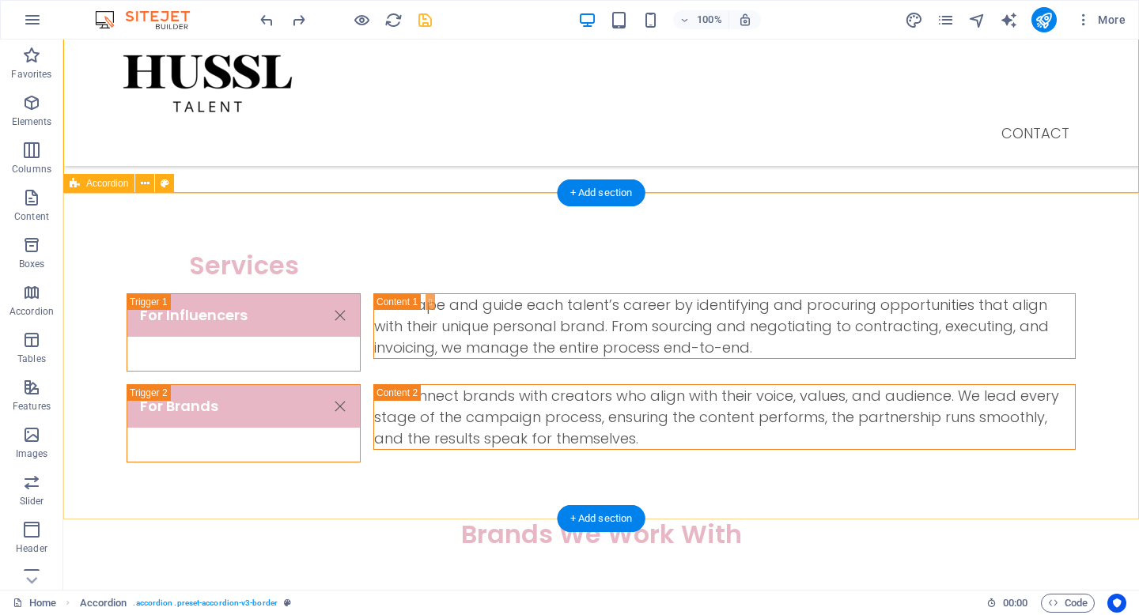
click at [576, 456] on div "Services For Influencers We shape and guide each talent’s career by identifying…" at bounding box center [601, 357] width 1076 height 326
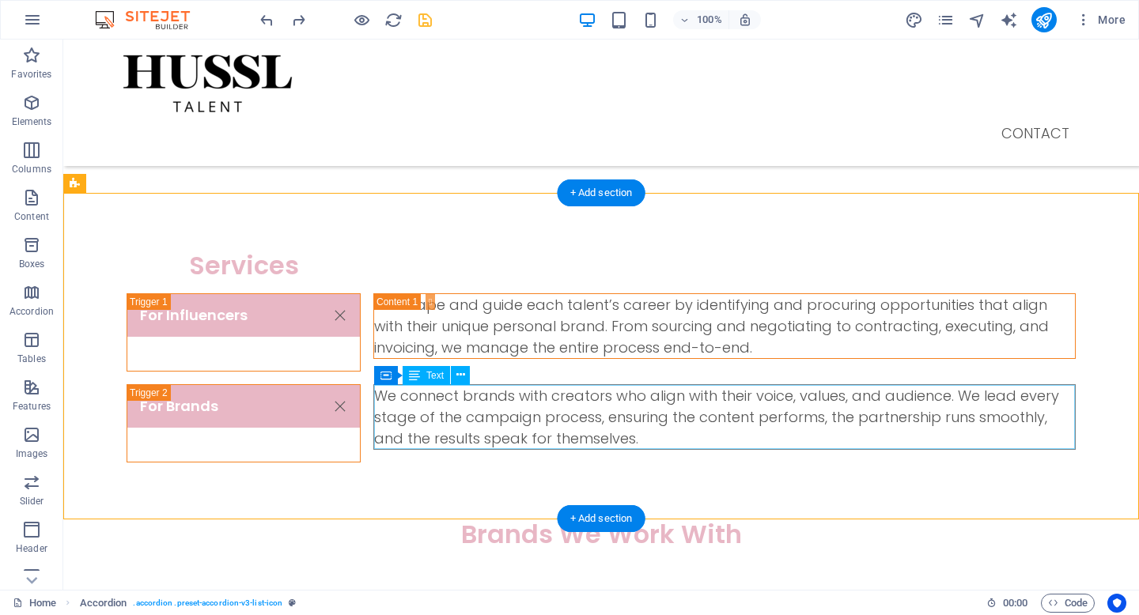
click at [611, 430] on div "We connect brands with creators who align with their voice, values, and audienc…" at bounding box center [724, 417] width 701 height 64
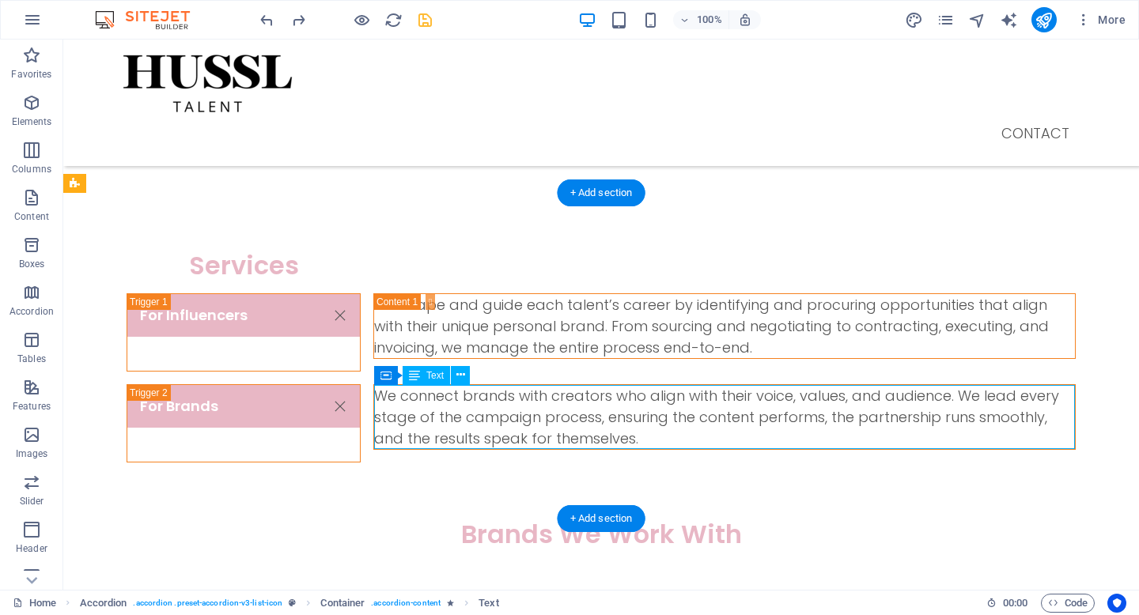
click at [611, 430] on div "We connect brands with creators who align with their voice, values, and audienc…" at bounding box center [724, 417] width 701 height 64
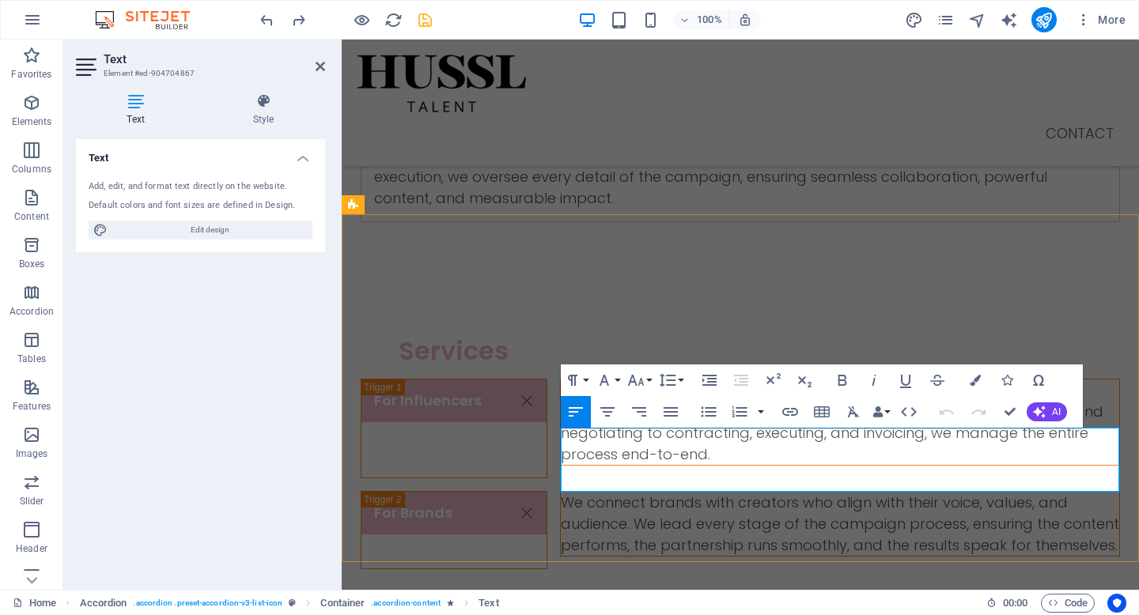
scroll to position [950, 0]
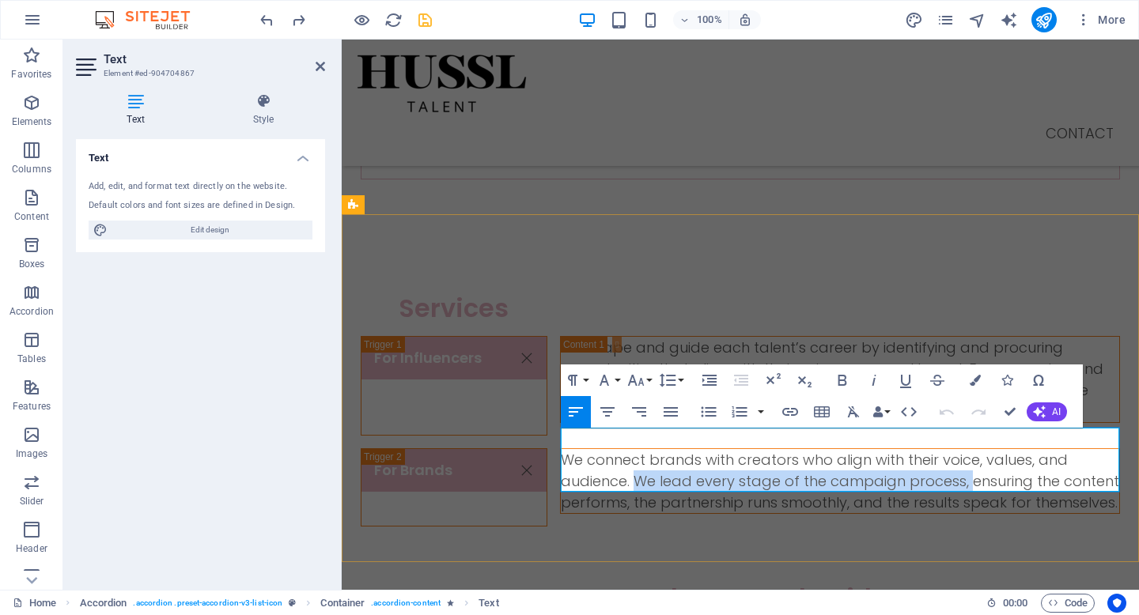
drag, startPoint x: 633, startPoint y: 461, endPoint x: 966, endPoint y: 460, distance: 333.0
click at [966, 460] on p "We connect brands with creators who align with their voice, values, and audienc…" at bounding box center [840, 481] width 558 height 64
copy p "We lead every stage of the campaign process,"
click at [874, 279] on div "Services For Influencers We shape and guide each talent’s career by identifying…" at bounding box center [740, 409] width 797 height 347
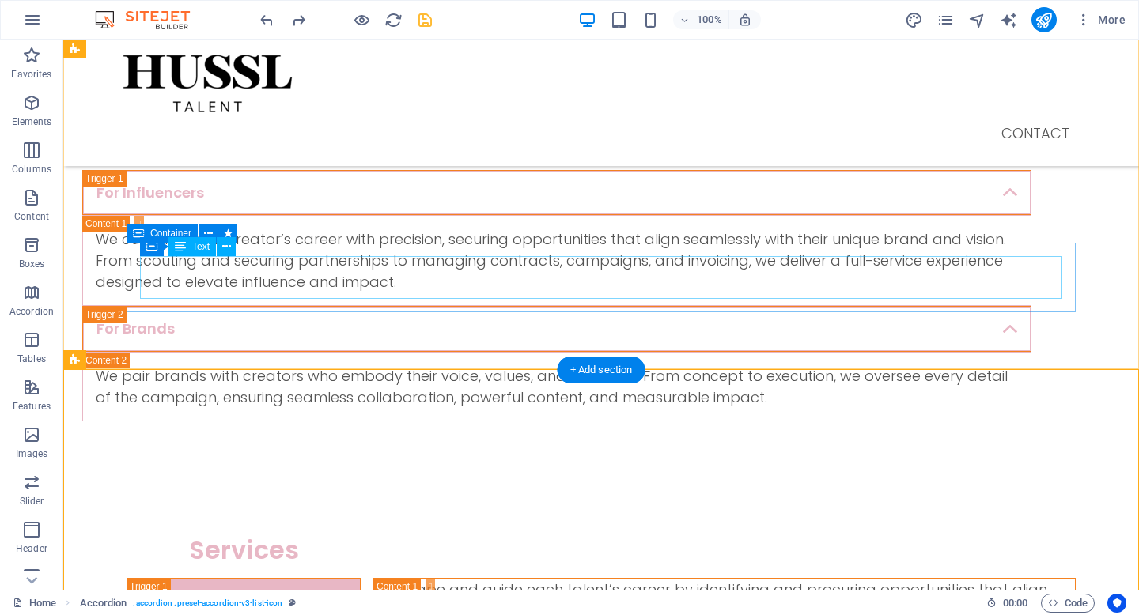
scroll to position [607, 0]
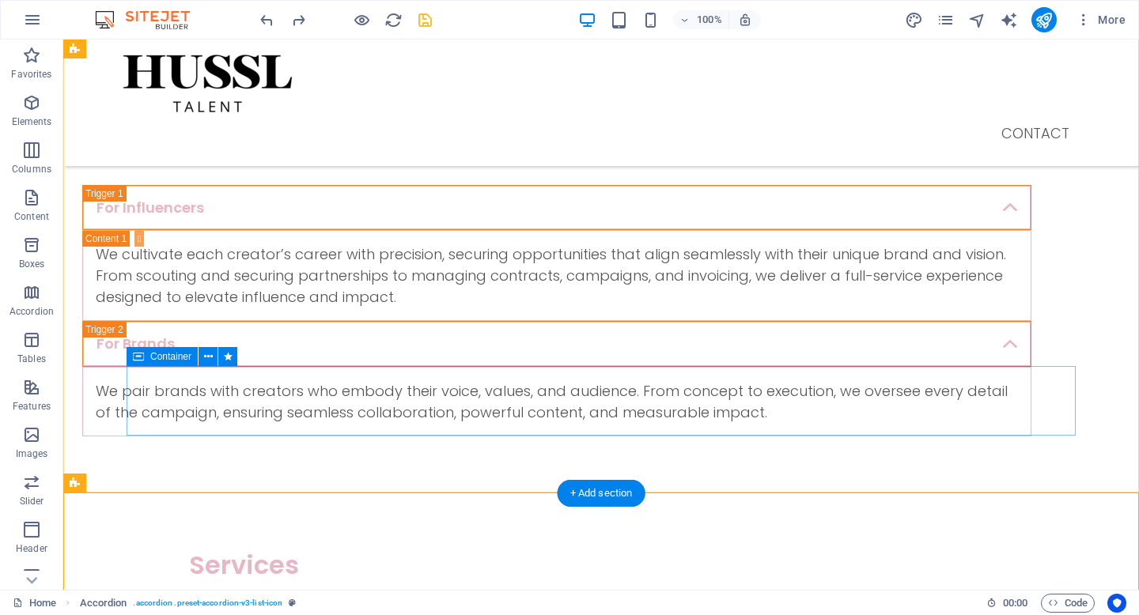
click at [633, 377] on div "We pair brands with creators who embody their voice, values, and audience. From…" at bounding box center [556, 402] width 949 height 70
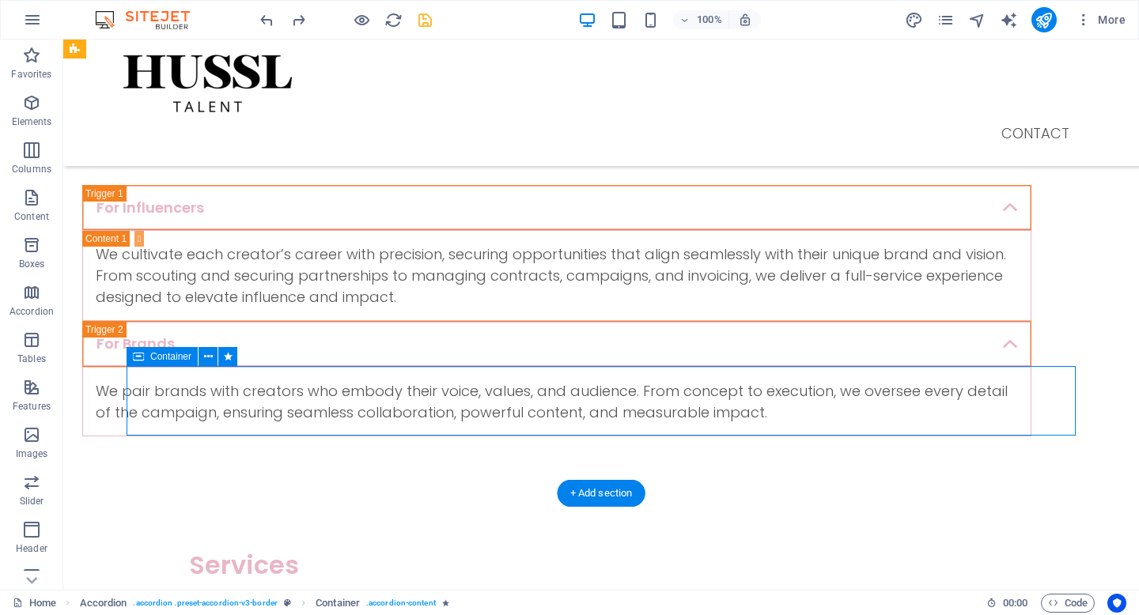
click at [633, 377] on div "We pair brands with creators who embody their voice, values, and audience. From…" at bounding box center [556, 402] width 949 height 70
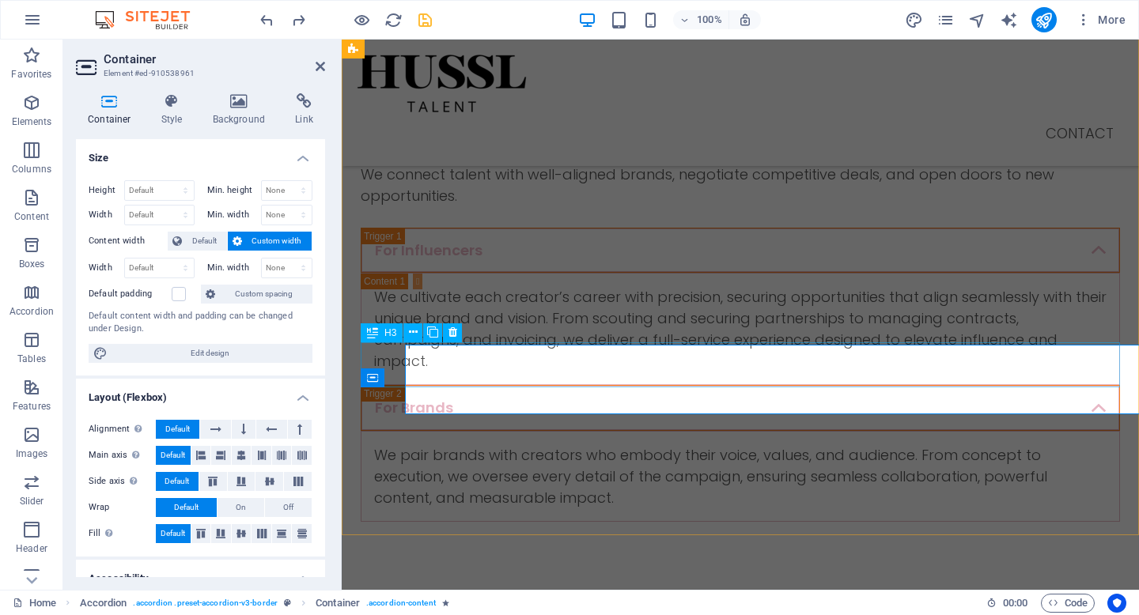
scroll to position [629, 0]
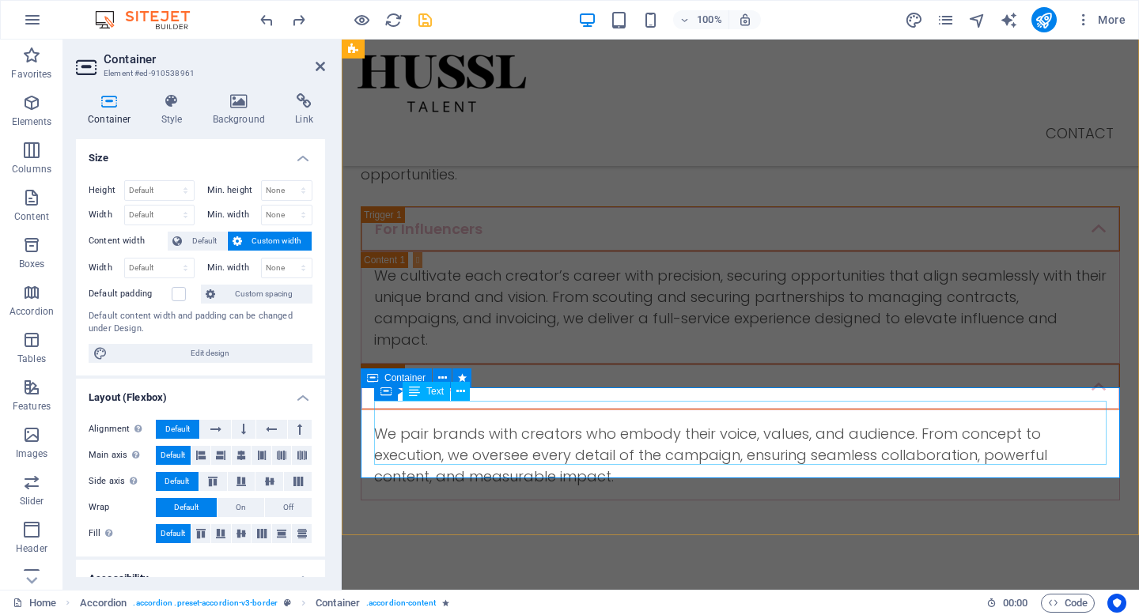
click at [445, 437] on div "We pair brands with creators who embody their voice, values, and audience. From…" at bounding box center [740, 455] width 732 height 64
click at [441, 437] on div "We pair brands with creators who embody their voice, values, and audience. From…" at bounding box center [740, 455] width 732 height 64
drag, startPoint x: 441, startPoint y: 431, endPoint x: 710, endPoint y: 436, distance: 269.0
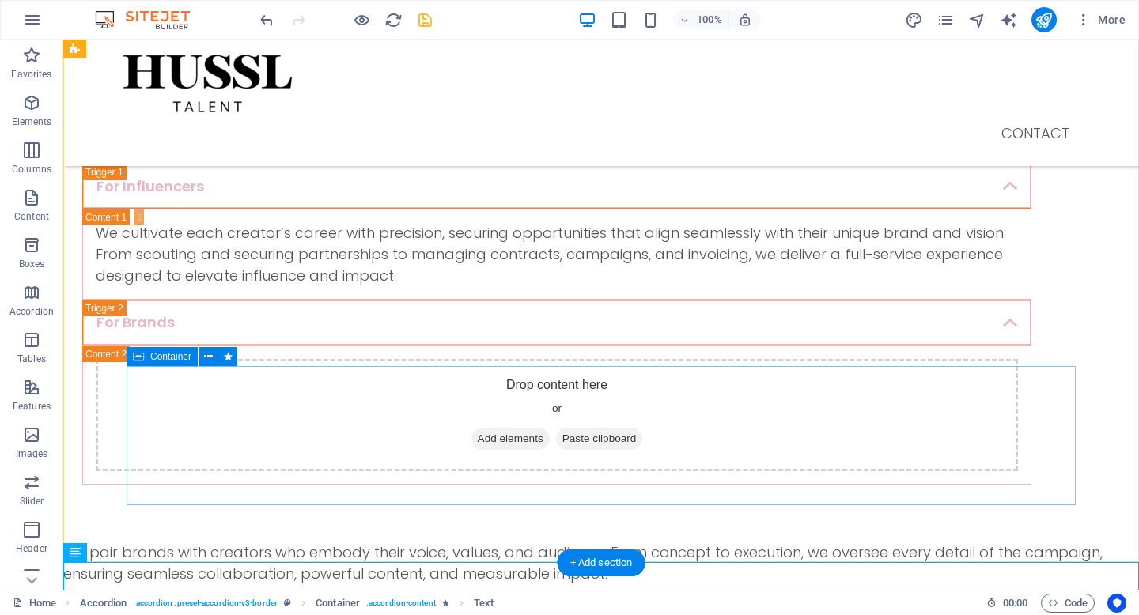
scroll to position [607, 0]
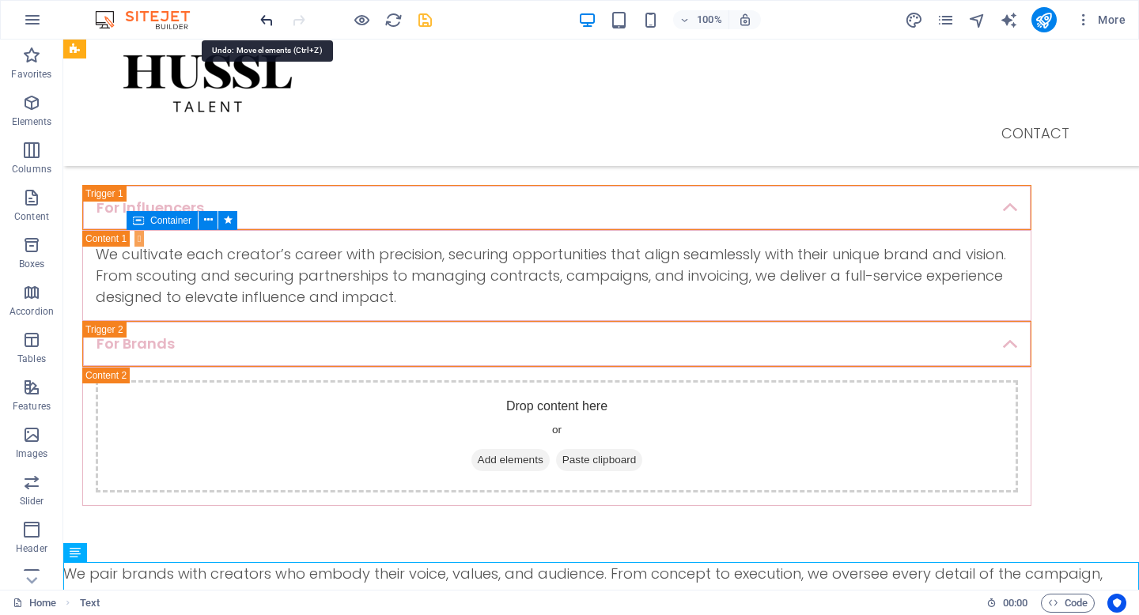
click at [262, 26] on icon "undo" at bounding box center [267, 20] width 18 height 18
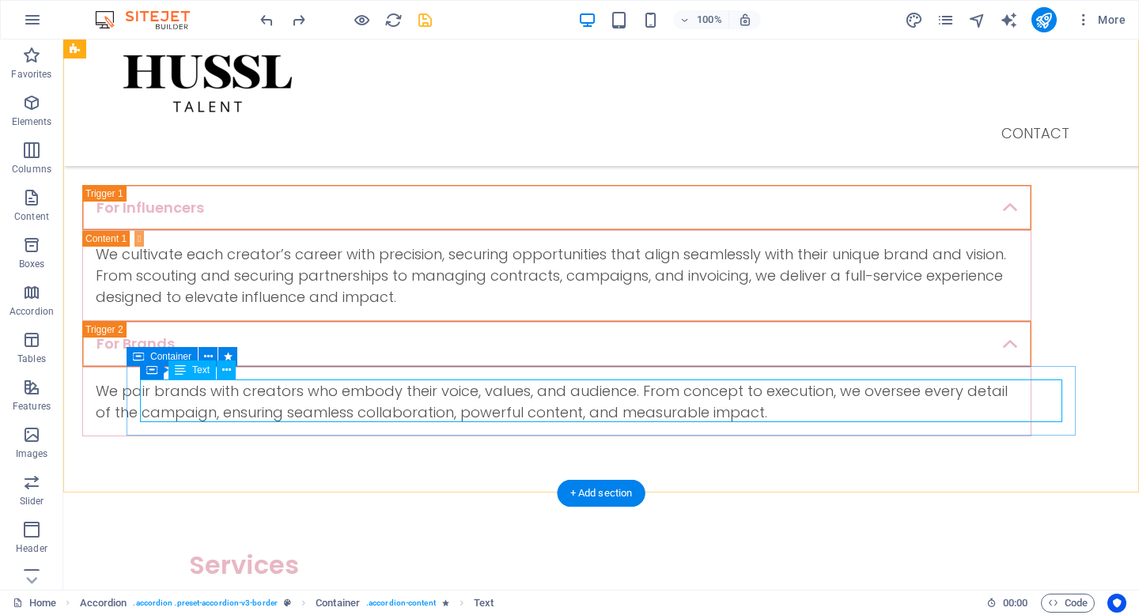
click at [532, 395] on div "We pair brands with creators who embody their voice, values, and audience. From…" at bounding box center [557, 401] width 922 height 43
click at [231, 371] on button at bounding box center [226, 370] width 19 height 19
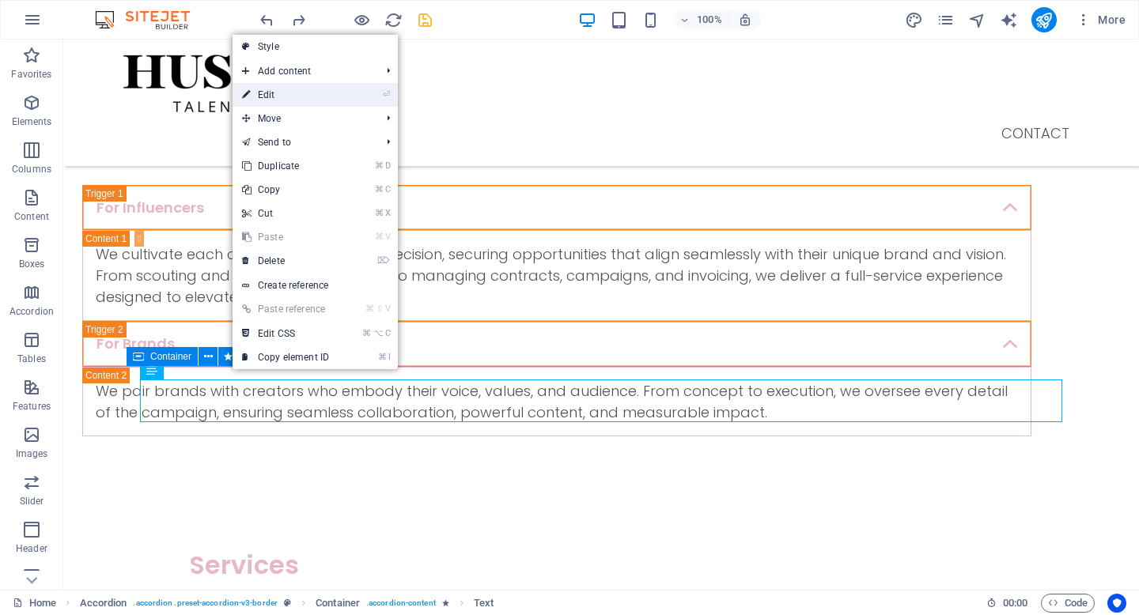
click at [365, 99] on li "⏎ Edit" at bounding box center [315, 95] width 165 height 24
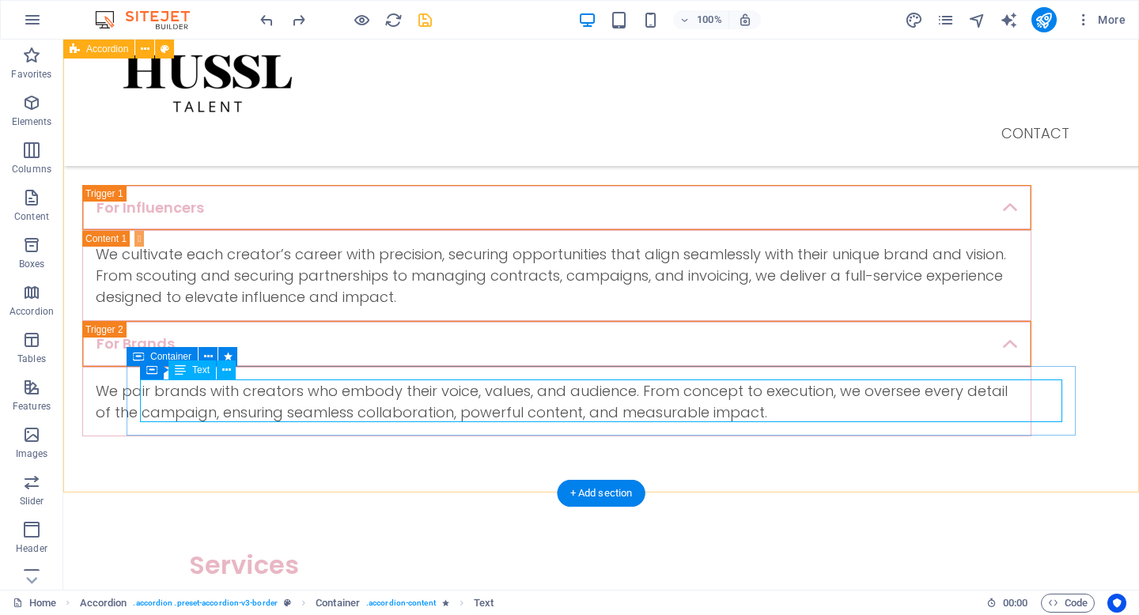
click at [533, 410] on div "We pair brands with creators who embody their voice, values, and audience. From…" at bounding box center [557, 401] width 922 height 43
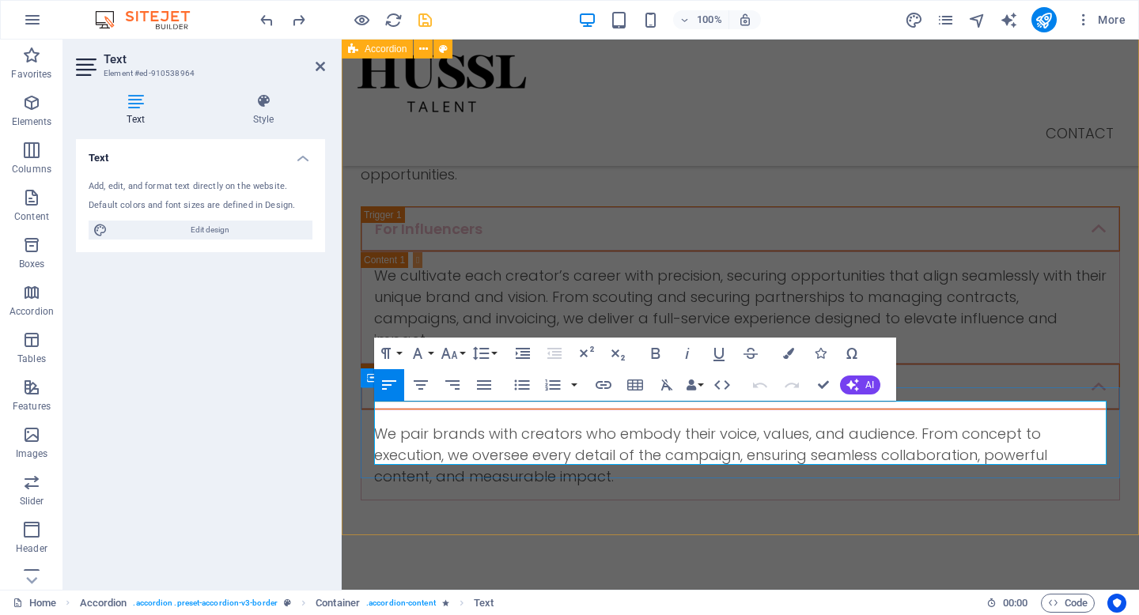
click at [615, 451] on p "We pair brands with creators who embody their voice, values, and audience. From…" at bounding box center [740, 455] width 732 height 64
click at [443, 433] on p "We pair brands with creators who embody their voice, values, and audience. From…" at bounding box center [740, 455] width 732 height 64
click at [1072, 436] on p "We pair brands with creators who embody their voice, values, and audience. From…" at bounding box center [740, 455] width 732 height 64
click at [444, 434] on p "We pair brands with creators who embody their voice, values, and audience. From…" at bounding box center [740, 455] width 732 height 64
click at [545, 454] on p "We pair brands with creators who embody their voice, values, and audience. From…" at bounding box center [740, 455] width 732 height 64
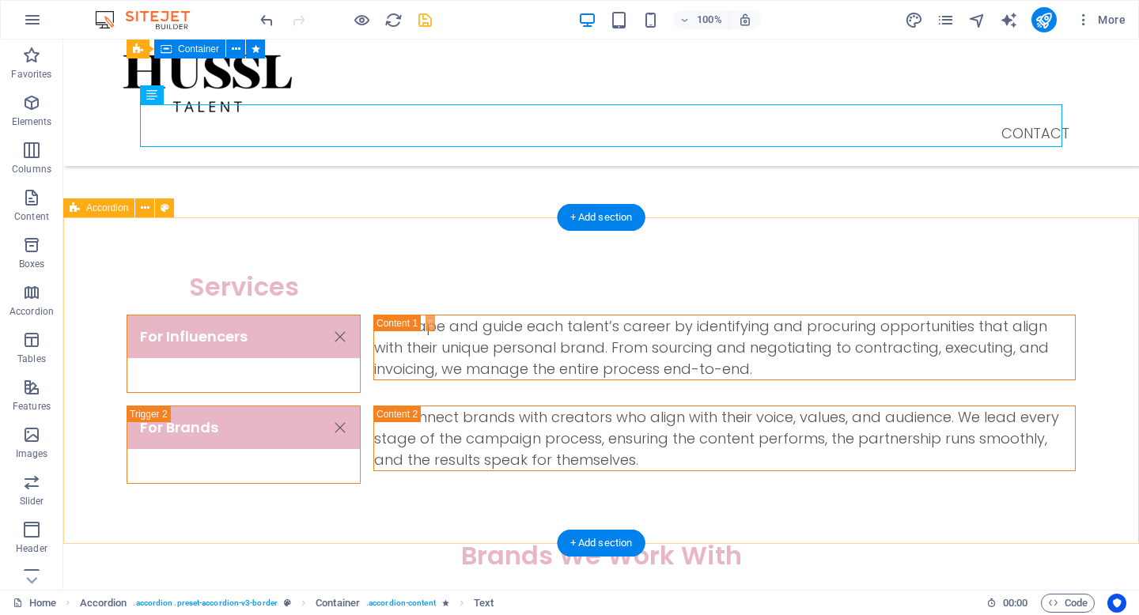
scroll to position [883, 0]
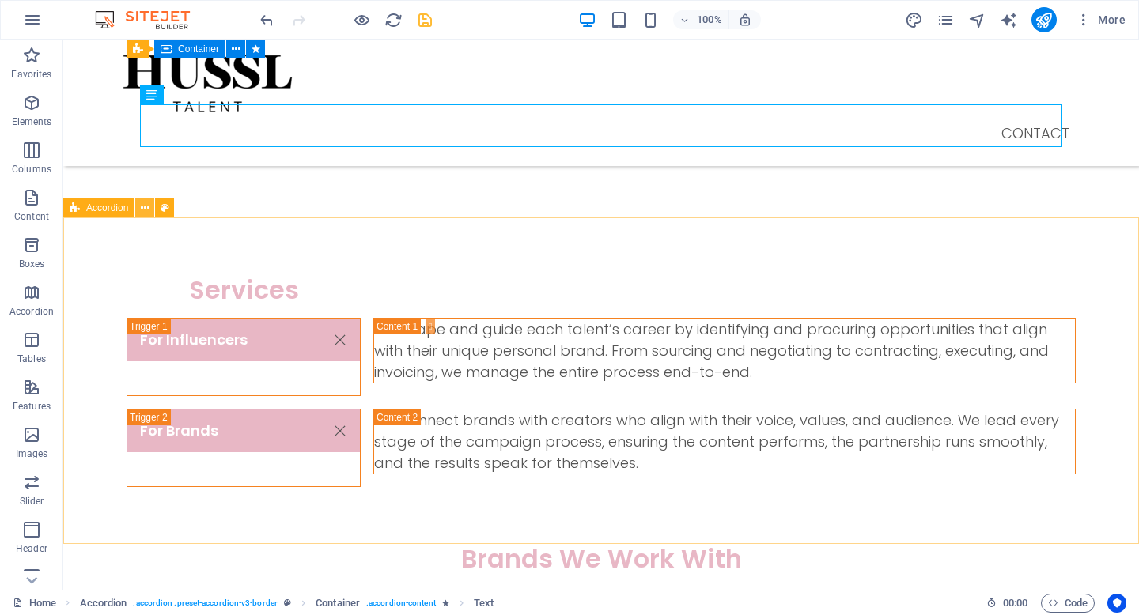
click at [142, 207] on icon at bounding box center [145, 208] width 9 height 17
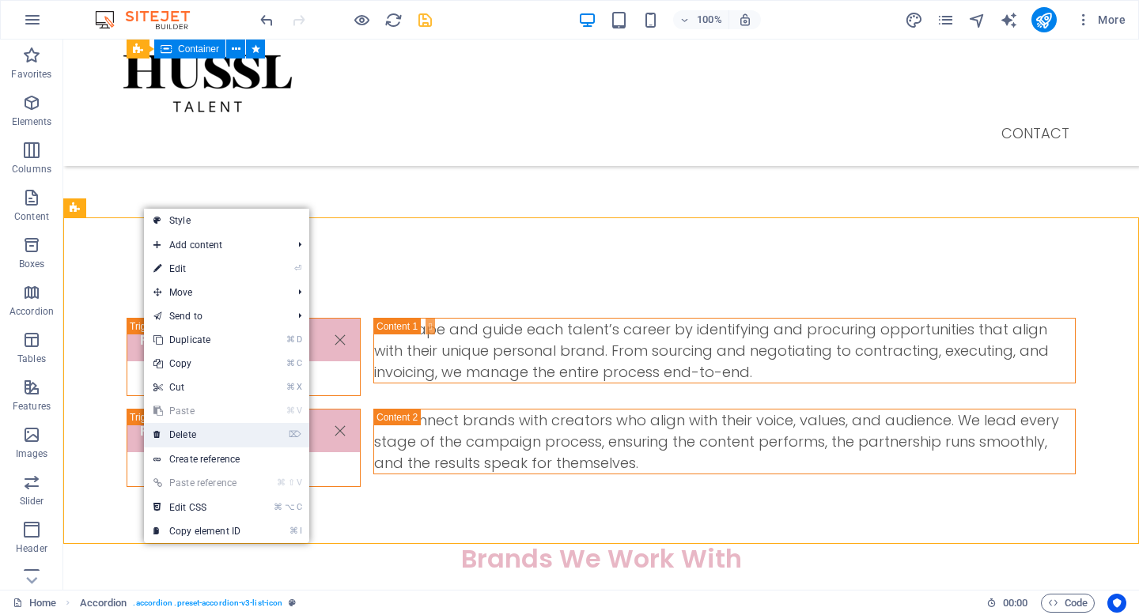
click at [206, 432] on link "⌦ Delete" at bounding box center [197, 435] width 106 height 24
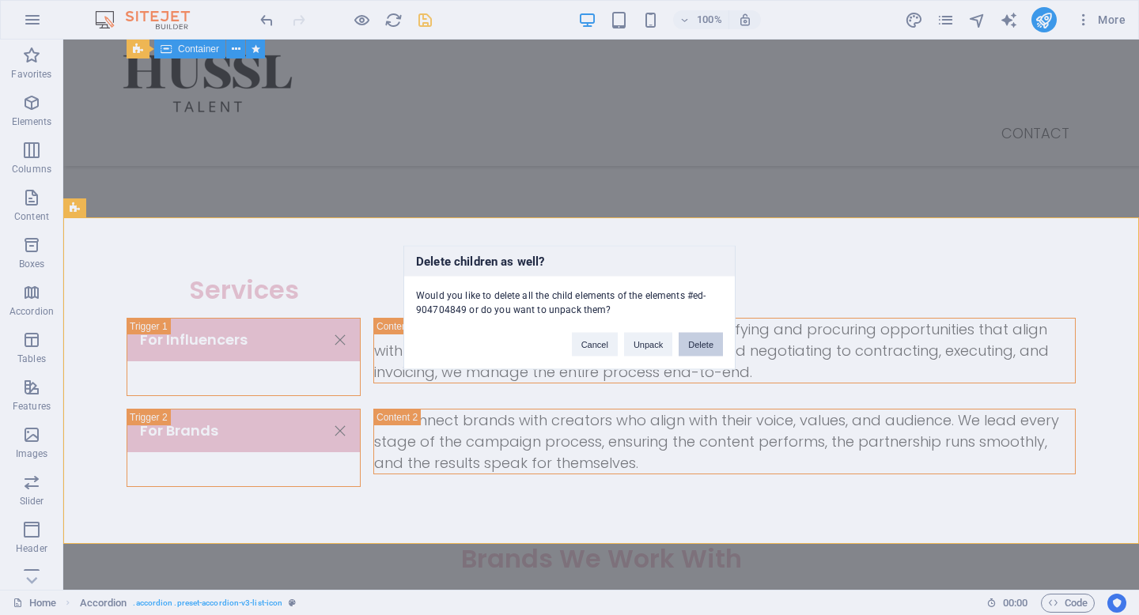
click at [689, 345] on button "Delete" at bounding box center [701, 345] width 44 height 24
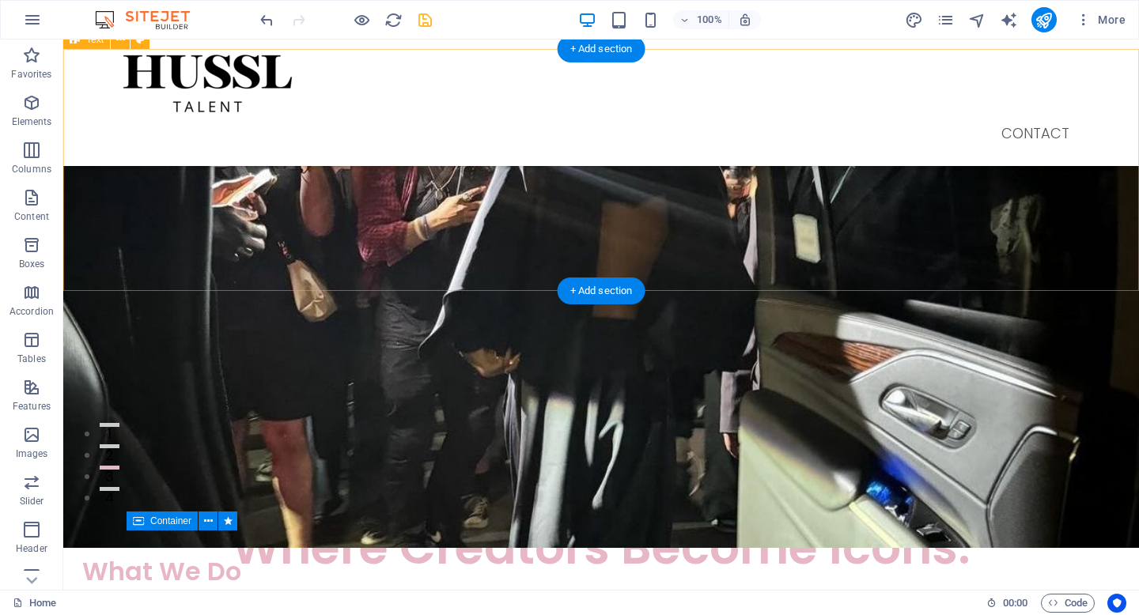
scroll to position [0, 0]
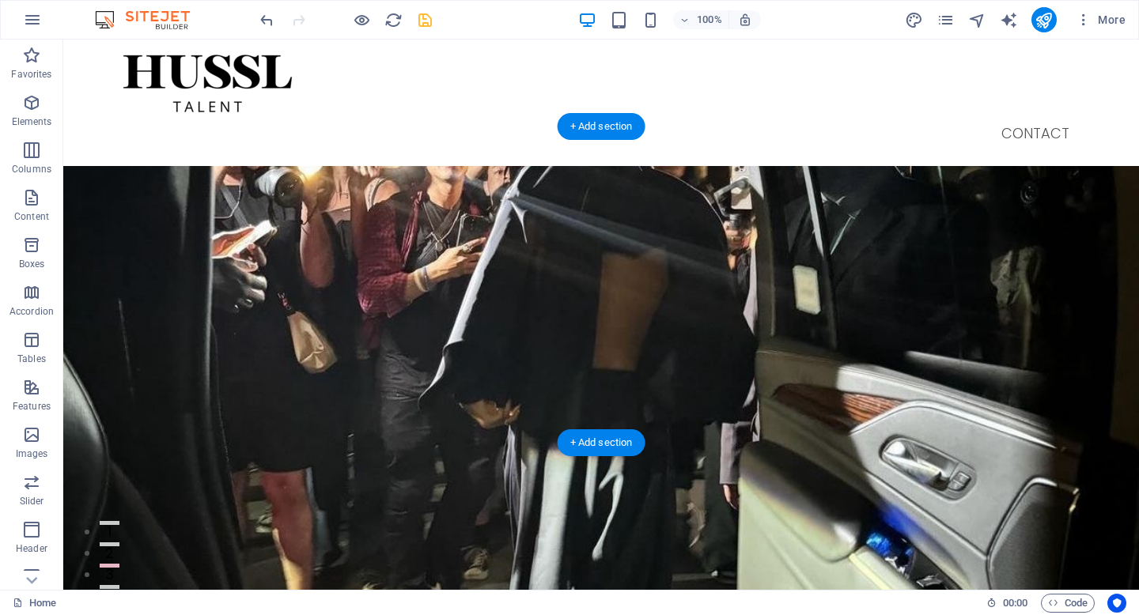
click at [351, 227] on figure at bounding box center [601, 382] width 1076 height 433
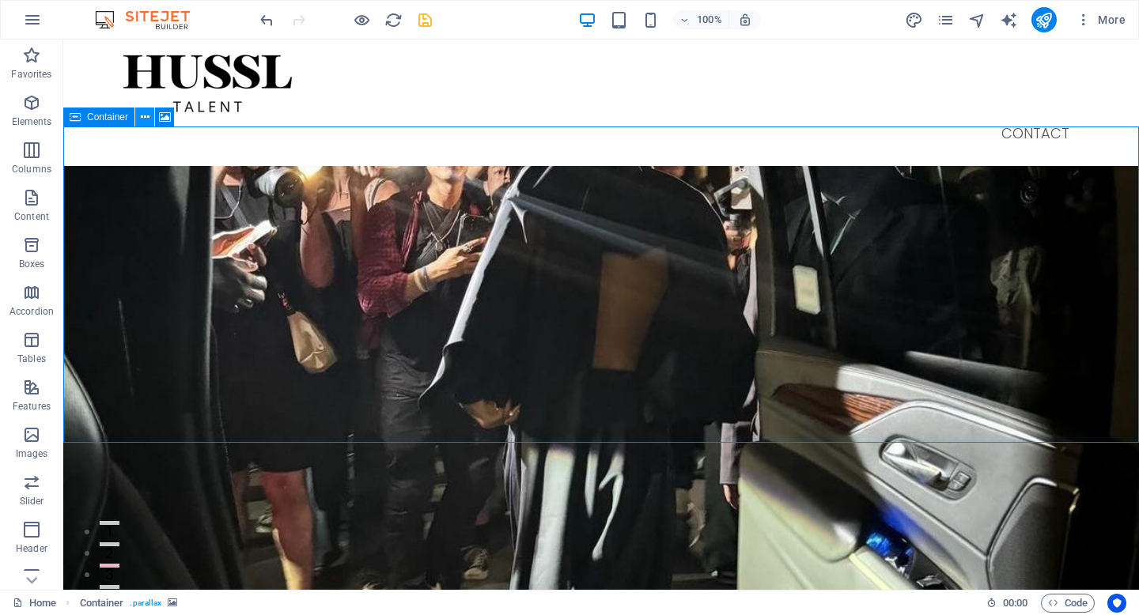
click at [142, 123] on icon at bounding box center [145, 117] width 9 height 17
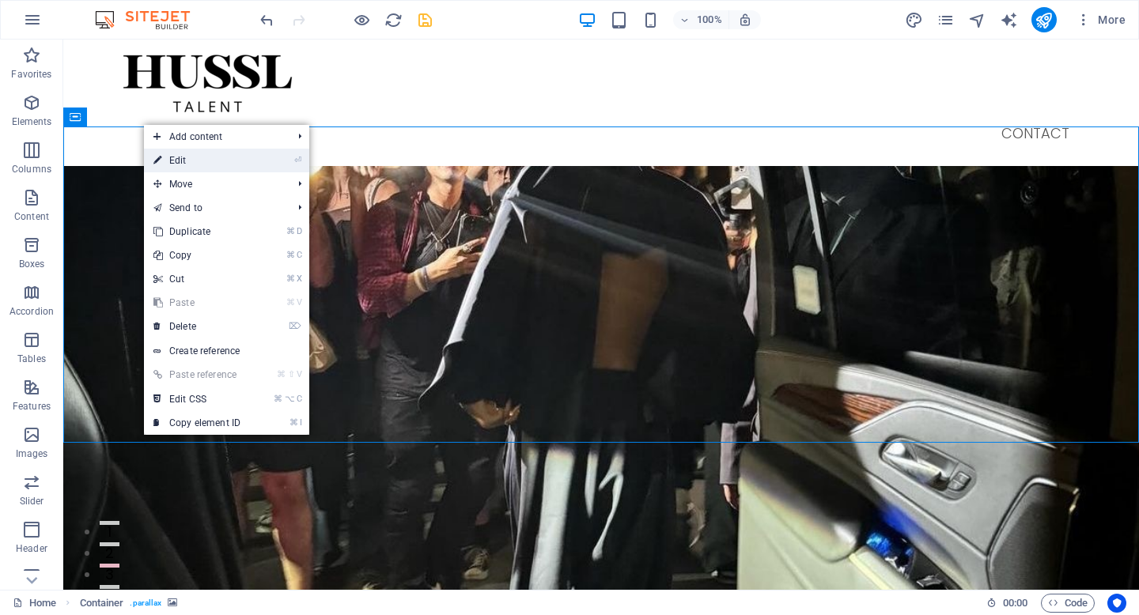
click at [212, 161] on link "⏎ Edit" at bounding box center [197, 161] width 106 height 24
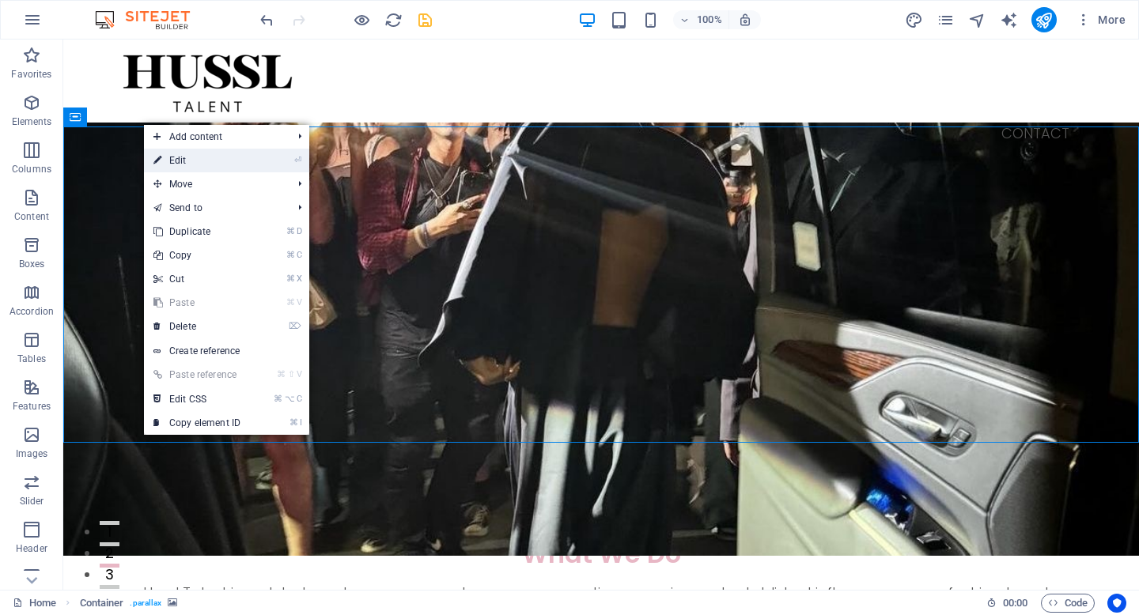
select select "px"
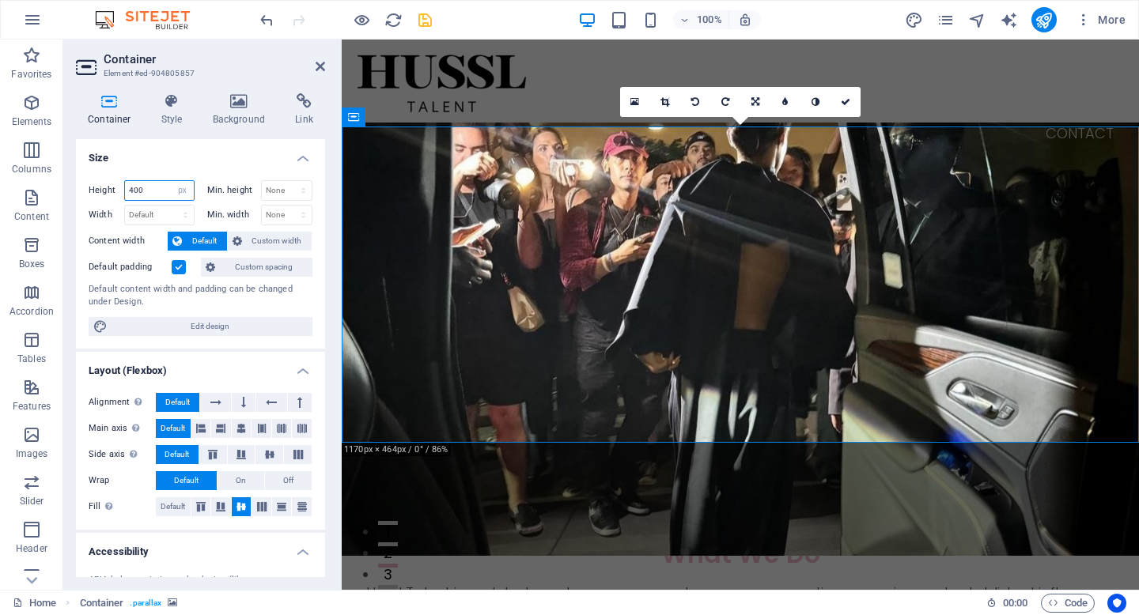
click at [132, 187] on input "400" at bounding box center [159, 190] width 69 height 19
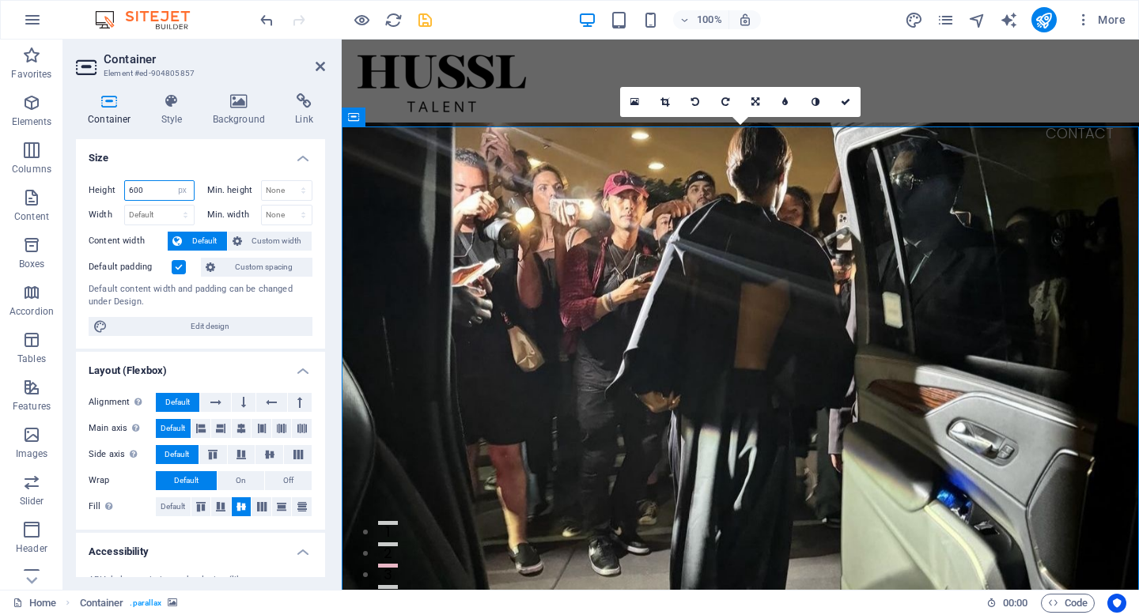
click at [131, 191] on input "600" at bounding box center [159, 190] width 69 height 19
type input "800"
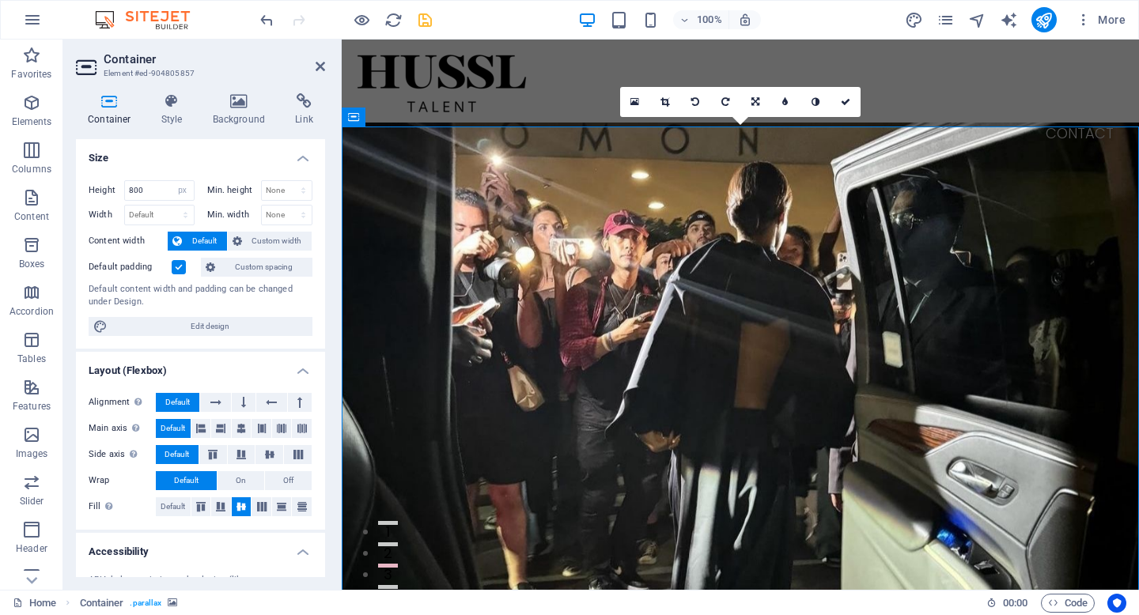
click at [437, 25] on div "100% More" at bounding box center [694, 19] width 875 height 25
click at [427, 20] on icon "save" at bounding box center [425, 20] width 18 height 18
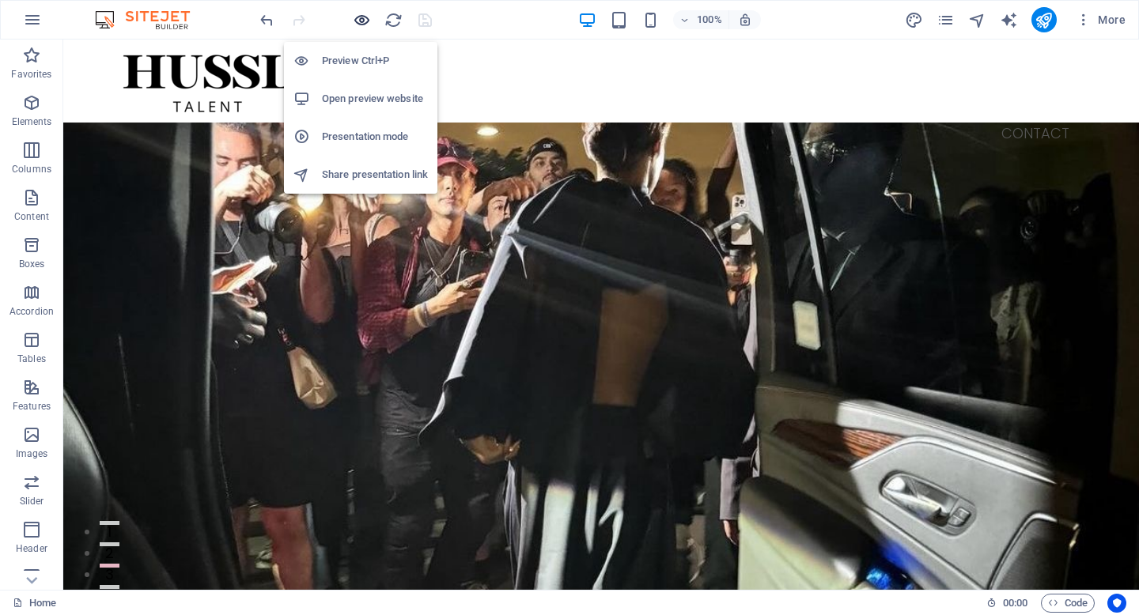
click at [363, 23] on icon "button" at bounding box center [362, 20] width 18 height 18
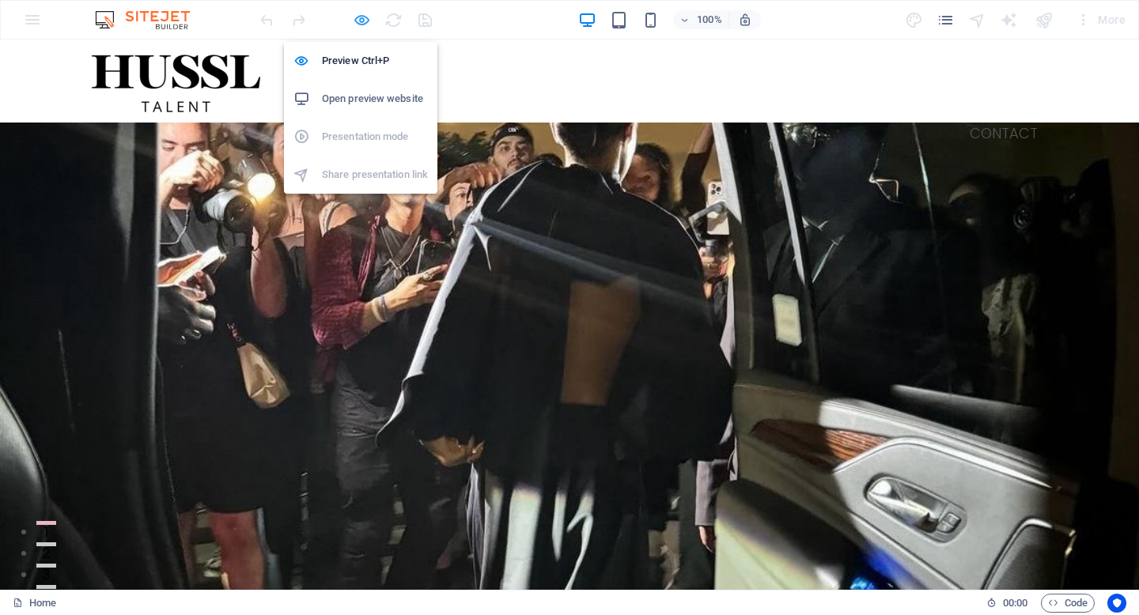
click at [359, 21] on icon "button" at bounding box center [362, 20] width 18 height 18
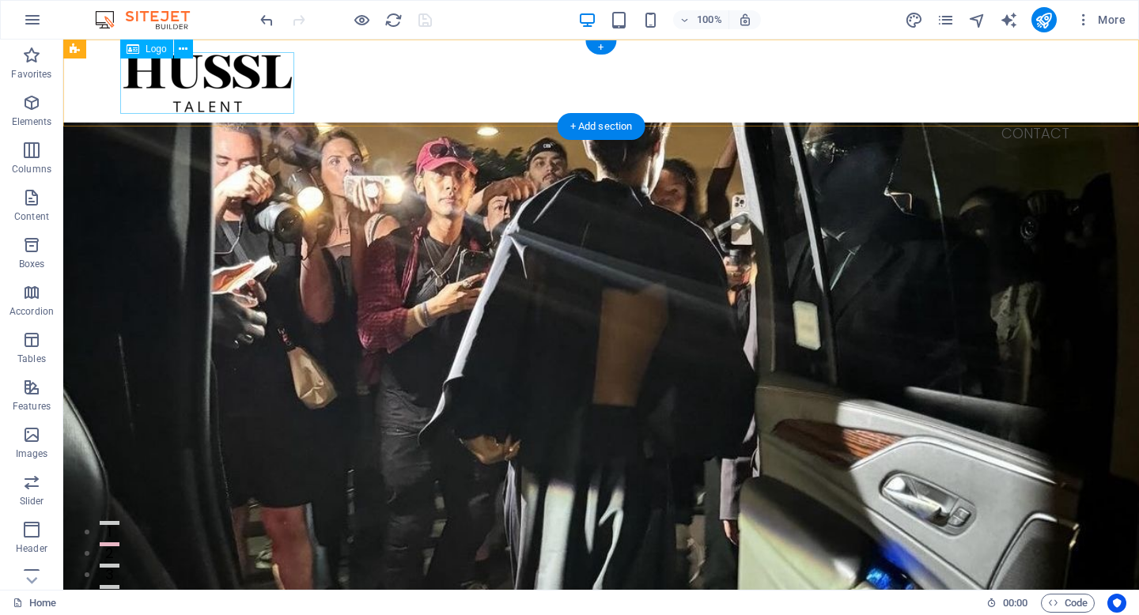
click at [240, 102] on div at bounding box center [601, 83] width 962 height 62
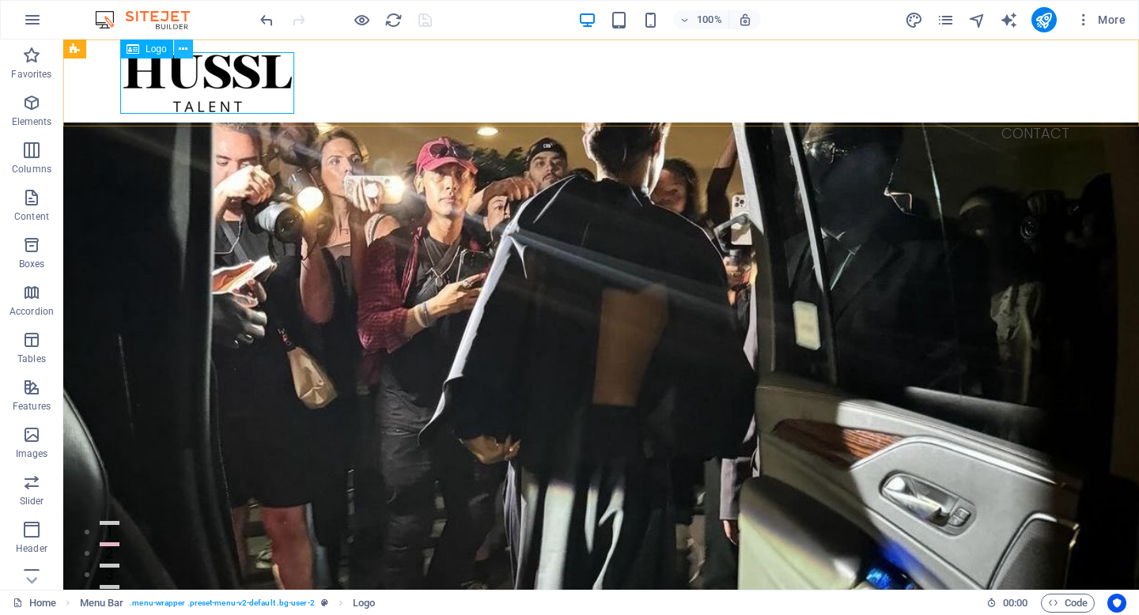
click at [184, 53] on icon at bounding box center [183, 49] width 9 height 17
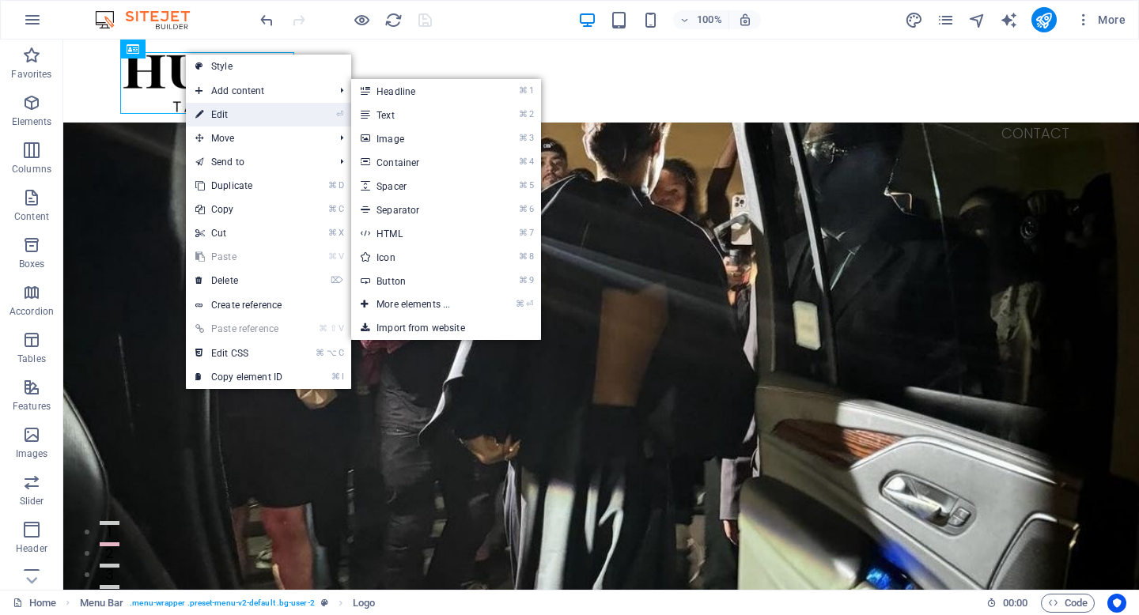
click at [226, 109] on link "⏎ Edit" at bounding box center [239, 115] width 106 height 24
select select "px"
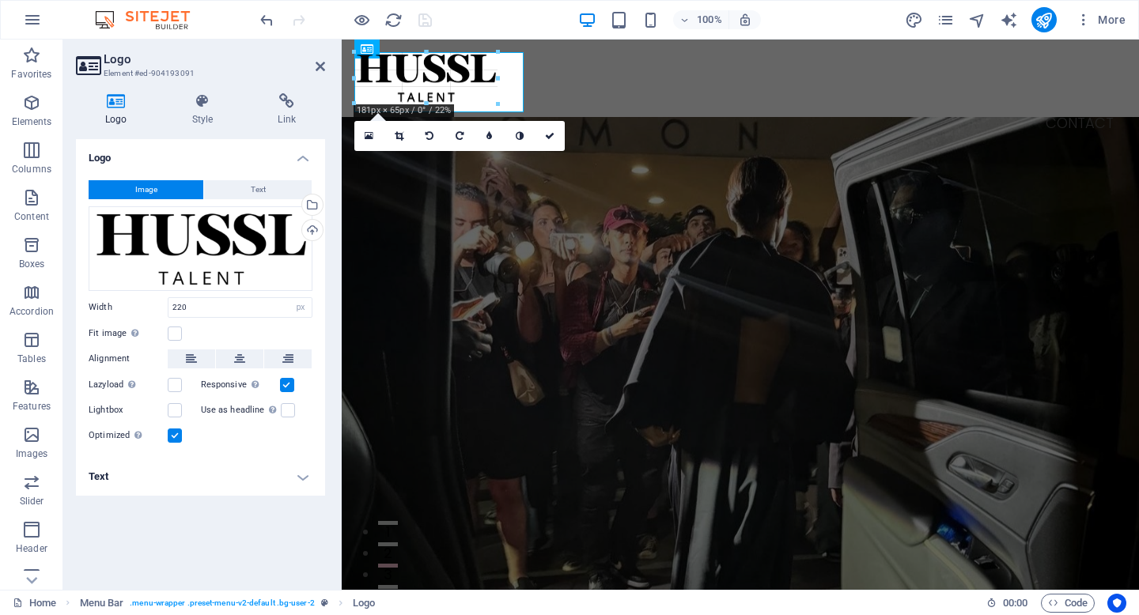
drag, startPoint x: 529, startPoint y: 115, endPoint x: 495, endPoint y: 96, distance: 39.3
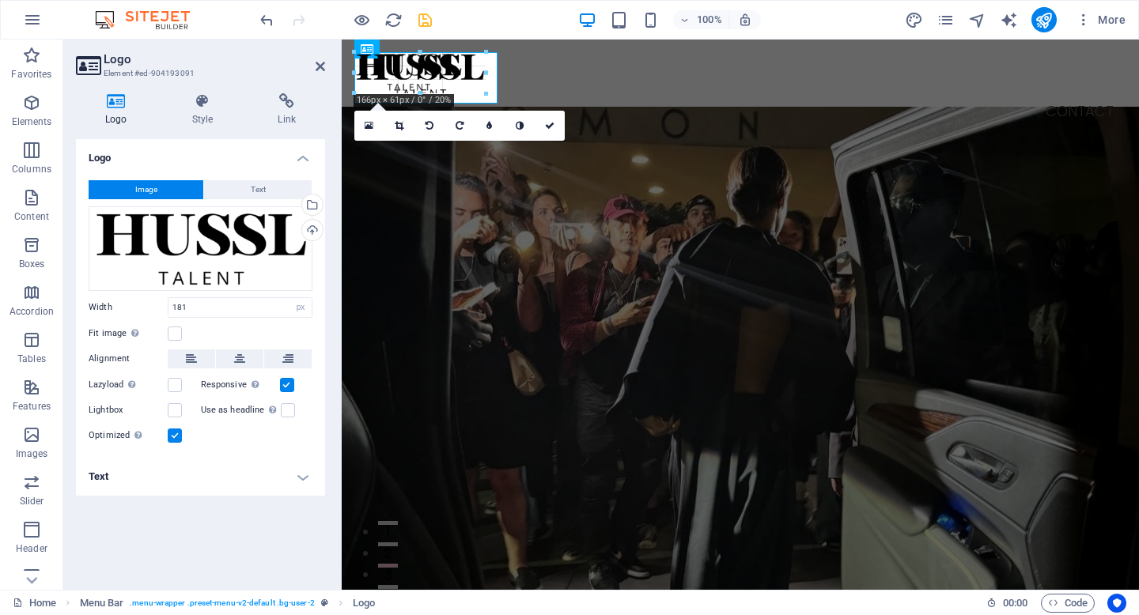
drag, startPoint x: 496, startPoint y: 102, endPoint x: 460, endPoint y: 85, distance: 39.6
type input "154"
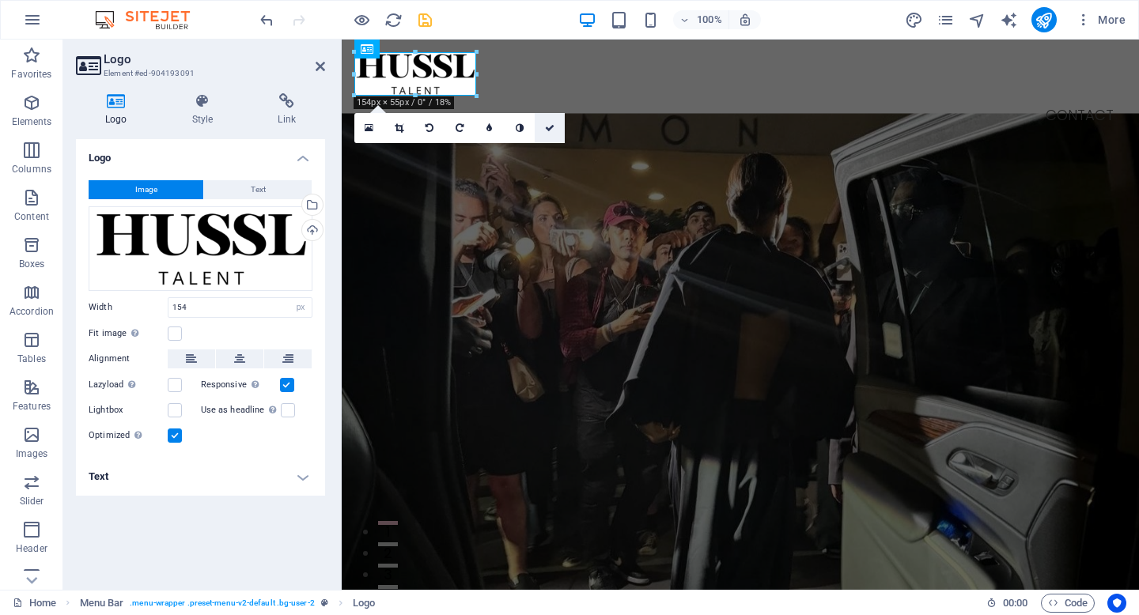
click at [551, 131] on icon at bounding box center [549, 127] width 9 height 9
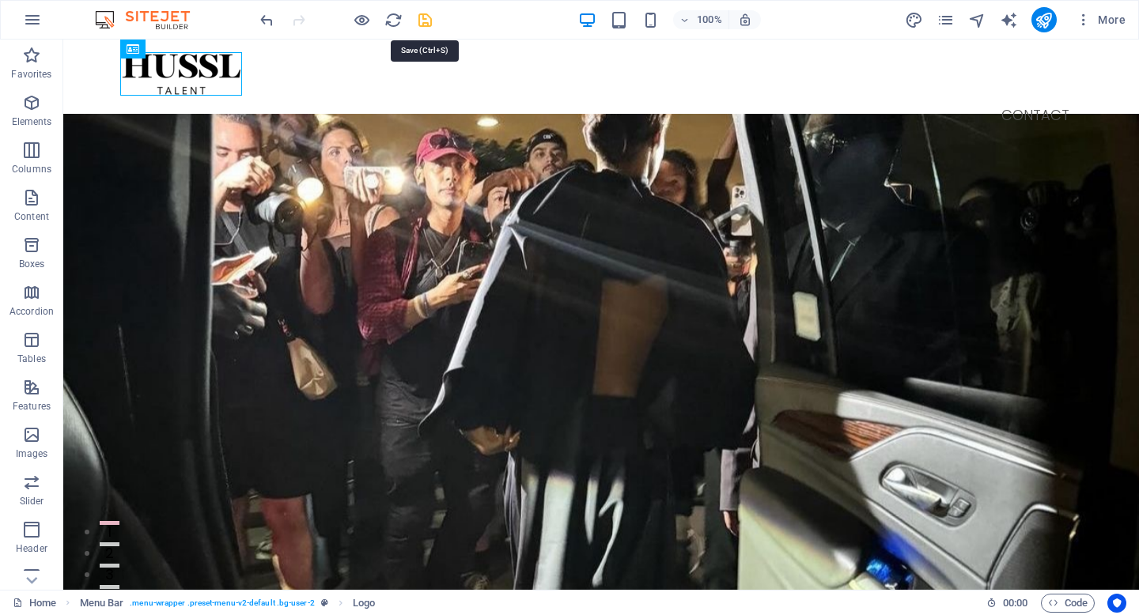
click at [423, 23] on icon "save" at bounding box center [425, 20] width 18 height 18
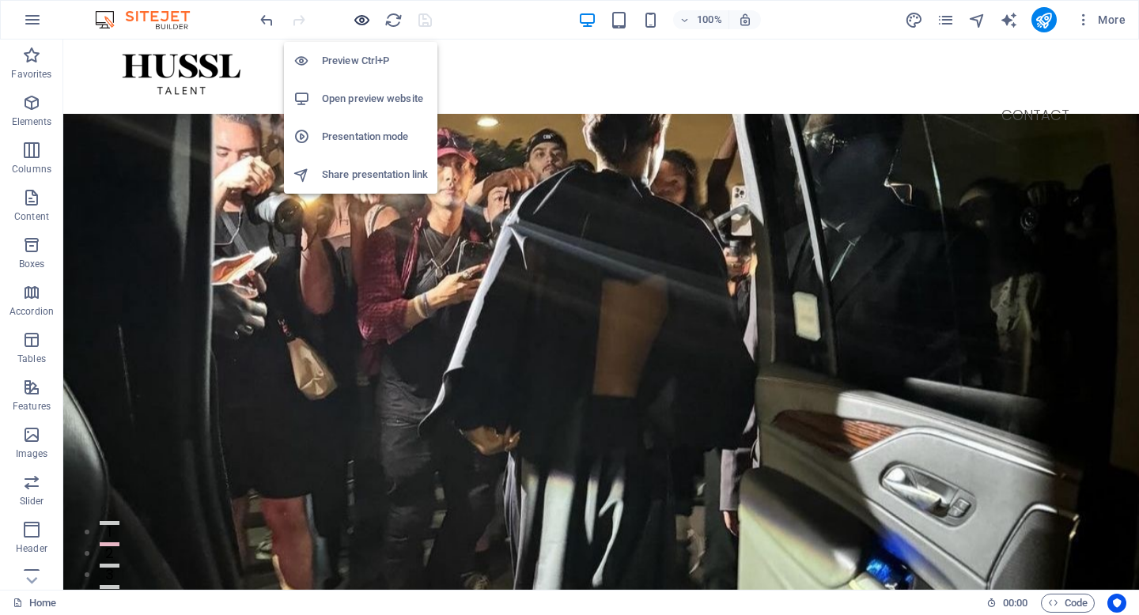
click at [361, 21] on icon "button" at bounding box center [362, 20] width 18 height 18
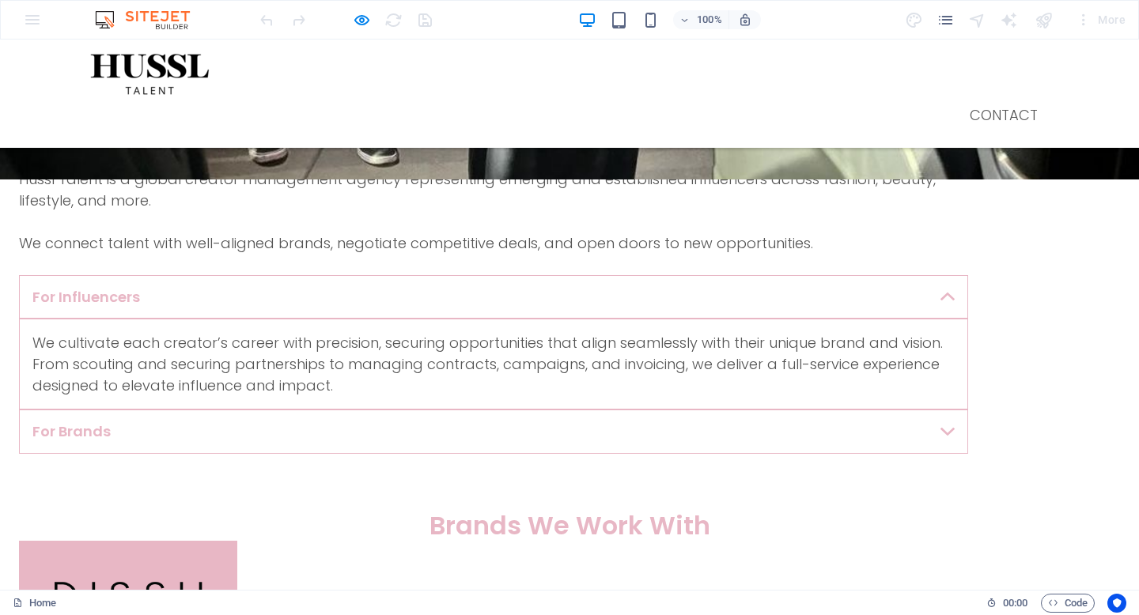
scroll to position [833, 0]
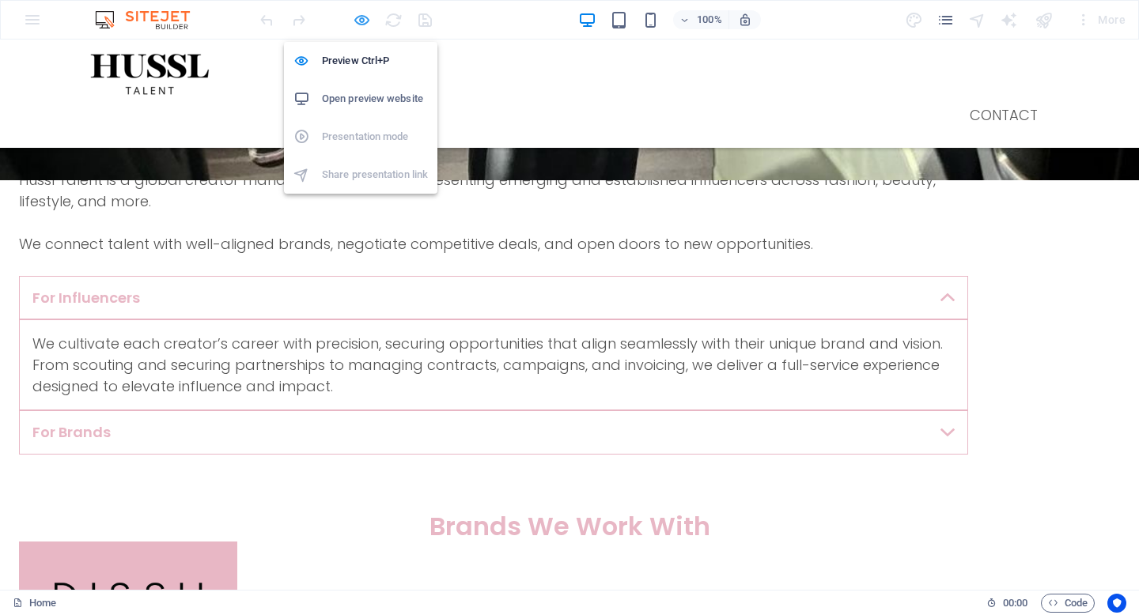
click at [362, 21] on icon "button" at bounding box center [362, 20] width 18 height 18
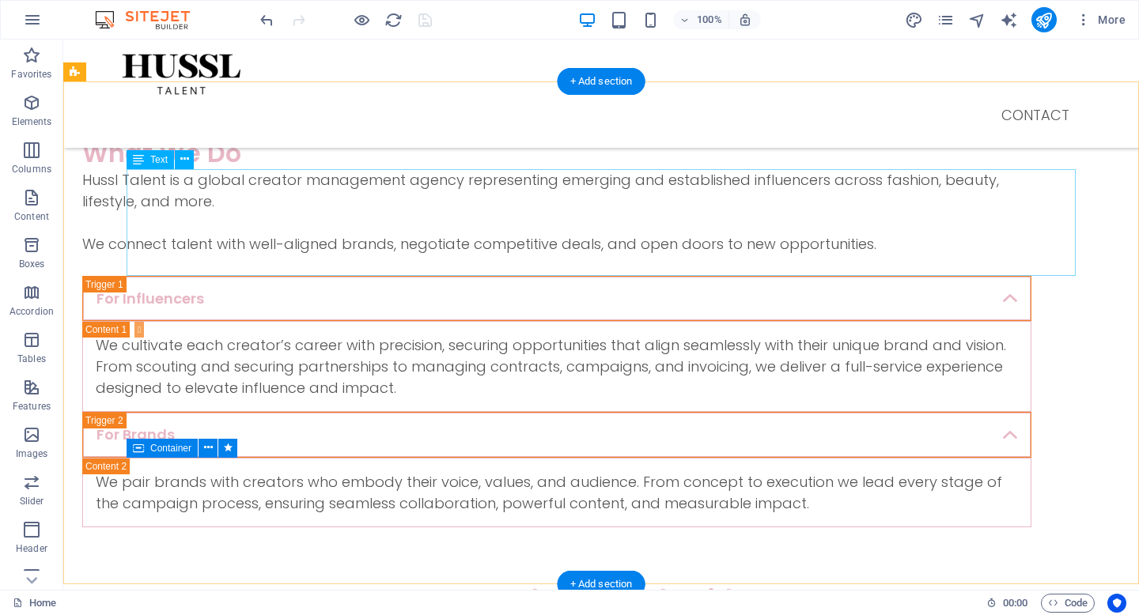
click at [407, 236] on div "Hussl Talent is a global creator management agency representing emerging and es…" at bounding box center [556, 222] width 949 height 107
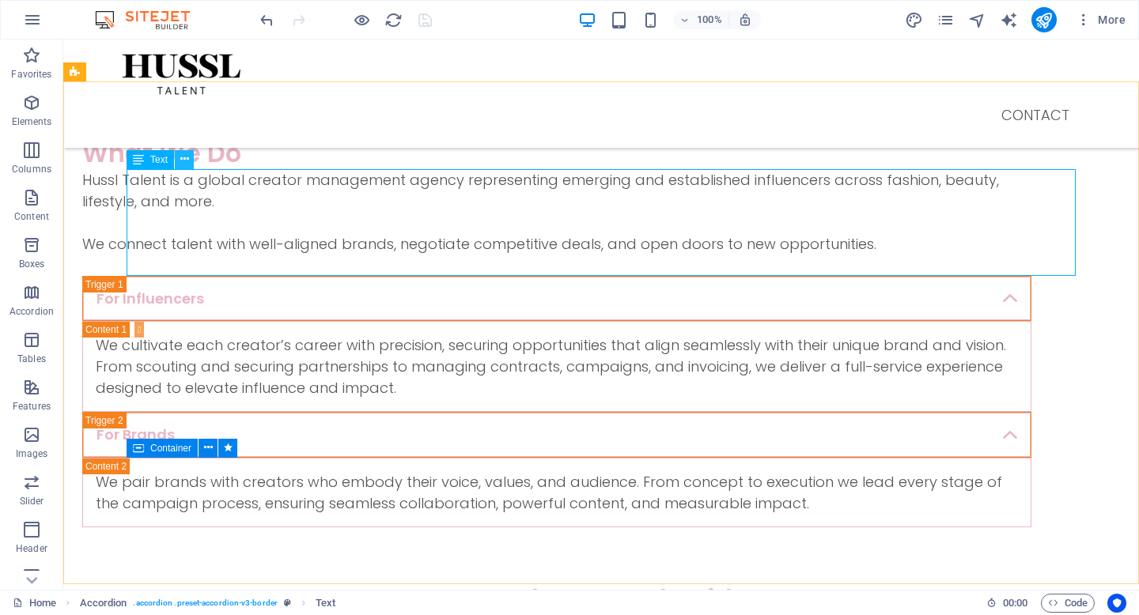
click at [184, 168] on icon at bounding box center [184, 159] width 9 height 17
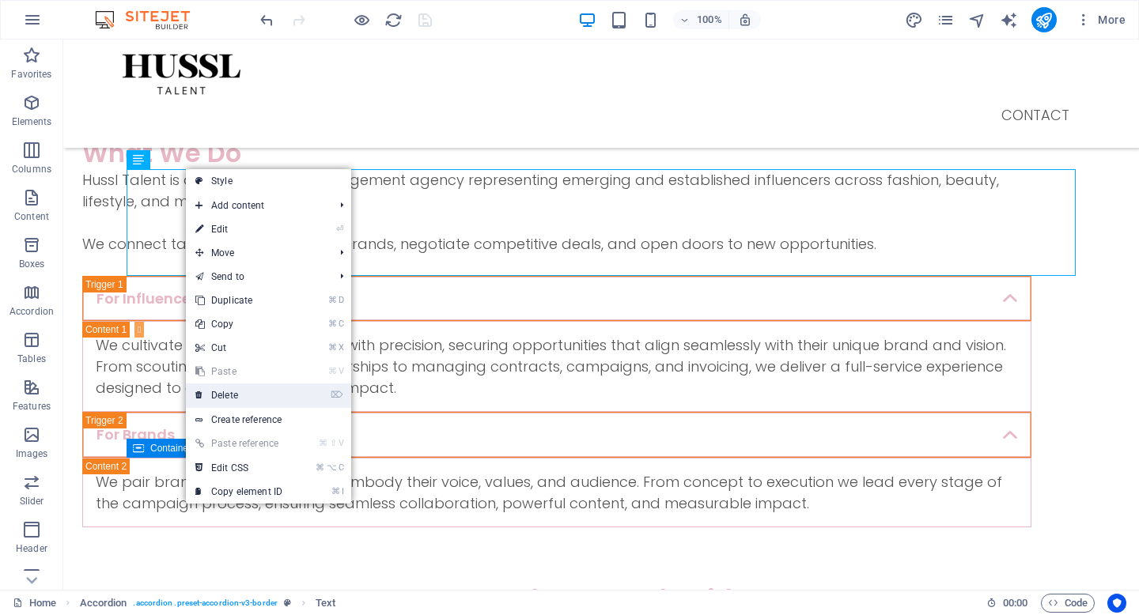
click at [245, 399] on link "⌦ Delete" at bounding box center [239, 396] width 106 height 24
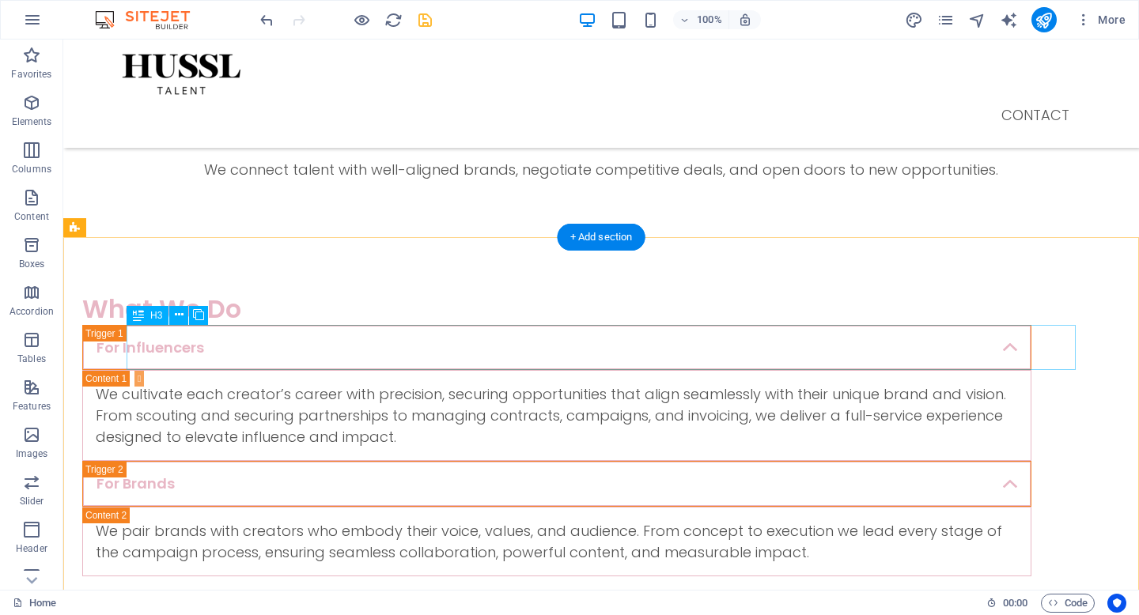
scroll to position [659, 0]
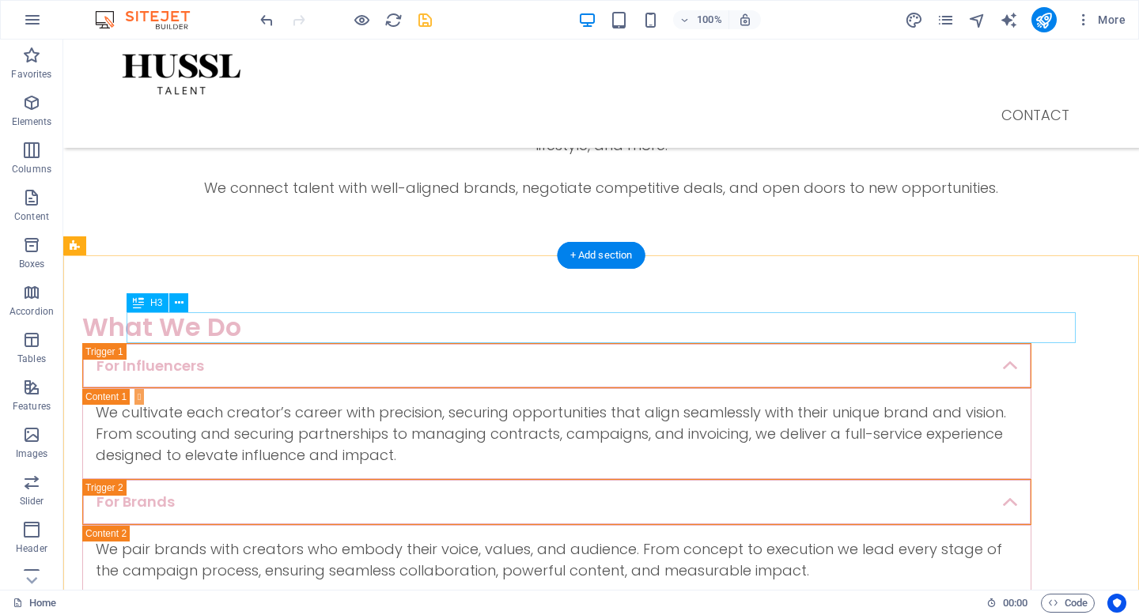
click at [323, 328] on div "What We Do" at bounding box center [556, 327] width 949 height 30
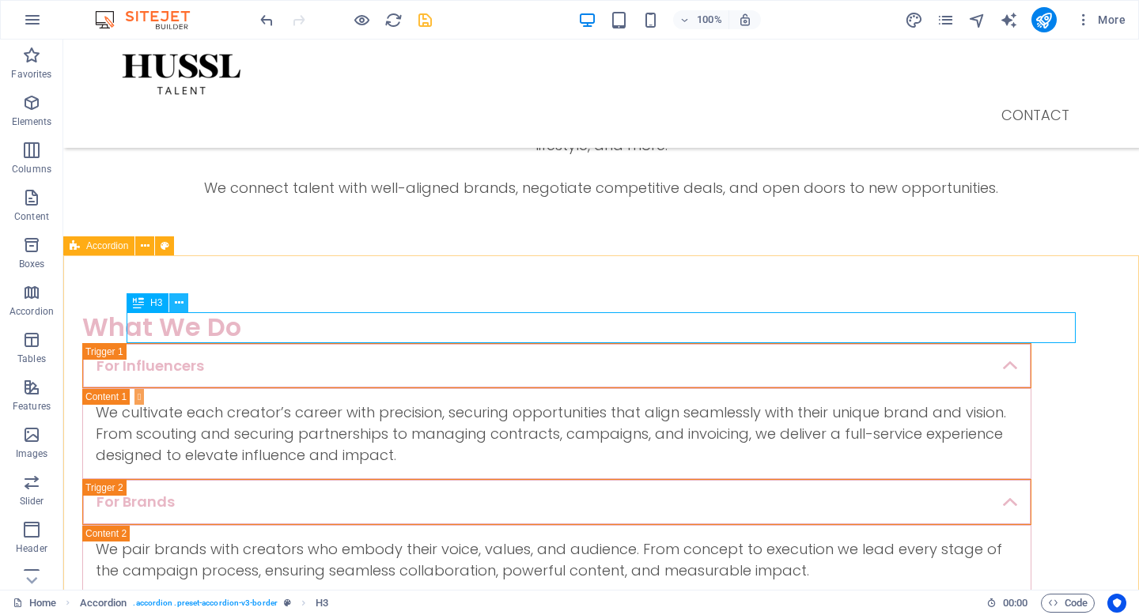
click at [180, 308] on icon at bounding box center [179, 303] width 9 height 17
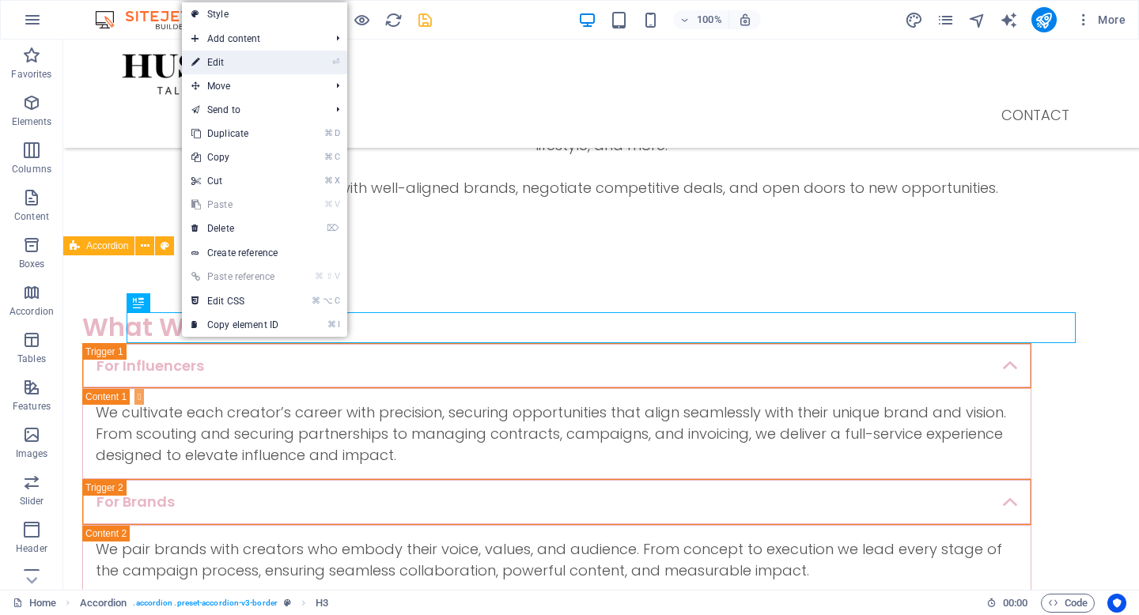
click at [244, 62] on link "⏎ Edit" at bounding box center [235, 63] width 106 height 24
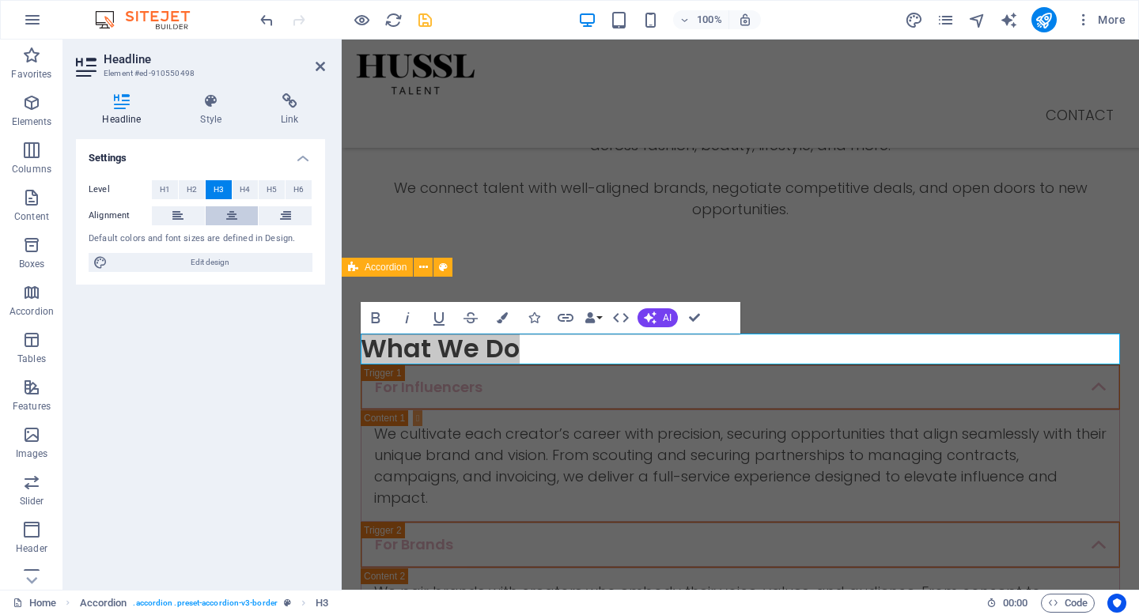
click at [219, 217] on button at bounding box center [232, 215] width 53 height 19
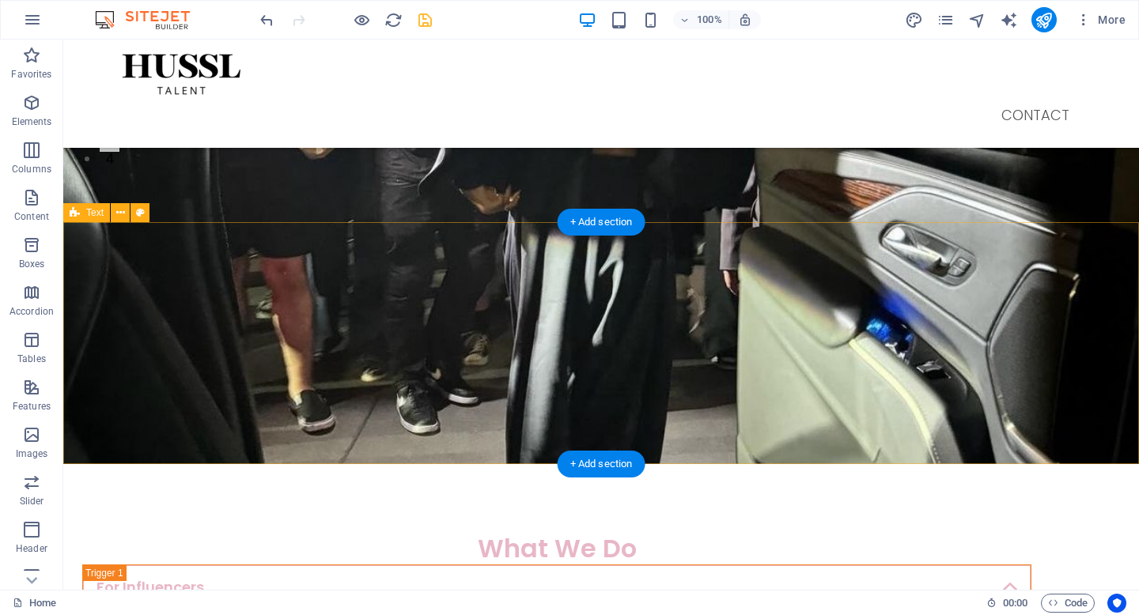
scroll to position [455, 0]
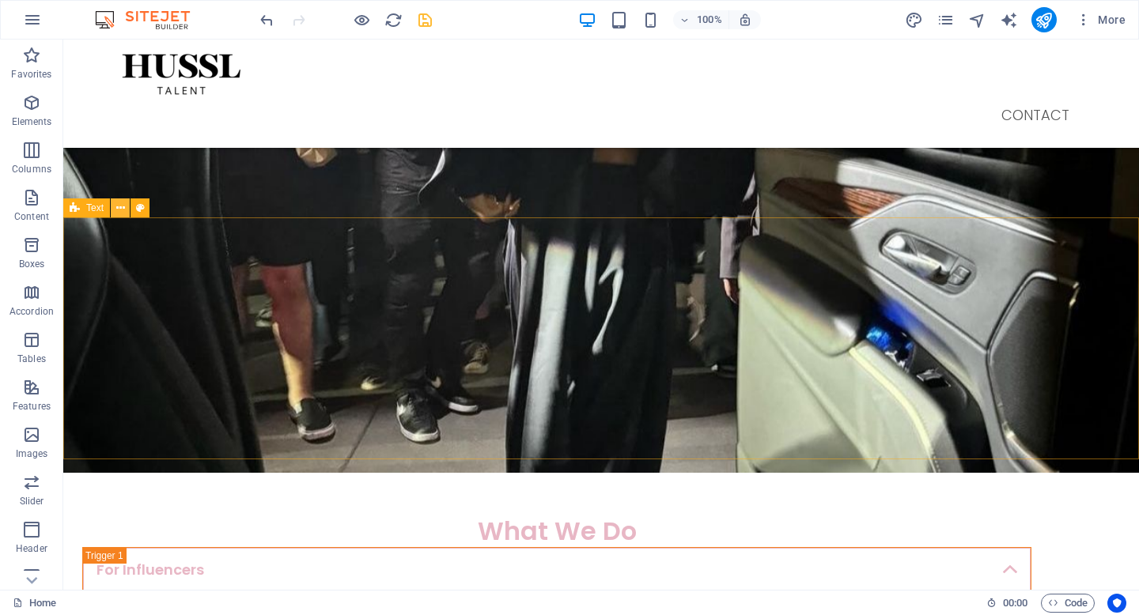
click at [119, 206] on icon at bounding box center [120, 208] width 9 height 17
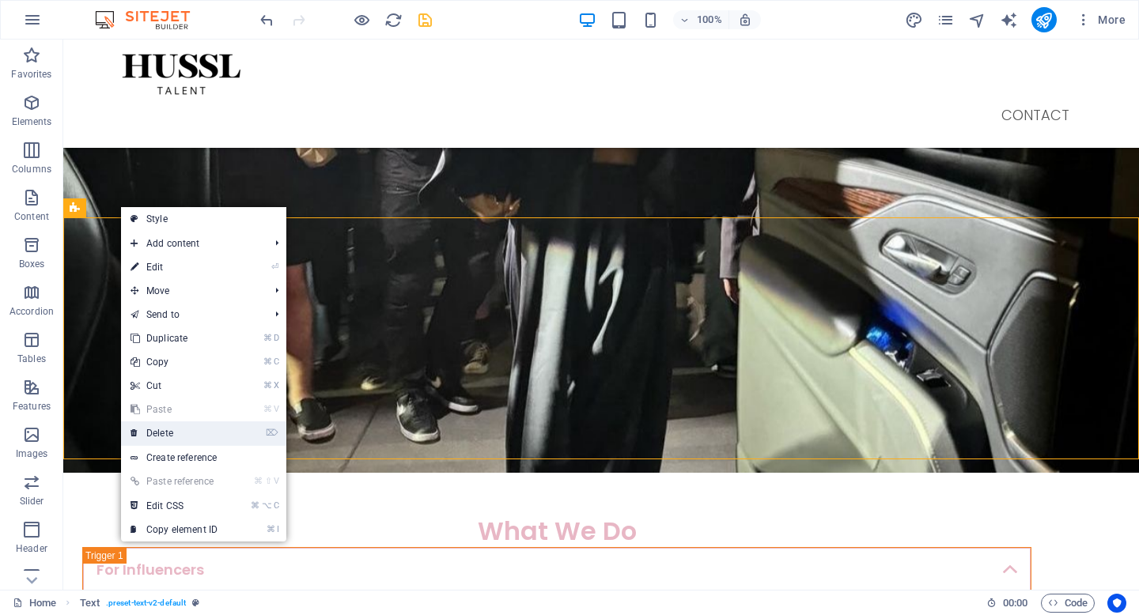
click at [191, 434] on link "⌦ Delete" at bounding box center [174, 434] width 106 height 24
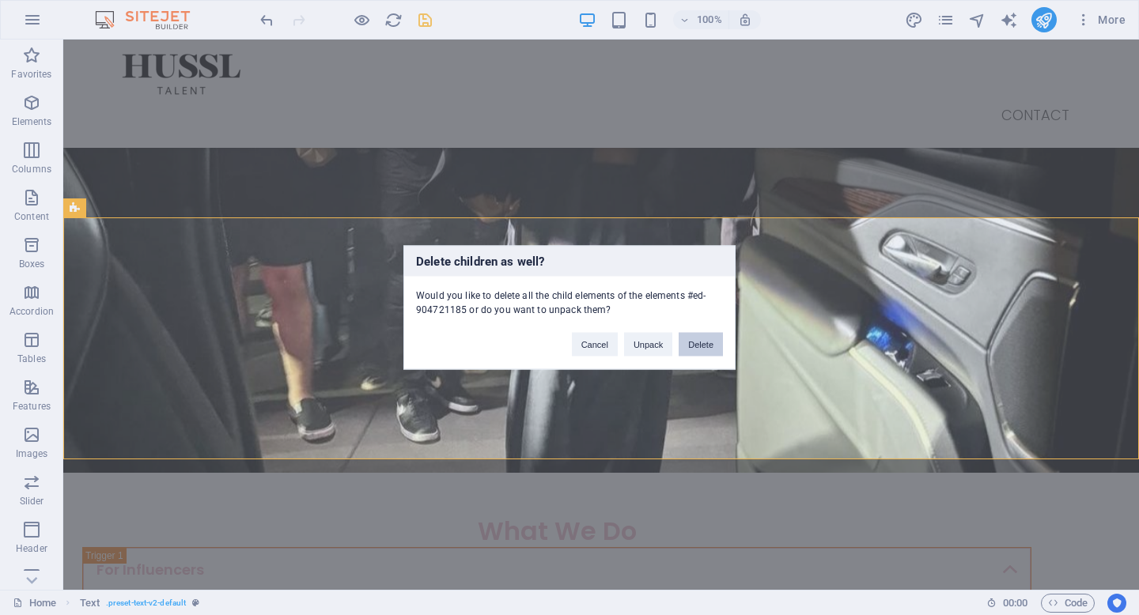
click at [695, 347] on button "Delete" at bounding box center [701, 345] width 44 height 24
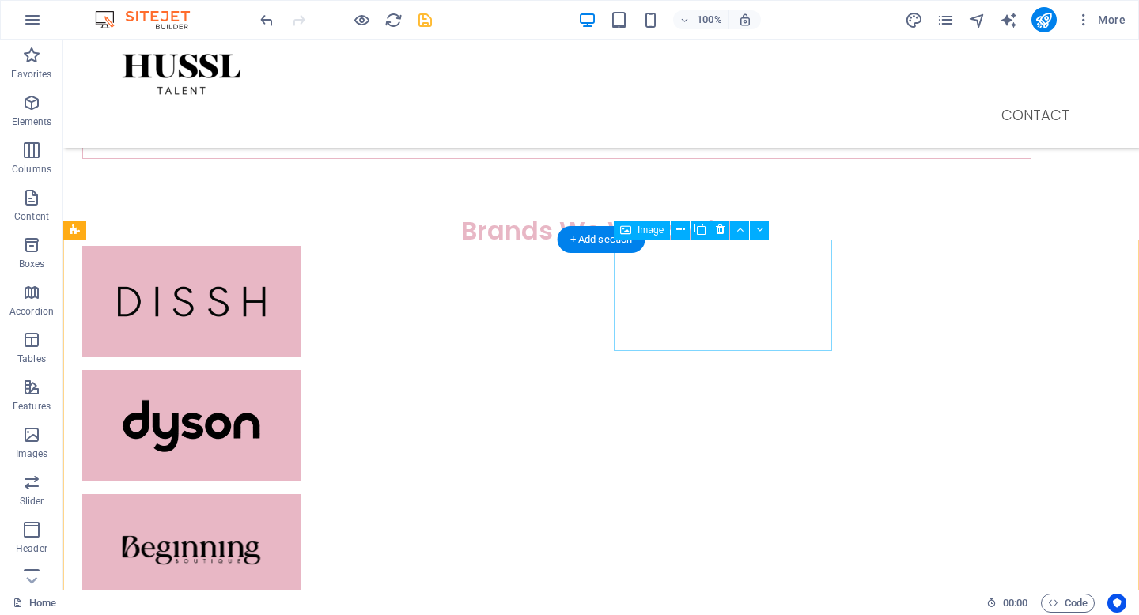
scroll to position [872, 0]
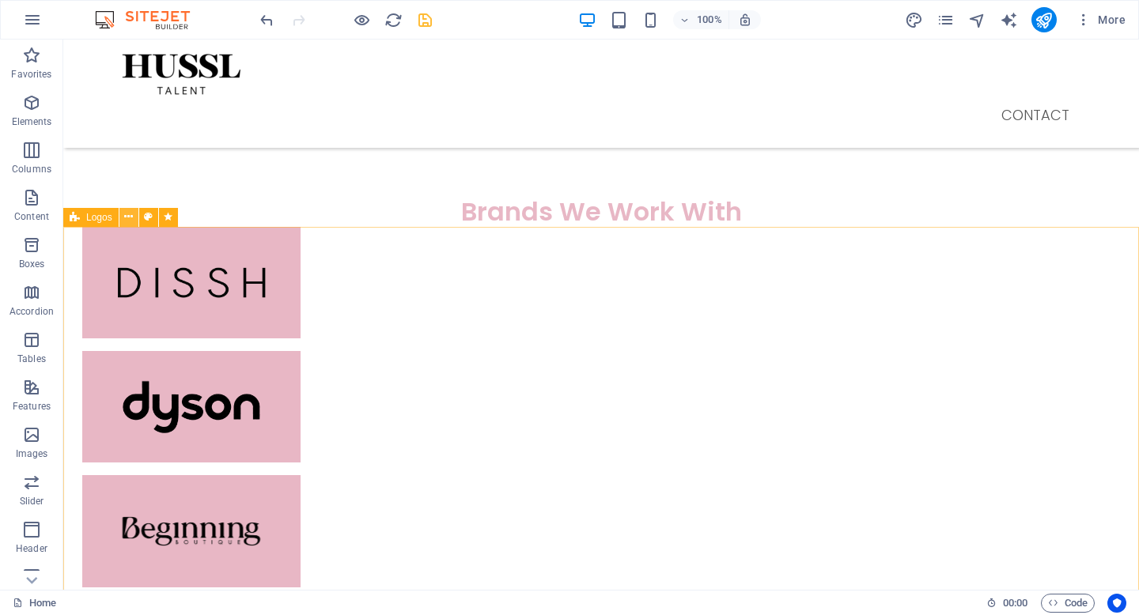
click at [124, 218] on icon at bounding box center [128, 217] width 9 height 17
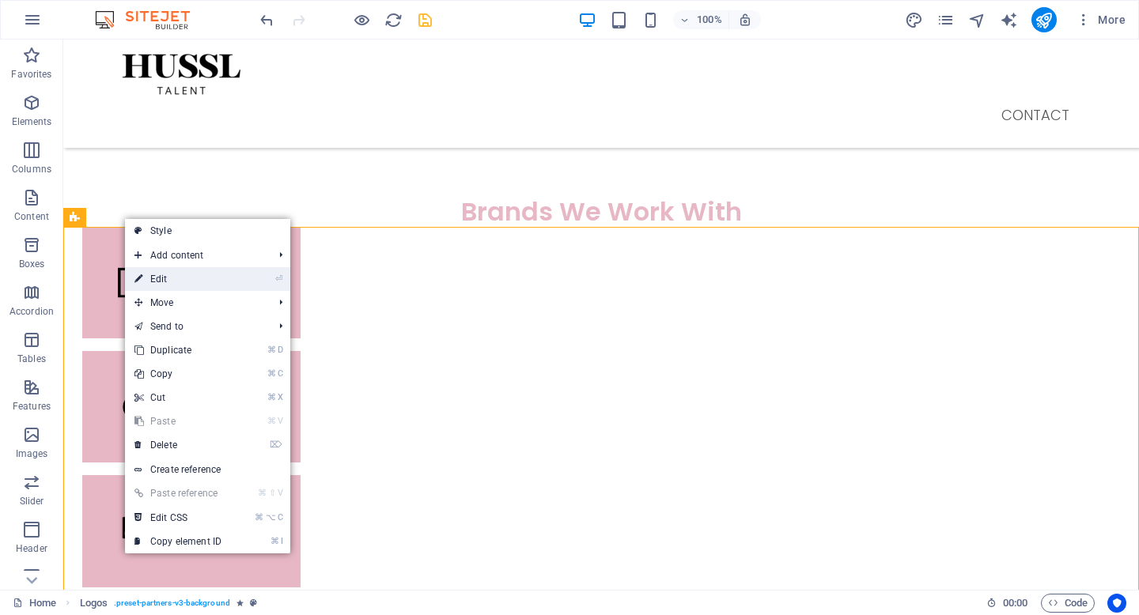
click at [216, 279] on link "⏎ Edit" at bounding box center [178, 279] width 106 height 24
select select "rem"
select select "px"
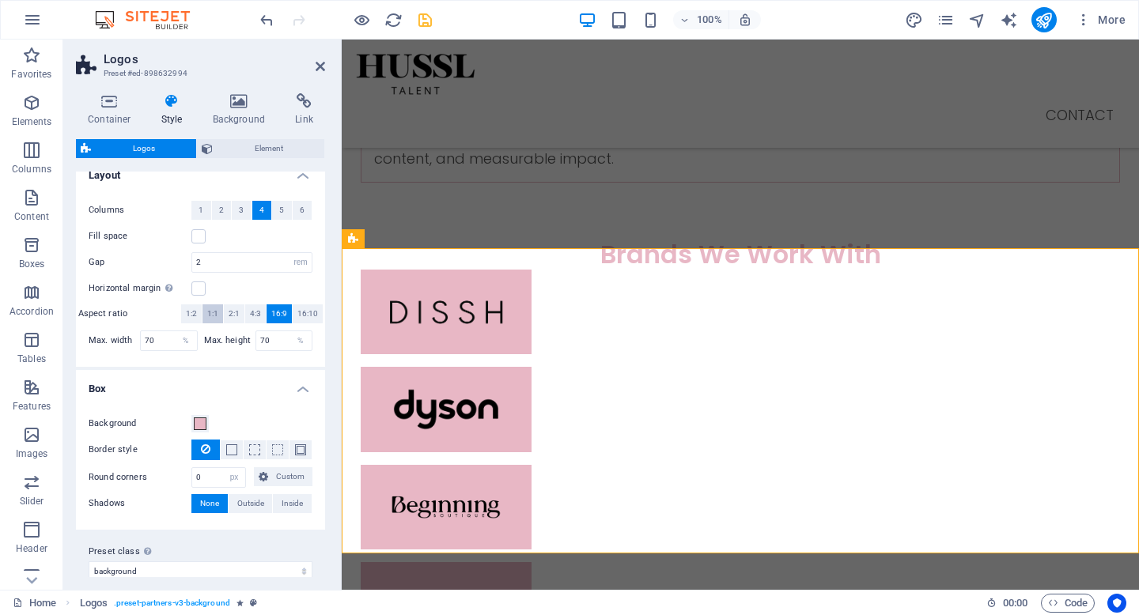
scroll to position [299, 0]
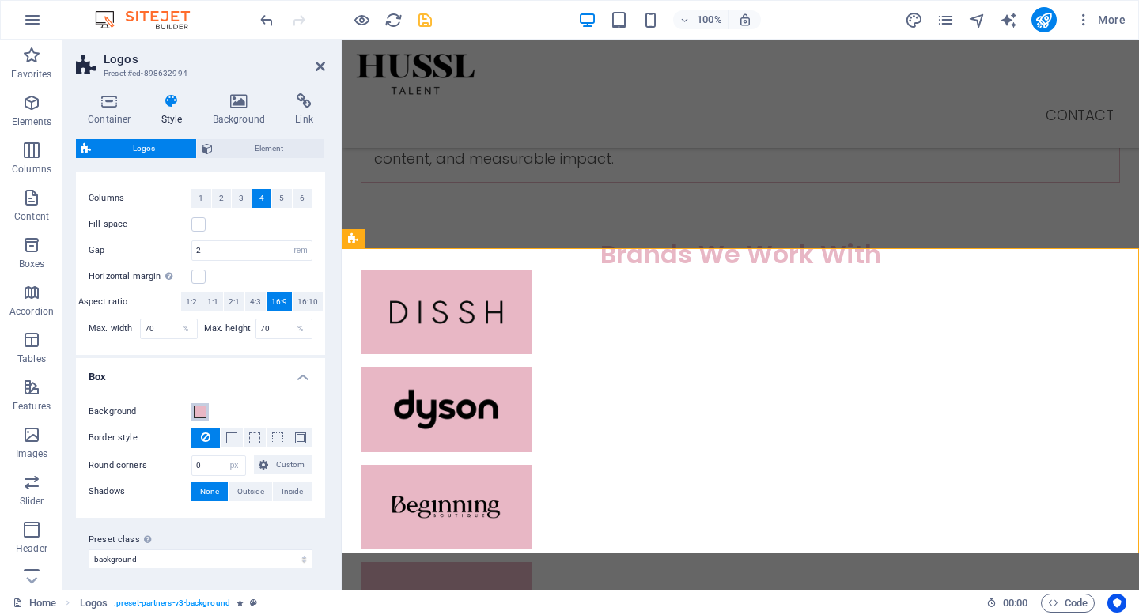
click at [199, 410] on span at bounding box center [200, 412] width 13 height 13
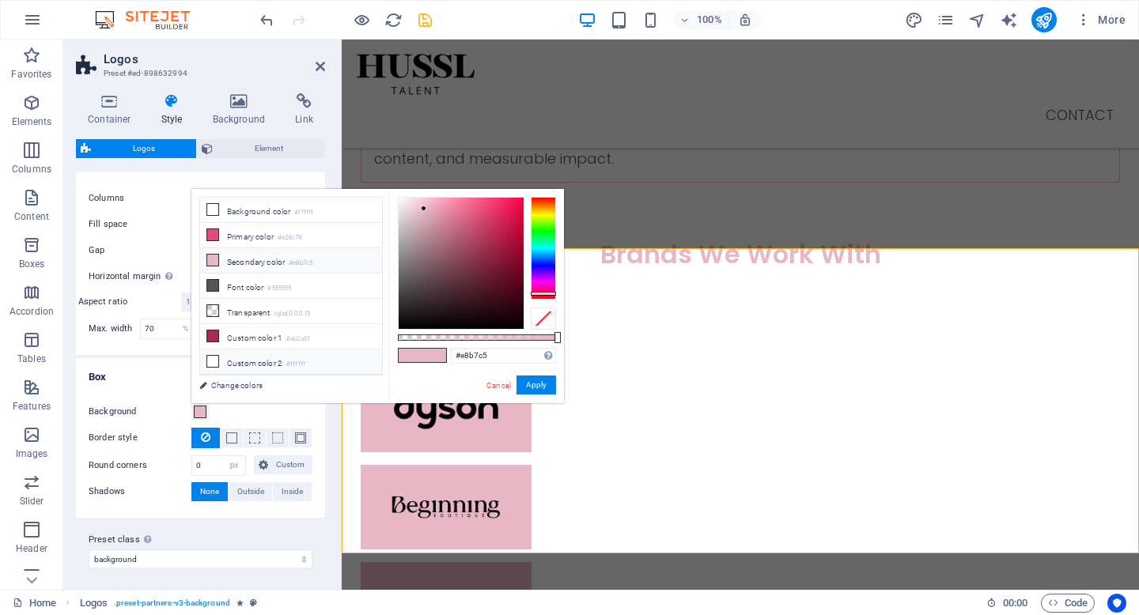
click at [328, 352] on li "Custom color 2 #ffffff" at bounding box center [291, 362] width 182 height 25
type input "#ffffff"
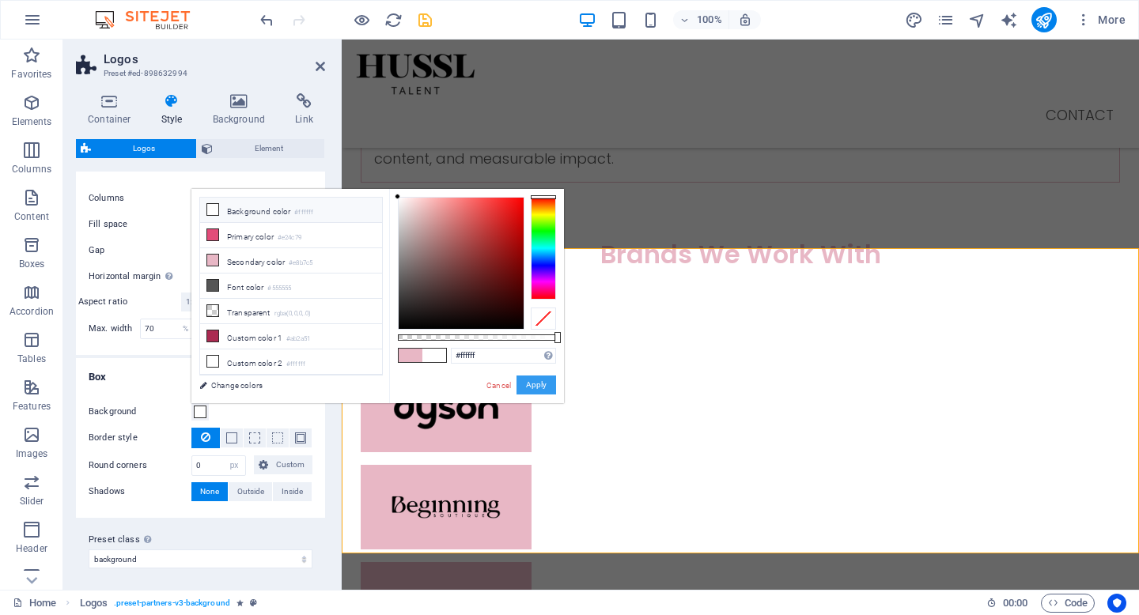
click at [547, 385] on button "Apply" at bounding box center [536, 385] width 40 height 19
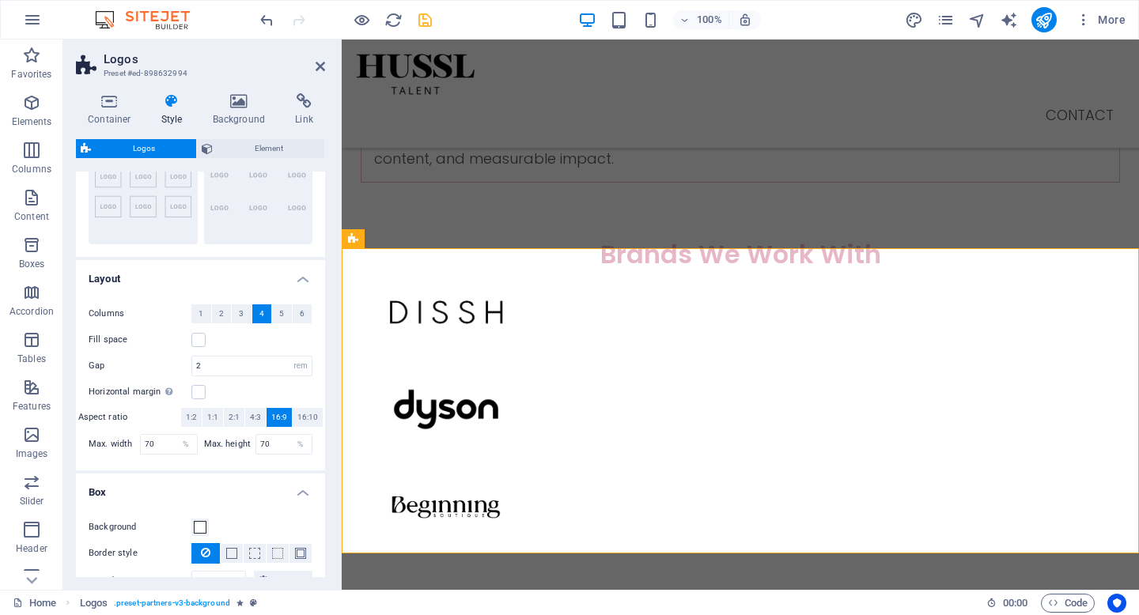
scroll to position [169, 0]
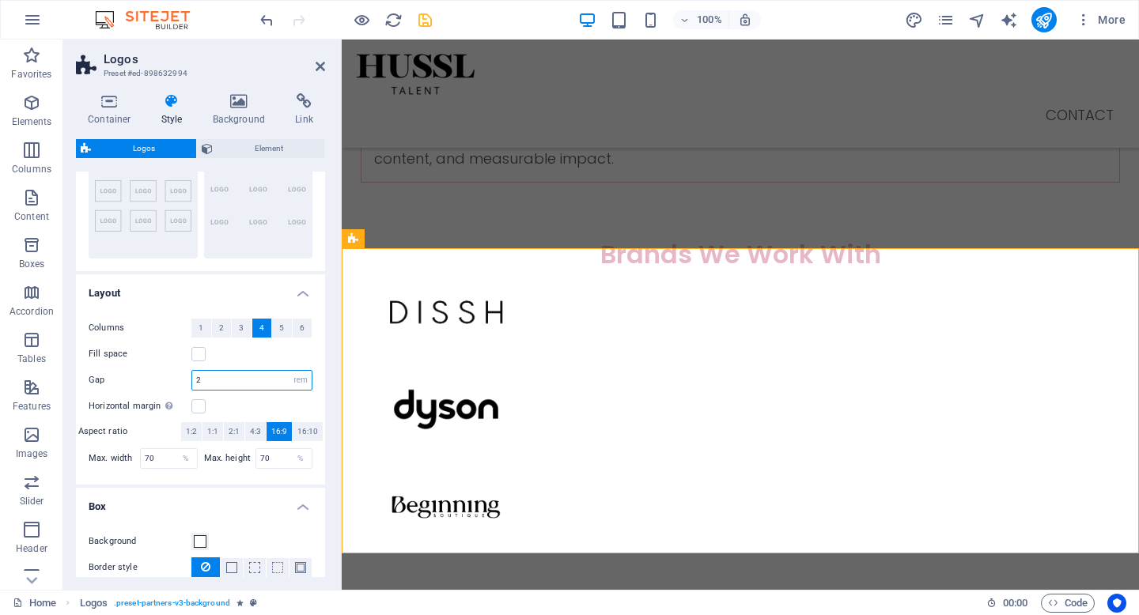
click at [224, 384] on input "2" at bounding box center [251, 380] width 119 height 19
type input "0"
click at [235, 402] on div "Horizontal margin Only if the containers "Content width" is not set to "Default"" at bounding box center [201, 406] width 224 height 19
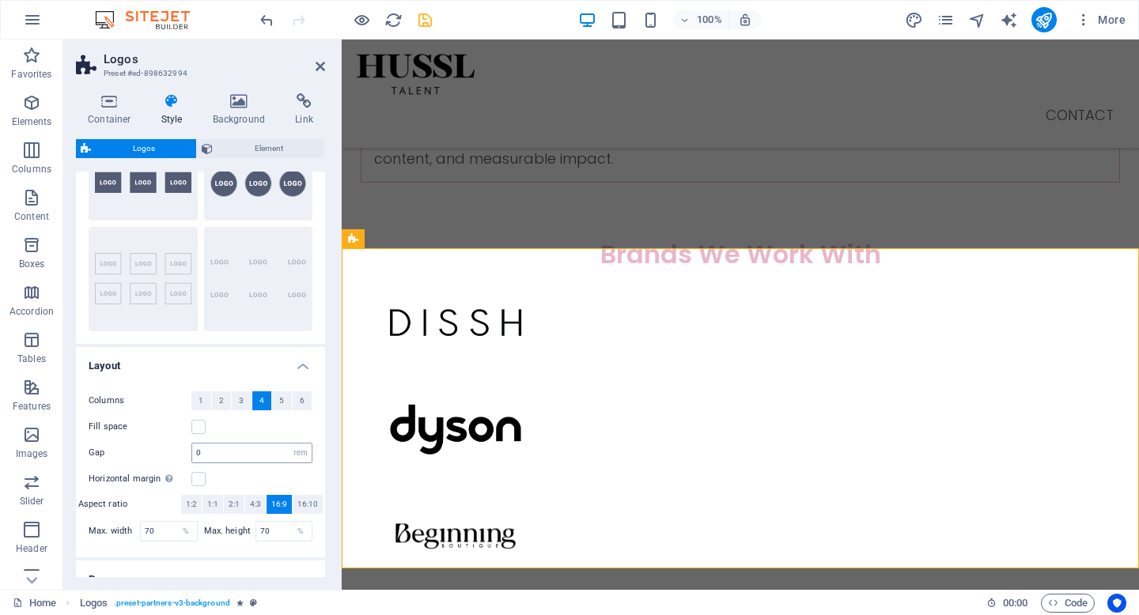
scroll to position [0, 0]
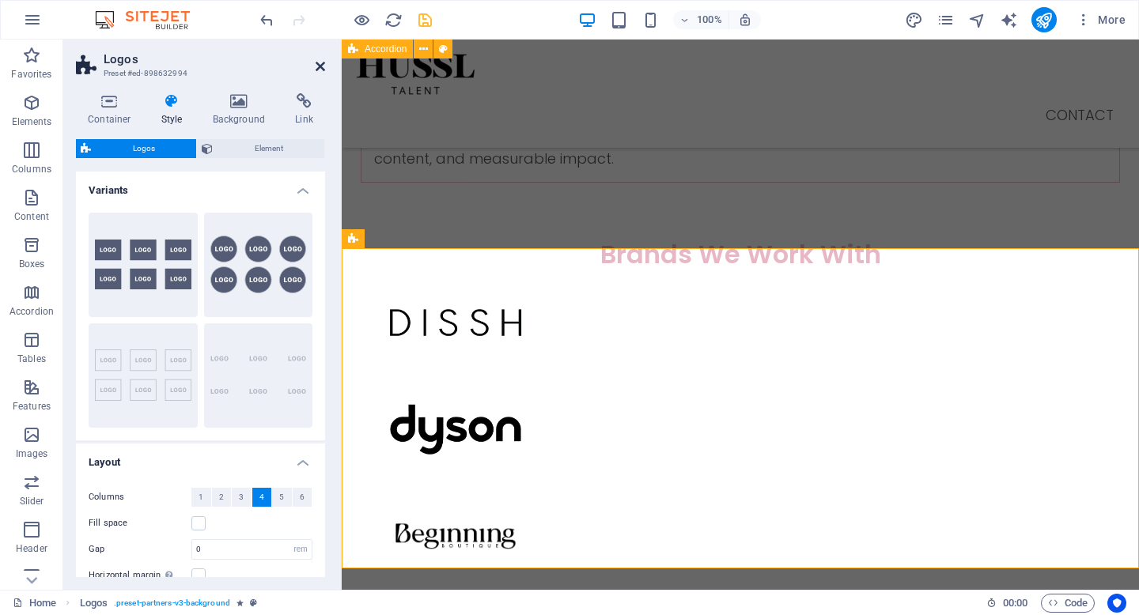
click at [321, 70] on icon at bounding box center [320, 66] width 9 height 13
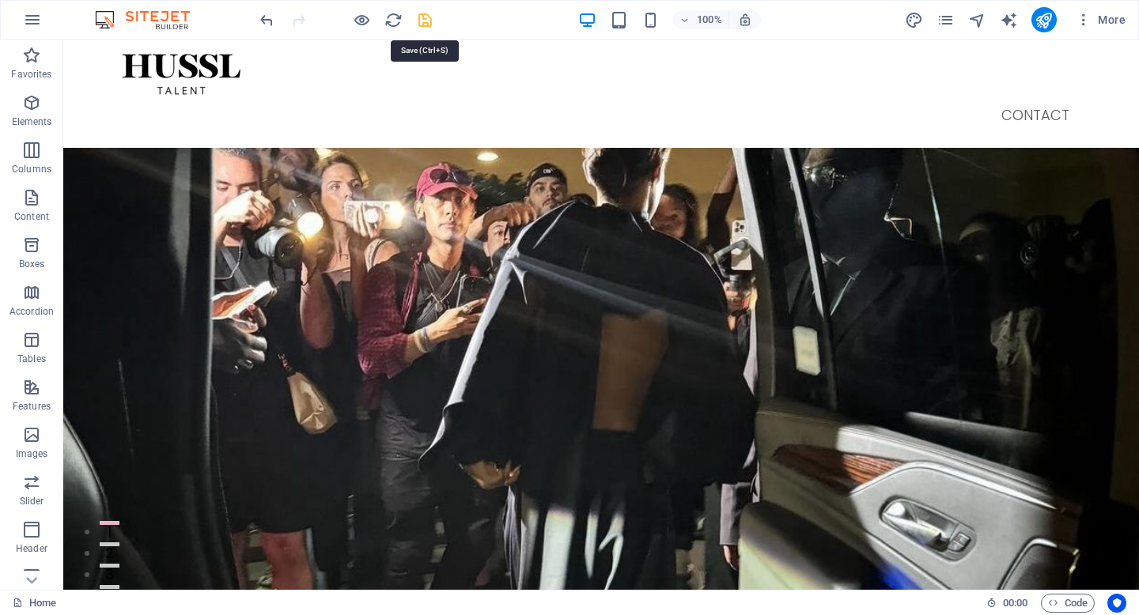
click at [428, 25] on icon "save" at bounding box center [425, 20] width 18 height 18
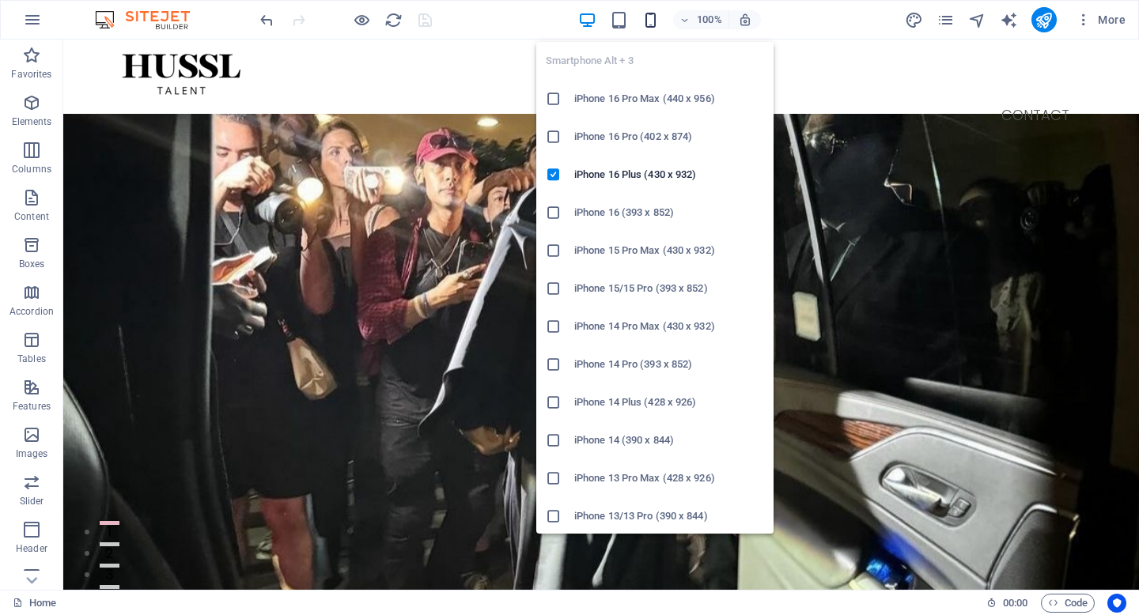
click at [654, 21] on icon "button" at bounding box center [650, 20] width 18 height 18
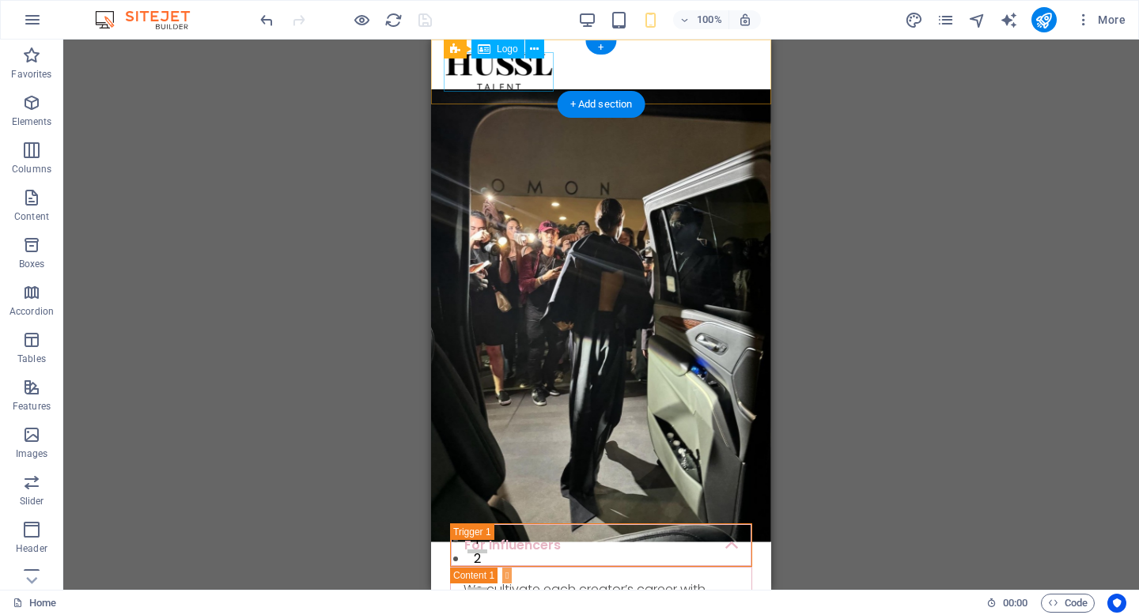
click at [531, 84] on div at bounding box center [601, 72] width 315 height 40
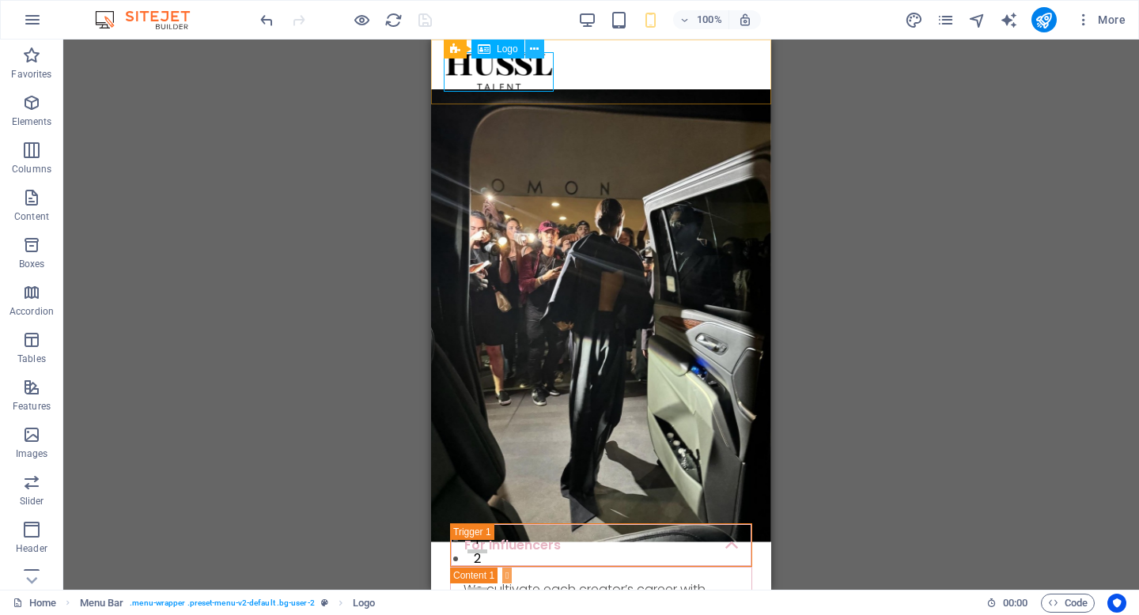
click at [539, 51] on button at bounding box center [534, 49] width 19 height 19
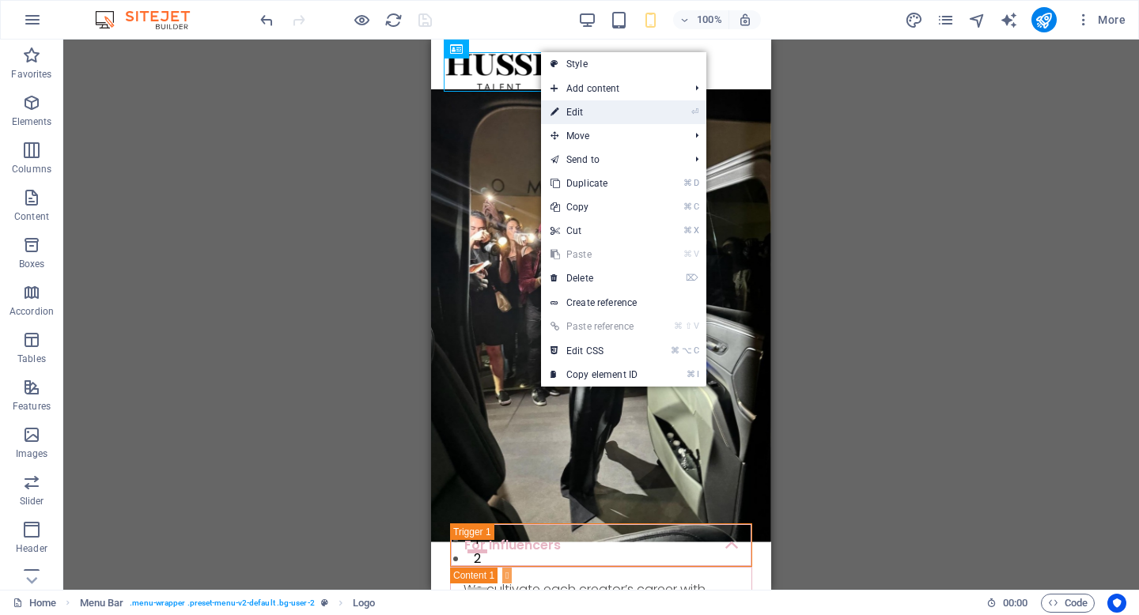
click at [584, 108] on link "⏎ Edit" at bounding box center [594, 112] width 106 height 24
select select "px"
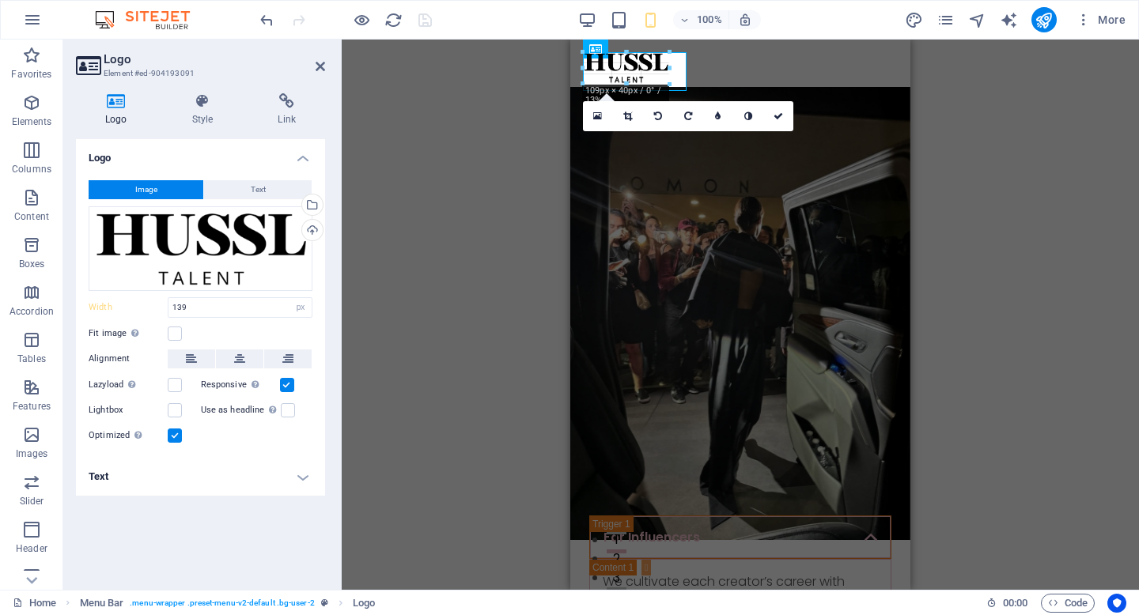
drag, startPoint x: 691, startPoint y: 92, endPoint x: 662, endPoint y: 77, distance: 32.9
type input "109"
click at [775, 119] on icon at bounding box center [778, 115] width 9 height 9
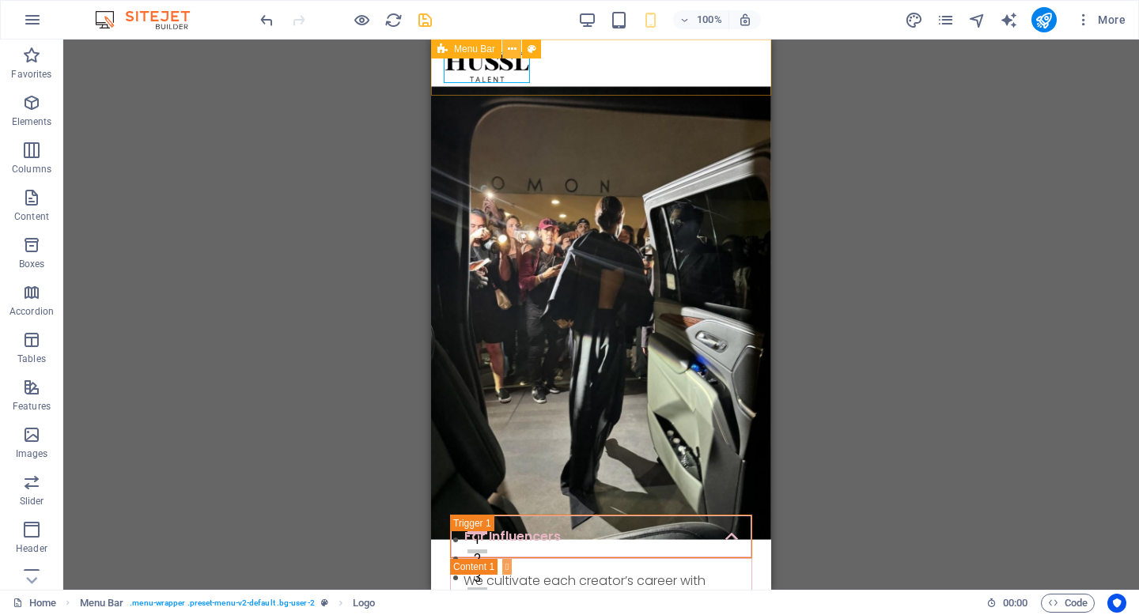
click at [508, 51] on icon at bounding box center [512, 49] width 9 height 17
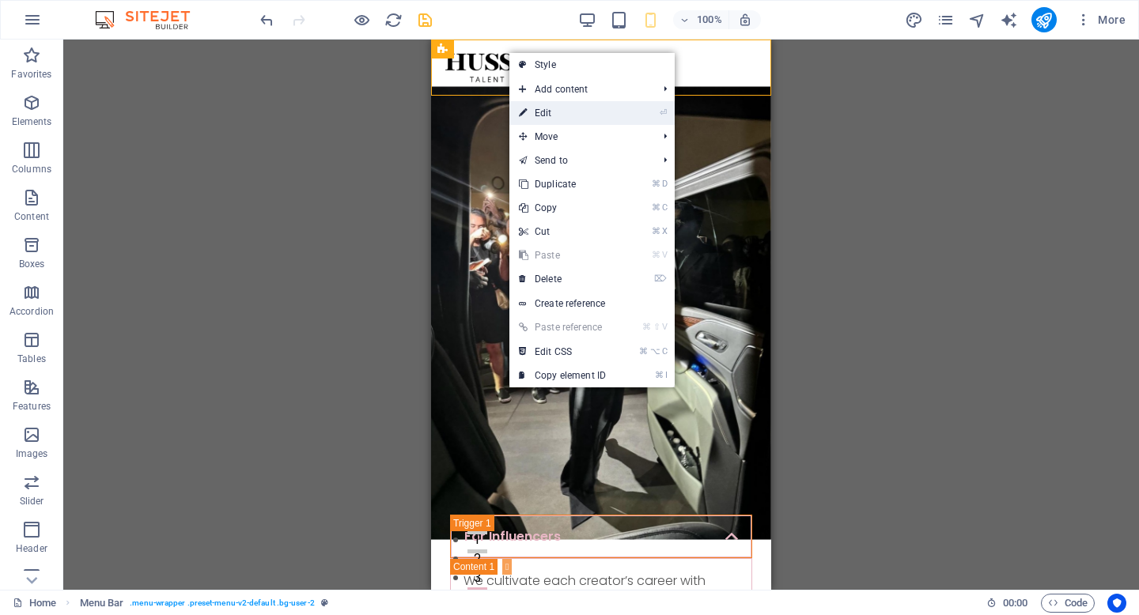
click at [562, 106] on link "⏎ Edit" at bounding box center [562, 113] width 106 height 24
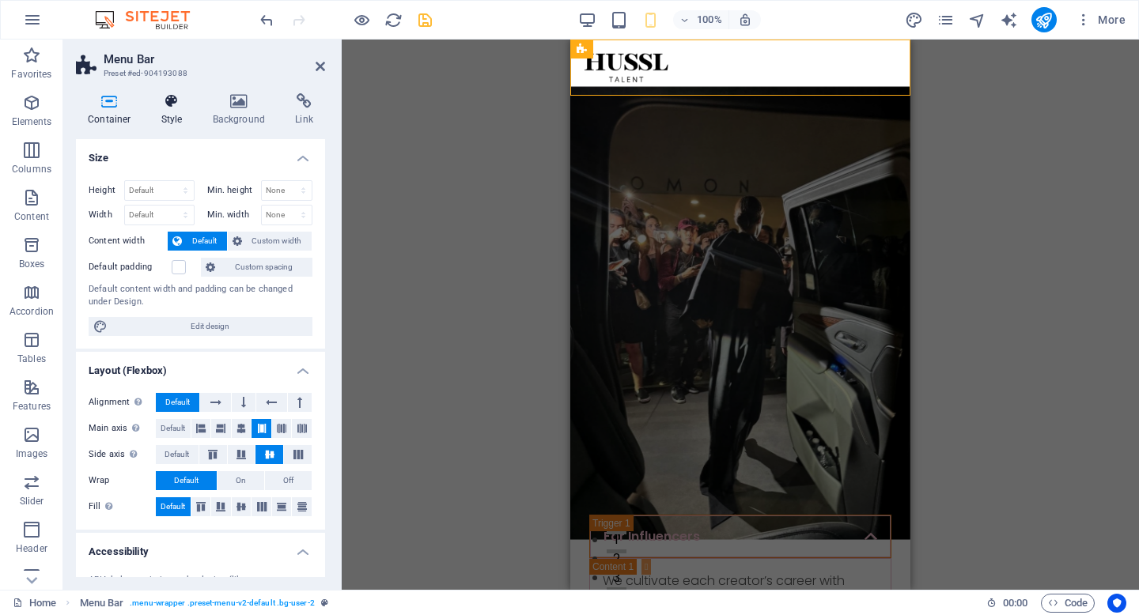
click at [167, 108] on icon at bounding box center [171, 101] width 45 height 16
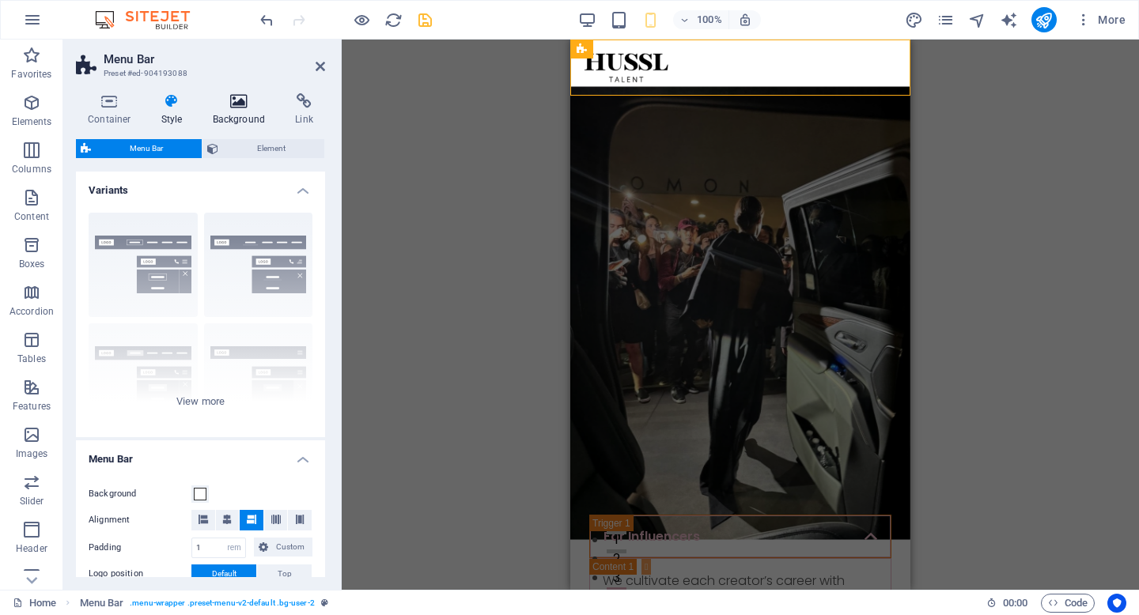
click at [232, 100] on icon at bounding box center [239, 101] width 77 height 16
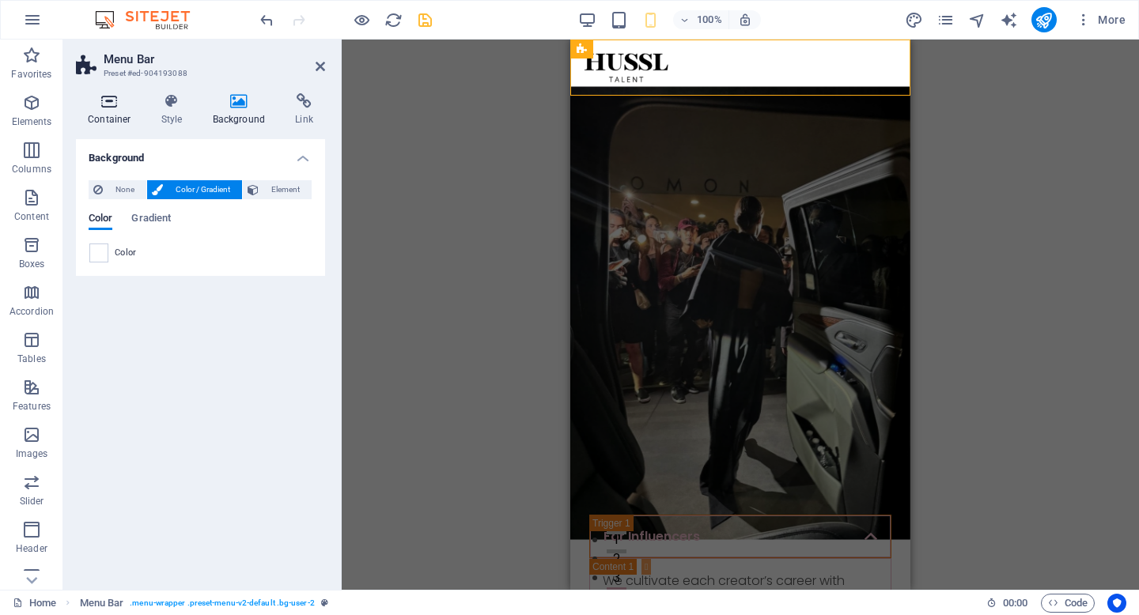
click at [105, 96] on icon at bounding box center [109, 101] width 67 height 16
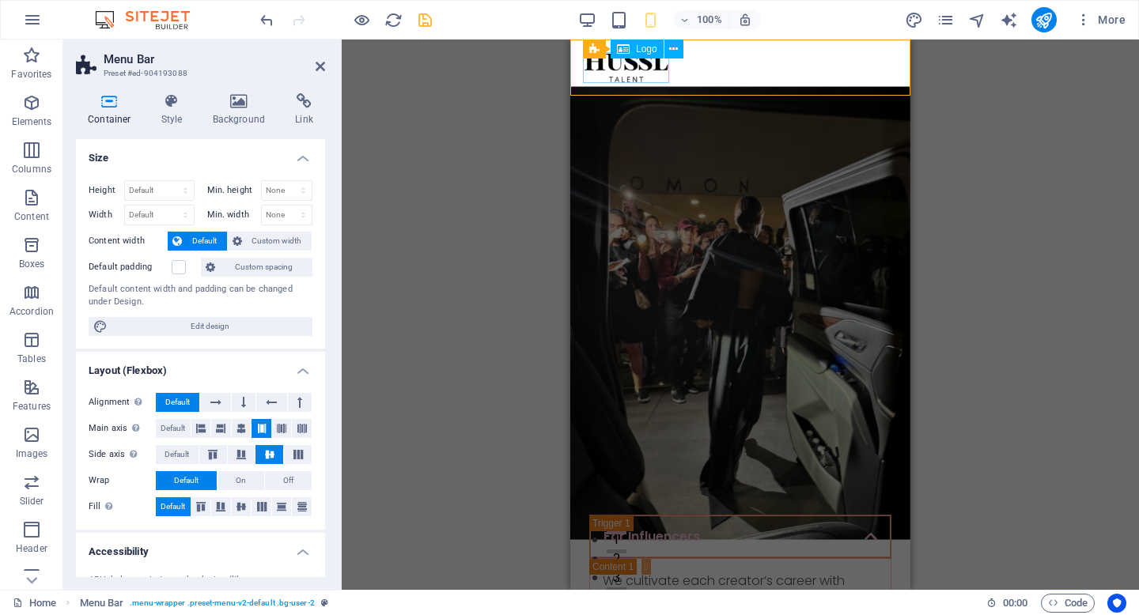
click at [648, 75] on div at bounding box center [740, 67] width 315 height 31
click at [670, 51] on icon at bounding box center [673, 49] width 9 height 17
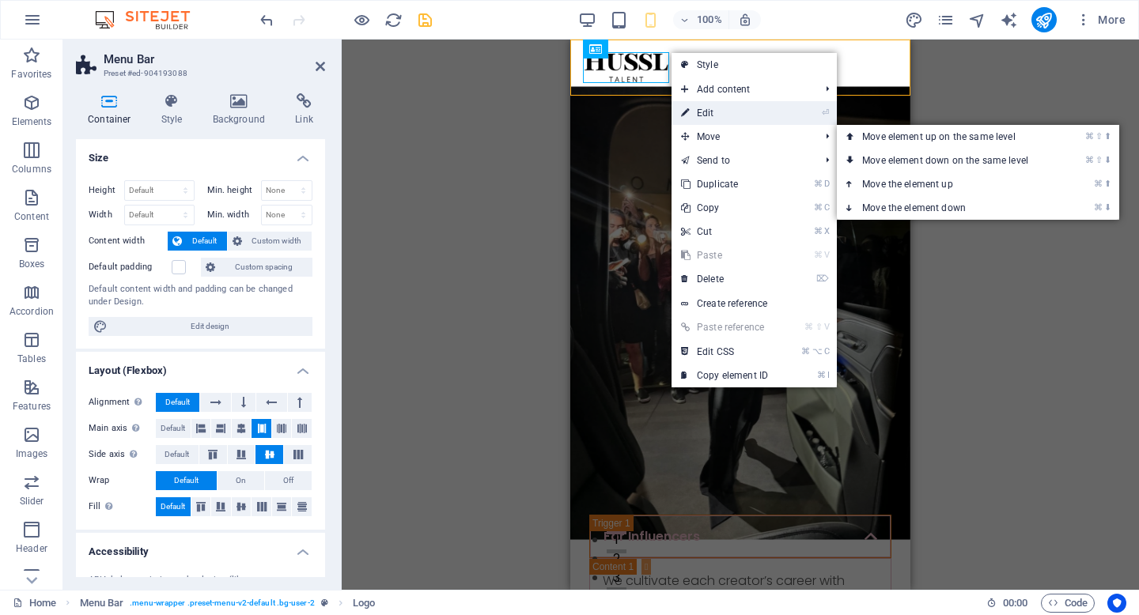
click at [709, 115] on link "⏎ Edit" at bounding box center [724, 113] width 106 height 24
select select "px"
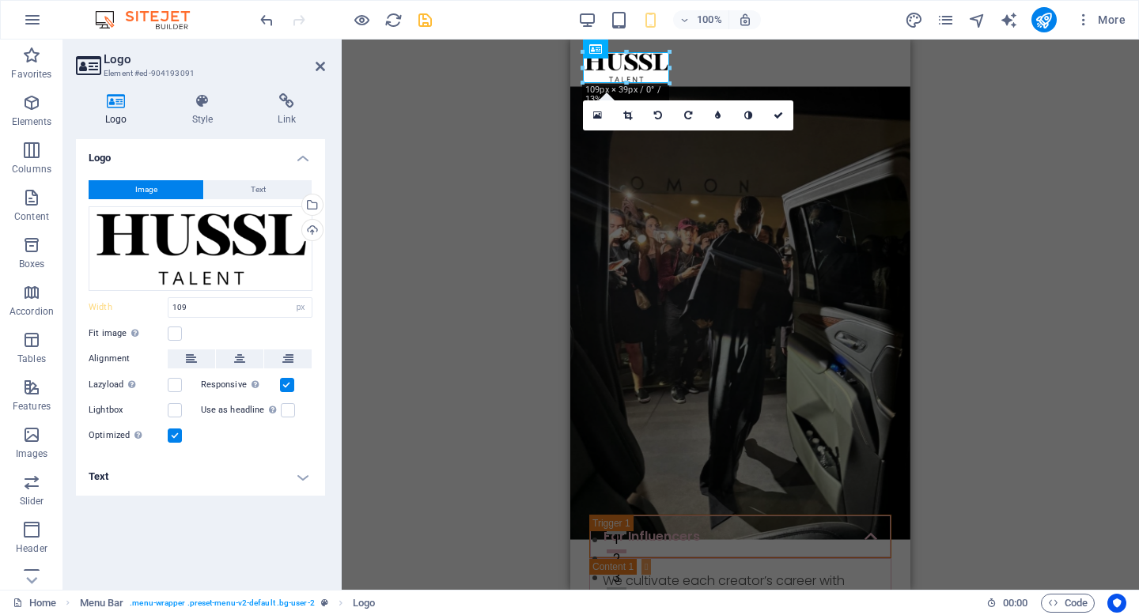
click at [214, 481] on h4 "Text" at bounding box center [200, 477] width 249 height 38
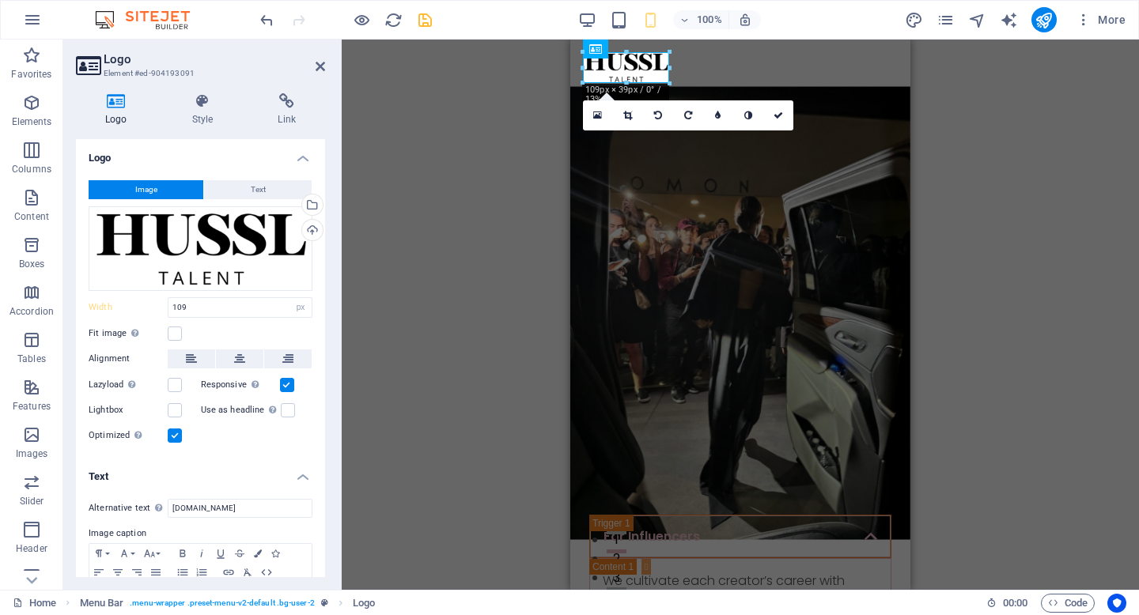
scroll to position [66, 0]
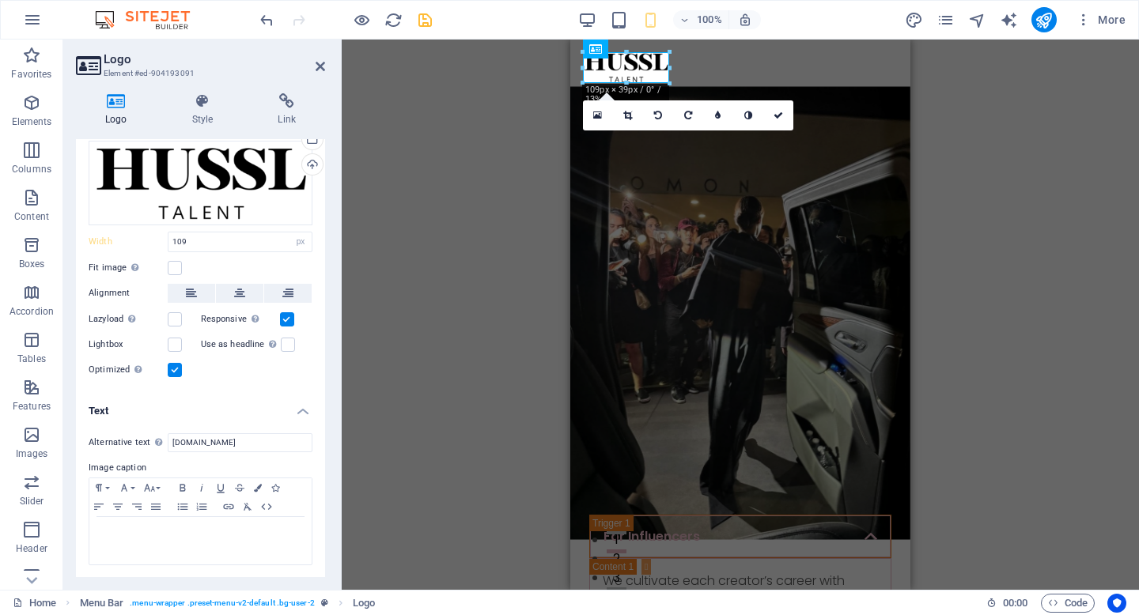
click at [234, 407] on h4 "Text" at bounding box center [200, 406] width 249 height 28
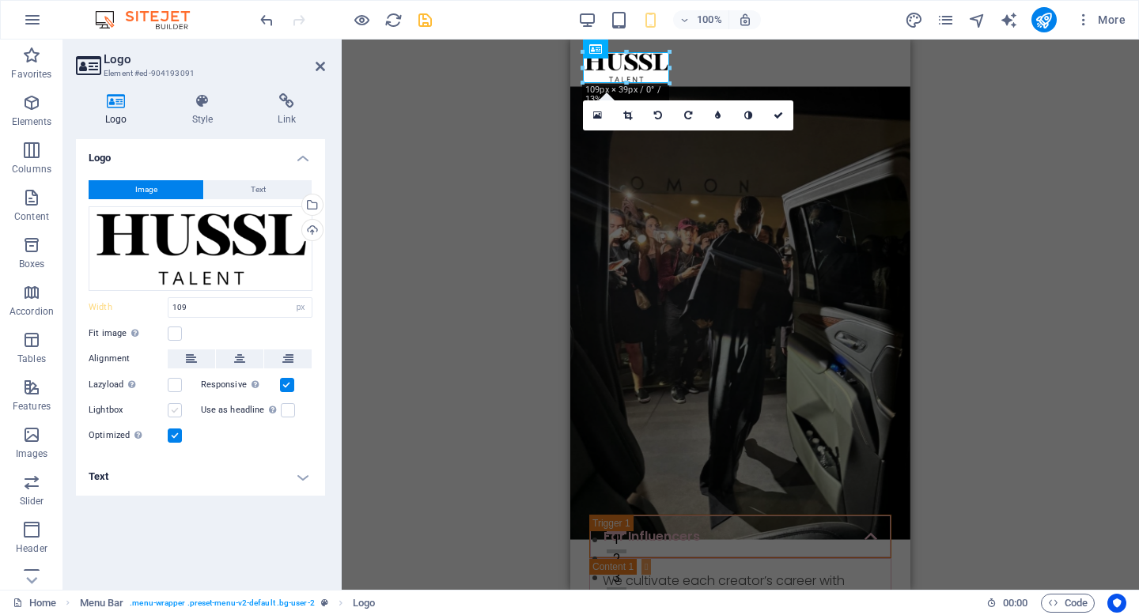
click at [178, 414] on label at bounding box center [175, 410] width 14 height 14
click at [0, 0] on input "Lightbox" at bounding box center [0, 0] width 0 height 0
click at [178, 414] on label at bounding box center [175, 410] width 14 height 14
click at [0, 0] on input "Lightbox" at bounding box center [0, 0] width 0 height 0
click at [176, 380] on label at bounding box center [175, 385] width 14 height 14
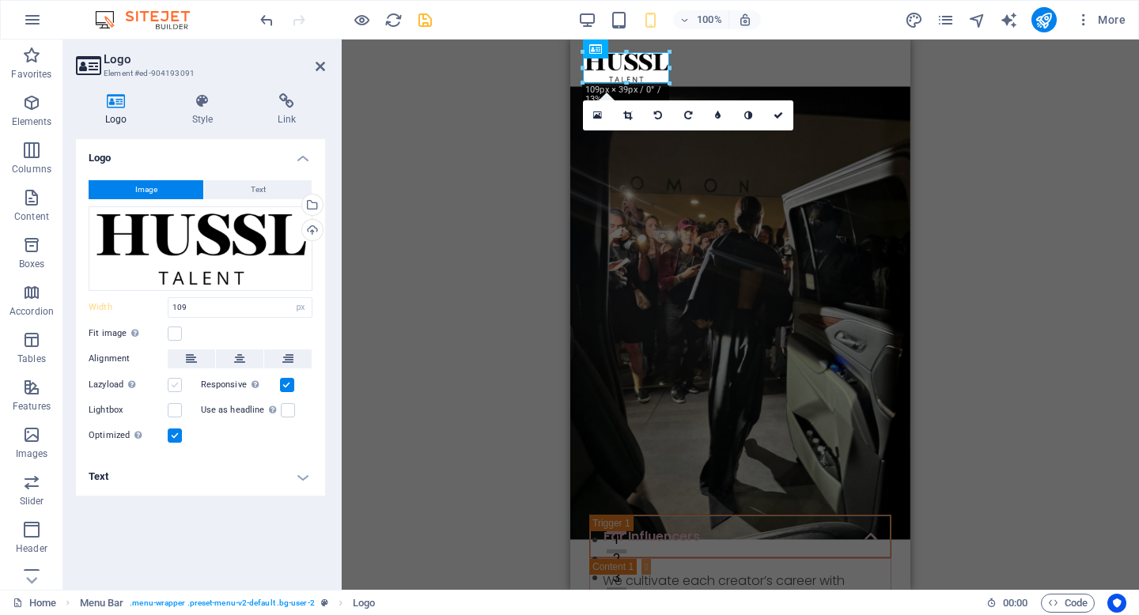
click at [0, 0] on input "Lazyload Loading images after the page loads improves page speed." at bounding box center [0, 0] width 0 height 0
click at [176, 380] on label at bounding box center [175, 385] width 14 height 14
click at [0, 0] on input "Lazyload Loading images after the page loads improves page speed." at bounding box center [0, 0] width 0 height 0
click at [263, 193] on span "Text" at bounding box center [258, 189] width 15 height 19
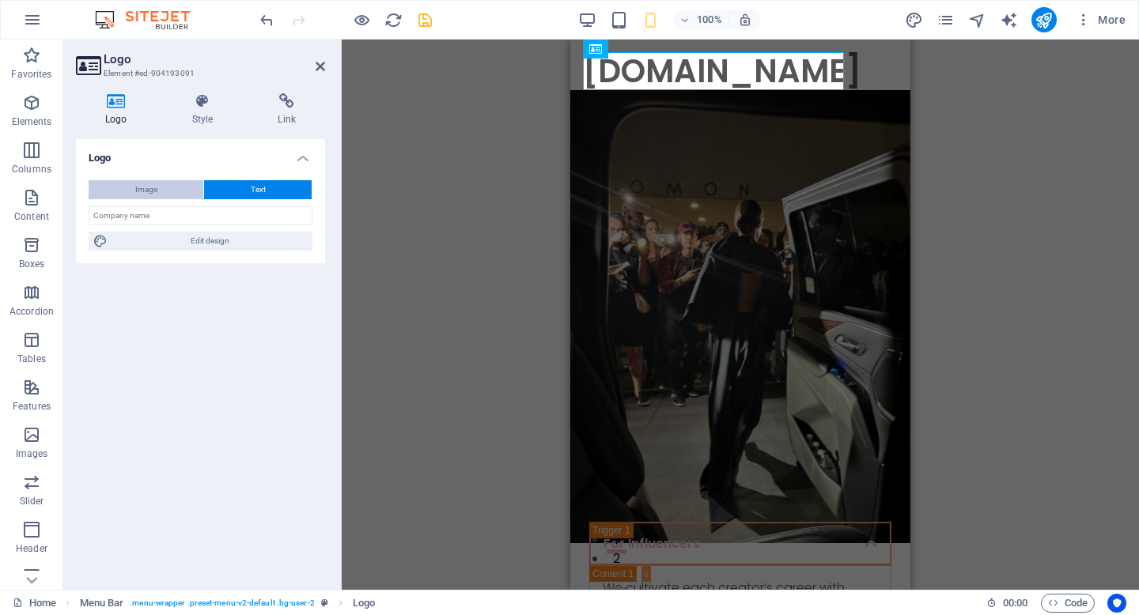
click at [176, 193] on button "Image" at bounding box center [146, 189] width 115 height 19
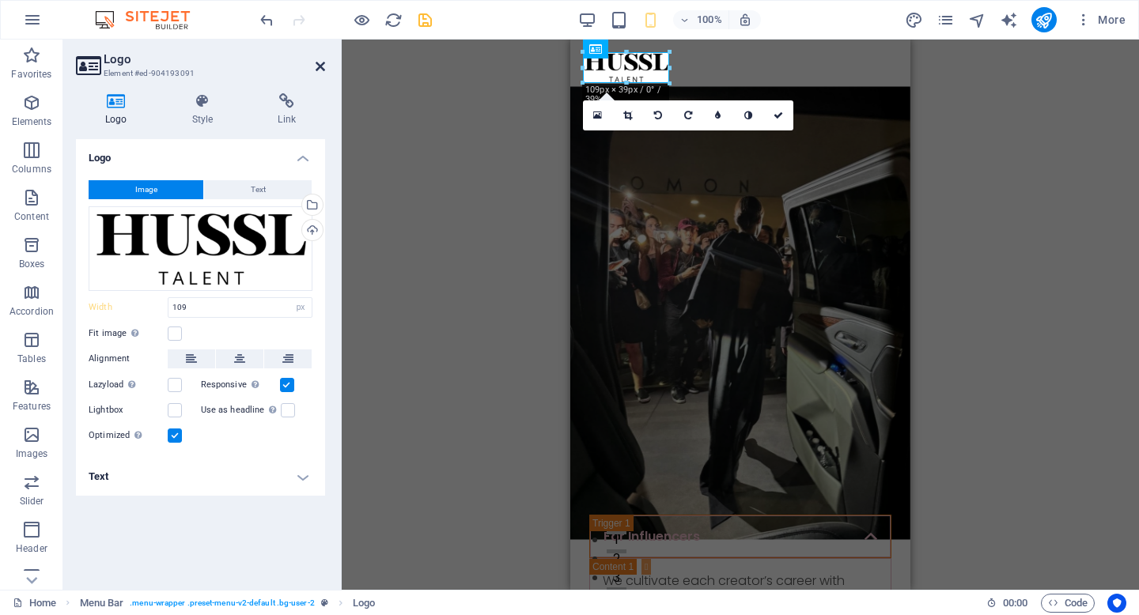
click at [318, 69] on icon at bounding box center [320, 66] width 9 height 13
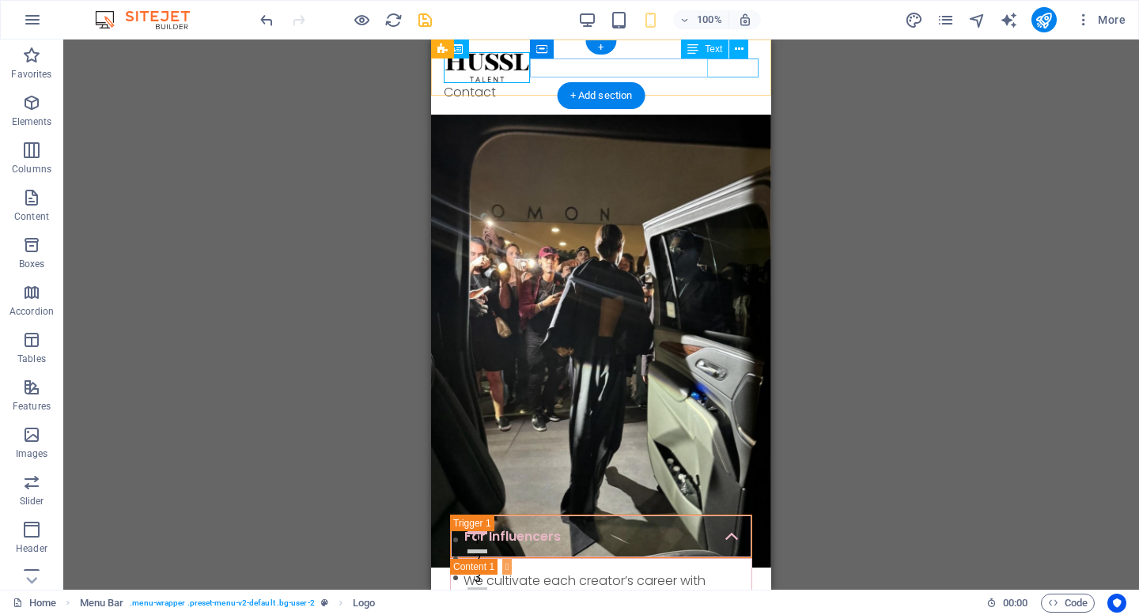
click at [727, 83] on div "Contact" at bounding box center [601, 92] width 315 height 19
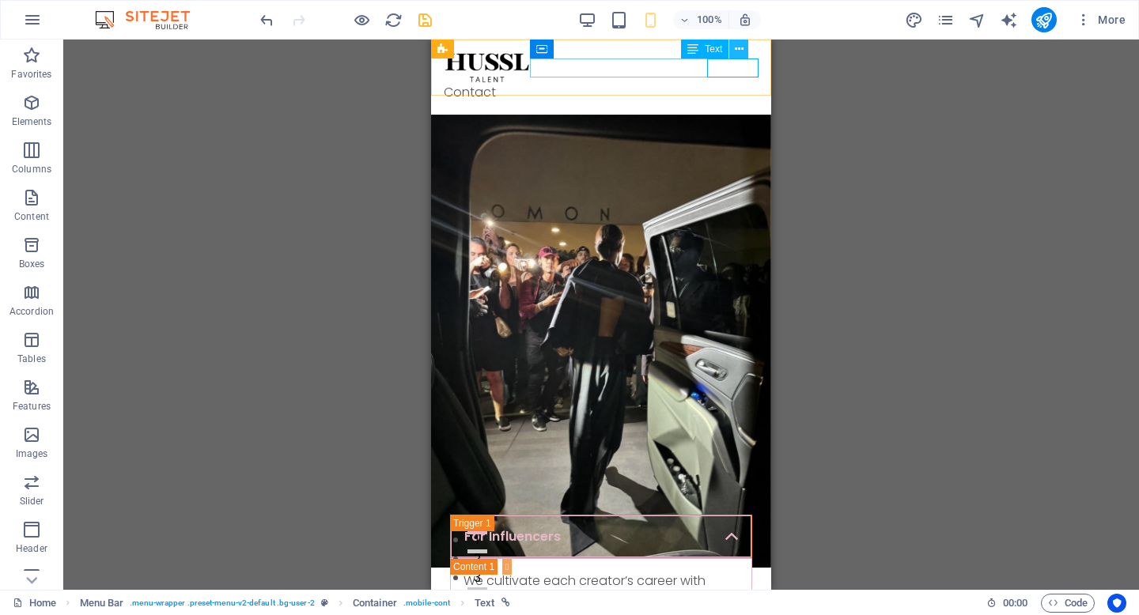
click at [738, 51] on icon at bounding box center [739, 49] width 9 height 17
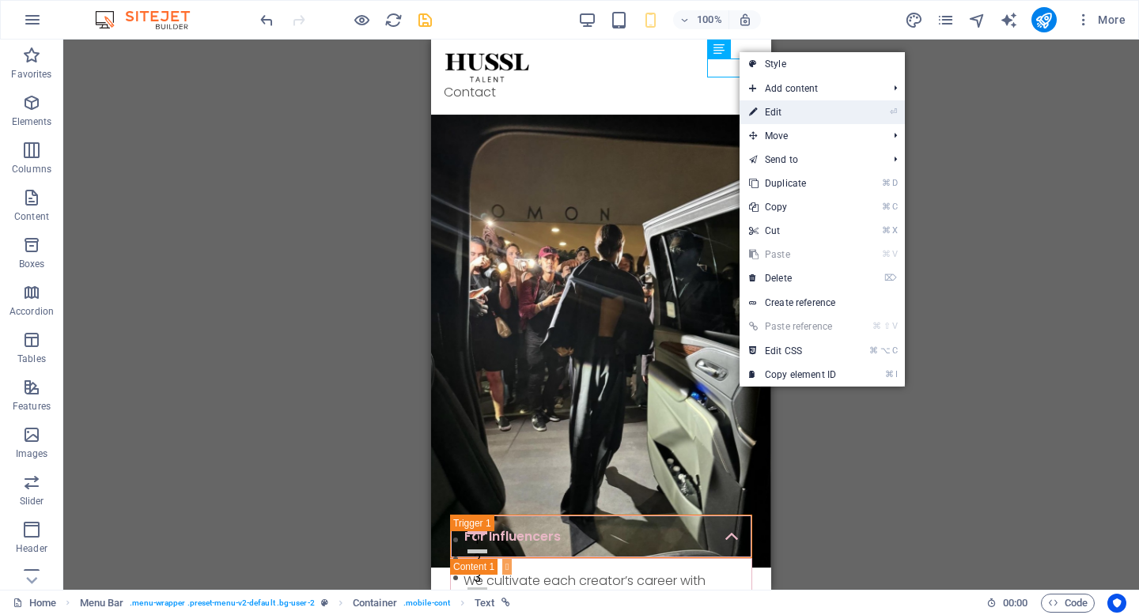
click at [774, 119] on link "⏎ Edit" at bounding box center [793, 112] width 106 height 24
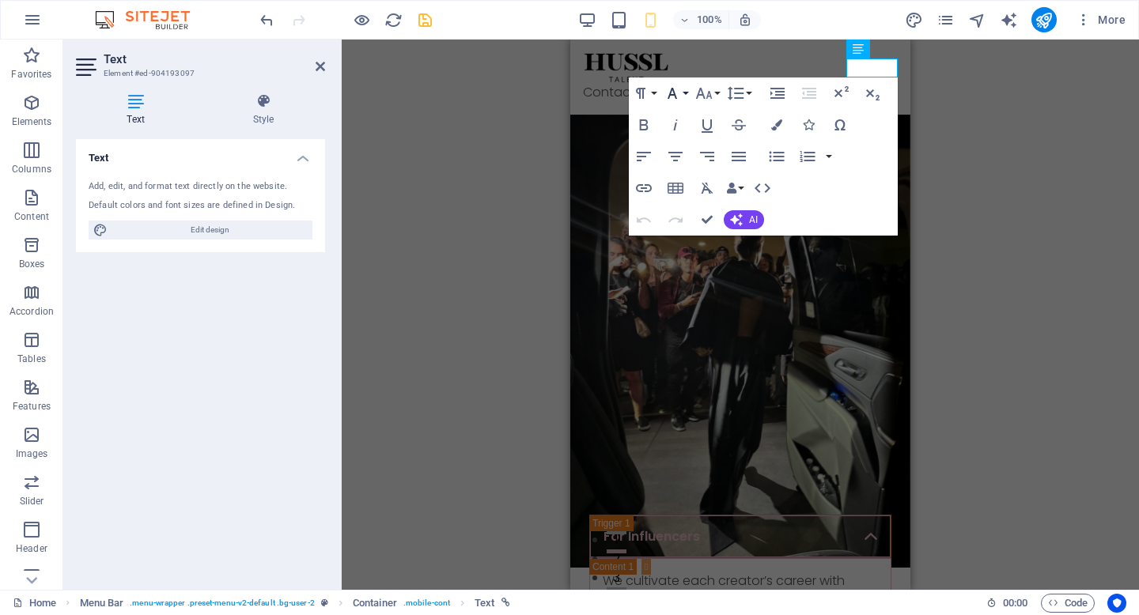
click at [678, 94] on icon "button" at bounding box center [672, 93] width 19 height 19
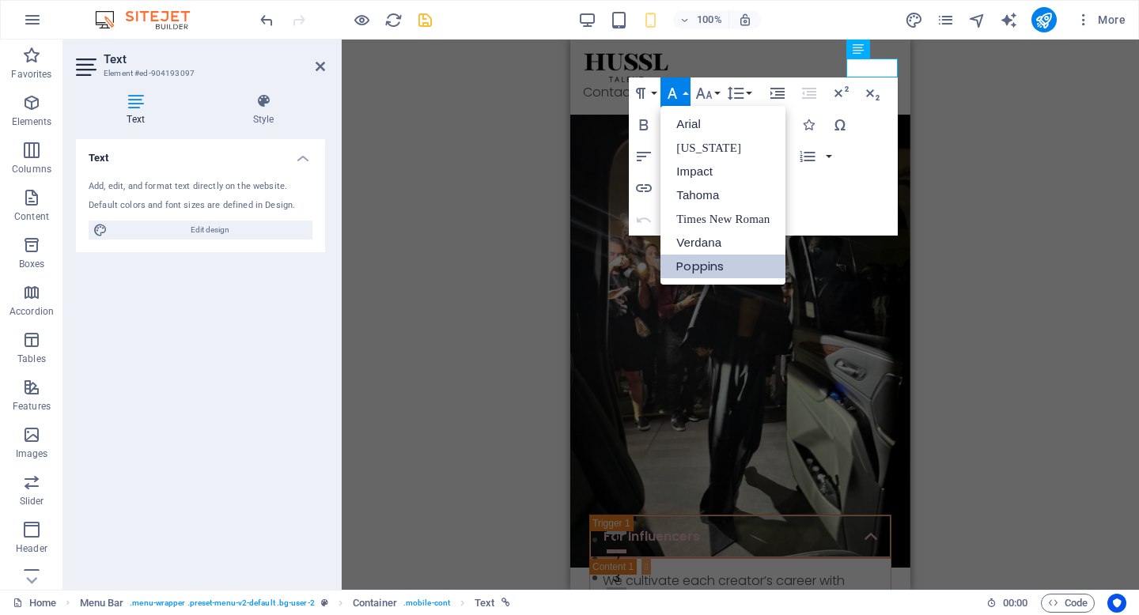
click at [864, 218] on div "Paragraph Format Normal Heading 1 Heading 2 Heading 3 Heading 4 Heading 5 Headi…" at bounding box center [763, 157] width 269 height 158
click at [701, 91] on icon "button" at bounding box center [703, 93] width 19 height 19
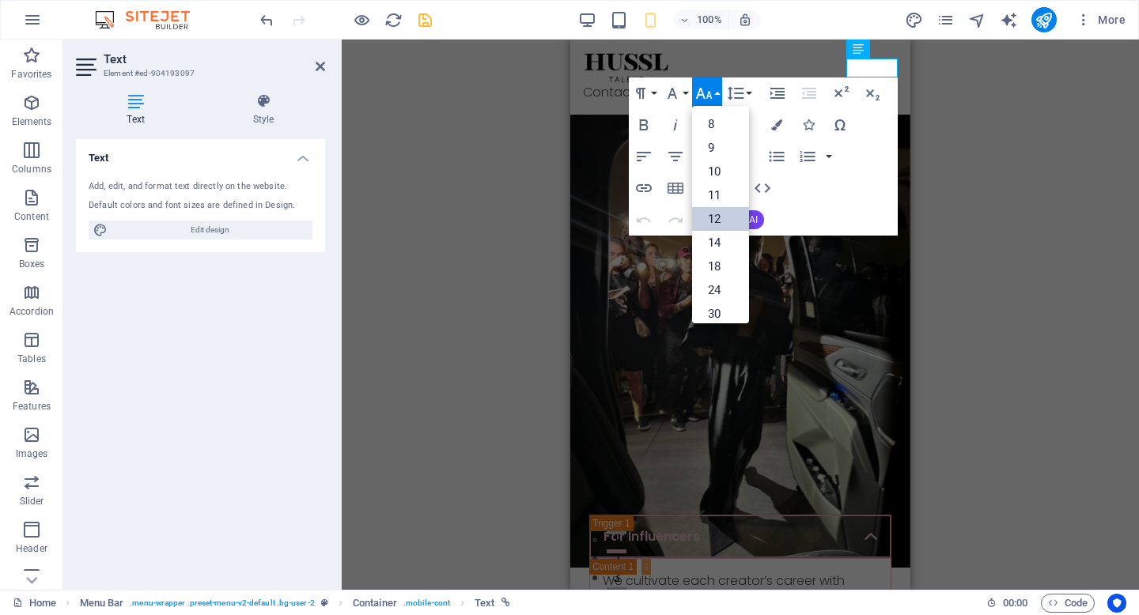
click at [719, 212] on link "12" at bounding box center [720, 219] width 57 height 24
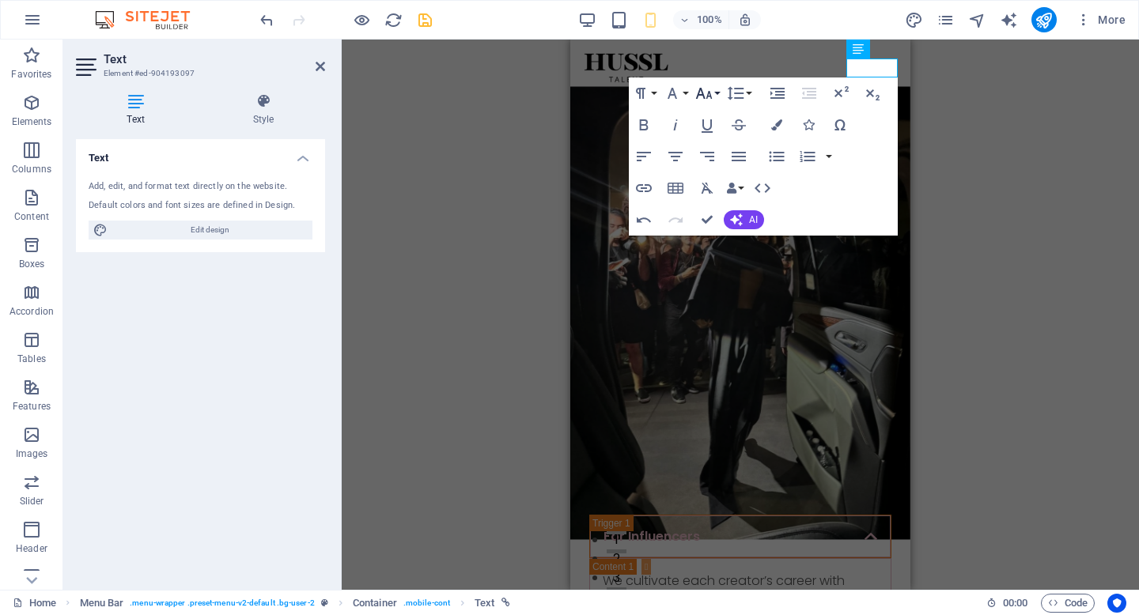
click at [709, 99] on icon "button" at bounding box center [703, 93] width 19 height 19
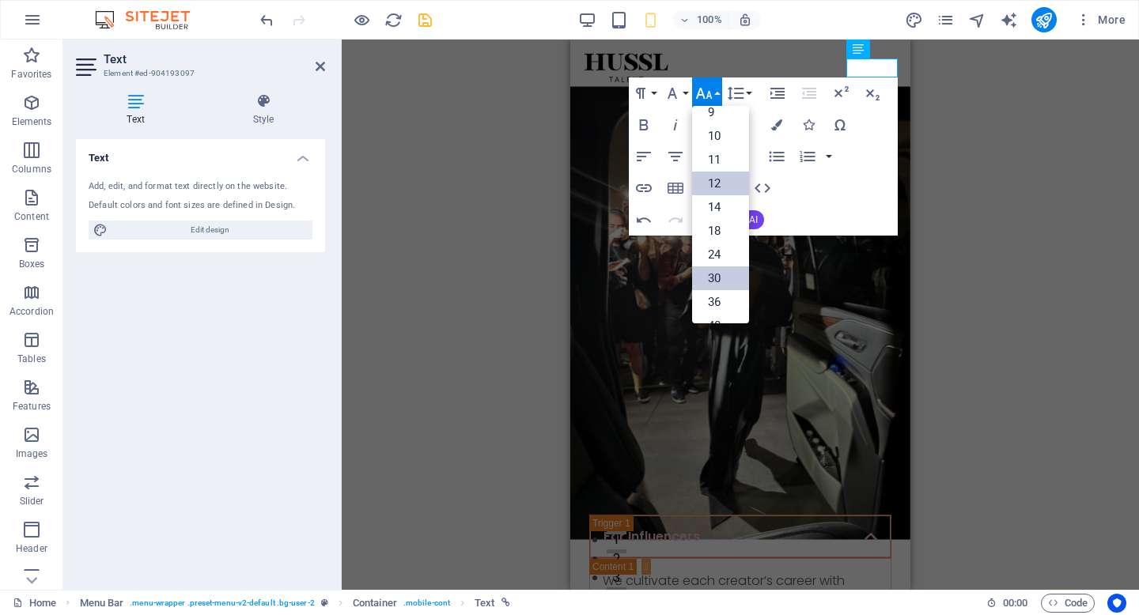
scroll to position [16, 0]
click at [724, 170] on link "11" at bounding box center [720, 180] width 57 height 24
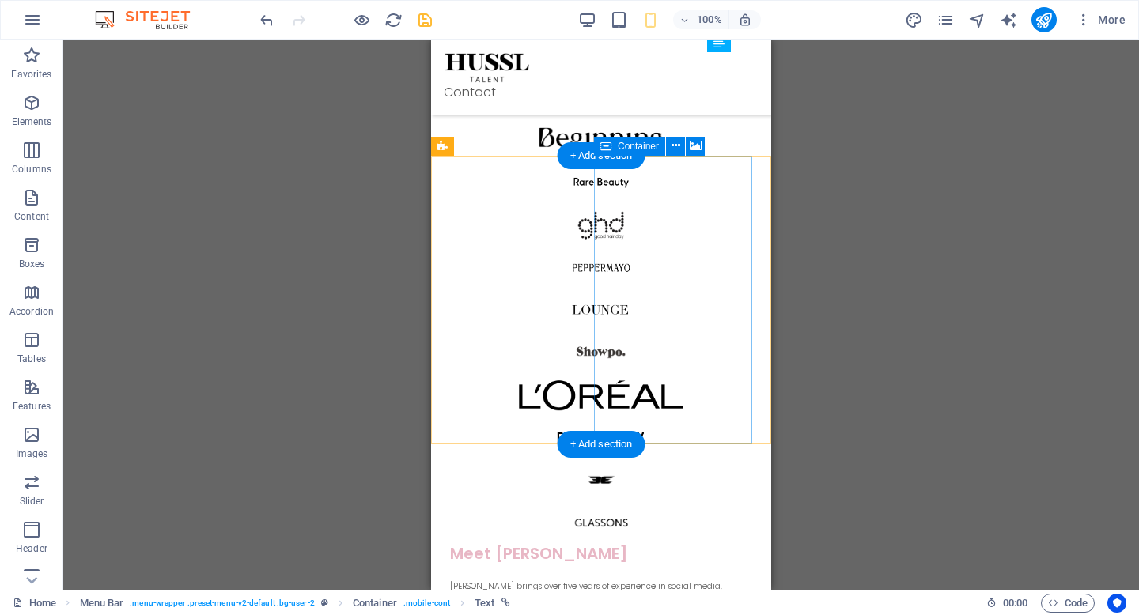
scroll to position [864, 0]
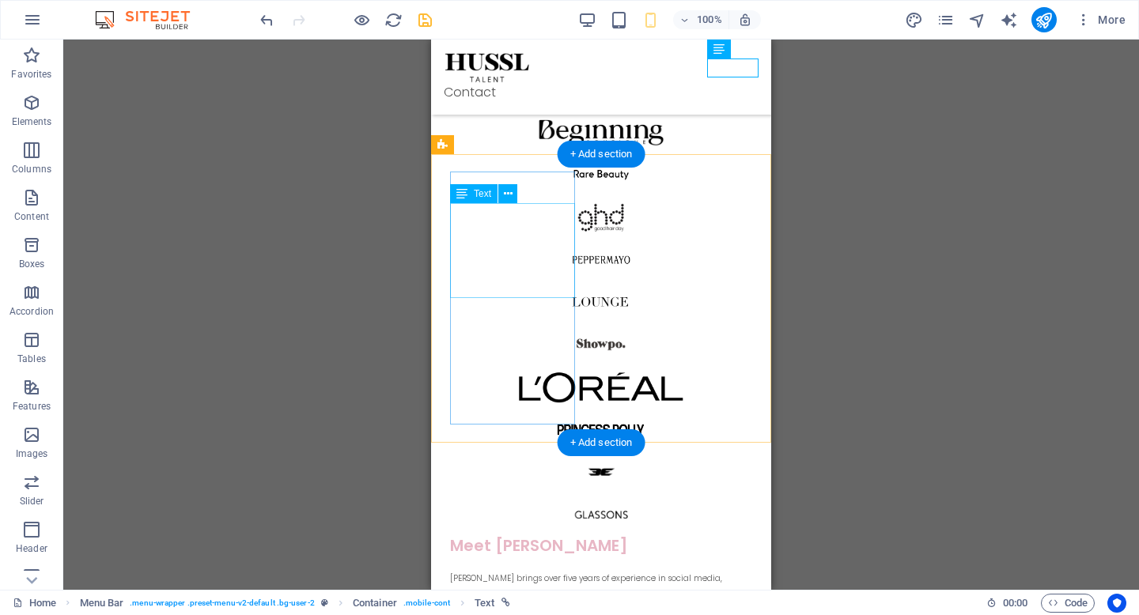
click at [531, 568] on div "Grace Costa brings over five years of experience in social media, influencer ma…" at bounding box center [601, 587] width 302 height 38
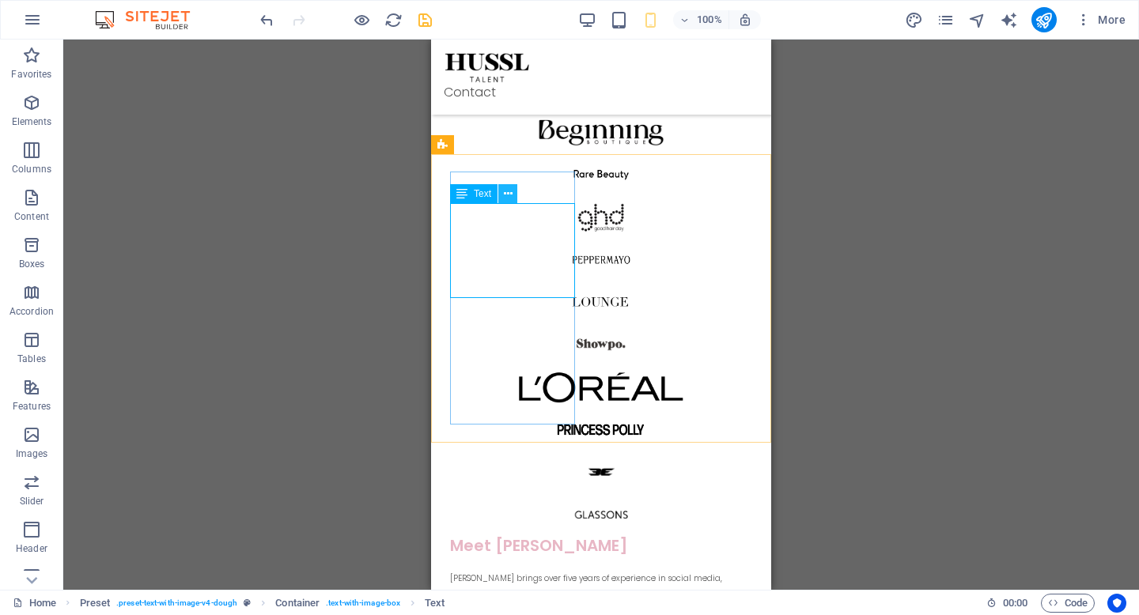
click at [508, 196] on icon at bounding box center [508, 194] width 9 height 17
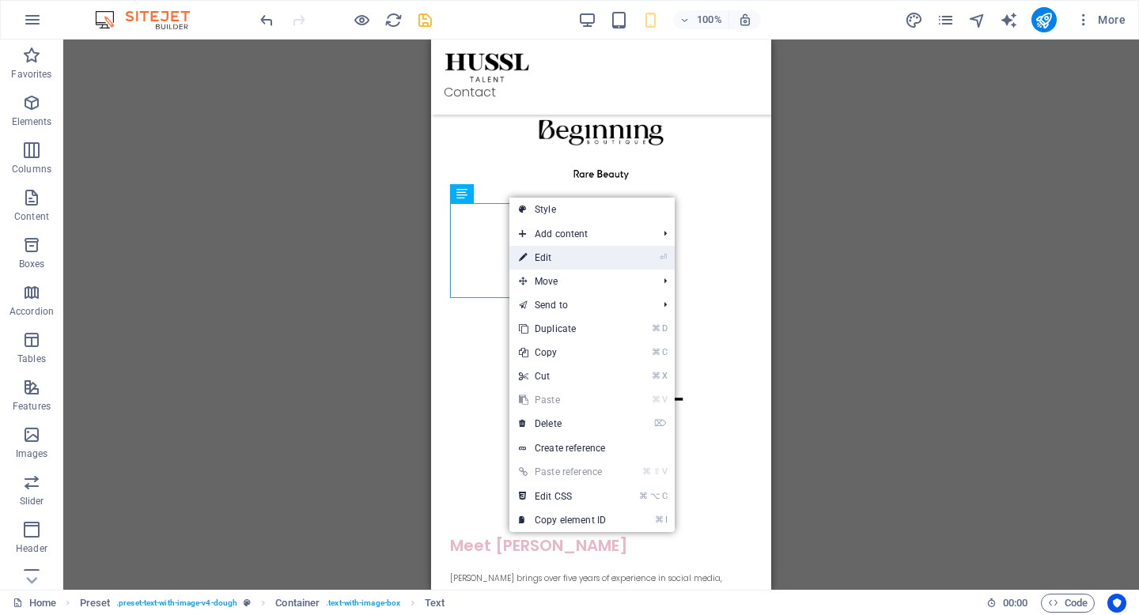
click at [552, 255] on link "⏎ Edit" at bounding box center [562, 258] width 106 height 24
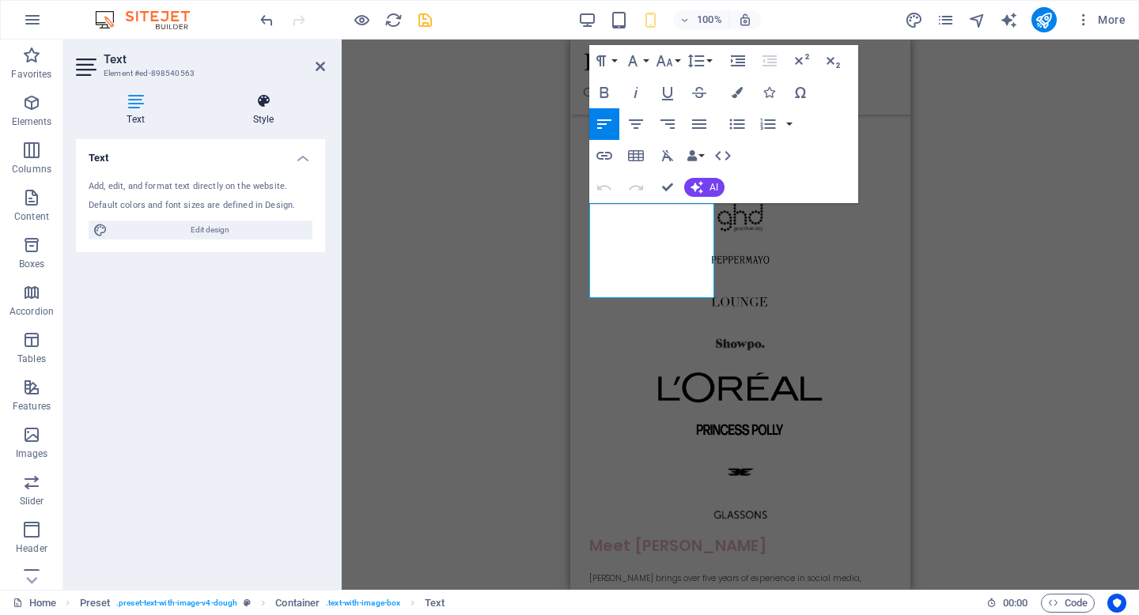
click at [263, 107] on icon at bounding box center [263, 101] width 123 height 16
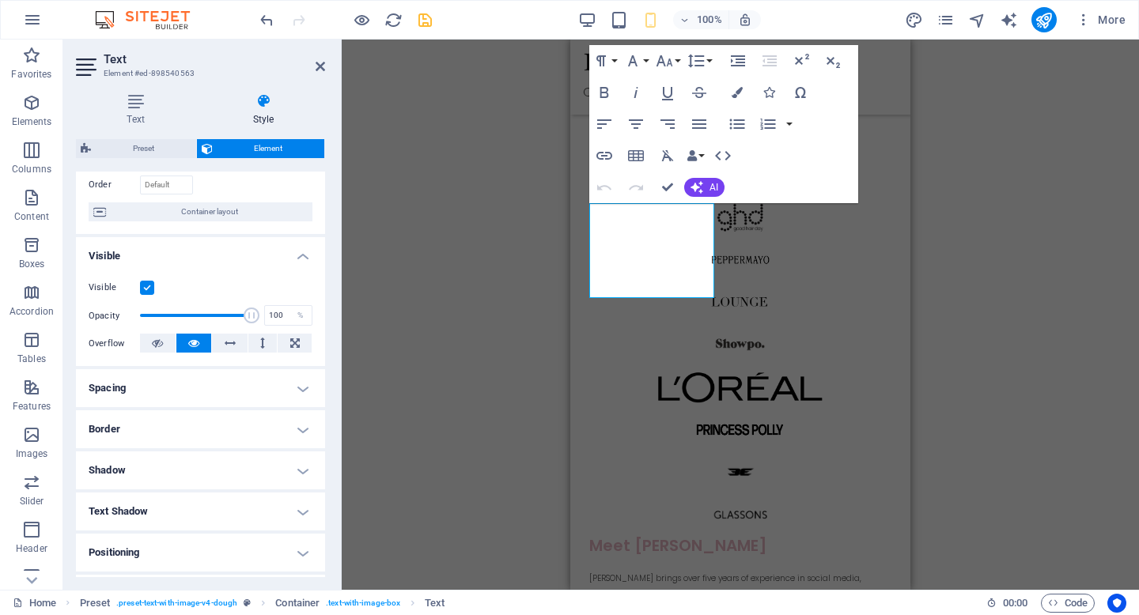
click at [248, 405] on h4 "Spacing" at bounding box center [200, 388] width 249 height 38
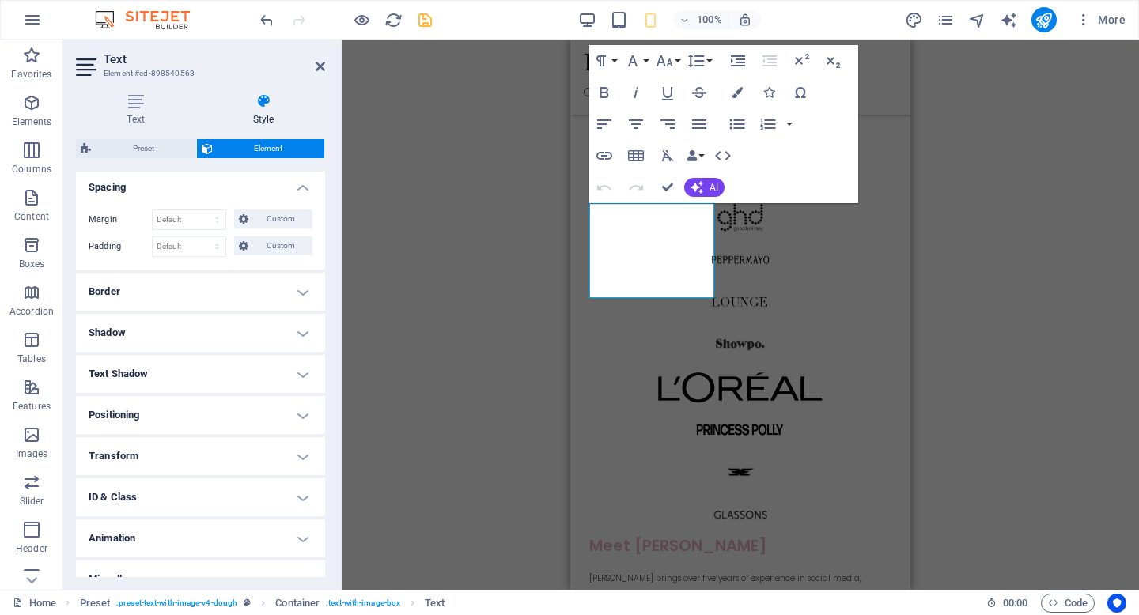
scroll to position [307, 0]
click at [252, 407] on h4 "Positioning" at bounding box center [200, 413] width 249 height 38
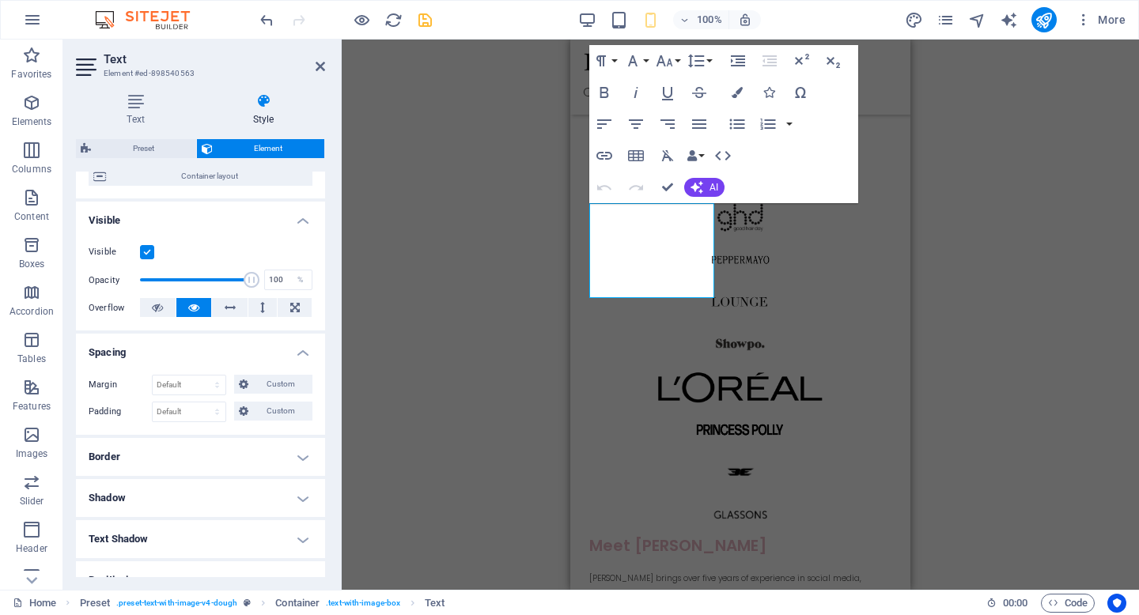
scroll to position [0, 0]
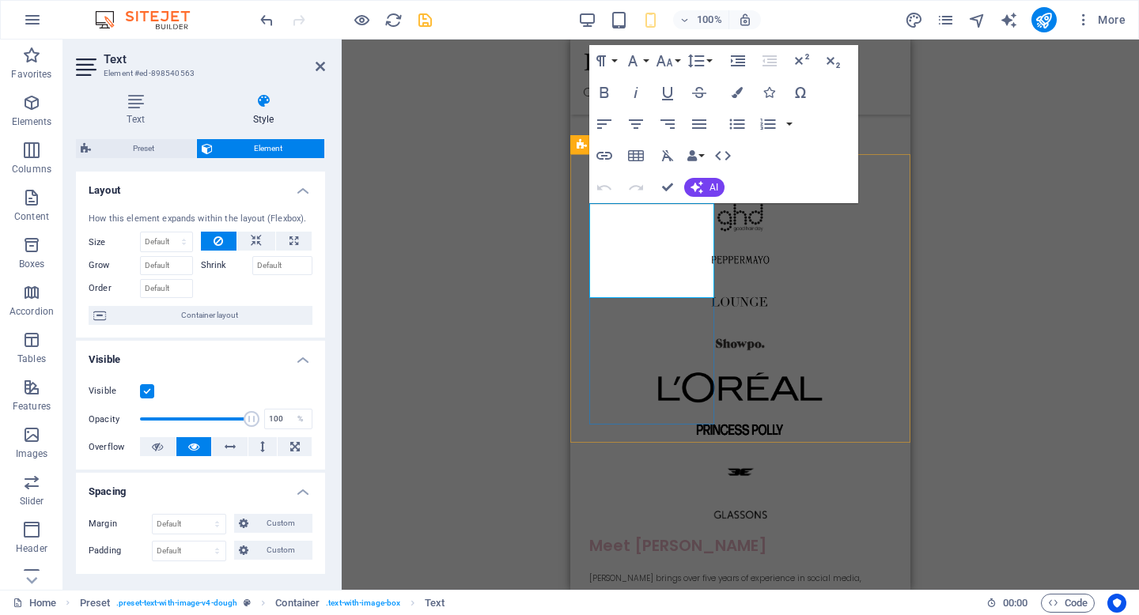
click at [642, 568] on p "Grace Costa brings over five years of experience in social media, influencer ma…" at bounding box center [740, 587] width 302 height 38
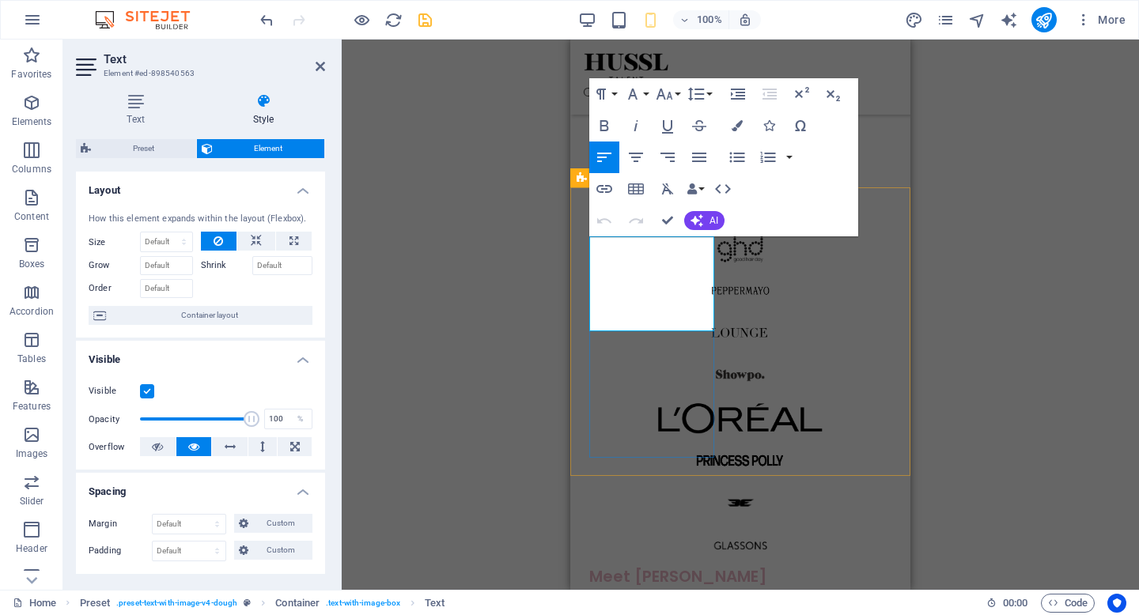
scroll to position [825, 0]
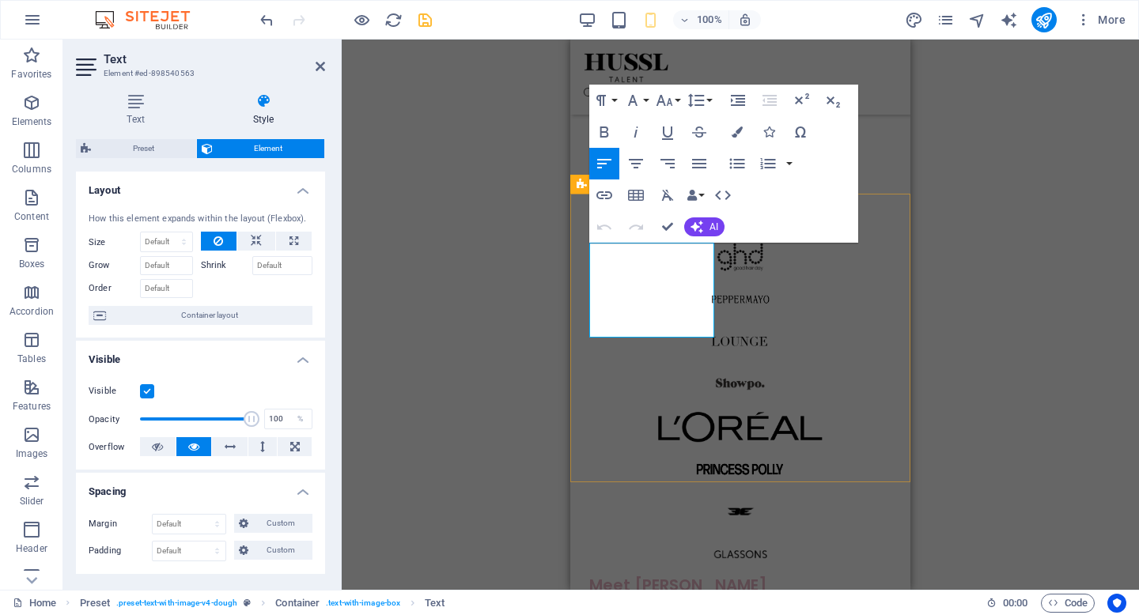
drag, startPoint x: 688, startPoint y: 323, endPoint x: 585, endPoint y: 255, distance: 123.3
click at [702, 103] on icon "button" at bounding box center [696, 100] width 19 height 19
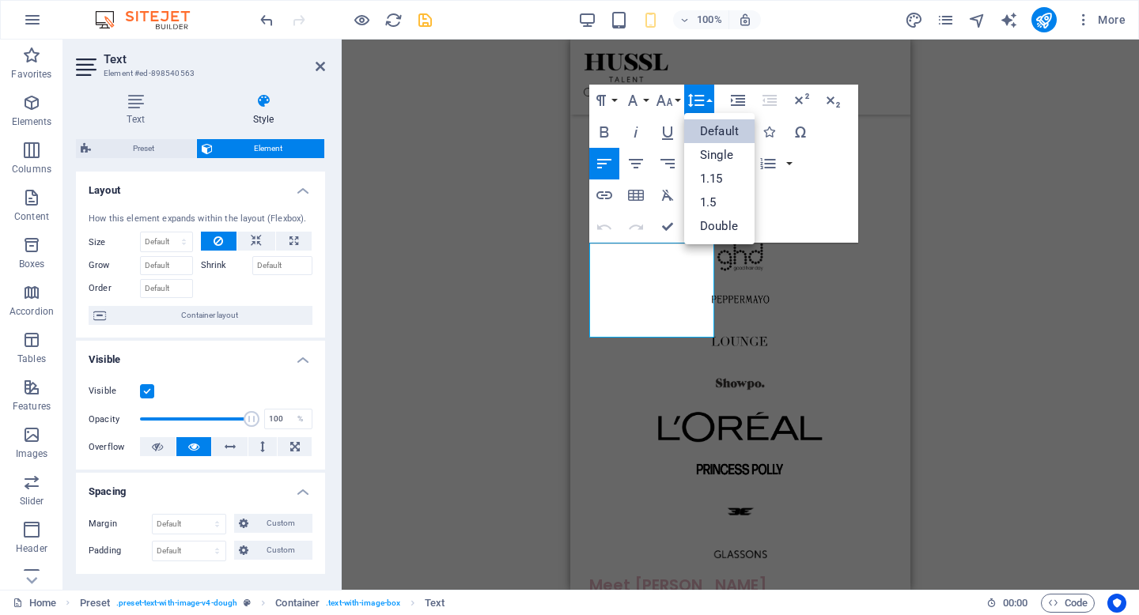
scroll to position [0, 0]
click at [728, 158] on link "Single" at bounding box center [719, 155] width 70 height 24
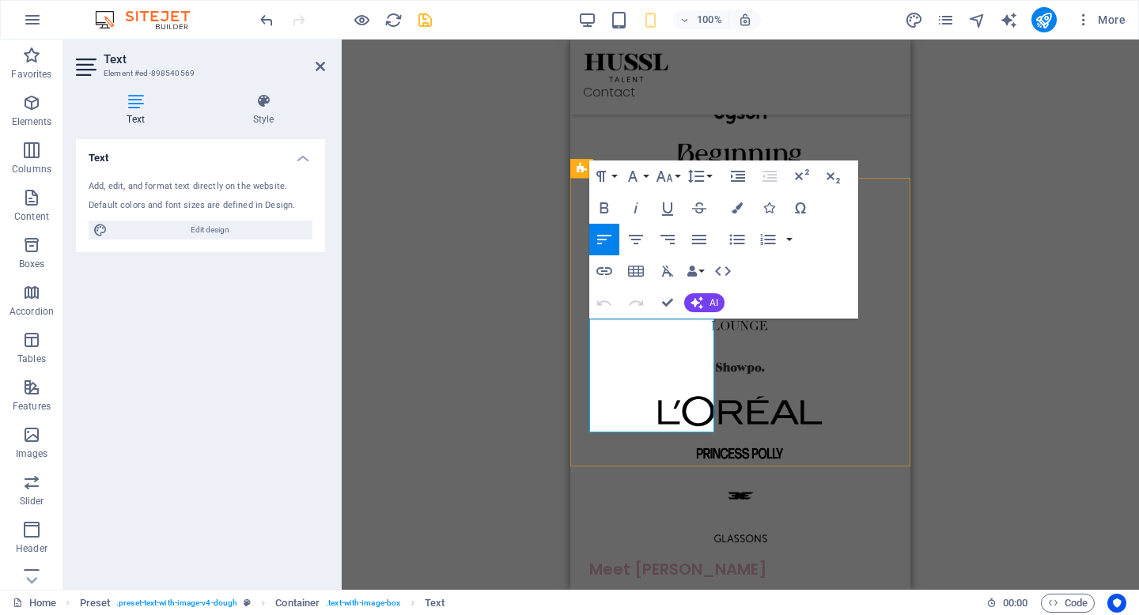
drag, startPoint x: 658, startPoint y: 426, endPoint x: 592, endPoint y: 317, distance: 127.8
click at [592, 560] on div "Meet Grace Grace Costa brings over five years of experience in social media, in…" at bounding box center [740, 623] width 302 height 127
click at [702, 181] on icon "button" at bounding box center [696, 176] width 17 height 13
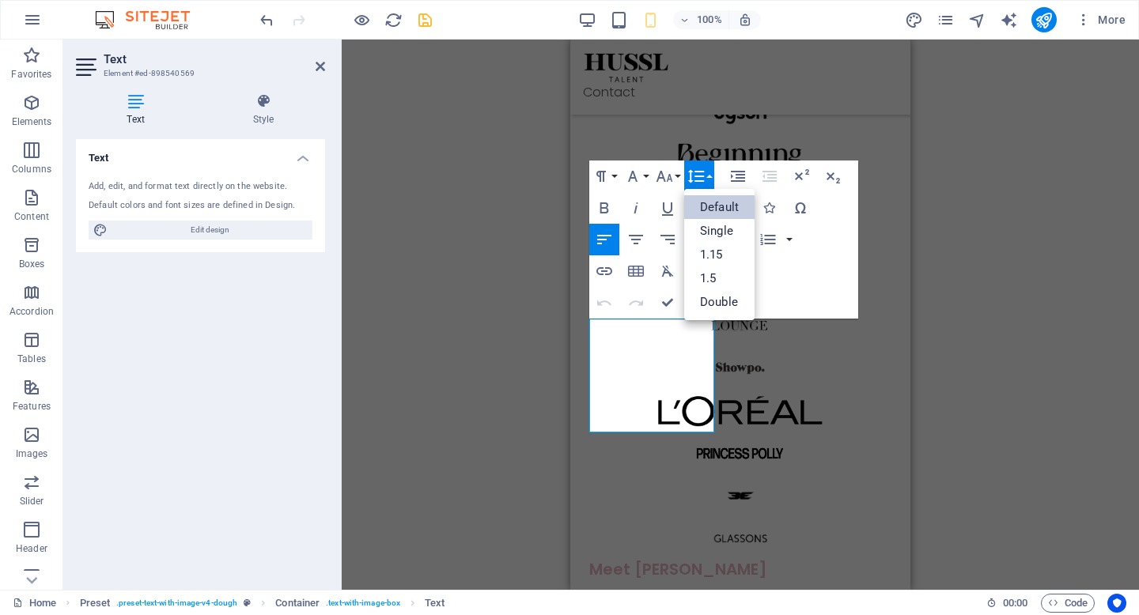
scroll to position [0, 0]
click at [714, 231] on link "Single" at bounding box center [719, 231] width 70 height 24
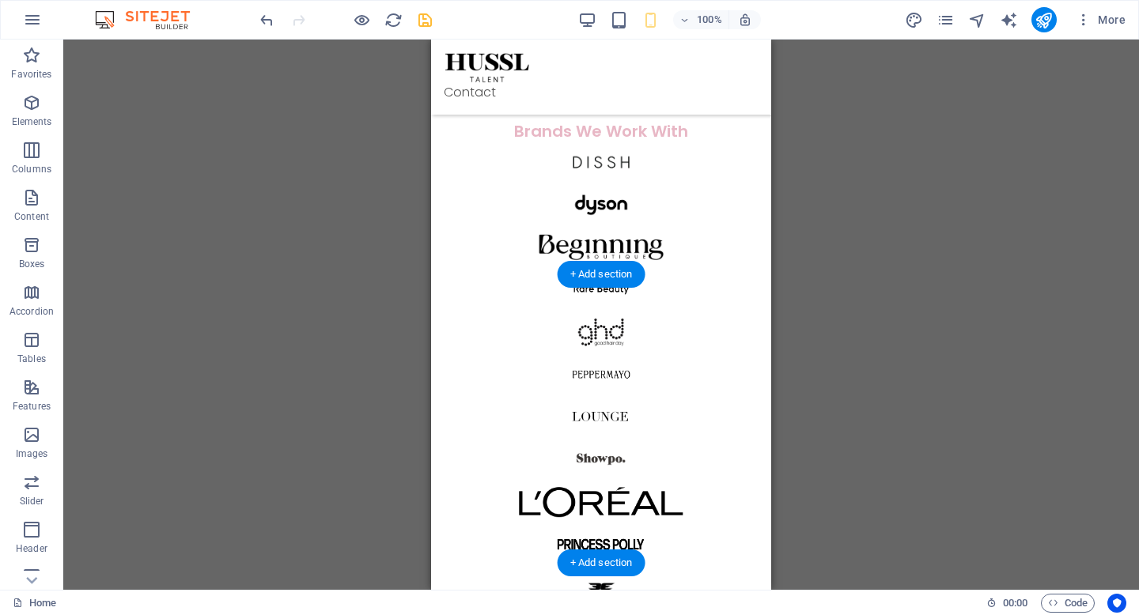
scroll to position [751, 0]
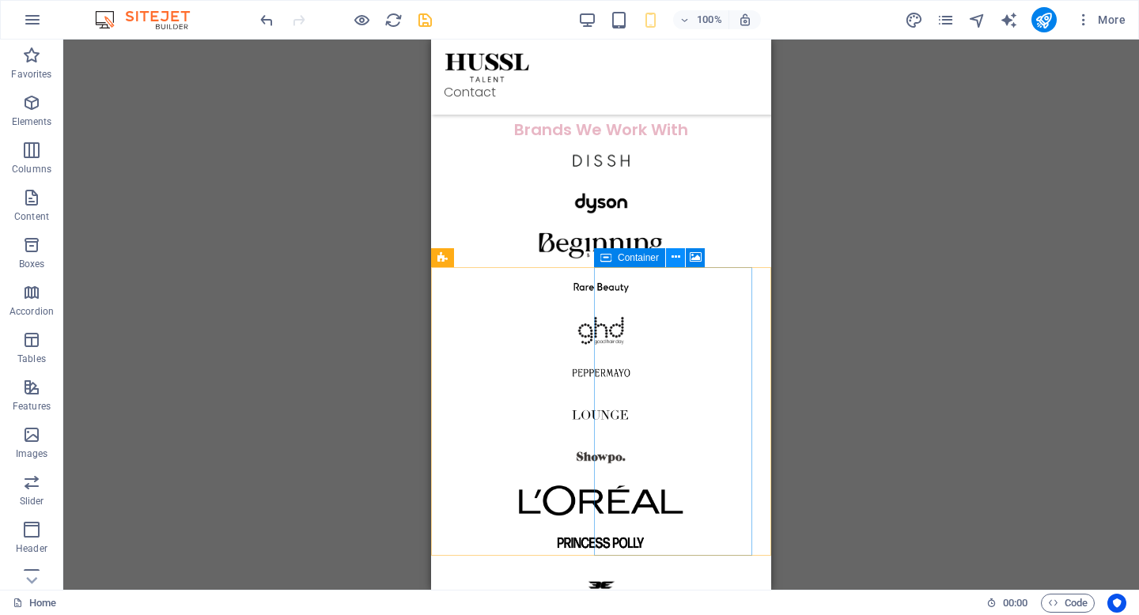
click at [671, 261] on icon at bounding box center [675, 257] width 9 height 17
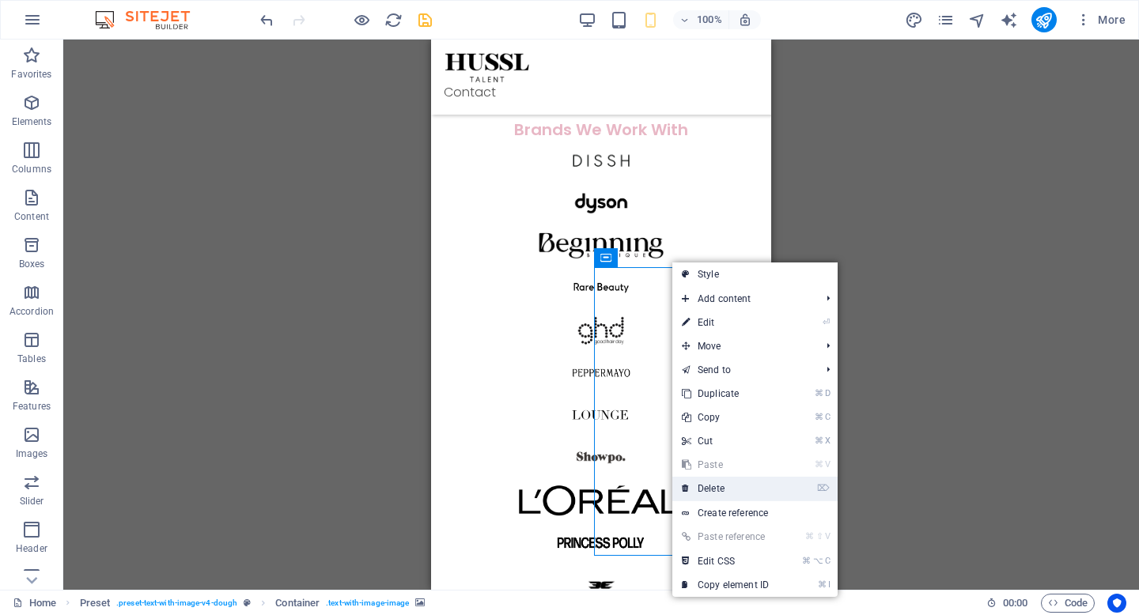
click at [733, 490] on link "⌦ Delete" at bounding box center [725, 489] width 106 height 24
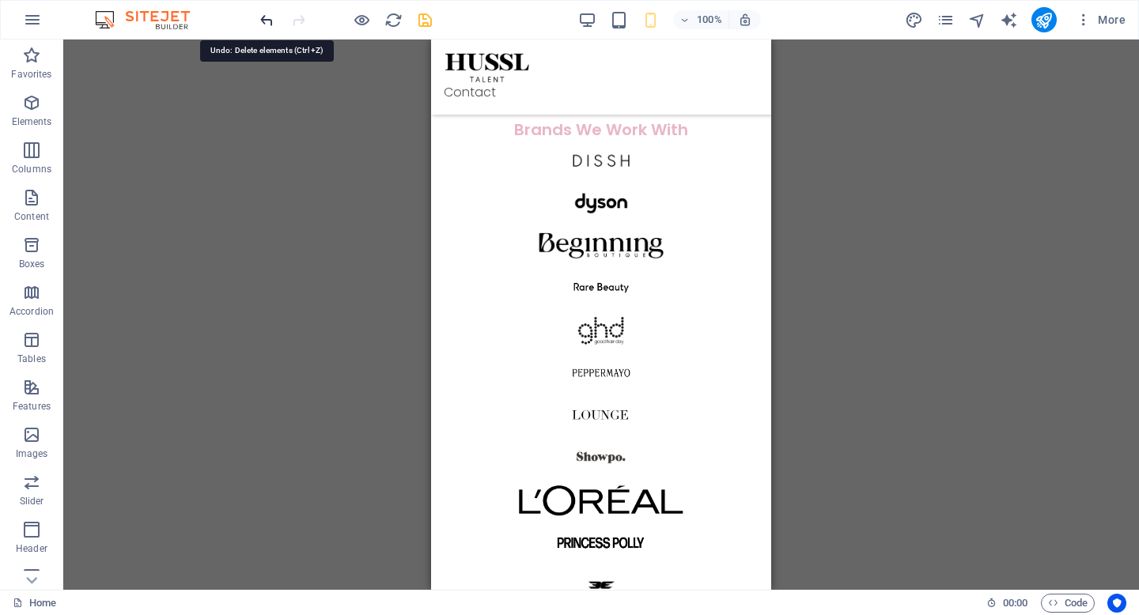
click at [265, 24] on icon "undo" at bounding box center [267, 20] width 18 height 18
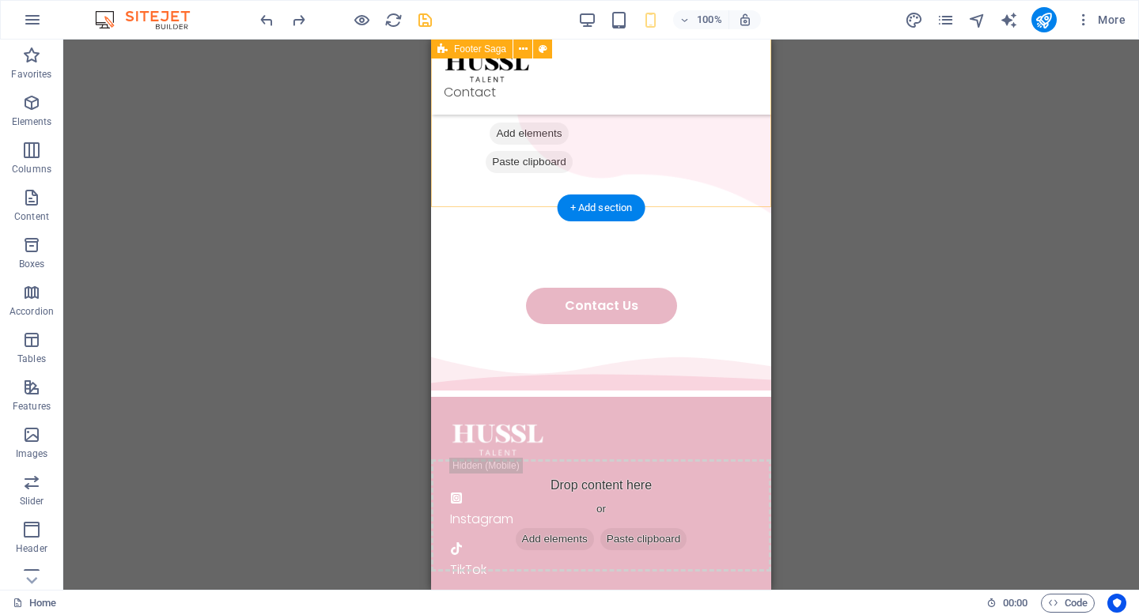
scroll to position [1742, 0]
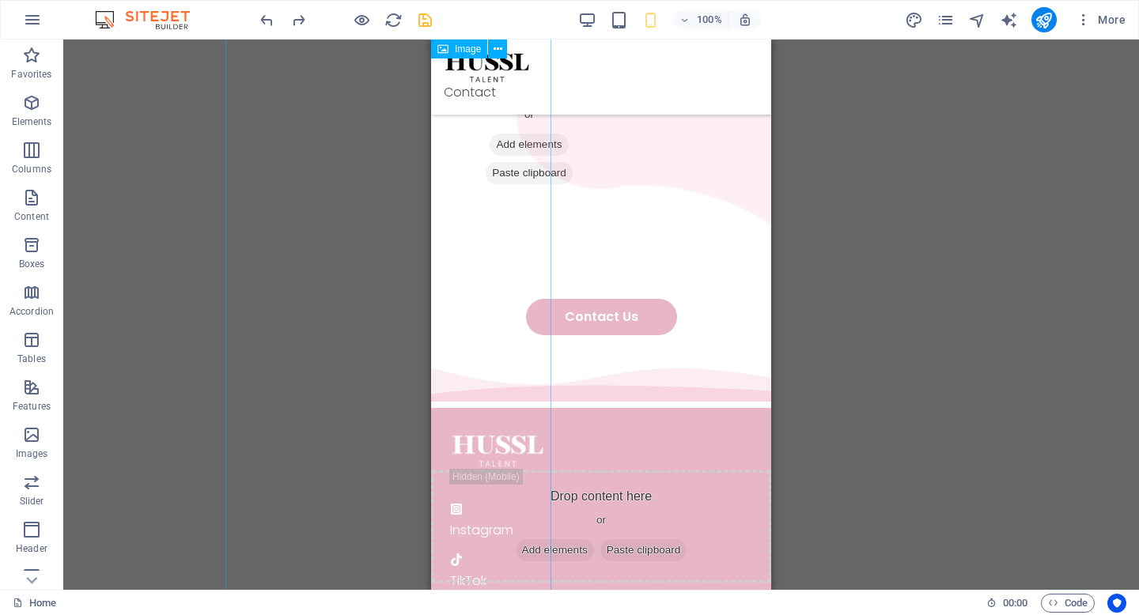
click at [531, 251] on figure at bounding box center [388, 618] width 326 height 1107
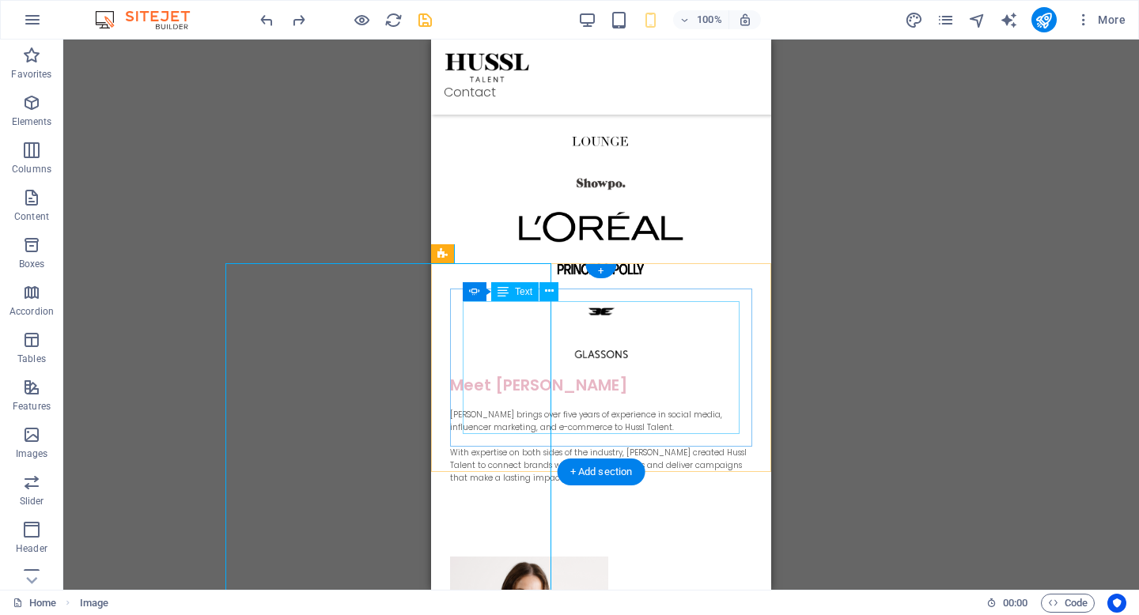
scroll to position [1046, 0]
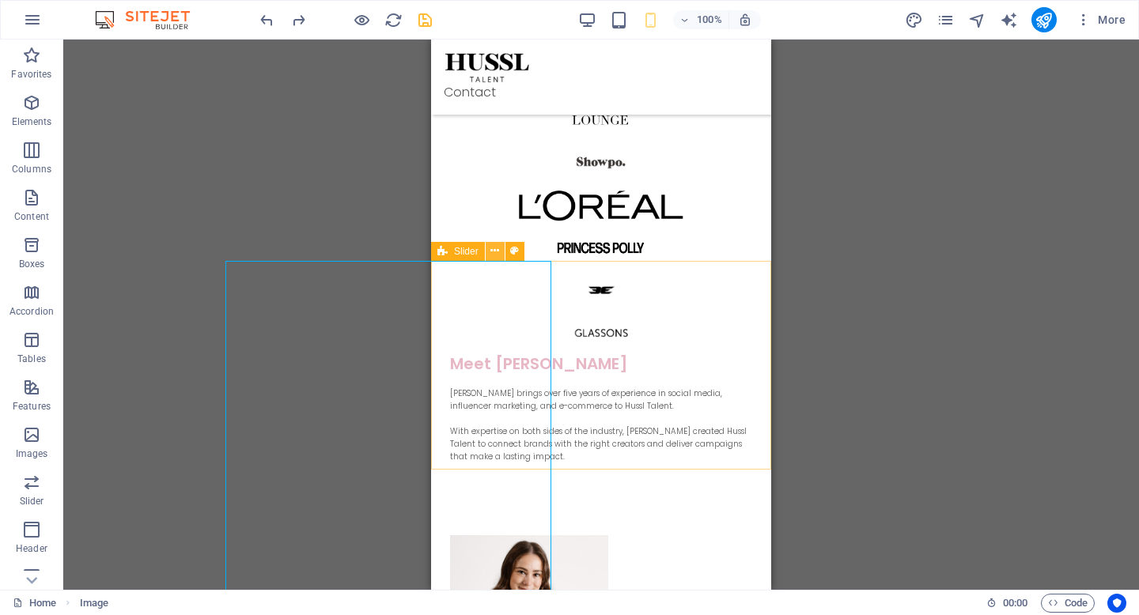
click at [493, 250] on icon at bounding box center [494, 251] width 9 height 17
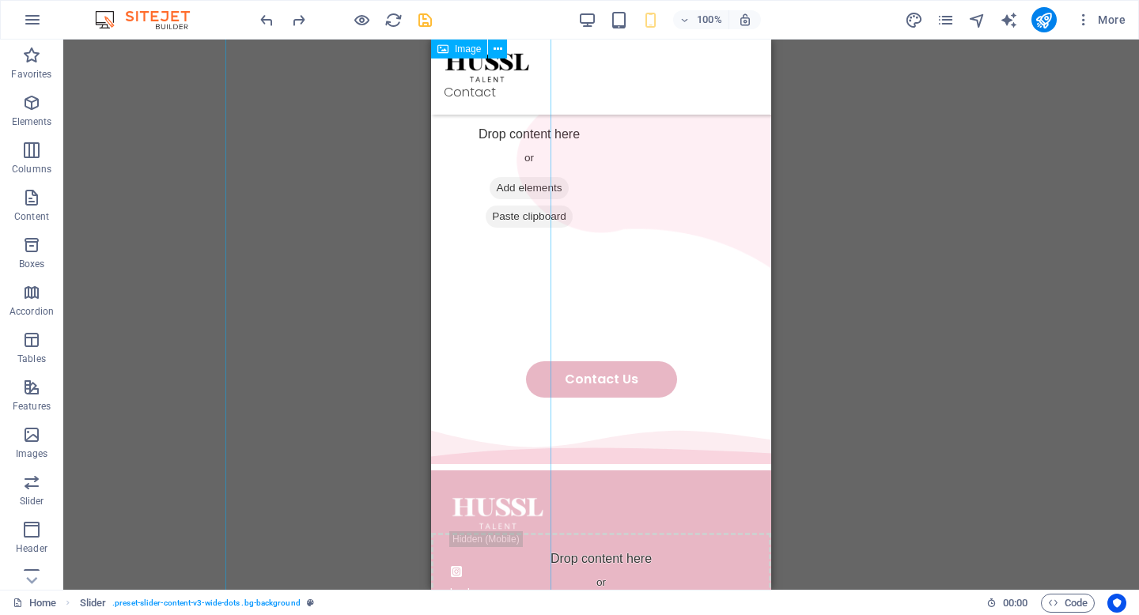
scroll to position [1719, 0]
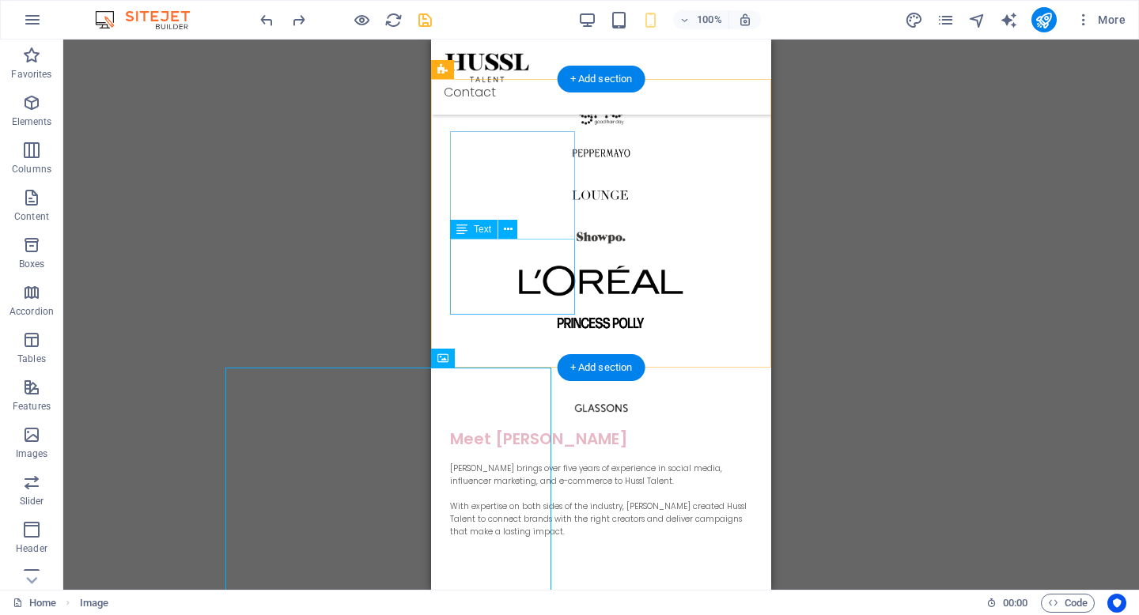
scroll to position [986, 0]
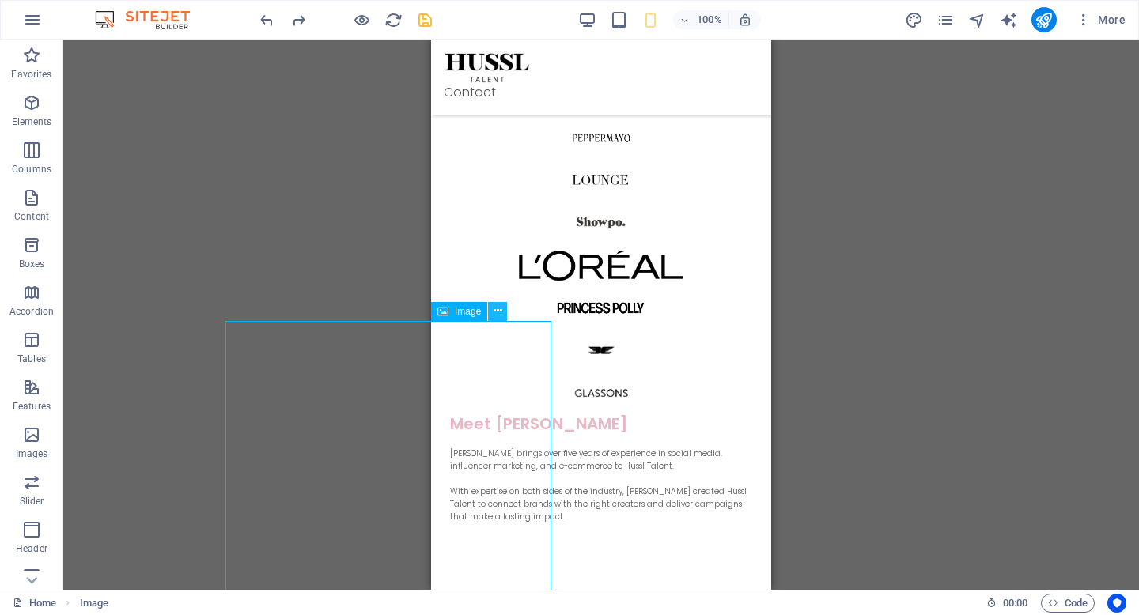
click at [495, 310] on icon at bounding box center [498, 311] width 9 height 17
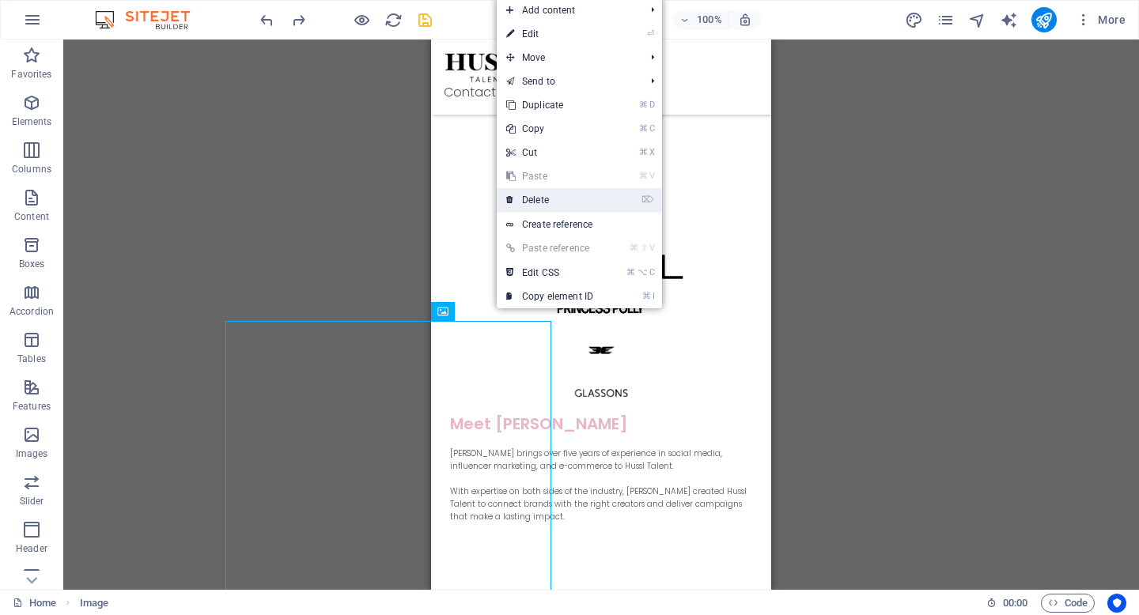
click at [566, 195] on link "⌦ Delete" at bounding box center [550, 200] width 106 height 24
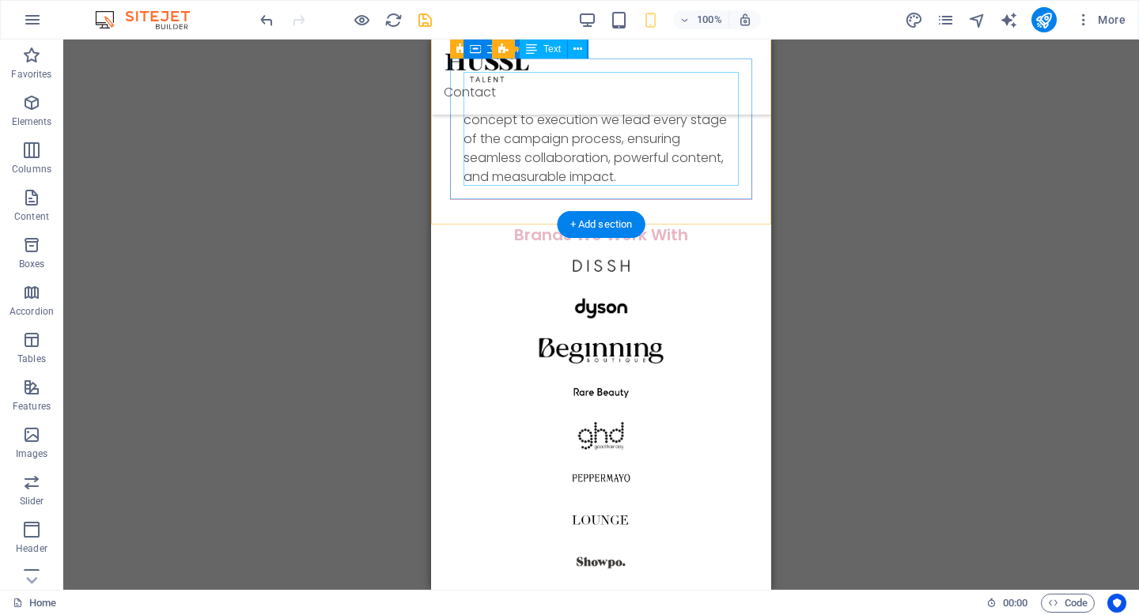
scroll to position [1389, 0]
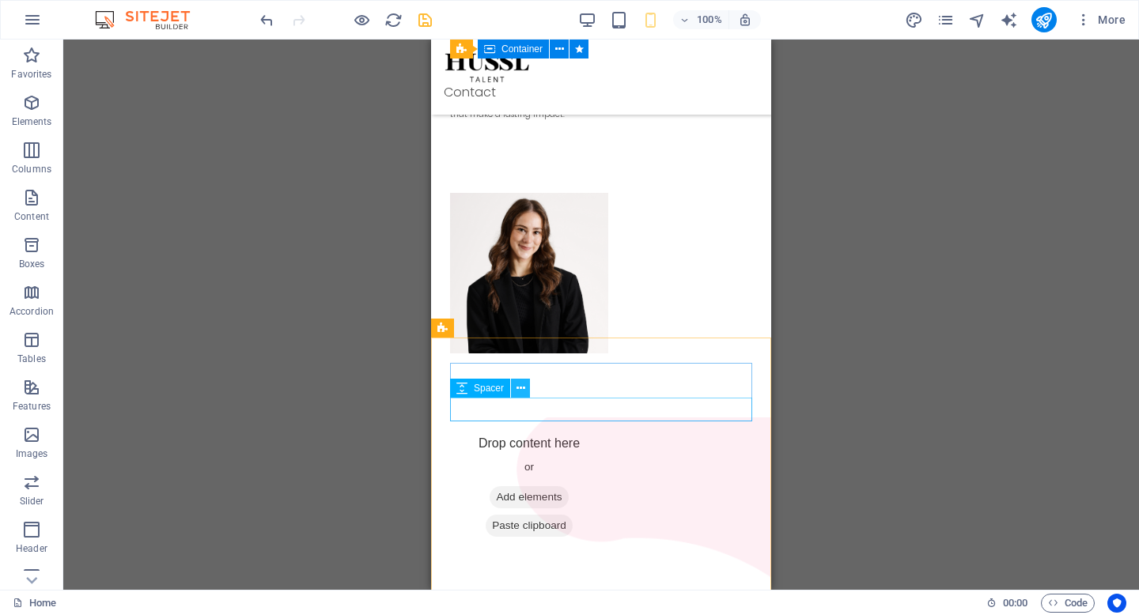
click at [524, 389] on icon at bounding box center [520, 388] width 9 height 17
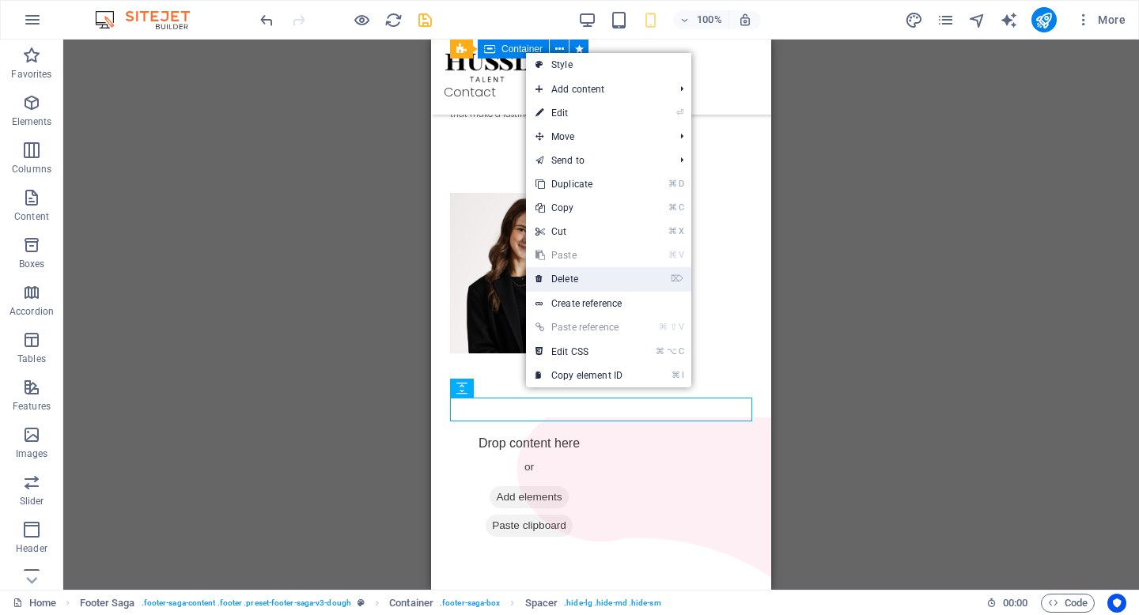
click at [595, 281] on link "⌦ Delete" at bounding box center [579, 279] width 106 height 24
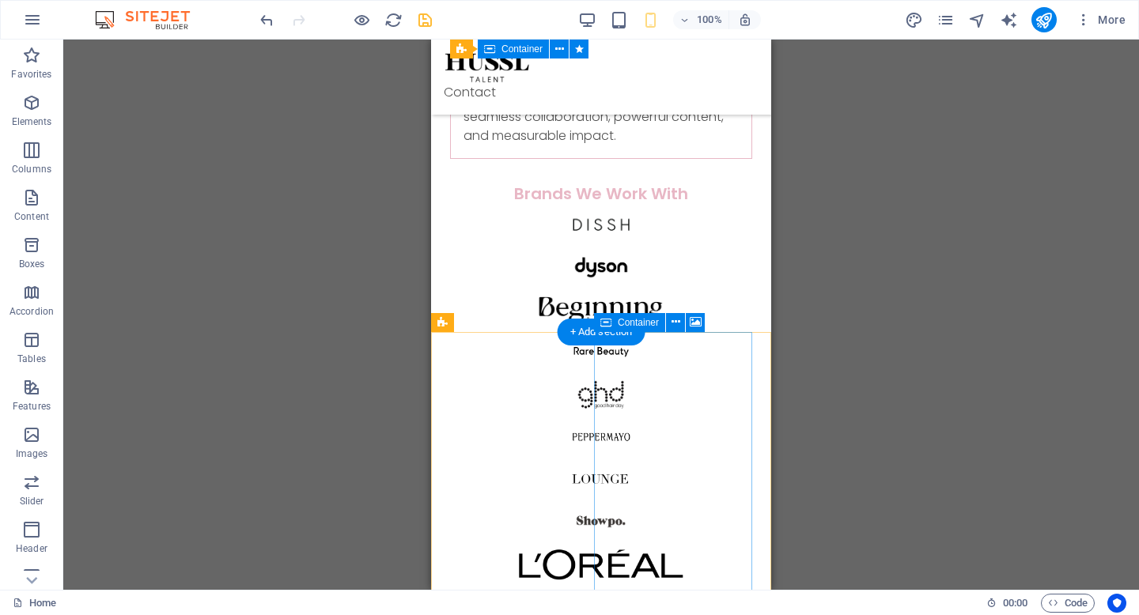
scroll to position [682, 0]
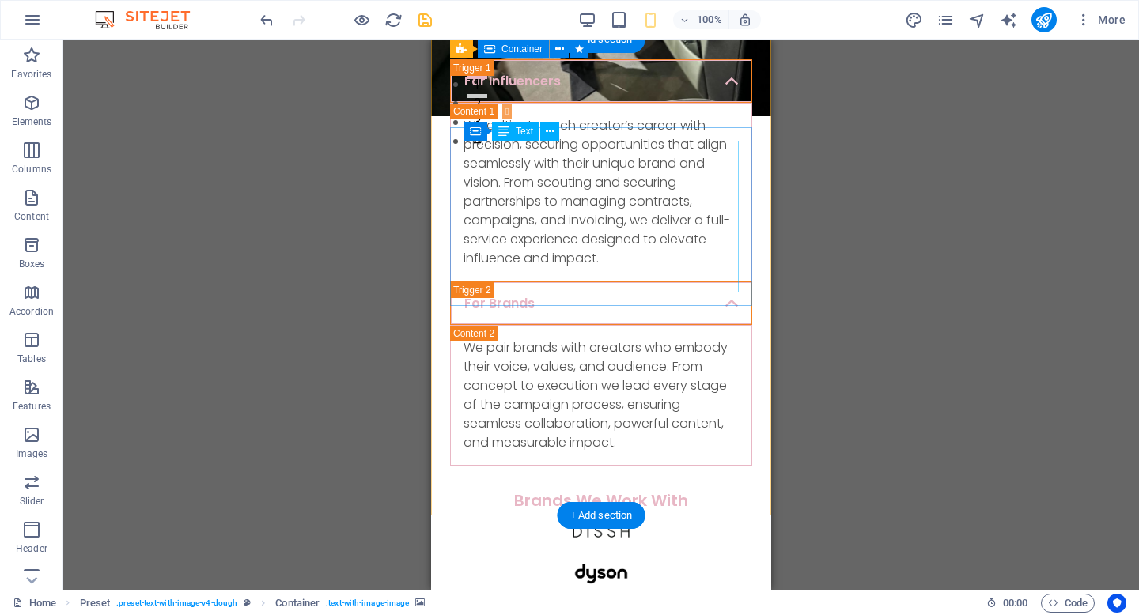
scroll to position [0, 0]
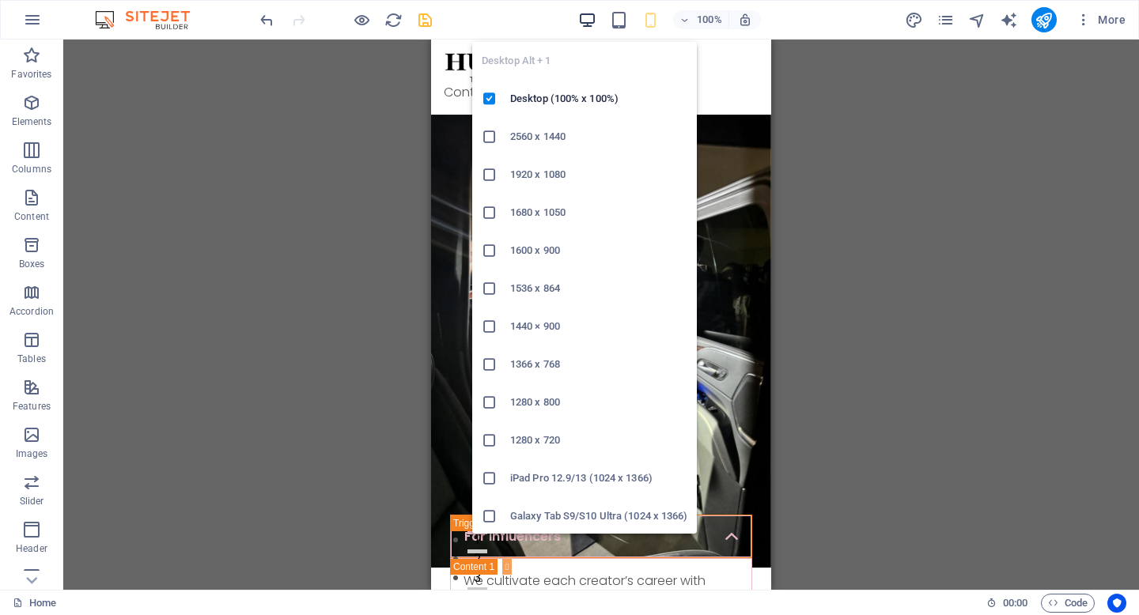
click at [588, 24] on icon "button" at bounding box center [587, 20] width 18 height 18
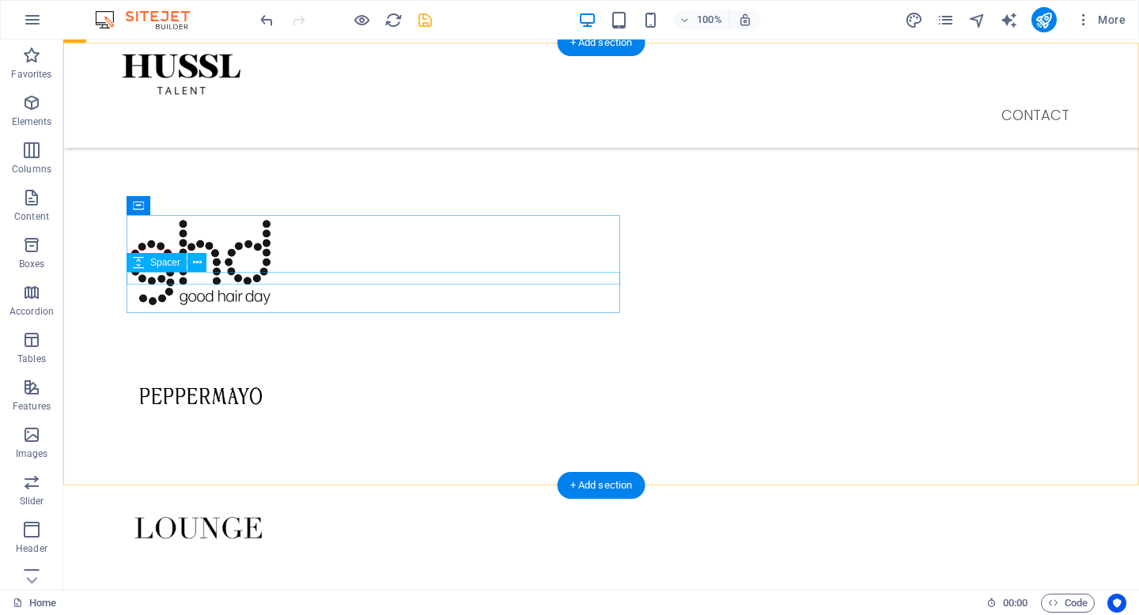
scroll to position [1458, 0]
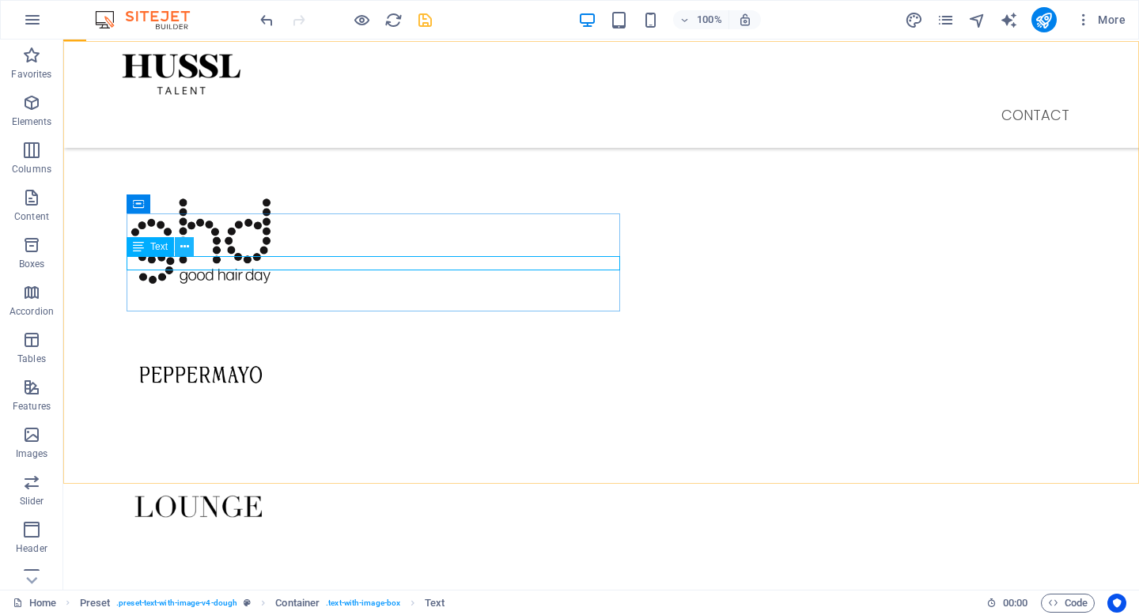
click at [186, 244] on icon at bounding box center [184, 247] width 9 height 17
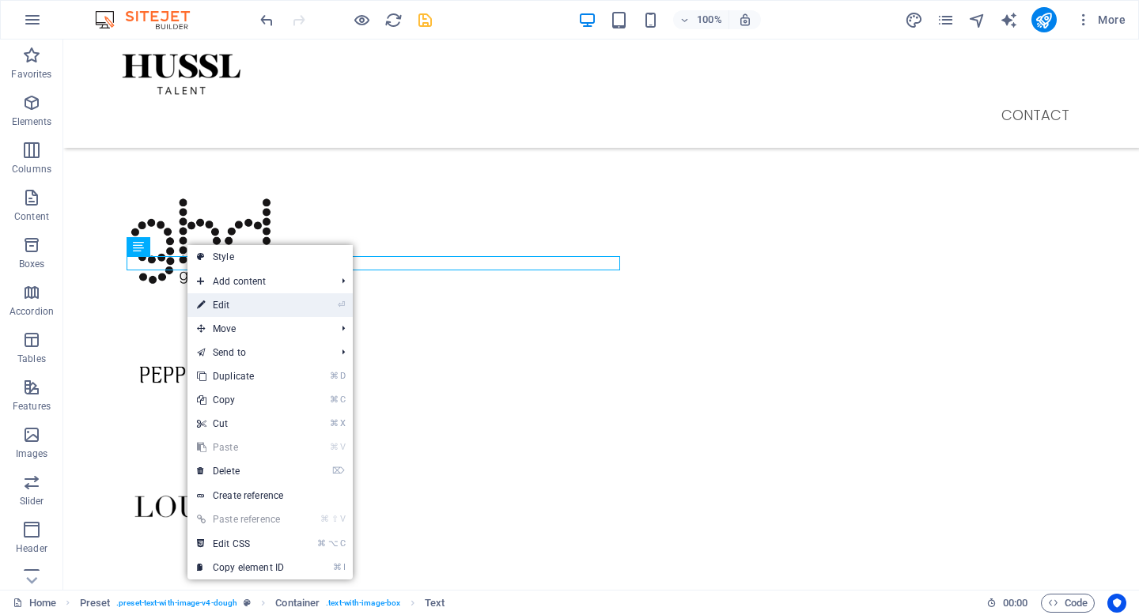
click at [236, 304] on link "⏎ Edit" at bounding box center [240, 305] width 106 height 24
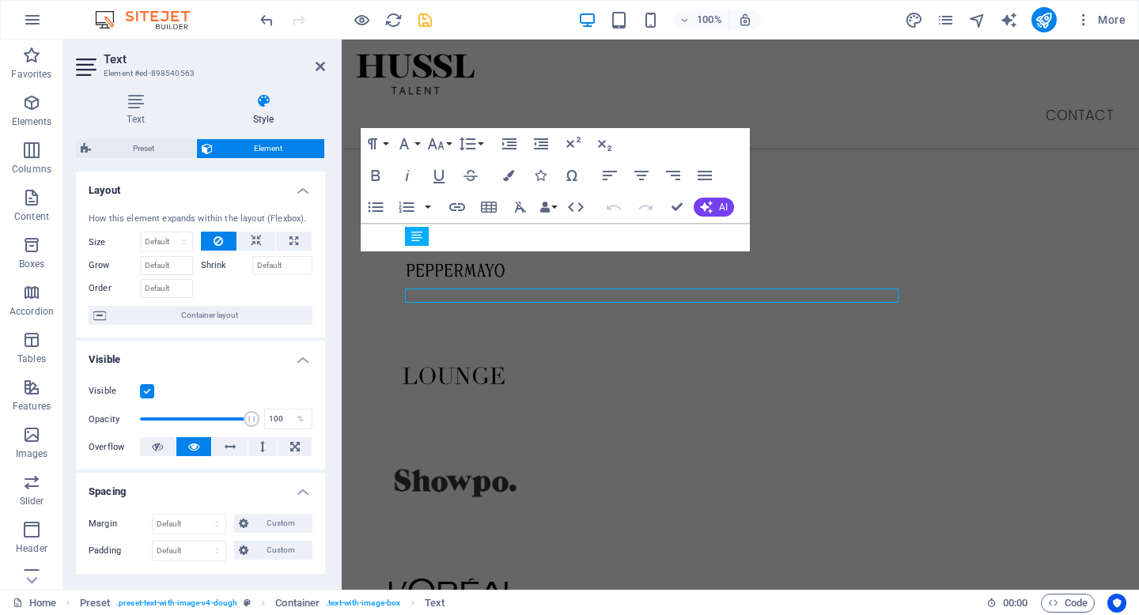
scroll to position [1425, 0]
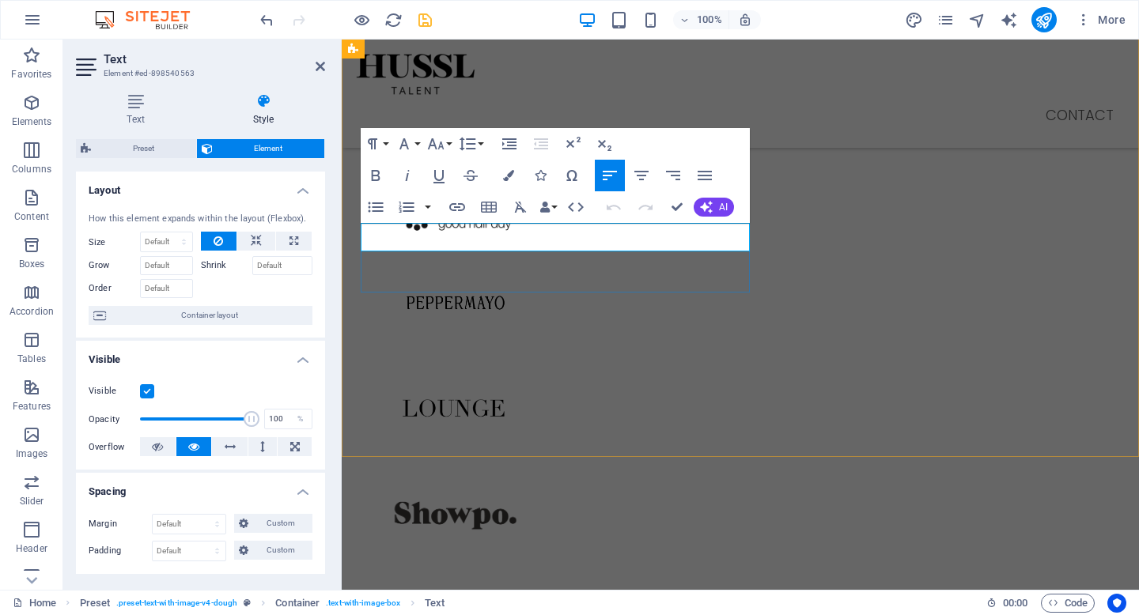
drag, startPoint x: 483, startPoint y: 245, endPoint x: 460, endPoint y: 165, distance: 83.1
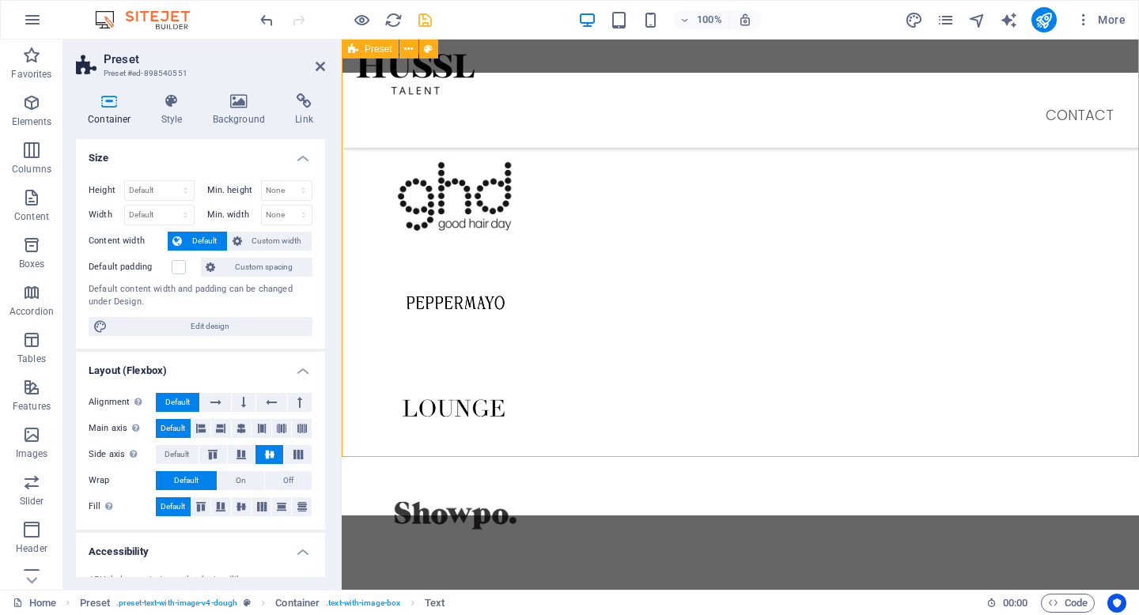
scroll to position [1426, 0]
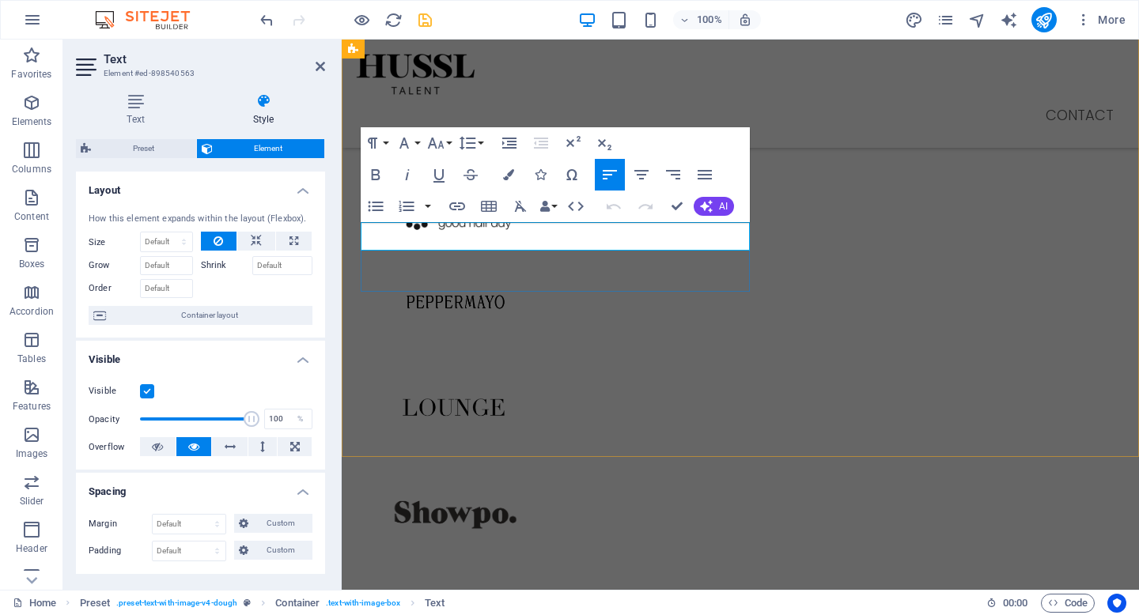
drag, startPoint x: 490, startPoint y: 248, endPoint x: 369, endPoint y: 220, distance: 123.4
click at [444, 146] on icon "button" at bounding box center [435, 143] width 19 height 19
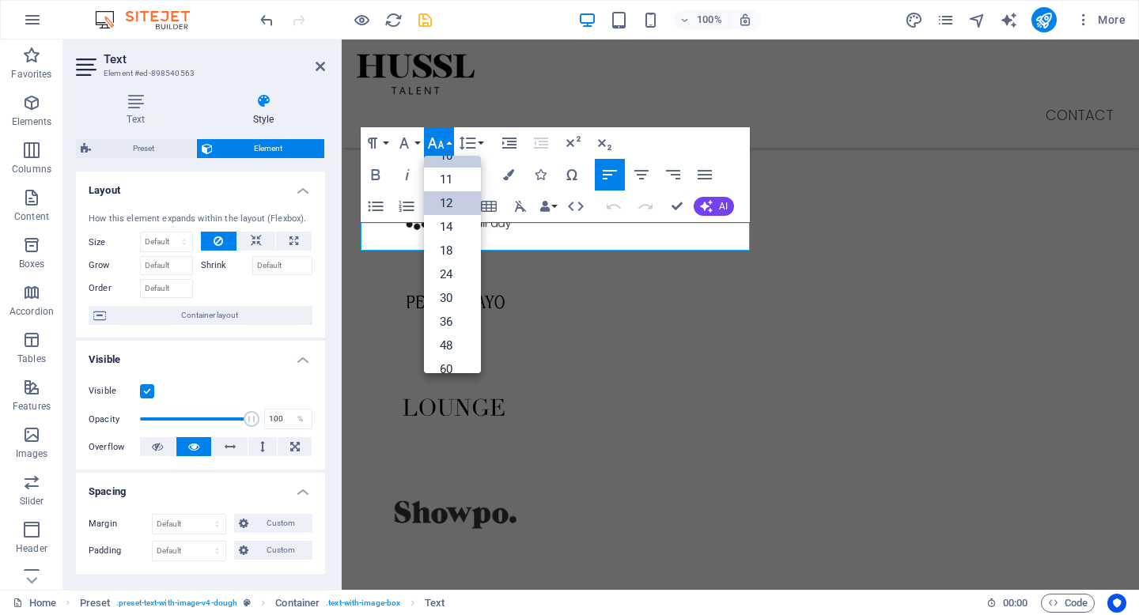
click at [457, 206] on link "12" at bounding box center [452, 203] width 57 height 24
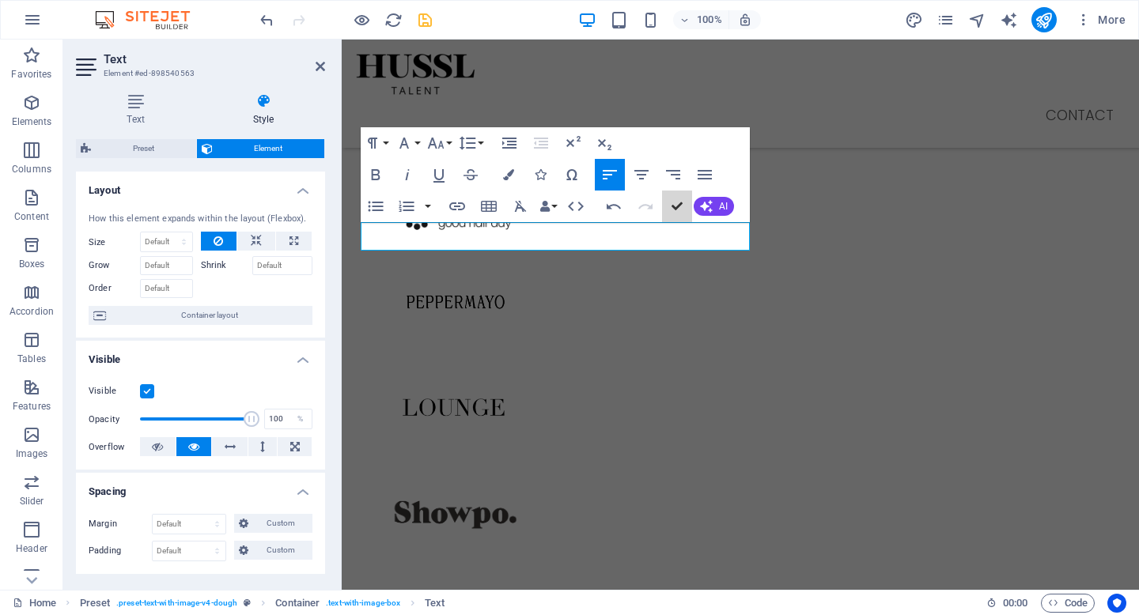
scroll to position [1485, 0]
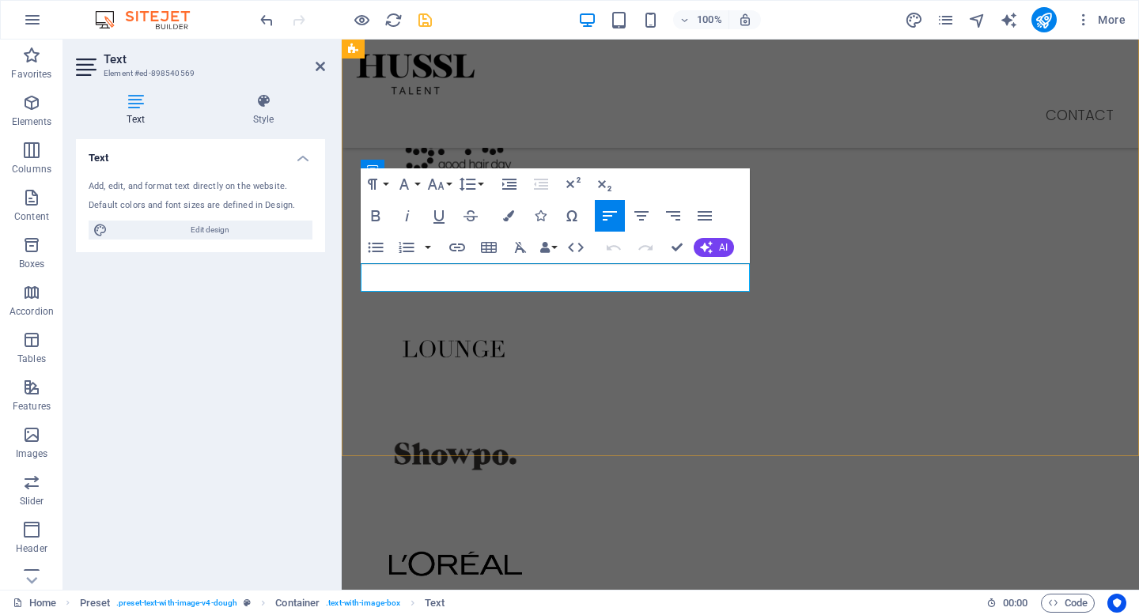
scroll to position [1426, 0]
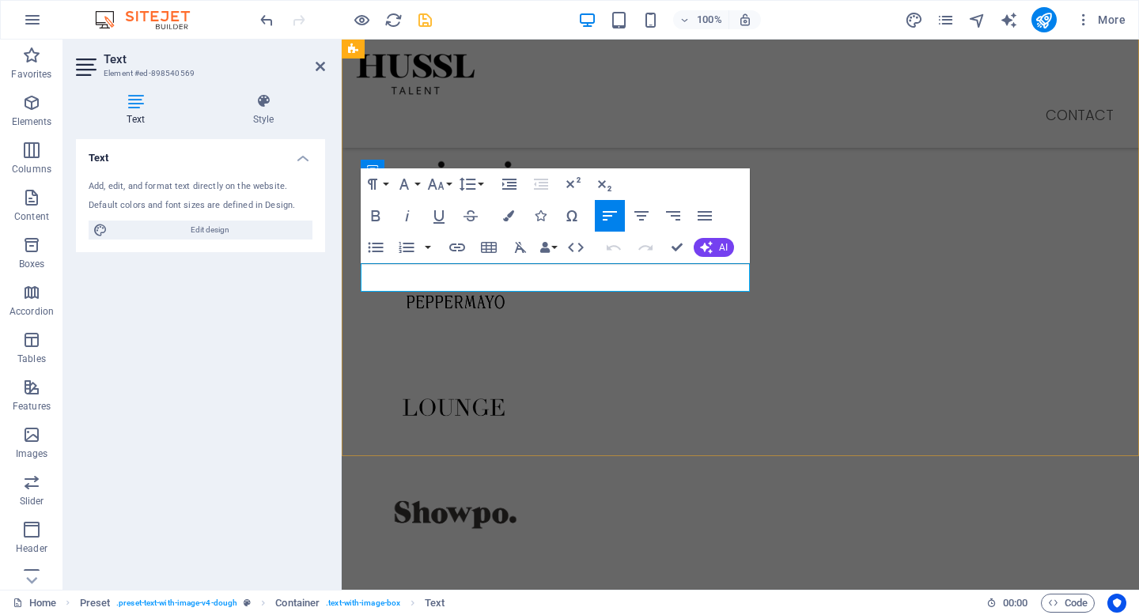
click at [442, 186] on icon "button" at bounding box center [436, 184] width 17 height 11
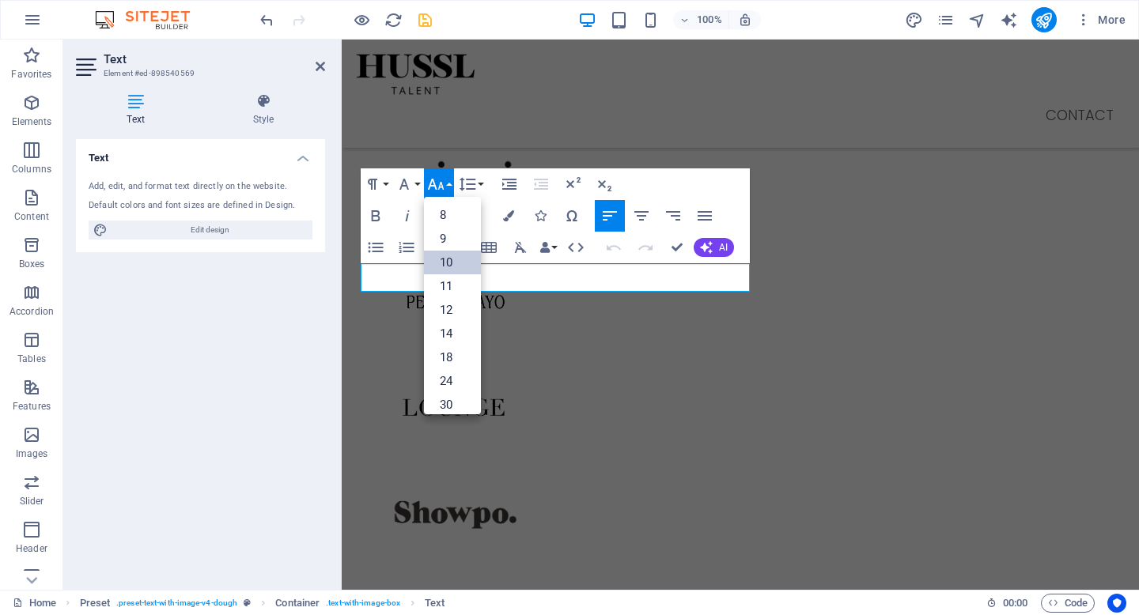
scroll to position [66, 0]
click at [454, 237] on link "12" at bounding box center [452, 245] width 57 height 24
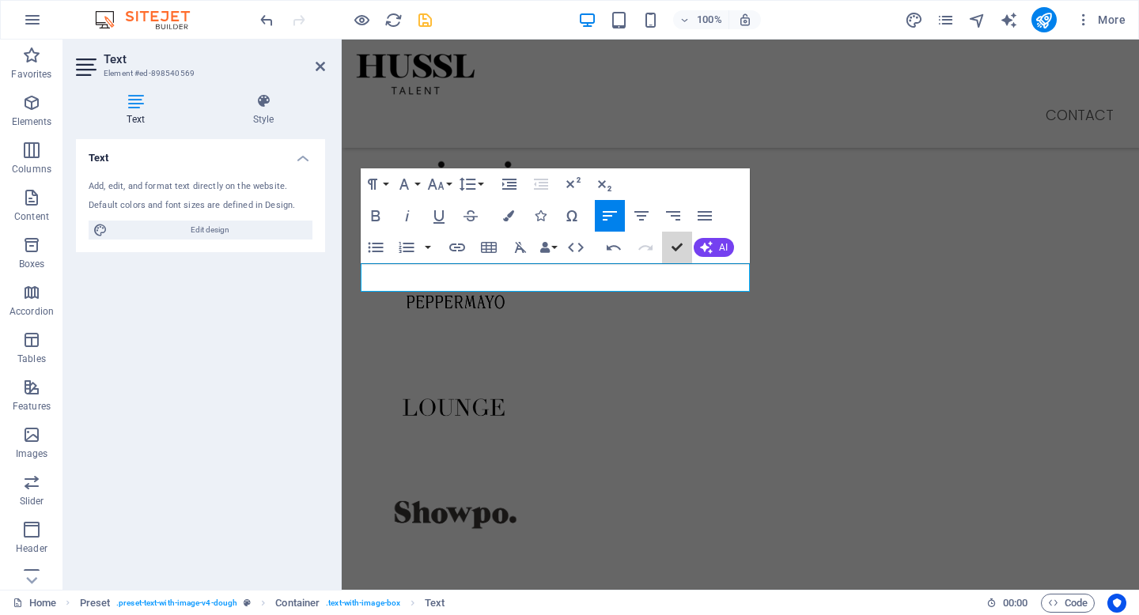
scroll to position [1485, 0]
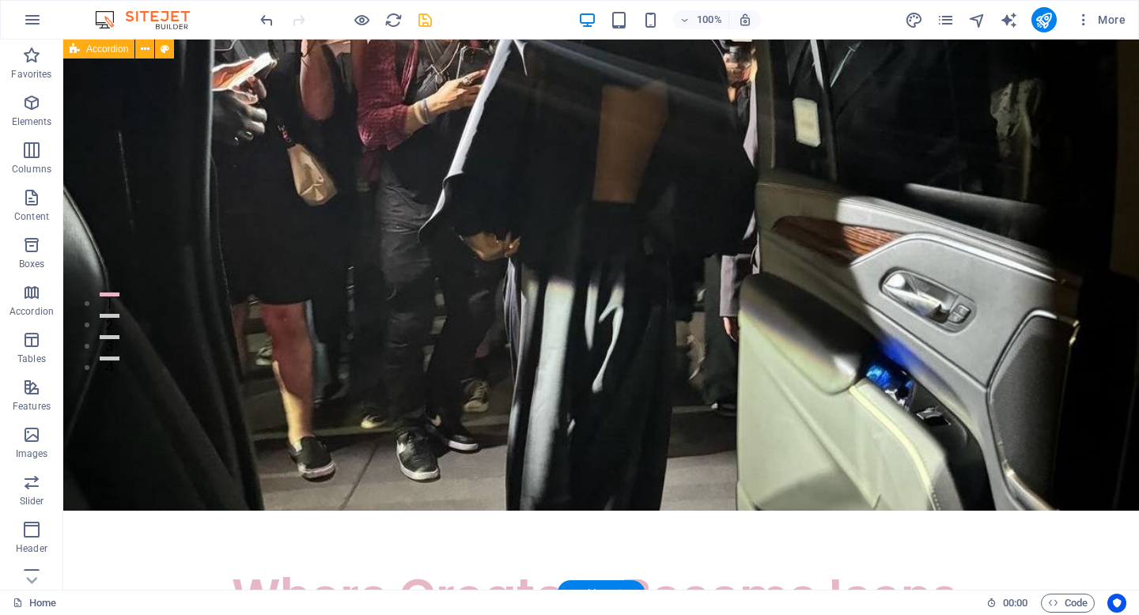
scroll to position [0, 0]
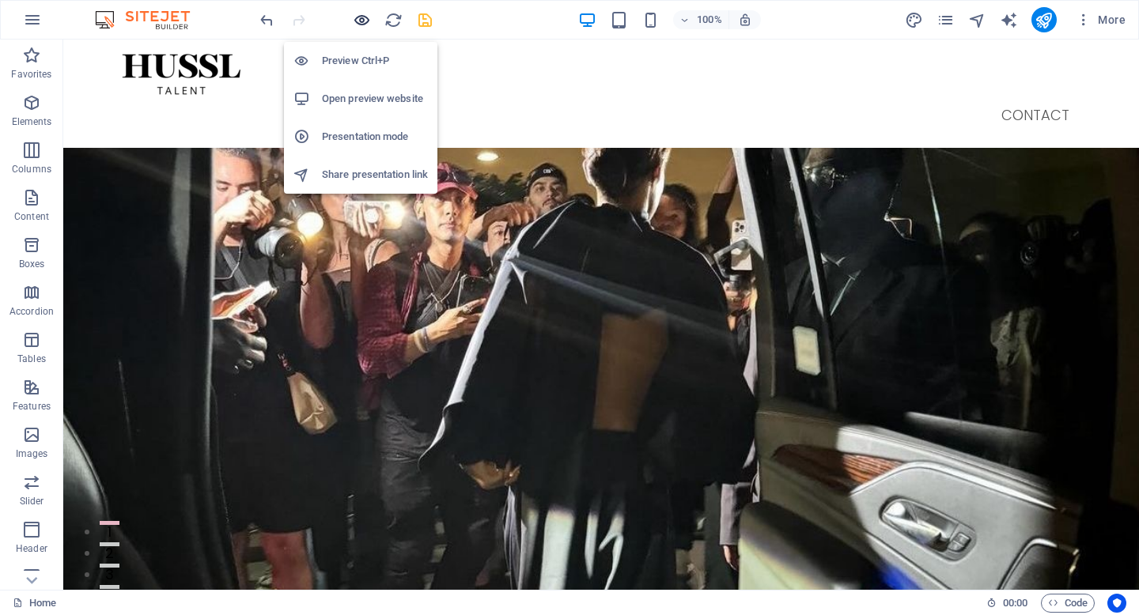
click at [357, 24] on icon "button" at bounding box center [362, 20] width 18 height 18
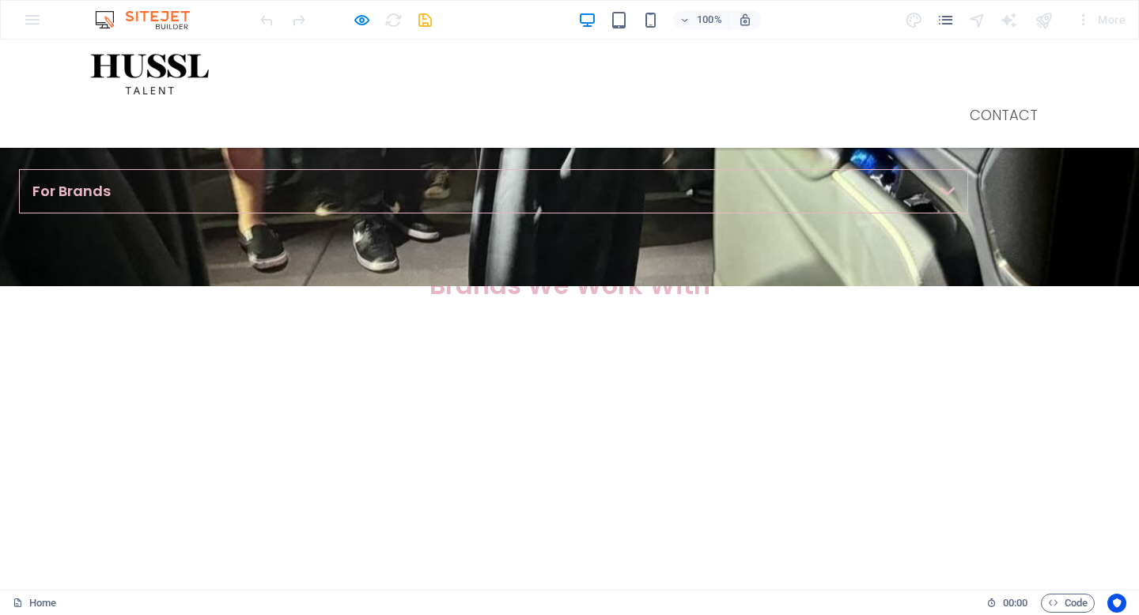
scroll to position [724, 0]
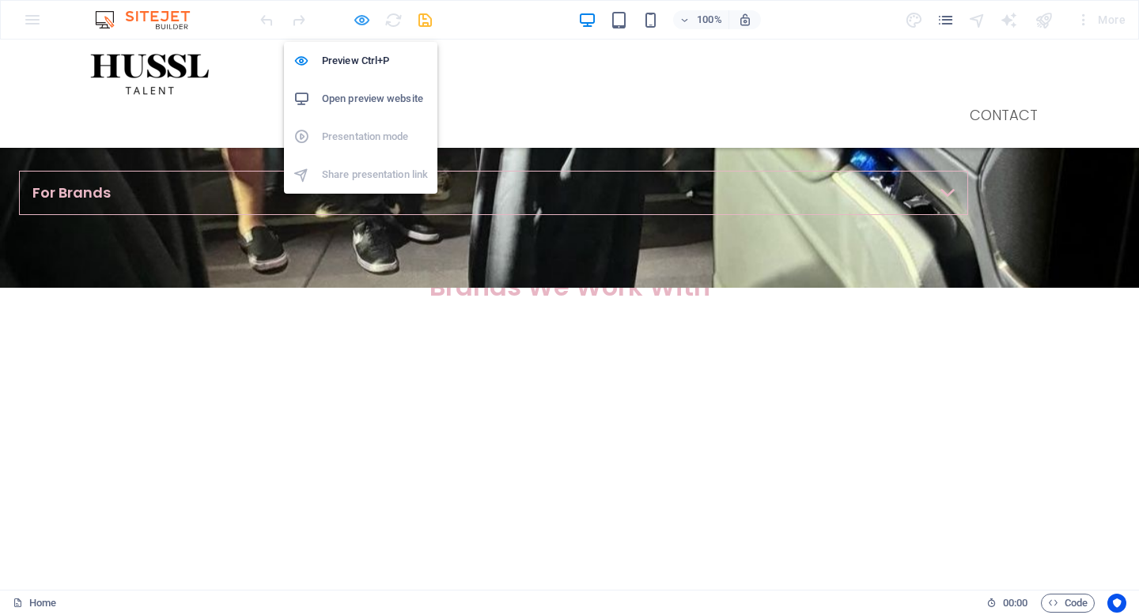
click at [365, 19] on icon "button" at bounding box center [362, 20] width 18 height 18
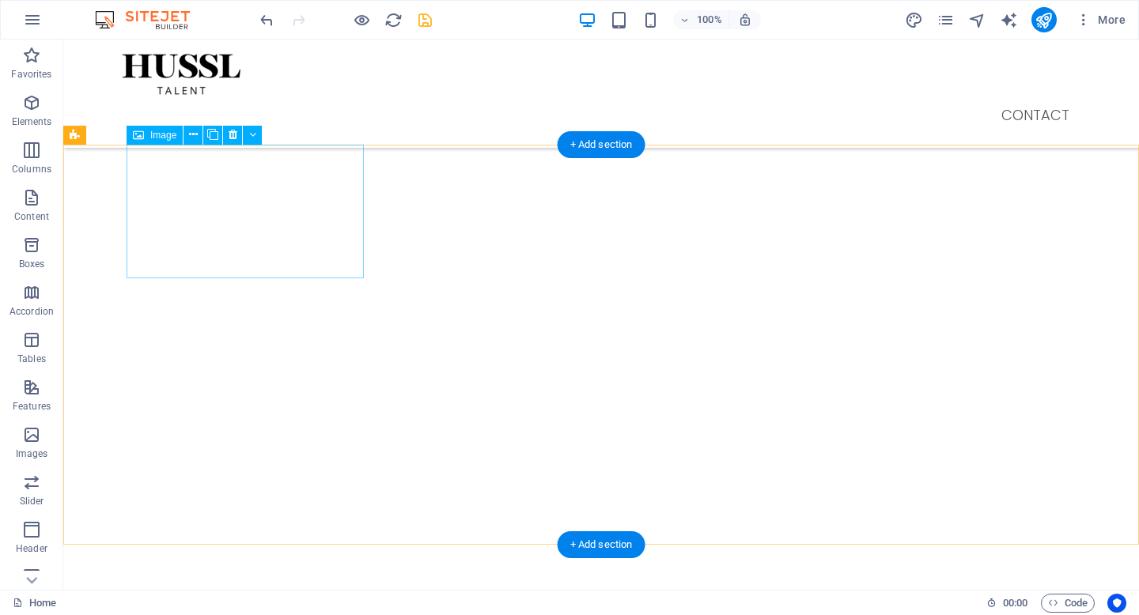
scroll to position [899, 0]
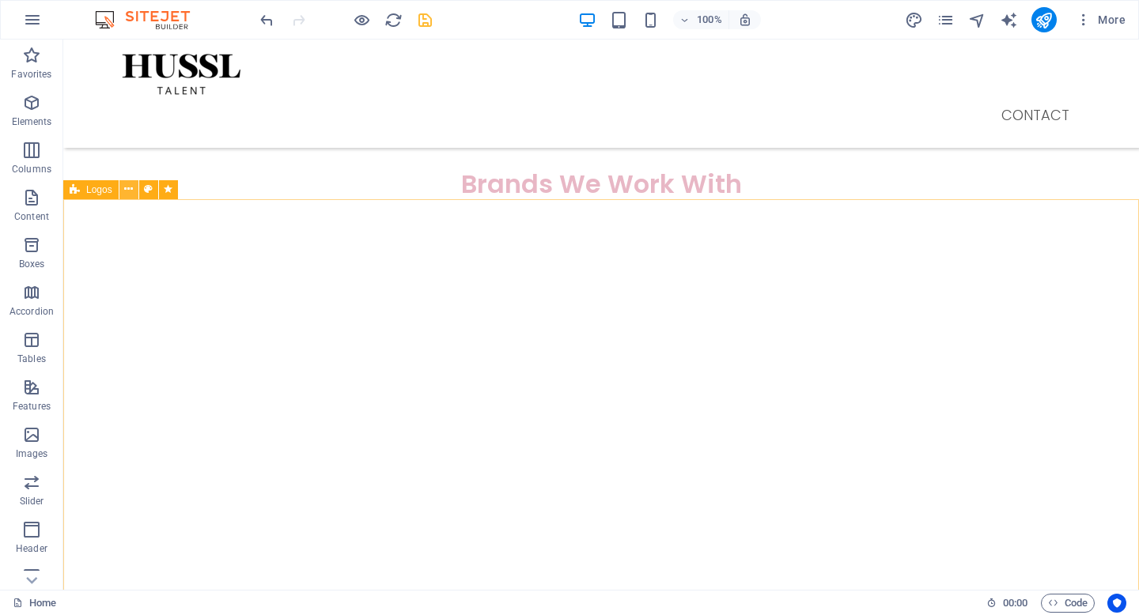
click at [127, 190] on icon at bounding box center [128, 189] width 9 height 17
click at [124, 191] on icon at bounding box center [128, 189] width 9 height 17
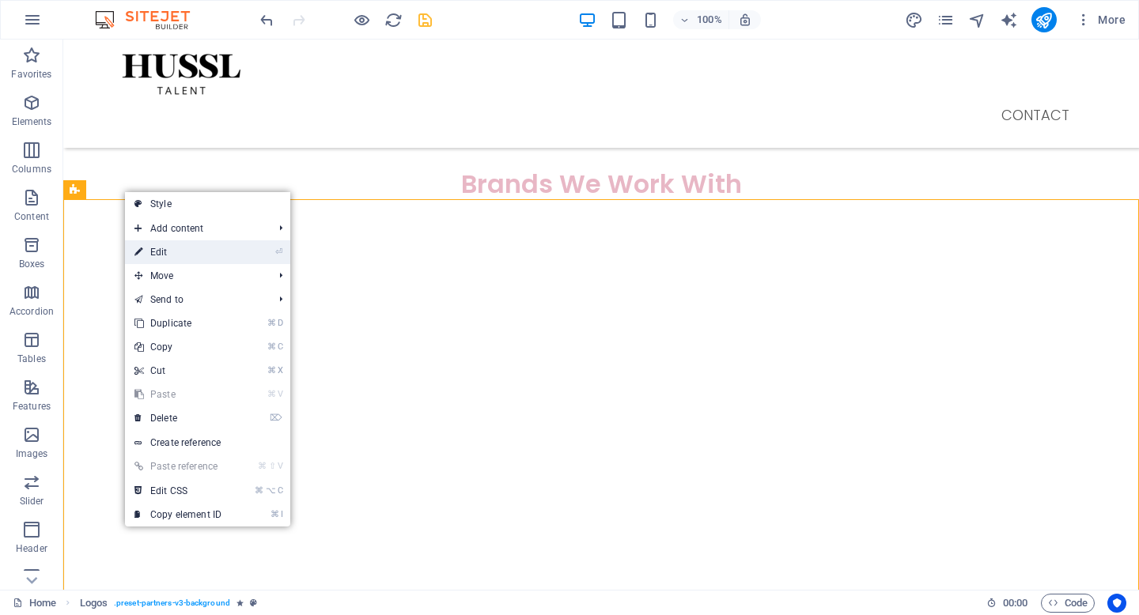
click at [153, 246] on link "⏎ Edit" at bounding box center [178, 252] width 106 height 24
select select "rem"
select select "px"
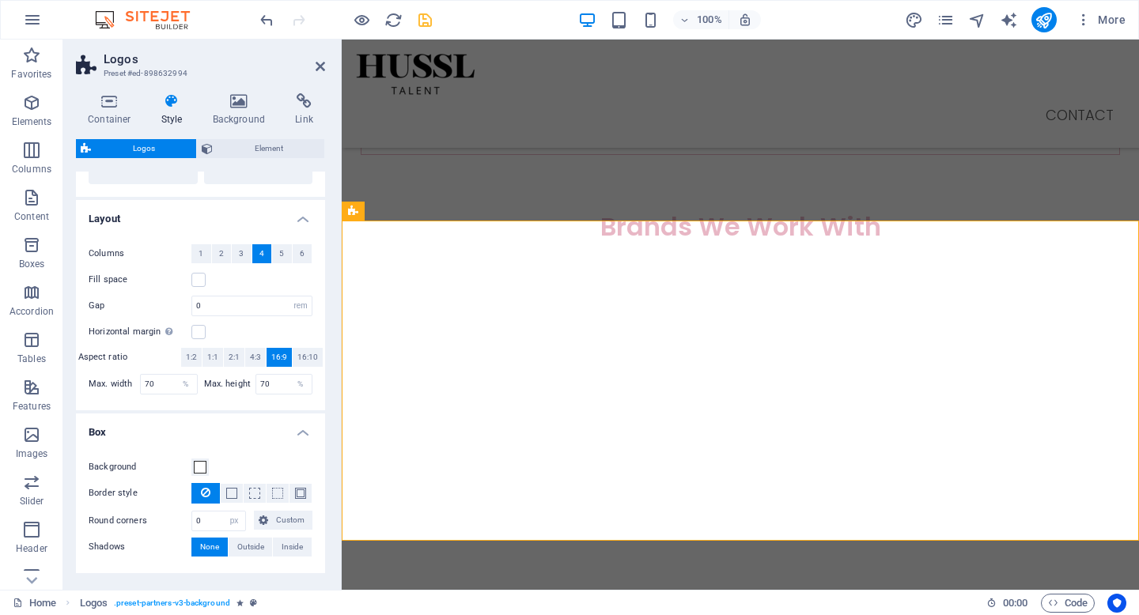
scroll to position [302, 0]
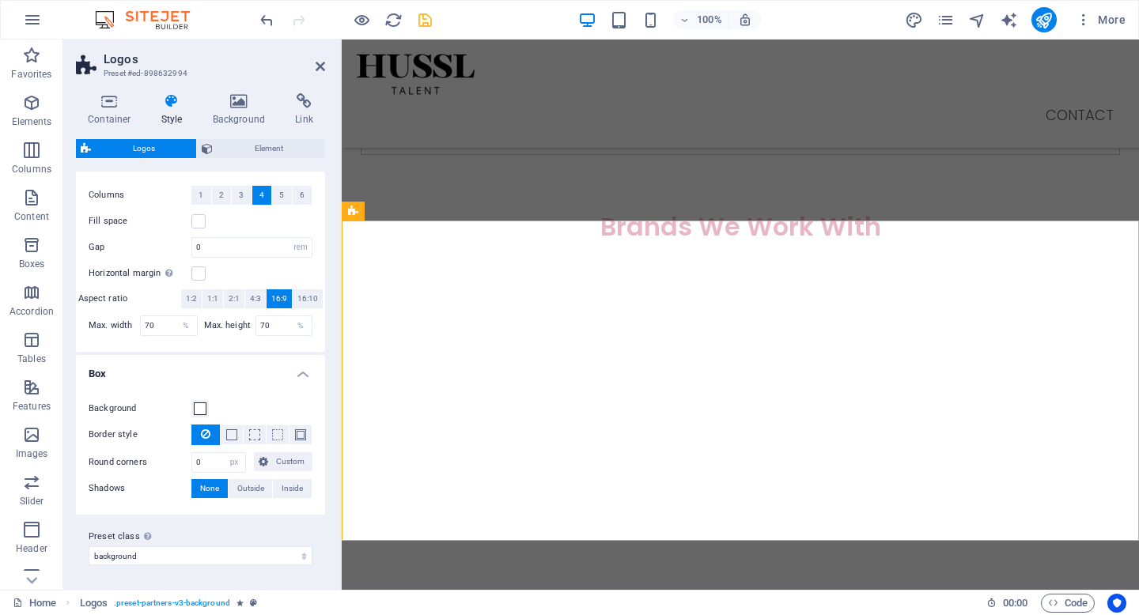
click at [263, 368] on h4 "Box" at bounding box center [200, 369] width 249 height 28
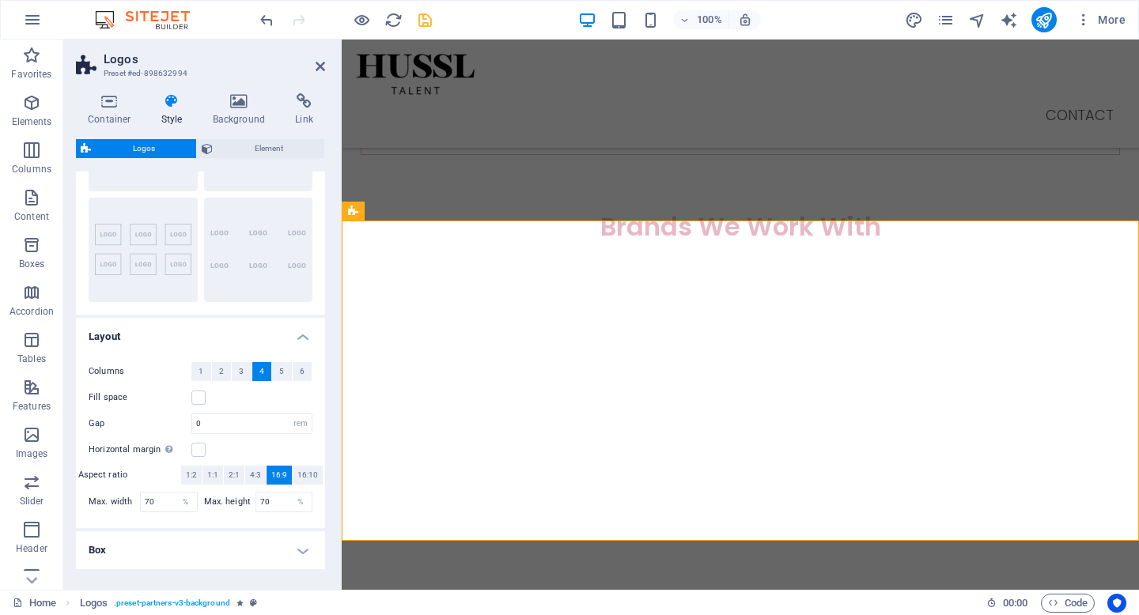
click at [262, 340] on h4 "Layout" at bounding box center [200, 332] width 249 height 28
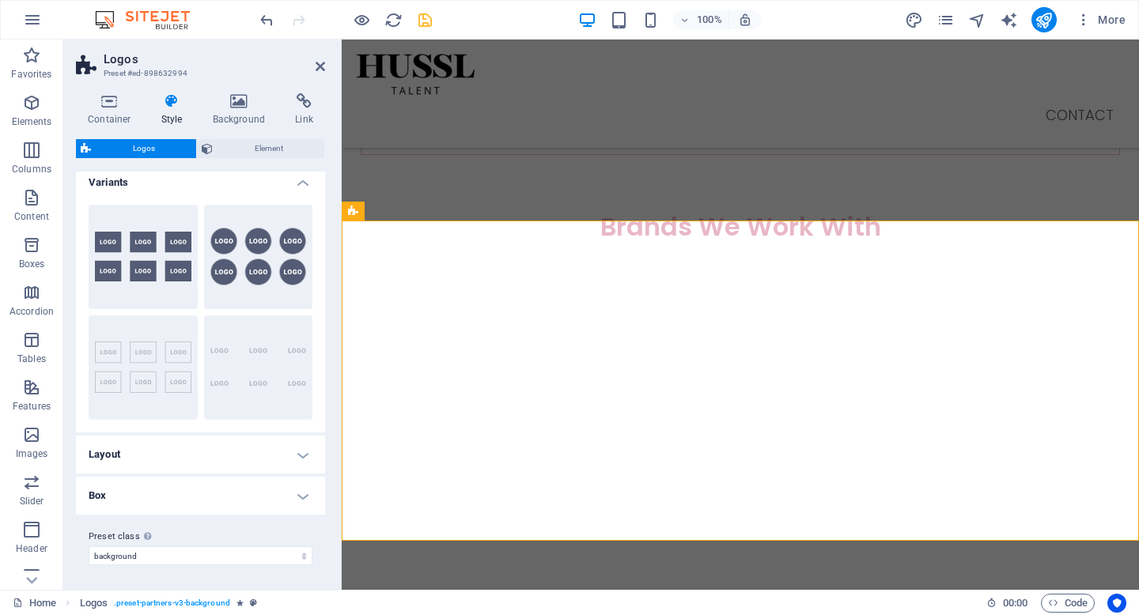
scroll to position [0, 0]
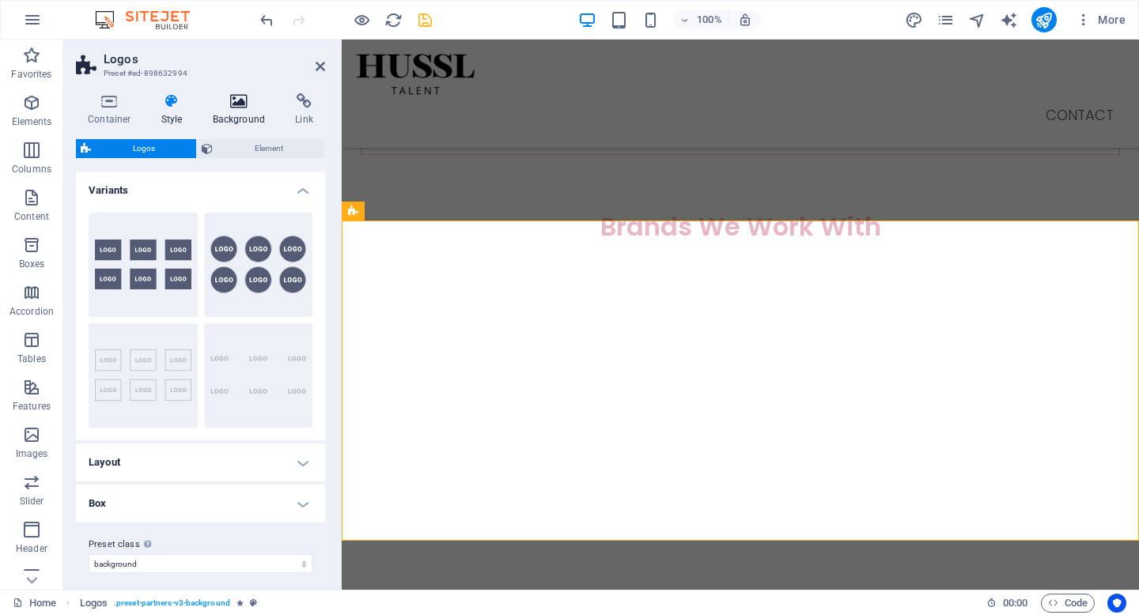
click at [250, 104] on icon at bounding box center [239, 101] width 77 height 16
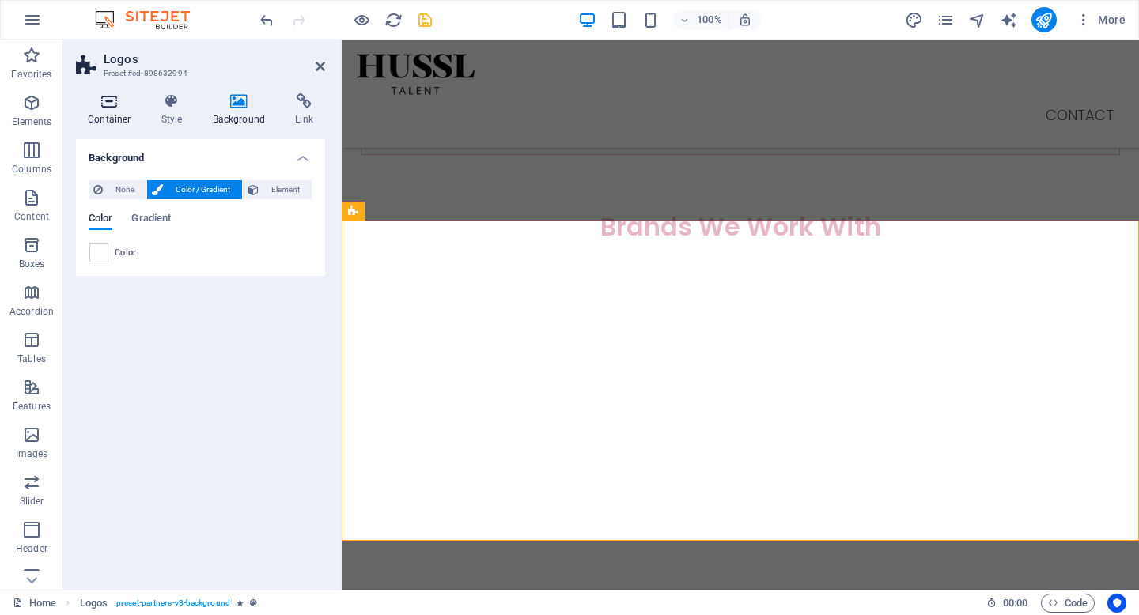
click at [140, 108] on icon at bounding box center [109, 101] width 67 height 16
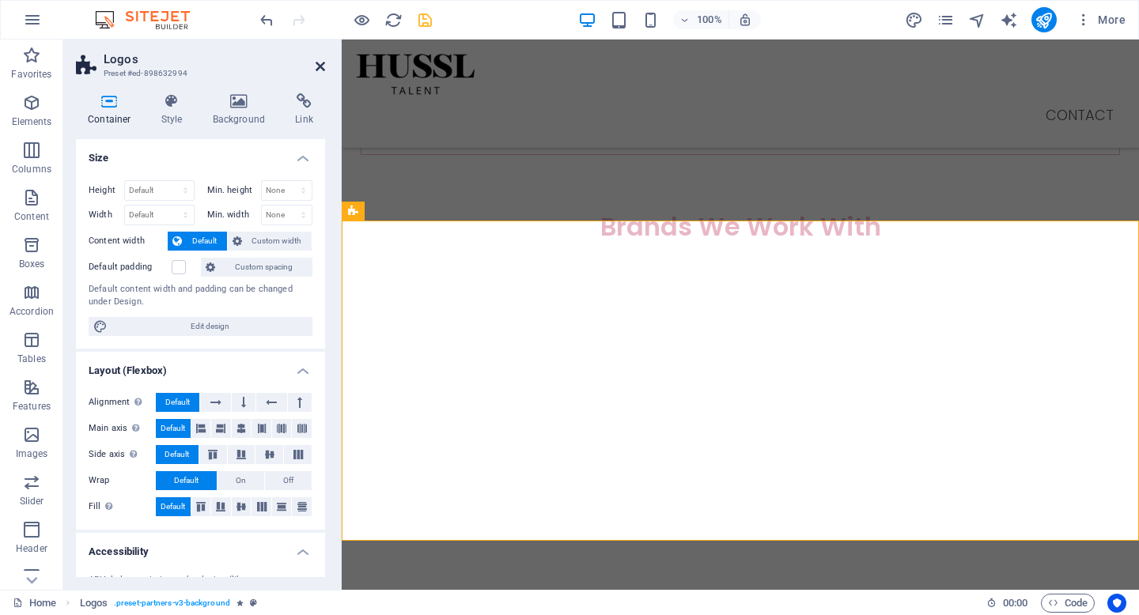
click at [322, 66] on icon at bounding box center [320, 66] width 9 height 13
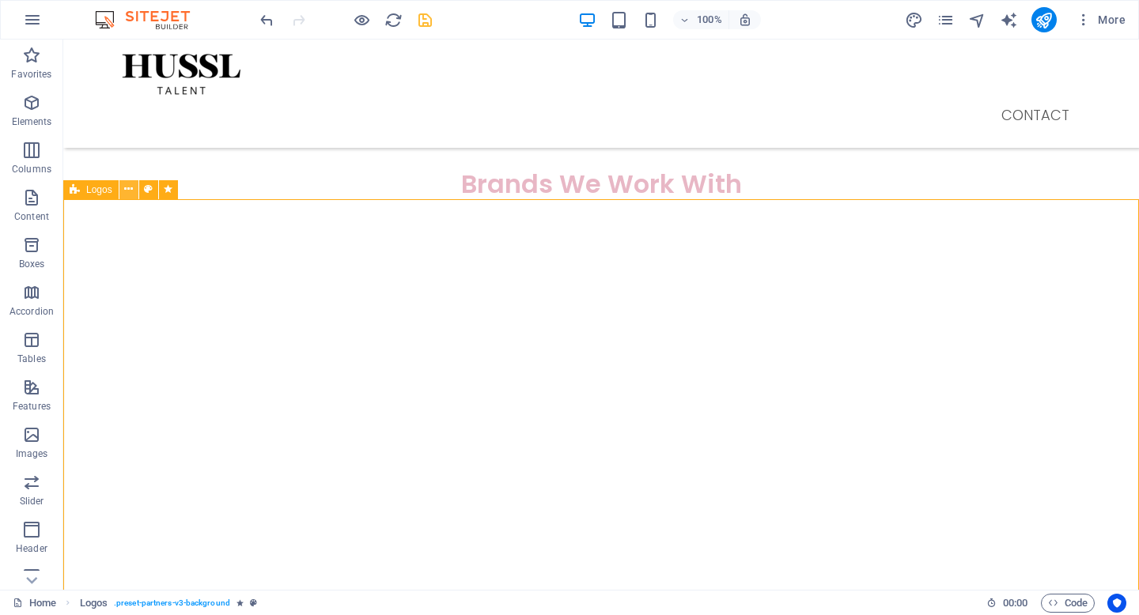
click at [126, 189] on icon at bounding box center [128, 189] width 9 height 17
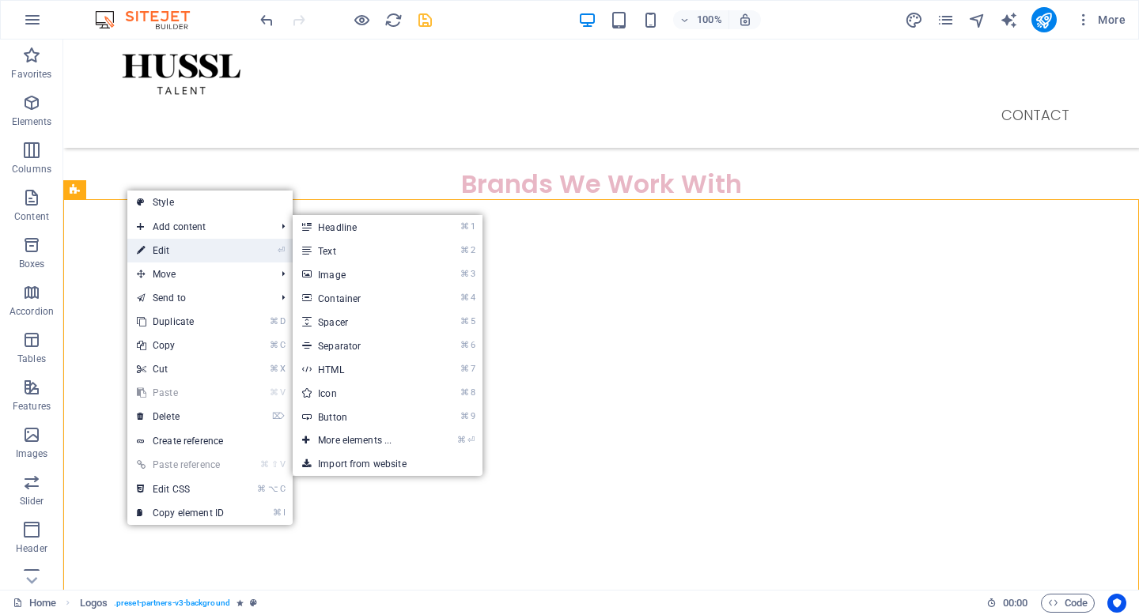
click at [192, 245] on link "⏎ Edit" at bounding box center [180, 251] width 106 height 24
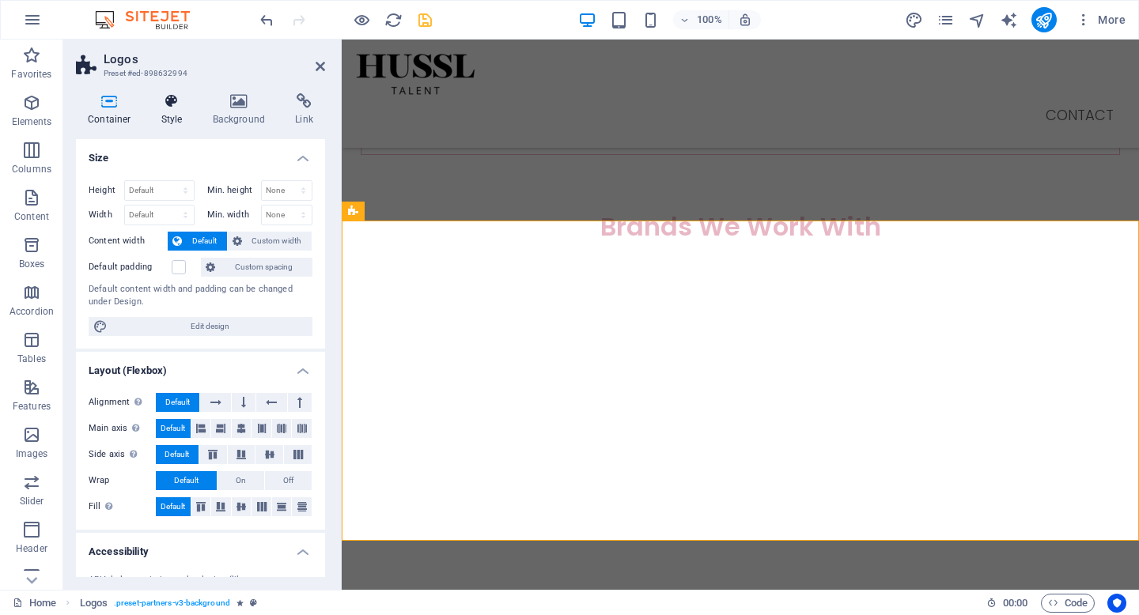
click at [183, 102] on icon at bounding box center [171, 101] width 45 height 16
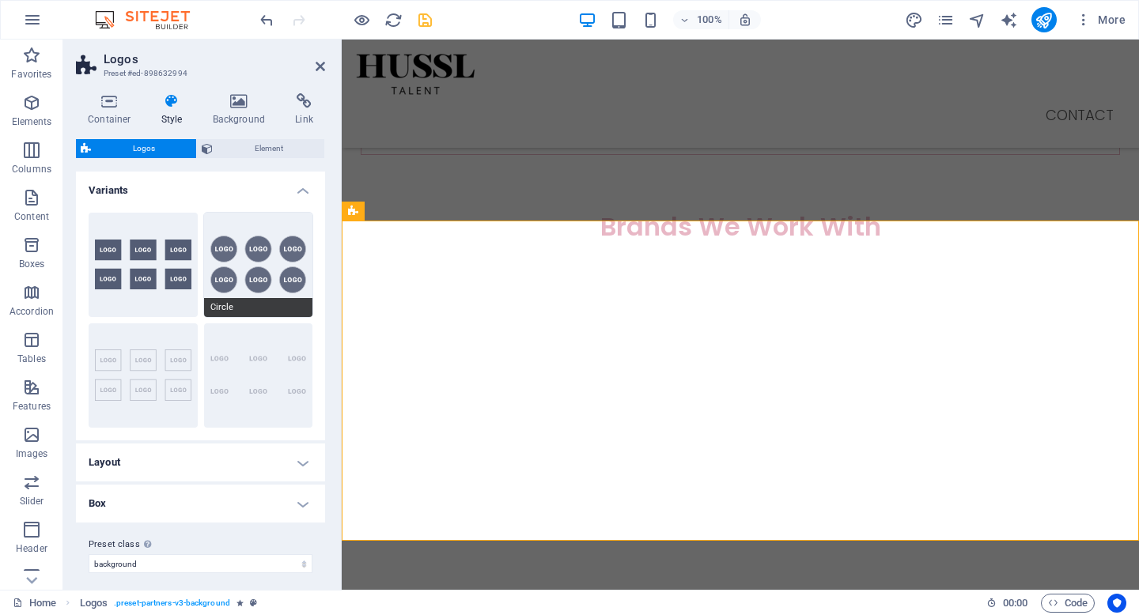
scroll to position [8, 0]
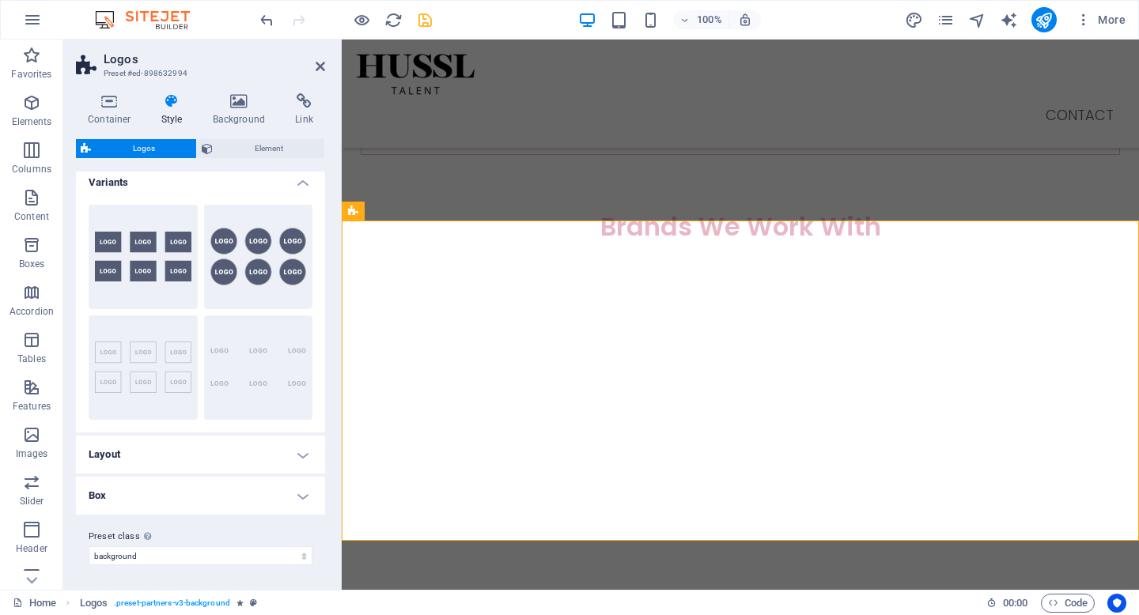
click at [321, 59] on h2 "Logos" at bounding box center [214, 59] width 221 height 14
click at [427, 206] on icon at bounding box center [426, 210] width 9 height 17
click at [298, 177] on h4 "Variants" at bounding box center [200, 178] width 249 height 28
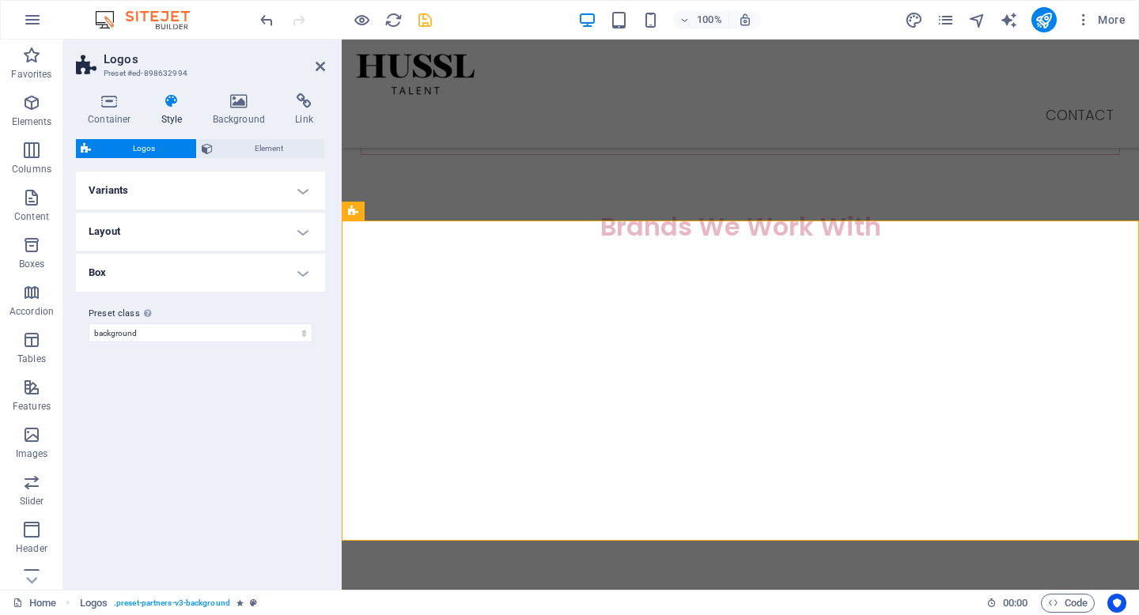
scroll to position [0, 0]
click at [324, 70] on icon at bounding box center [320, 66] width 9 height 13
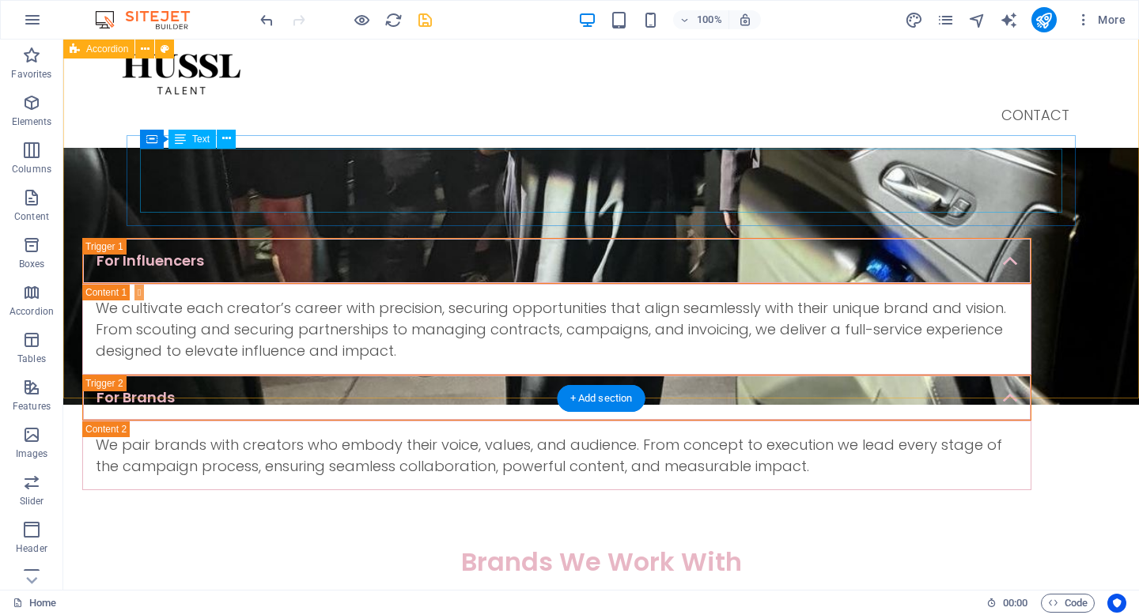
scroll to position [388, 0]
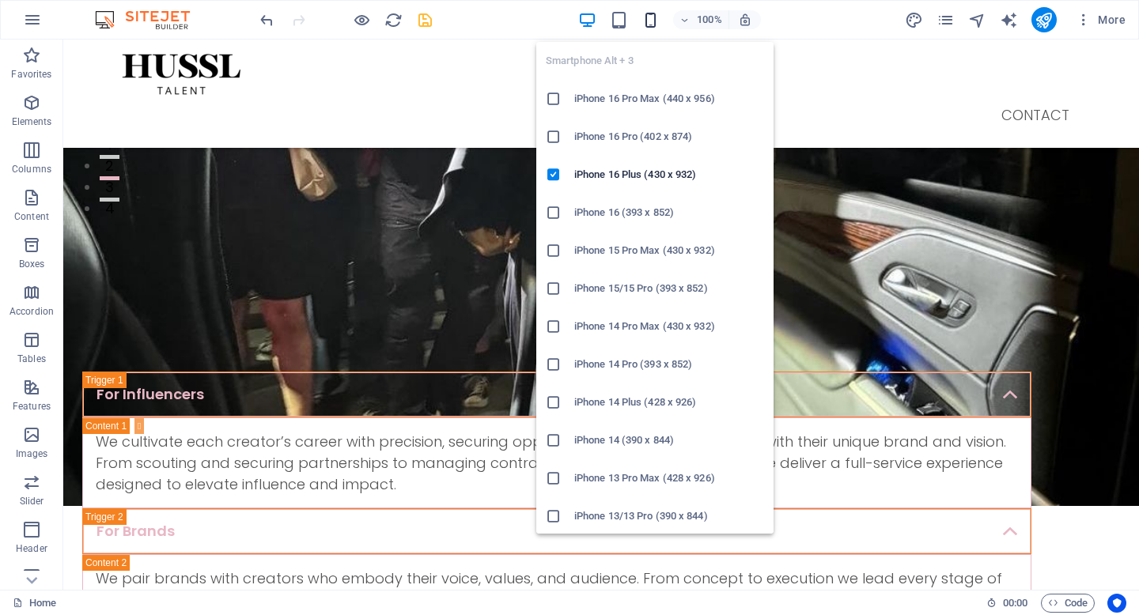
click at [644, 26] on icon "button" at bounding box center [650, 20] width 18 height 18
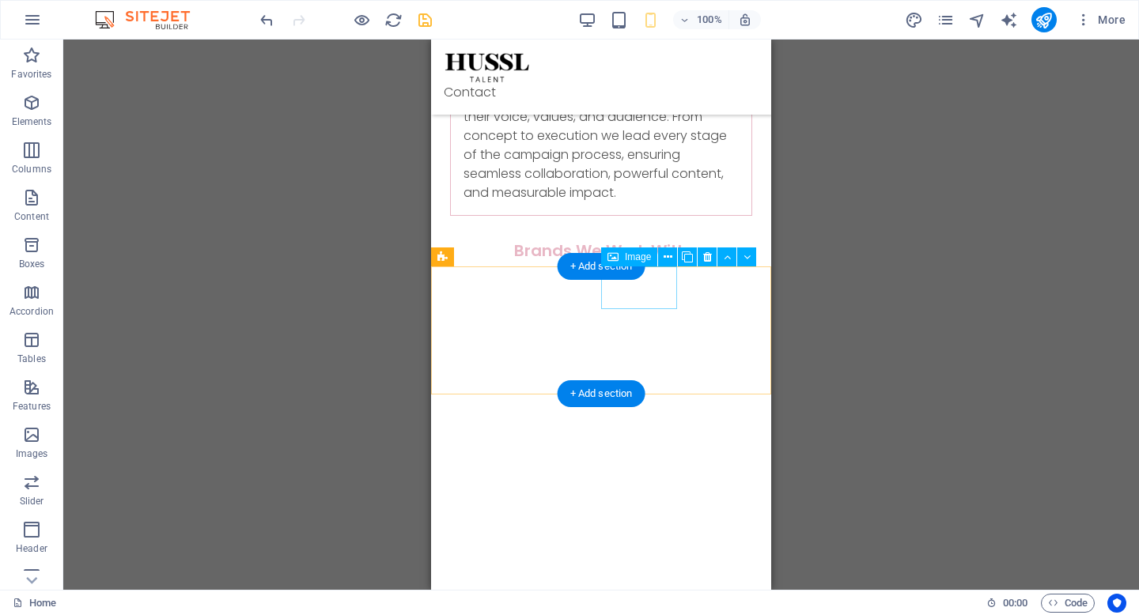
scroll to position [624, 0]
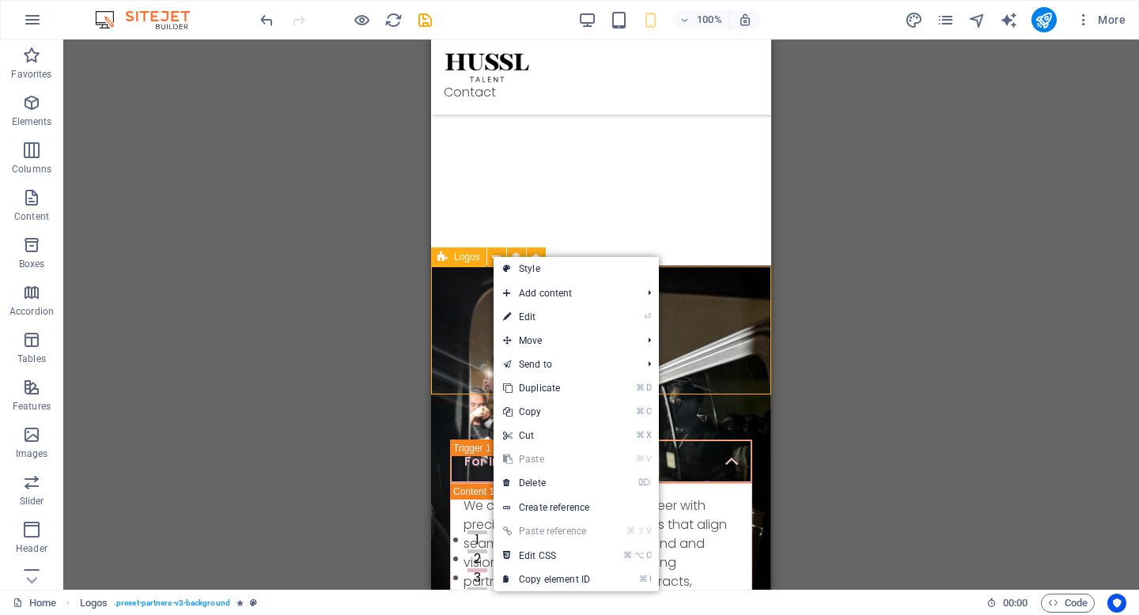
scroll to position [624, 0]
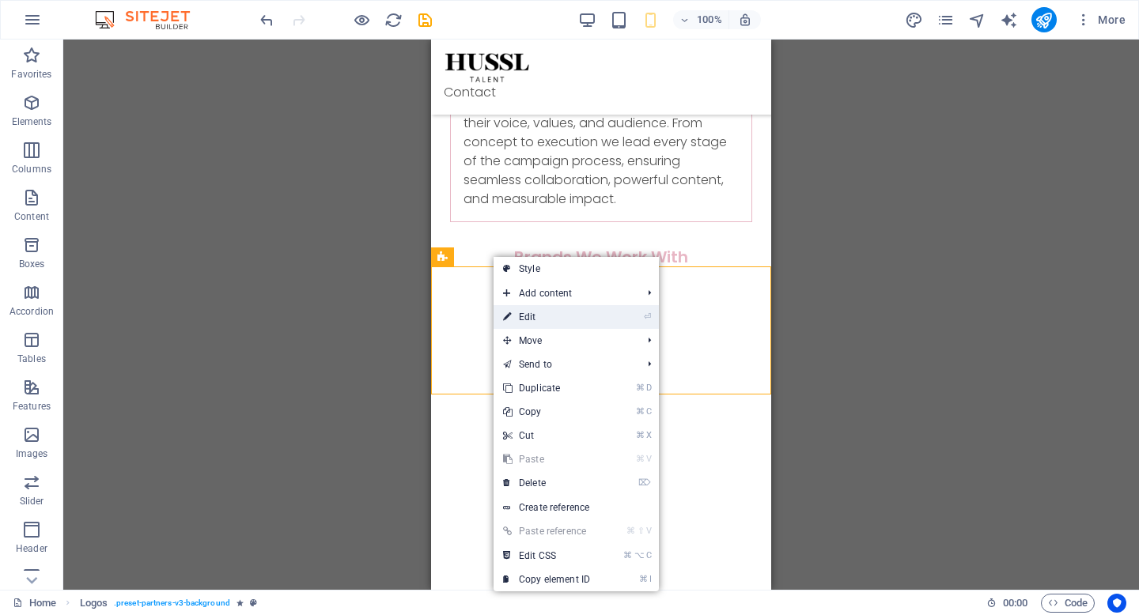
click at [535, 318] on link "⏎ Edit" at bounding box center [547, 317] width 106 height 24
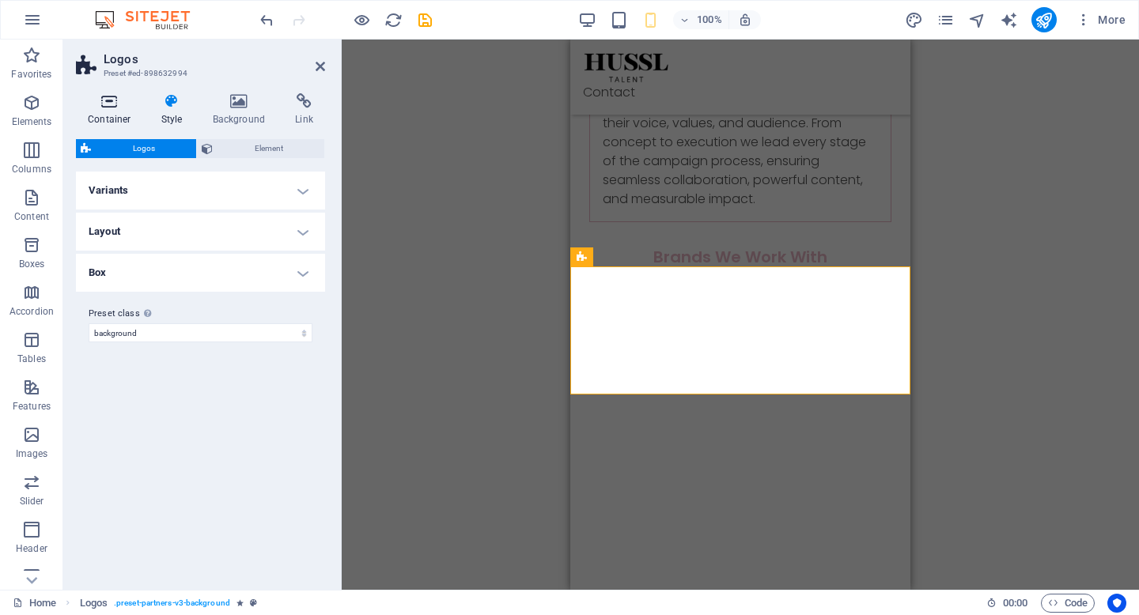
click at [109, 103] on icon at bounding box center [109, 101] width 67 height 16
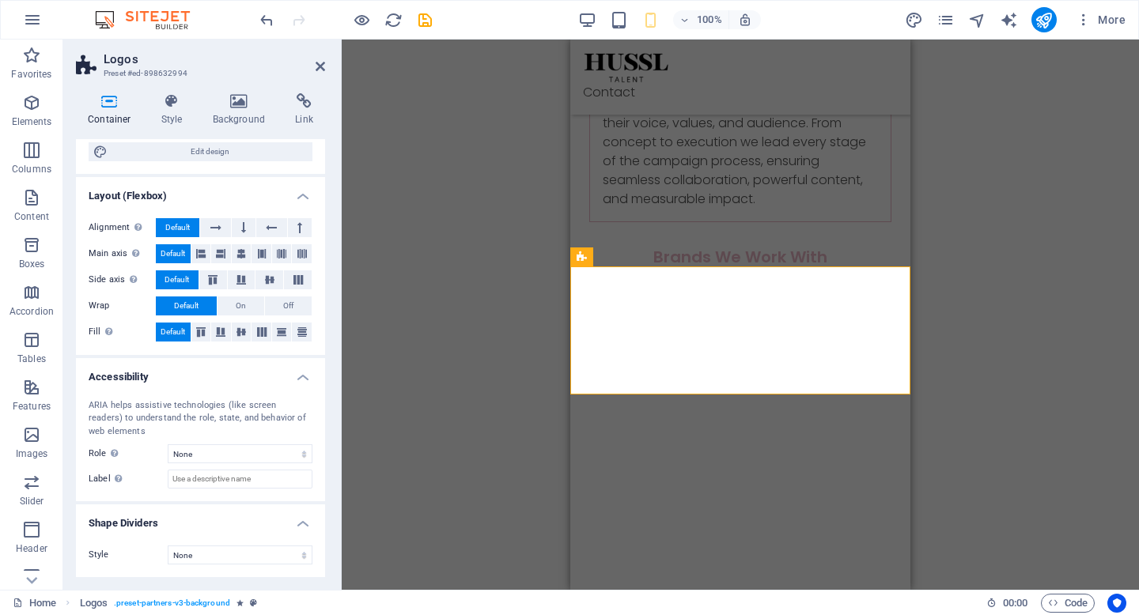
scroll to position [0, 0]
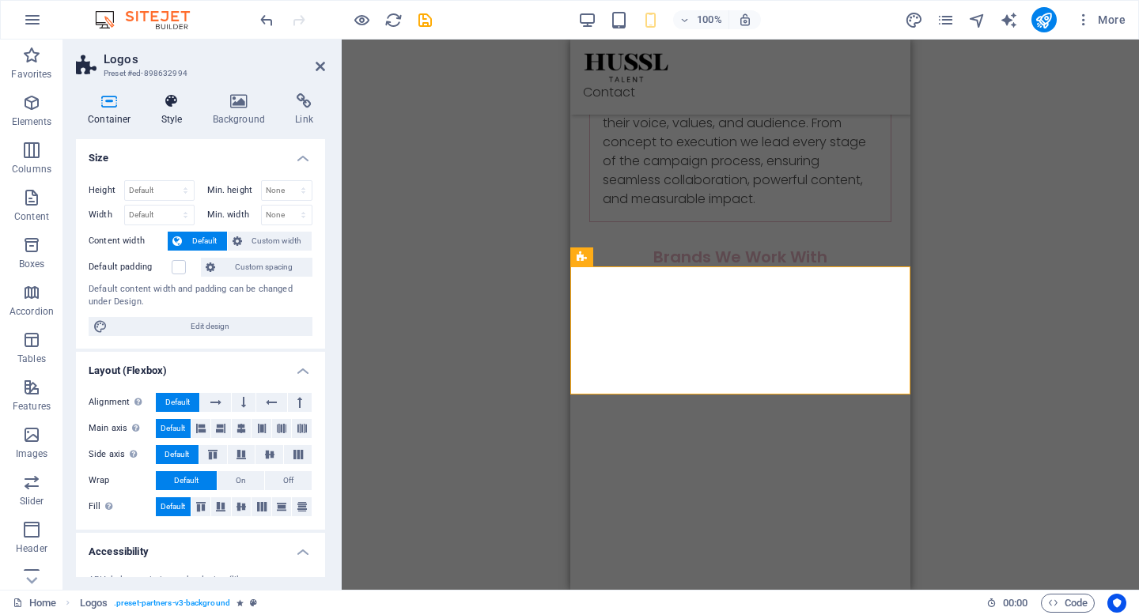
click at [179, 101] on icon at bounding box center [171, 101] width 45 height 16
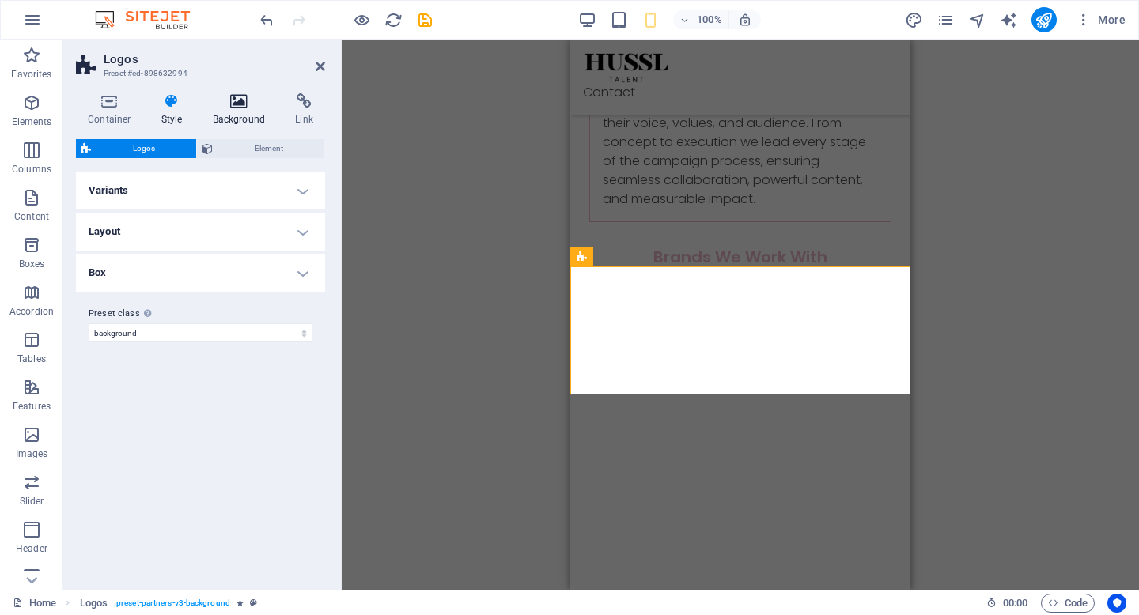
click at [240, 100] on icon at bounding box center [239, 101] width 77 height 16
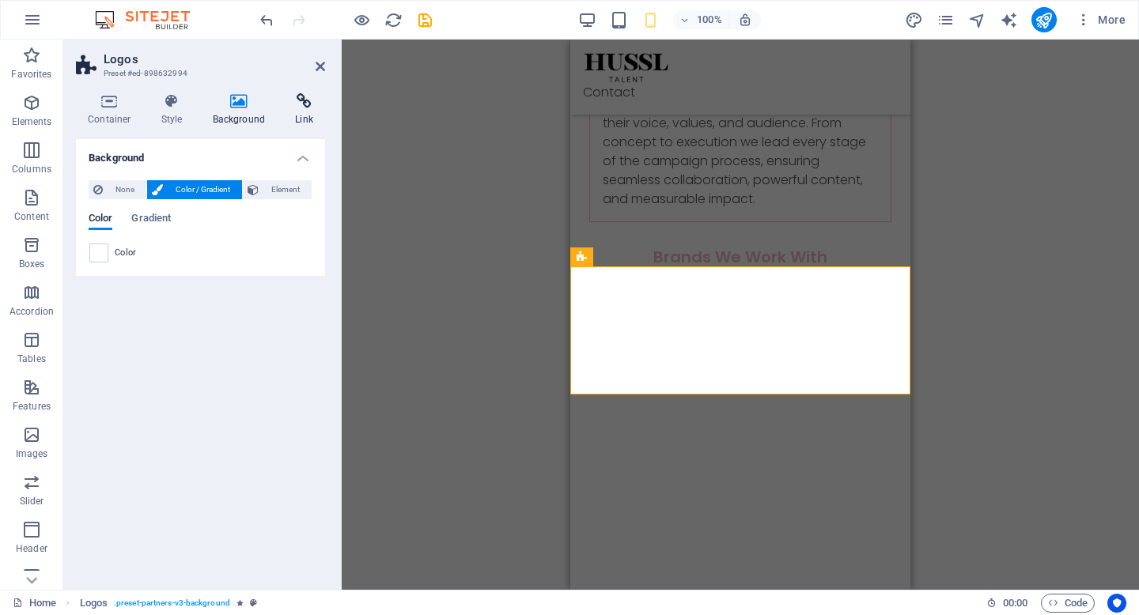
click at [300, 112] on h4 "Link" at bounding box center [304, 109] width 42 height 33
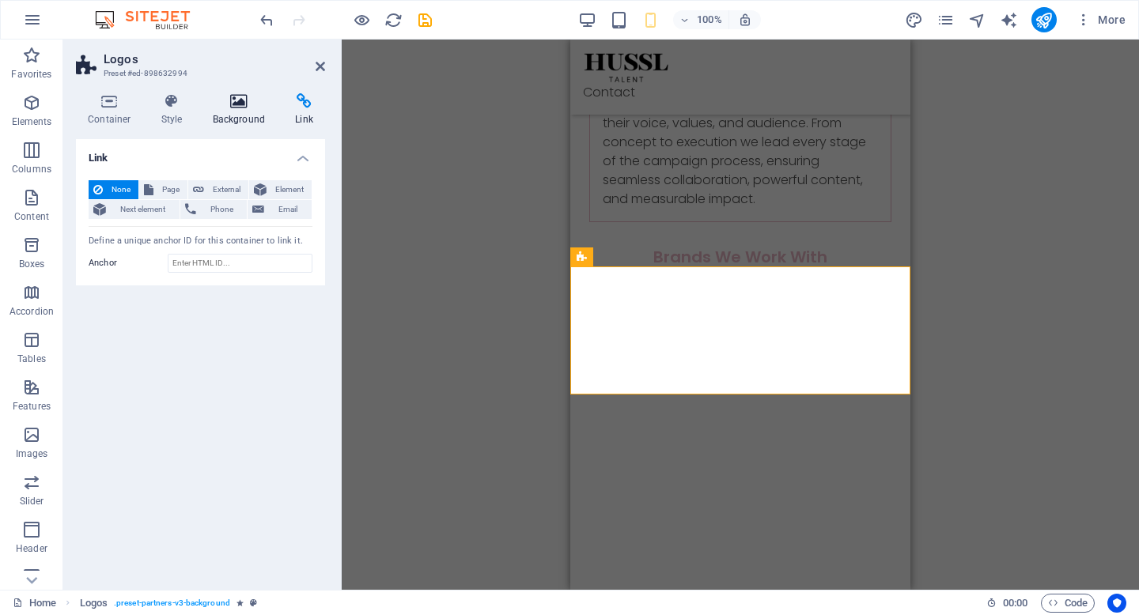
click at [235, 103] on icon at bounding box center [239, 101] width 77 height 16
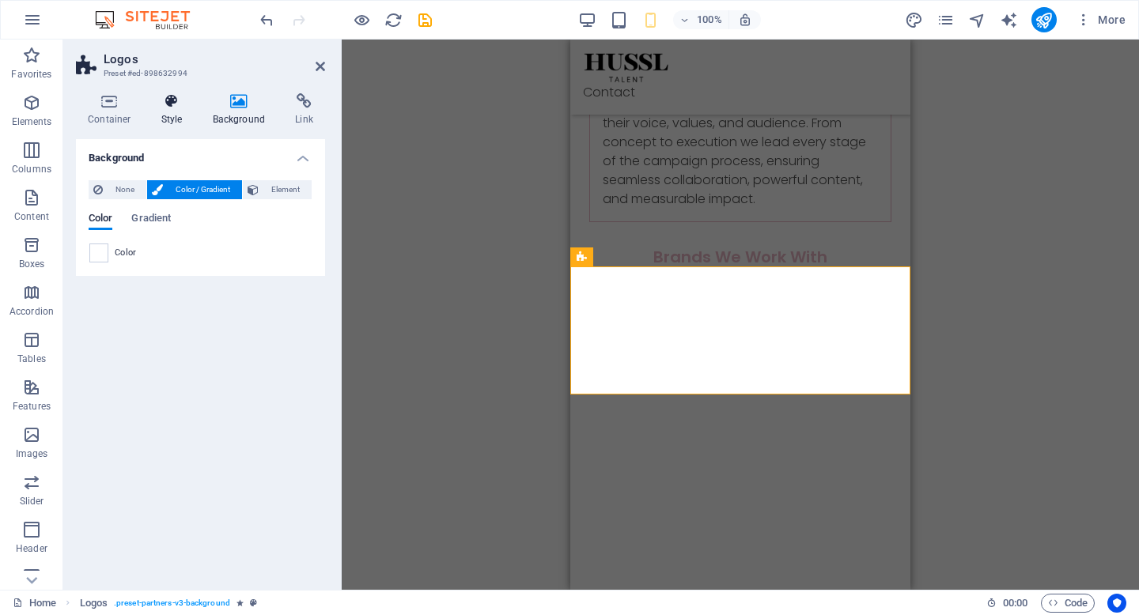
click at [183, 100] on icon at bounding box center [171, 101] width 45 height 16
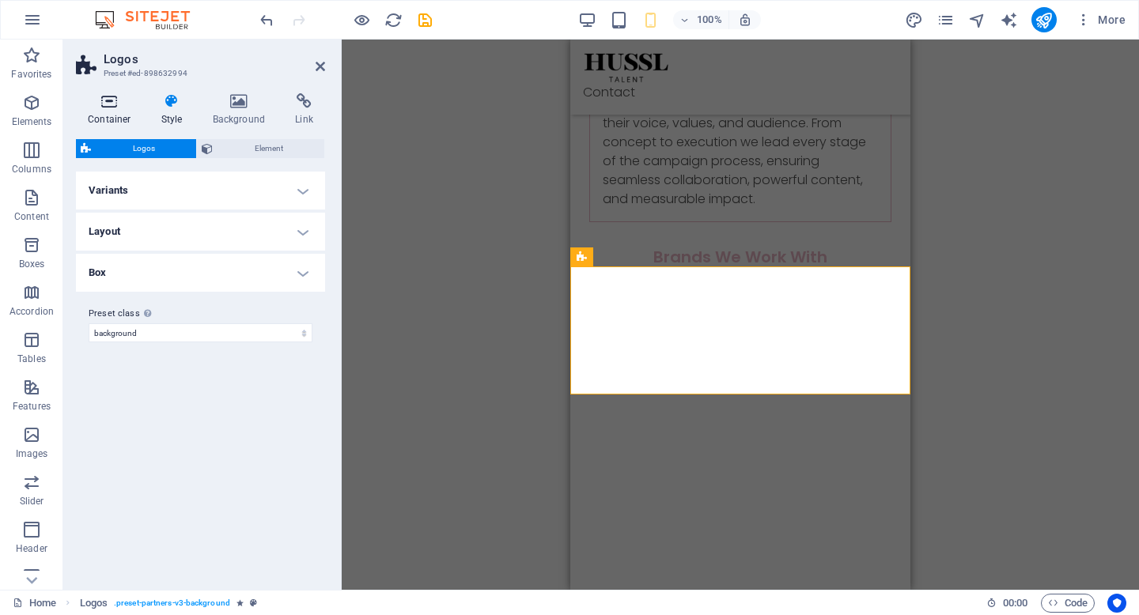
click at [133, 104] on icon at bounding box center [109, 101] width 67 height 16
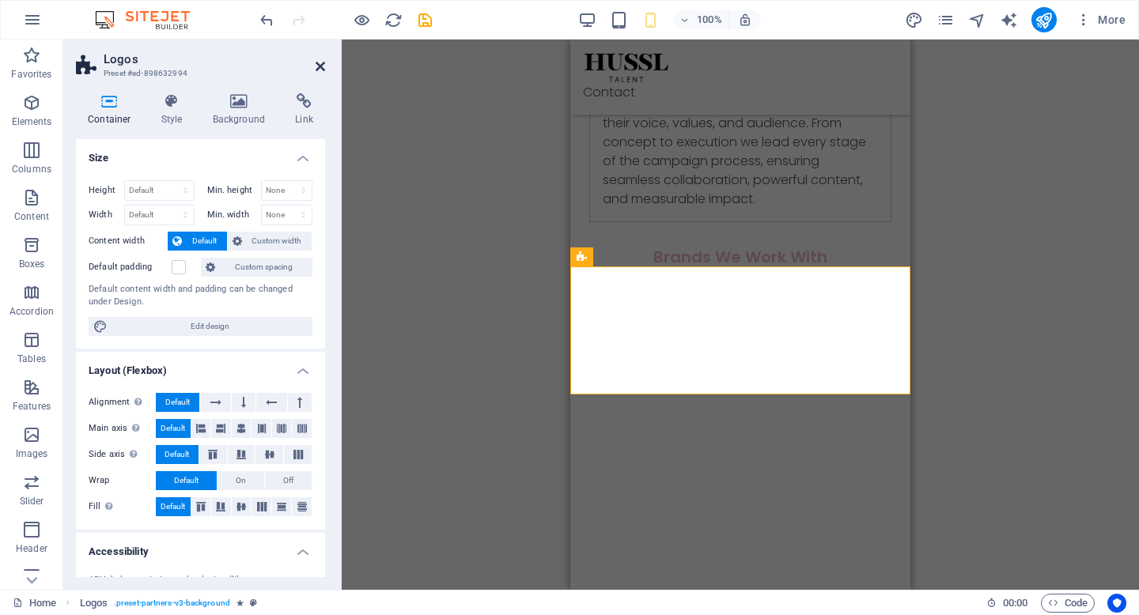
click at [322, 63] on icon at bounding box center [320, 66] width 9 height 13
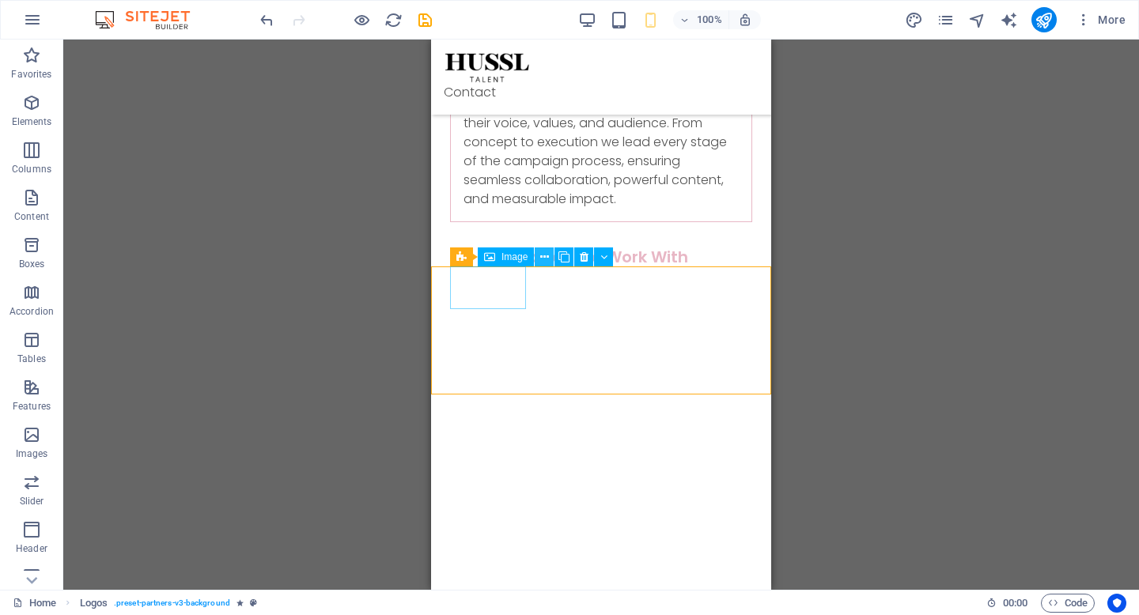
click at [543, 261] on icon at bounding box center [544, 257] width 9 height 17
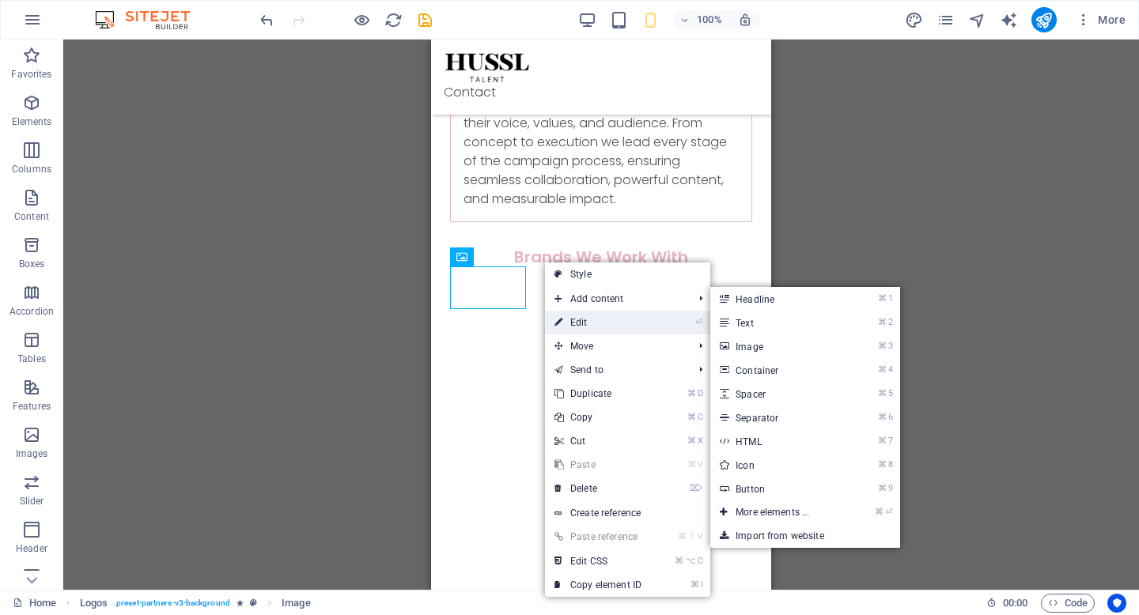
drag, startPoint x: 606, startPoint y: 316, endPoint x: 35, endPoint y: 276, distance: 572.4
click at [606, 316] on link "⏎ Edit" at bounding box center [598, 323] width 106 height 24
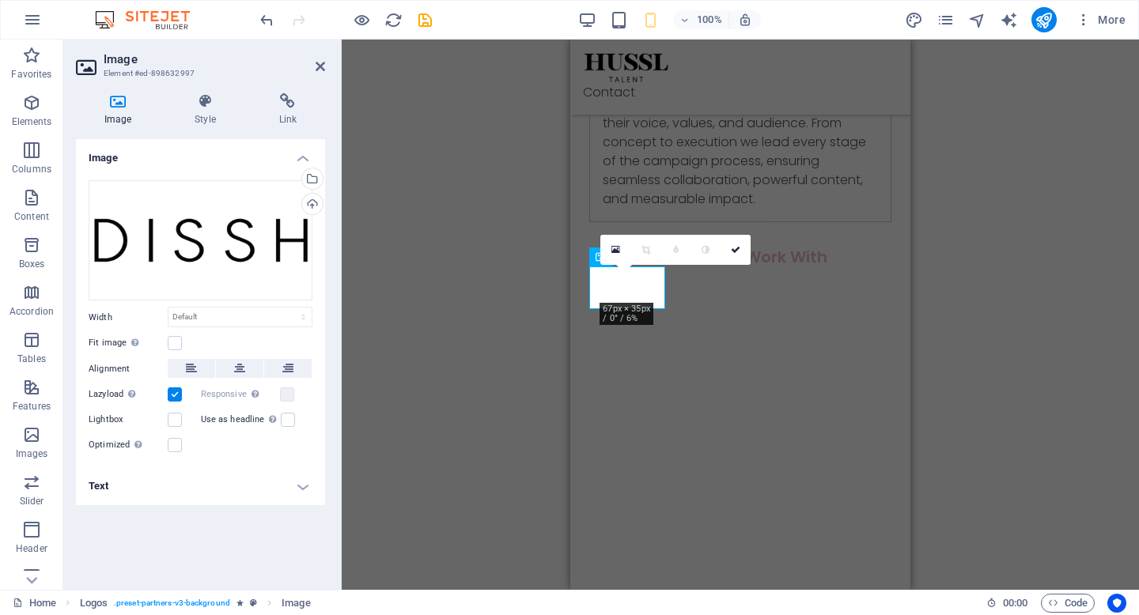
click at [196, 127] on div "Image Style Link Image Drag files here, click to choose files or select files f…" at bounding box center [200, 335] width 249 height 484
click at [205, 112] on h4 "Style" at bounding box center [208, 109] width 84 height 33
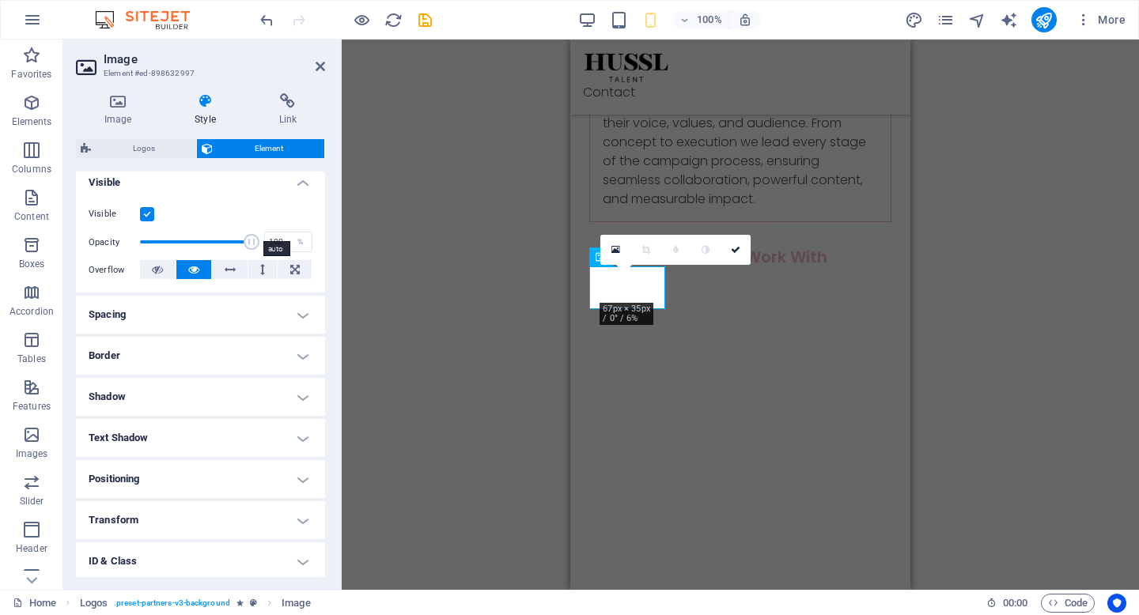
scroll to position [263, 0]
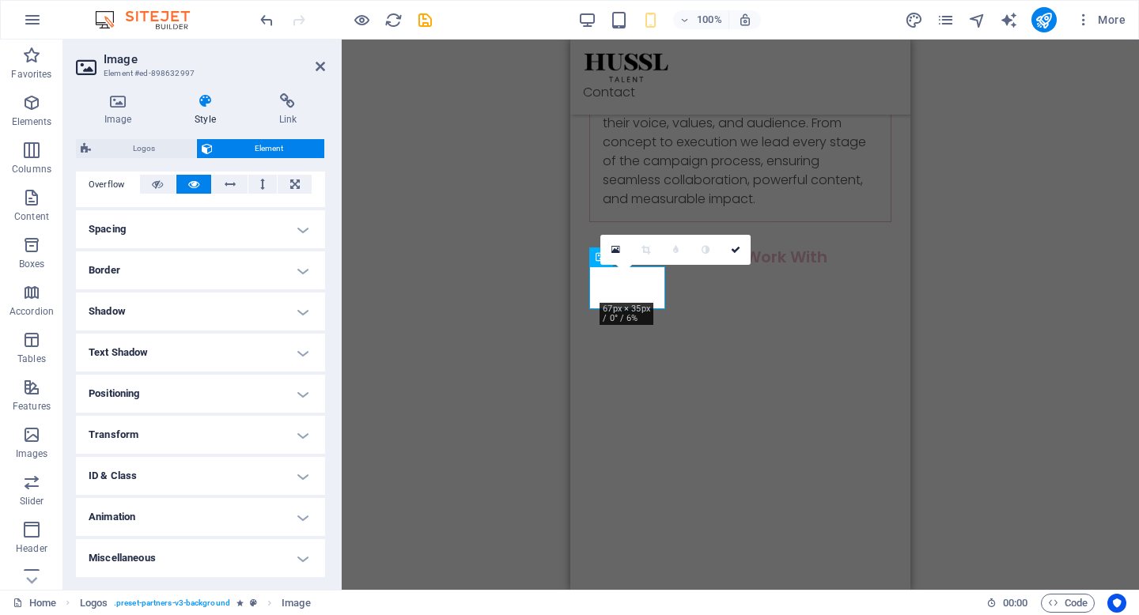
click at [206, 508] on h4 "Animation" at bounding box center [200, 517] width 249 height 38
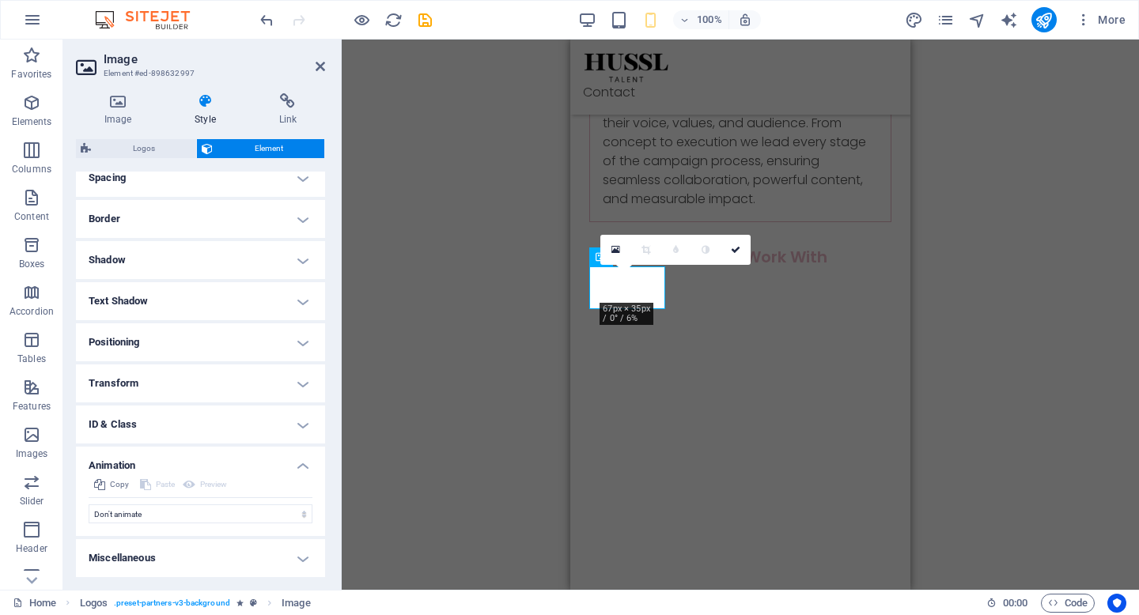
click at [328, 69] on aside "Image Element #ed-898632997 Image Style Link Image Drag files here, click to ch…" at bounding box center [202, 315] width 278 height 550
click at [320, 68] on icon at bounding box center [320, 66] width 9 height 13
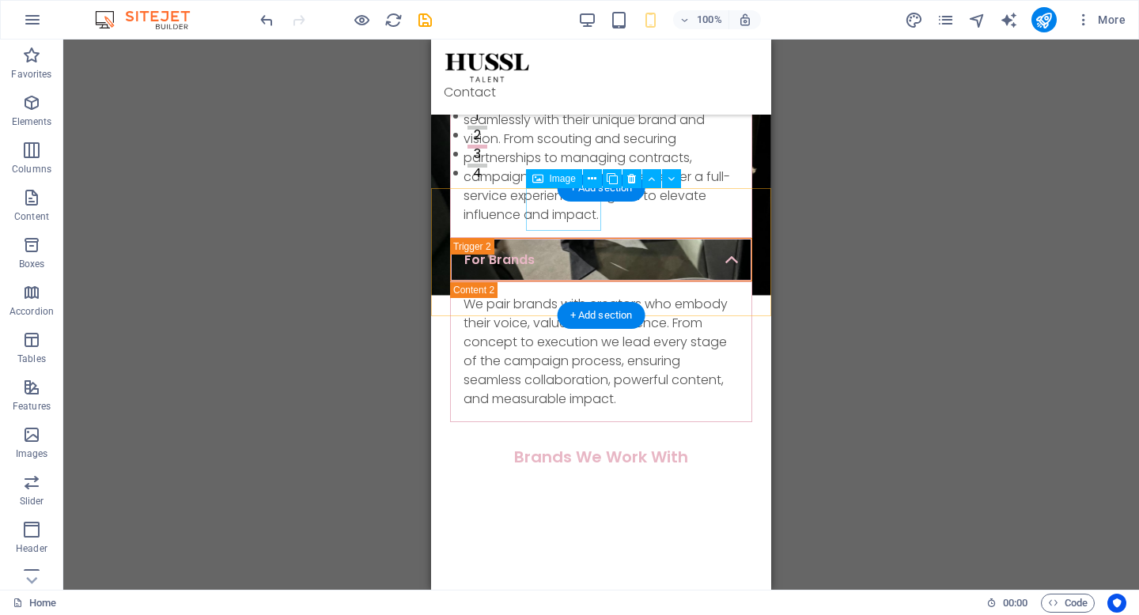
scroll to position [0, 0]
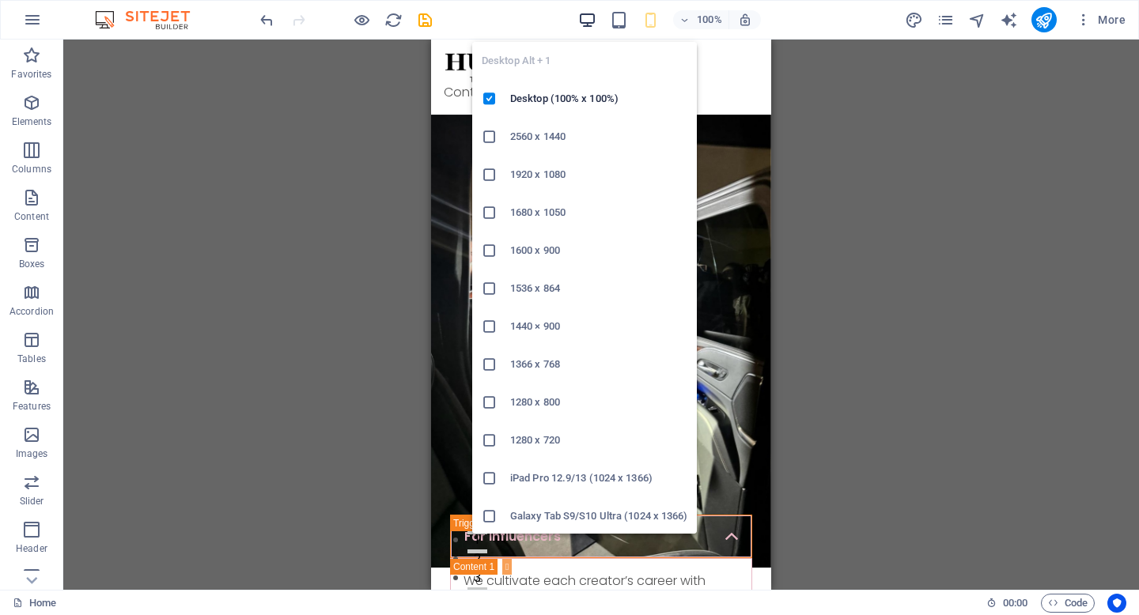
click at [583, 21] on icon "button" at bounding box center [587, 20] width 18 height 18
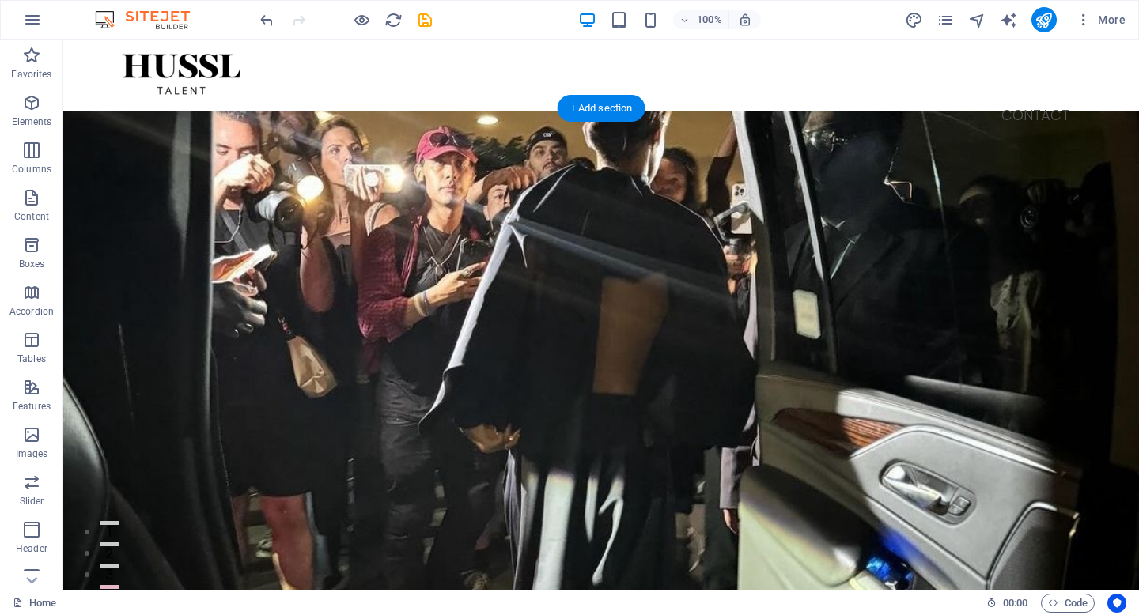
click at [365, 266] on figure at bounding box center [601, 408] width 1076 height 592
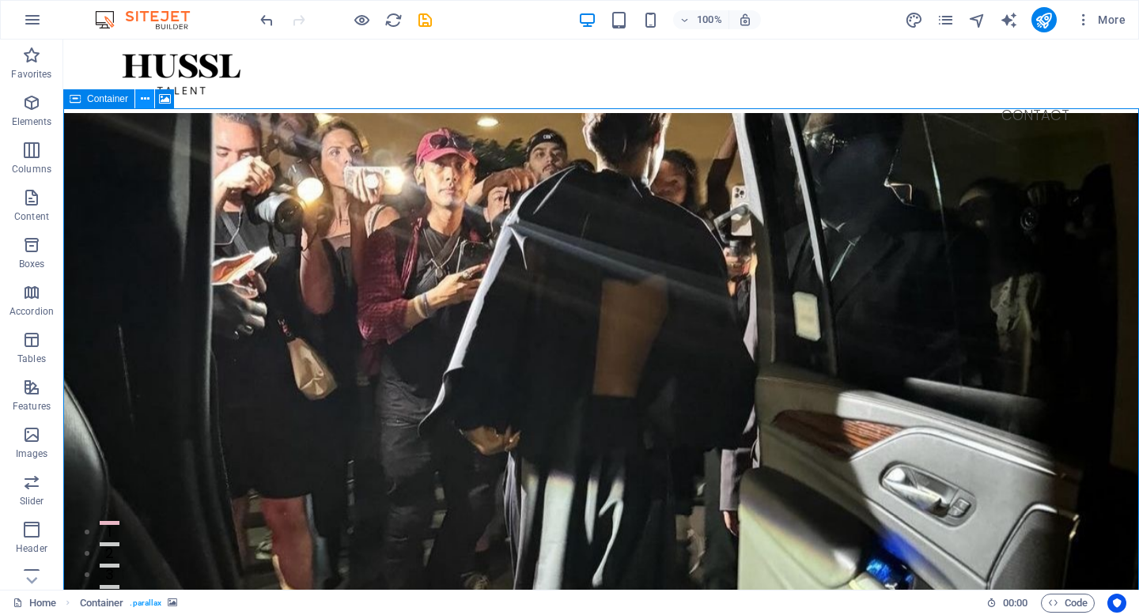
click at [129, 137] on figure at bounding box center [601, 409] width 1076 height 592
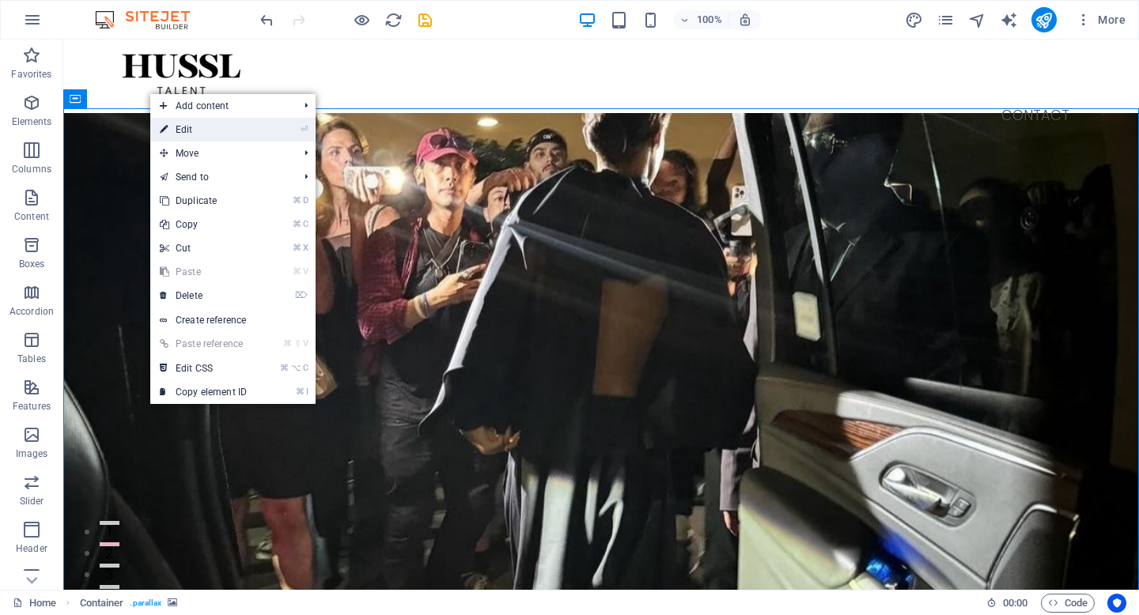
click at [176, 119] on link "⏎ Edit" at bounding box center [203, 130] width 106 height 24
select select "px"
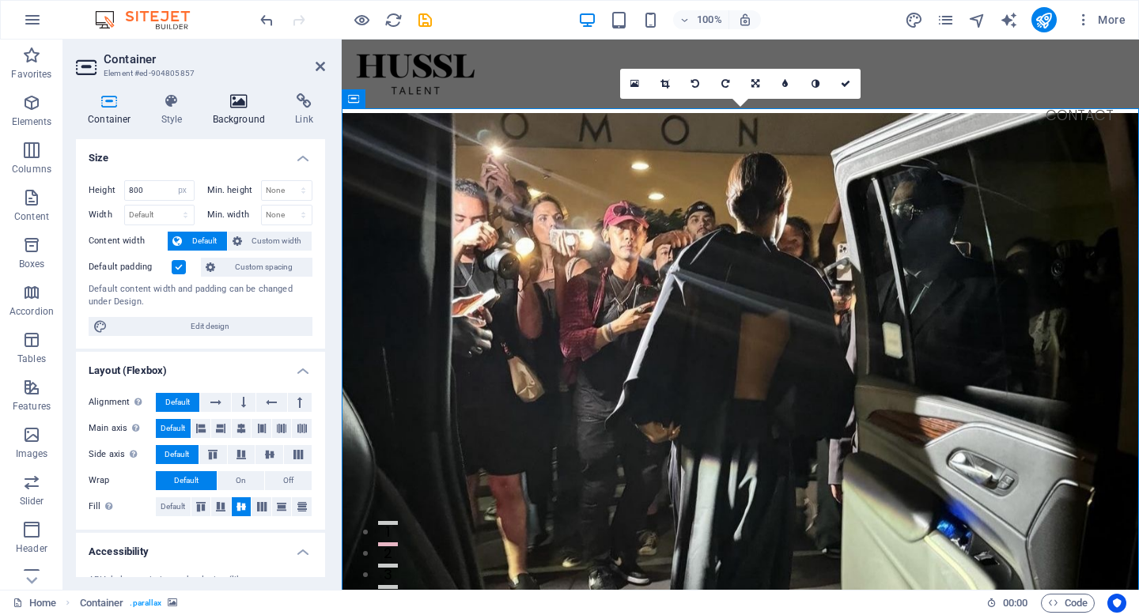
click at [230, 113] on h4 "Background" at bounding box center [242, 109] width 83 height 33
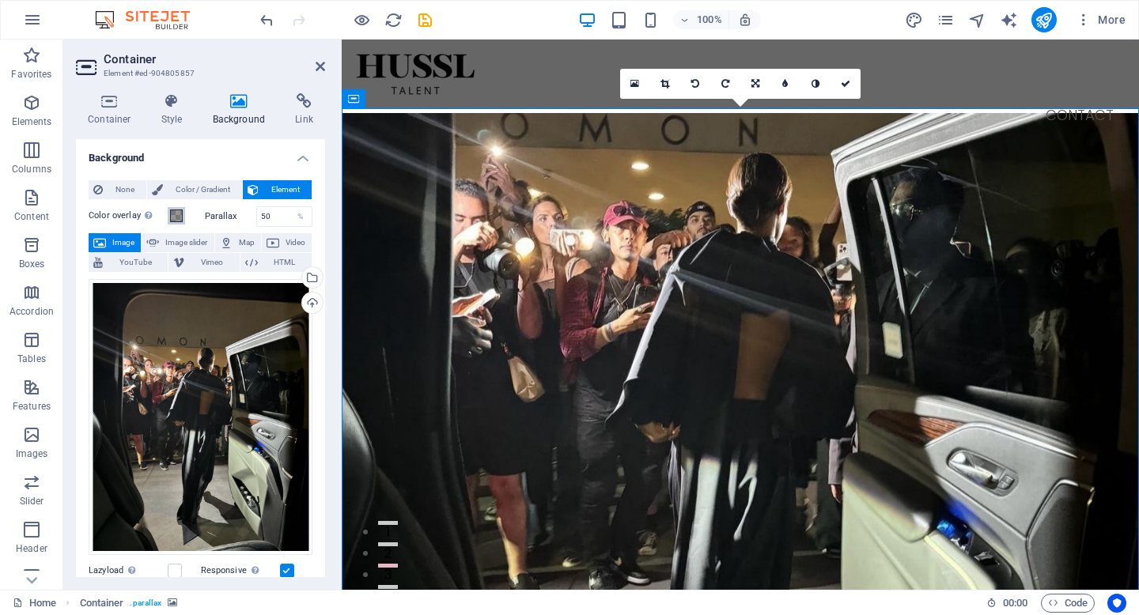
click at [174, 216] on span at bounding box center [176, 216] width 13 height 13
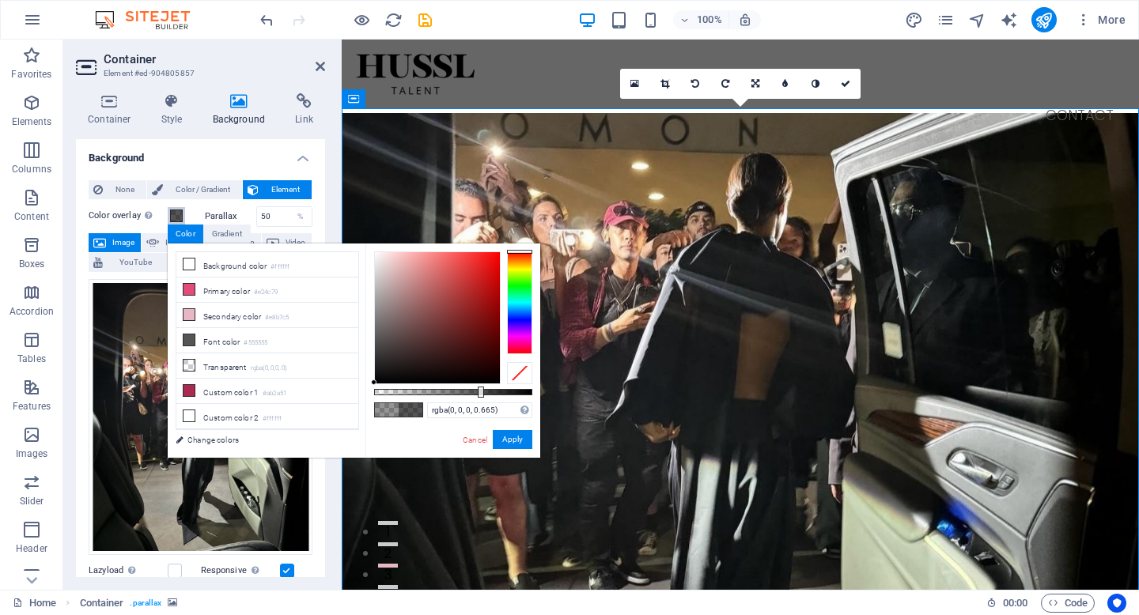
type input "rgba(0, 0, 0, 0.66)"
drag, startPoint x: 441, startPoint y: 395, endPoint x: 479, endPoint y: 392, distance: 38.1
click at [479, 392] on div at bounding box center [480, 392] width 6 height 11
click at [516, 438] on button "Apply" at bounding box center [513, 439] width 40 height 19
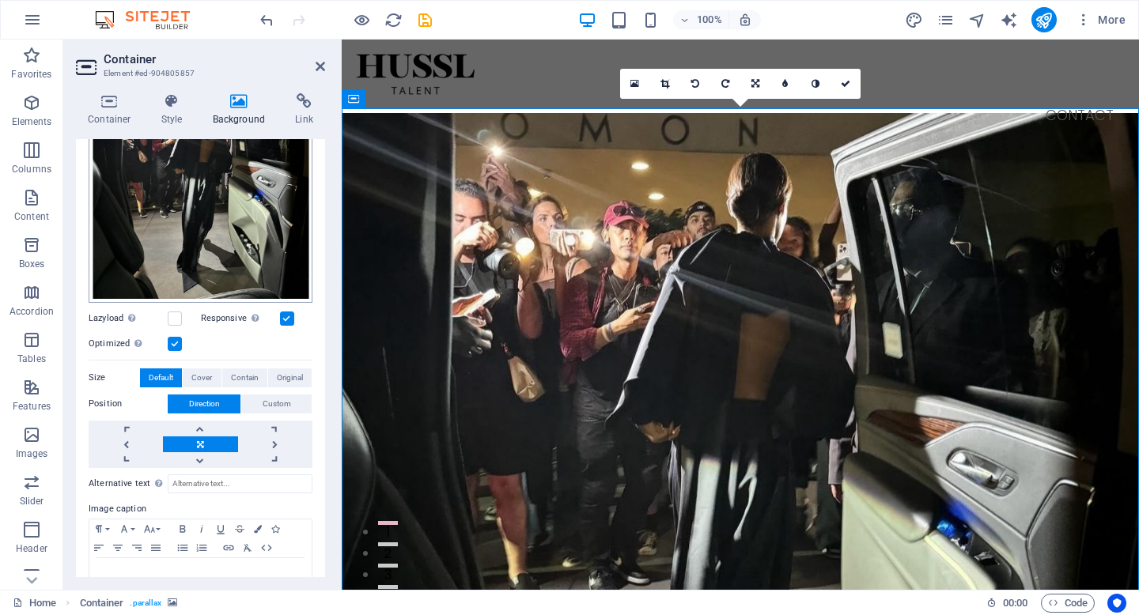
scroll to position [253, 0]
click at [291, 375] on span "Original" at bounding box center [290, 377] width 26 height 19
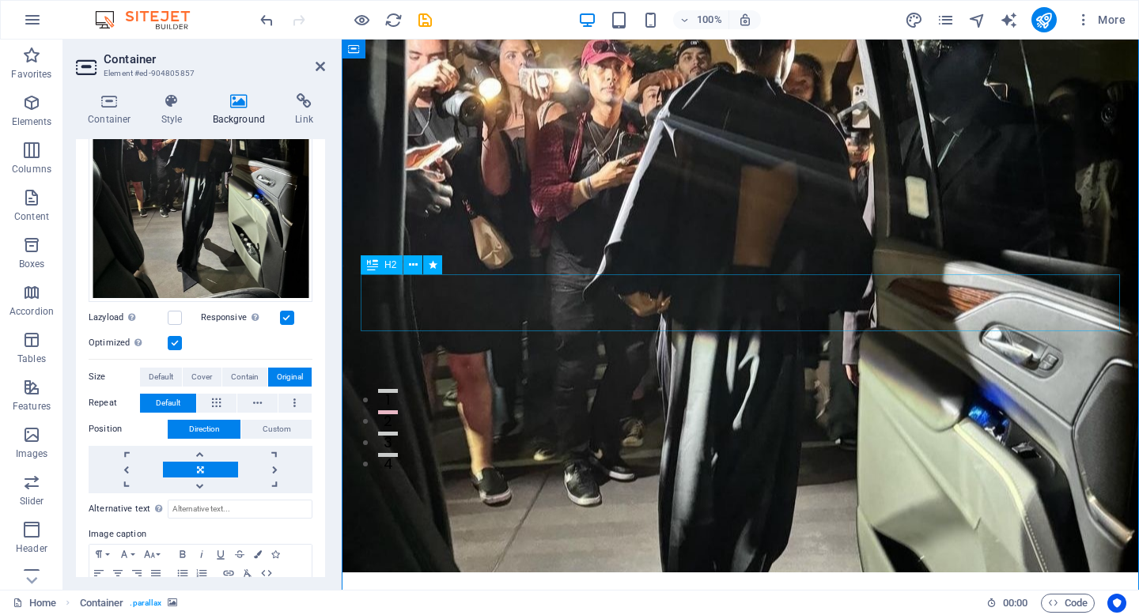
scroll to position [0, 0]
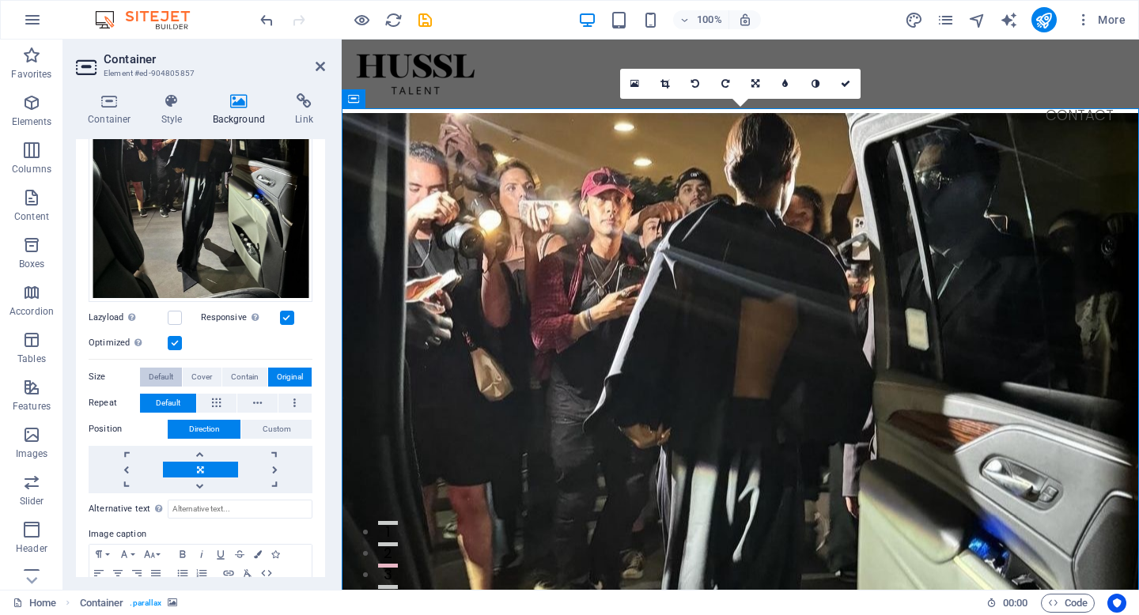
click at [169, 375] on span "Default" at bounding box center [161, 377] width 25 height 19
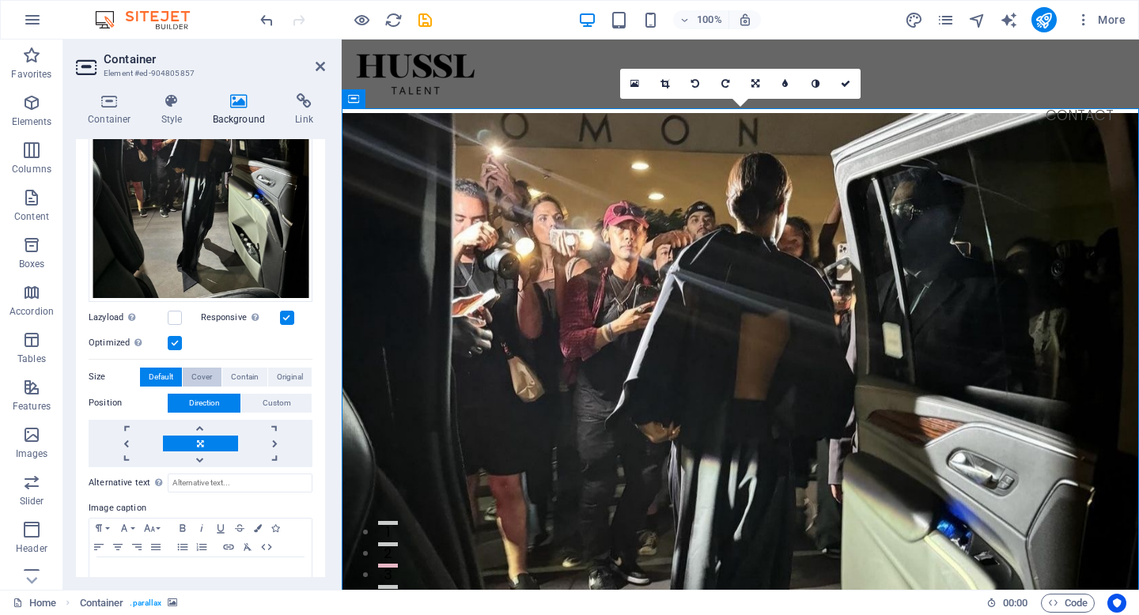
click at [200, 377] on span "Cover" at bounding box center [201, 377] width 21 height 19
click at [234, 376] on span "Contain" at bounding box center [245, 377] width 28 height 19
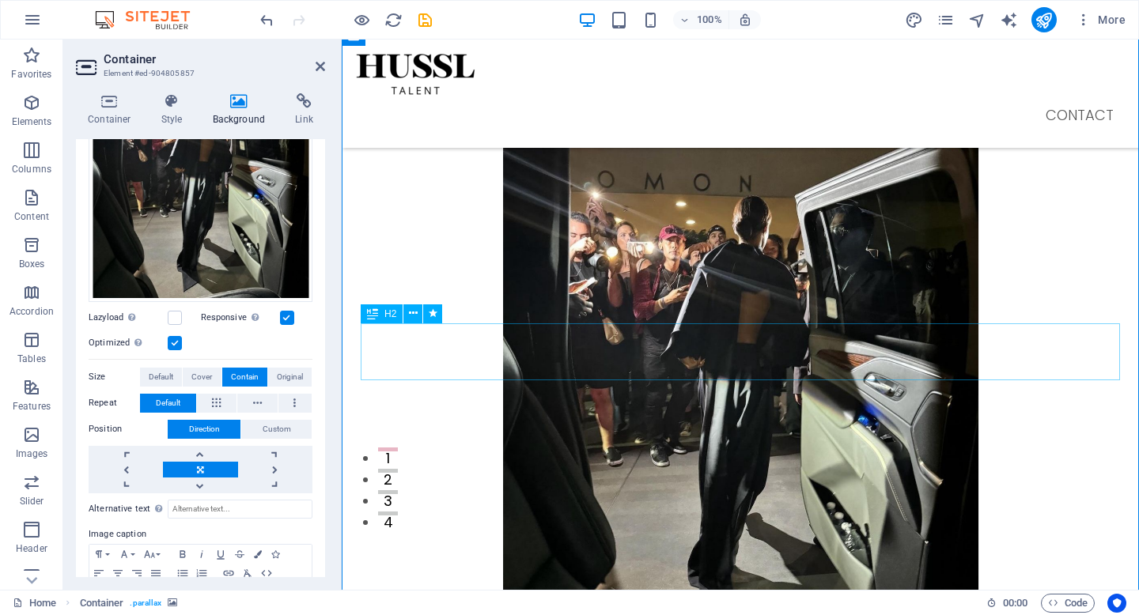
scroll to position [60, 0]
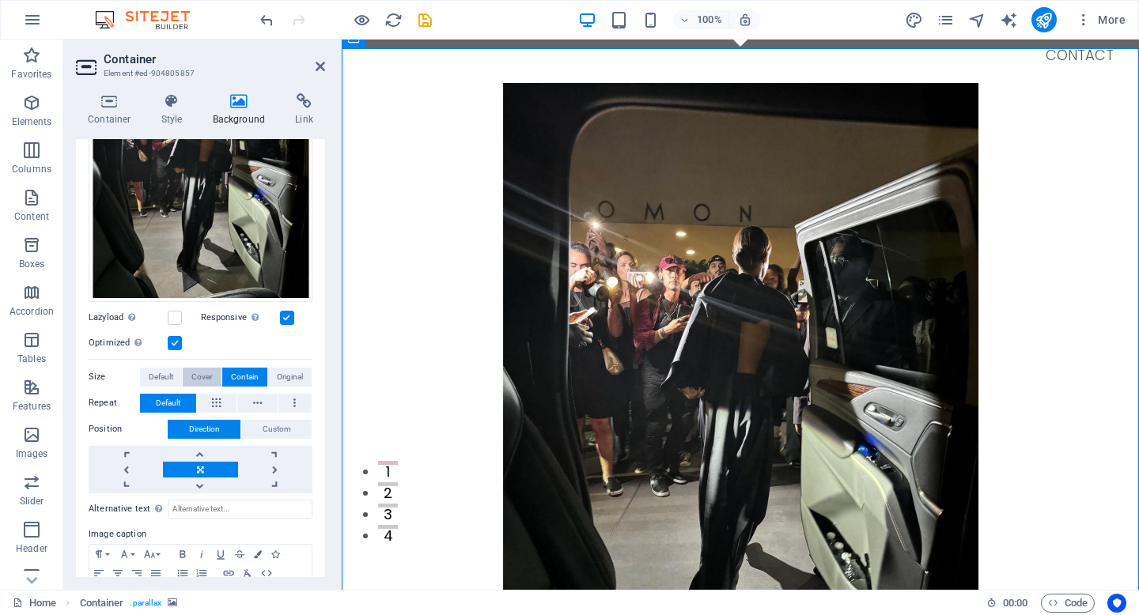
click at [205, 368] on span "Cover" at bounding box center [201, 377] width 21 height 19
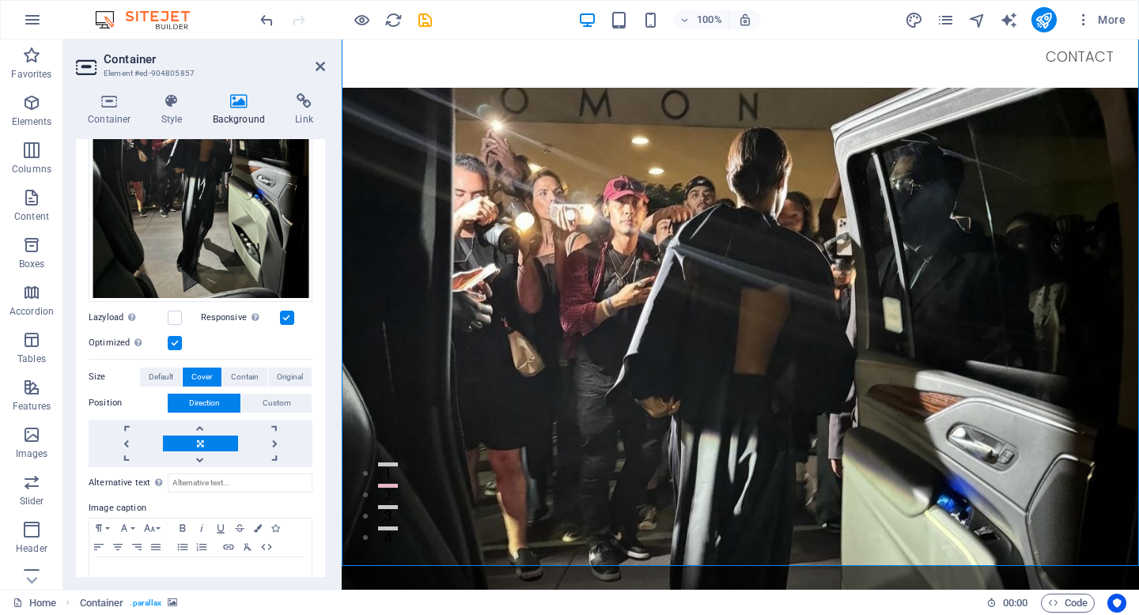
scroll to position [51, 0]
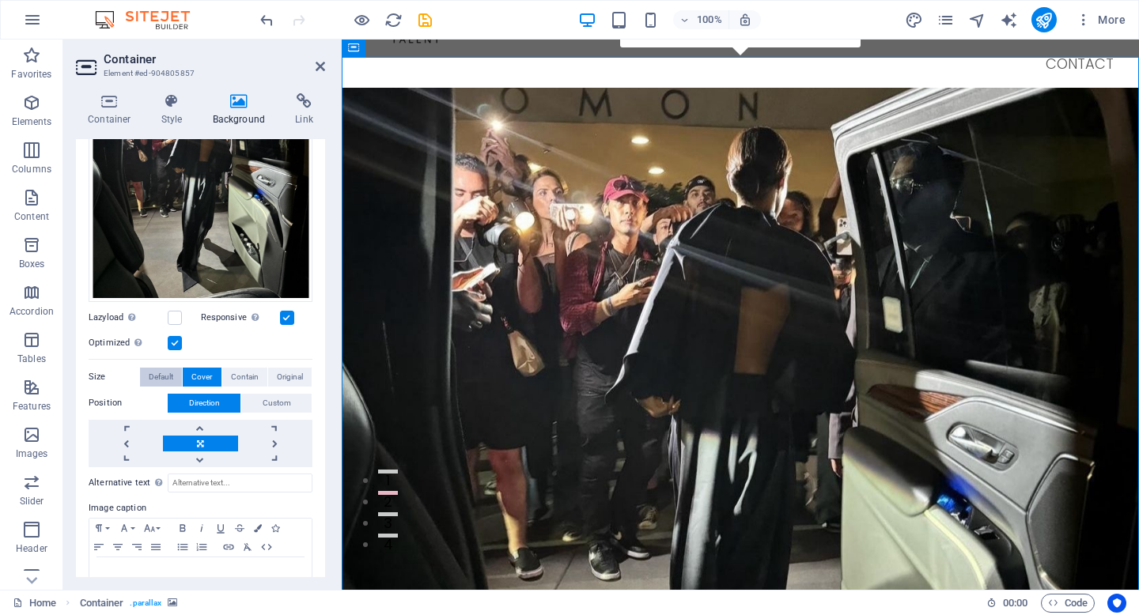
click at [165, 374] on span "Default" at bounding box center [161, 377] width 25 height 19
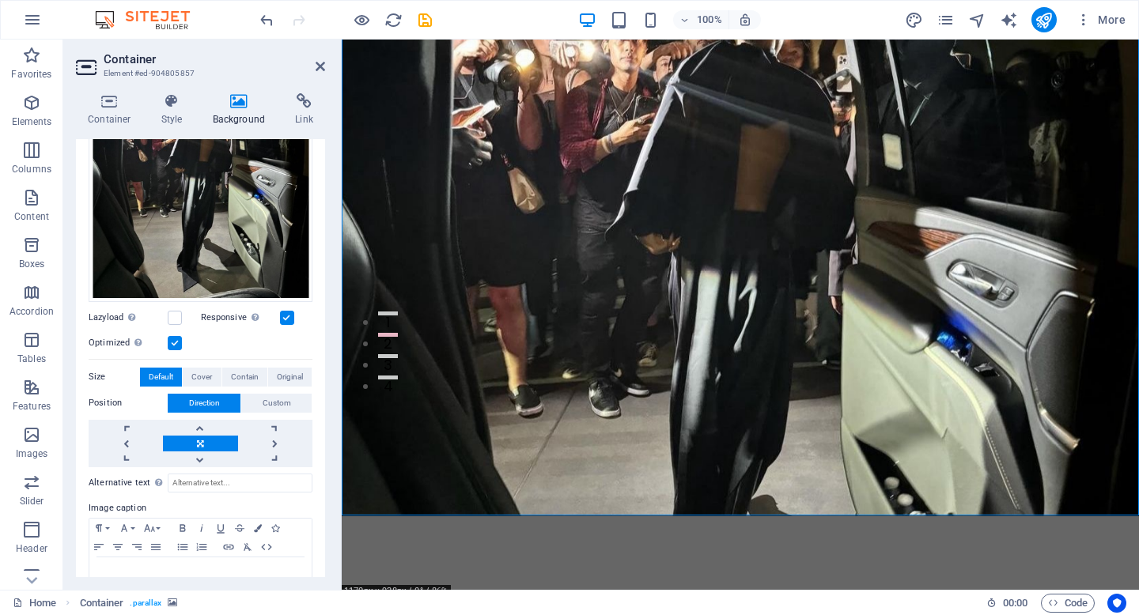
scroll to position [42, 0]
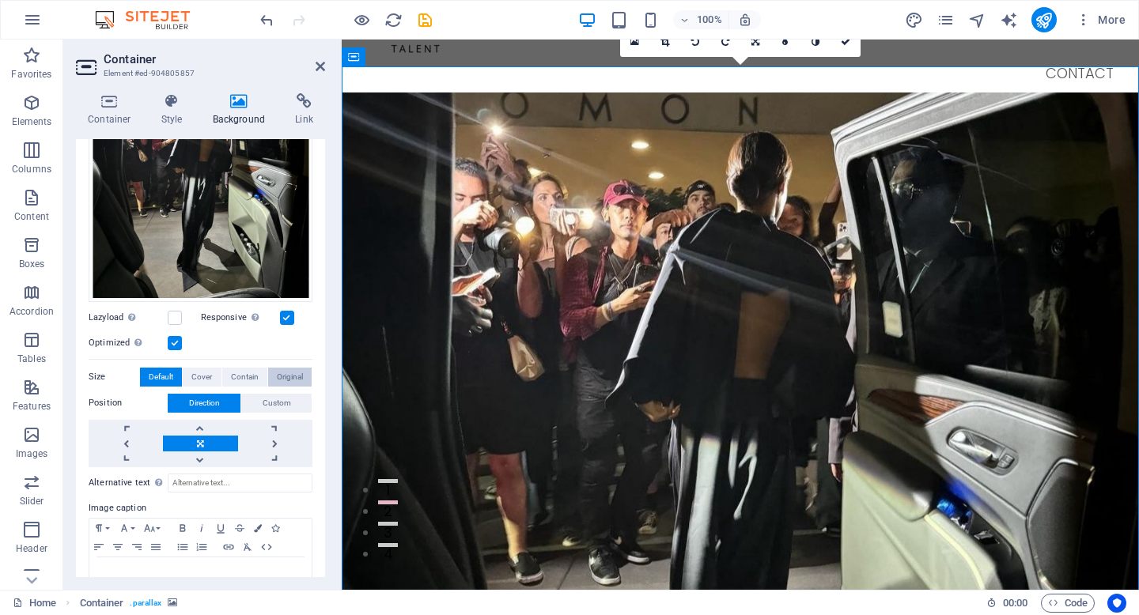
click at [278, 368] on span "Original" at bounding box center [290, 377] width 26 height 19
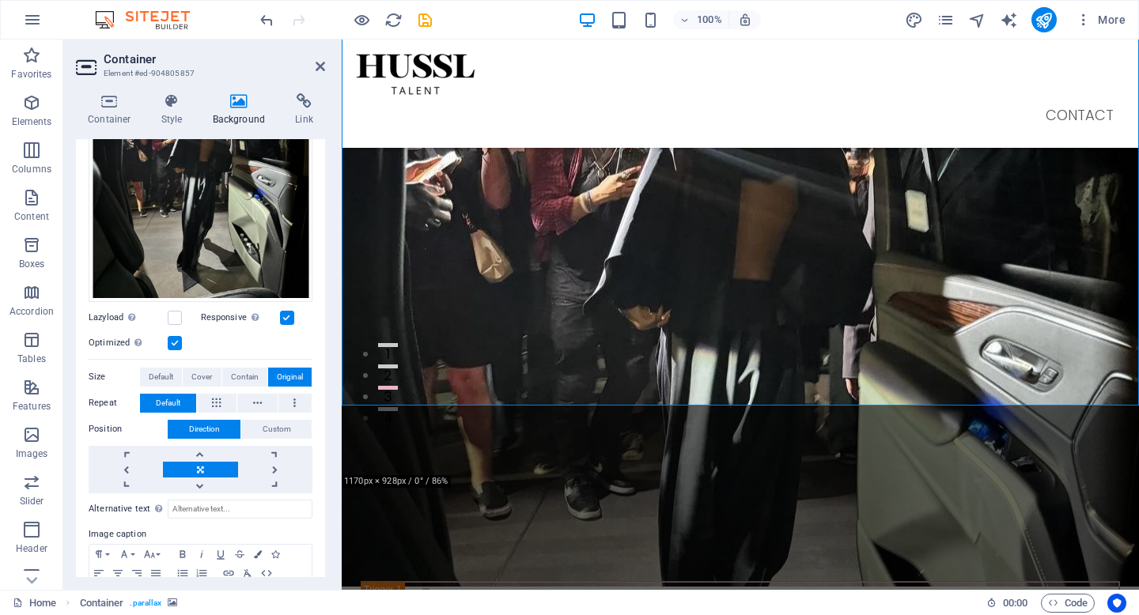
scroll to position [0, 0]
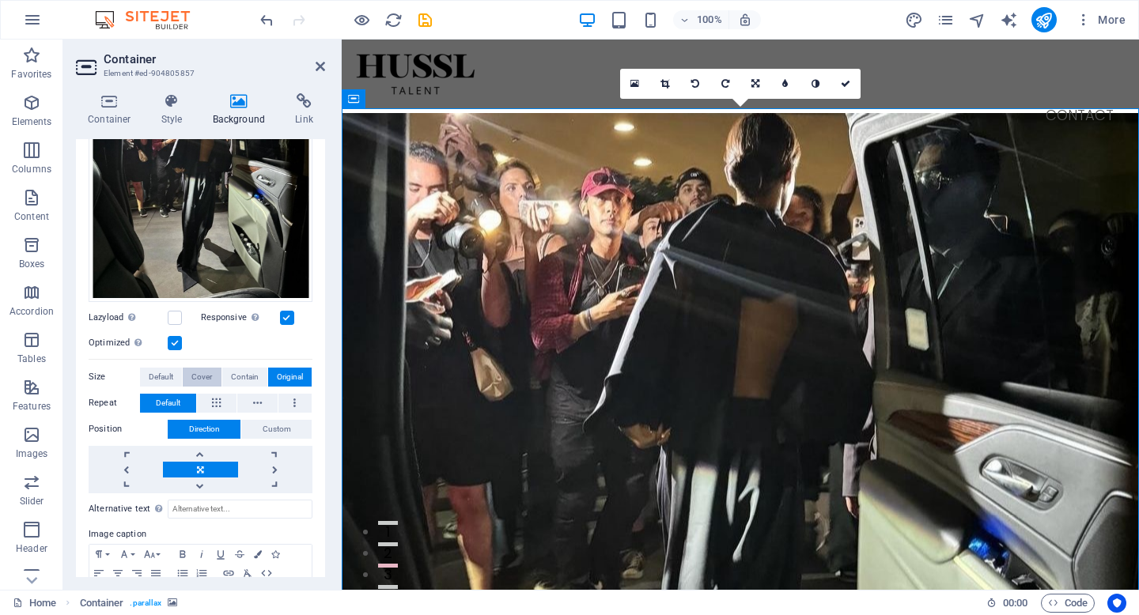
click at [212, 373] on button "Cover" at bounding box center [202, 377] width 38 height 19
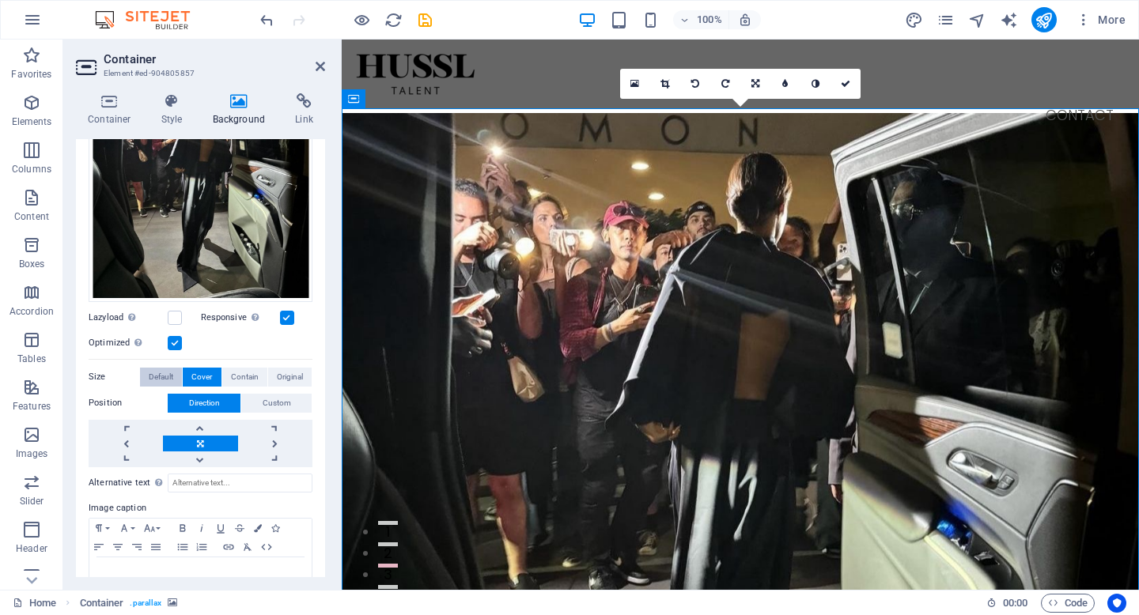
click at [174, 373] on button "Default" at bounding box center [161, 377] width 42 height 19
click at [195, 373] on span "Cover" at bounding box center [201, 377] width 21 height 19
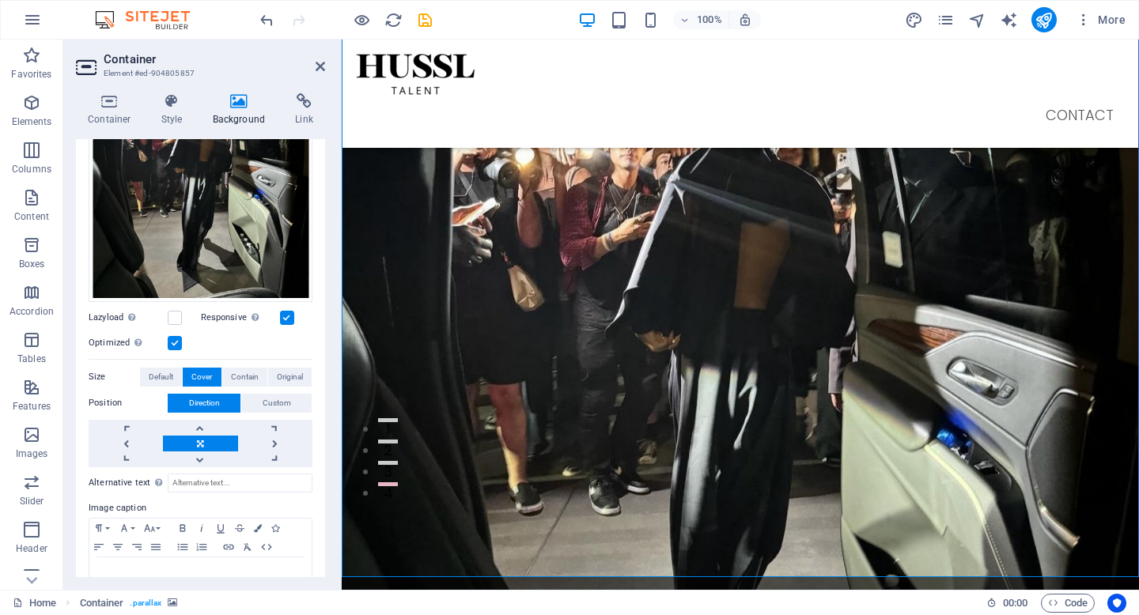
scroll to position [95, 0]
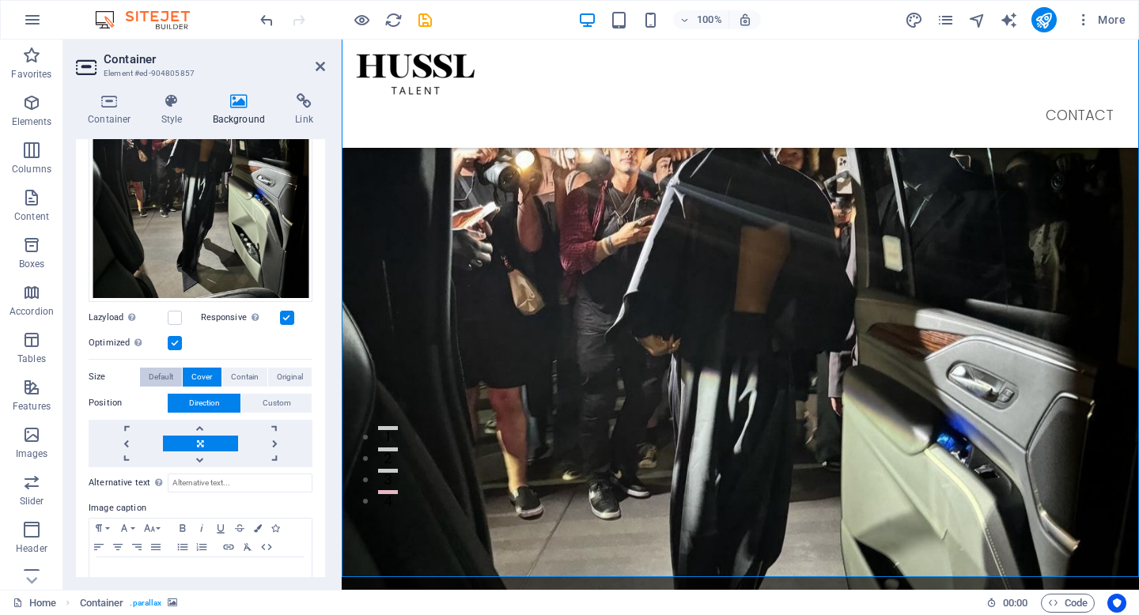
click at [163, 369] on span "Default" at bounding box center [161, 377] width 25 height 19
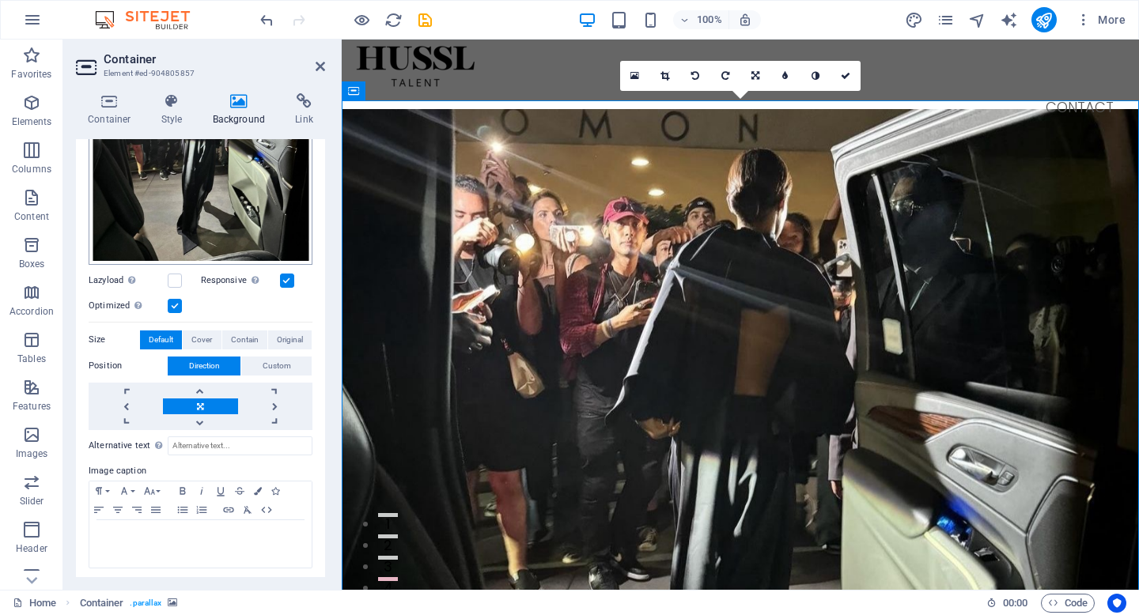
scroll to position [0, 0]
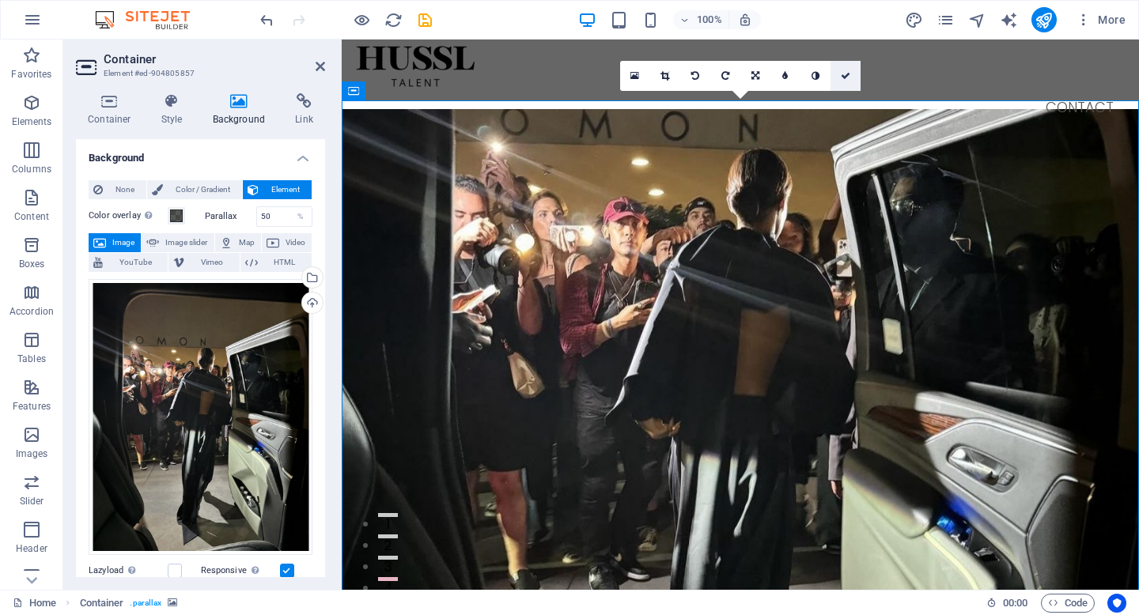
click at [854, 76] on link at bounding box center [845, 76] width 30 height 30
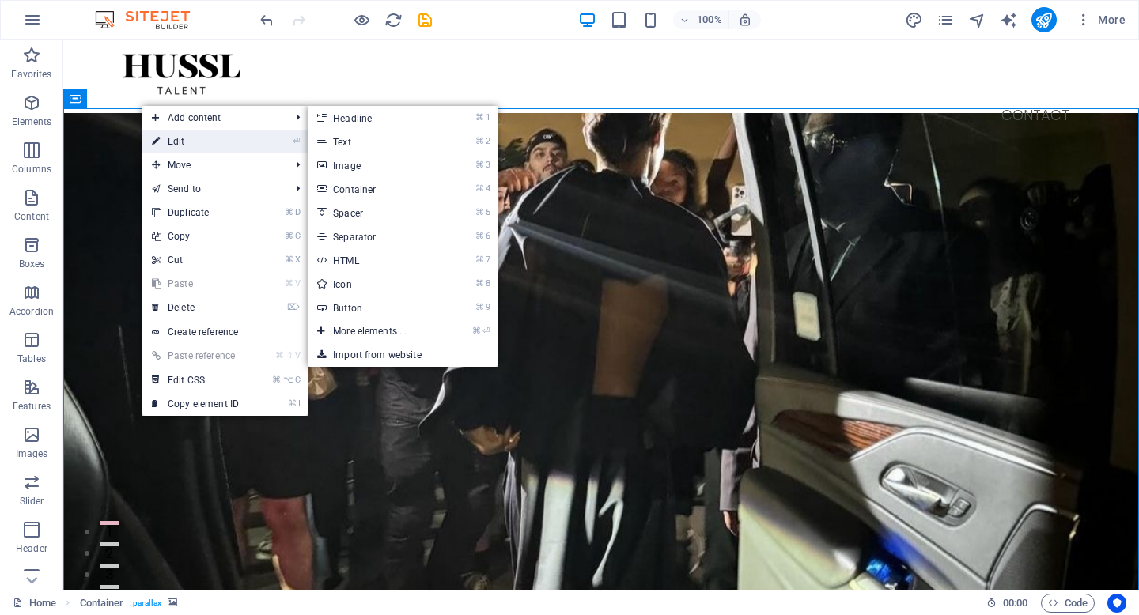
click at [180, 138] on link "⏎ Edit" at bounding box center [195, 142] width 106 height 24
select select "px"
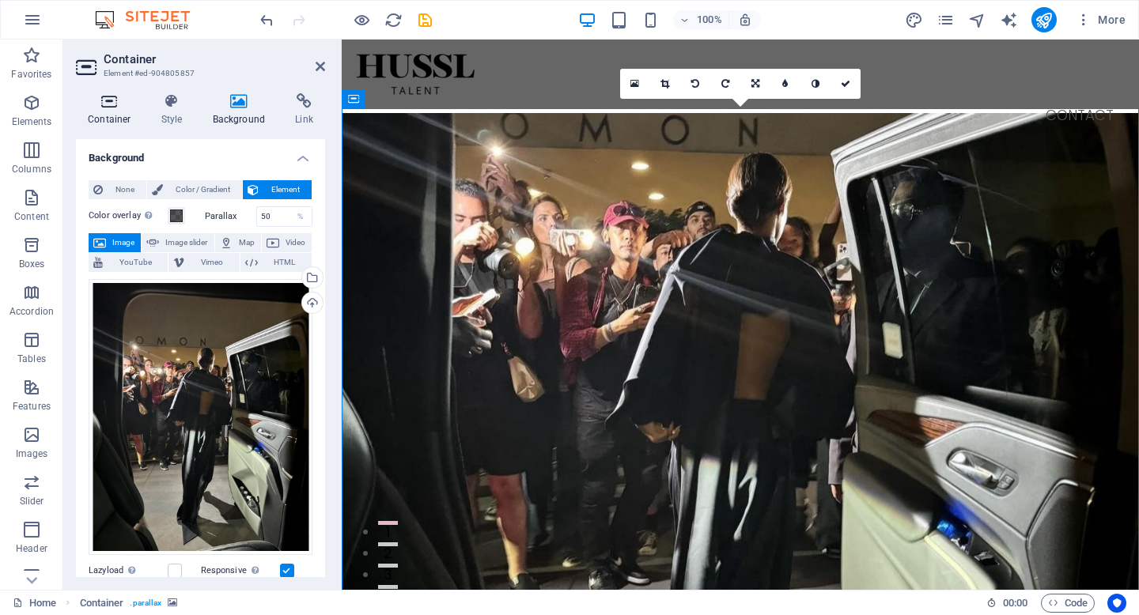
click at [123, 119] on h4 "Container" at bounding box center [113, 109] width 74 height 33
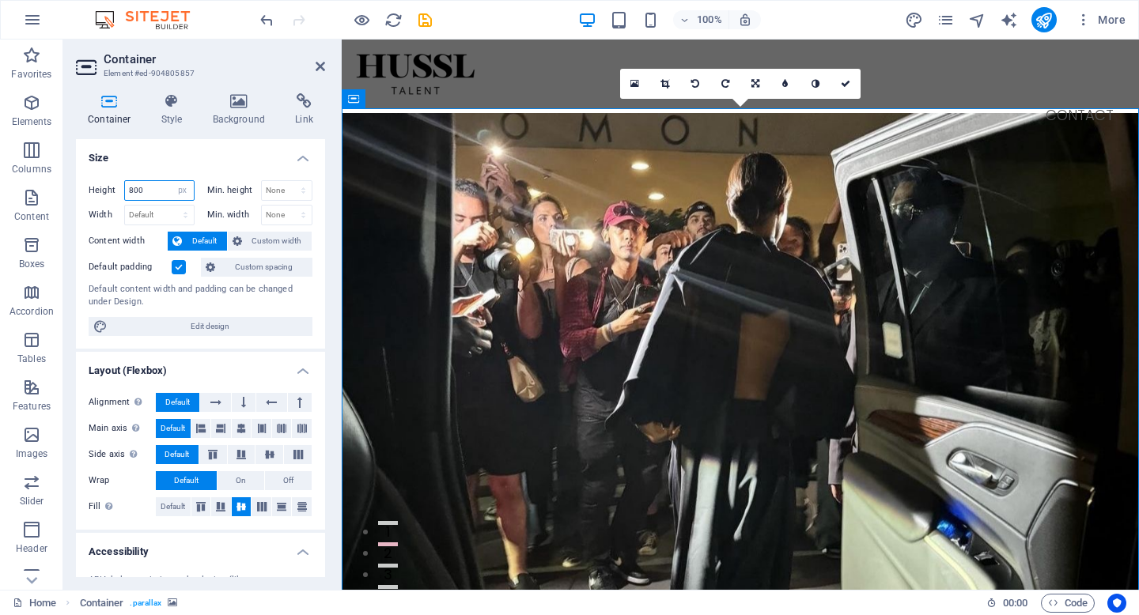
click at [149, 187] on input "800" at bounding box center [159, 190] width 69 height 19
type input "8"
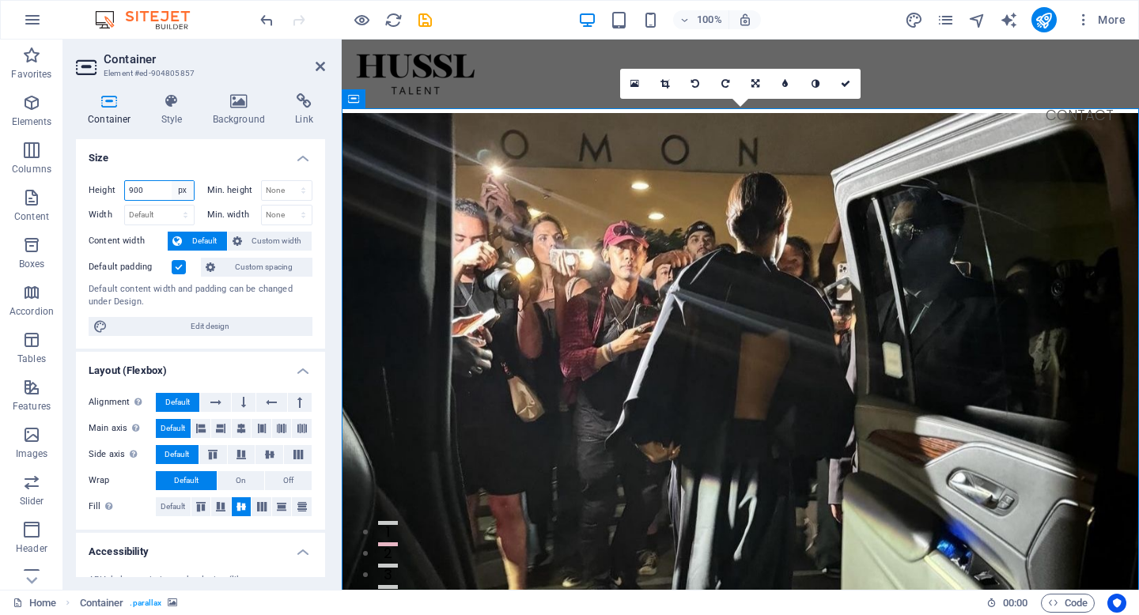
click at [172, 186] on select "Default px rem % vh vw" at bounding box center [183, 190] width 22 height 19
click at [138, 189] on input "900" at bounding box center [159, 190] width 69 height 19
type input "9"
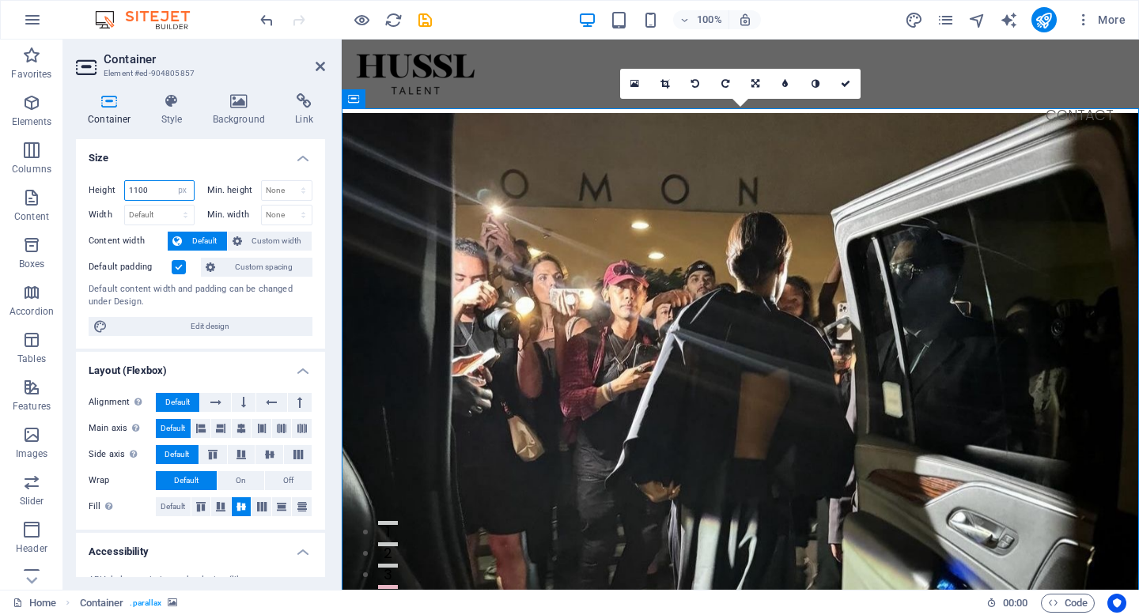
click at [160, 192] on input "1100" at bounding box center [159, 190] width 69 height 19
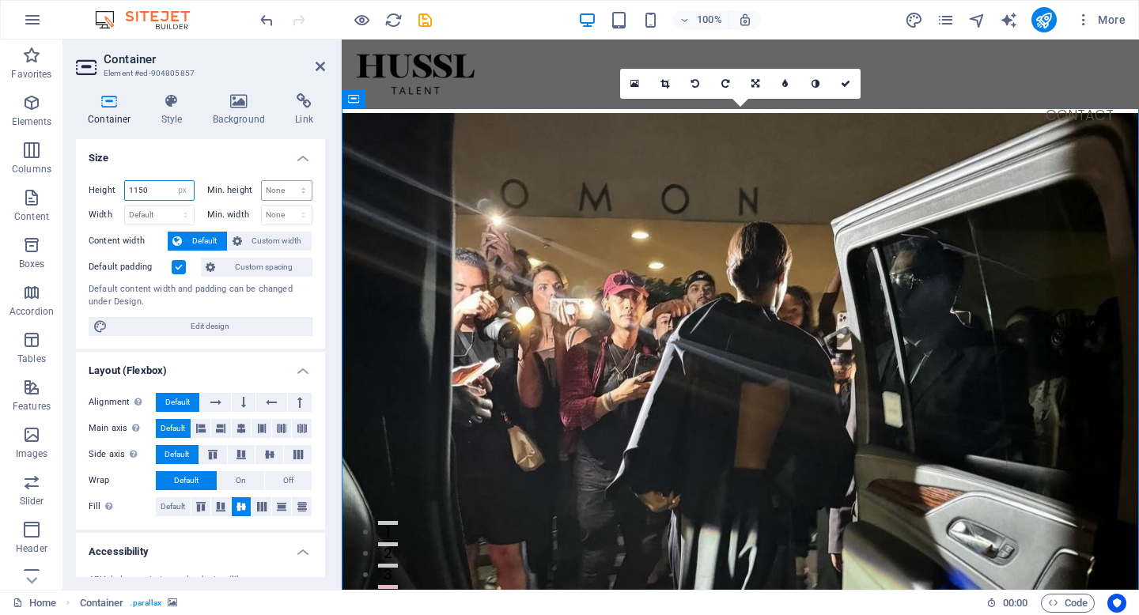
type input "1150"
click at [850, 81] on link at bounding box center [845, 84] width 30 height 30
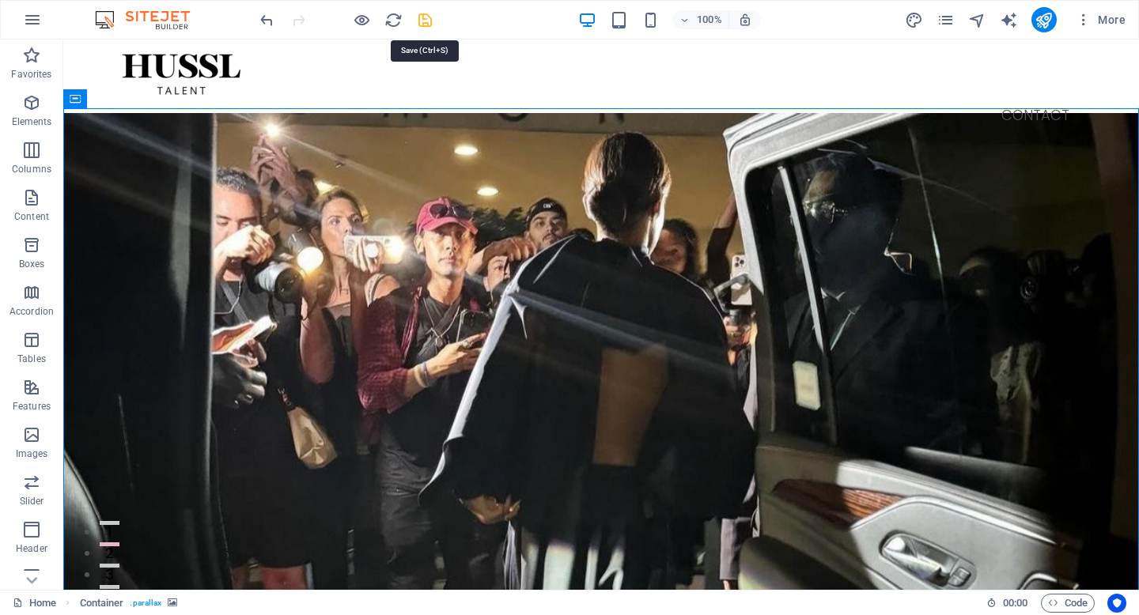
click at [427, 27] on icon "save" at bounding box center [425, 20] width 18 height 18
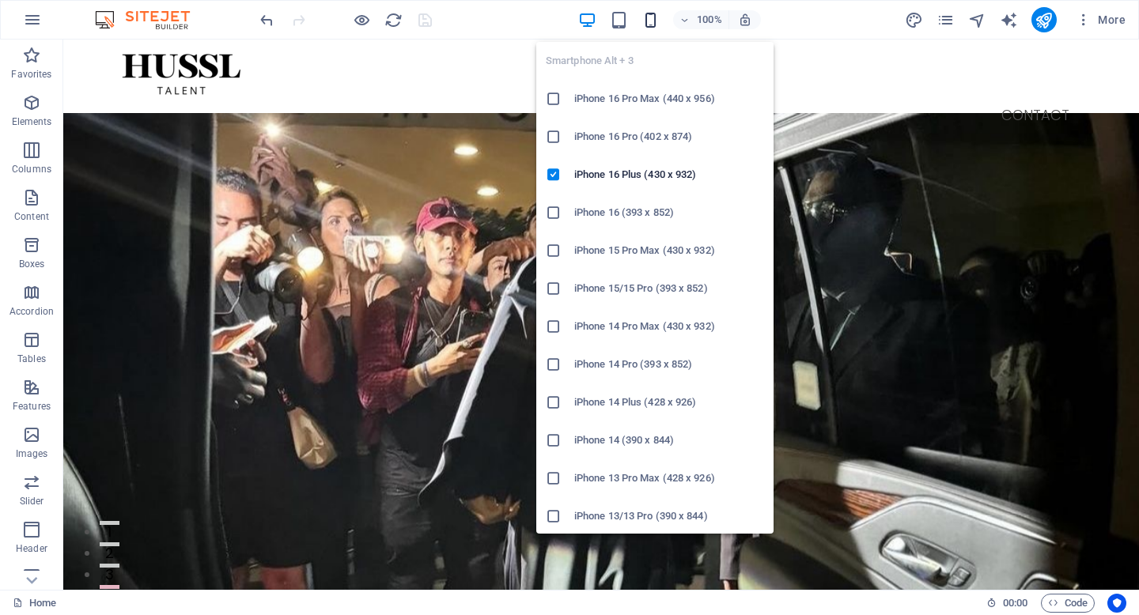
click at [653, 24] on icon "button" at bounding box center [650, 20] width 18 height 18
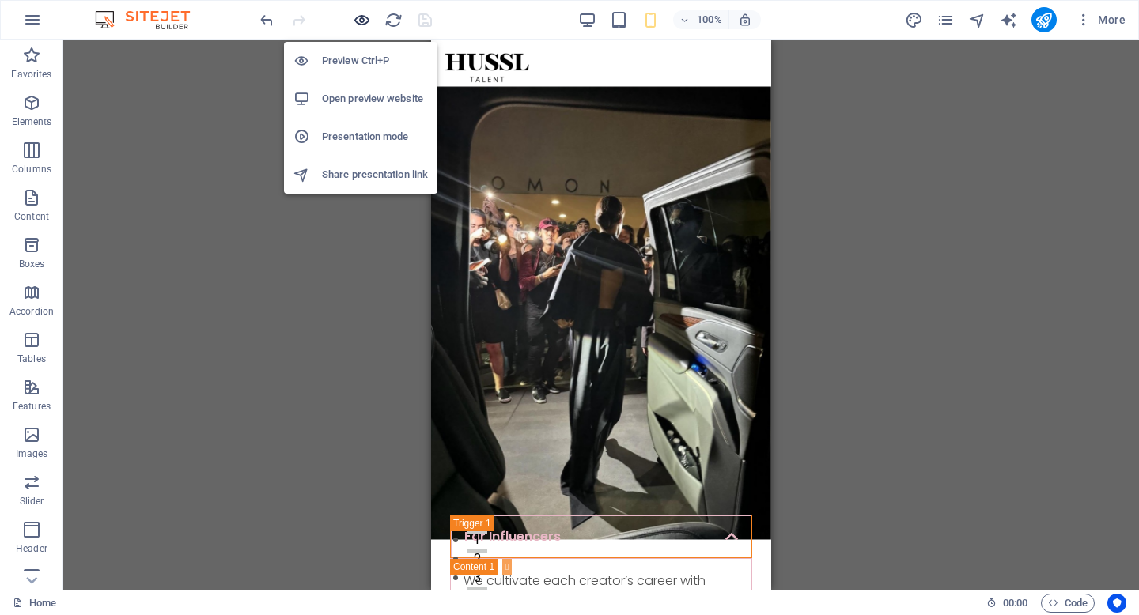
click at [365, 23] on icon "button" at bounding box center [362, 20] width 18 height 18
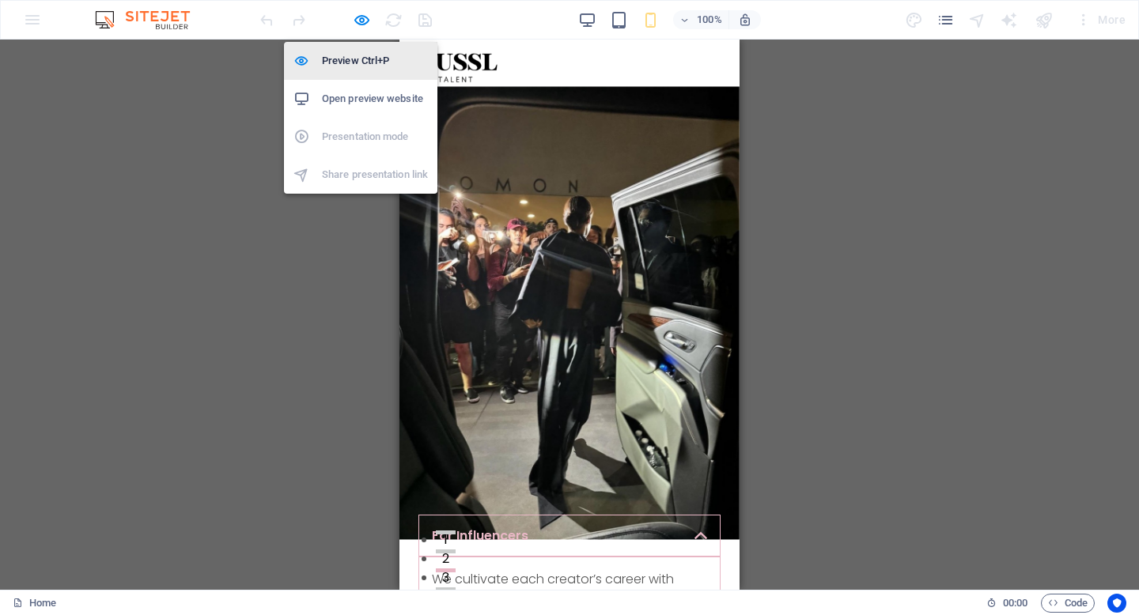
click at [361, 59] on h6 "Preview Ctrl+P" at bounding box center [375, 60] width 106 height 19
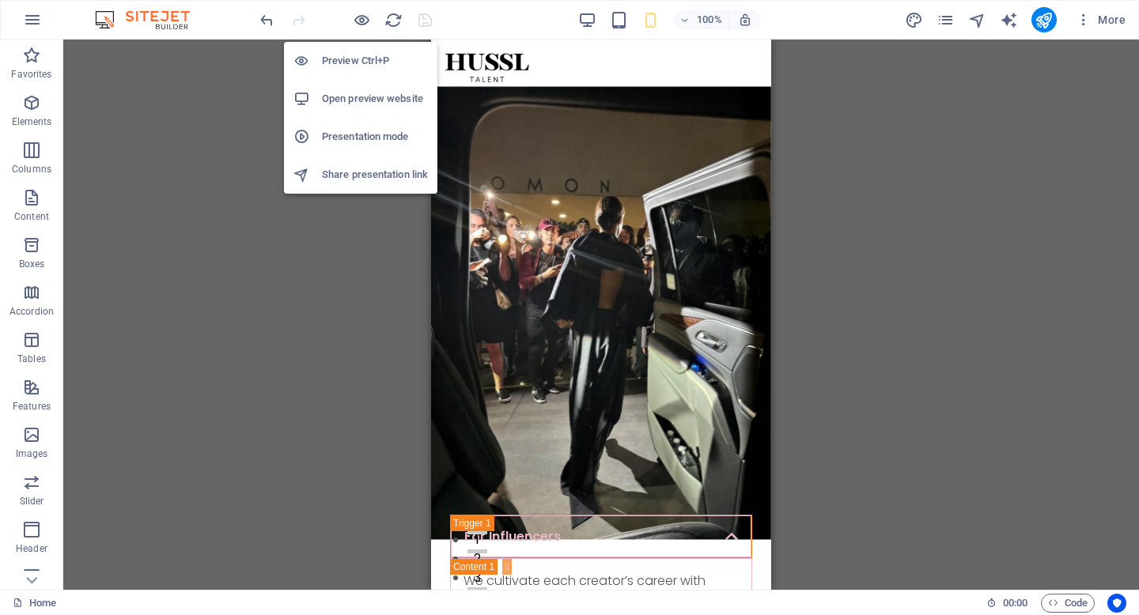
click at [351, 62] on h6 "Preview Ctrl+P" at bounding box center [375, 60] width 106 height 19
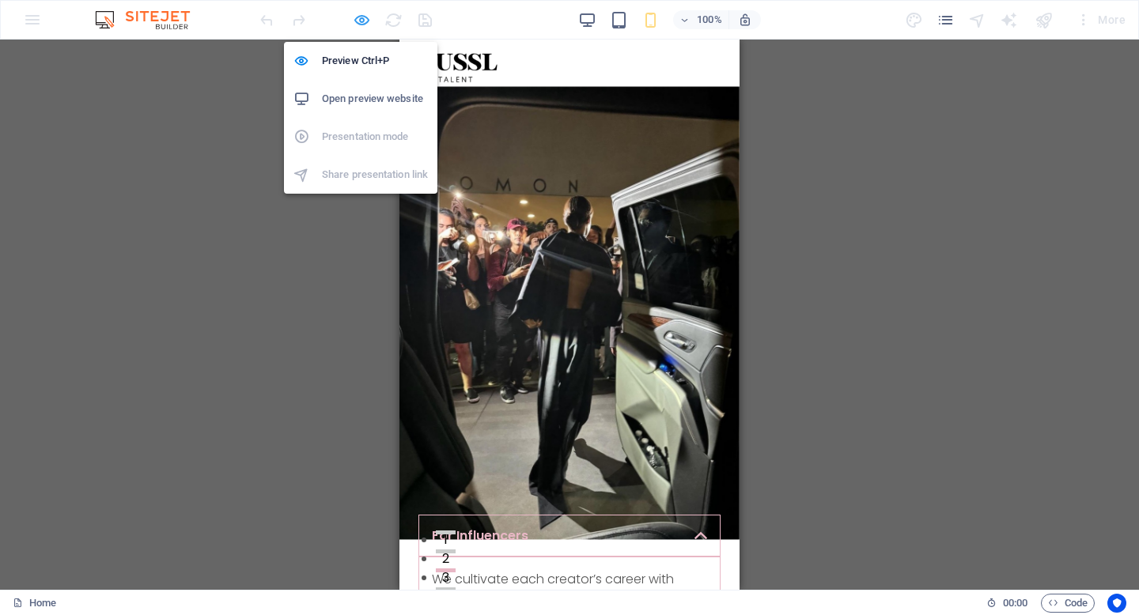
click at [363, 24] on icon "button" at bounding box center [362, 20] width 18 height 18
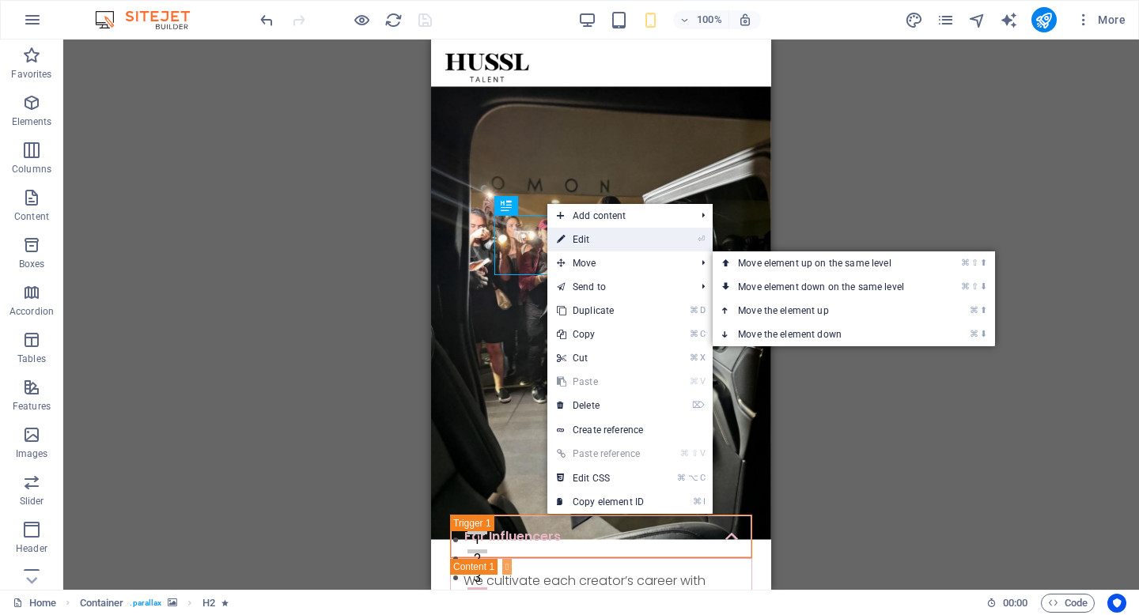
click at [623, 248] on link "⏎ Edit" at bounding box center [600, 240] width 106 height 24
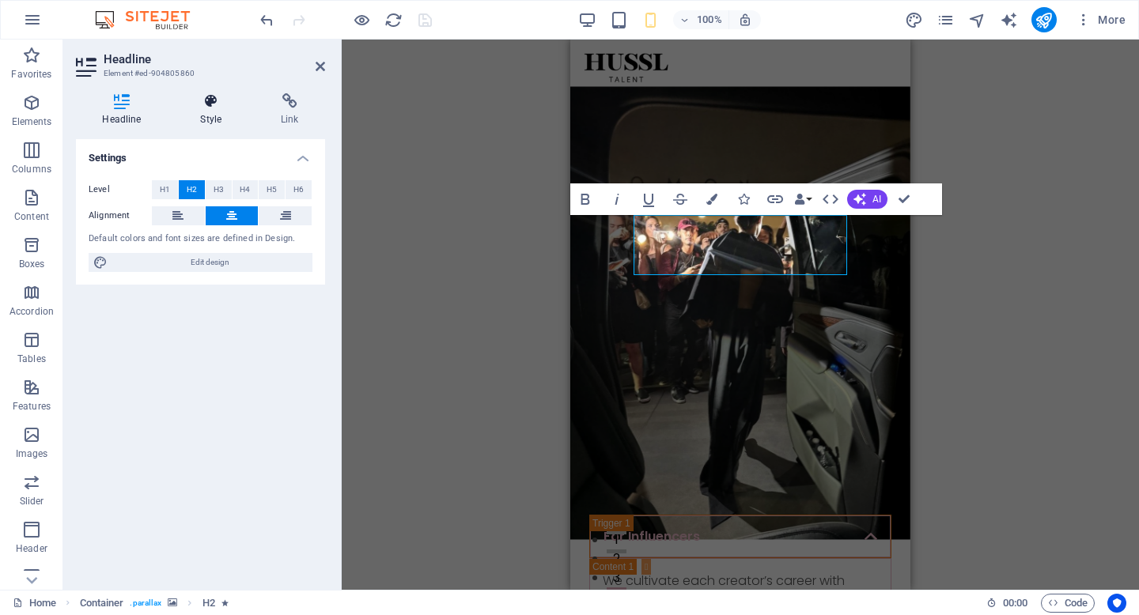
click at [205, 104] on icon at bounding box center [211, 101] width 74 height 16
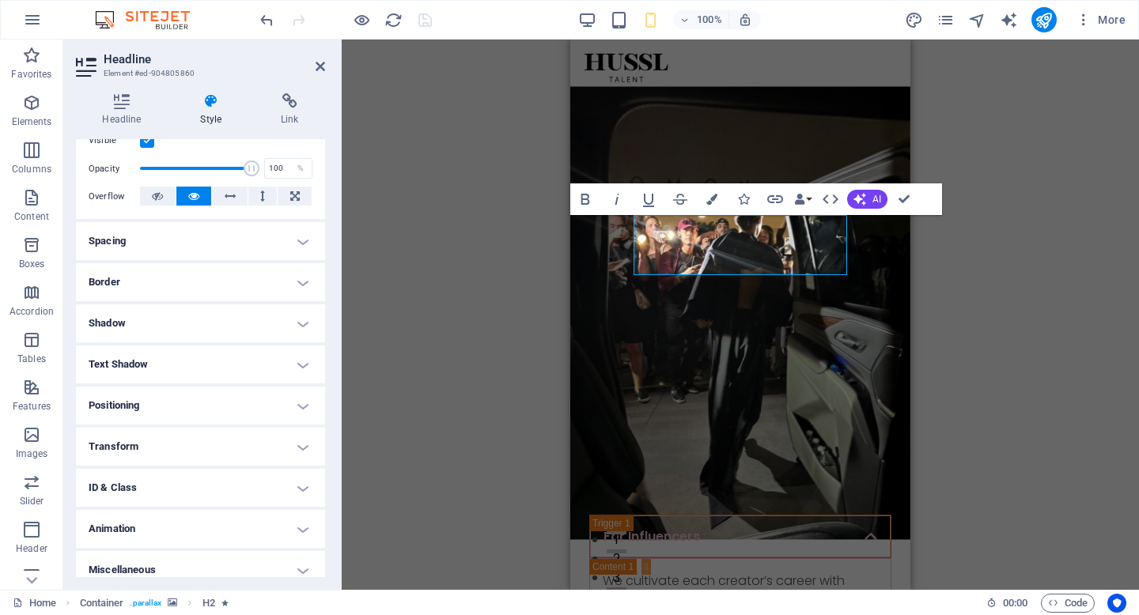
scroll to position [230, 0]
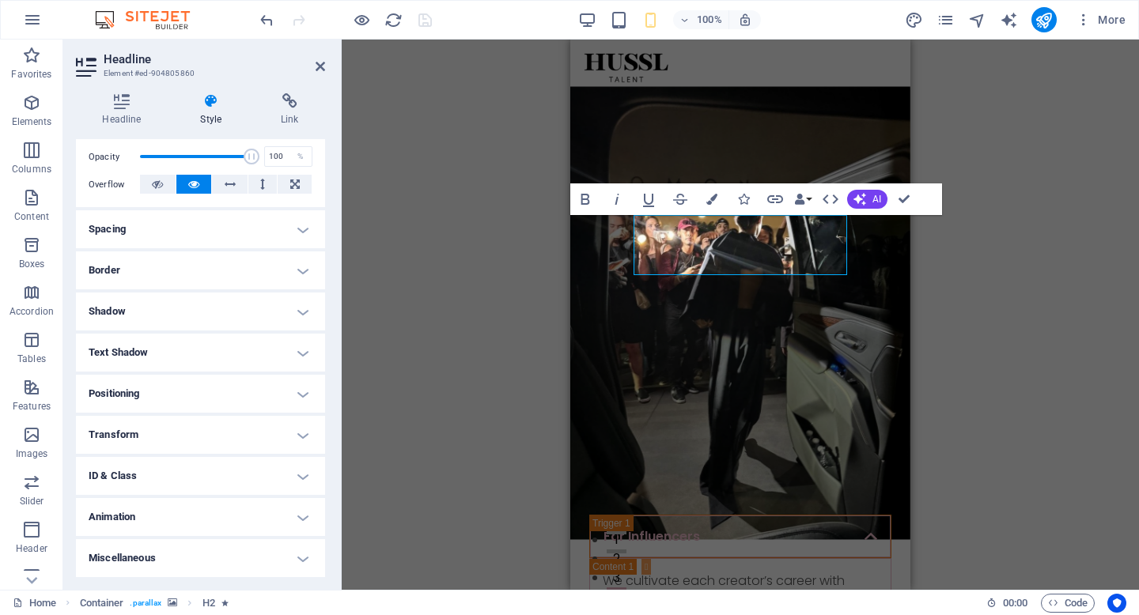
click at [245, 505] on h4 "Animation" at bounding box center [200, 517] width 249 height 38
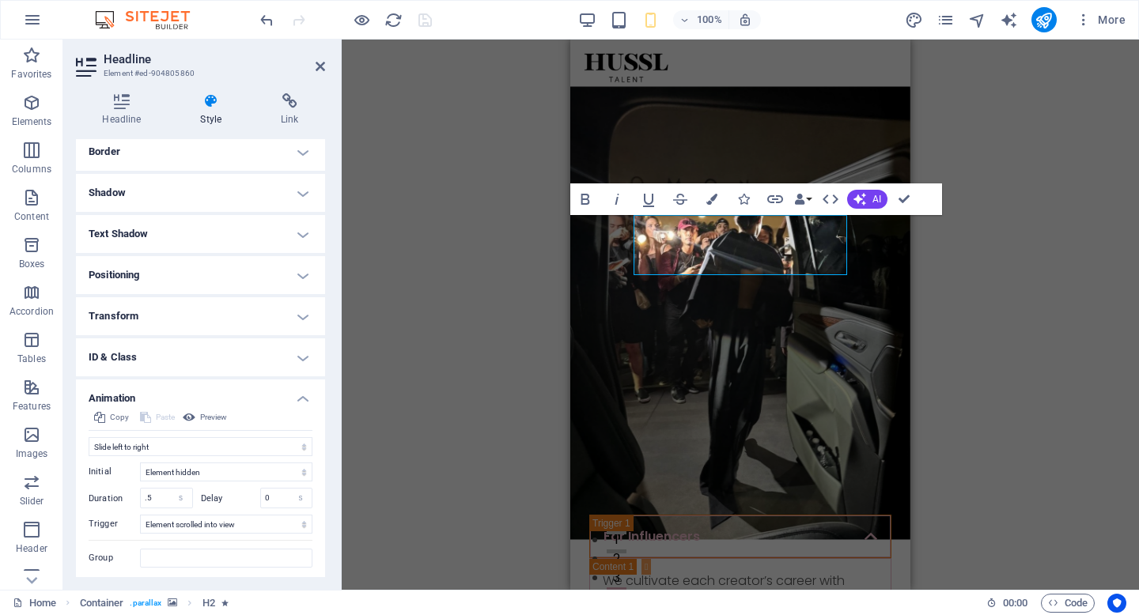
scroll to position [393, 0]
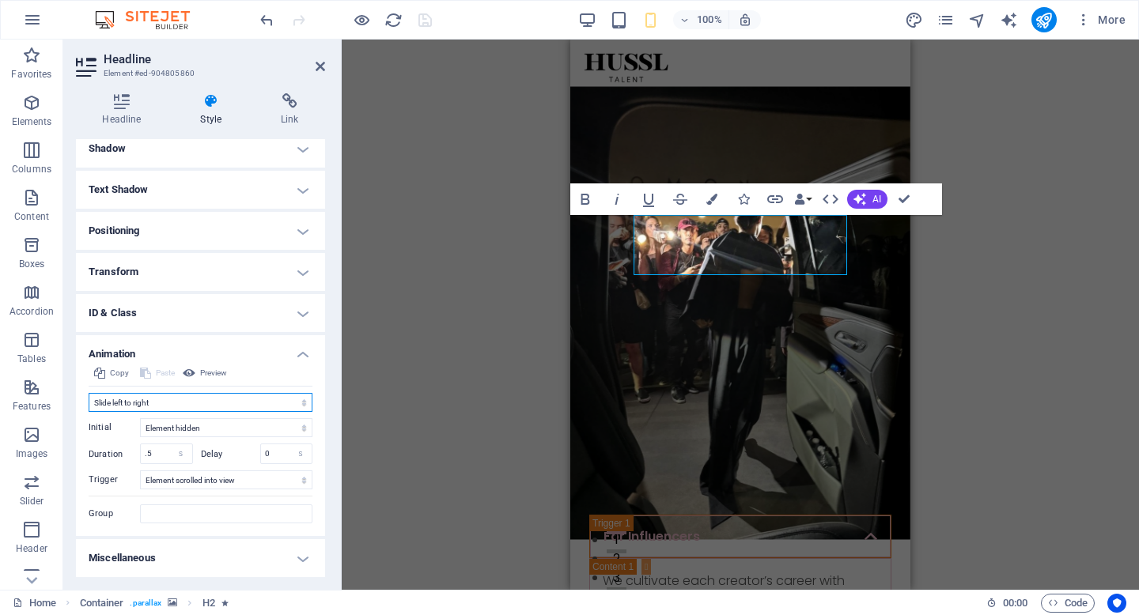
click at [278, 397] on select "Don't animate Show / Hide Slide up/down Zoom in/out Slide left to right Slide r…" at bounding box center [201, 402] width 224 height 19
click at [245, 400] on select "Don't animate Show / Hide Slide up/down Zoom in/out Slide left to right Slide r…" at bounding box center [201, 402] width 224 height 19
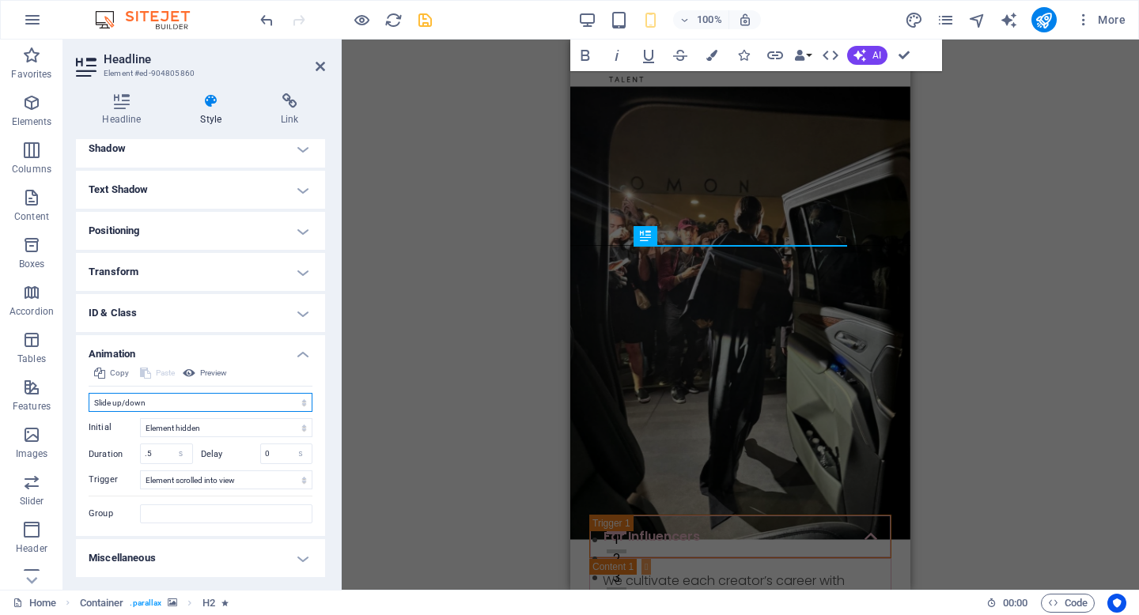
click at [245, 403] on select "Don't animate Show / Hide Slide up/down Zoom in/out Slide left to right Slide r…" at bounding box center [201, 402] width 224 height 19
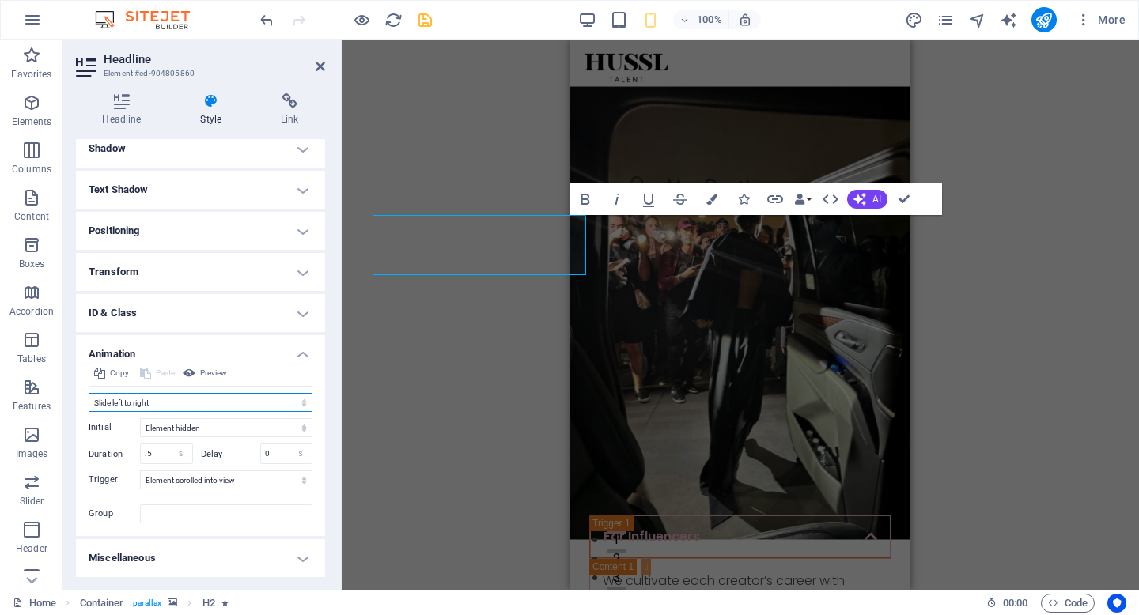
click at [234, 404] on select "Don't animate Show / Hide Slide up/down Zoom in/out Slide left to right Slide r…" at bounding box center [201, 402] width 224 height 19
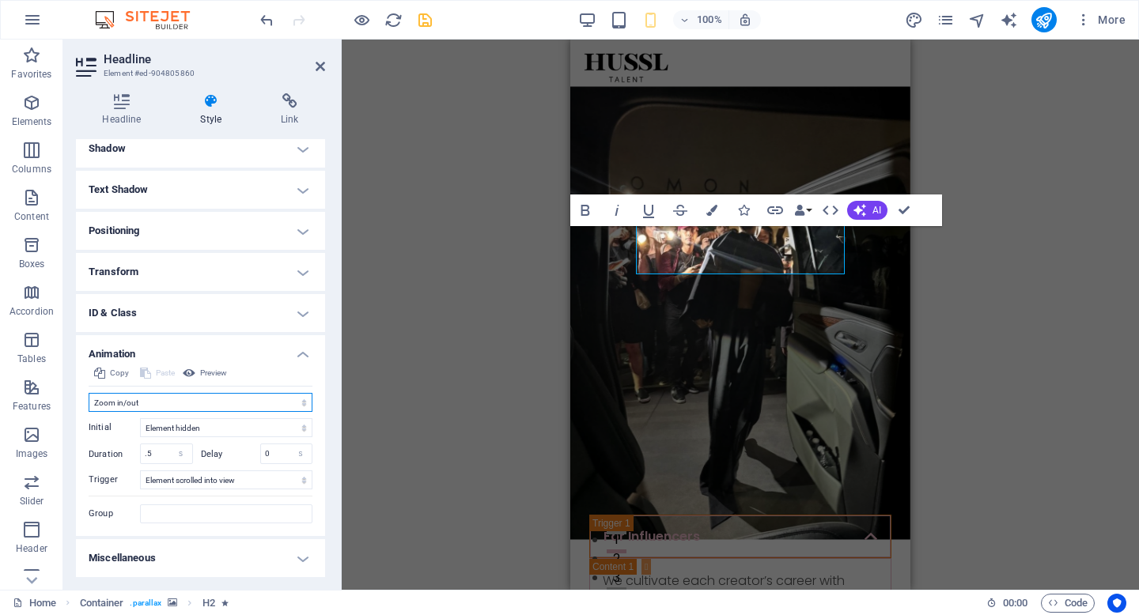
click at [220, 394] on select "Don't animate Show / Hide Slide up/down Zoom in/out Slide left to right Slide r…" at bounding box center [201, 402] width 224 height 19
select select "fade"
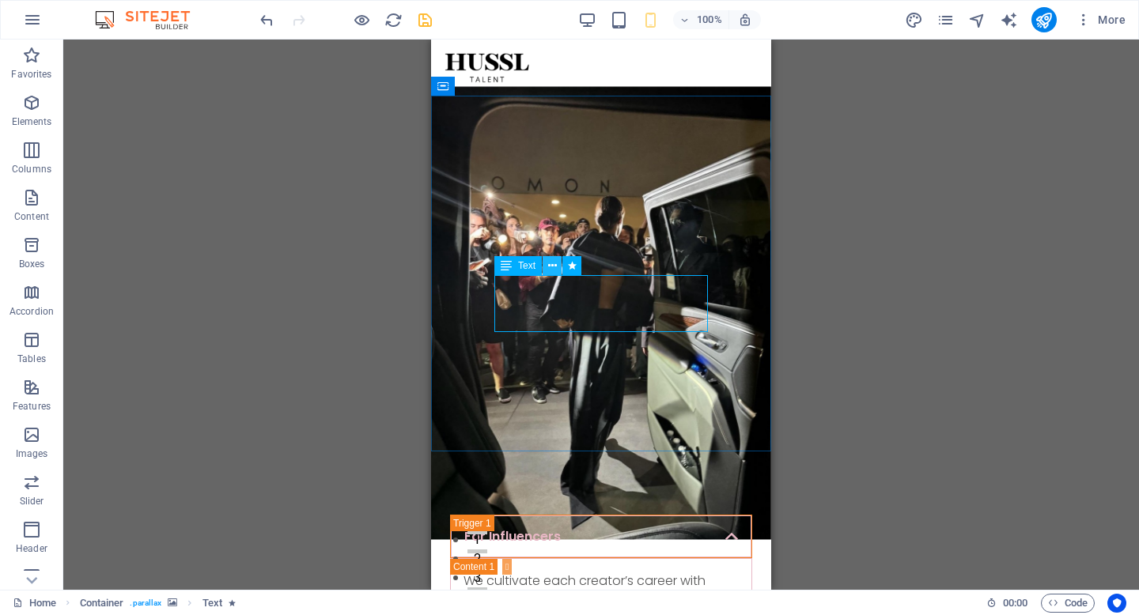
click at [552, 265] on icon at bounding box center [552, 266] width 9 height 17
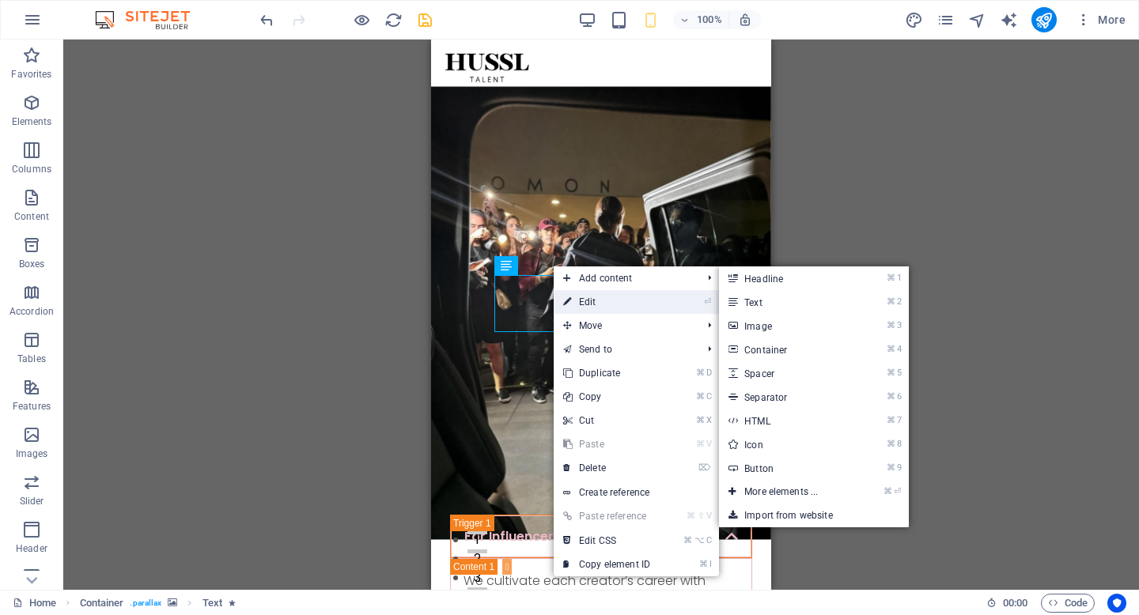
click at [584, 301] on link "⏎ Edit" at bounding box center [607, 302] width 106 height 24
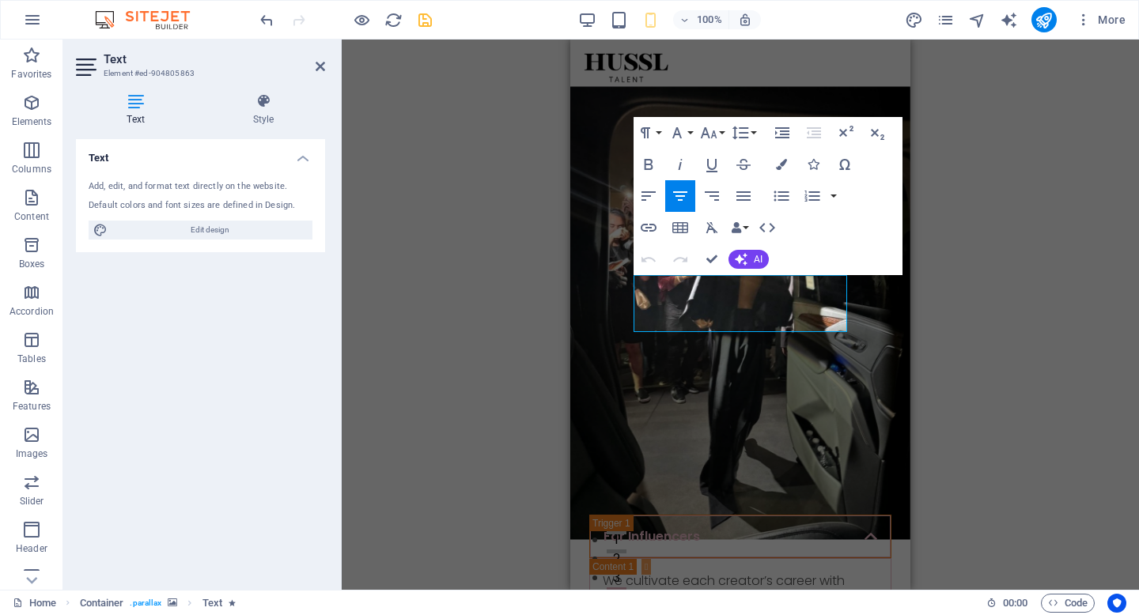
click at [687, 347] on figure at bounding box center [740, 312] width 340 height 453
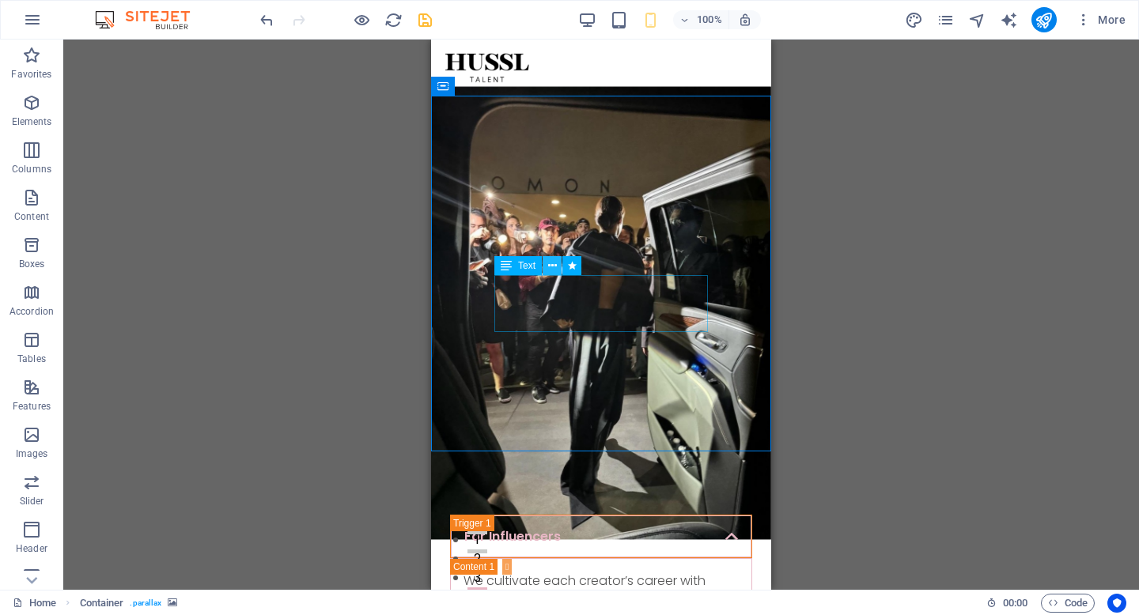
click at [554, 268] on icon at bounding box center [552, 266] width 9 height 17
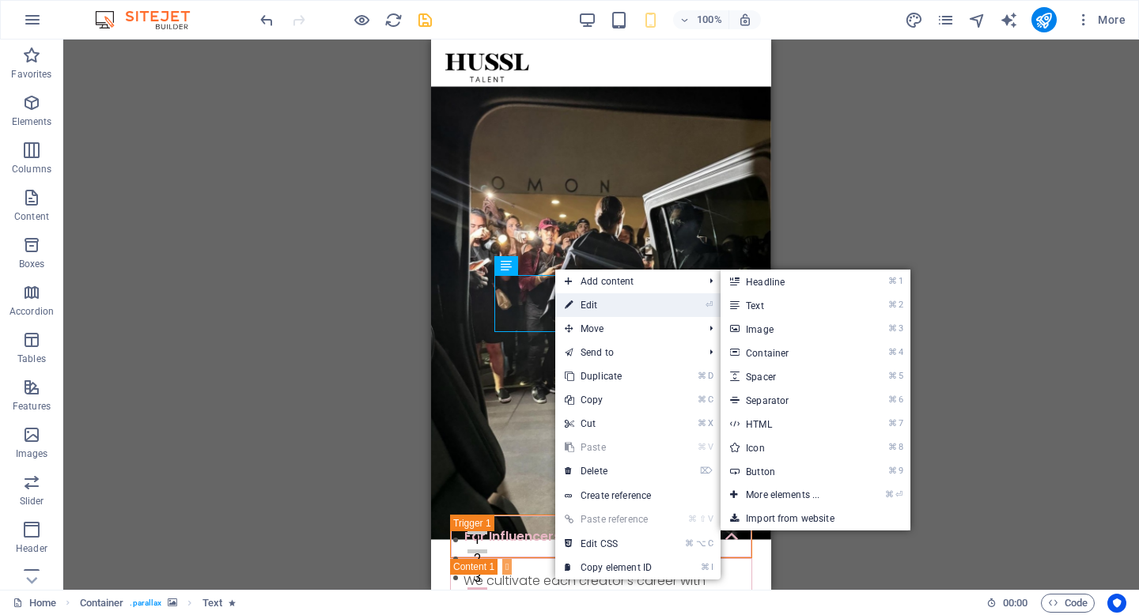
click at [619, 302] on link "⏎ Edit" at bounding box center [608, 305] width 106 height 24
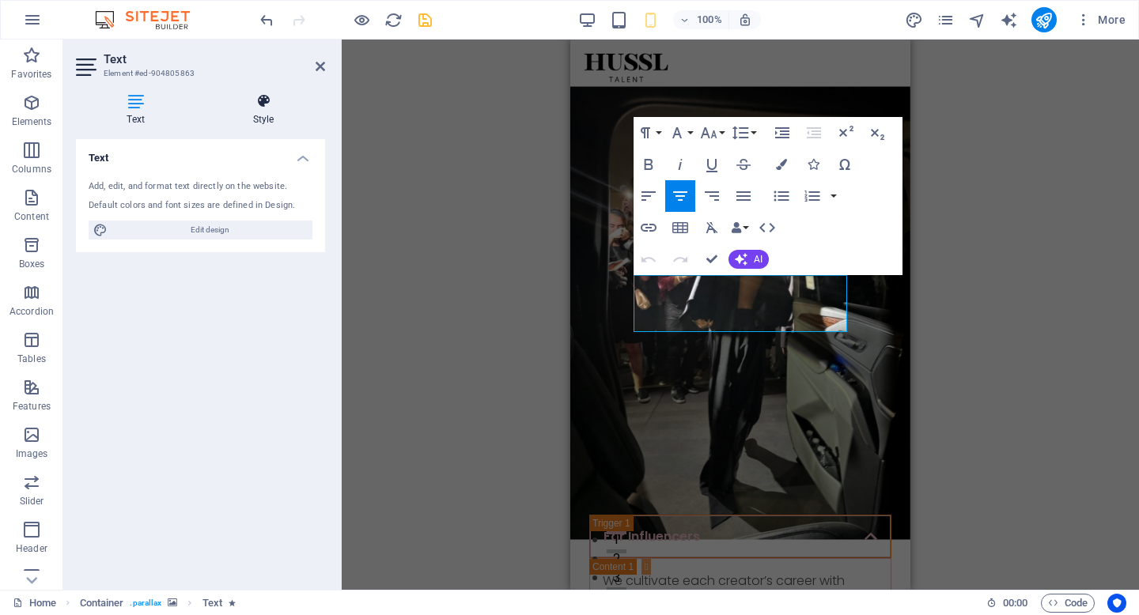
click at [253, 112] on h4 "Style" at bounding box center [263, 109] width 123 height 33
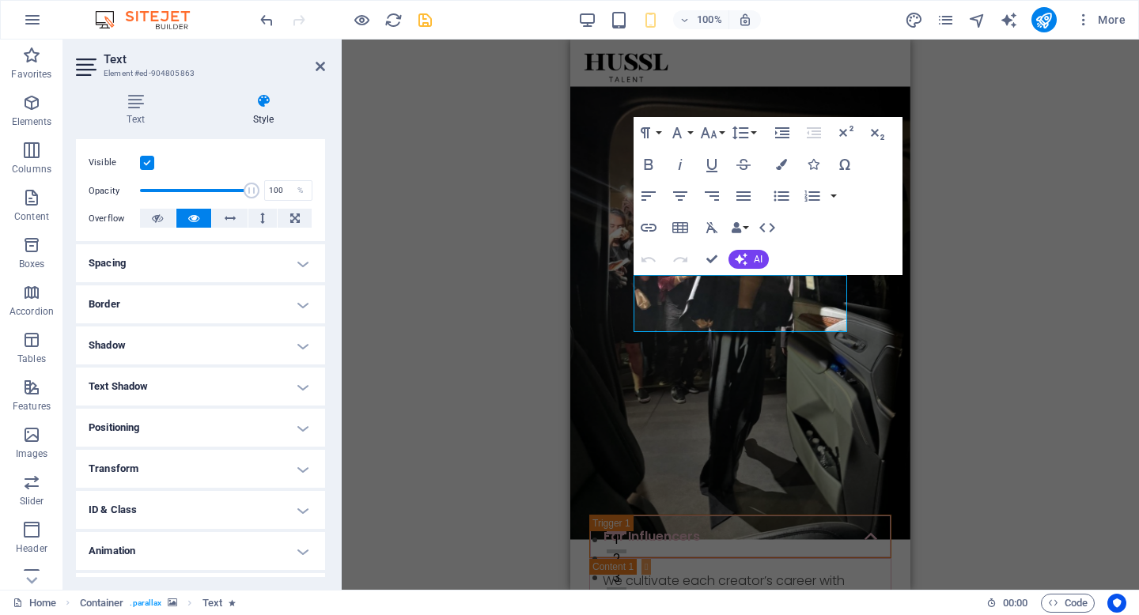
scroll to position [230, 0]
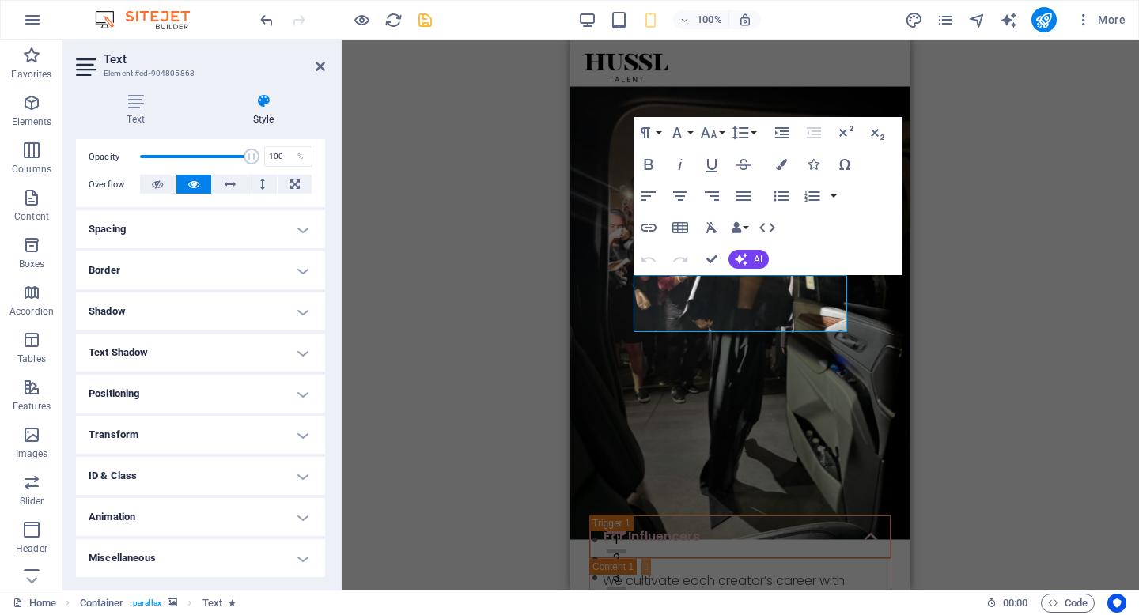
click at [255, 504] on h4 "Animation" at bounding box center [200, 517] width 249 height 38
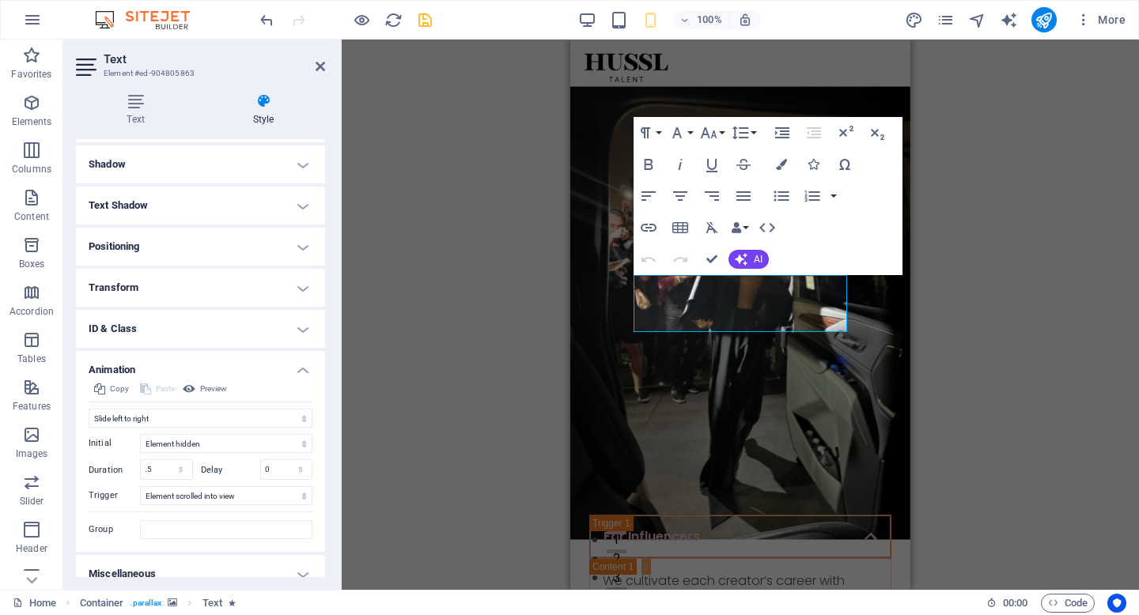
scroll to position [392, 0]
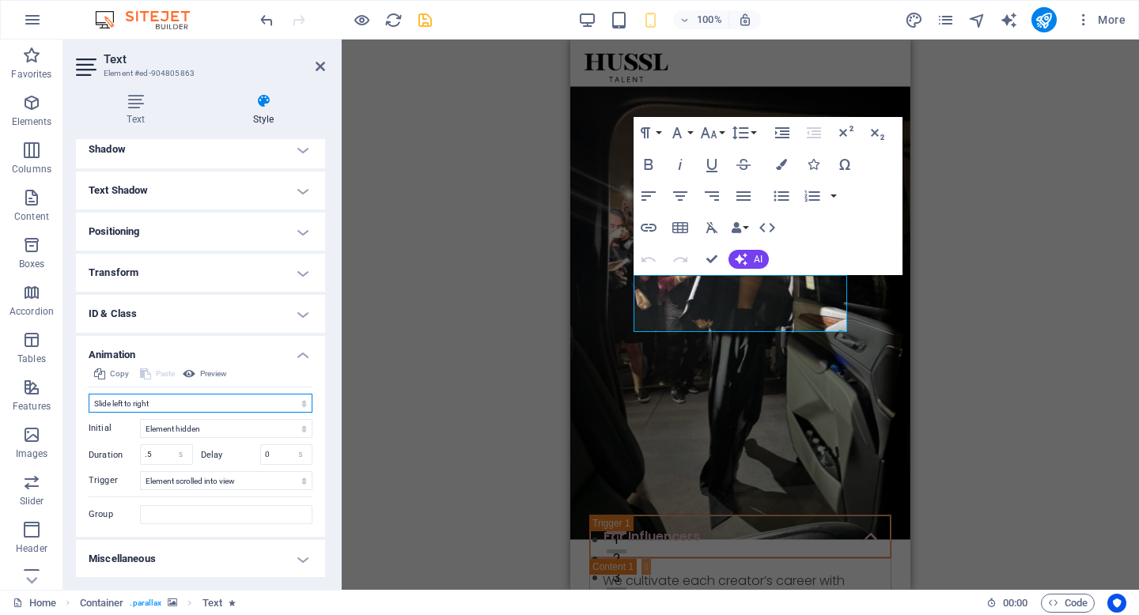
click at [250, 400] on select "Don't animate Show / Hide Slide up/down Zoom in/out Slide left to right Slide r…" at bounding box center [201, 403] width 224 height 19
select select "fade"
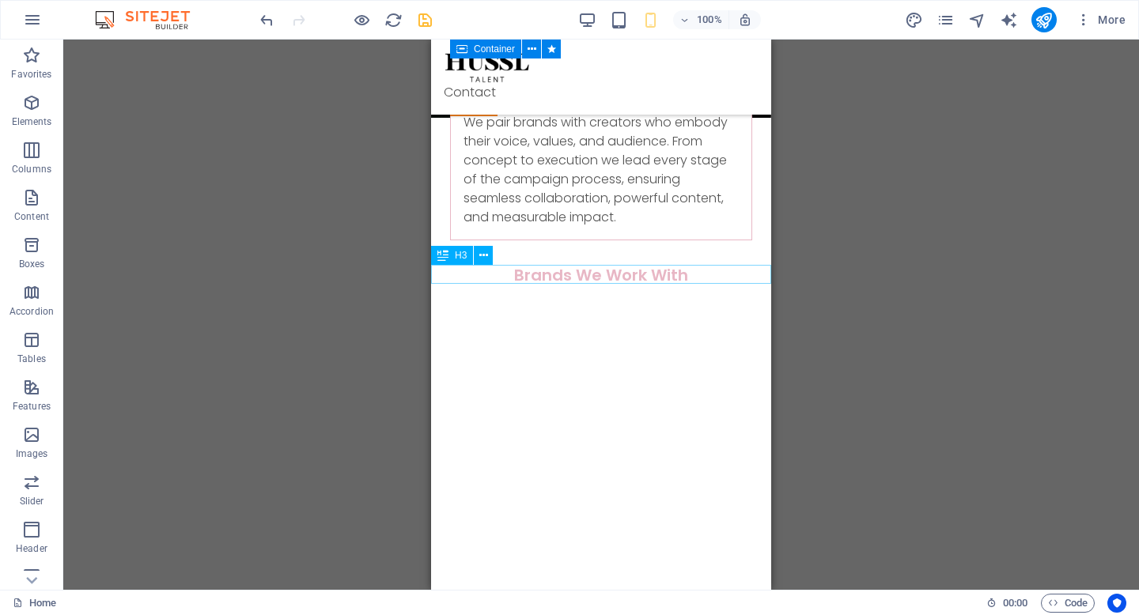
scroll to position [607, 0]
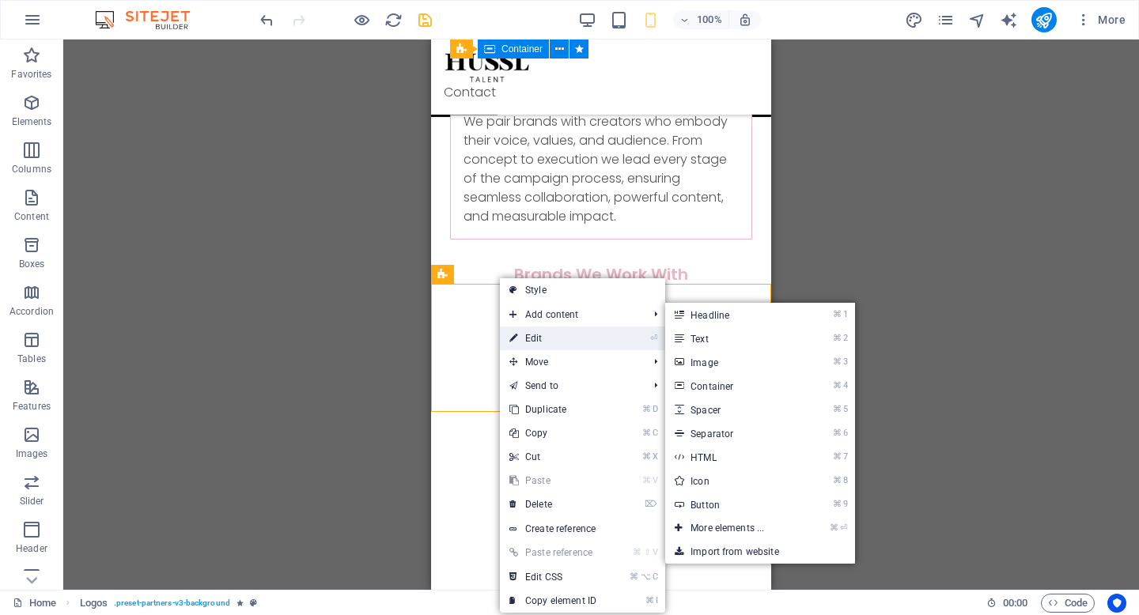
click at [544, 339] on link "⏎ Edit" at bounding box center [553, 339] width 106 height 24
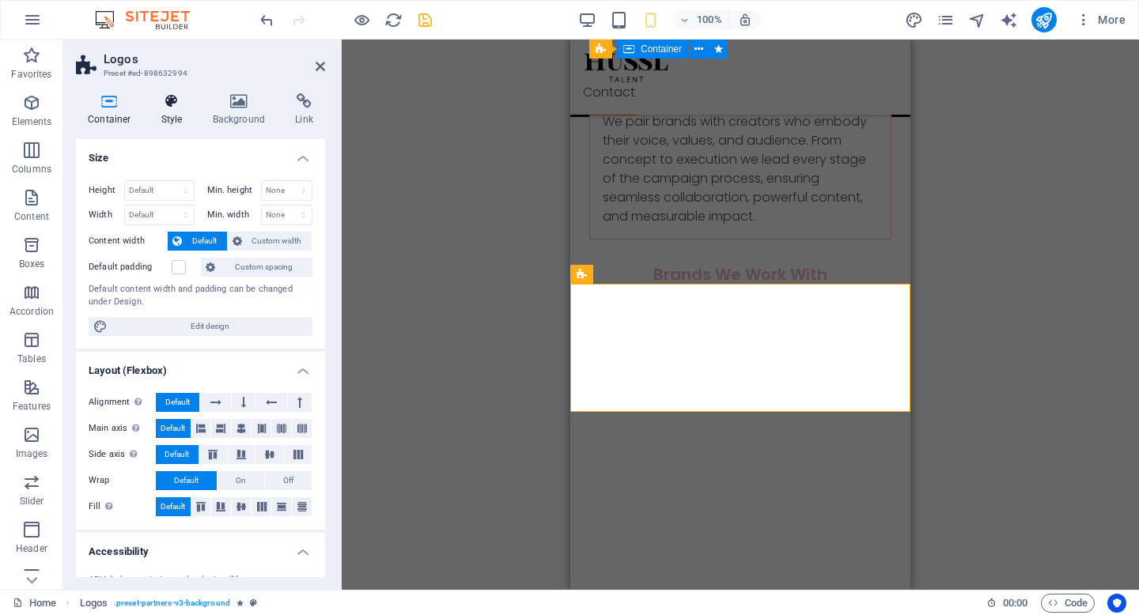
click at [183, 111] on h4 "Style" at bounding box center [174, 109] width 51 height 33
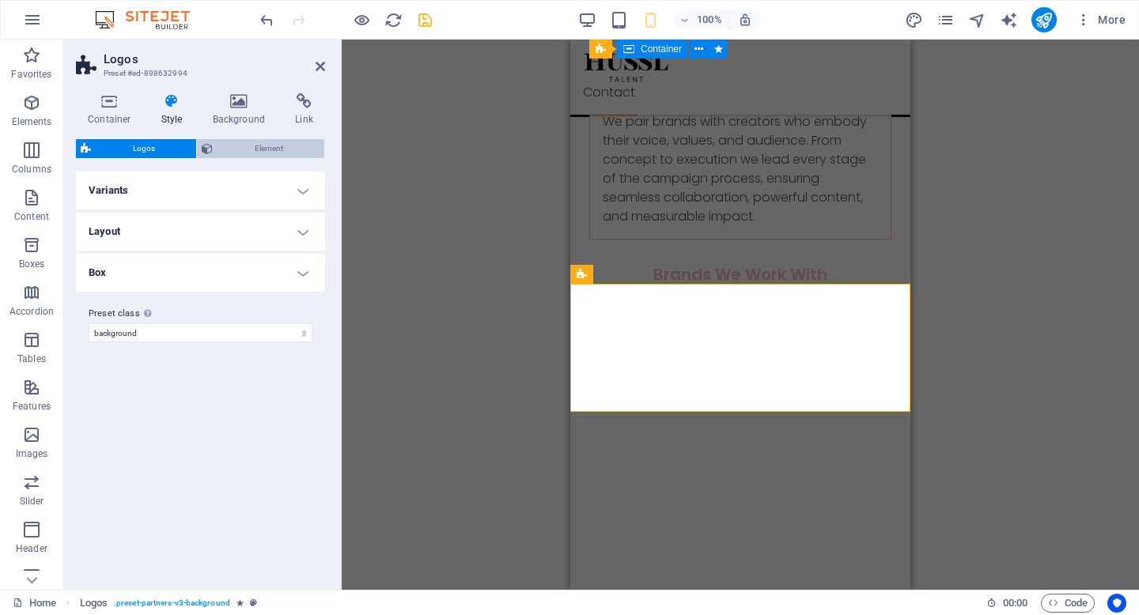
click at [221, 146] on span "Element" at bounding box center [269, 148] width 102 height 19
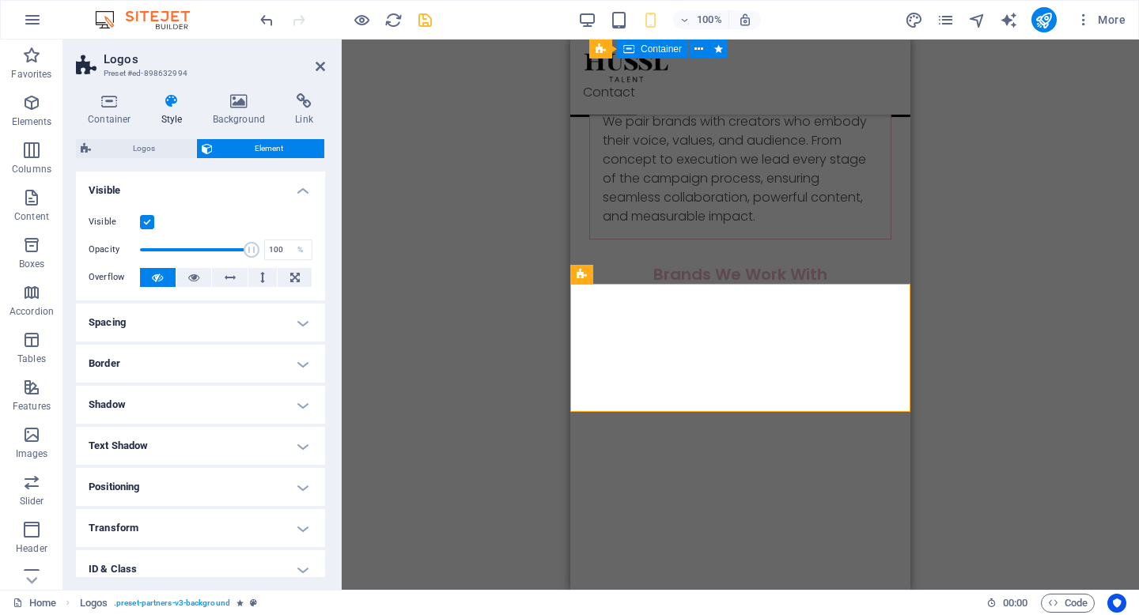
scroll to position [93, 0]
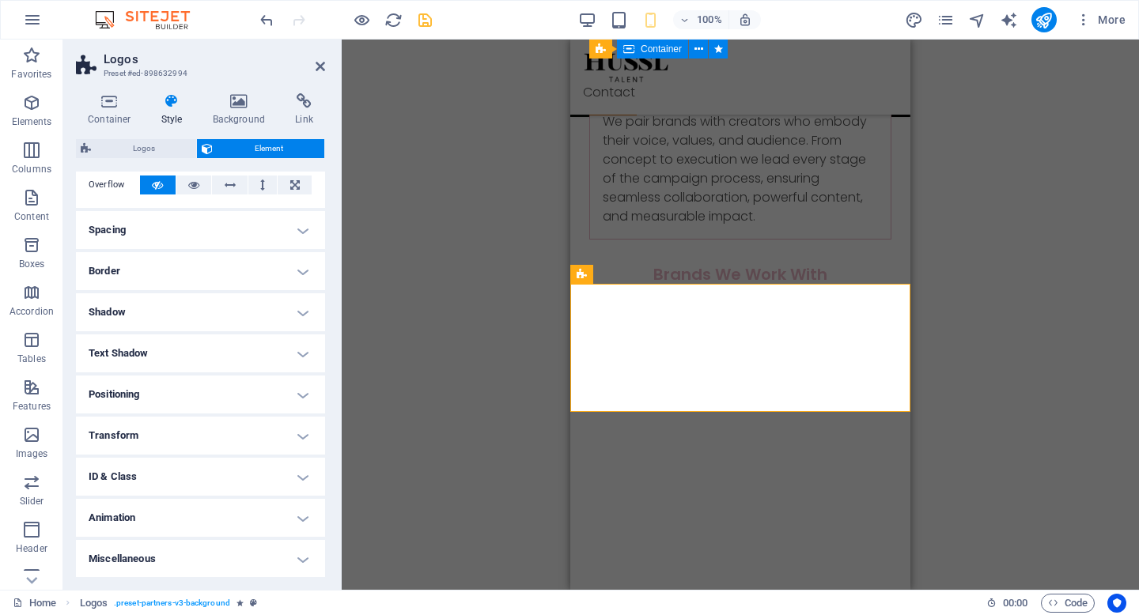
click at [246, 516] on h4 "Animation" at bounding box center [200, 518] width 249 height 38
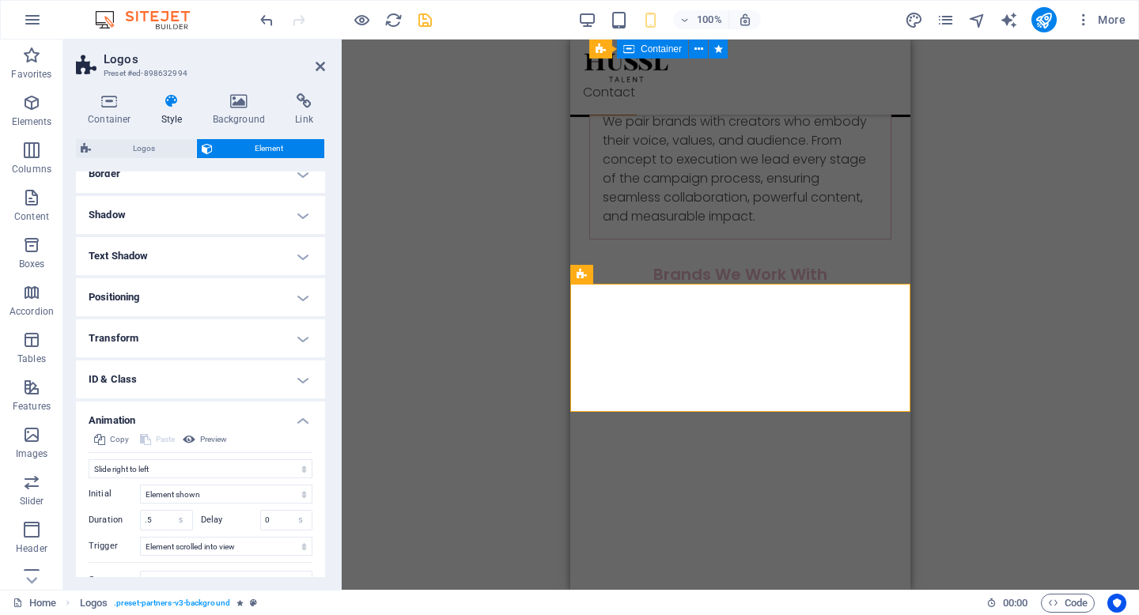
scroll to position [255, 0]
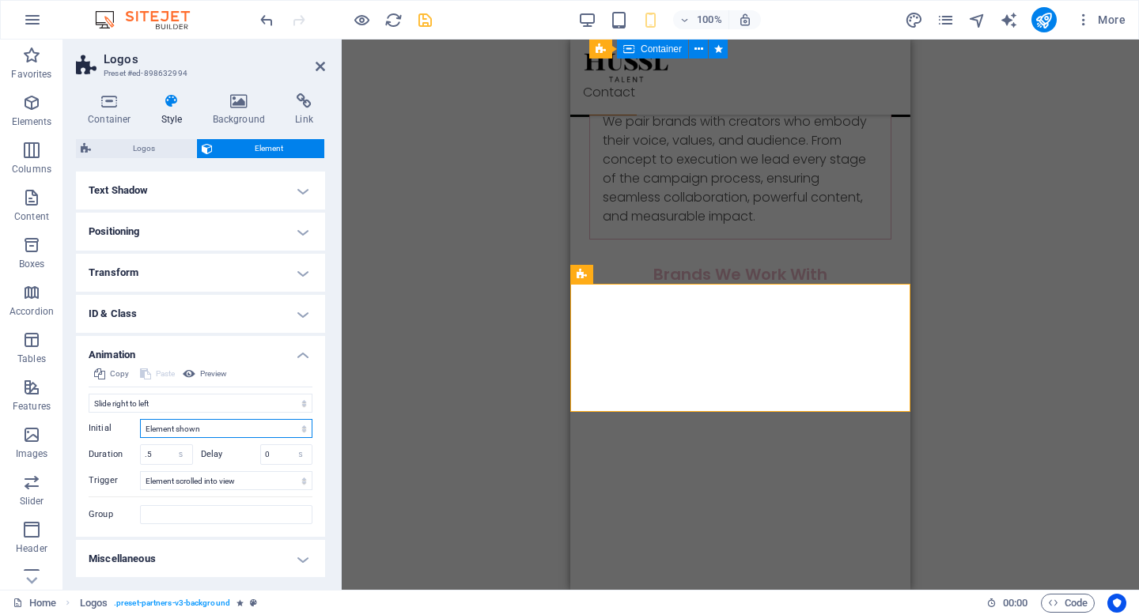
click at [207, 430] on select "Element hidden Element shown" at bounding box center [226, 428] width 172 height 19
select select "hide"
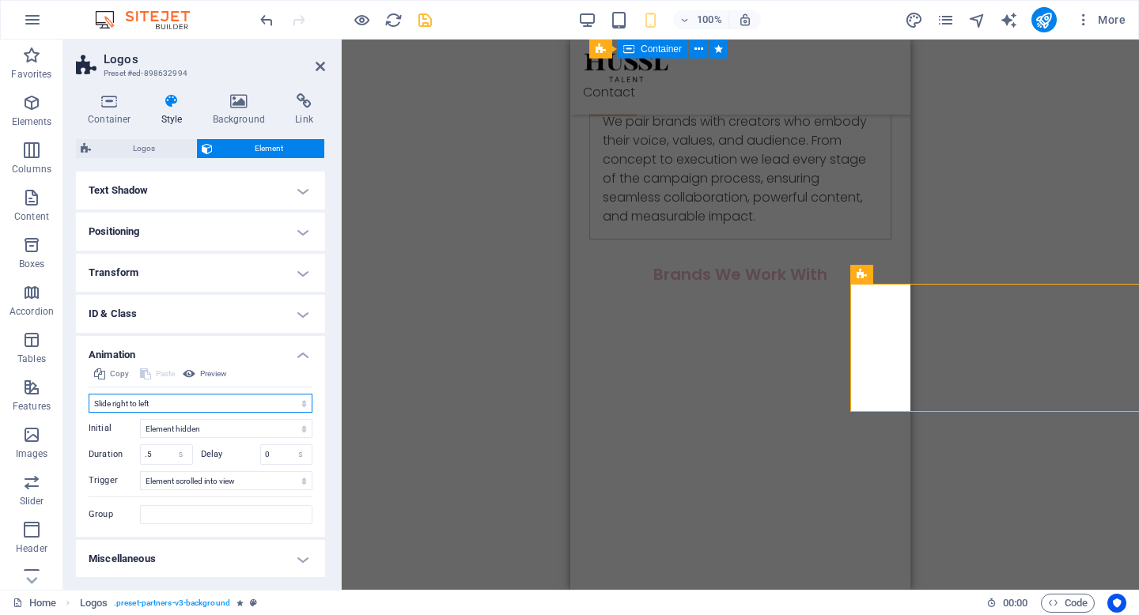
click at [188, 406] on select "Don't animate Show / Hide Slide up/down Zoom in/out Slide left to right Slide r…" at bounding box center [201, 403] width 224 height 19
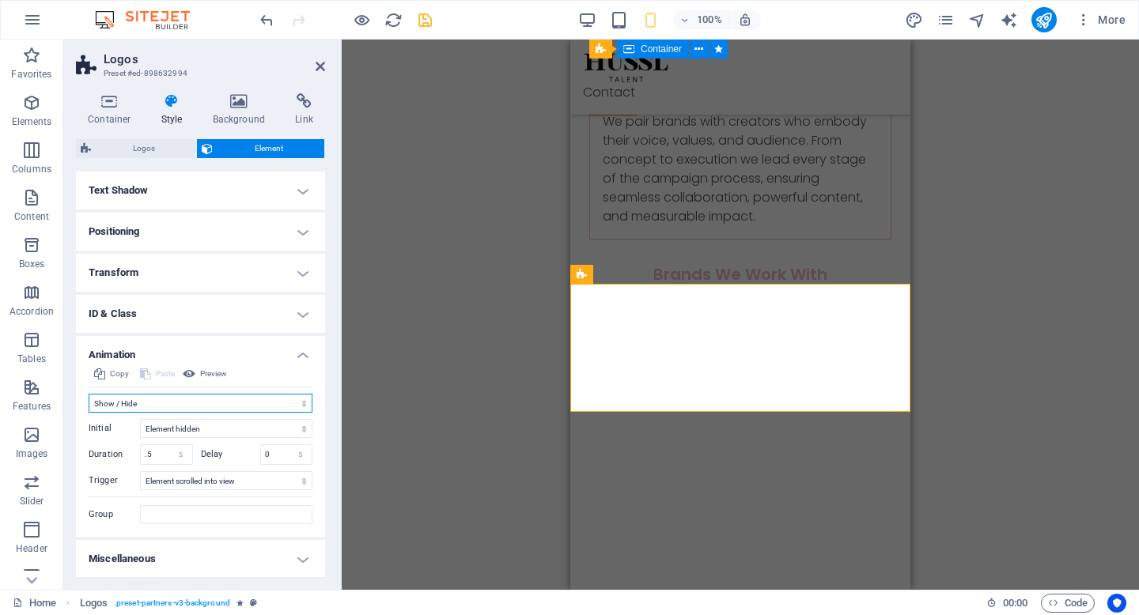
click at [172, 399] on select "Don't animate Show / Hide Slide up/down Zoom in/out Slide left to right Slide r…" at bounding box center [201, 403] width 224 height 19
select select "slide"
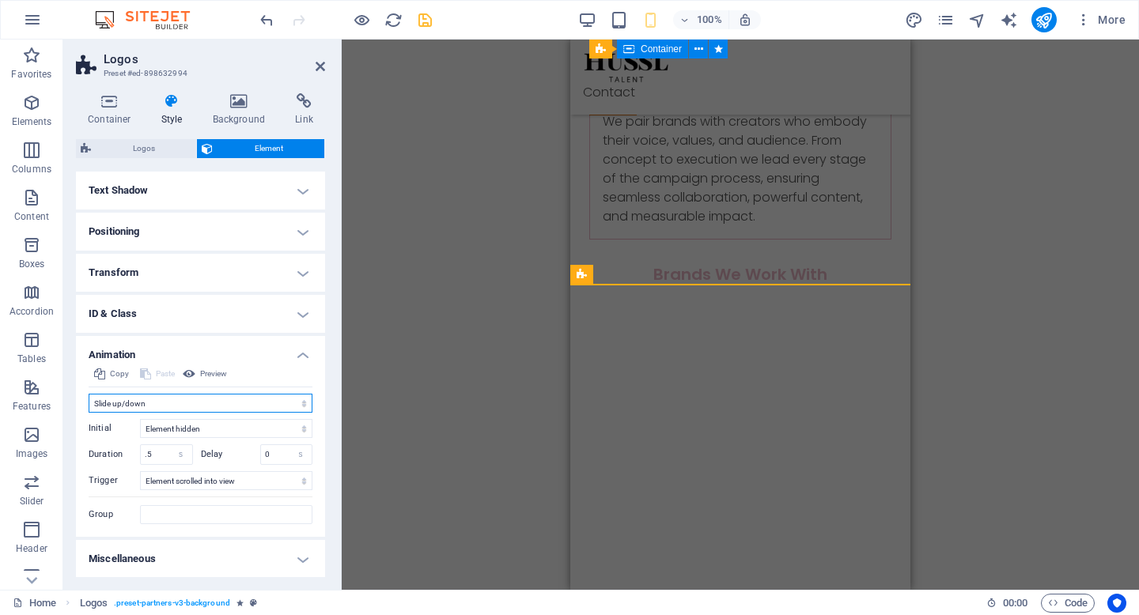
click at [172, 407] on select "Don't animate Show / Hide Slide up/down Zoom in/out Slide left to right Slide r…" at bounding box center [201, 403] width 224 height 19
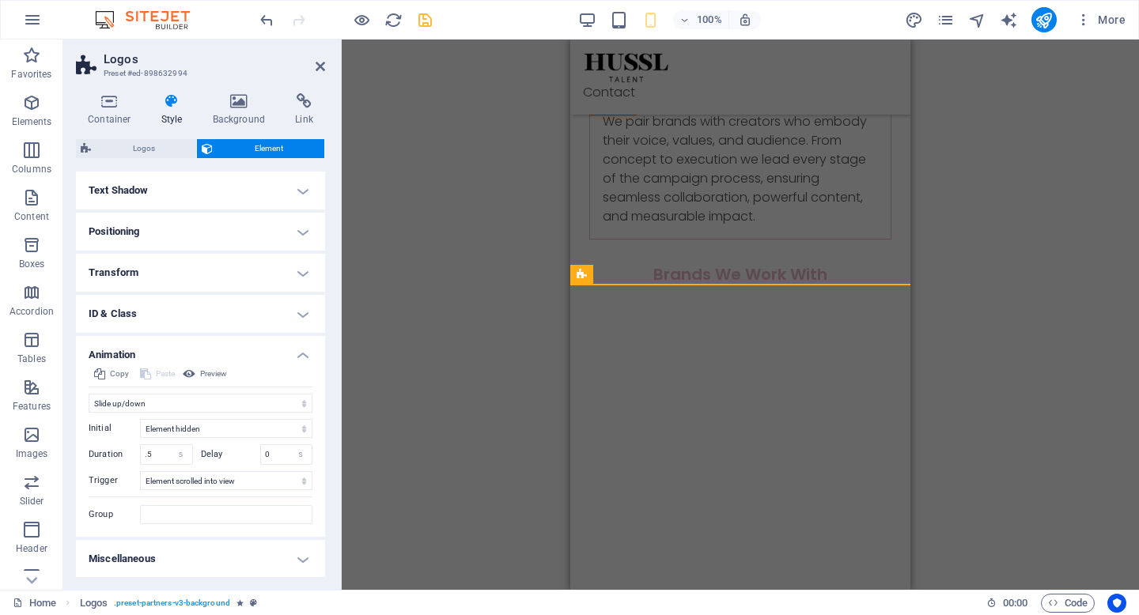
click at [435, 20] on div "100% More" at bounding box center [694, 19] width 875 height 25
click at [422, 22] on icon "save" at bounding box center [425, 20] width 18 height 18
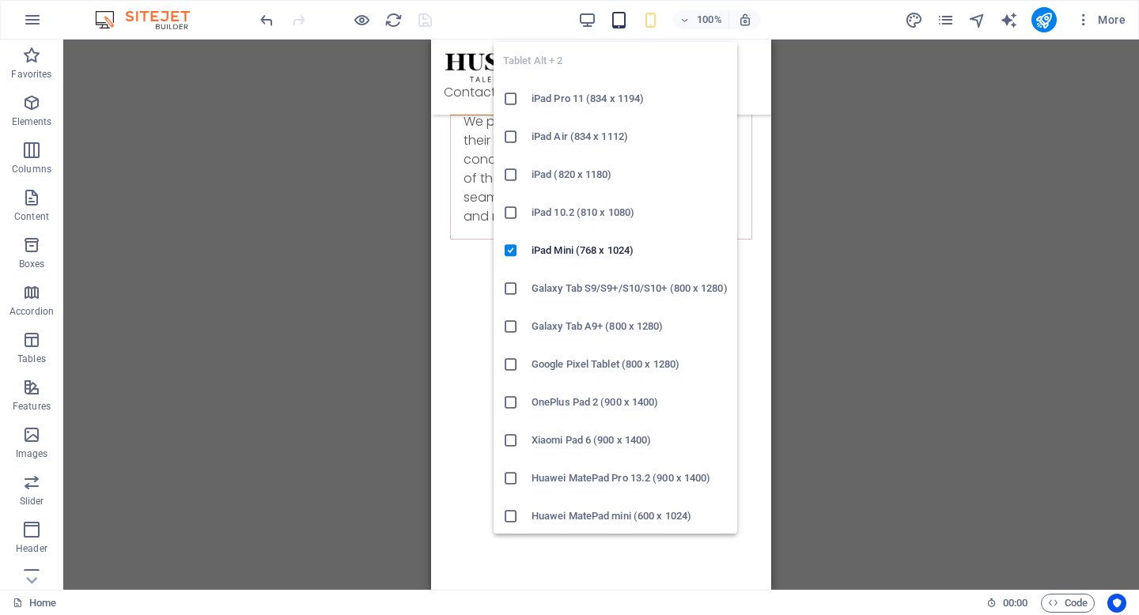
click at [626, 27] on icon "button" at bounding box center [619, 20] width 18 height 18
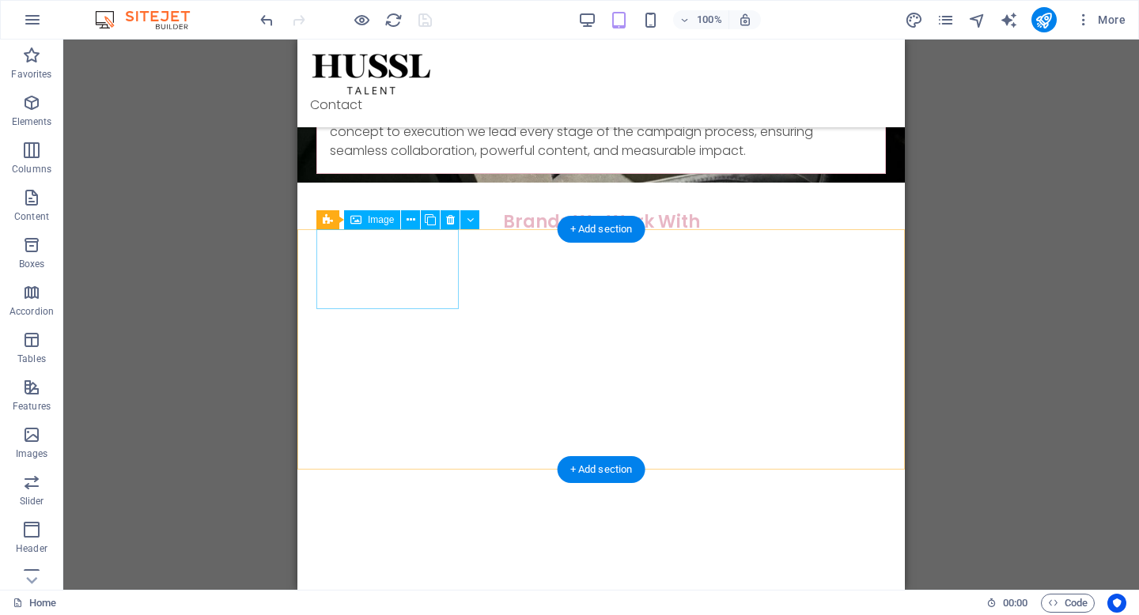
scroll to position [1116, 0]
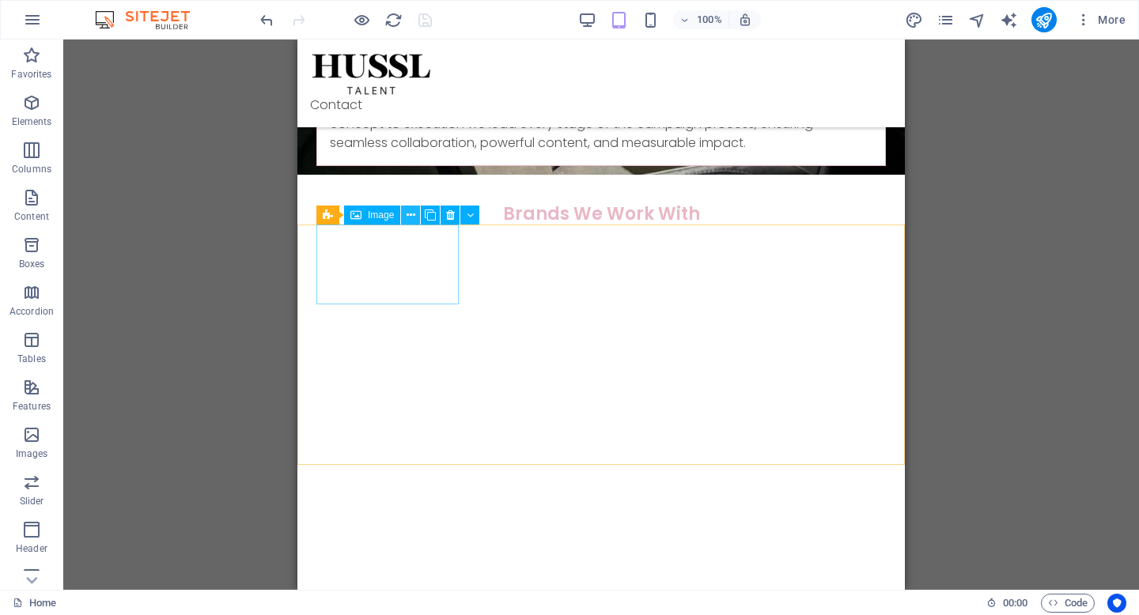
click at [413, 212] on icon at bounding box center [411, 215] width 9 height 17
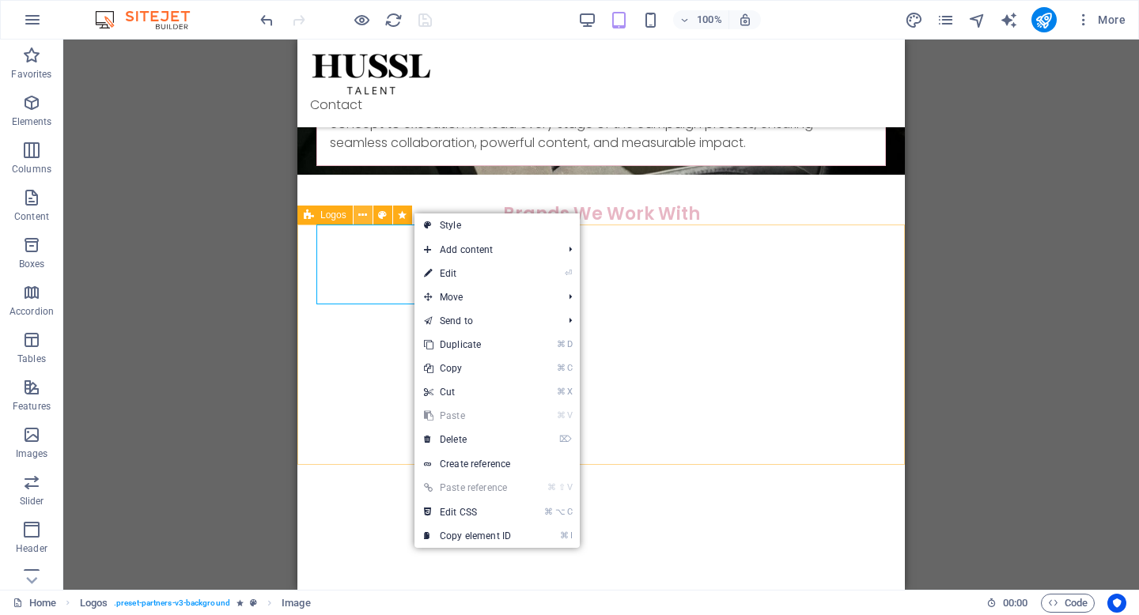
click at [365, 212] on icon at bounding box center [362, 215] width 9 height 17
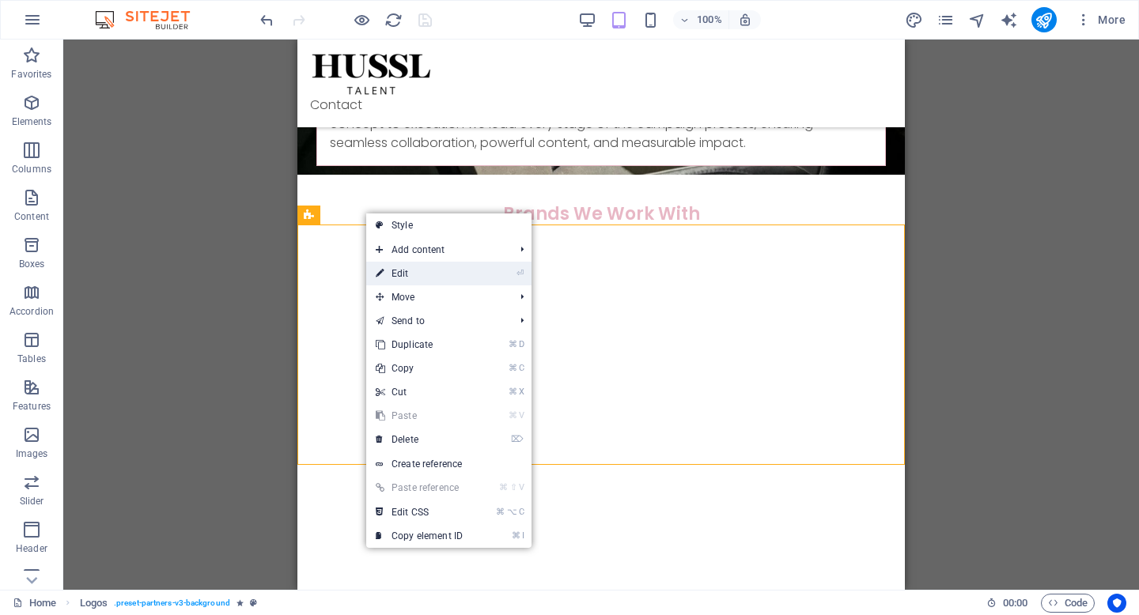
click at [403, 267] on link "⏎ Edit" at bounding box center [419, 274] width 106 height 24
select select "slide"
select select "s"
select select "scroll"
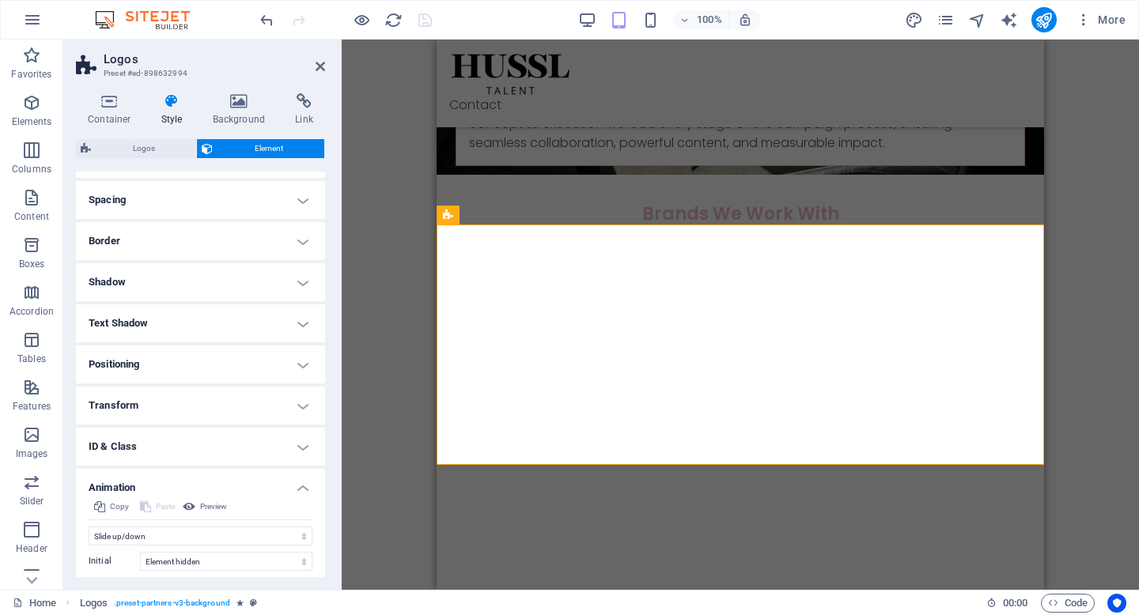
scroll to position [149, 0]
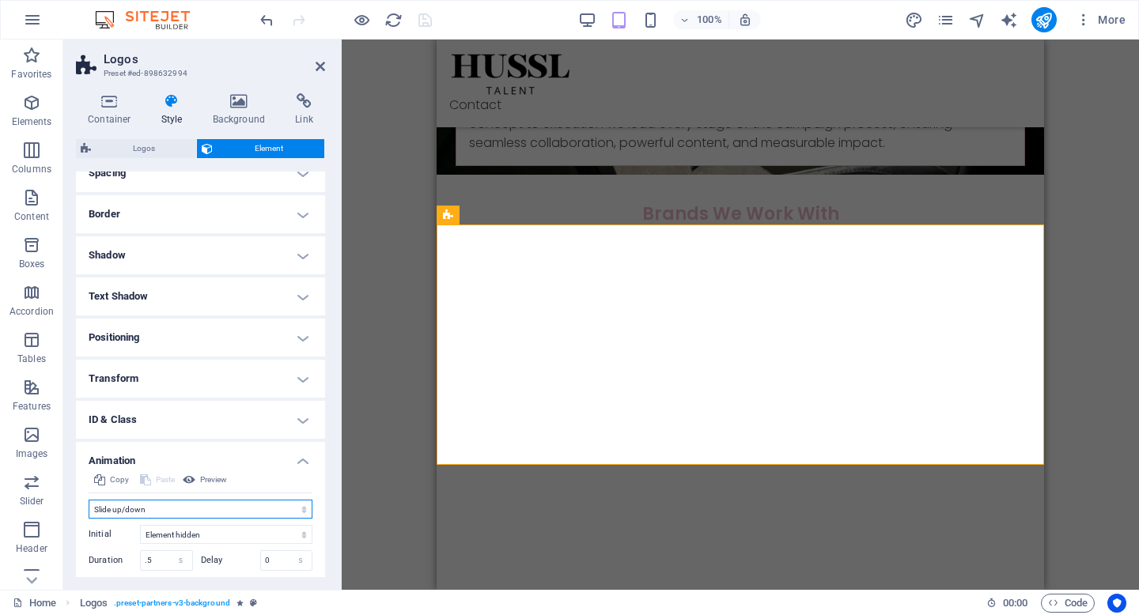
click at [147, 510] on select "Don't animate Show / Hide Slide up/down Zoom in/out Slide left to right Slide r…" at bounding box center [201, 509] width 224 height 19
select select "none"
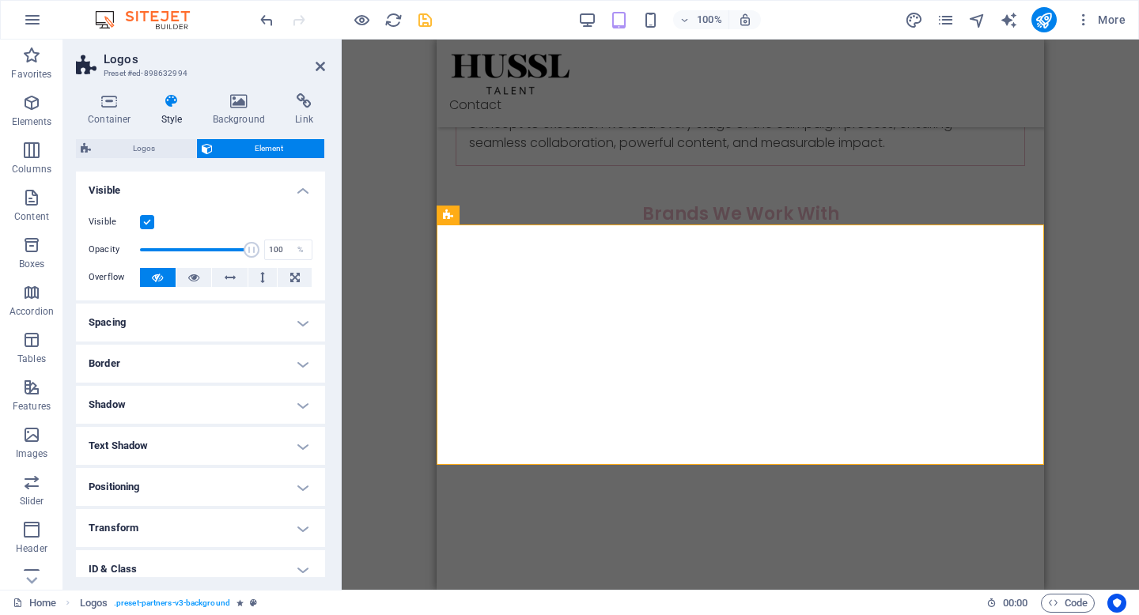
scroll to position [144, 0]
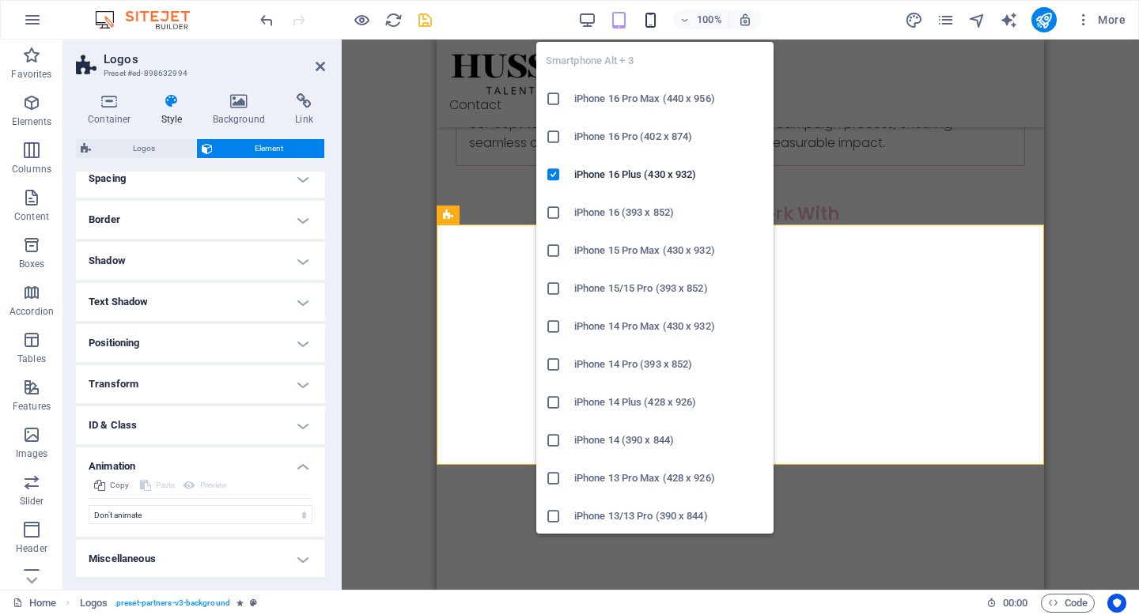
click at [654, 20] on icon "button" at bounding box center [650, 20] width 18 height 18
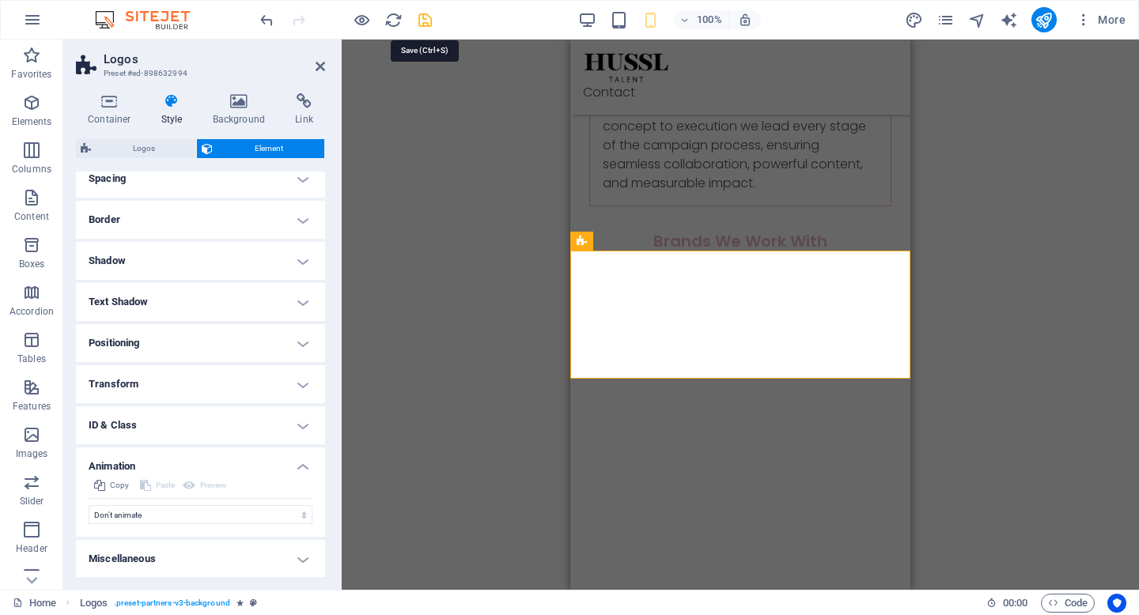
click at [429, 23] on icon "save" at bounding box center [425, 20] width 18 height 18
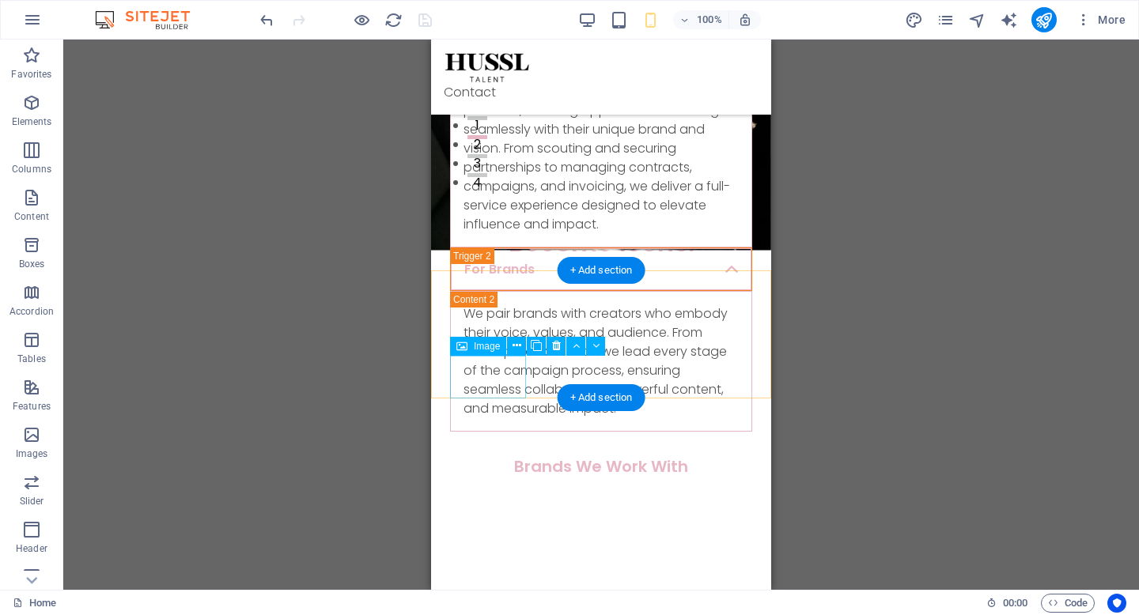
scroll to position [0, 0]
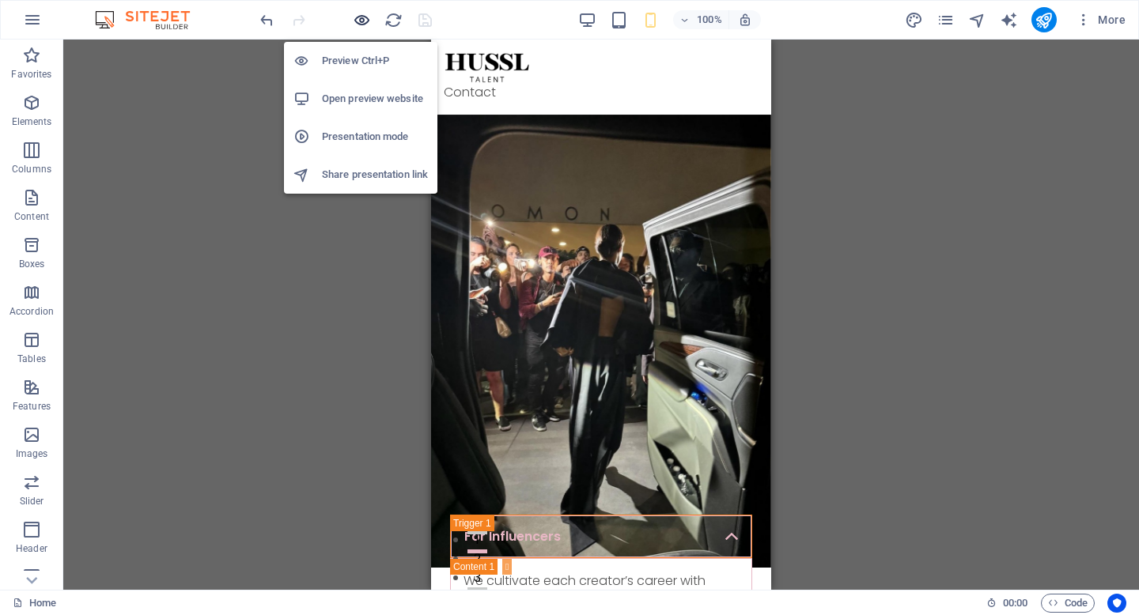
click at [361, 25] on icon "button" at bounding box center [362, 20] width 18 height 18
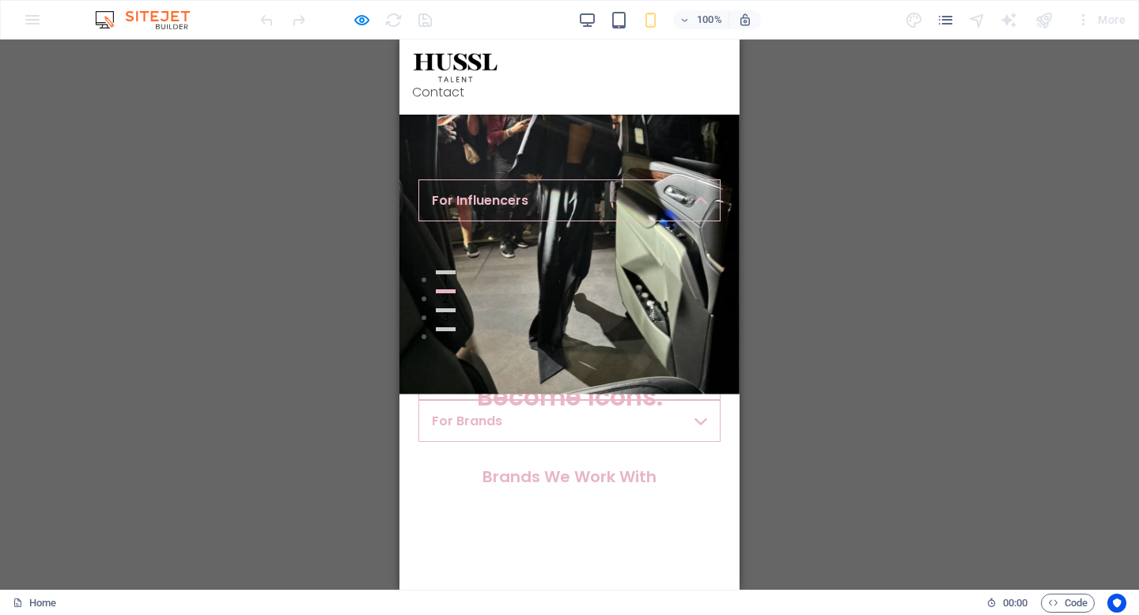
scroll to position [259, 0]
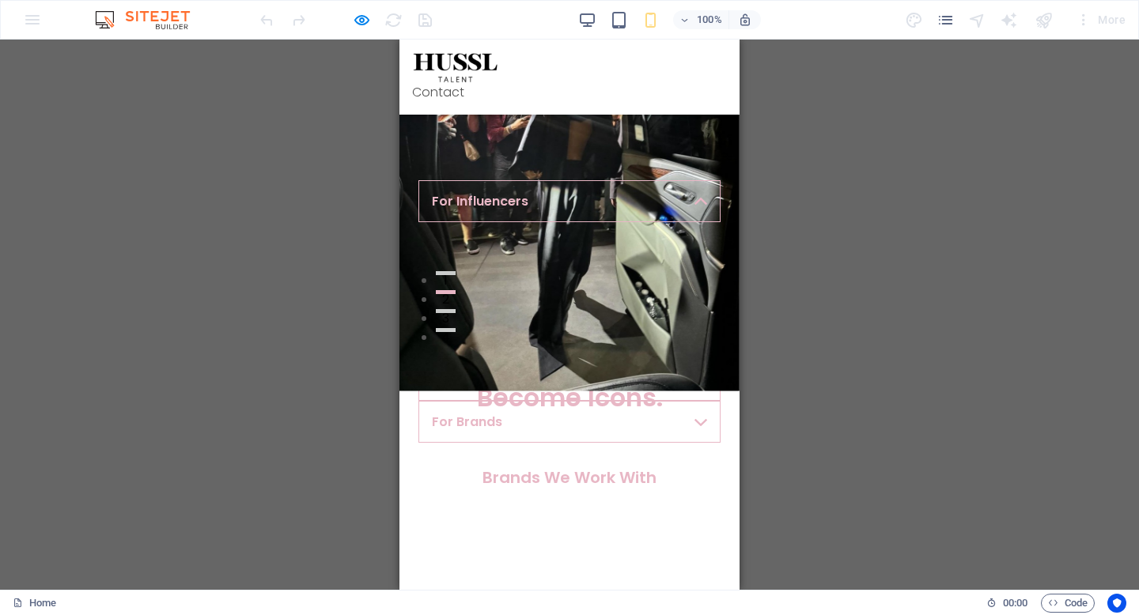
click at [672, 199] on link "For Influencers" at bounding box center [569, 201] width 302 height 42
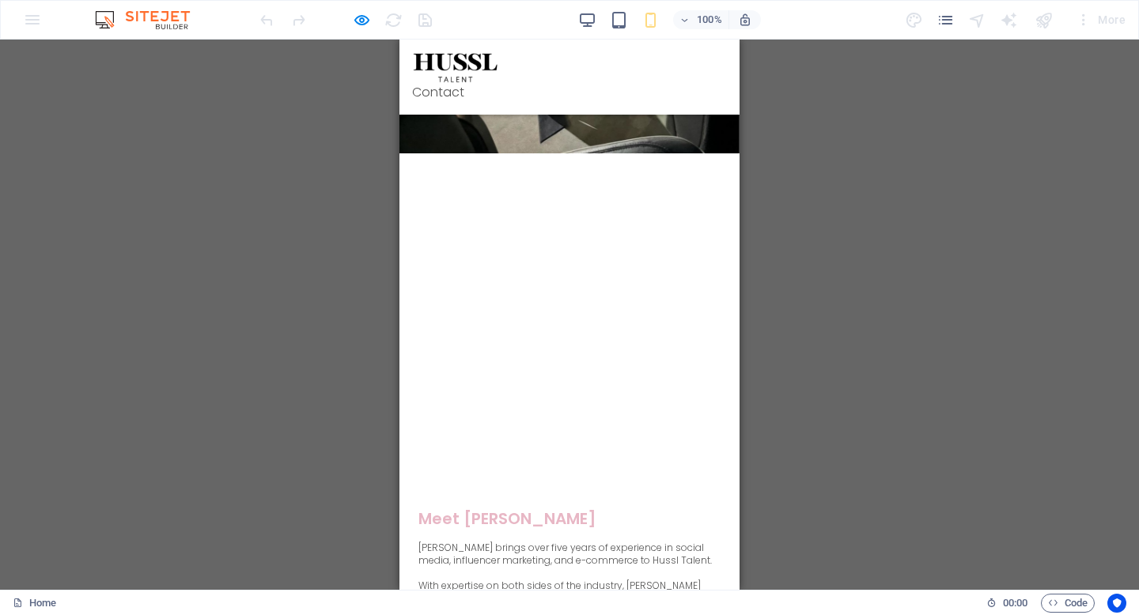
scroll to position [588, 0]
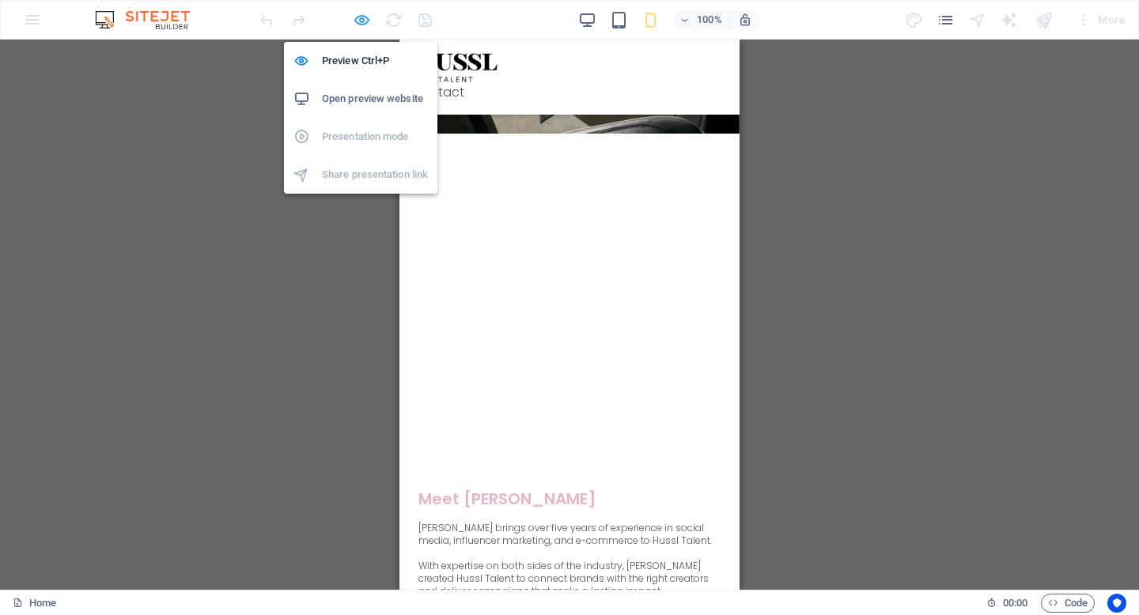
click at [362, 20] on icon "button" at bounding box center [362, 20] width 18 height 18
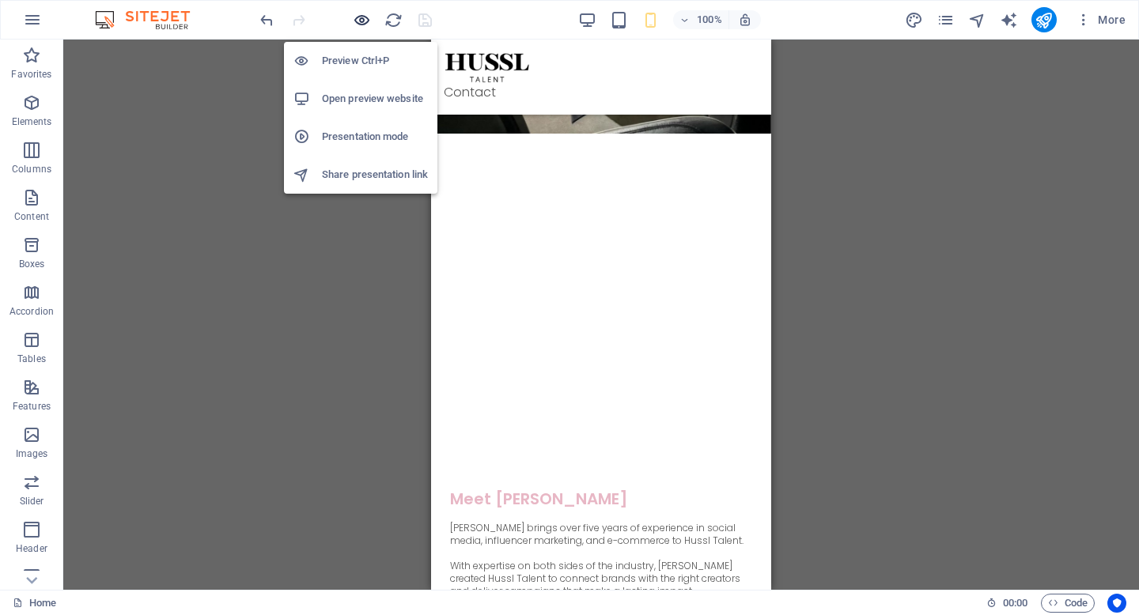
scroll to position [911, 0]
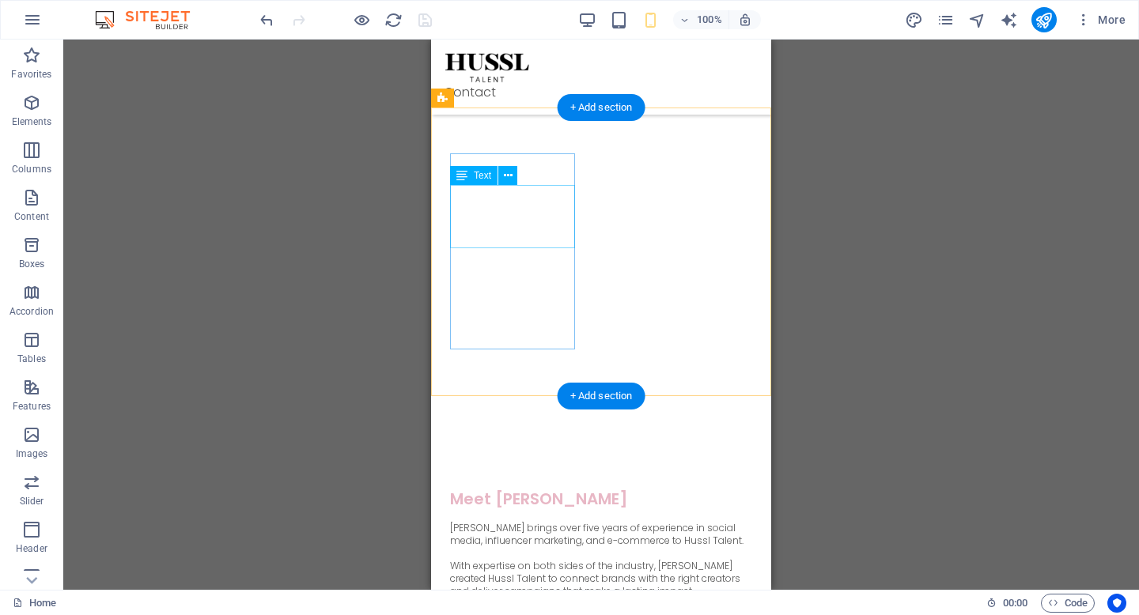
click at [531, 521] on div "Grace Costa brings over five years of experience in social media, influencer ma…" at bounding box center [601, 533] width 302 height 25
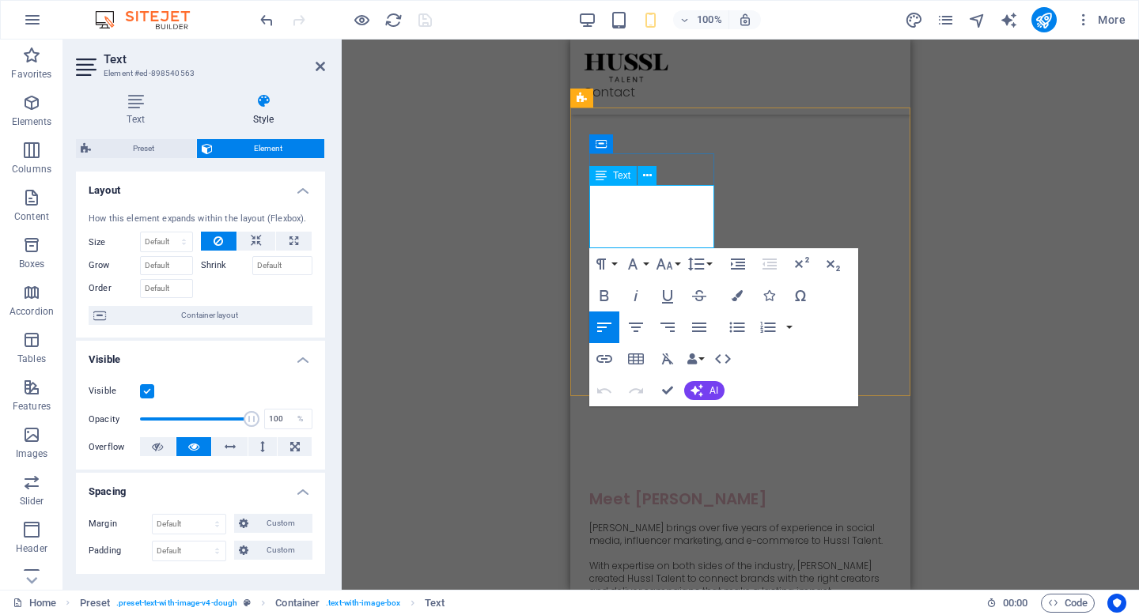
drag, startPoint x: 592, startPoint y: 242, endPoint x: 1162, endPoint y: 311, distance: 574.4
click at [592, 521] on span "Grace Costa brings over five years of experience in social media, influencer ma…" at bounding box center [735, 534] width 293 height 26
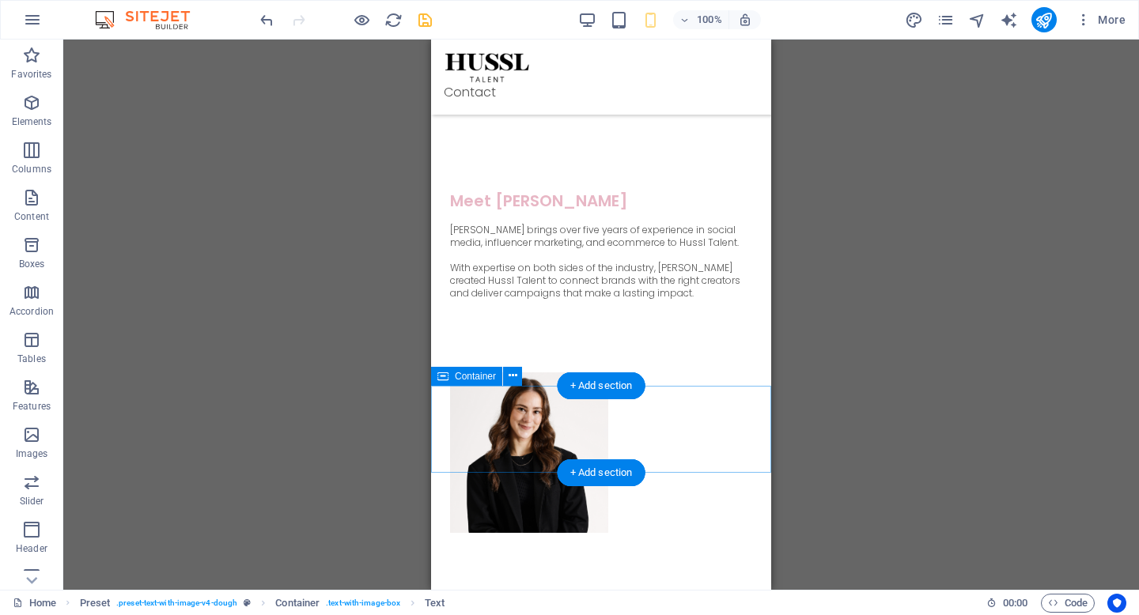
scroll to position [1215, 0]
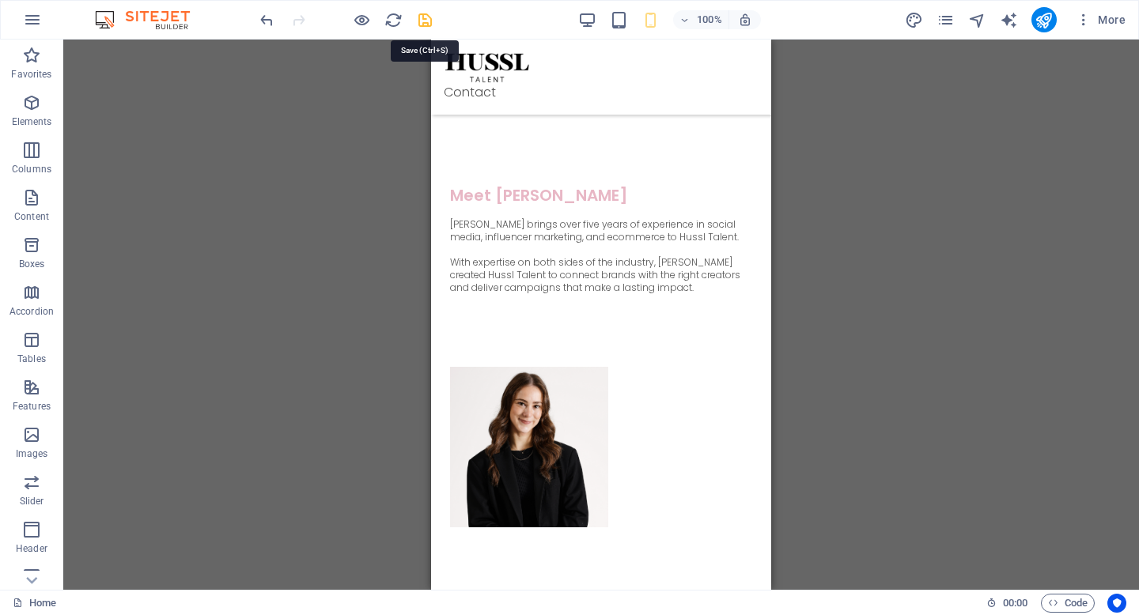
click at [424, 22] on icon "save" at bounding box center [425, 20] width 18 height 18
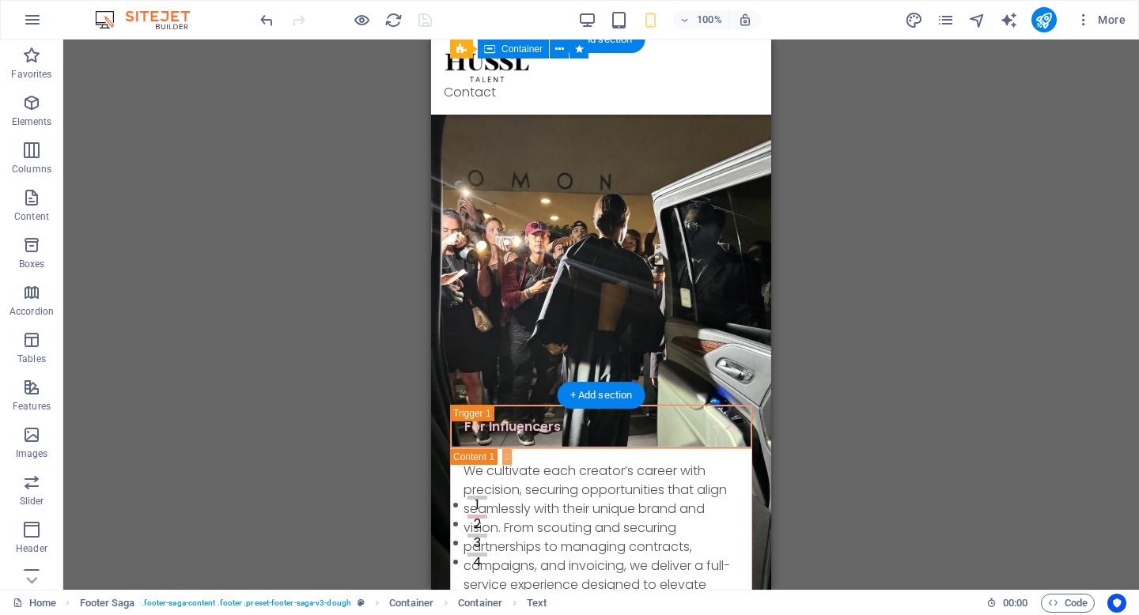
scroll to position [0, 0]
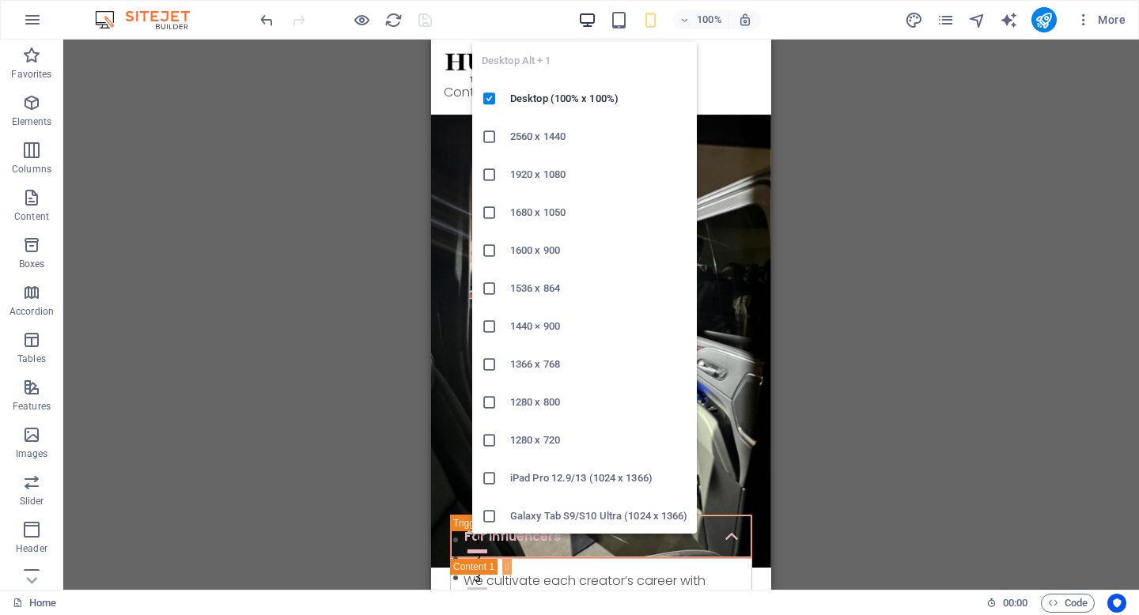
click at [581, 24] on icon "button" at bounding box center [587, 20] width 18 height 18
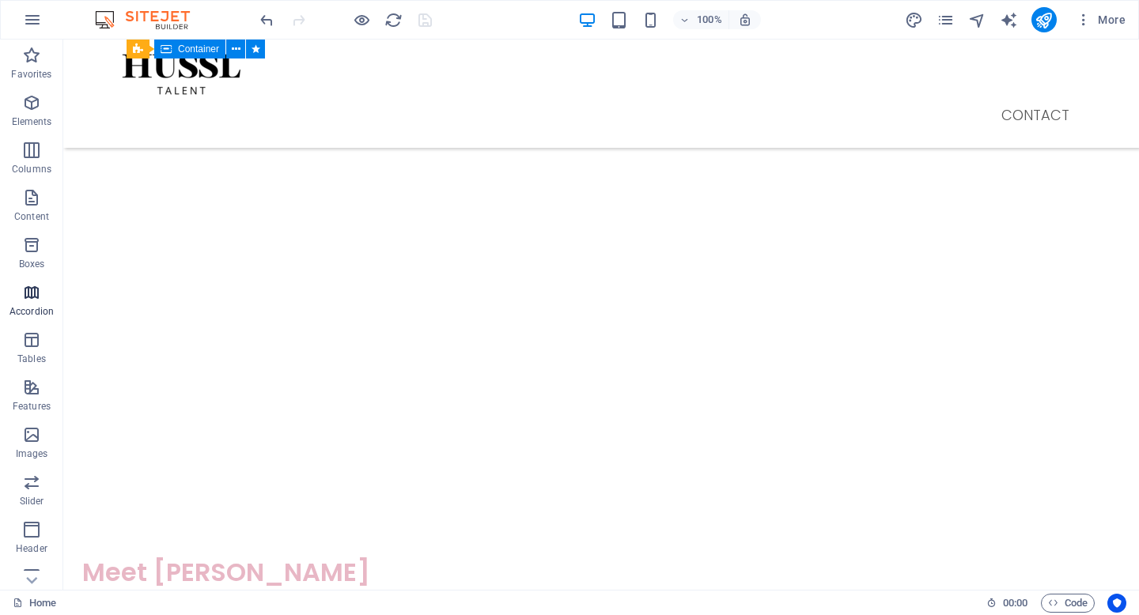
click at [28, 297] on icon "button" at bounding box center [31, 292] width 19 height 19
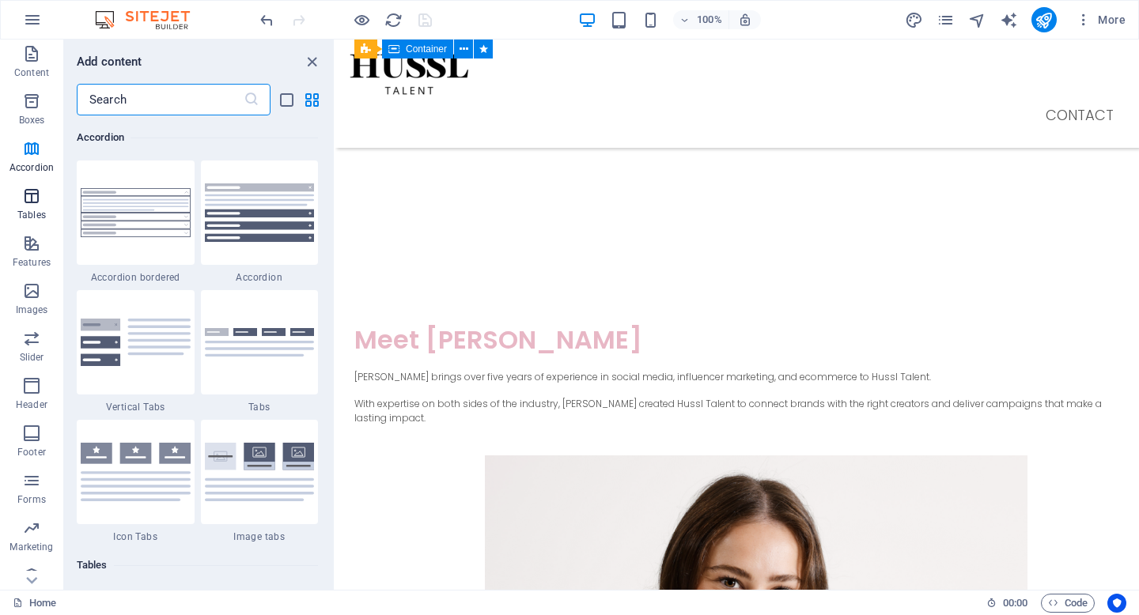
scroll to position [146, 0]
click at [29, 392] on icon "button" at bounding box center [31, 384] width 19 height 19
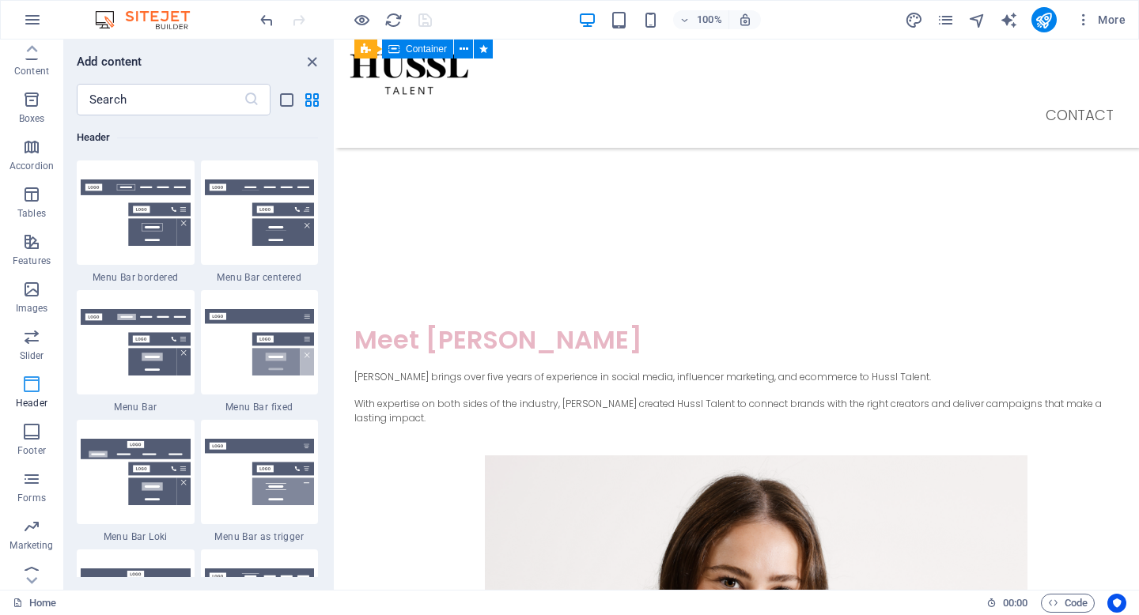
scroll to position [161, 0]
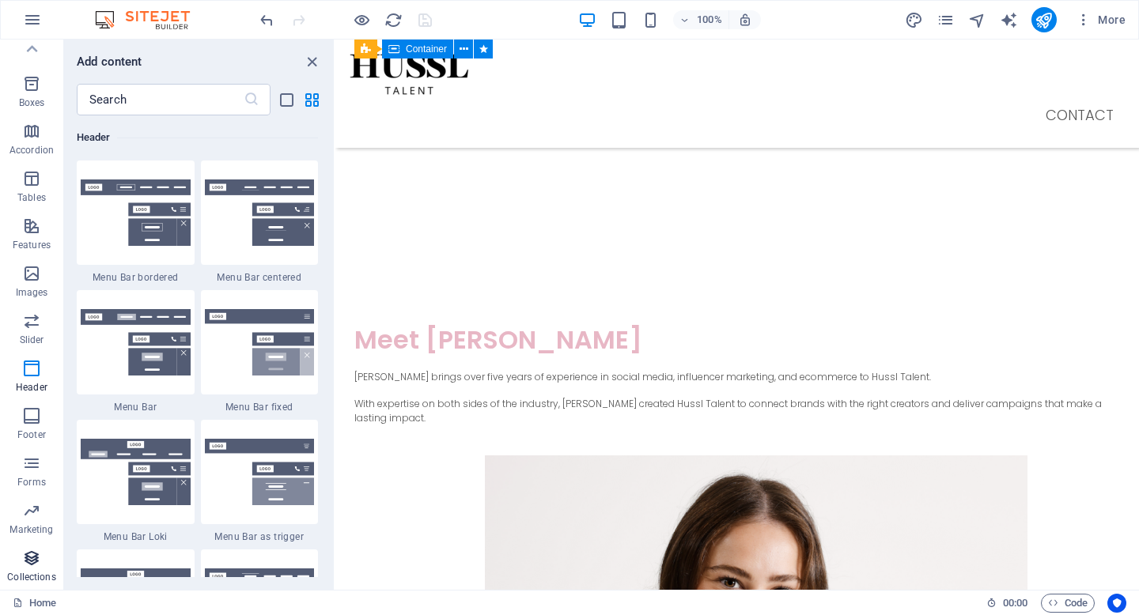
click at [27, 558] on icon "button" at bounding box center [31, 558] width 19 height 19
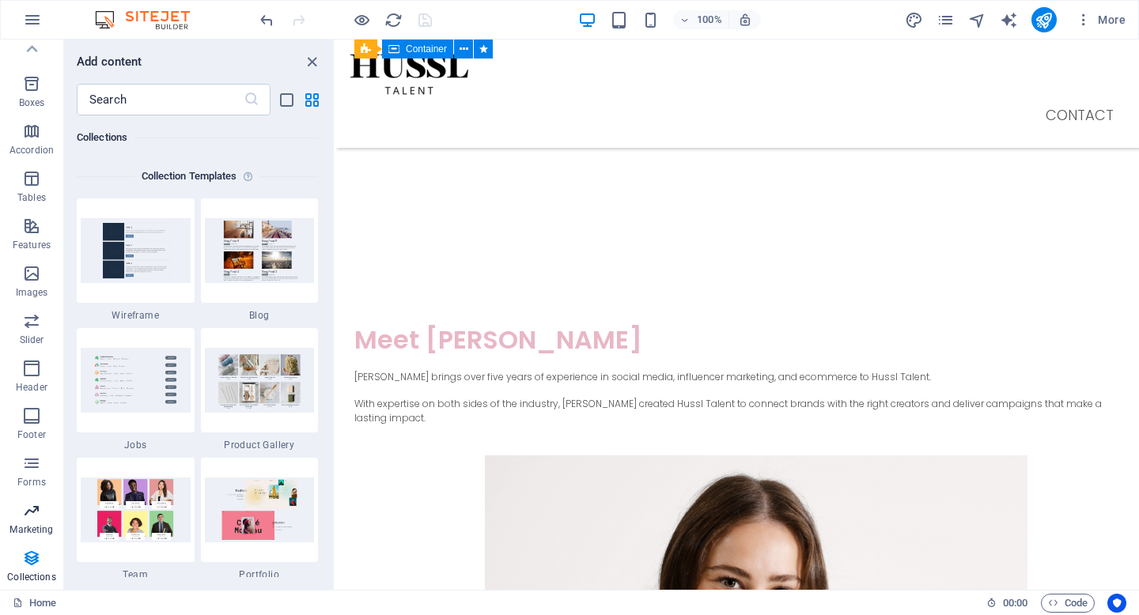
scroll to position [0, 0]
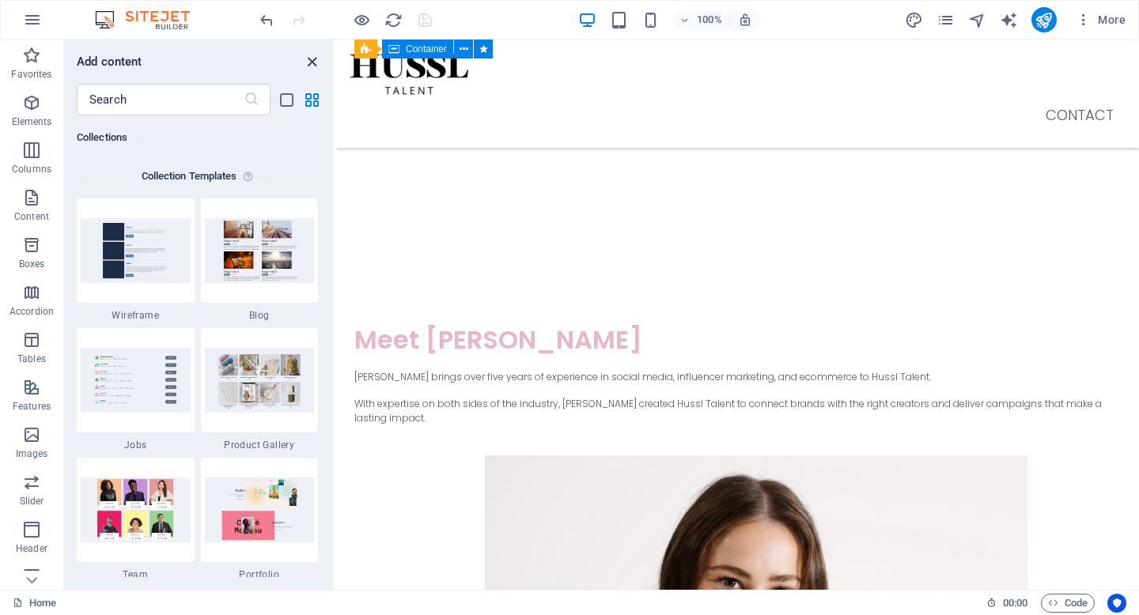
click at [308, 65] on icon "close panel" at bounding box center [312, 62] width 18 height 18
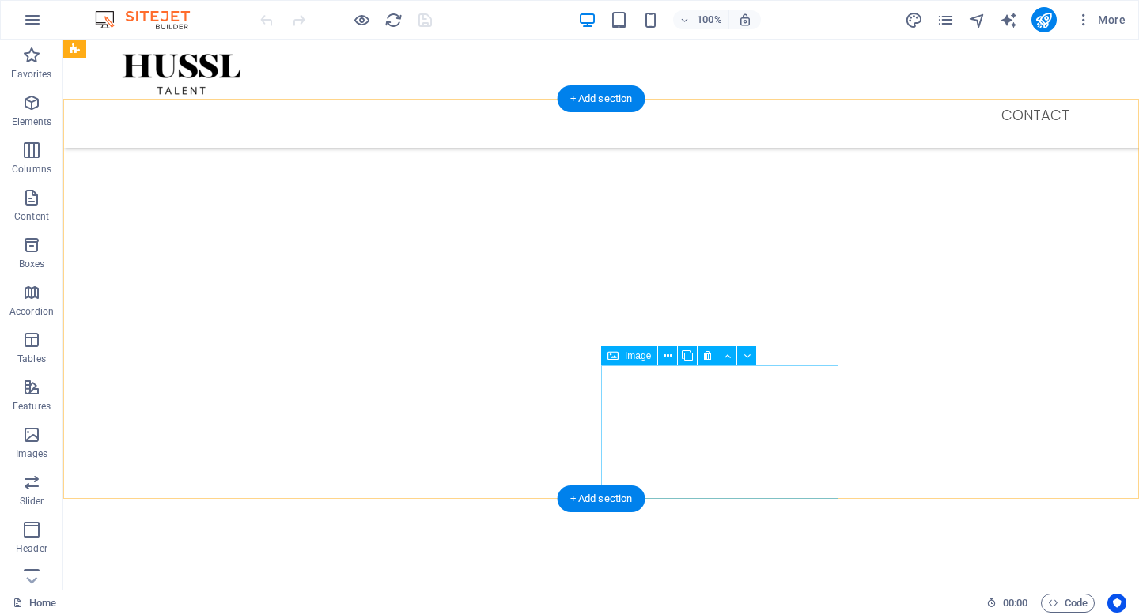
scroll to position [1227, 0]
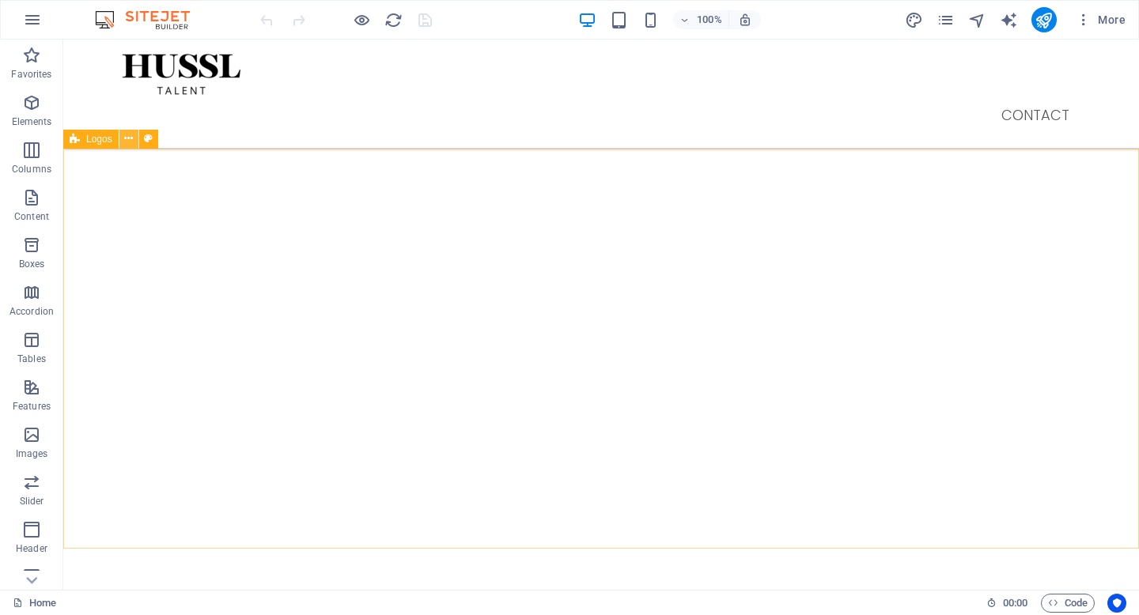
click at [128, 145] on icon at bounding box center [128, 139] width 9 height 17
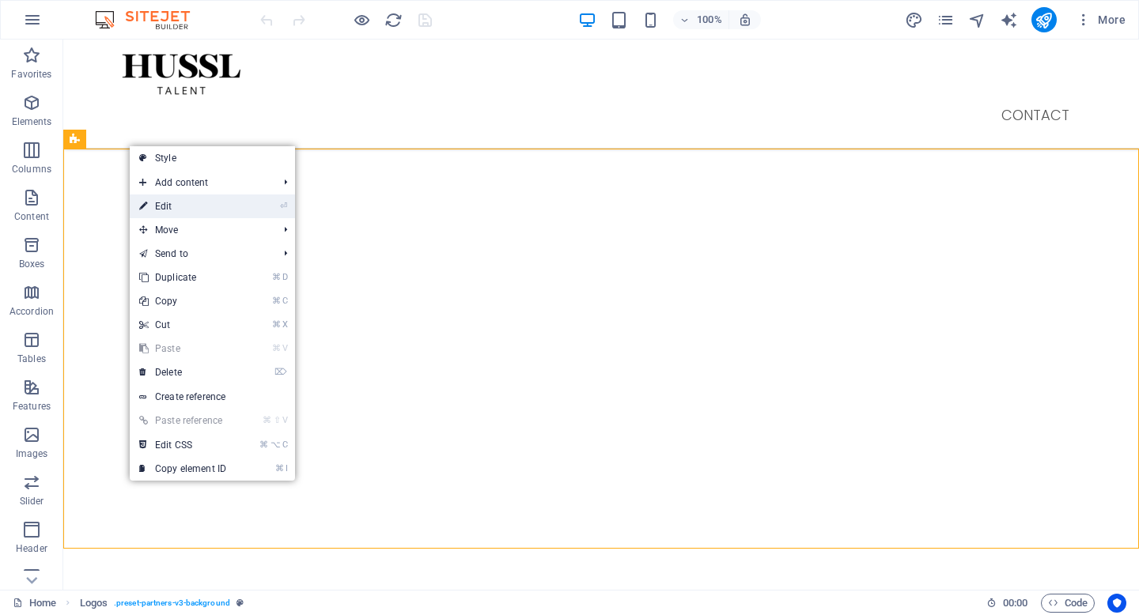
click at [169, 204] on link "⏎ Edit" at bounding box center [183, 207] width 106 height 24
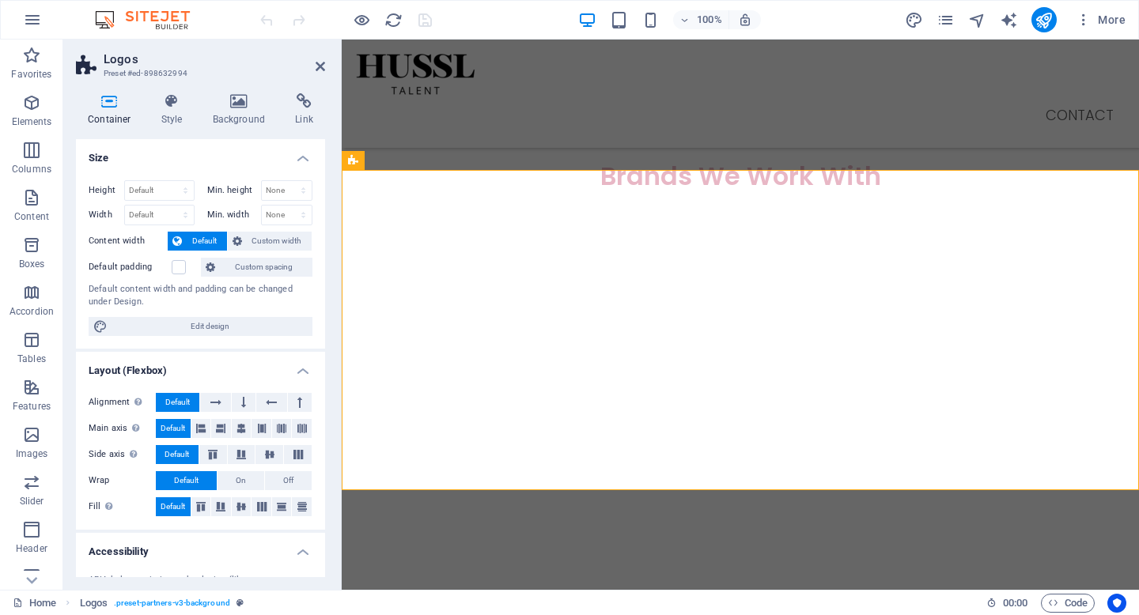
scroll to position [175, 0]
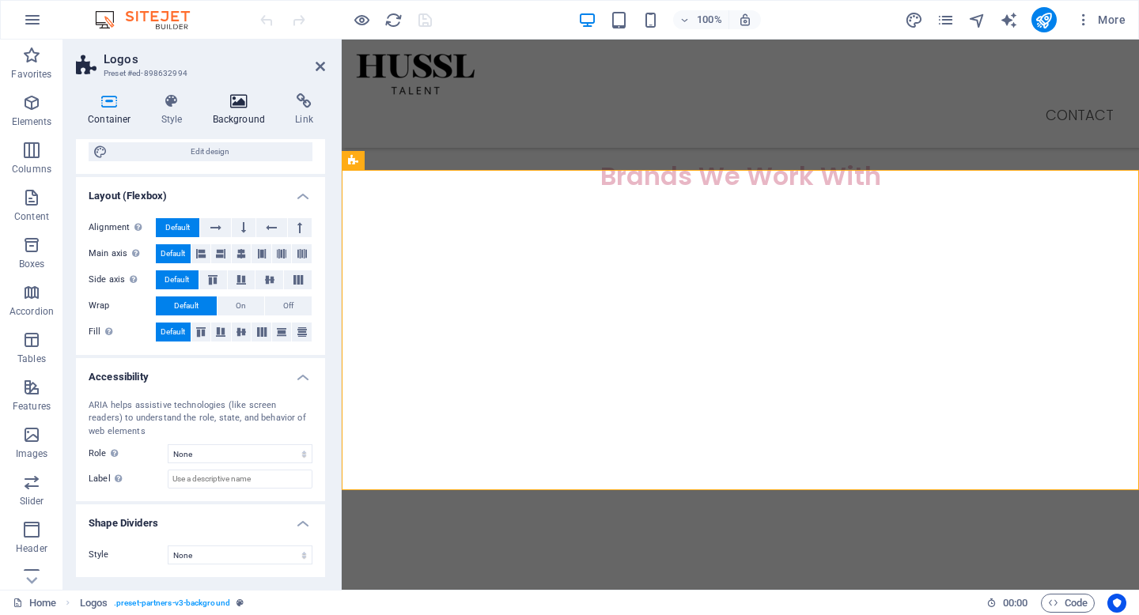
click at [229, 108] on icon at bounding box center [239, 101] width 77 height 16
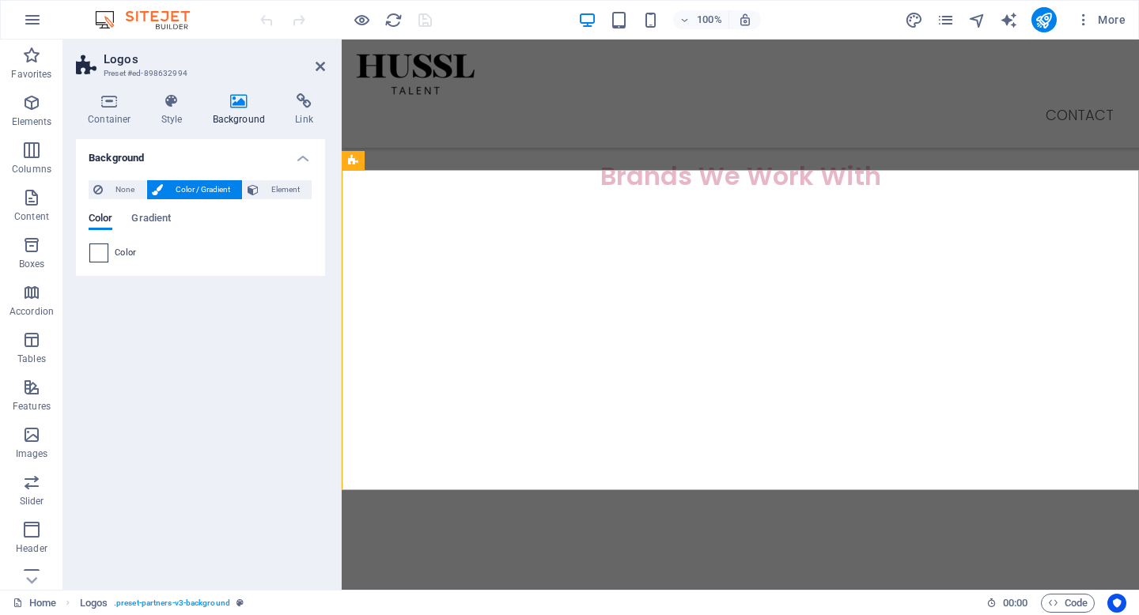
click at [96, 253] on span at bounding box center [98, 252] width 17 height 17
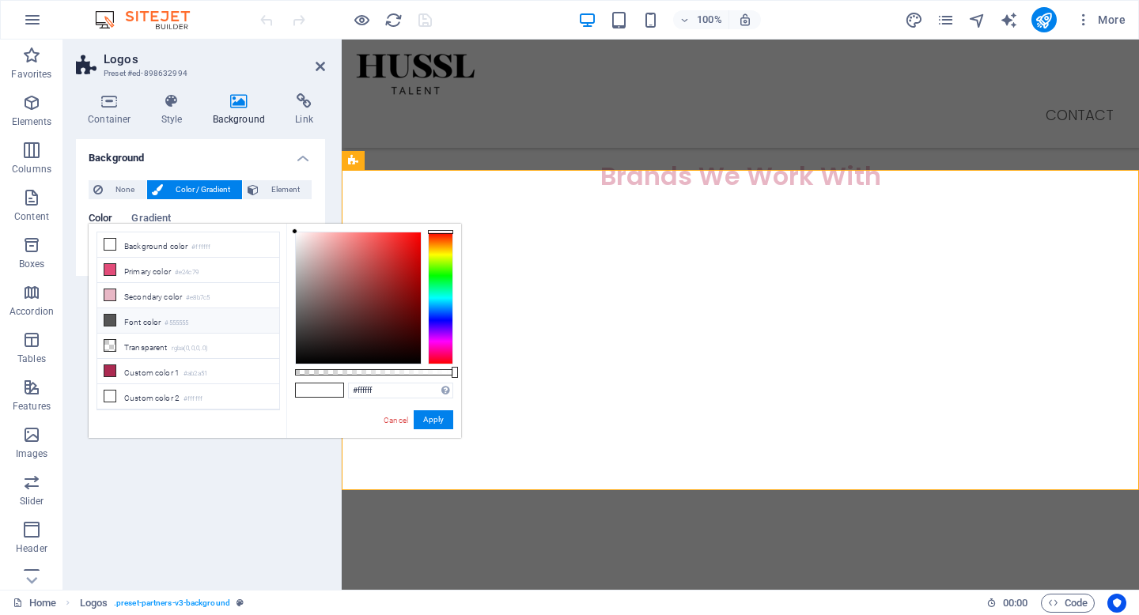
click at [168, 319] on small "#555555" at bounding box center [177, 323] width 24 height 11
type input "#555555"
click at [438, 418] on button "Apply" at bounding box center [434, 419] width 40 height 19
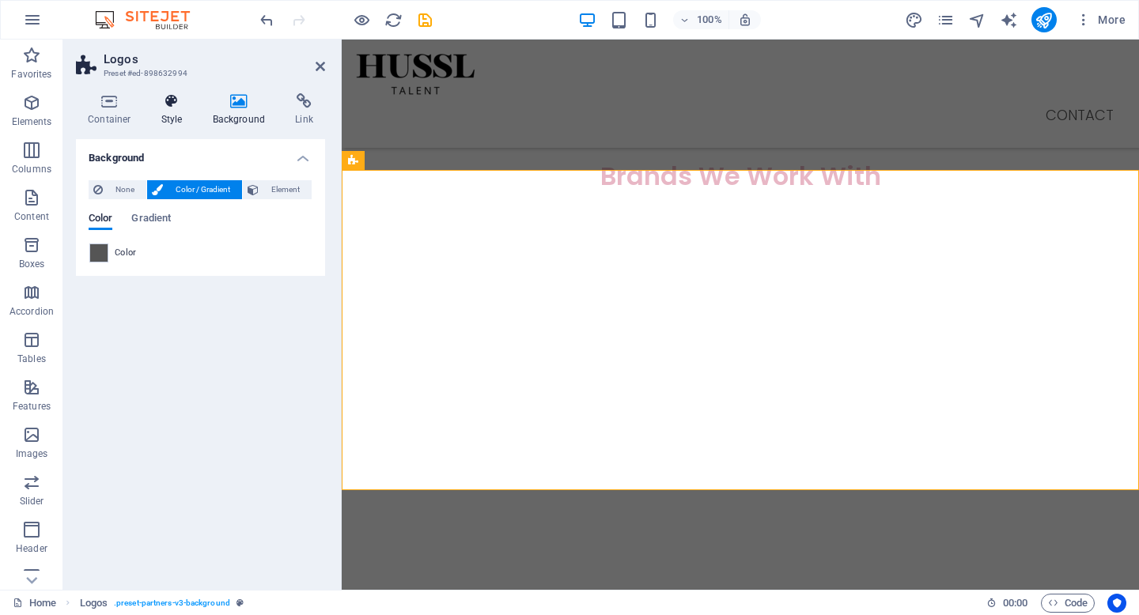
click at [169, 120] on h4 "Style" at bounding box center [174, 109] width 51 height 33
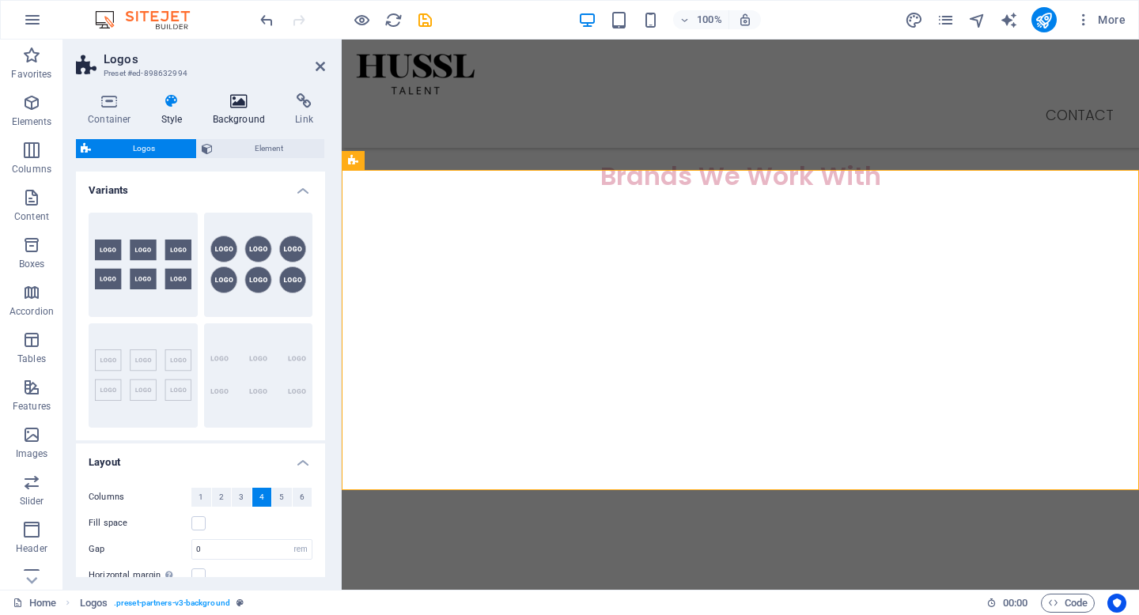
click at [229, 123] on h4 "Background" at bounding box center [242, 109] width 83 height 33
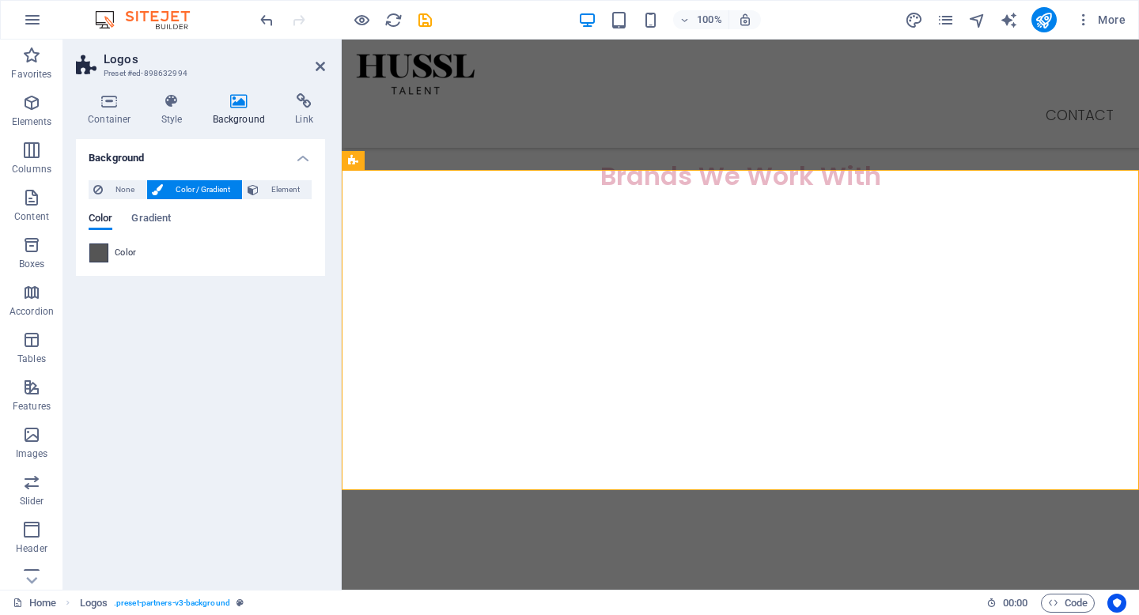
click at [103, 247] on span at bounding box center [98, 252] width 17 height 17
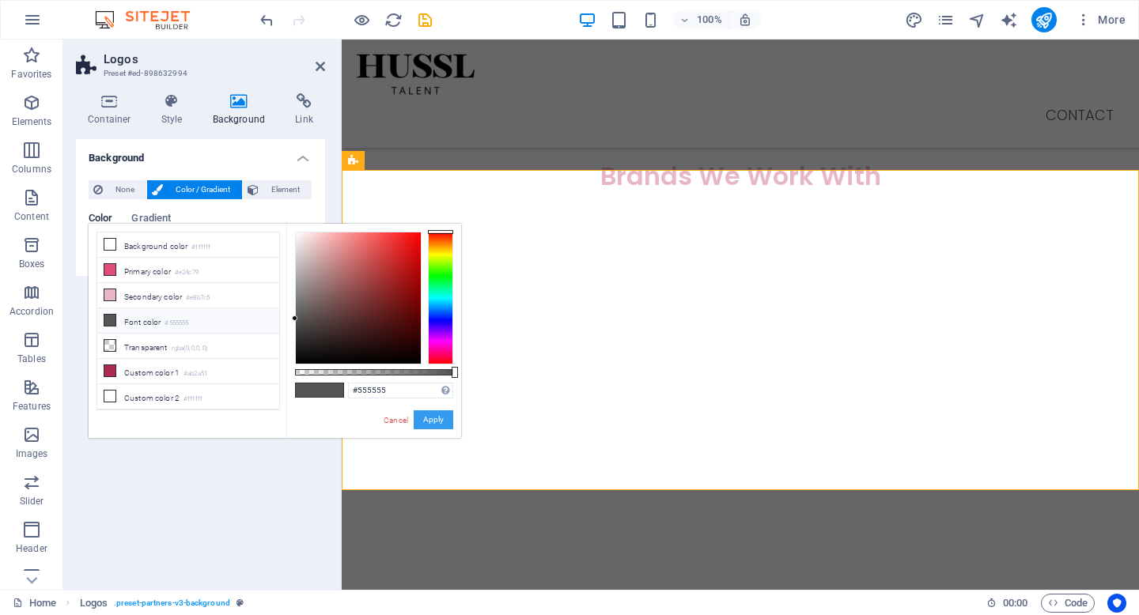
click at [433, 420] on button "Apply" at bounding box center [434, 419] width 40 height 19
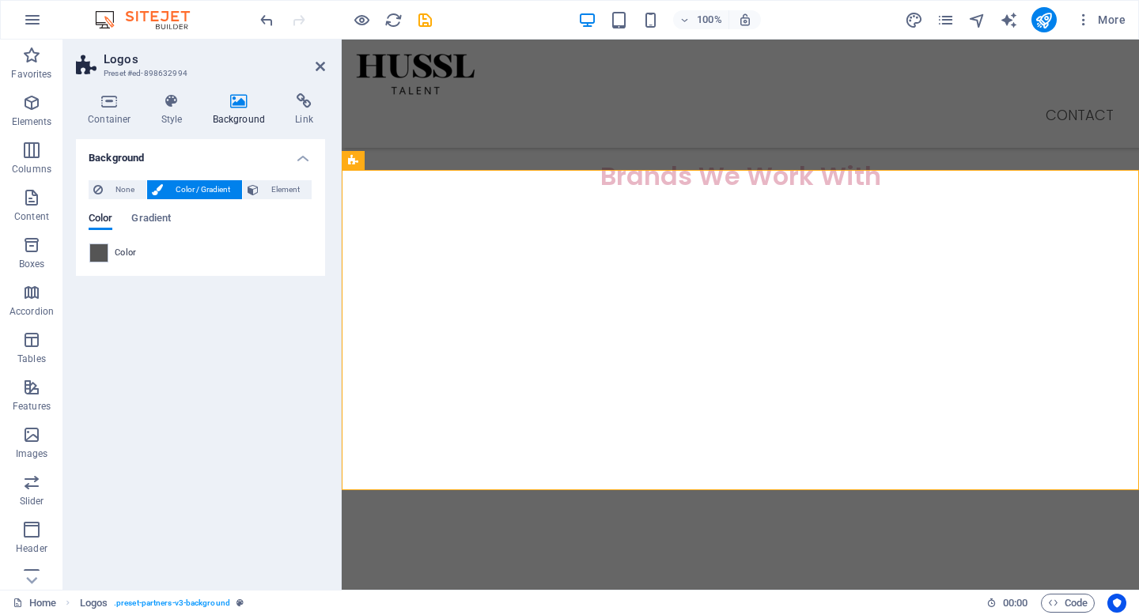
click at [303, 158] on h4 "Background" at bounding box center [200, 153] width 249 height 28
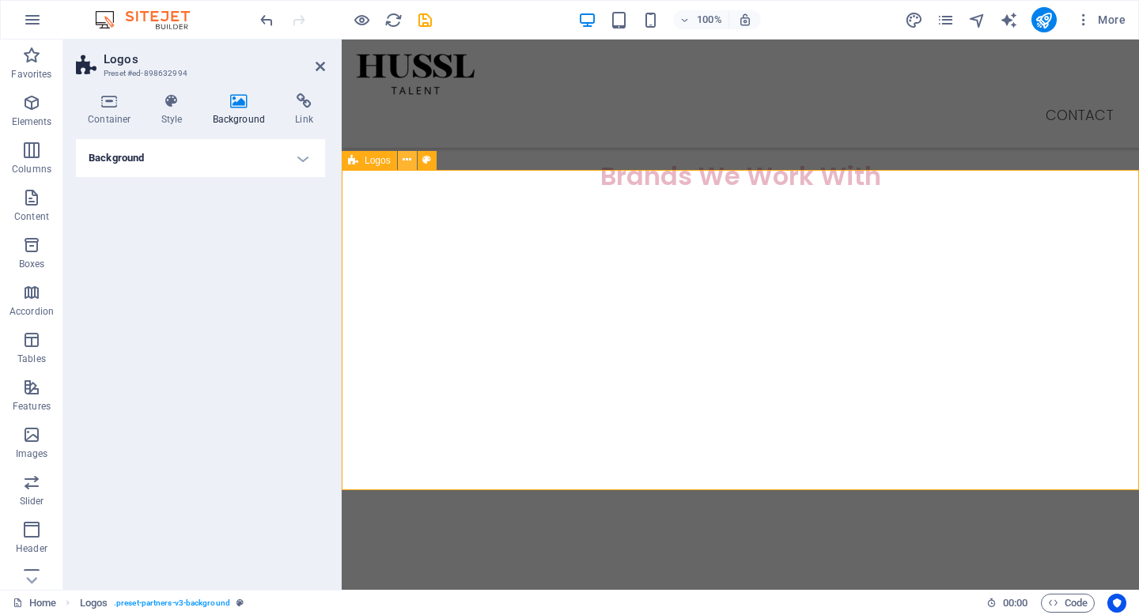
click at [405, 161] on icon at bounding box center [407, 160] width 9 height 17
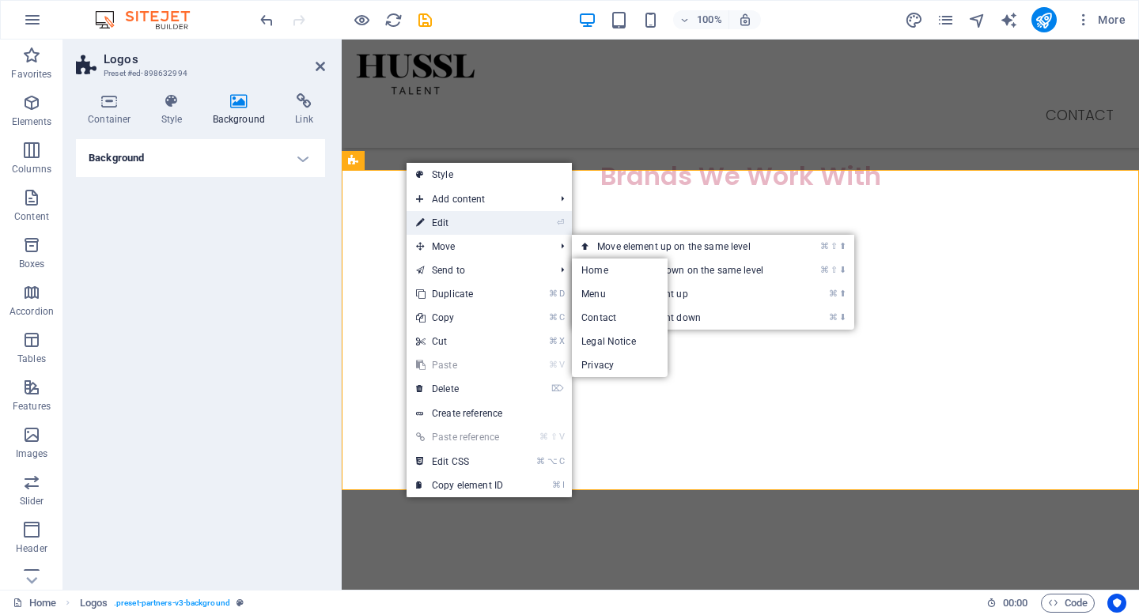
click at [464, 227] on link "⏎ Edit" at bounding box center [460, 223] width 106 height 24
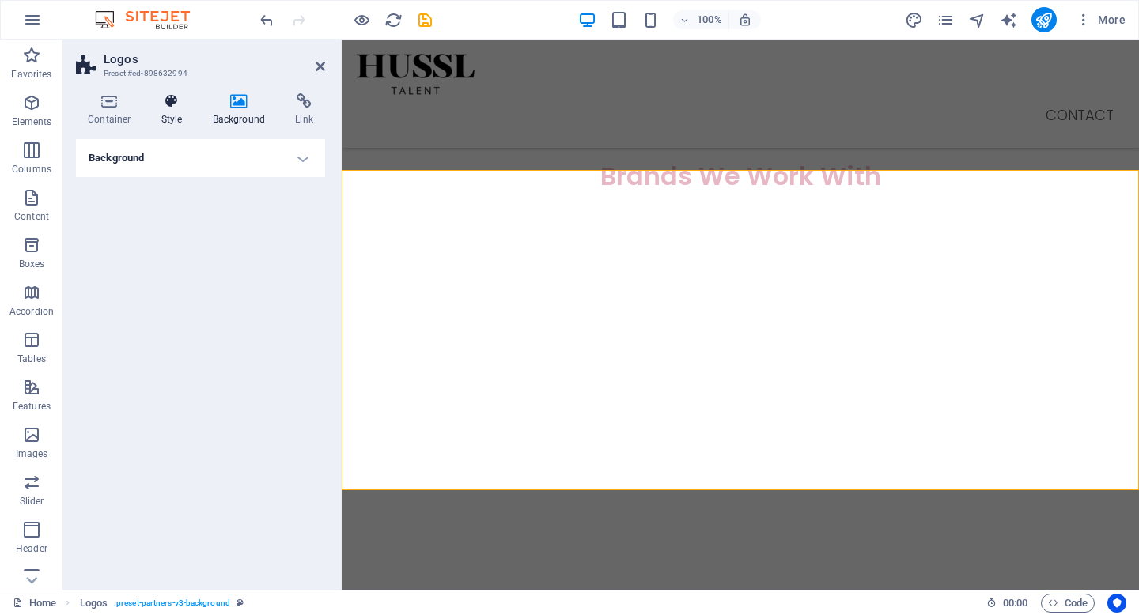
click at [166, 114] on h4 "Style" at bounding box center [174, 109] width 51 height 33
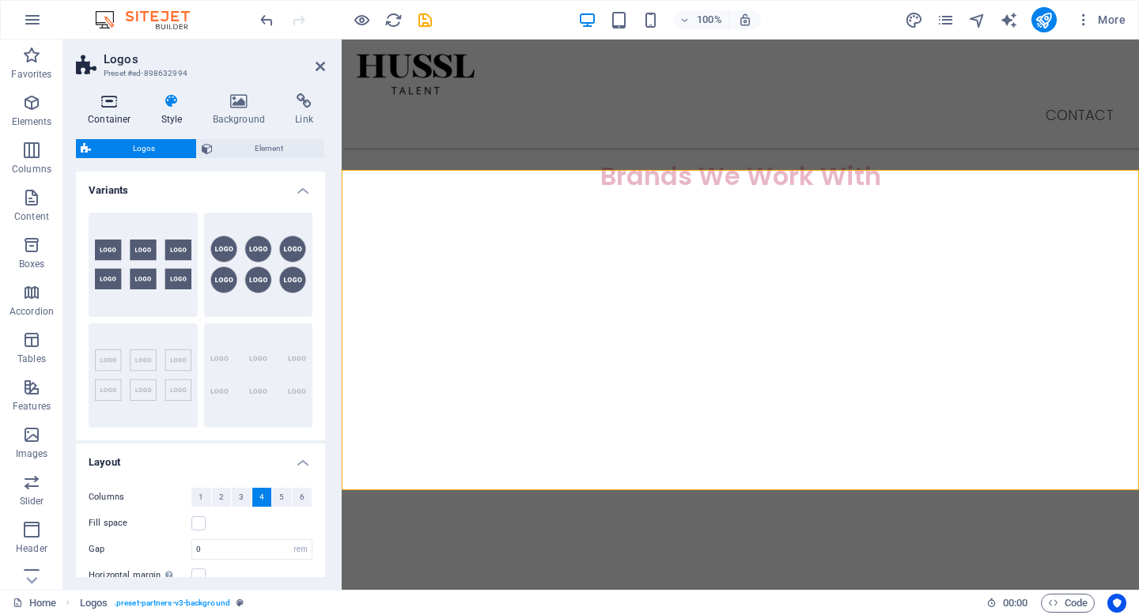
click at [128, 102] on icon at bounding box center [109, 101] width 67 height 16
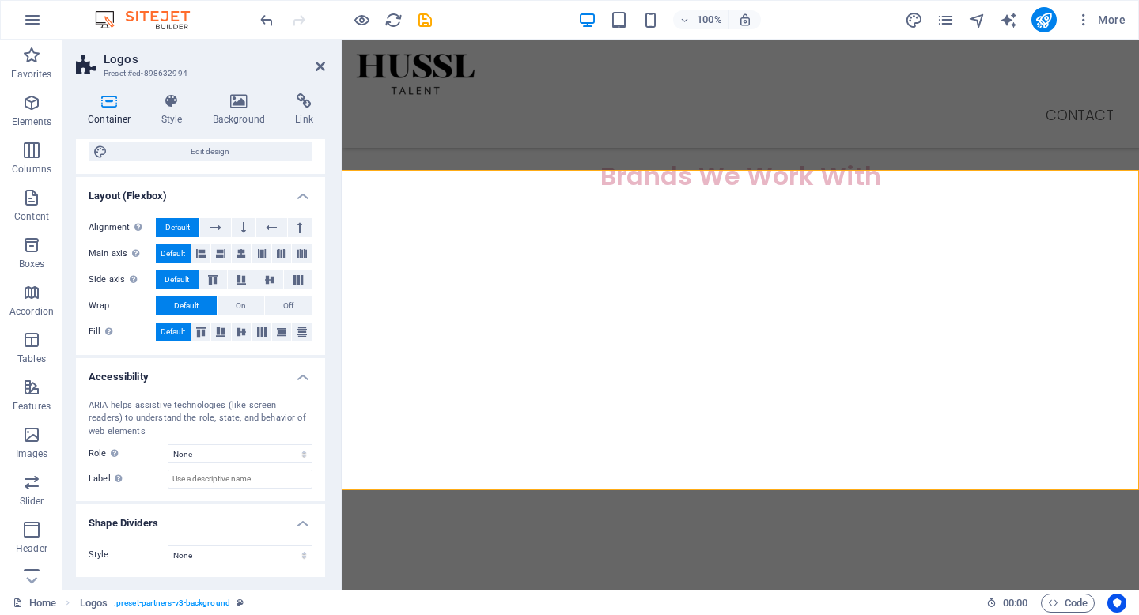
scroll to position [0, 0]
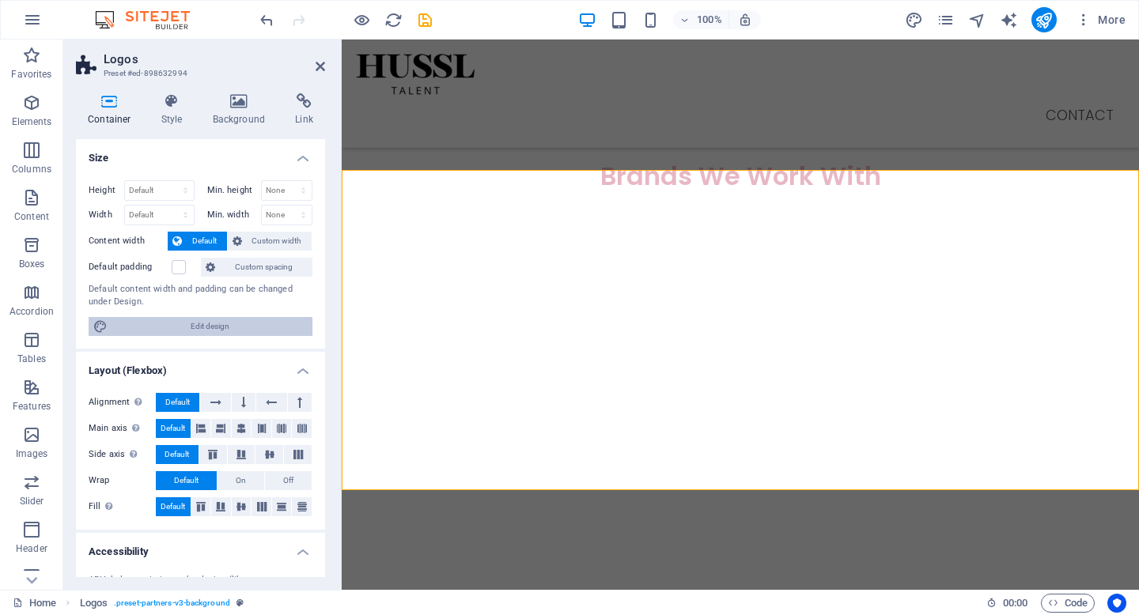
click at [187, 327] on span "Edit design" at bounding box center [209, 326] width 195 height 19
select select "px"
select select "300"
select select "px"
select select "rem"
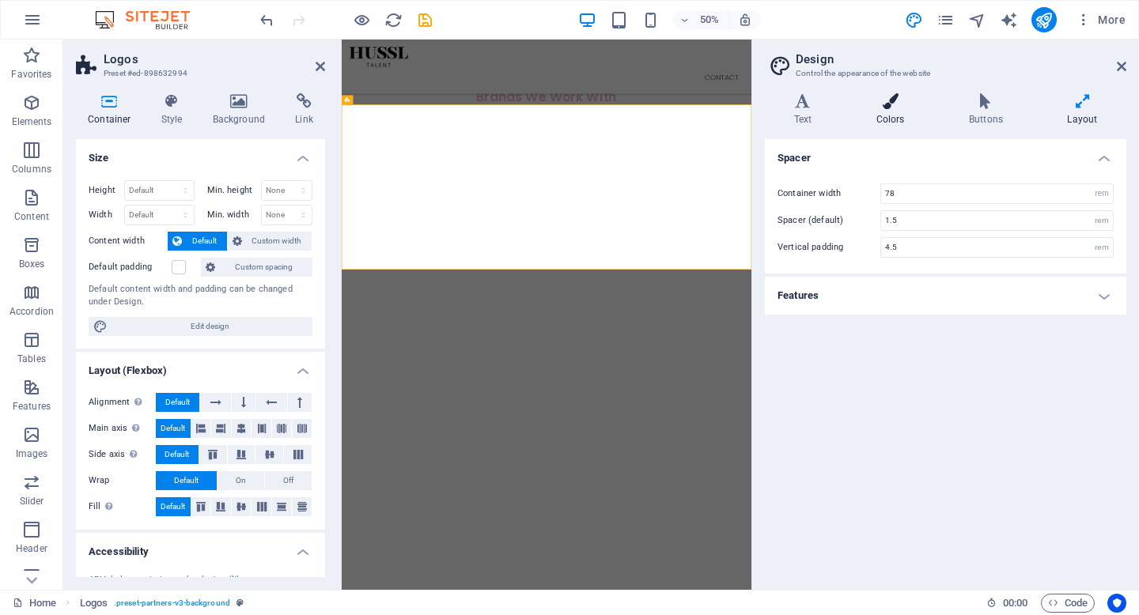
click at [925, 101] on icon at bounding box center [890, 101] width 86 height 16
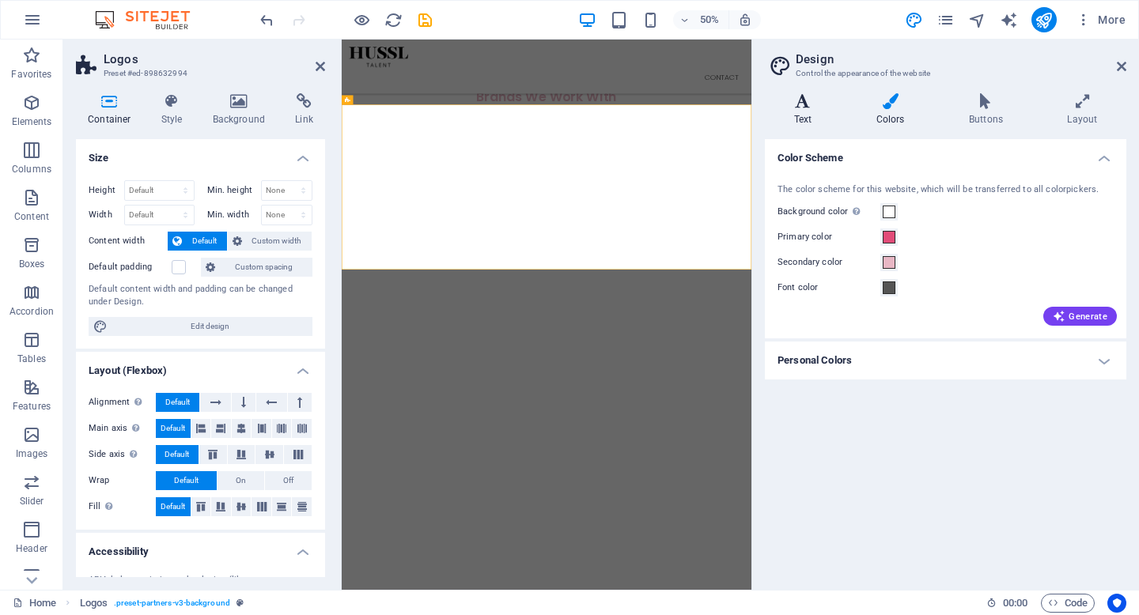
click at [788, 105] on icon at bounding box center [803, 101] width 76 height 16
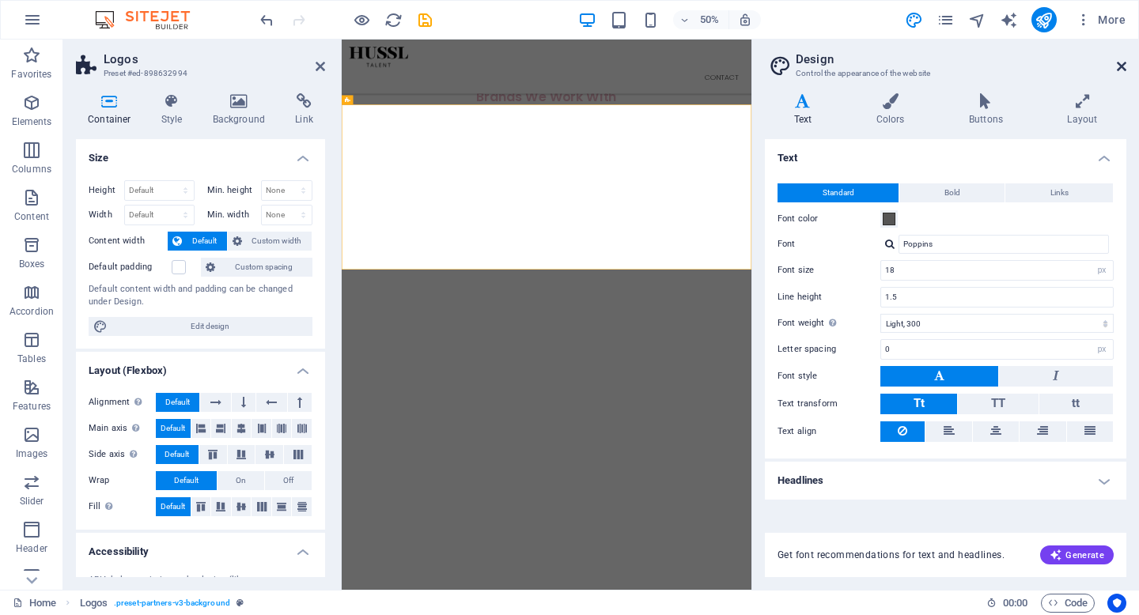
click at [1122, 70] on icon at bounding box center [1121, 66] width 9 height 13
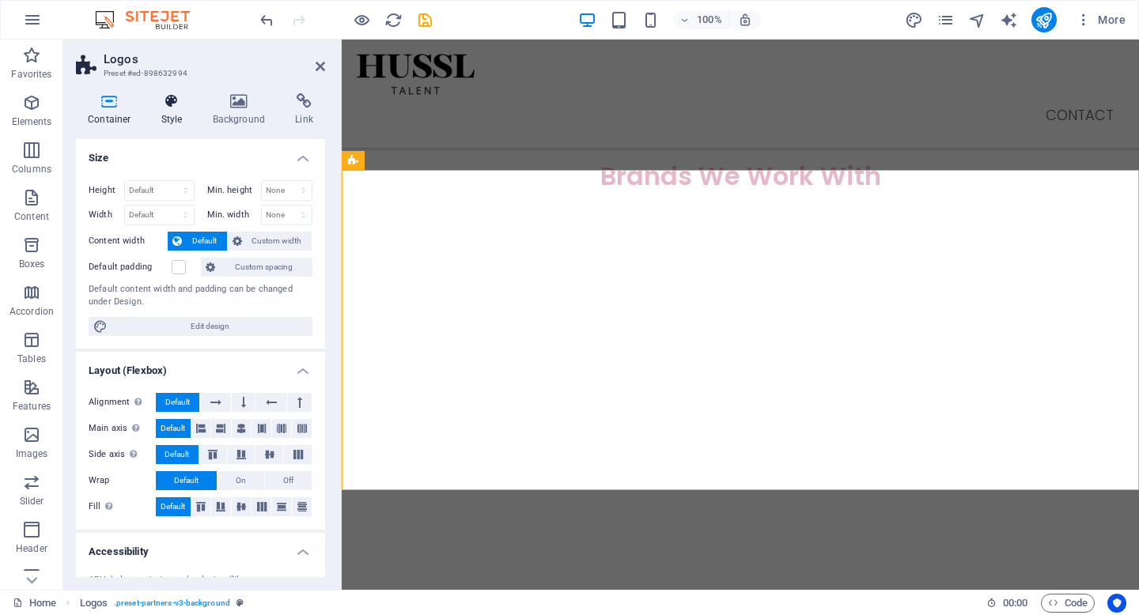
click at [162, 116] on h4 "Style" at bounding box center [174, 109] width 51 height 33
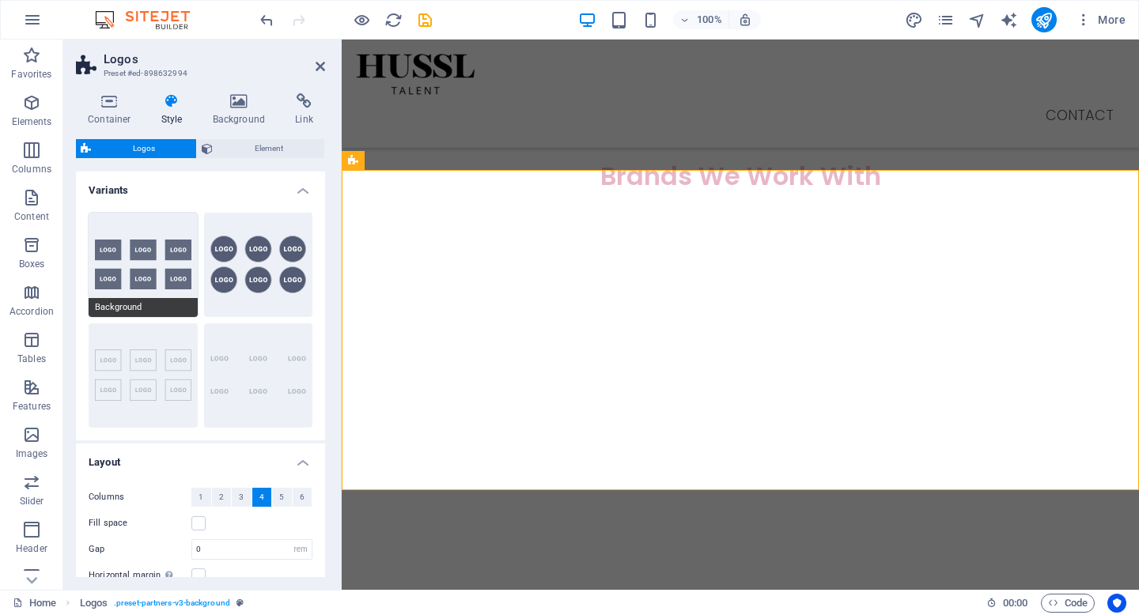
scroll to position [180, 0]
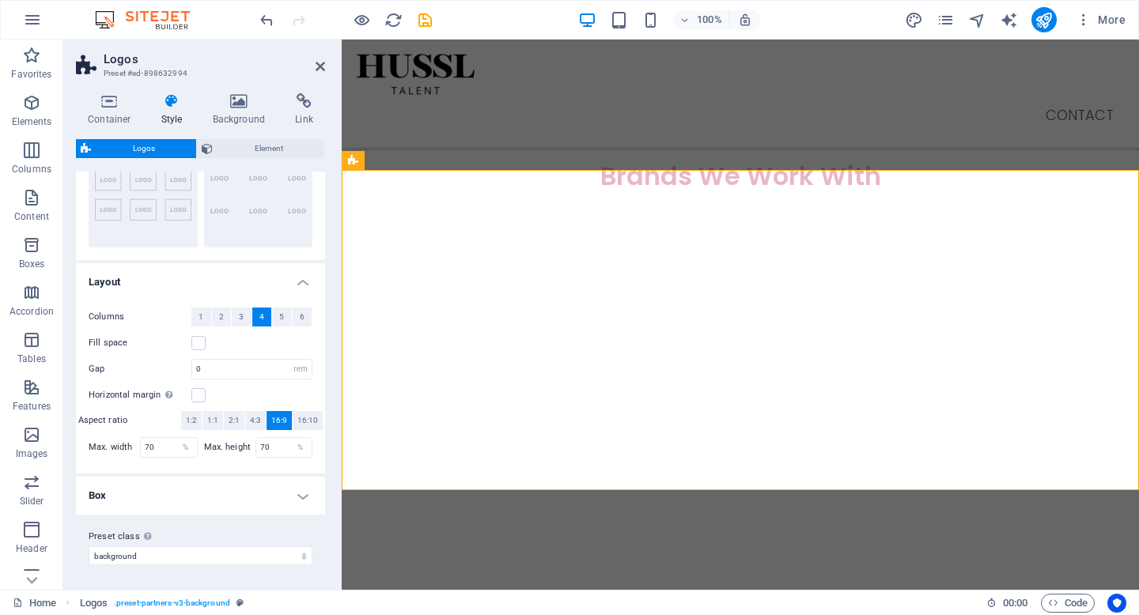
click at [173, 486] on h4 "Box" at bounding box center [200, 496] width 249 height 38
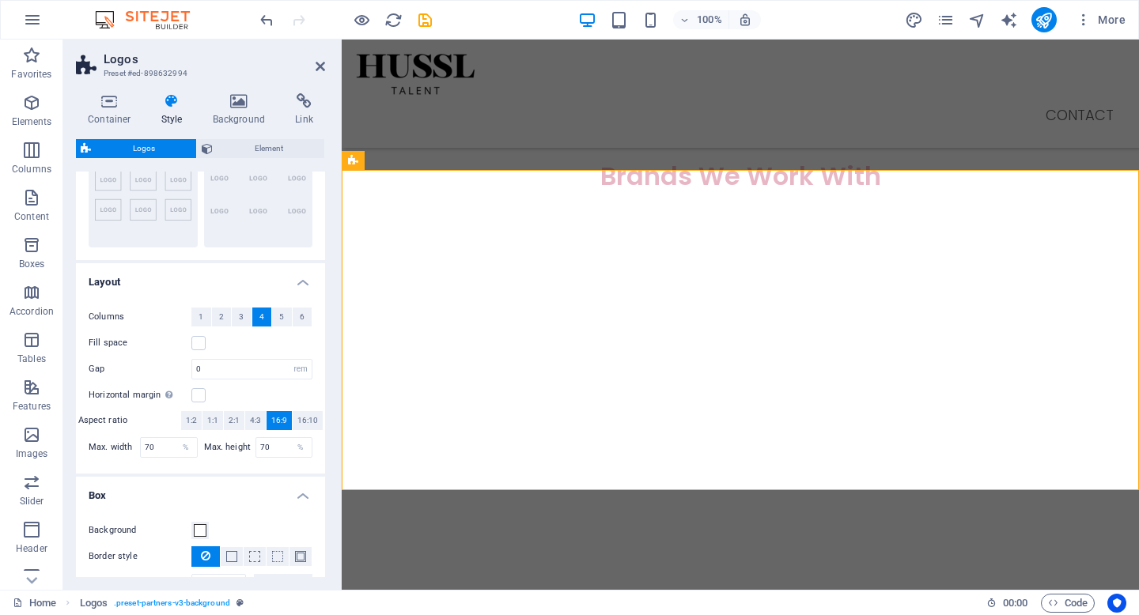
scroll to position [302, 0]
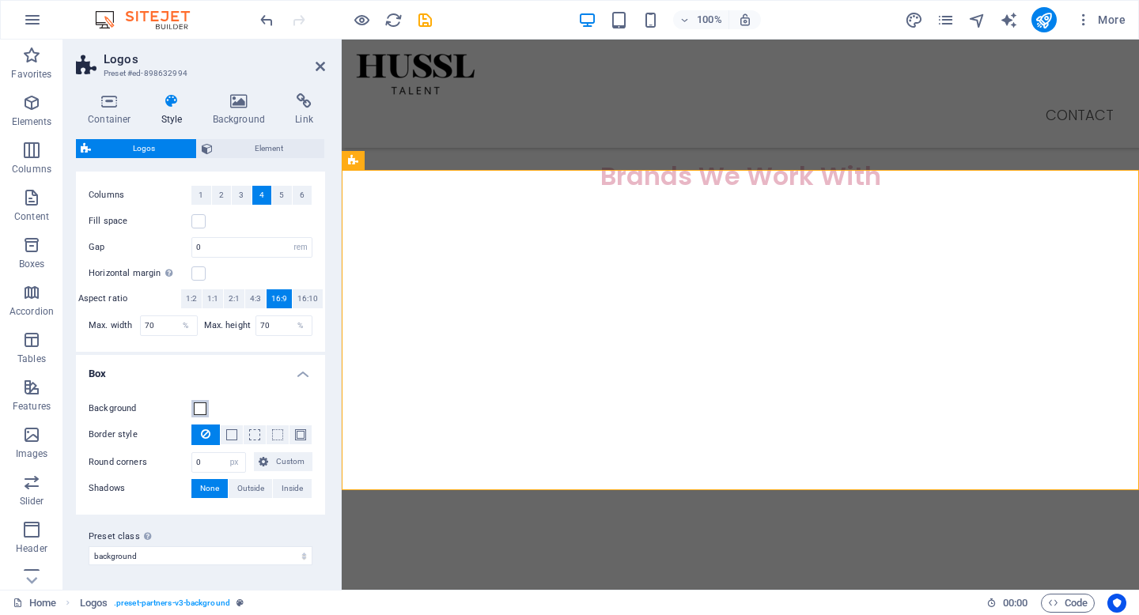
click at [198, 413] on span at bounding box center [200, 409] width 13 height 13
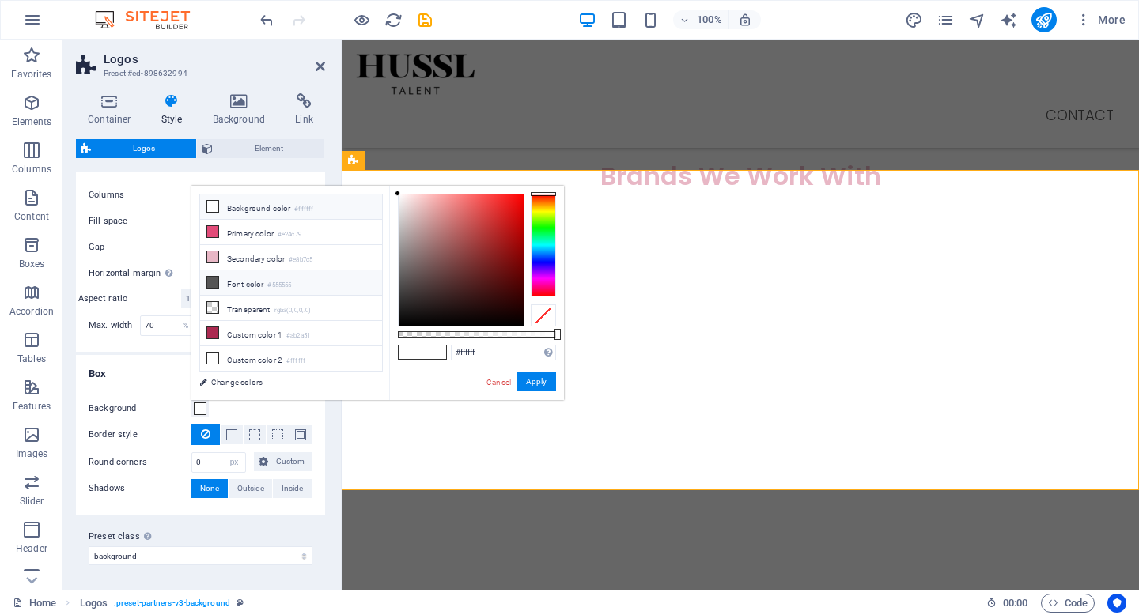
click at [297, 286] on li "Font color #555555" at bounding box center [291, 282] width 182 height 25
type input "#555555"
click at [545, 377] on button "Apply" at bounding box center [536, 382] width 40 height 19
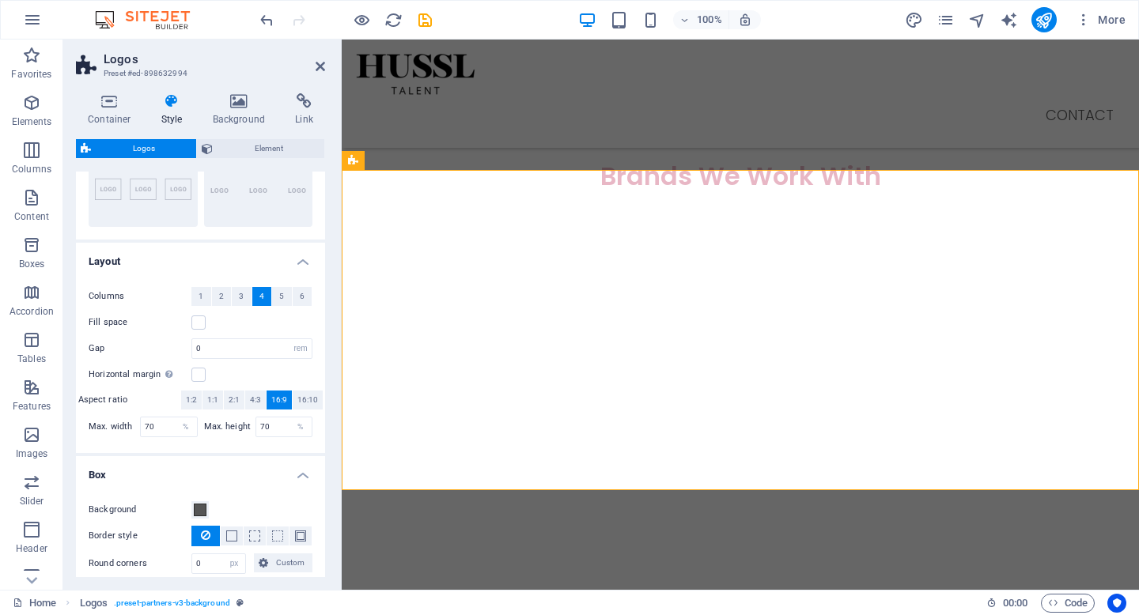
scroll to position [0, 0]
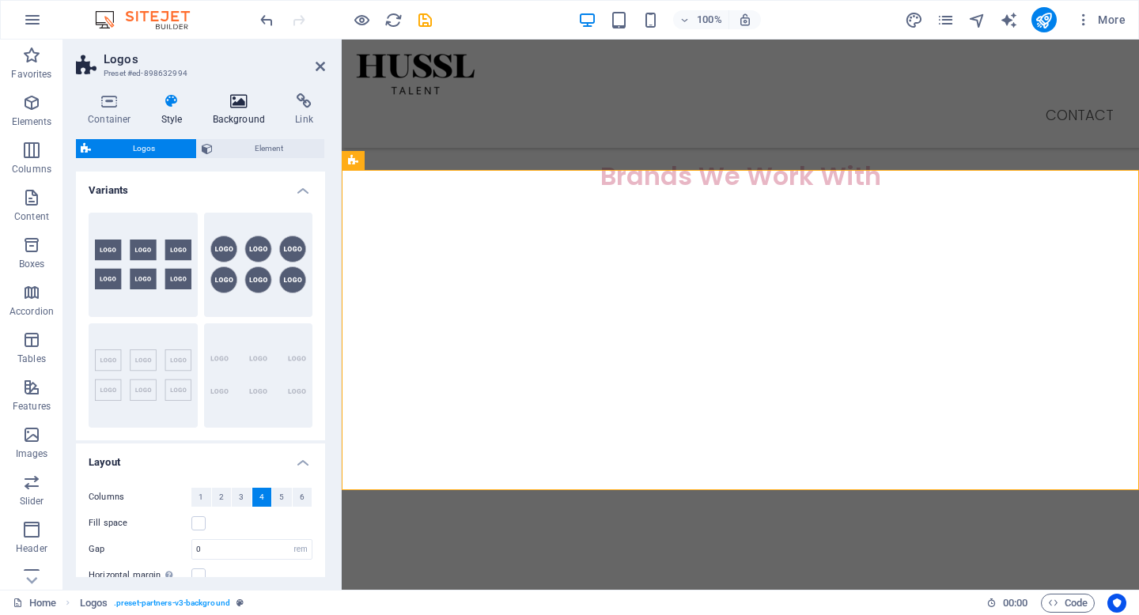
click at [240, 101] on icon at bounding box center [239, 101] width 77 height 16
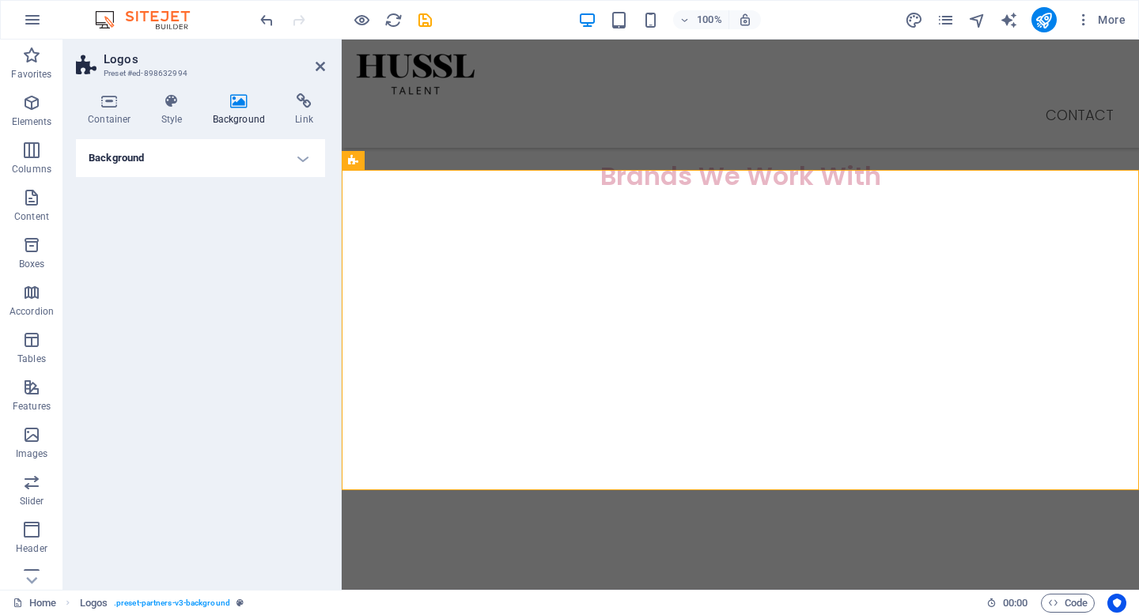
click at [187, 168] on h4 "Background" at bounding box center [200, 158] width 249 height 38
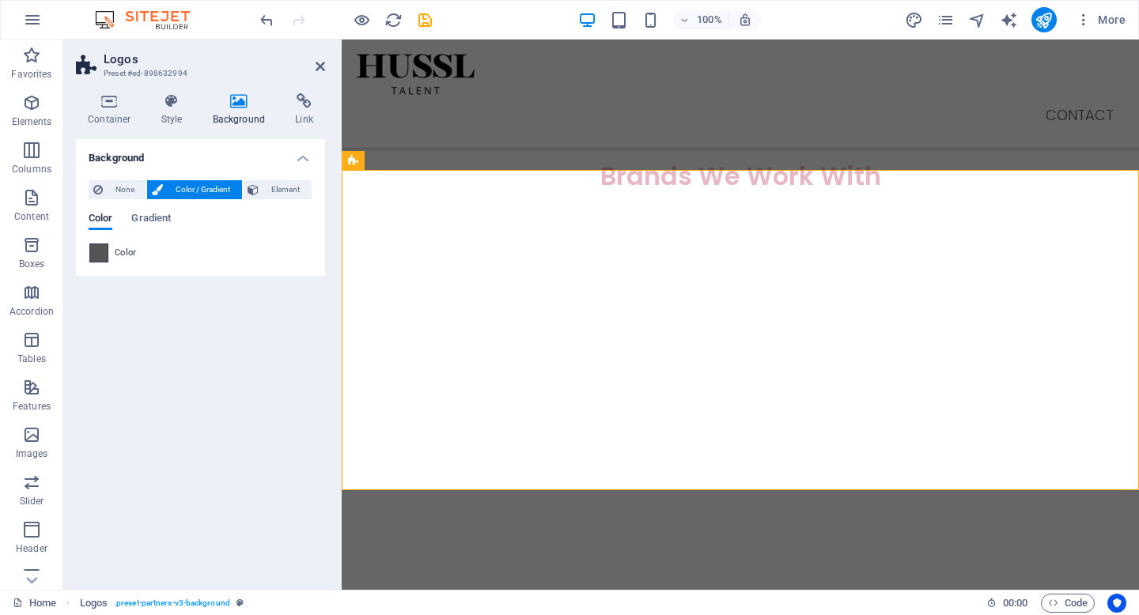
click at [96, 247] on span at bounding box center [98, 252] width 17 height 17
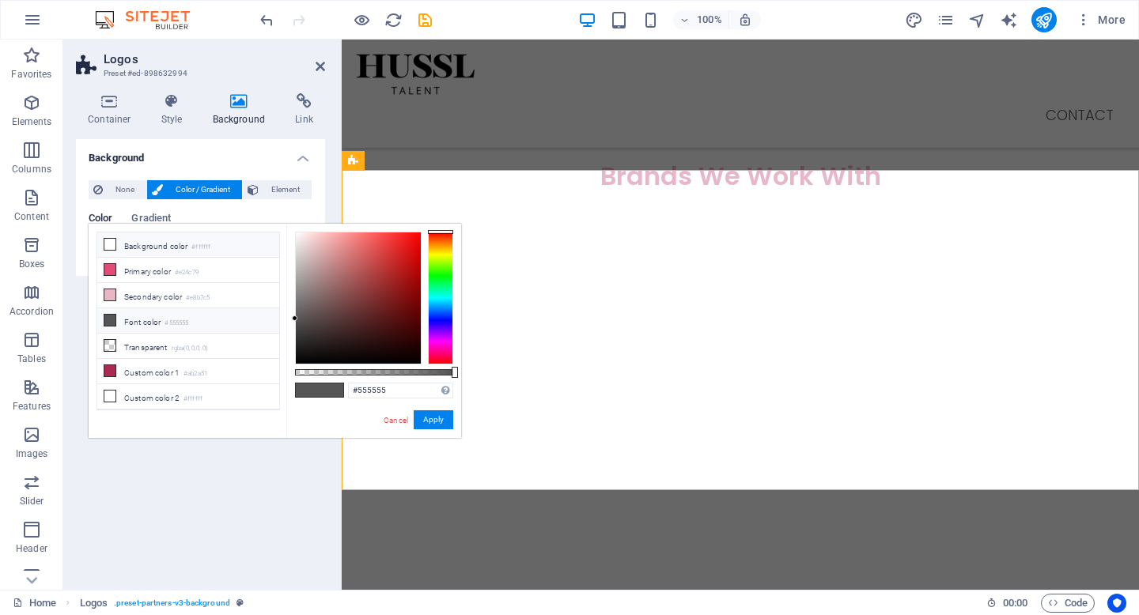
click at [150, 244] on li "Background color #ffffff" at bounding box center [188, 245] width 182 height 25
type input "#ffffff"
click at [437, 417] on button "Apply" at bounding box center [434, 419] width 40 height 19
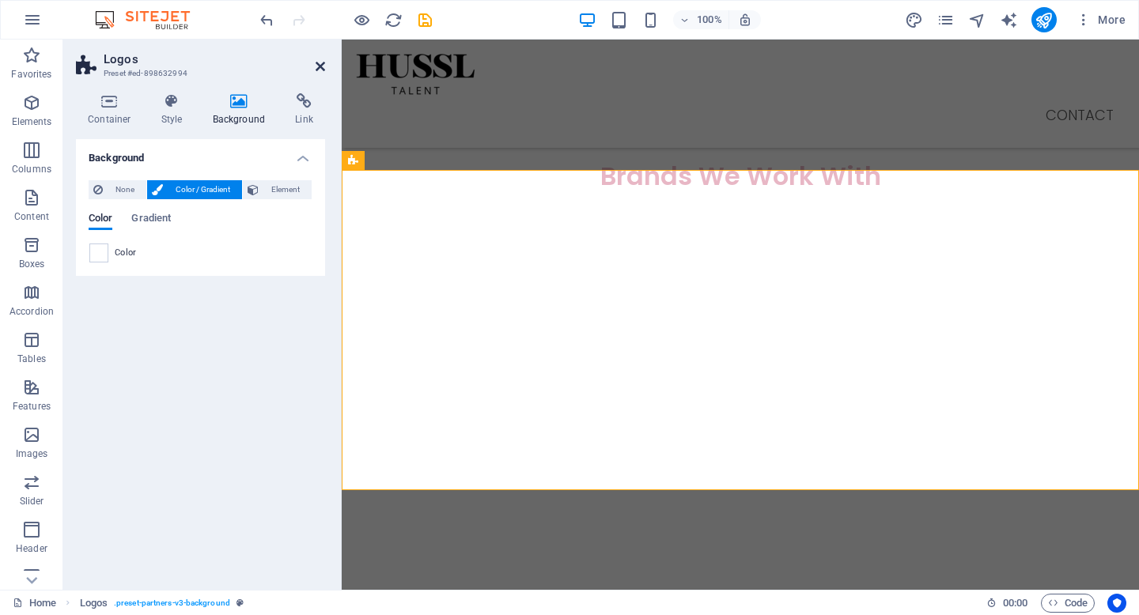
click at [319, 61] on icon at bounding box center [320, 66] width 9 height 13
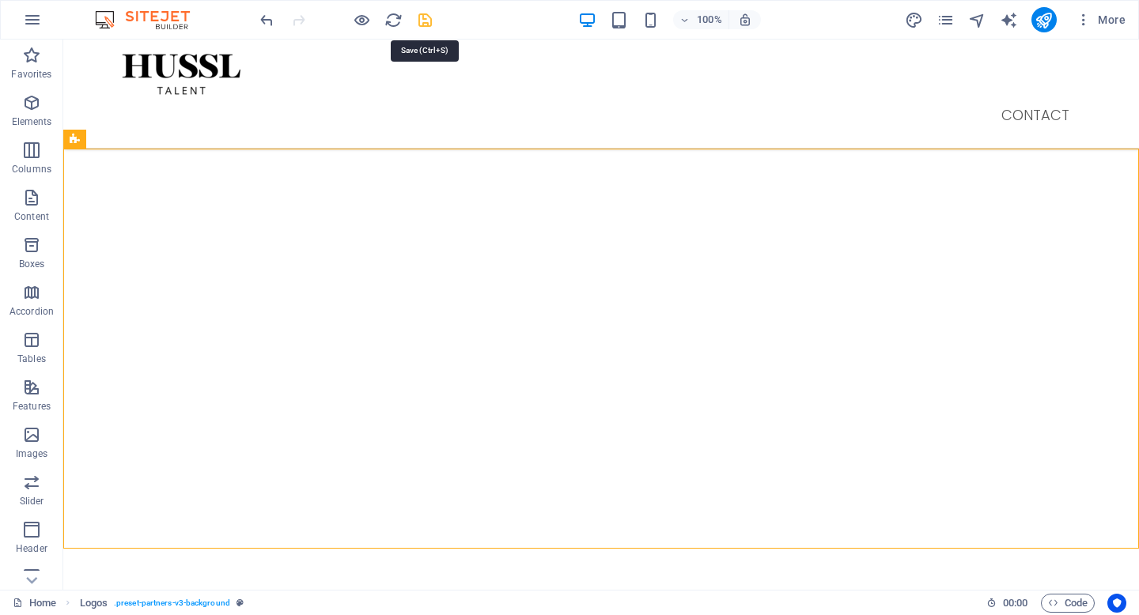
click at [429, 22] on icon "save" at bounding box center [425, 20] width 18 height 18
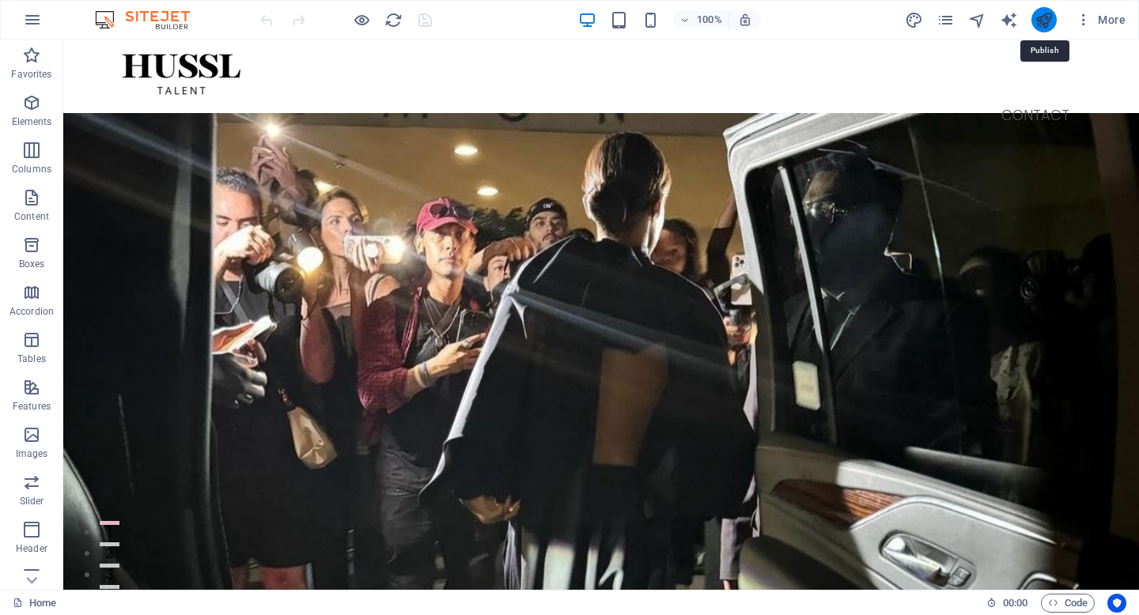
click at [0, 0] on icon "publish" at bounding box center [0, 0] width 0 height 0
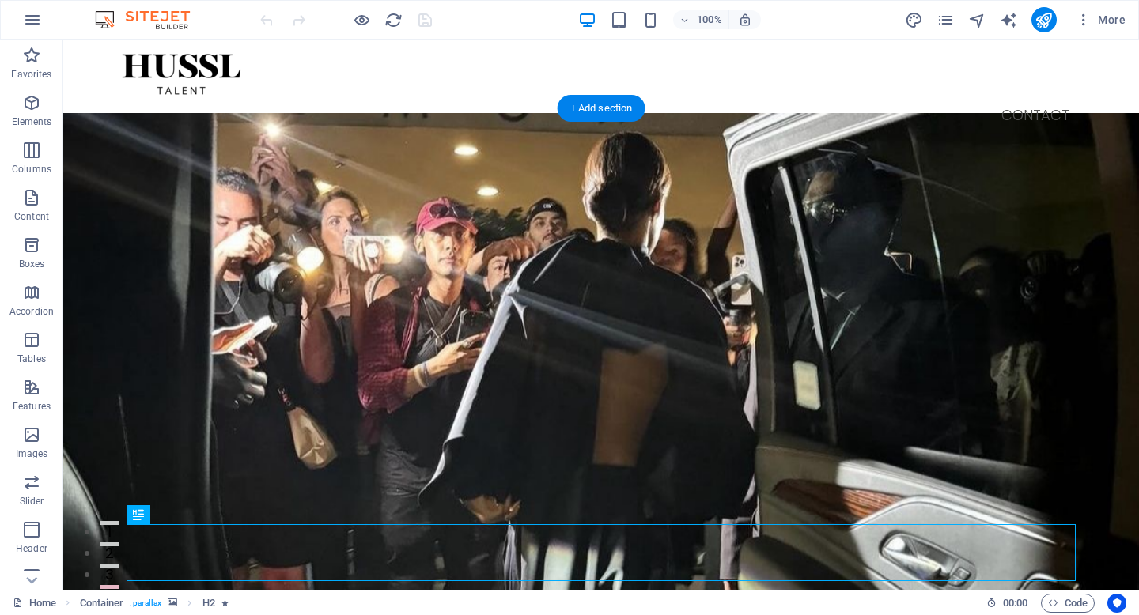
click at [257, 199] on figure at bounding box center [601, 478] width 1076 height 730
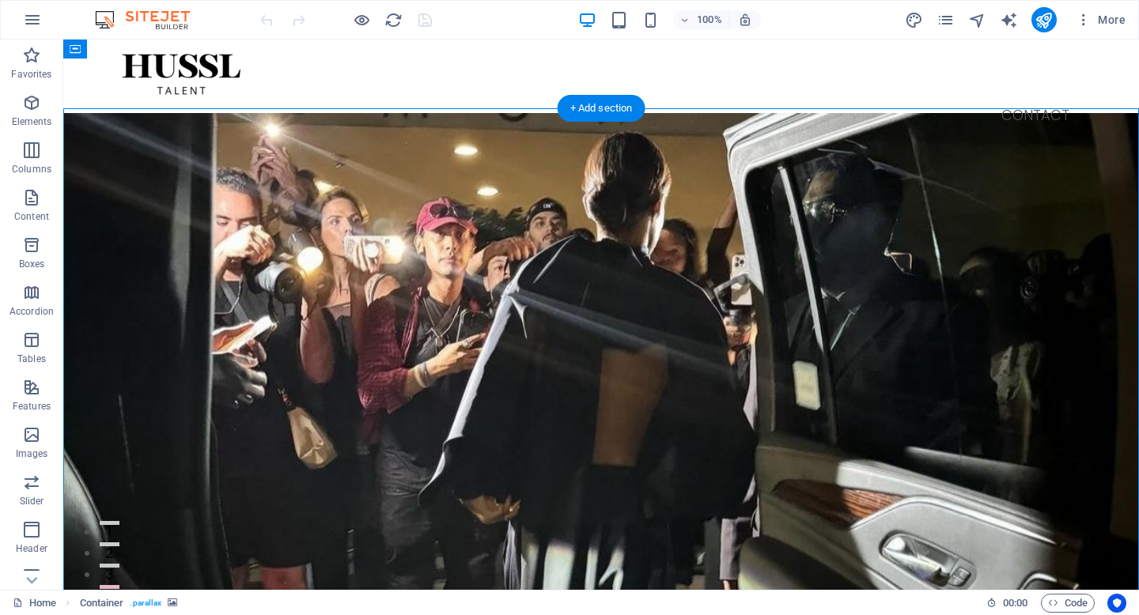
click at [248, 209] on figure at bounding box center [601, 478] width 1076 height 730
click at [146, 99] on icon at bounding box center [145, 99] width 9 height 17
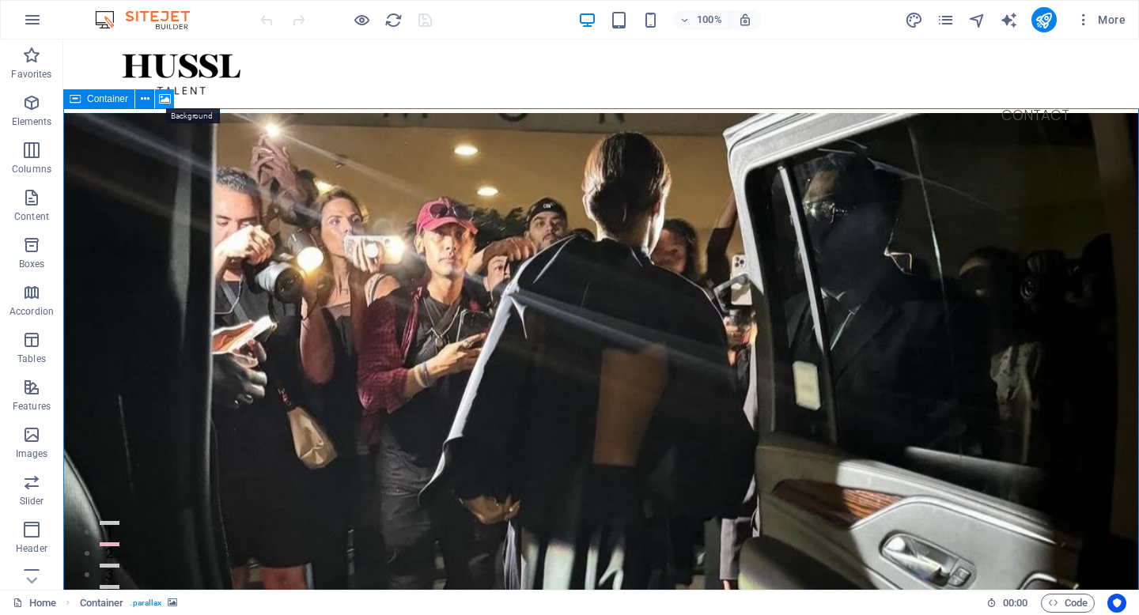
click at [161, 103] on icon at bounding box center [165, 99] width 12 height 17
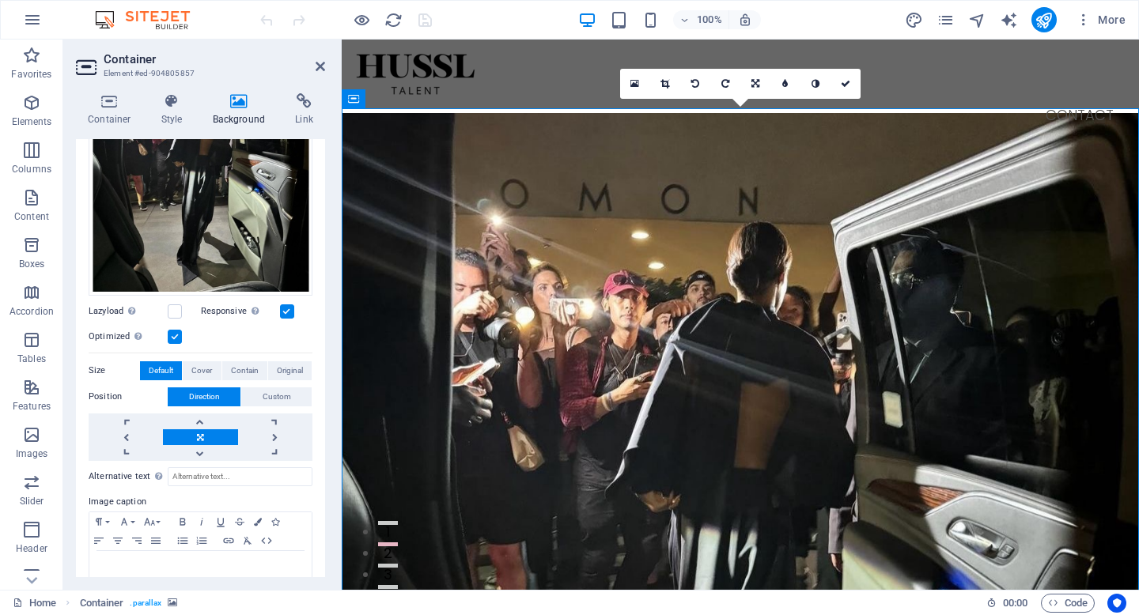
scroll to position [267, 0]
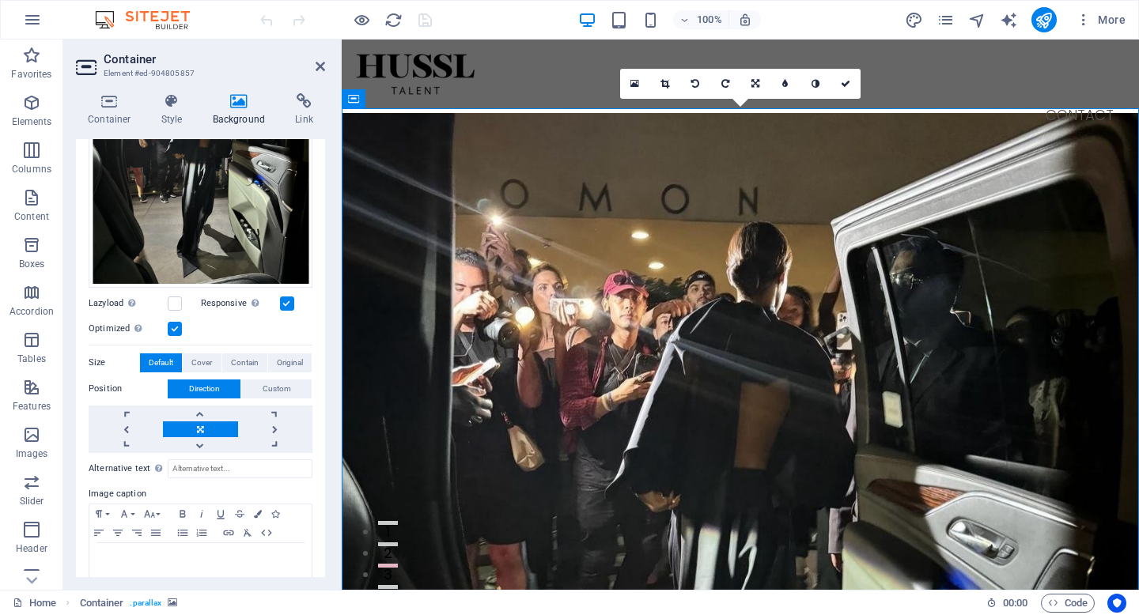
click at [286, 301] on label at bounding box center [287, 304] width 14 height 14
click at [0, 0] on input "Responsive Automatically load retina image and smartphone optimized sizes." at bounding box center [0, 0] width 0 height 0
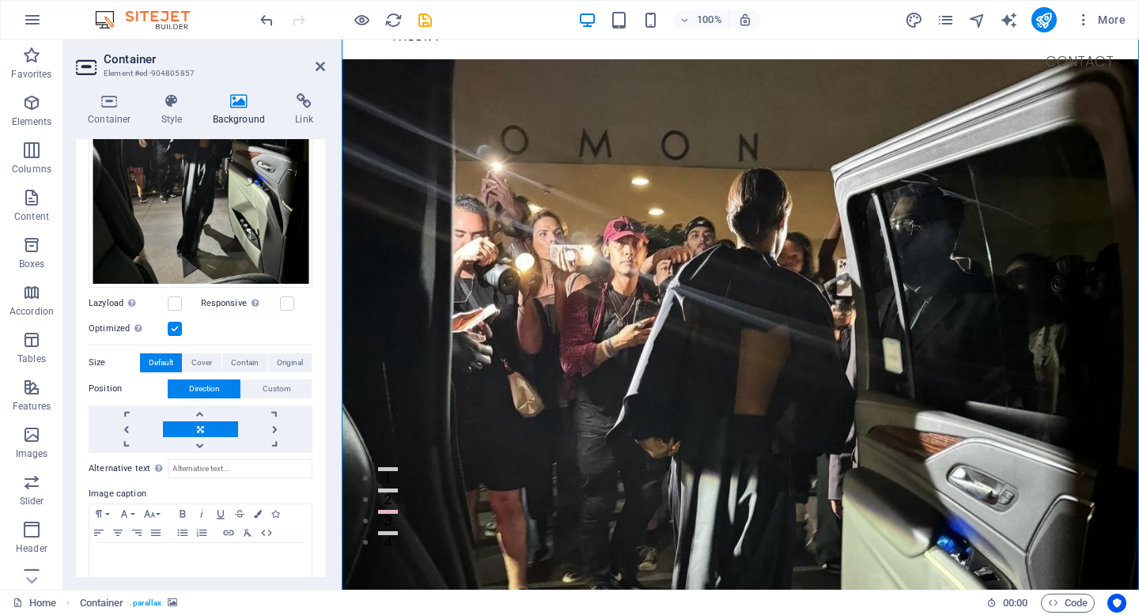
scroll to position [0, 0]
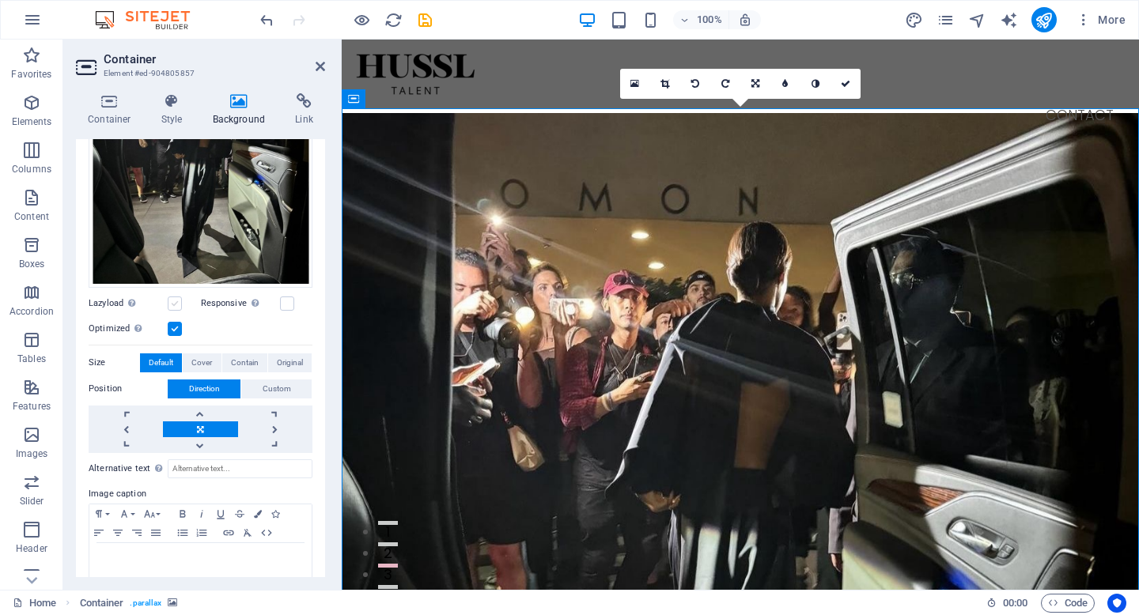
click at [177, 297] on label at bounding box center [175, 304] width 14 height 14
click at [0, 0] on input "Lazyload Loading images after the page loads improves page speed." at bounding box center [0, 0] width 0 height 0
click at [170, 331] on label at bounding box center [175, 329] width 14 height 14
click at [0, 0] on input "Optimized Images are compressed to improve page speed." at bounding box center [0, 0] width 0 height 0
click at [173, 322] on label at bounding box center [175, 329] width 14 height 14
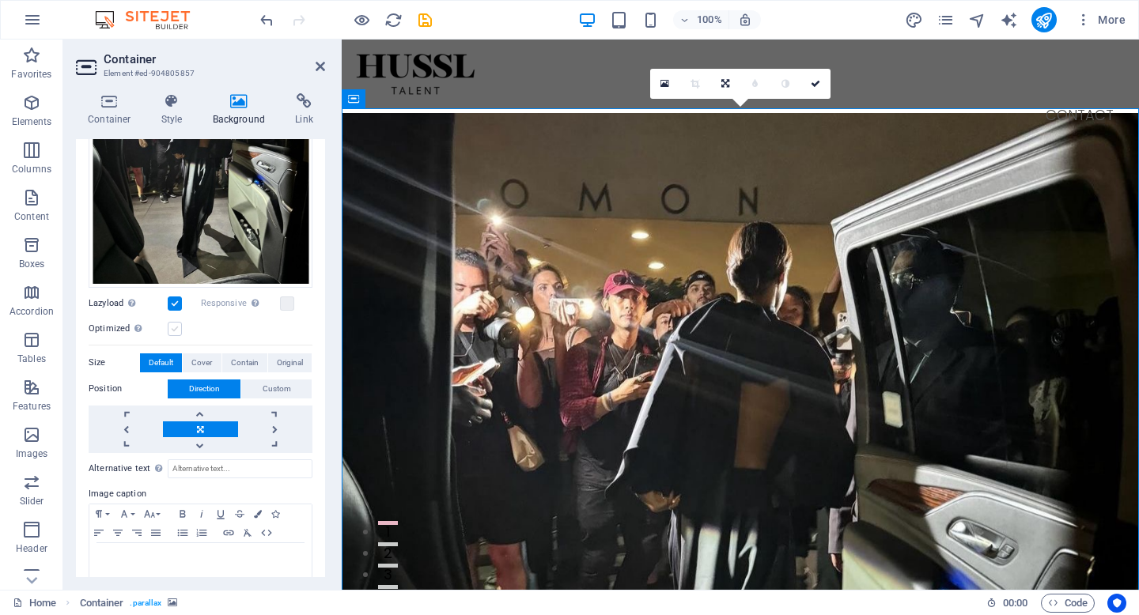
click at [0, 0] on input "Optimized Images are compressed to improve page speed." at bounding box center [0, 0] width 0 height 0
click at [175, 298] on label at bounding box center [175, 304] width 14 height 14
click at [0, 0] on input "Lazyload Loading images after the page loads improves page speed." at bounding box center [0, 0] width 0 height 0
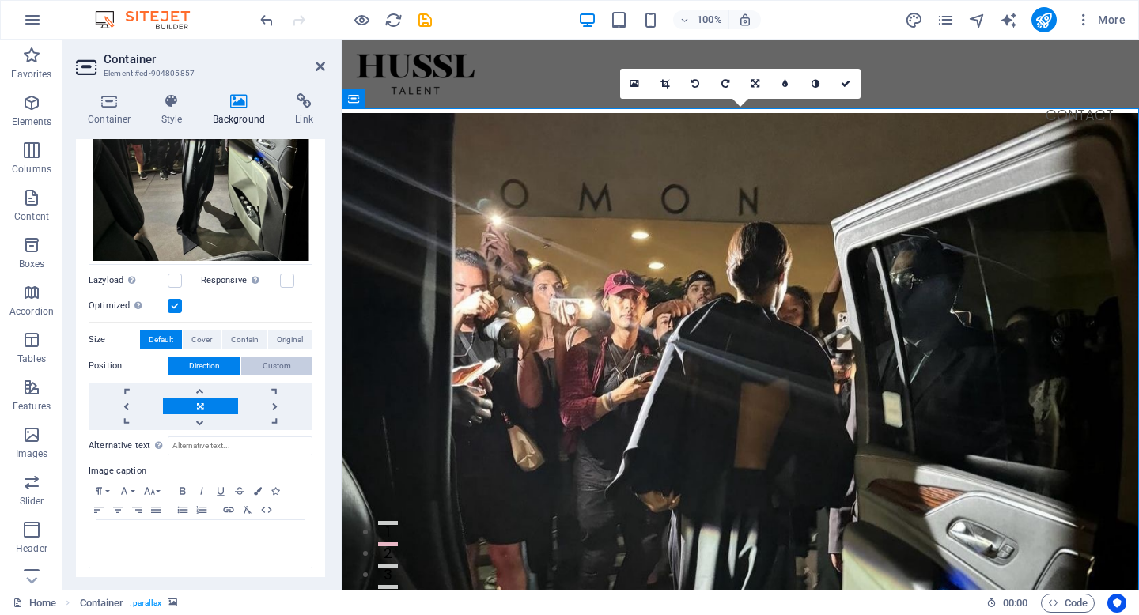
click at [286, 357] on span "Custom" at bounding box center [277, 366] width 28 height 19
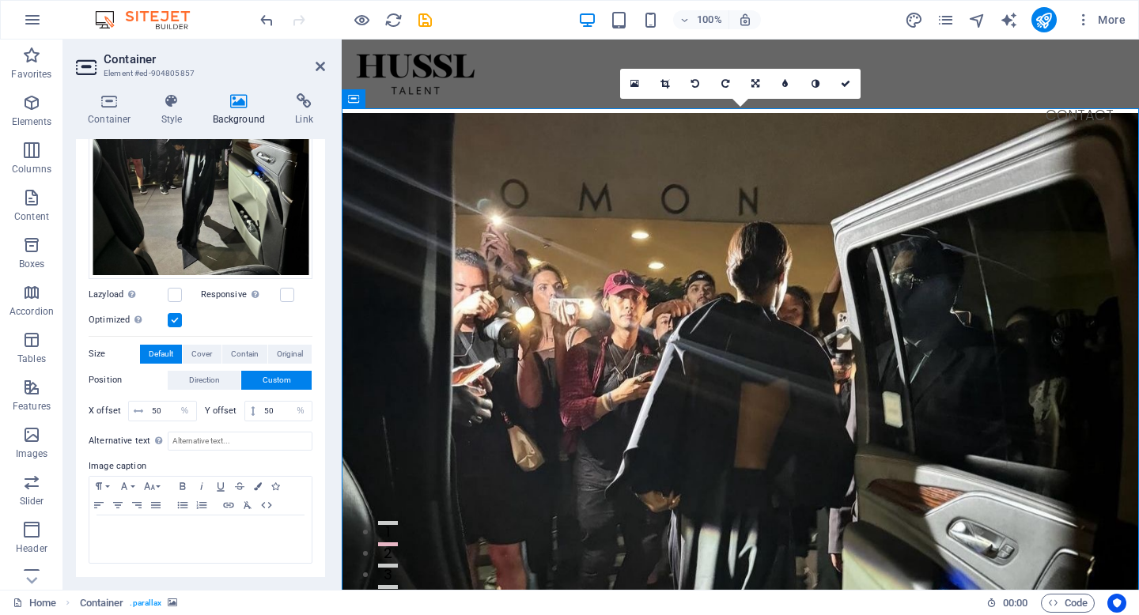
scroll to position [271, 0]
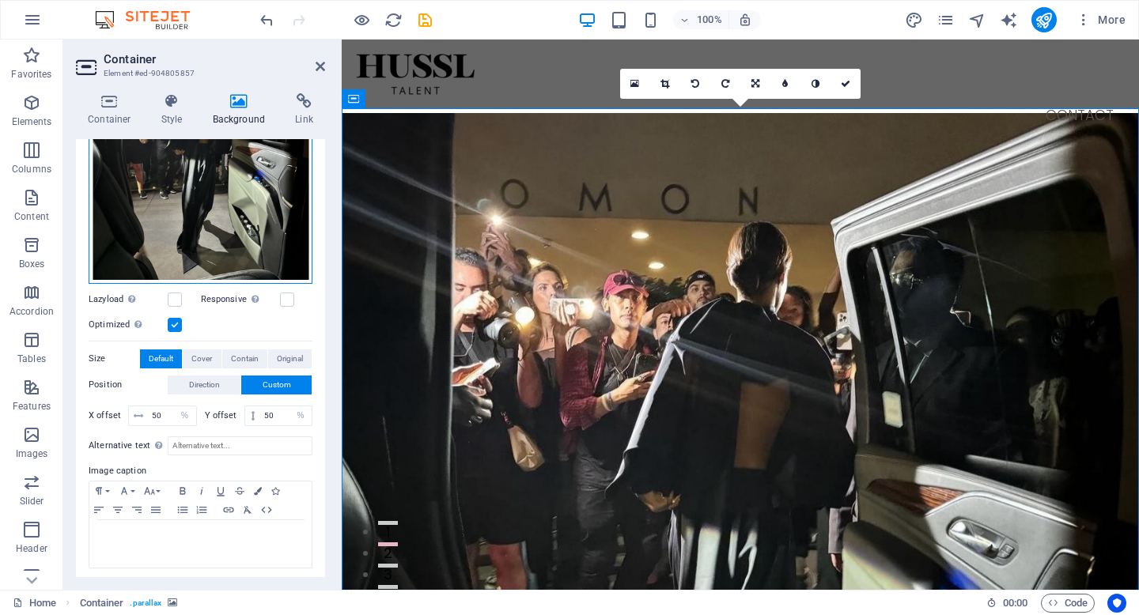
drag, startPoint x: 203, startPoint y: 194, endPoint x: 204, endPoint y: 224, distance: 30.1
click at [204, 224] on div "Drag files here, click to choose files or select files from Files or our free s…" at bounding box center [201, 146] width 224 height 276
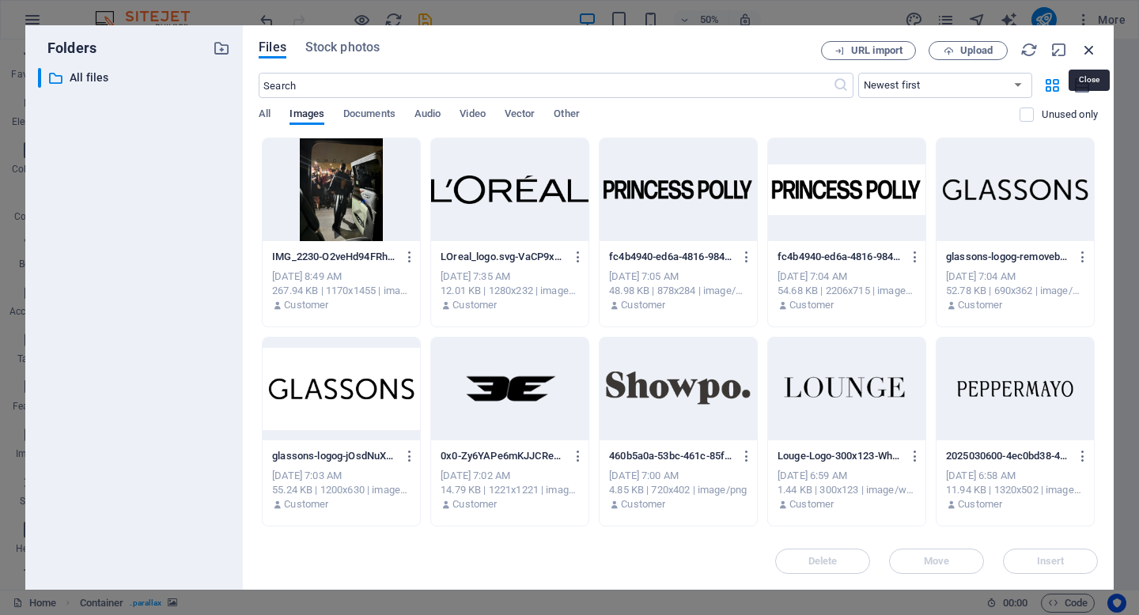
click at [1088, 54] on icon "button" at bounding box center [1088, 49] width 17 height 17
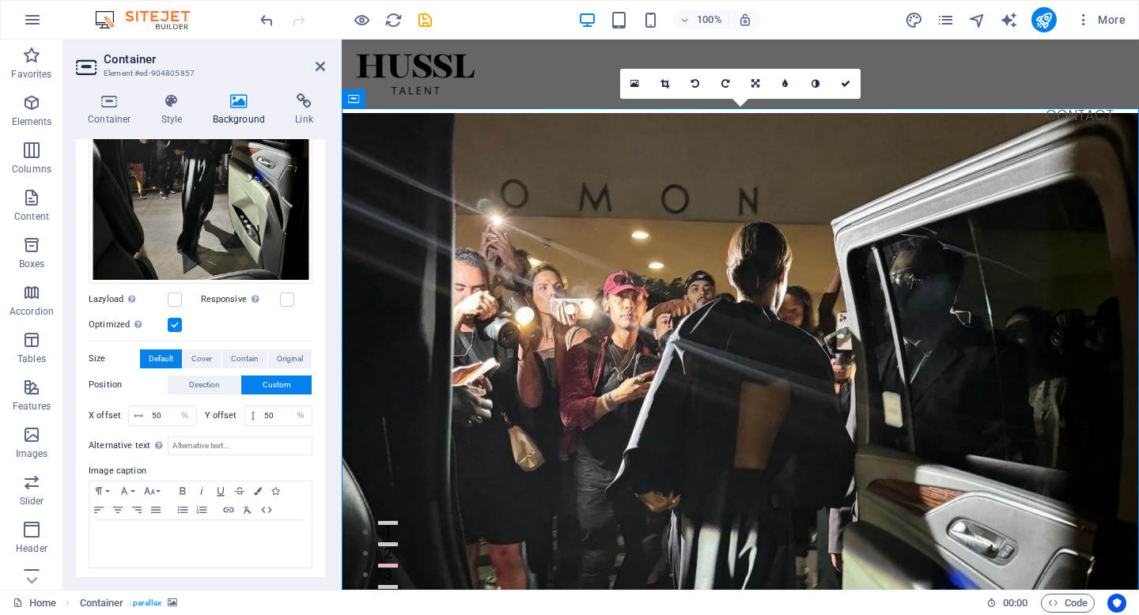
drag, startPoint x: 747, startPoint y: 175, endPoint x: 751, endPoint y: 221, distance: 46.8
click at [751, 222] on figure at bounding box center [740, 478] width 797 height 730
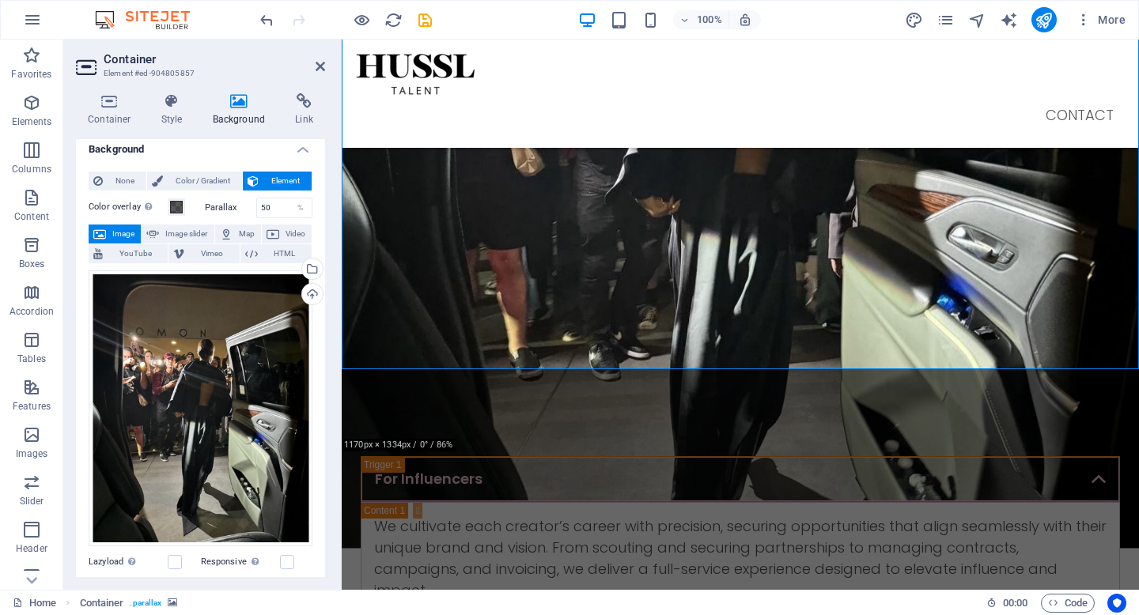
scroll to position [0, 0]
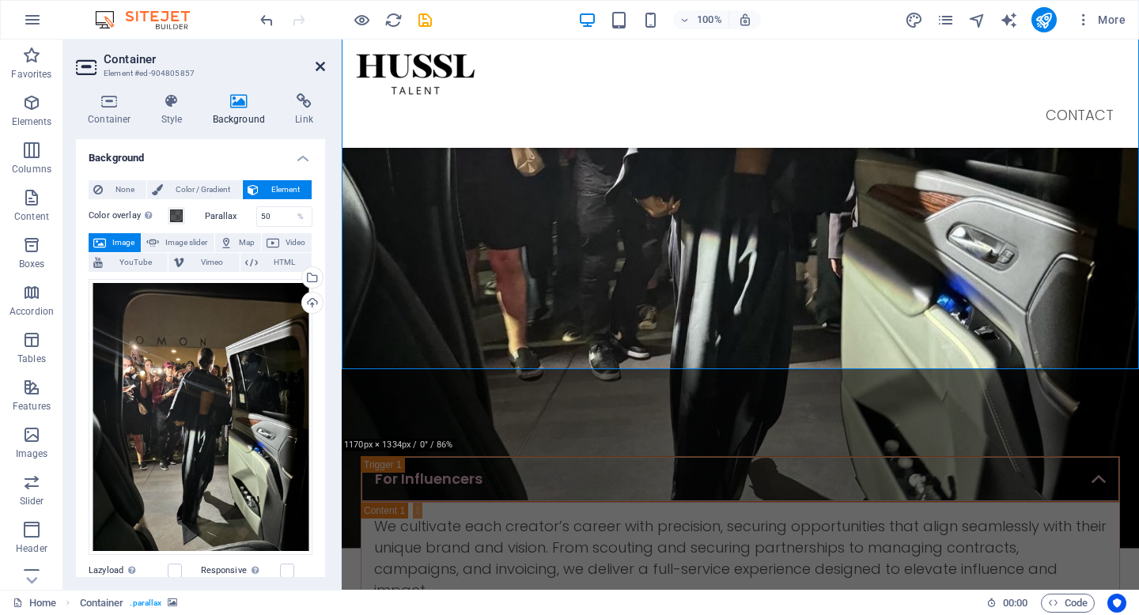
click at [320, 66] on icon at bounding box center [320, 66] width 9 height 13
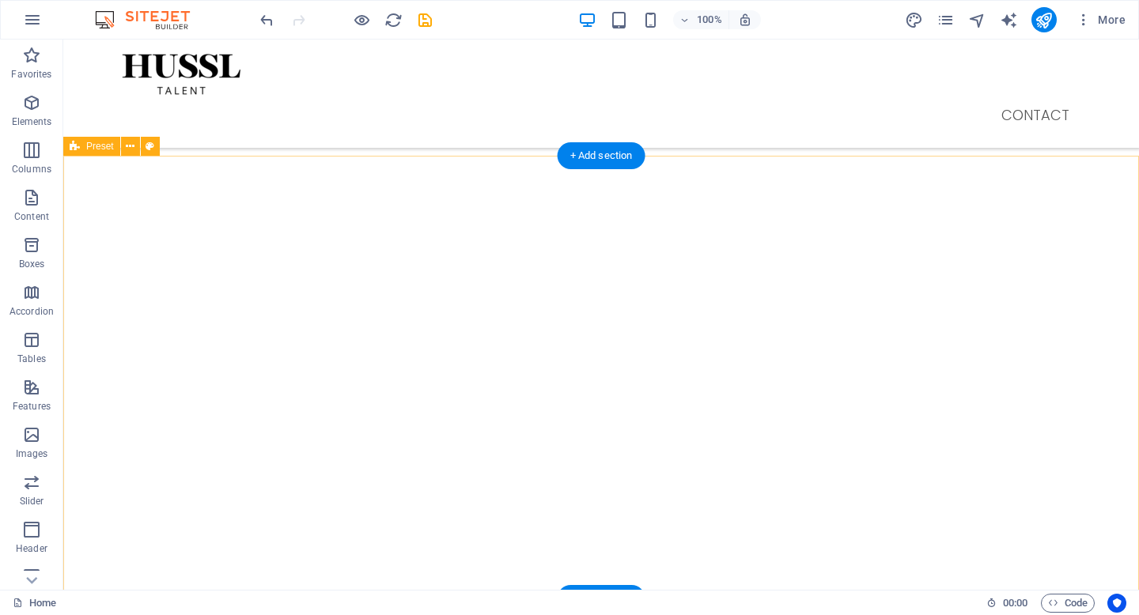
scroll to position [1560, 0]
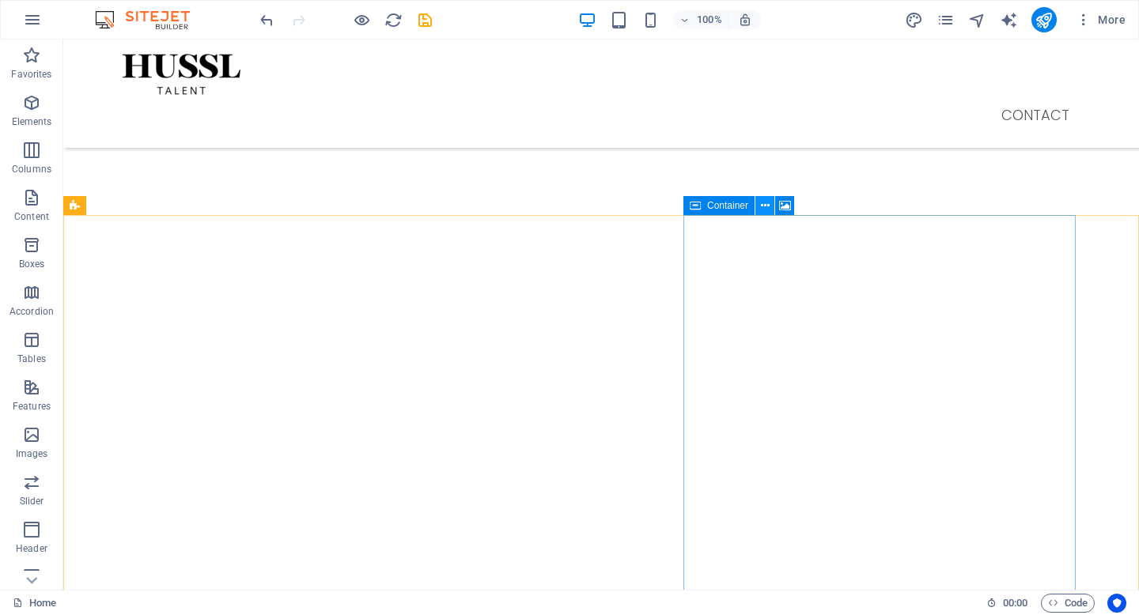
click at [768, 208] on icon at bounding box center [765, 206] width 9 height 17
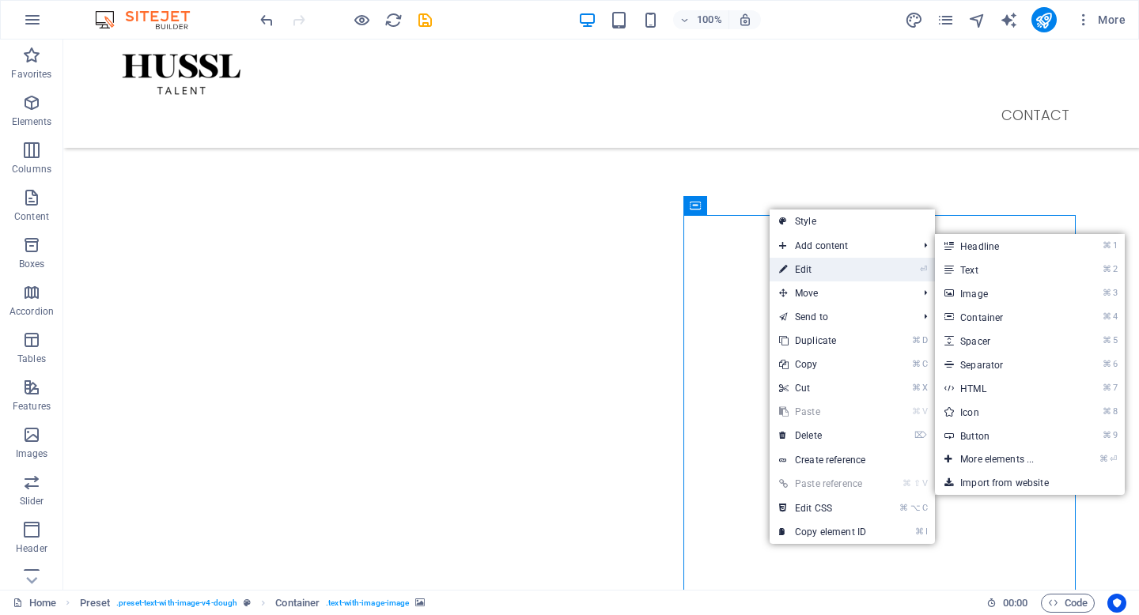
click at [824, 274] on link "⏎ Edit" at bounding box center [823, 270] width 106 height 24
select select "px"
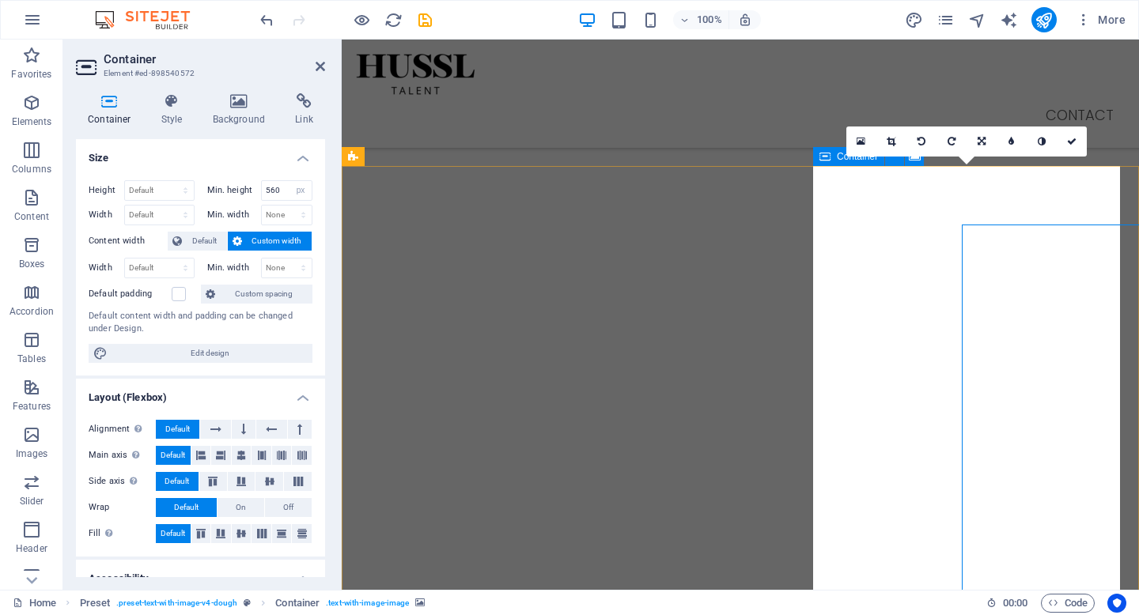
scroll to position [1551, 0]
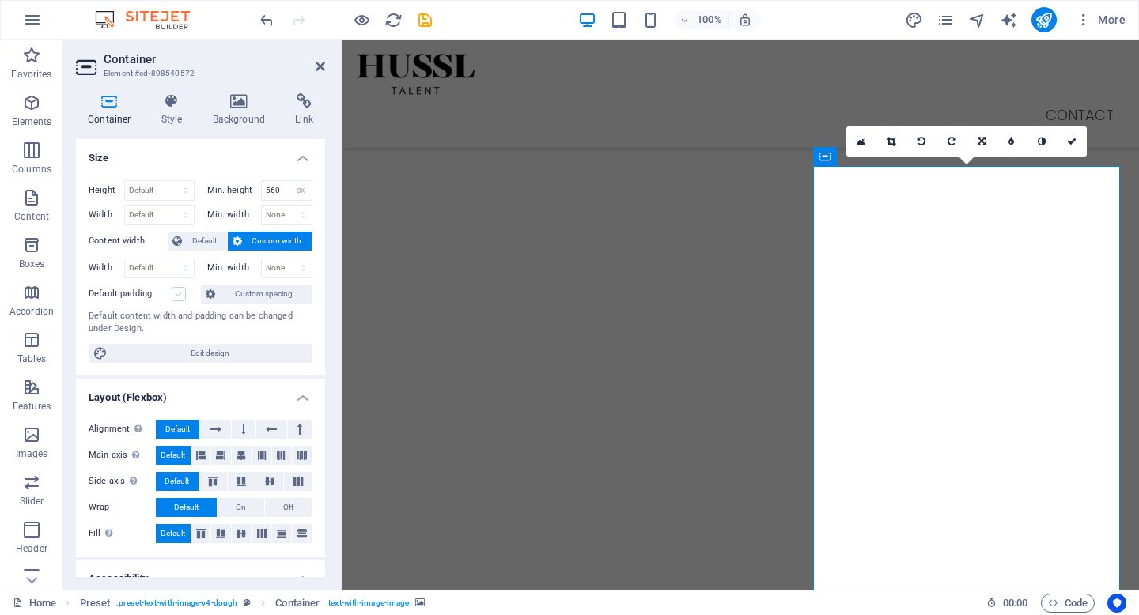
click at [179, 297] on label at bounding box center [179, 294] width 14 height 14
click at [0, 0] on input "Default padding" at bounding box center [0, 0] width 0 height 0
click at [181, 294] on label at bounding box center [179, 294] width 14 height 14
click at [0, 0] on input "Default padding" at bounding box center [0, 0] width 0 height 0
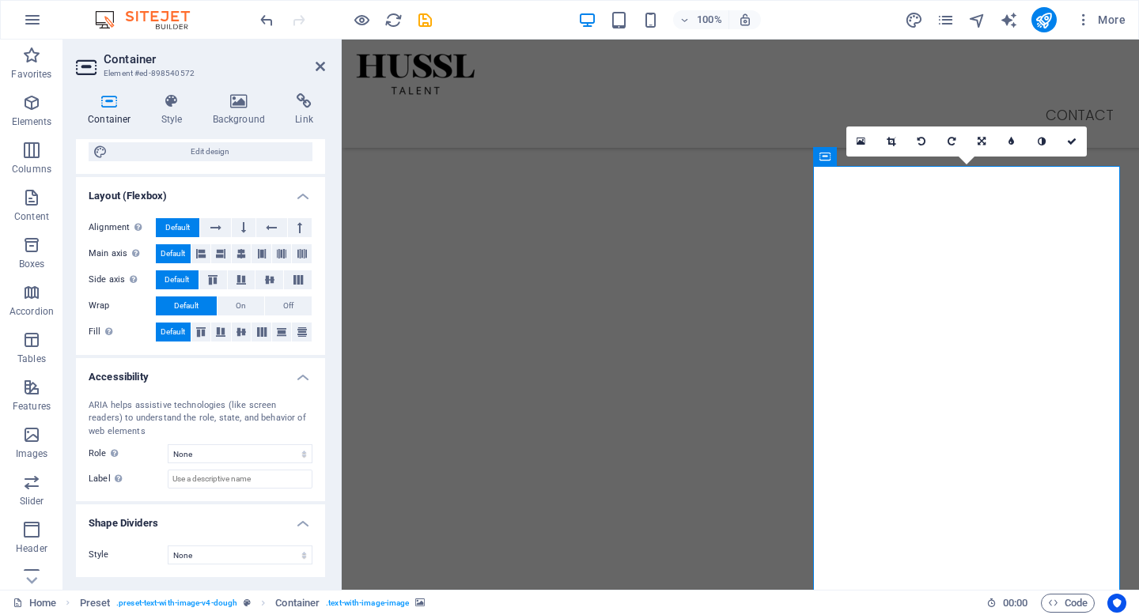
scroll to position [0, 0]
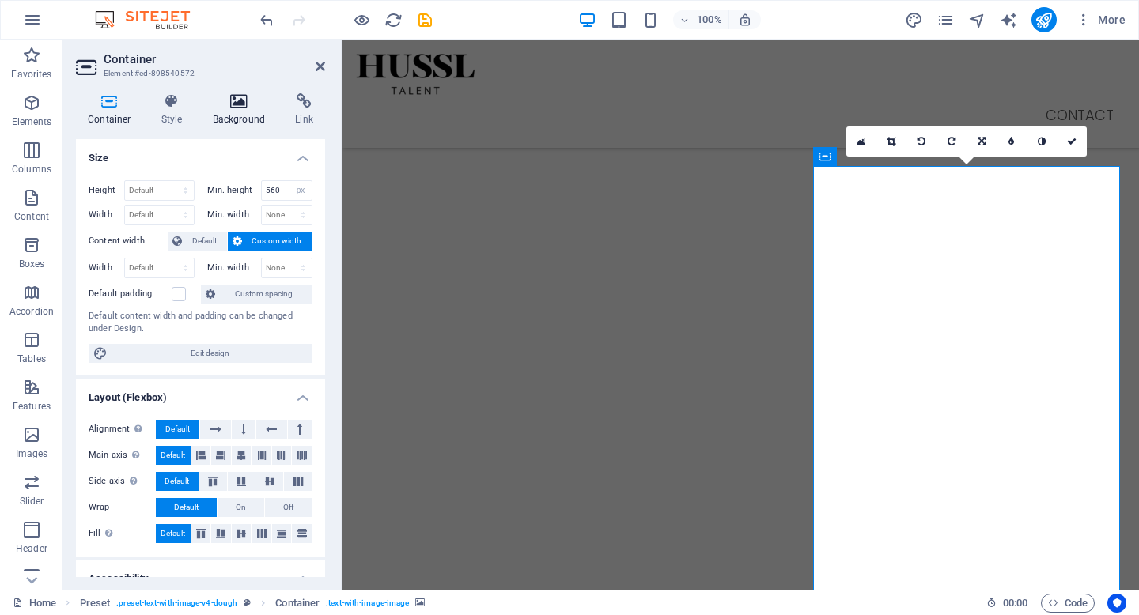
click at [218, 115] on h4 "Background" at bounding box center [242, 109] width 83 height 33
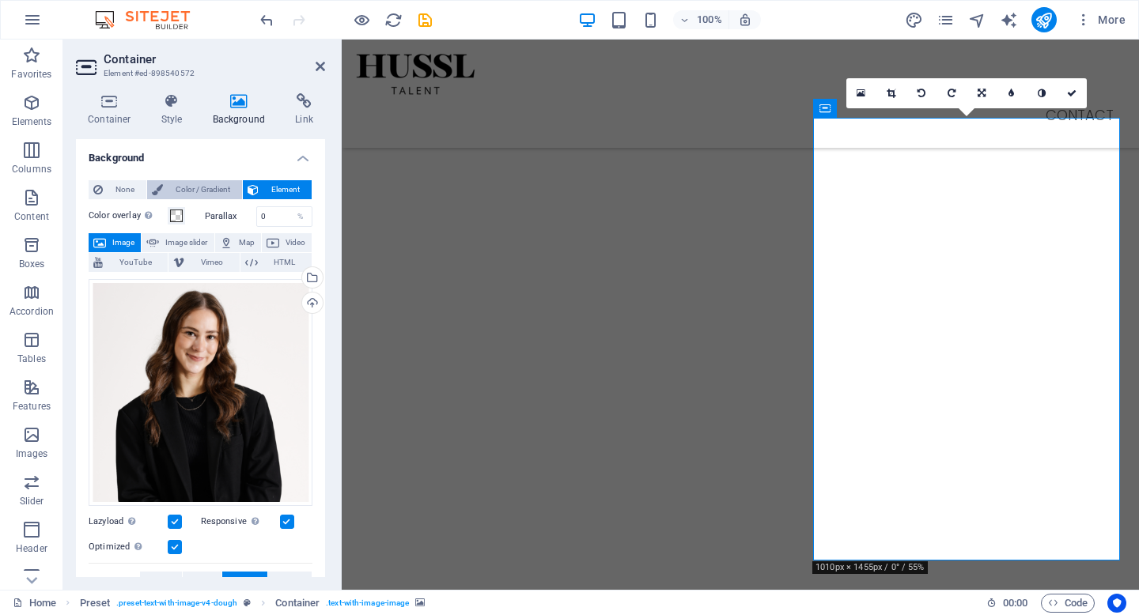
click at [186, 192] on span "Color / Gradient" at bounding box center [203, 189] width 70 height 19
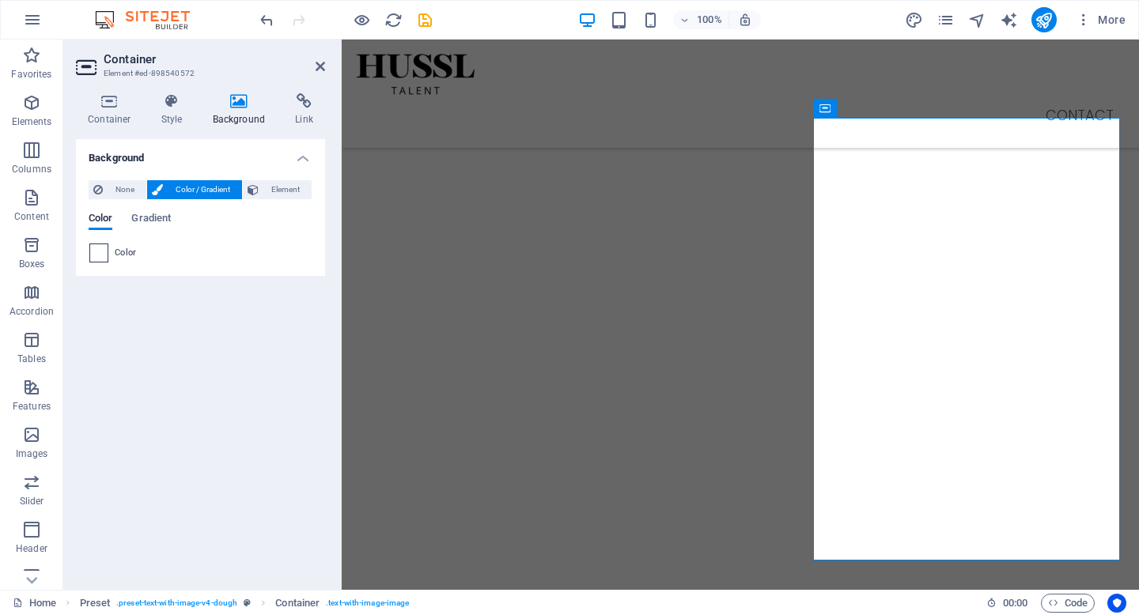
click at [97, 256] on span at bounding box center [98, 252] width 17 height 17
type input "#ffffff"
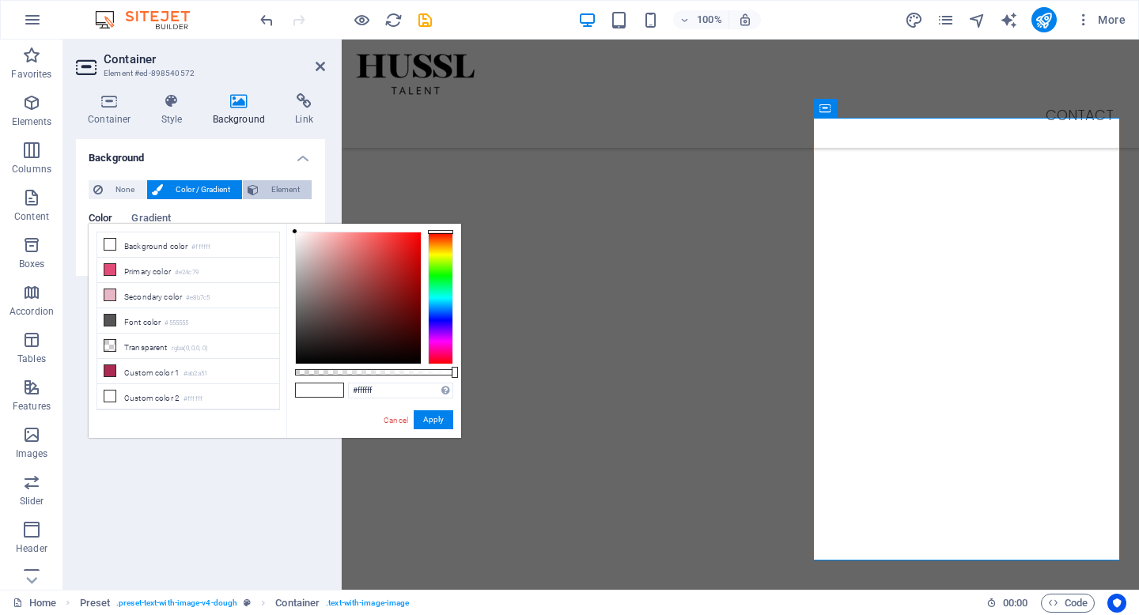
click at [289, 193] on span "Element" at bounding box center [285, 189] width 44 height 19
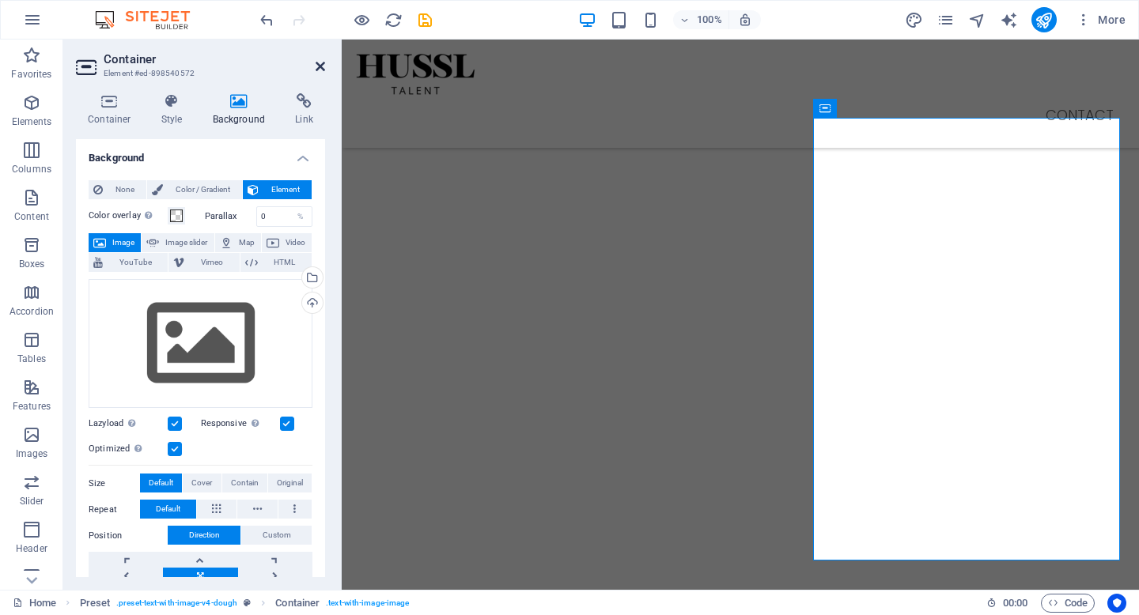
click at [320, 70] on icon at bounding box center [320, 66] width 9 height 13
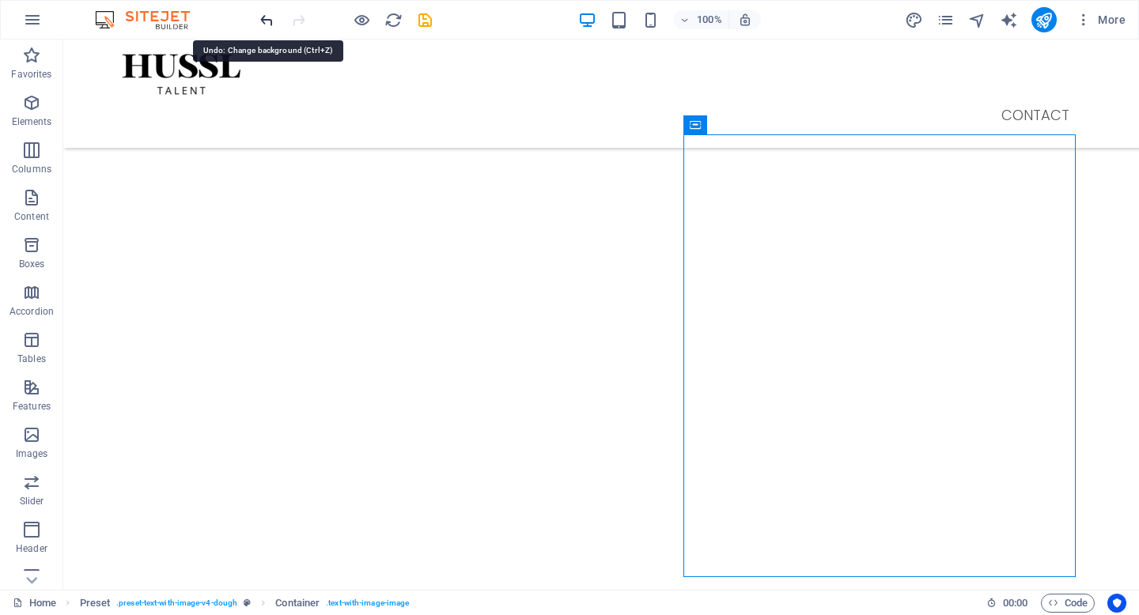
click at [0, 0] on icon "undo" at bounding box center [0, 0] width 0 height 0
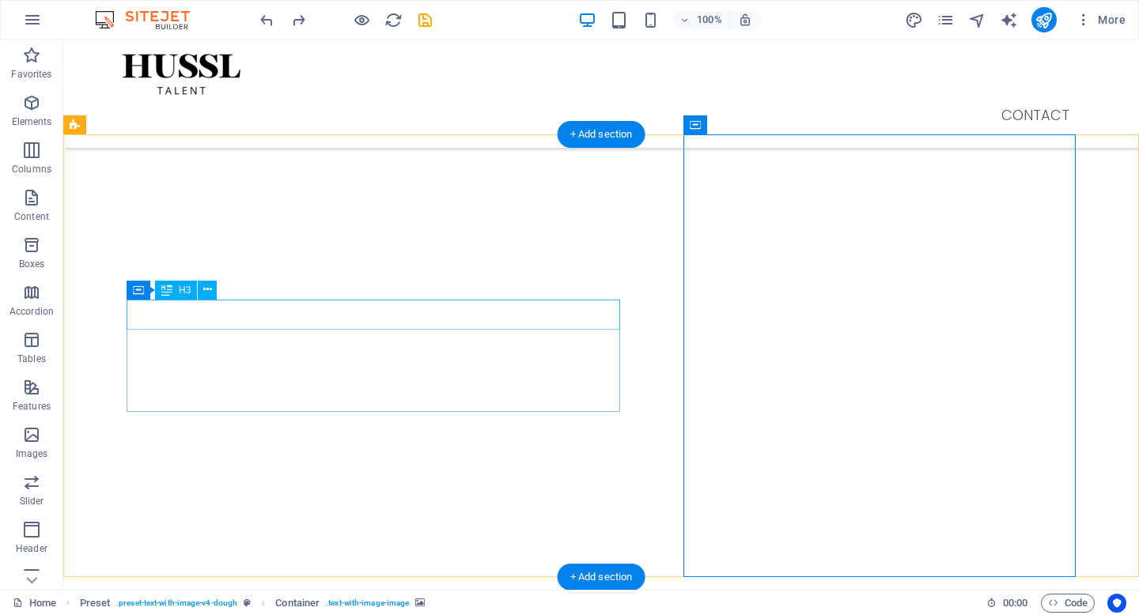
scroll to position [1636, 0]
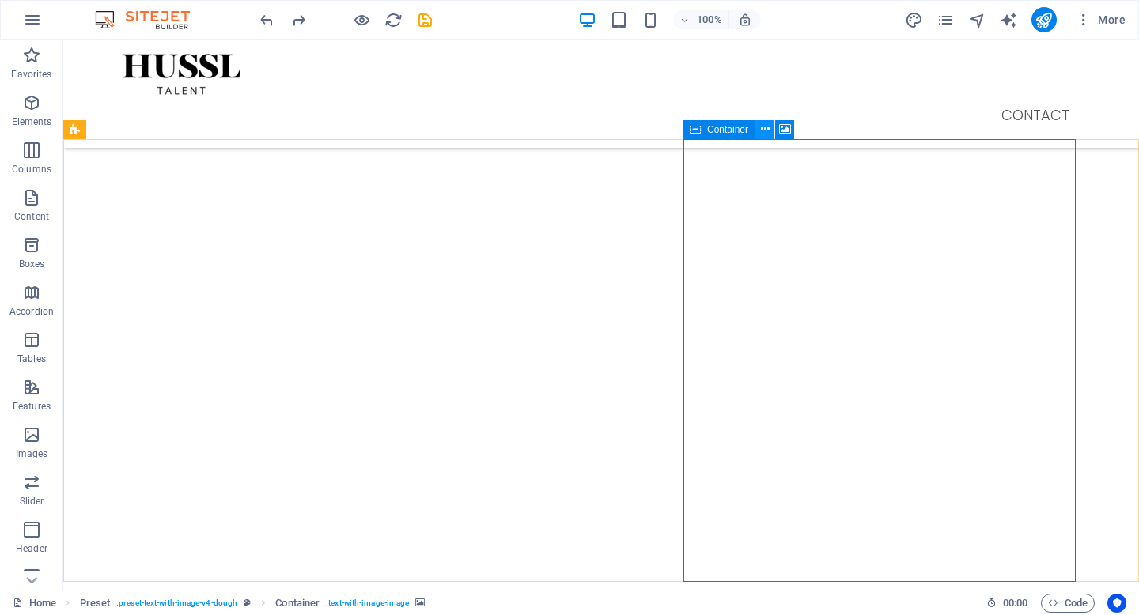
click at [758, 130] on button at bounding box center [764, 129] width 19 height 19
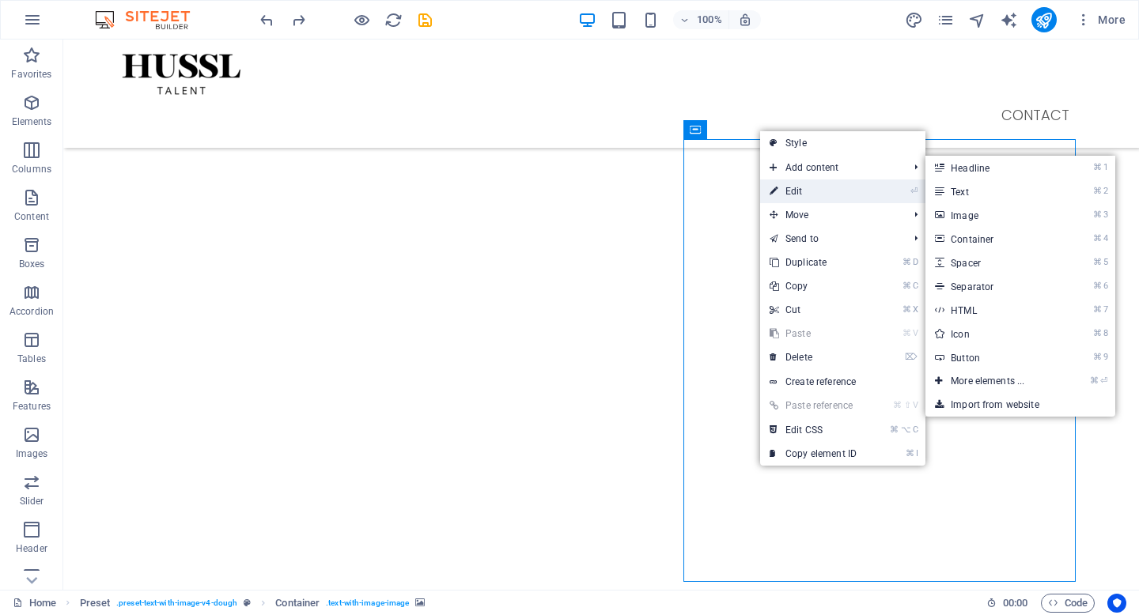
click at [830, 182] on link "⏎ Edit" at bounding box center [813, 192] width 106 height 24
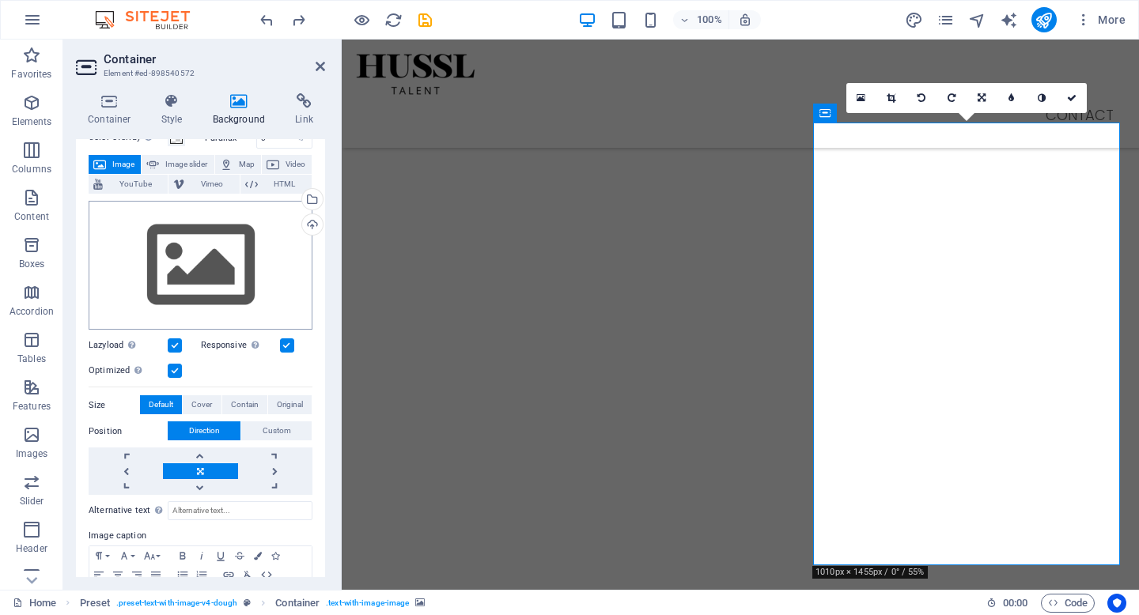
scroll to position [80, 0]
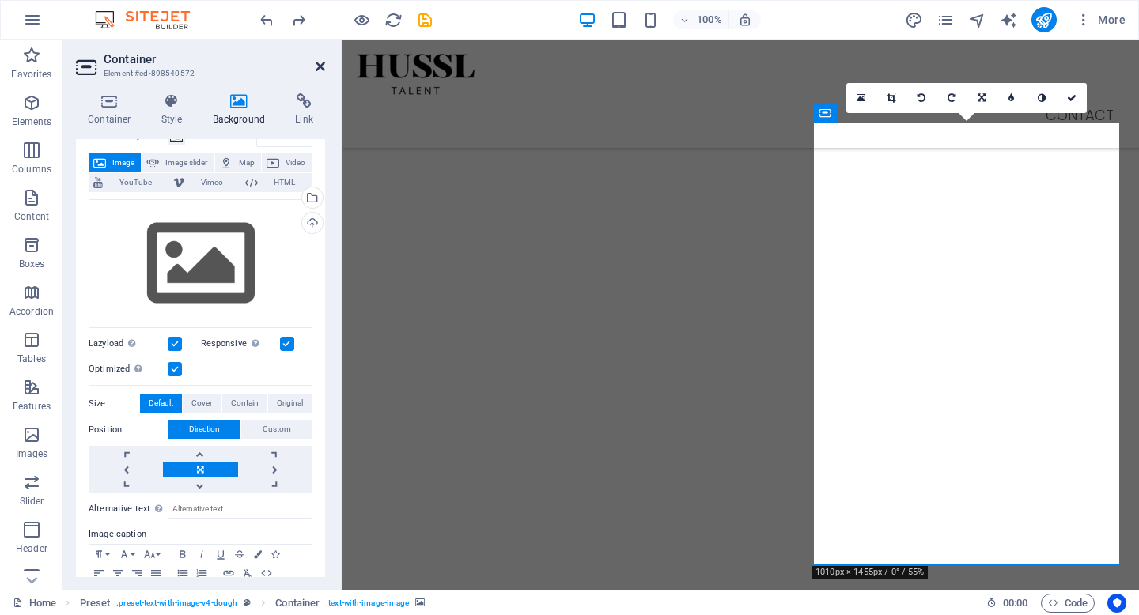
click at [321, 66] on icon at bounding box center [320, 66] width 9 height 13
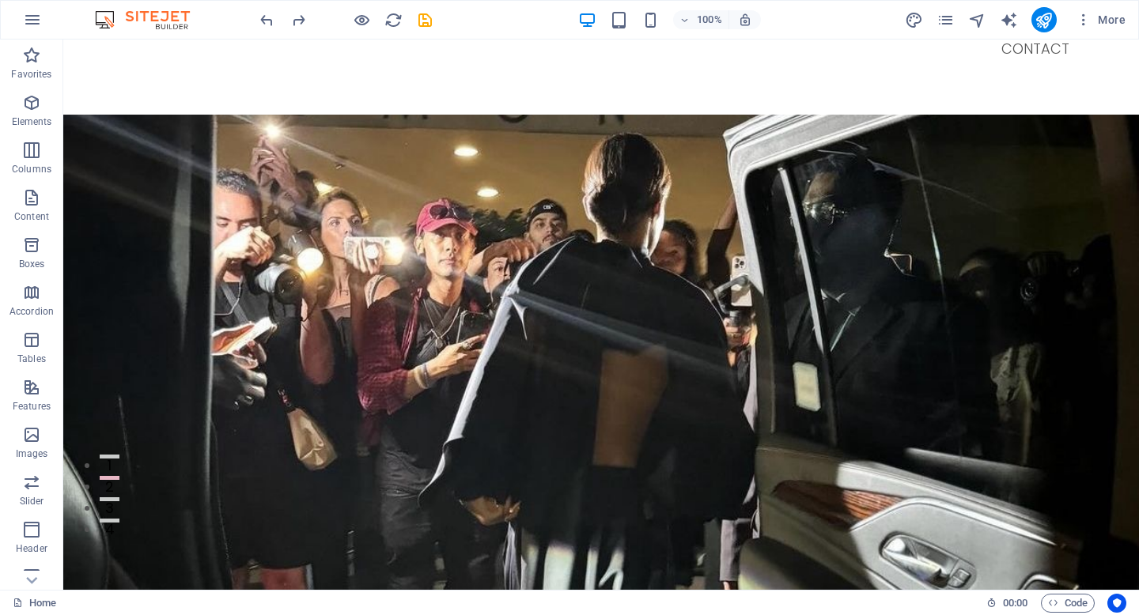
scroll to position [36, 0]
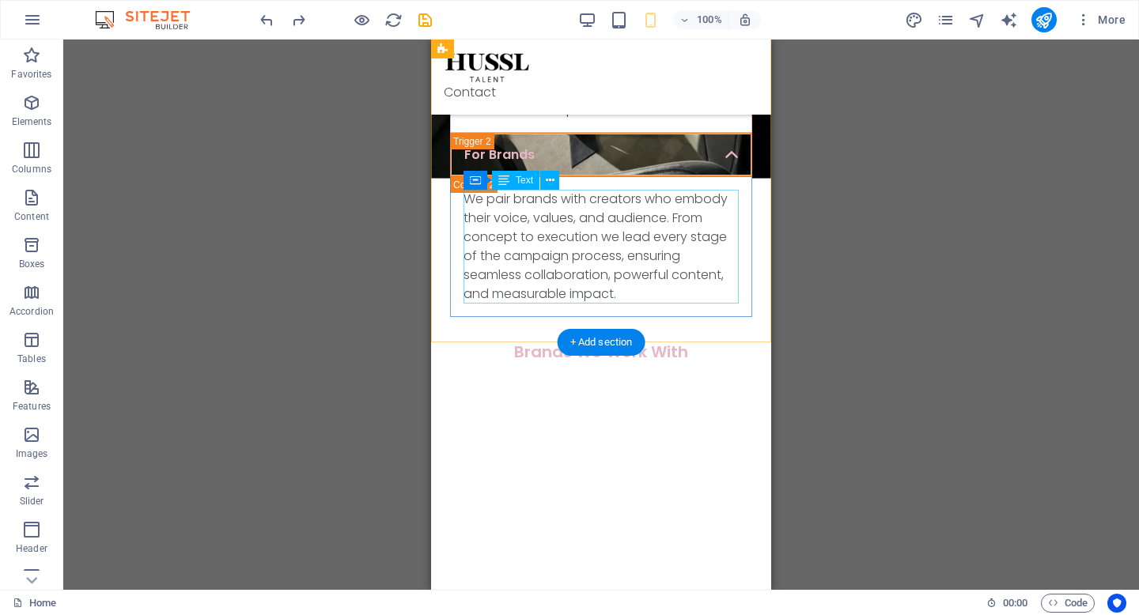
scroll to position [499, 0]
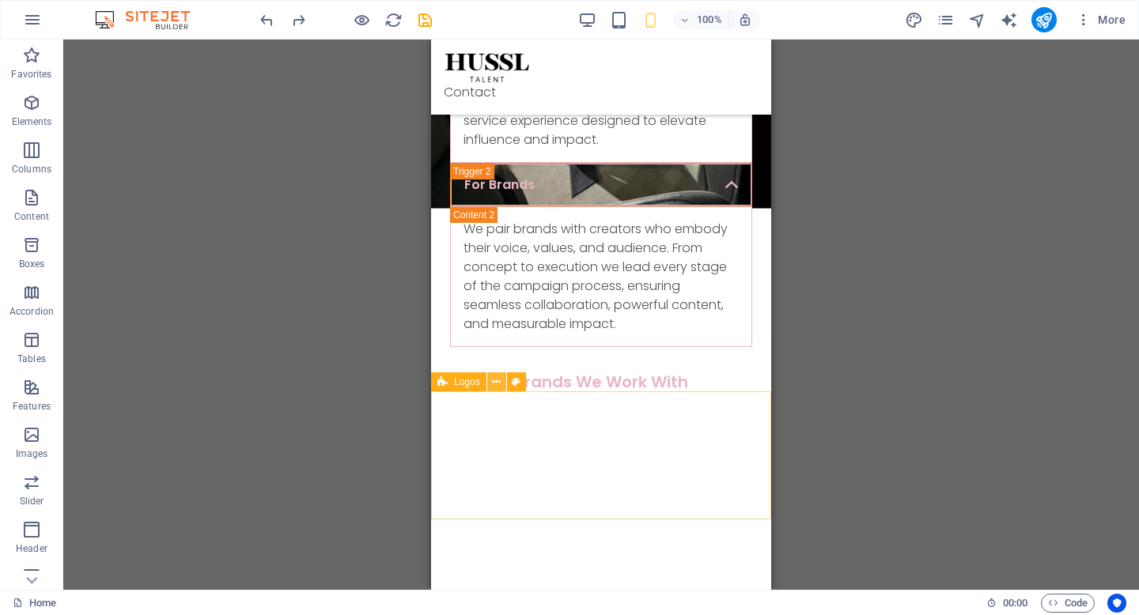
click at [495, 384] on icon at bounding box center [496, 382] width 9 height 17
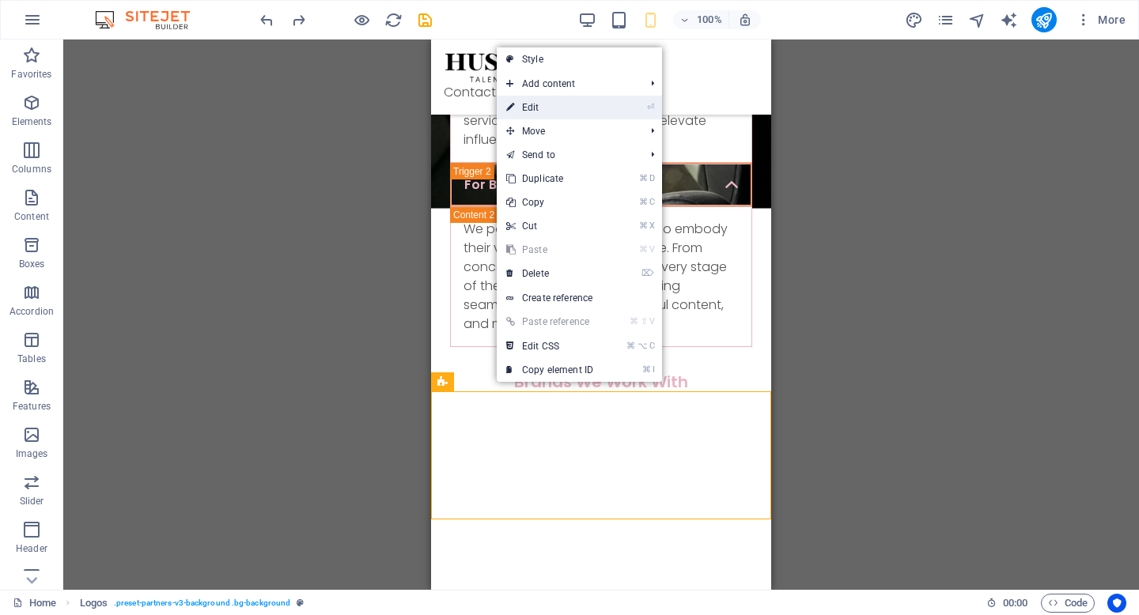
click at [558, 110] on link "⏎ Edit" at bounding box center [550, 108] width 106 height 24
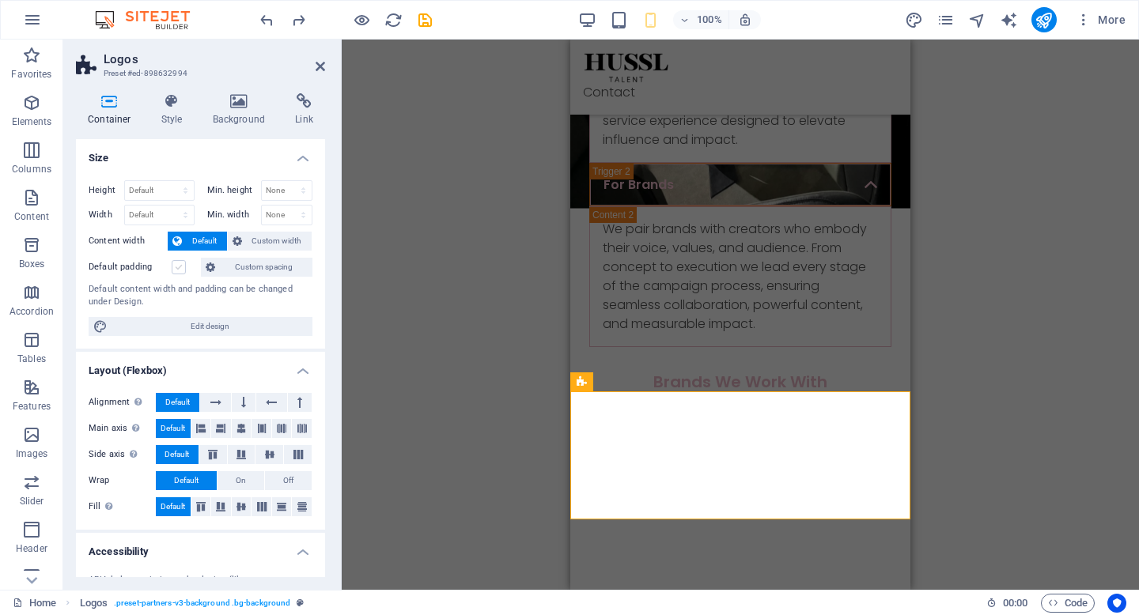
click at [183, 270] on label at bounding box center [179, 267] width 14 height 14
click at [0, 0] on input "Default padding" at bounding box center [0, 0] width 0 height 0
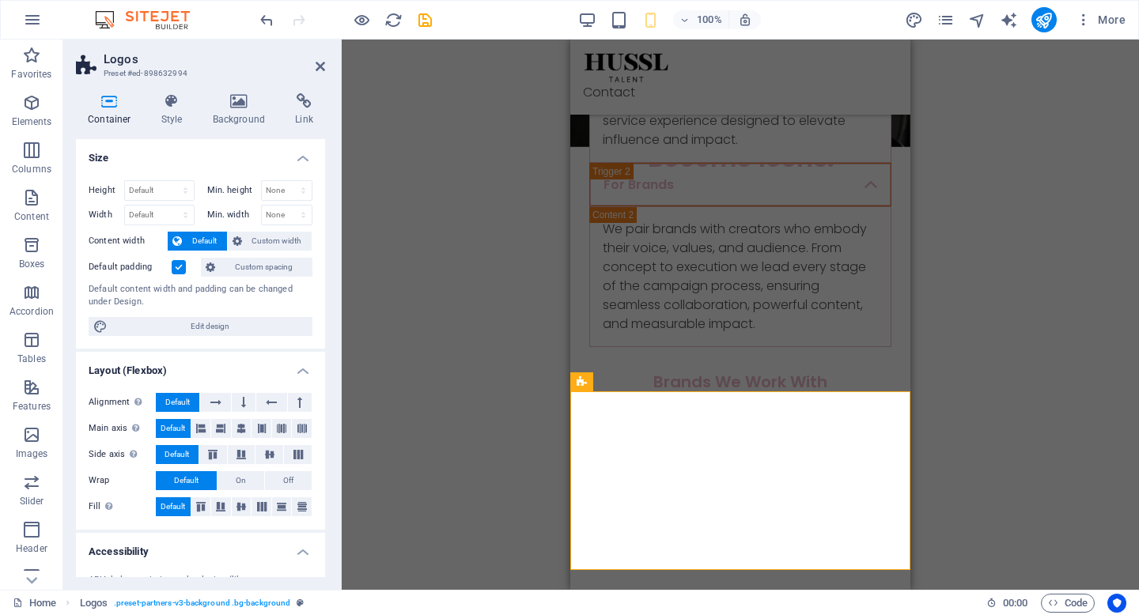
click at [183, 270] on label at bounding box center [179, 267] width 14 height 14
click at [0, 0] on input "Default padding" at bounding box center [0, 0] width 0 height 0
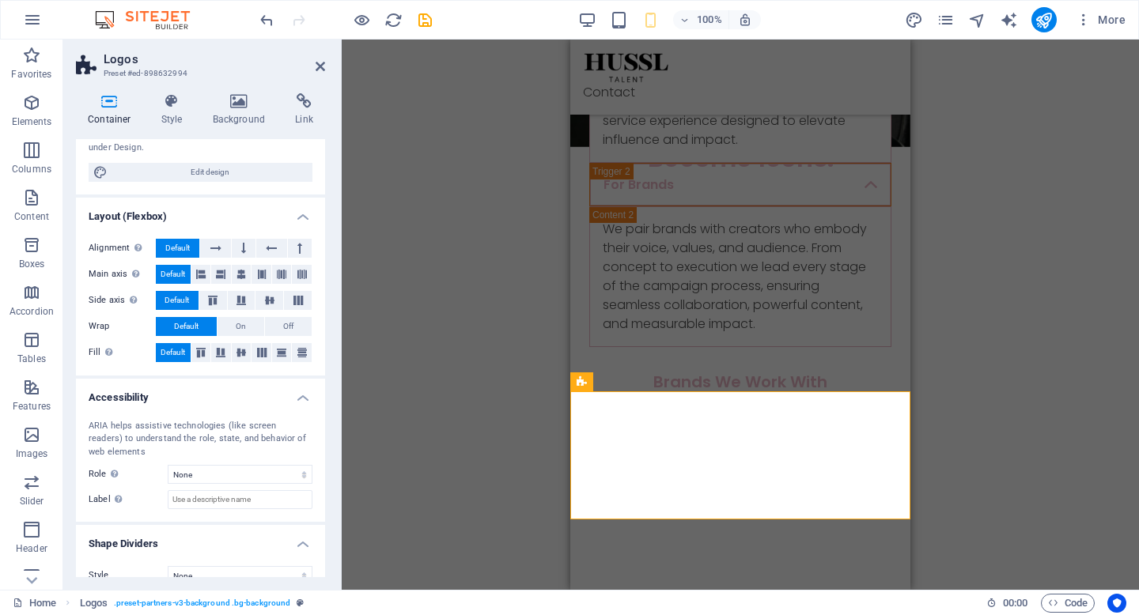
scroll to position [175, 0]
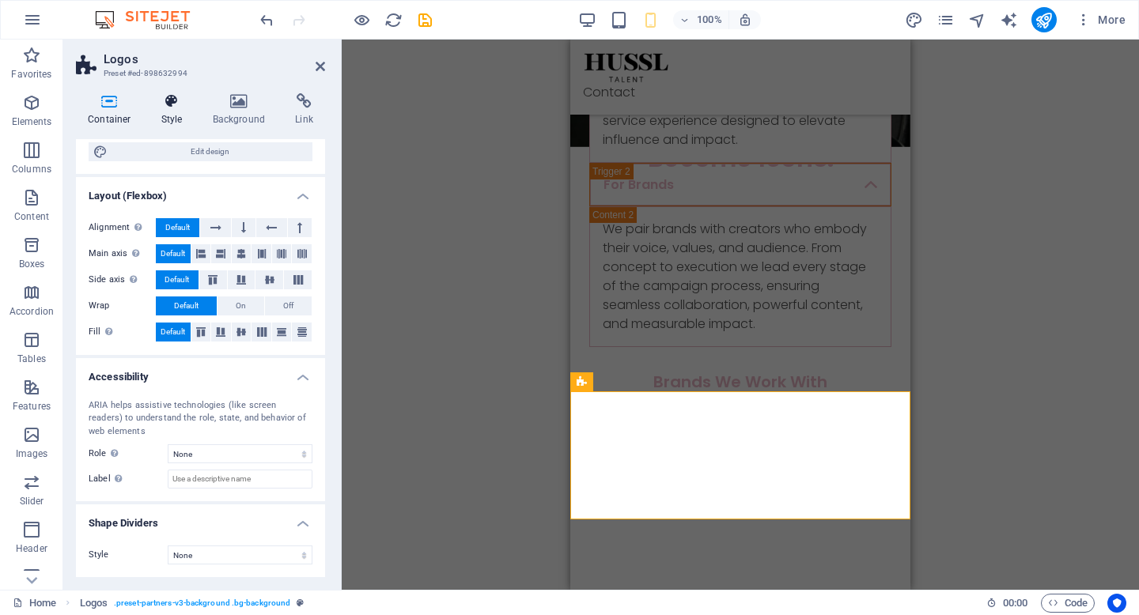
click at [178, 117] on h4 "Style" at bounding box center [174, 109] width 51 height 33
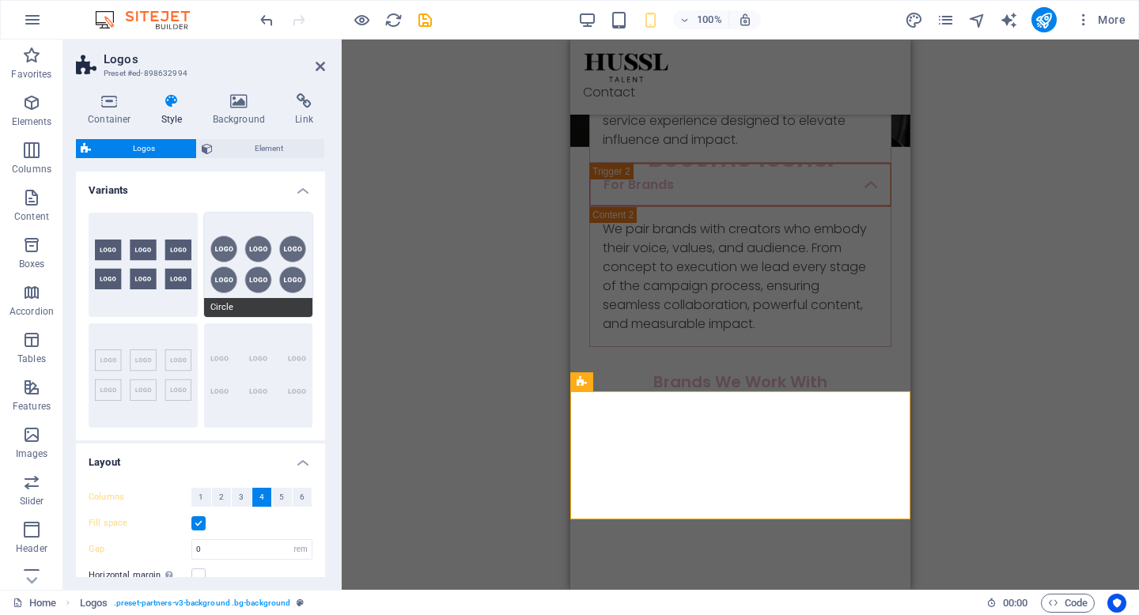
scroll to position [180, 0]
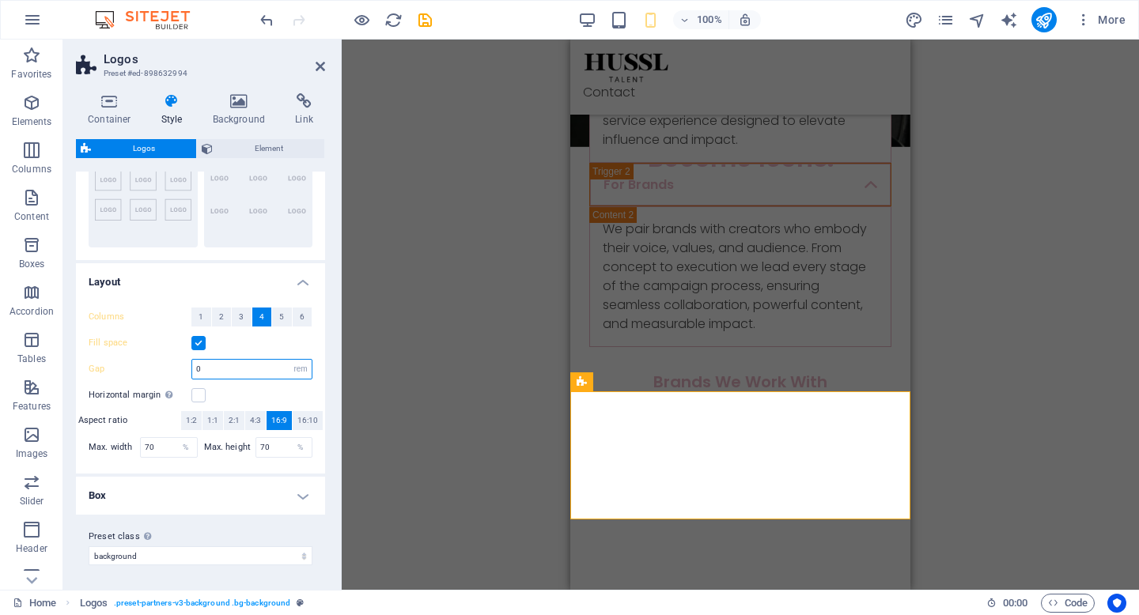
click at [220, 373] on input "0" at bounding box center [251, 369] width 119 height 19
type input "1"
click at [224, 478] on h4 "Box" at bounding box center [200, 496] width 249 height 38
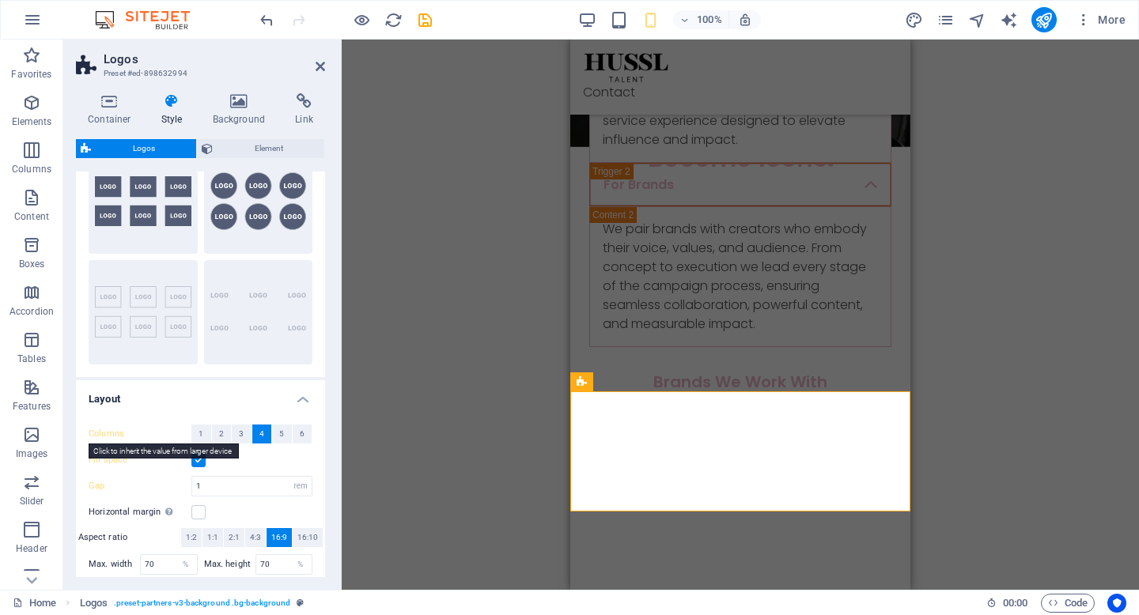
scroll to position [0, 0]
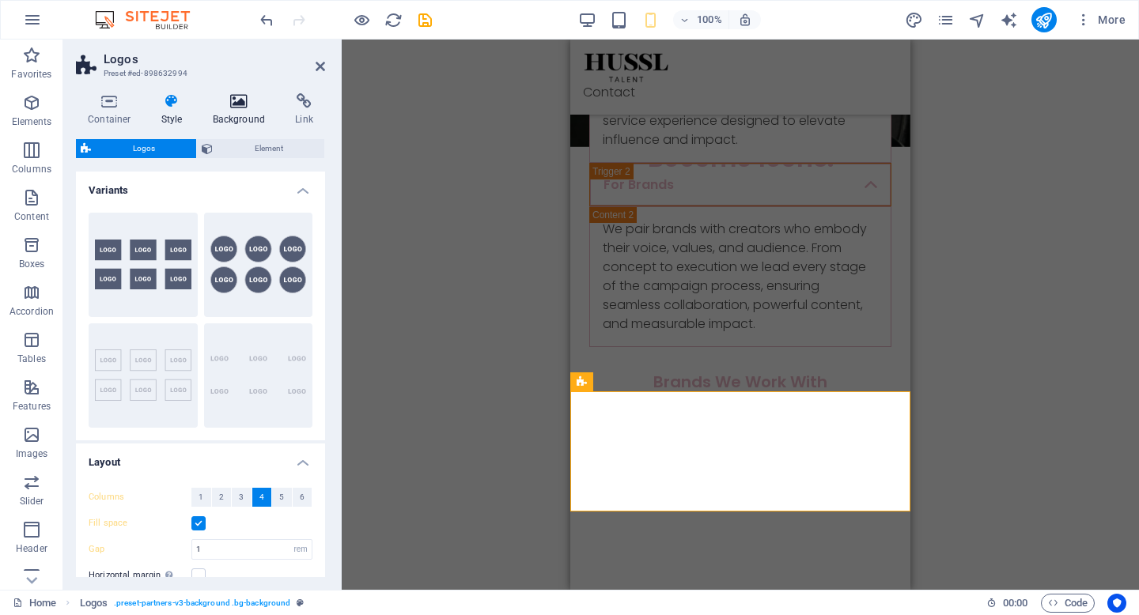
click at [240, 103] on icon at bounding box center [239, 101] width 77 height 16
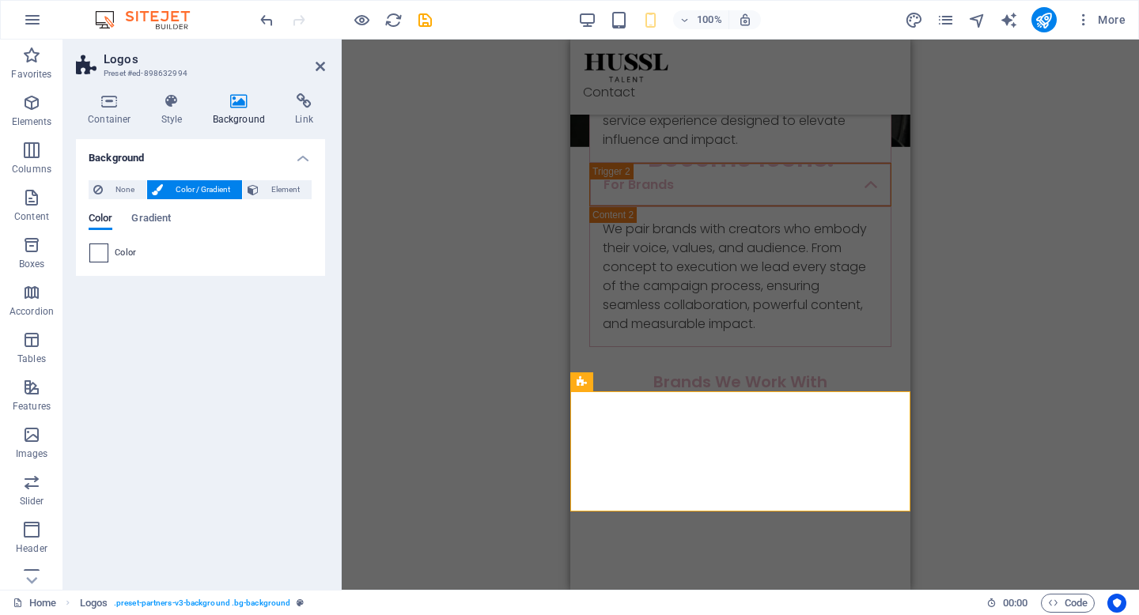
click at [97, 259] on span at bounding box center [98, 252] width 17 height 17
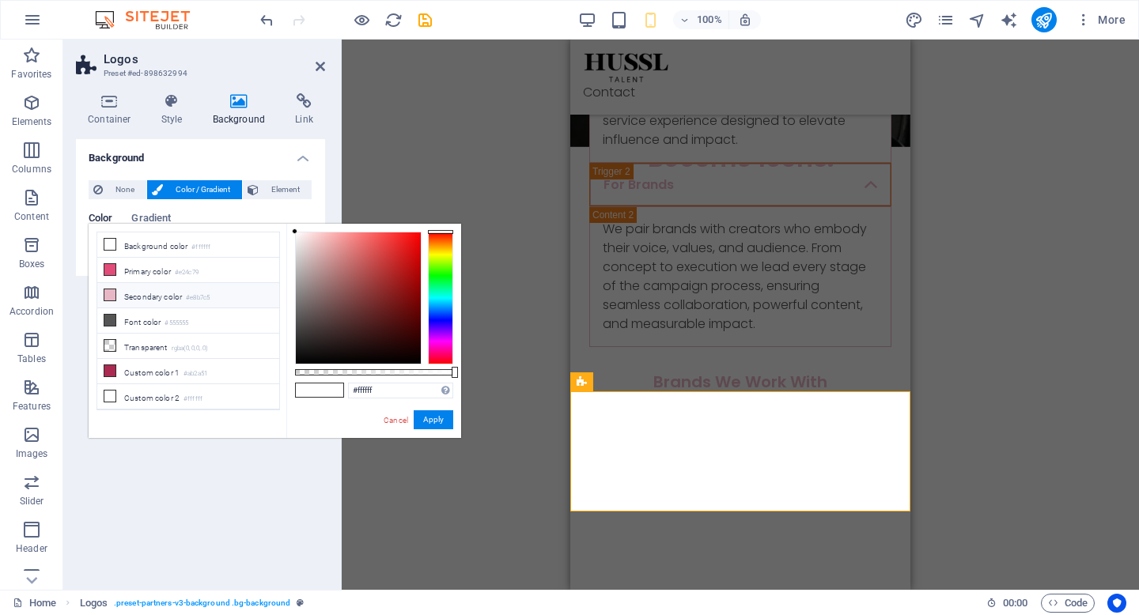
click at [154, 288] on li "Secondary color #e8b7c5" at bounding box center [188, 295] width 182 height 25
type input "#e8b7c5"
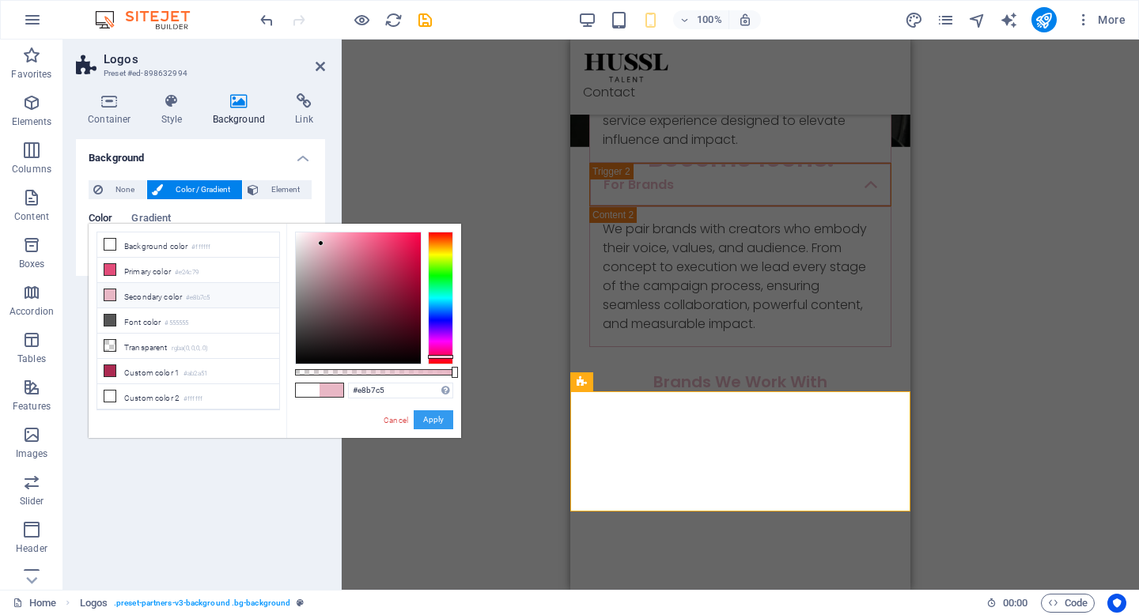
click at [438, 410] on button "Apply" at bounding box center [434, 419] width 40 height 19
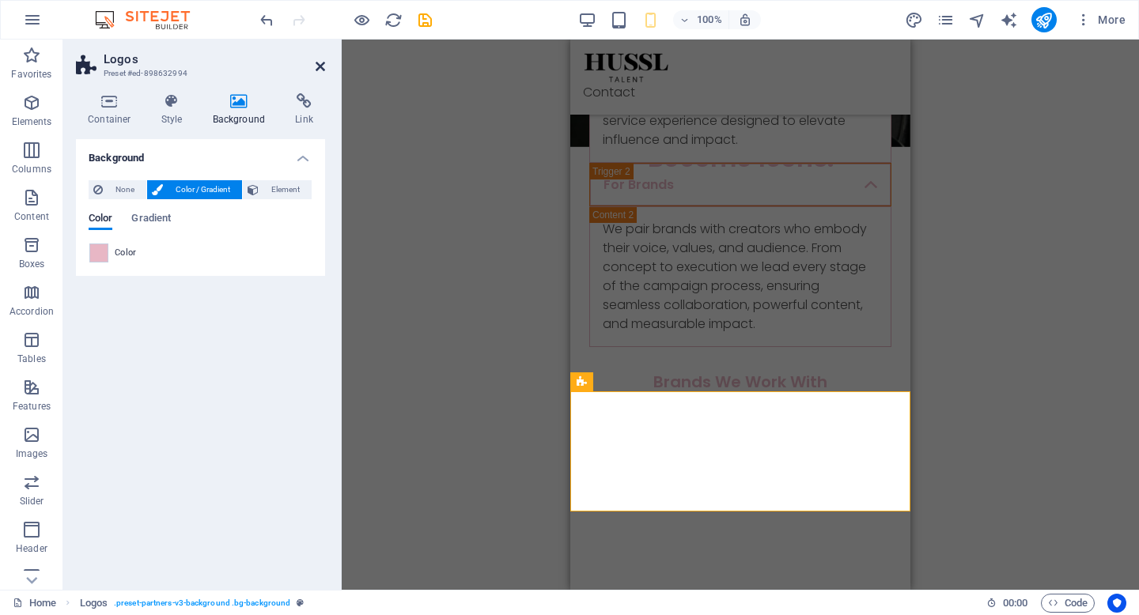
click at [323, 65] on icon at bounding box center [320, 66] width 9 height 13
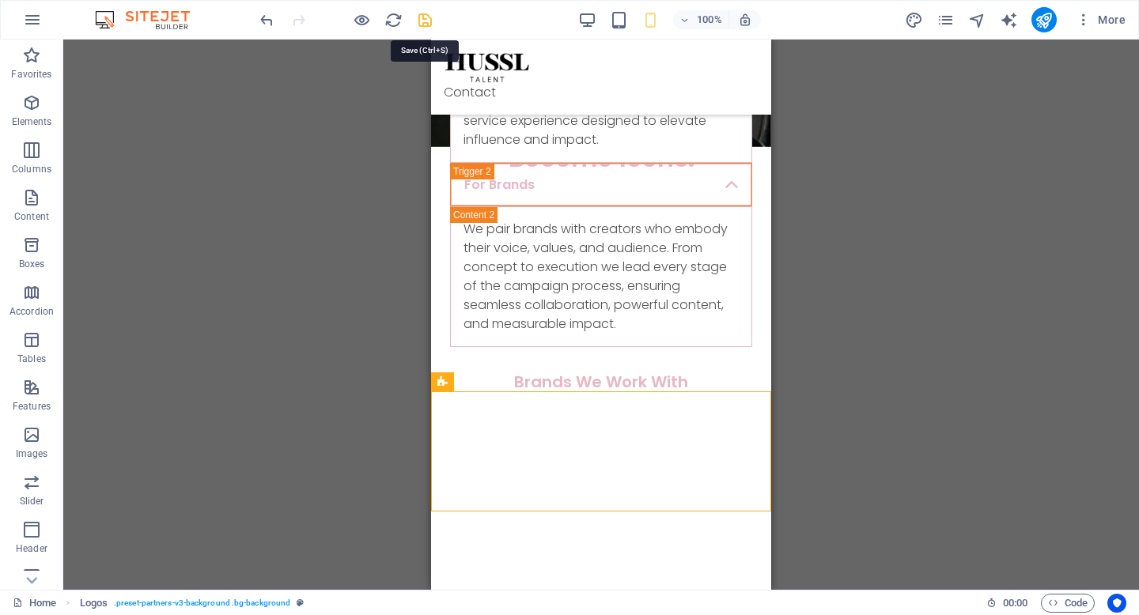
click at [421, 23] on icon "save" at bounding box center [425, 20] width 18 height 18
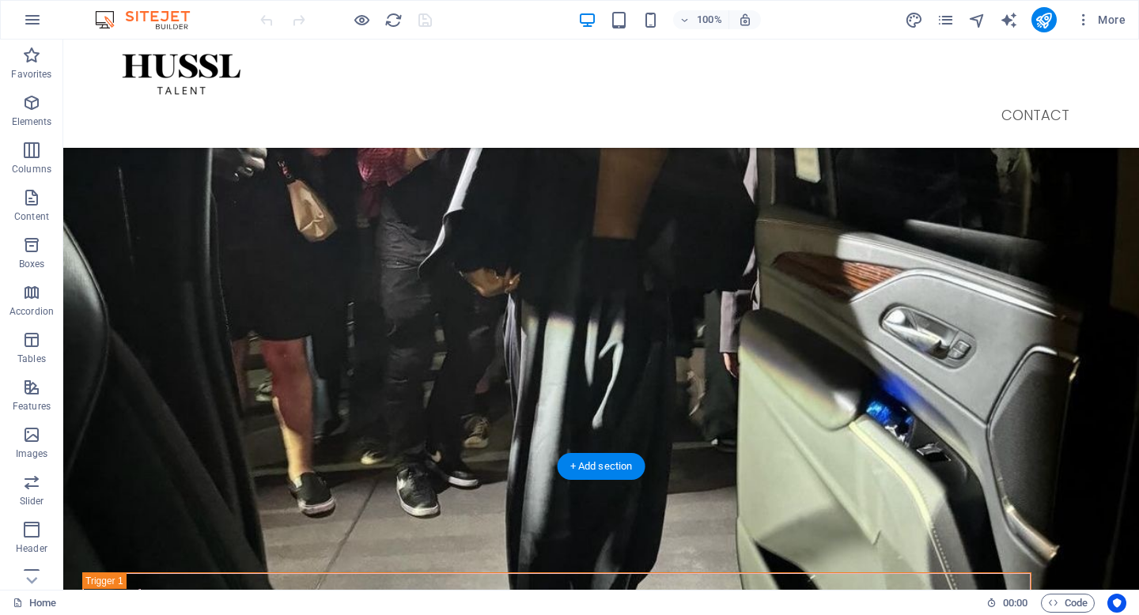
scroll to position [531, 0]
